Goal: Information Seeking & Learning: Find specific fact

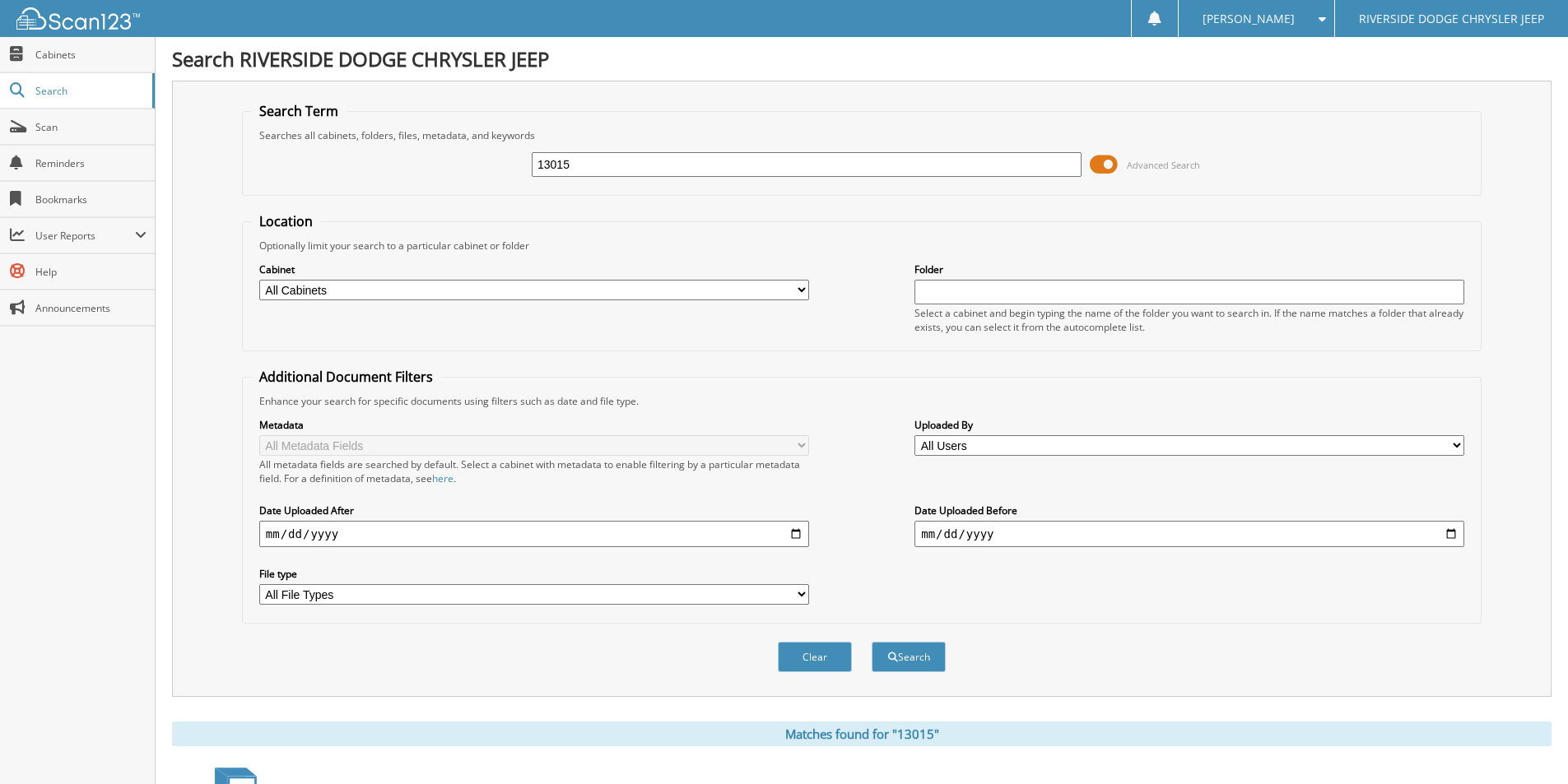
click at [583, 170] on input "13015" at bounding box center [806, 164] width 549 height 25
type input "12928"
click at [871, 642] on button "Search" at bounding box center [908, 657] width 74 height 30
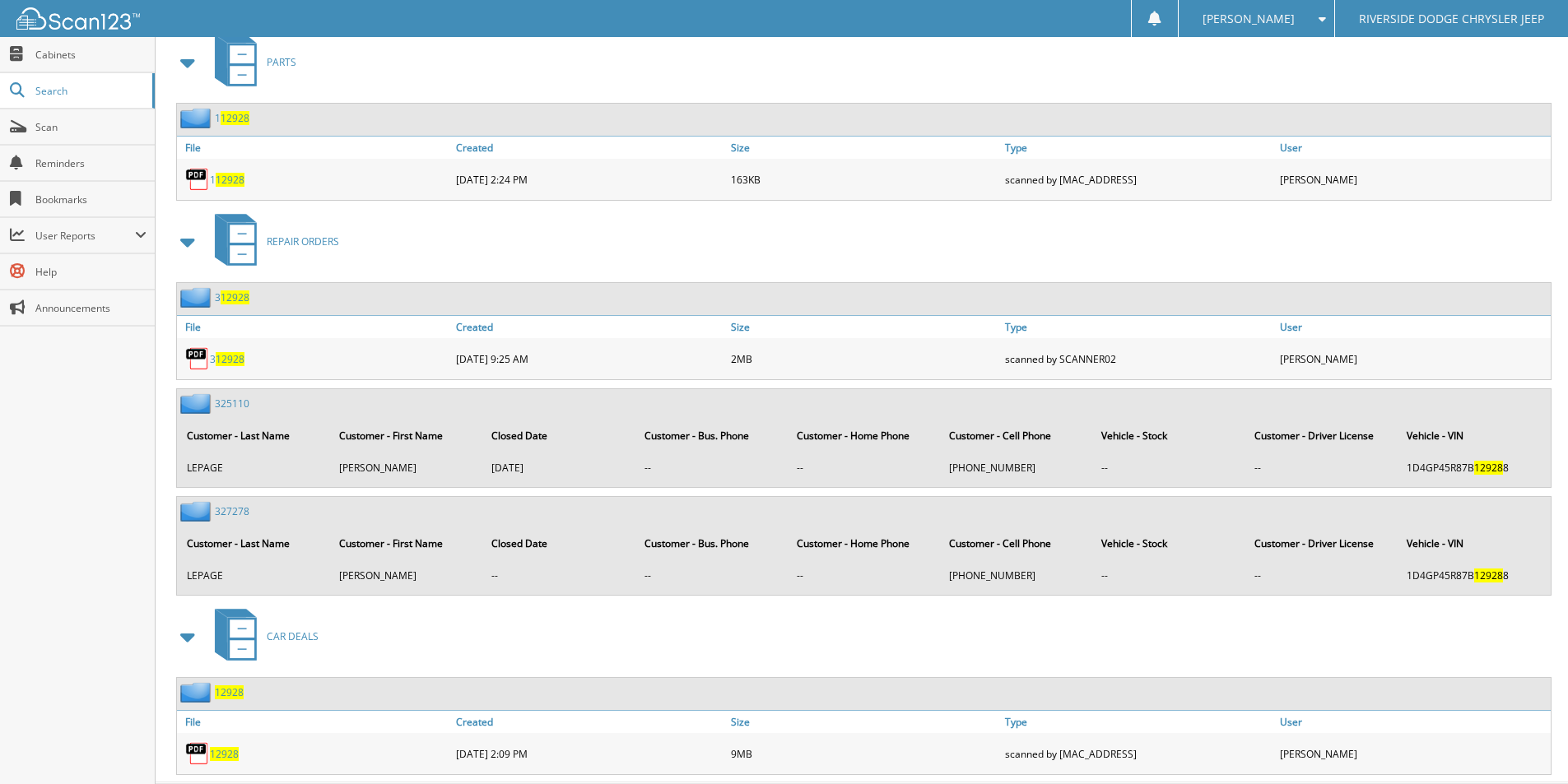
scroll to position [774, 0]
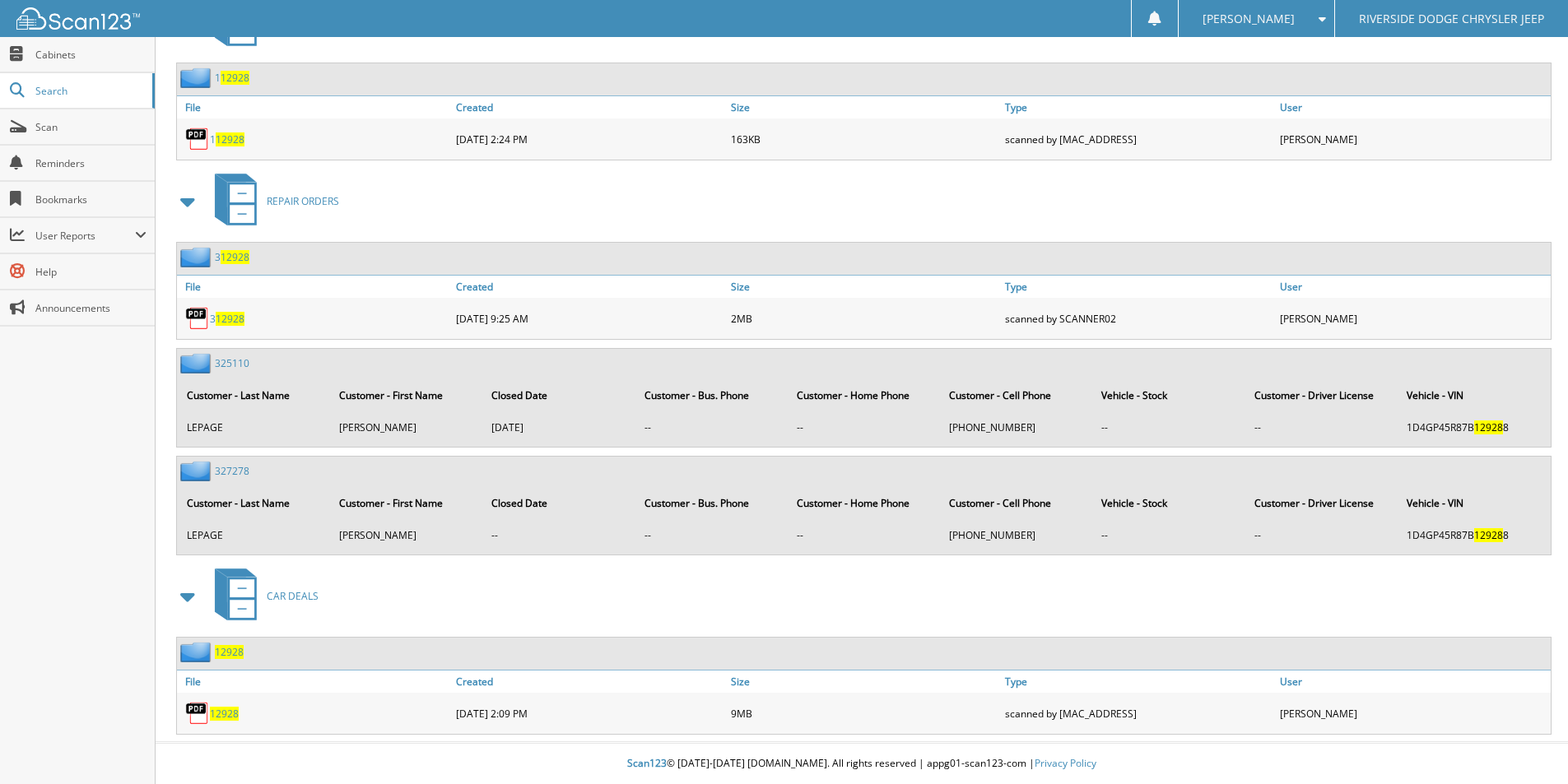
click at [234, 712] on span "12928" at bounding box center [224, 713] width 29 height 14
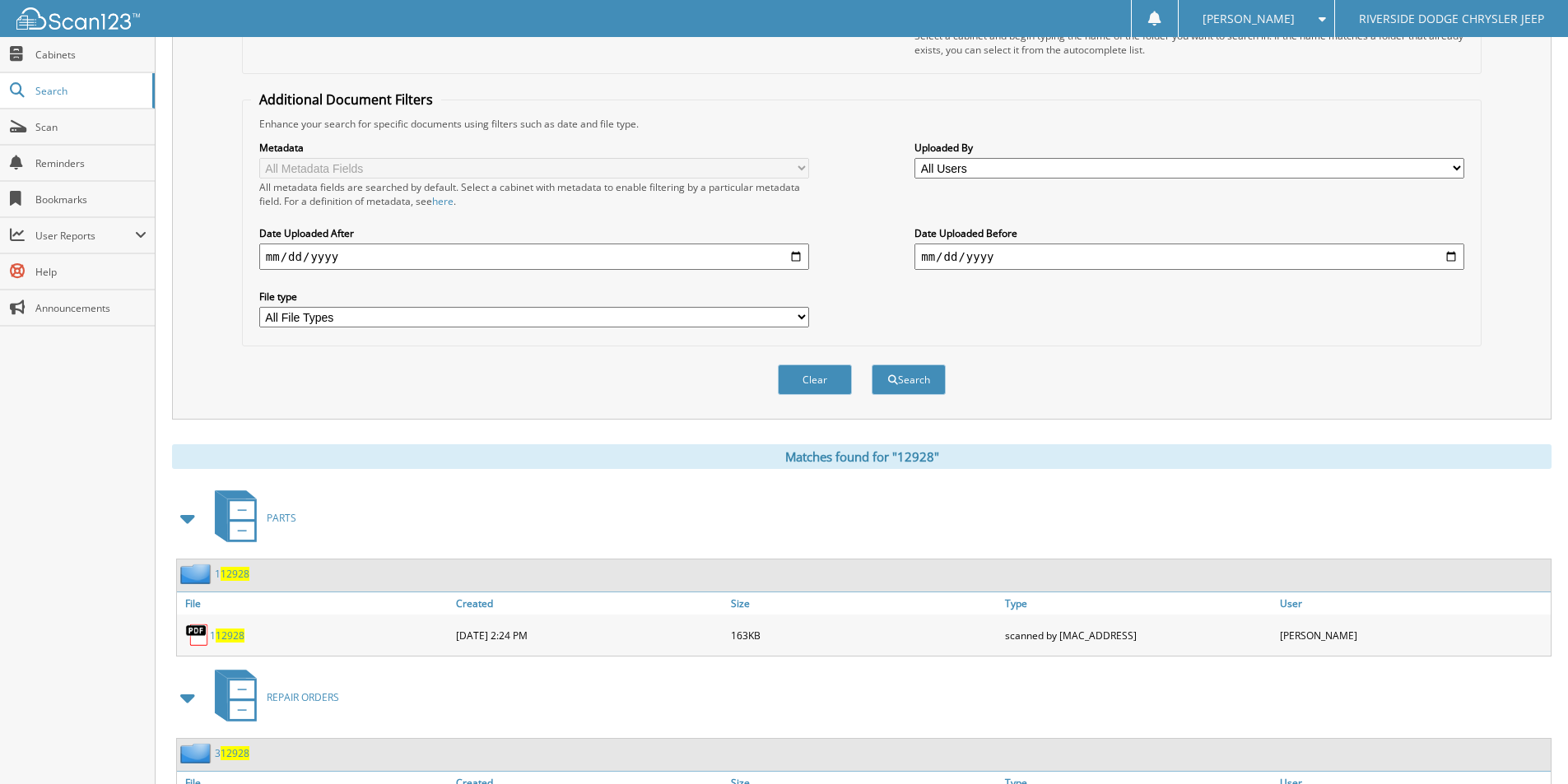
scroll to position [0, 0]
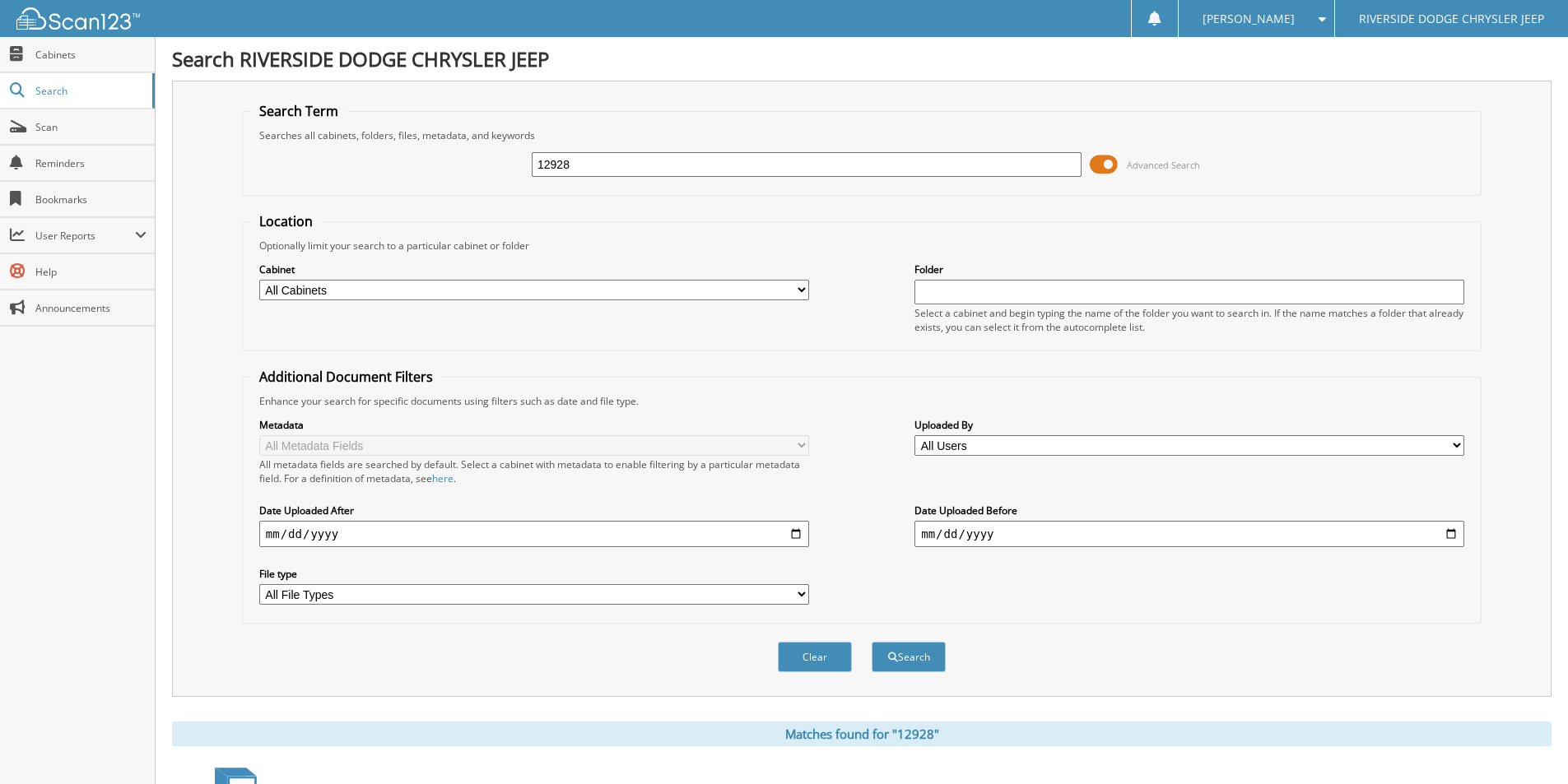
click at [729, 166] on input "12928" at bounding box center [806, 164] width 549 height 25
type input "12954"
click at [871, 642] on button "Search" at bounding box center [908, 657] width 74 height 30
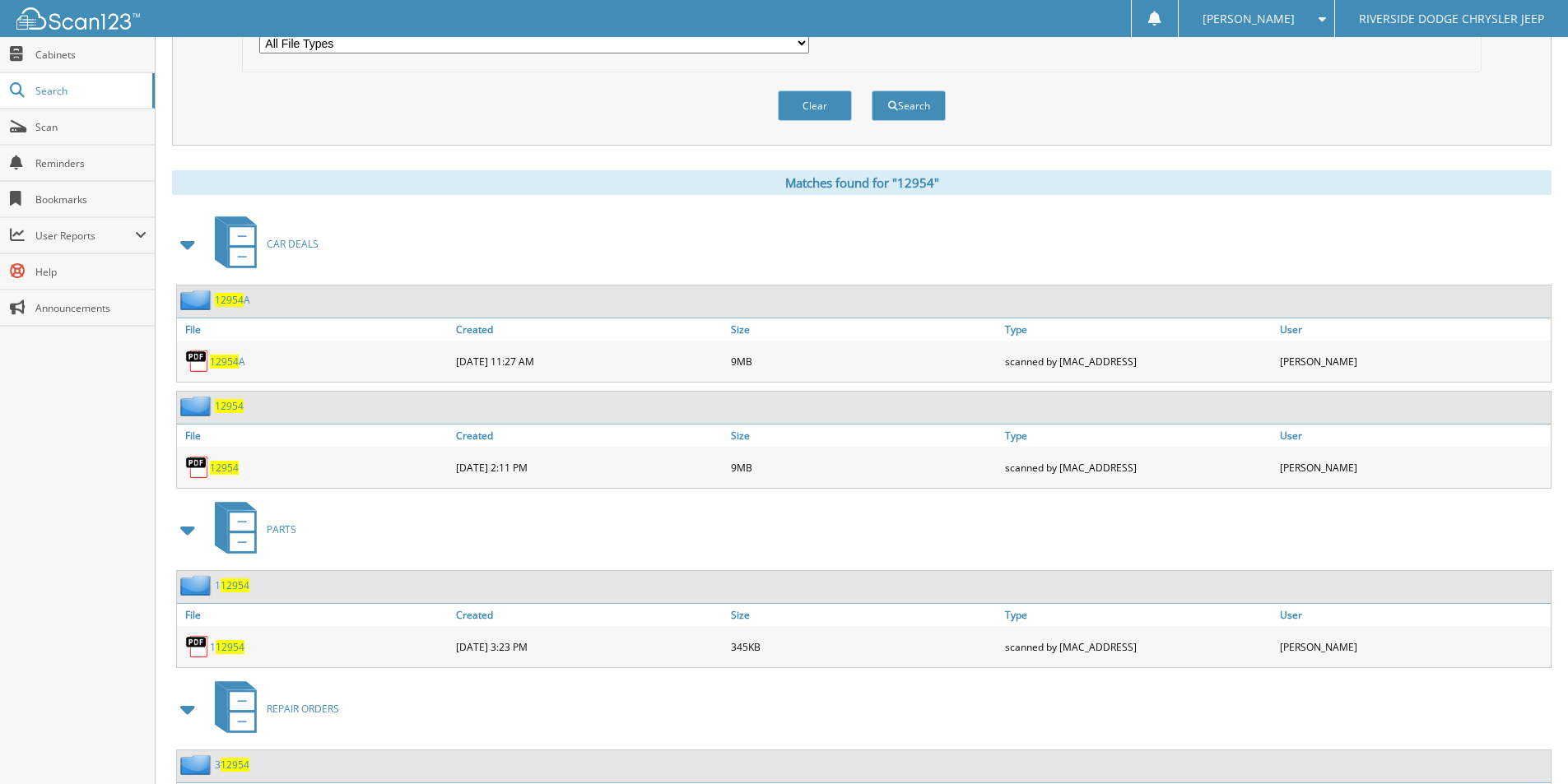
scroll to position [575, 0]
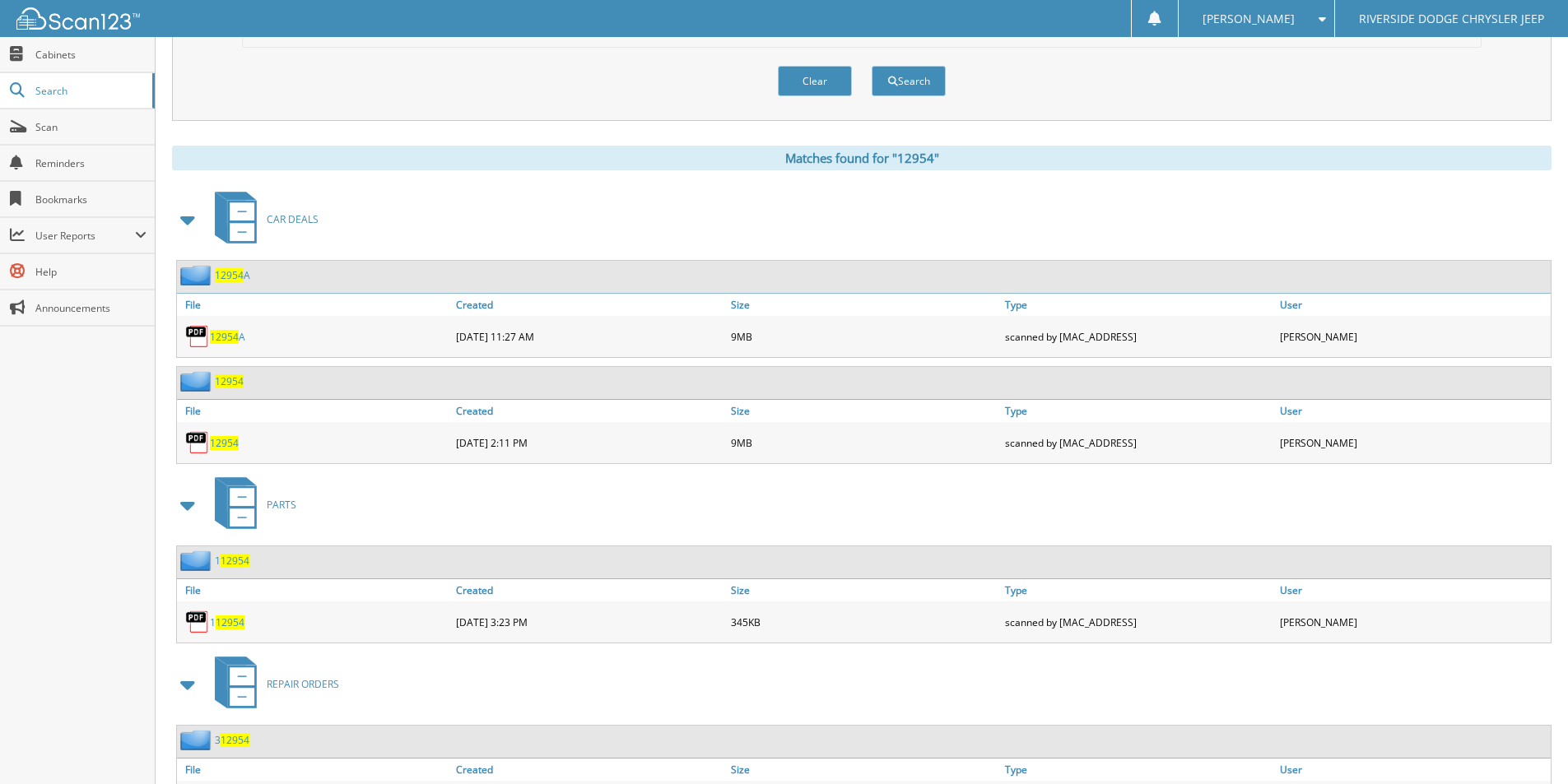
click at [234, 445] on span "12954" at bounding box center [224, 442] width 29 height 14
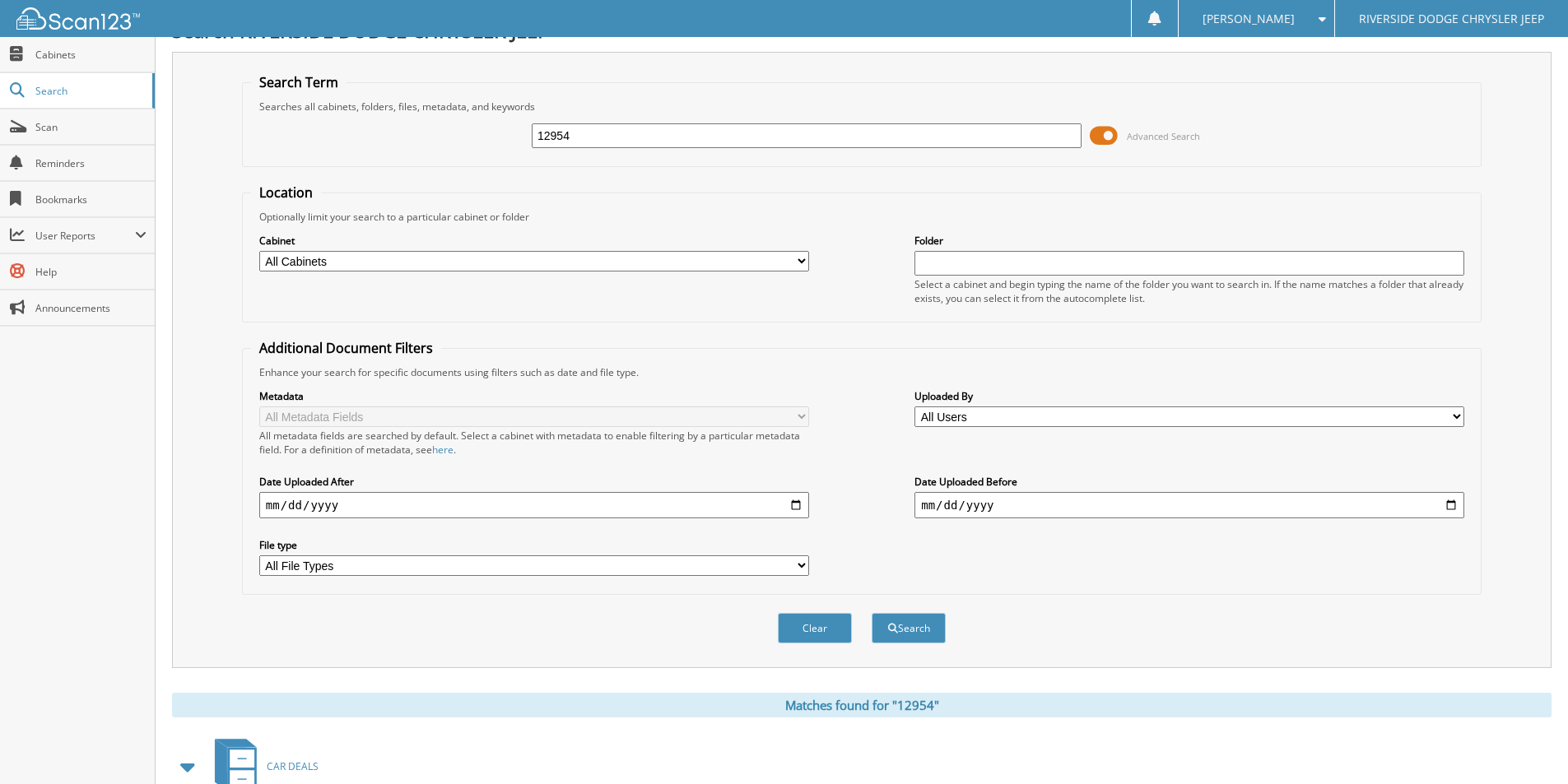
scroll to position [0, 0]
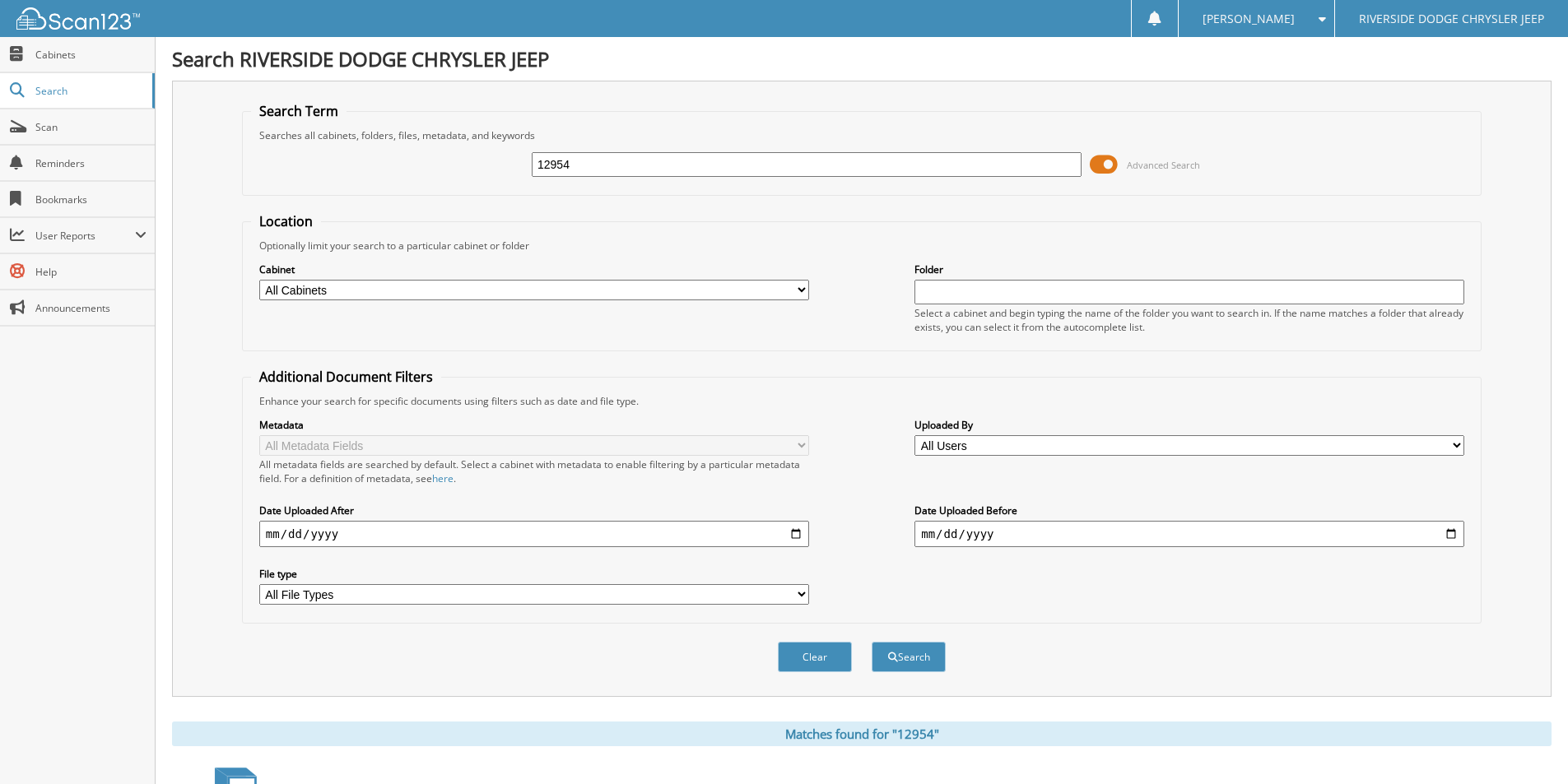
click at [611, 169] on input "12954" at bounding box center [806, 164] width 549 height 25
type input "12956"
click at [871, 642] on button "Search" at bounding box center [908, 657] width 74 height 30
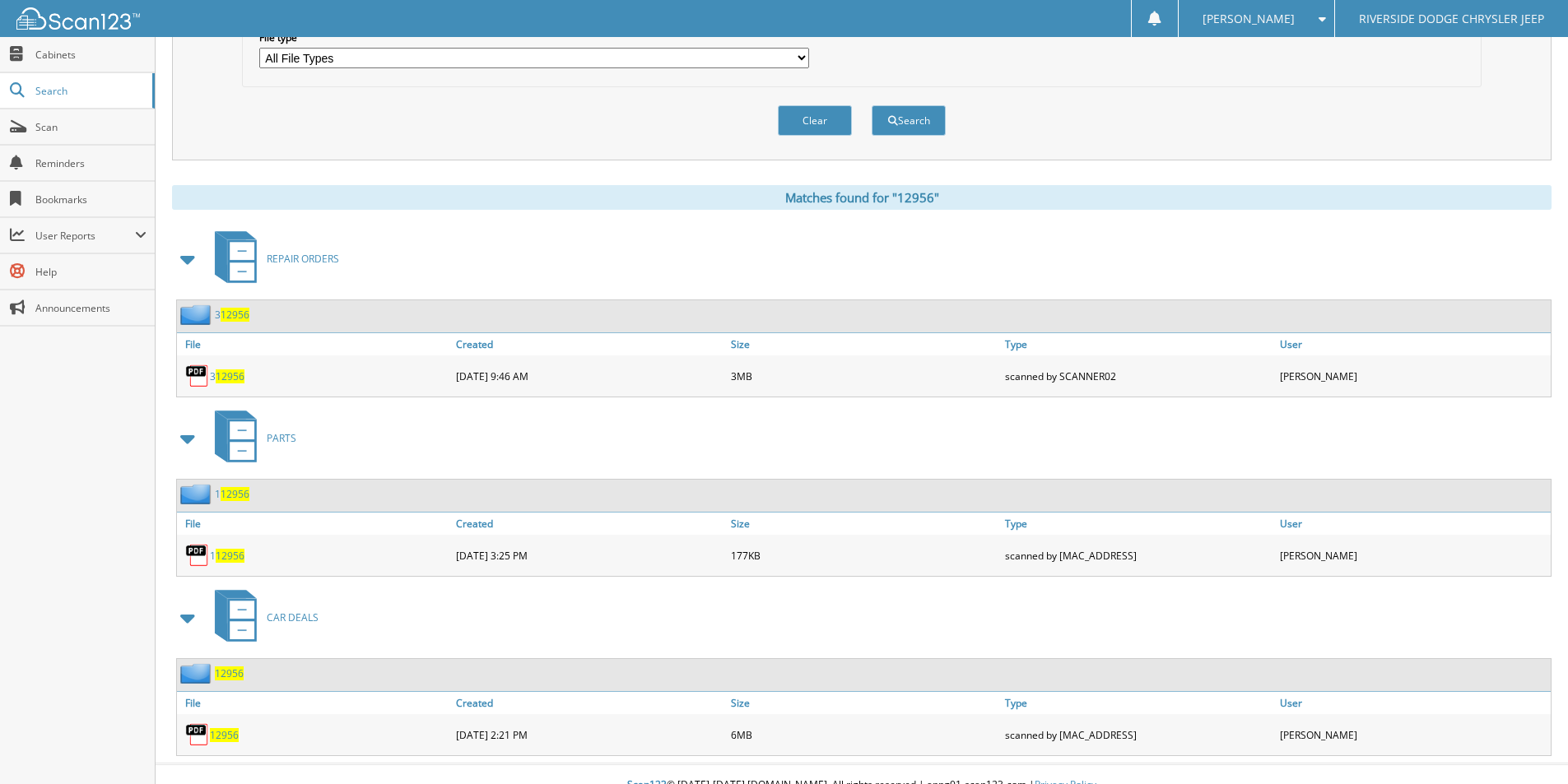
scroll to position [559, 0]
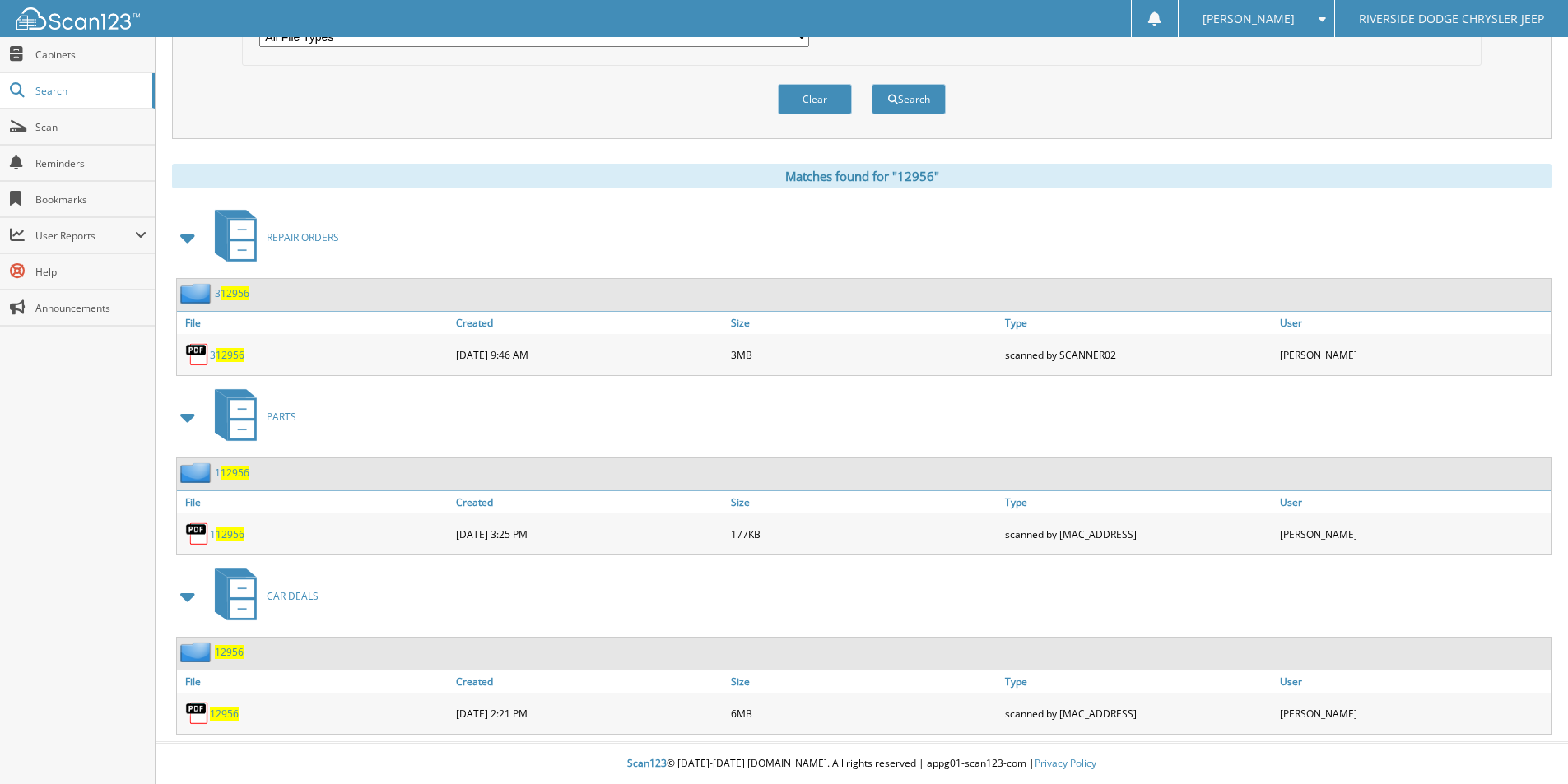
click at [228, 709] on span "12956" at bounding box center [224, 713] width 29 height 14
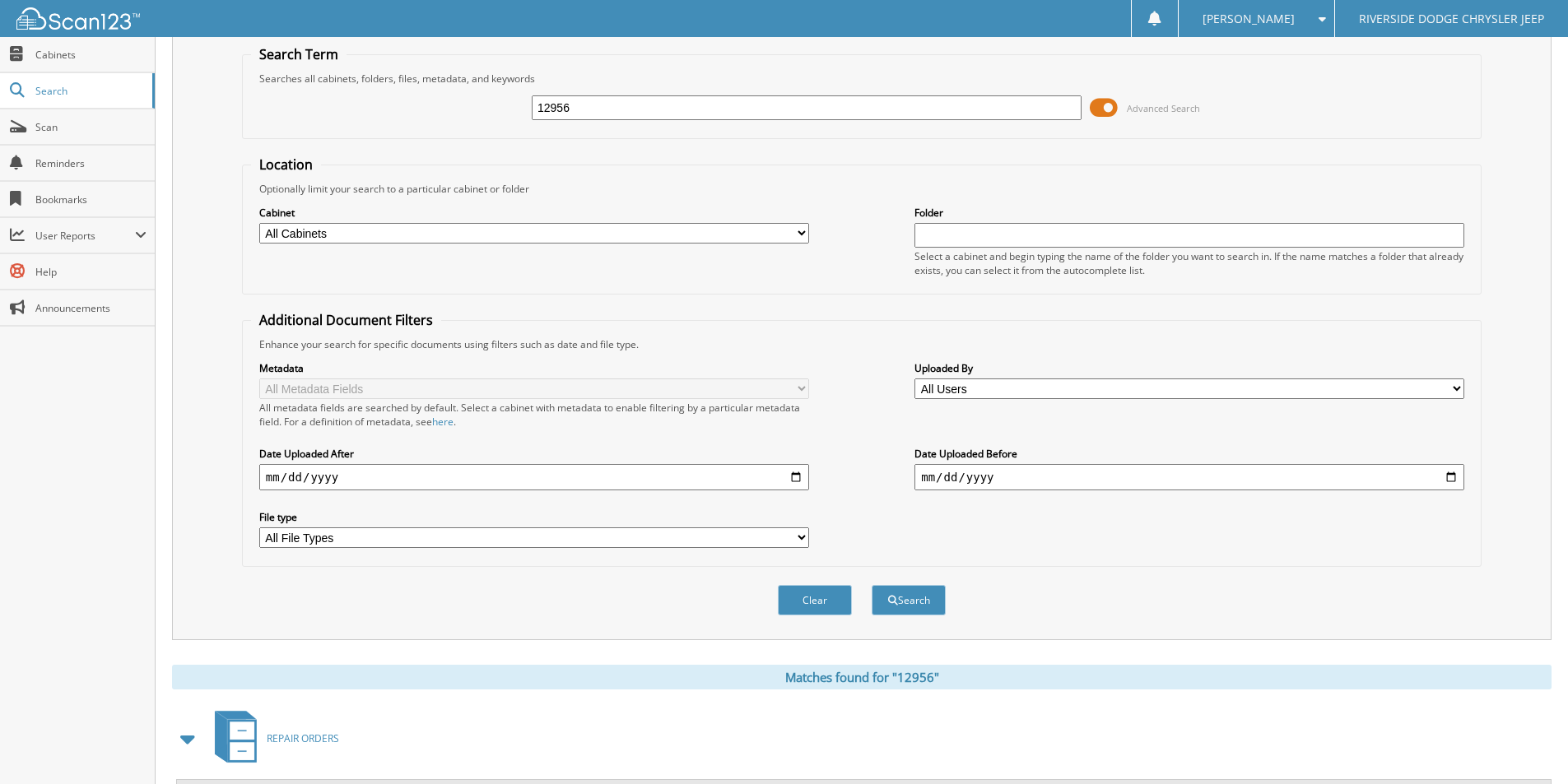
scroll to position [0, 0]
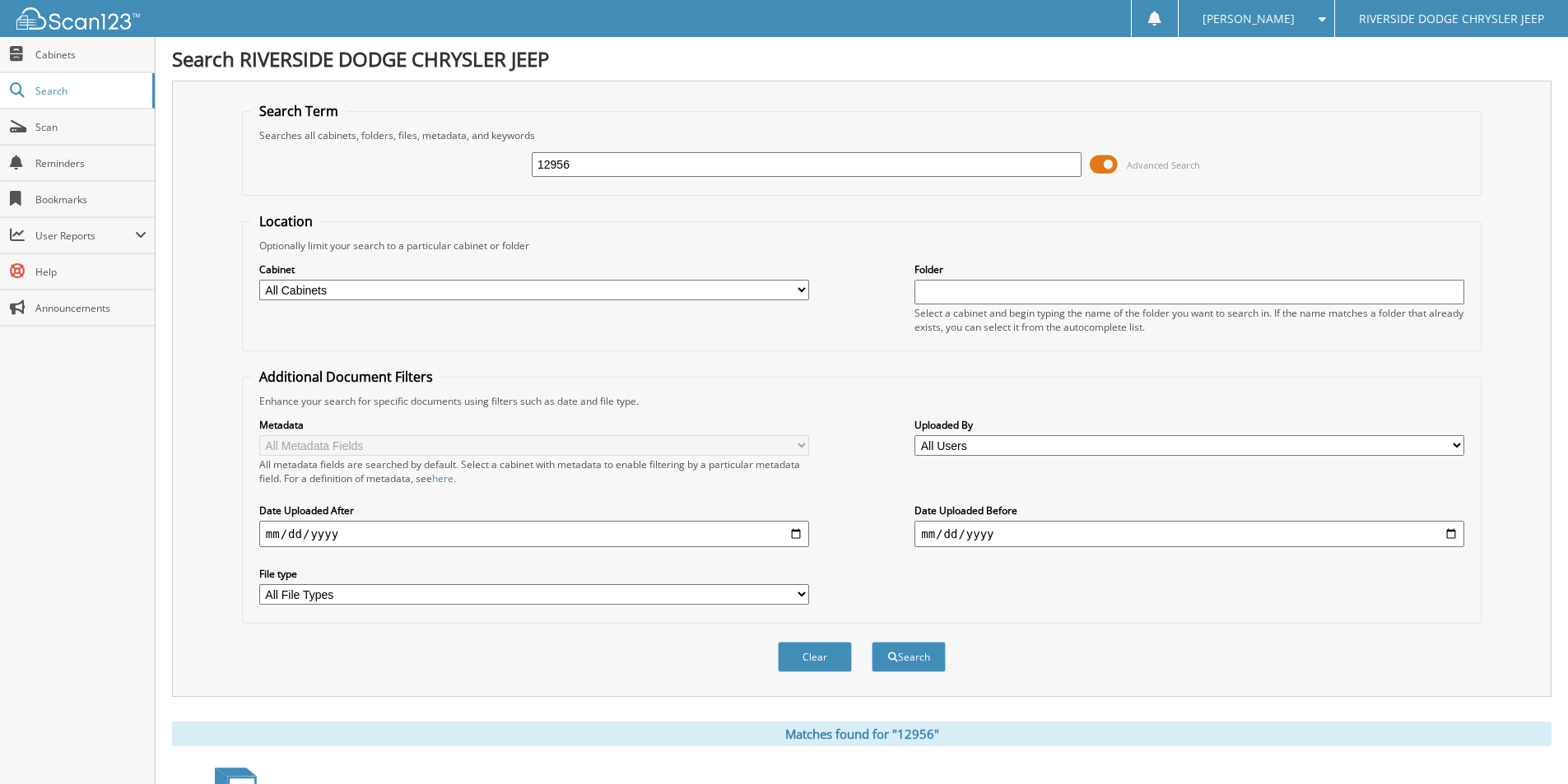
click at [607, 165] on input "12956" at bounding box center [806, 164] width 549 height 25
type input "13034"
click at [871, 642] on button "Search" at bounding box center [908, 657] width 74 height 30
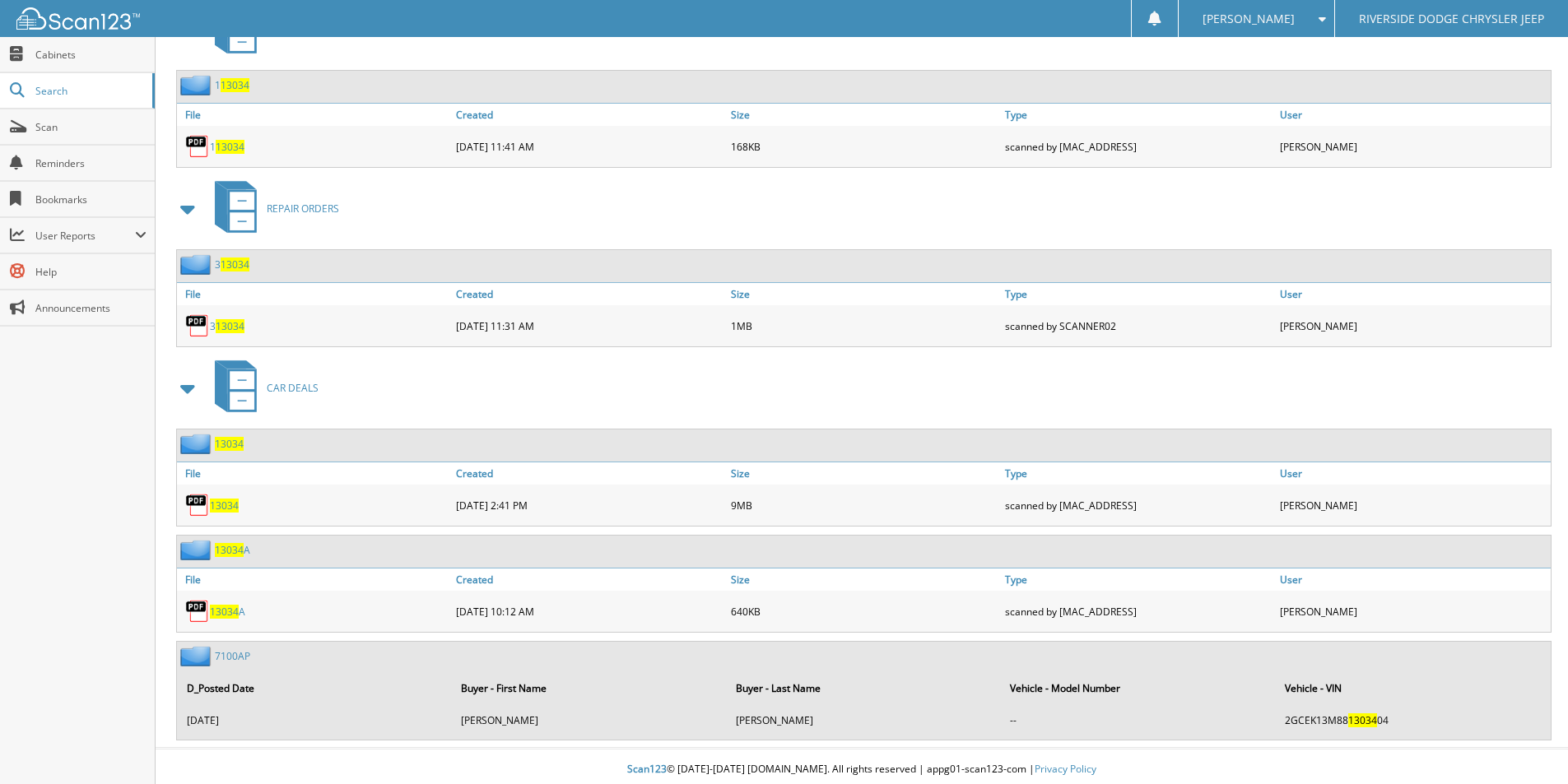
scroll to position [773, 0]
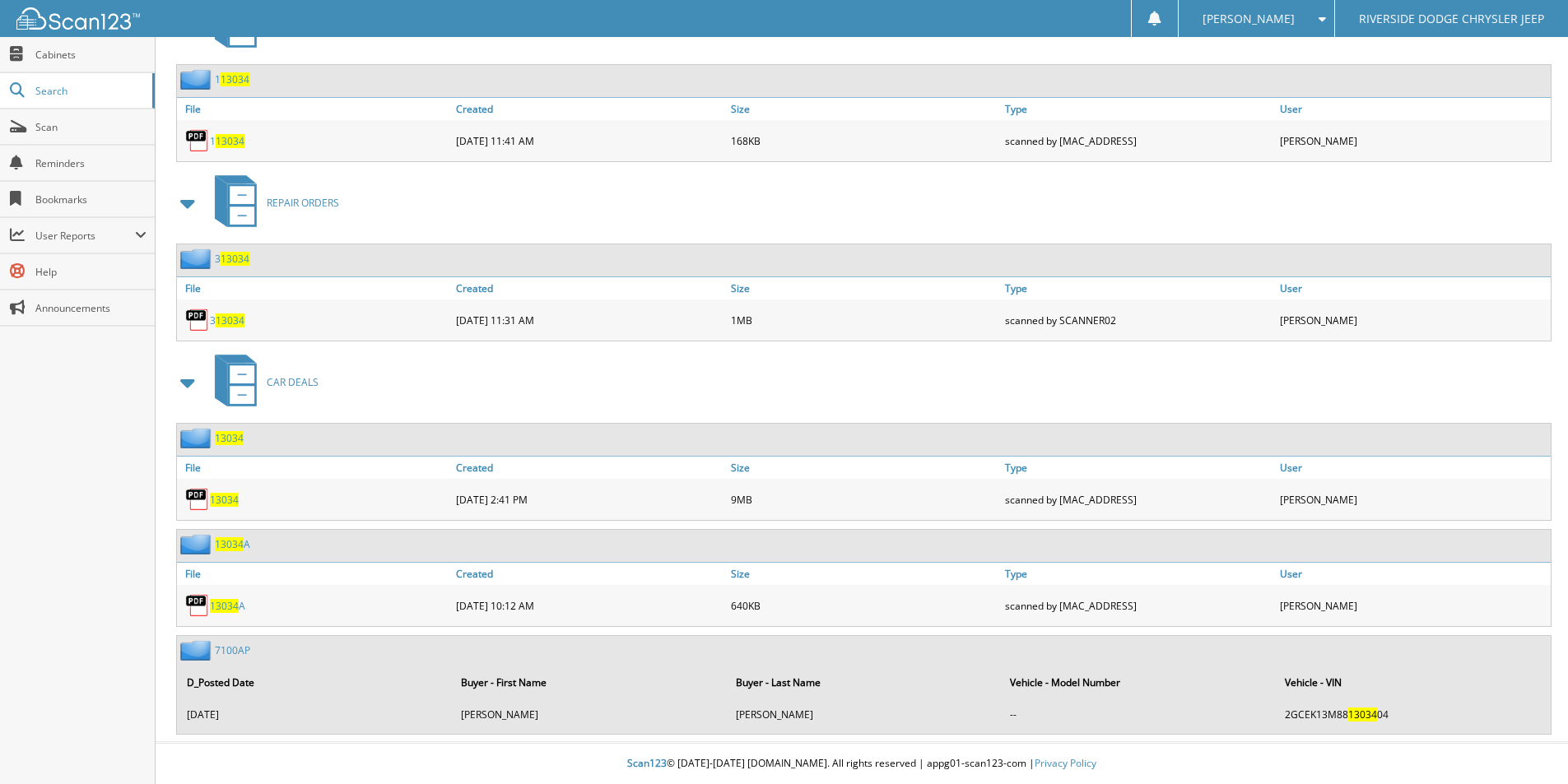
click at [231, 500] on span "13034" at bounding box center [224, 499] width 29 height 14
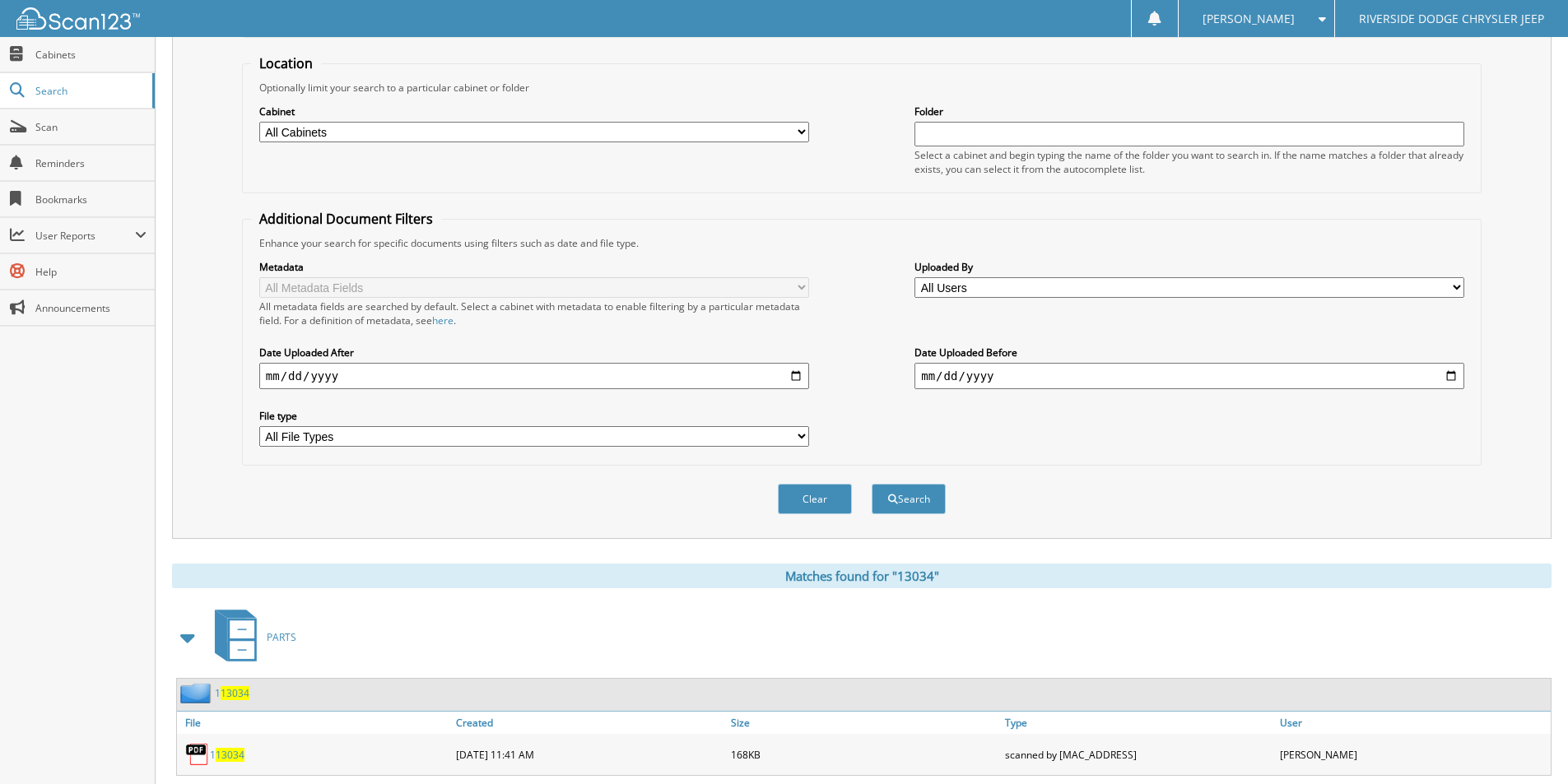
scroll to position [0, 0]
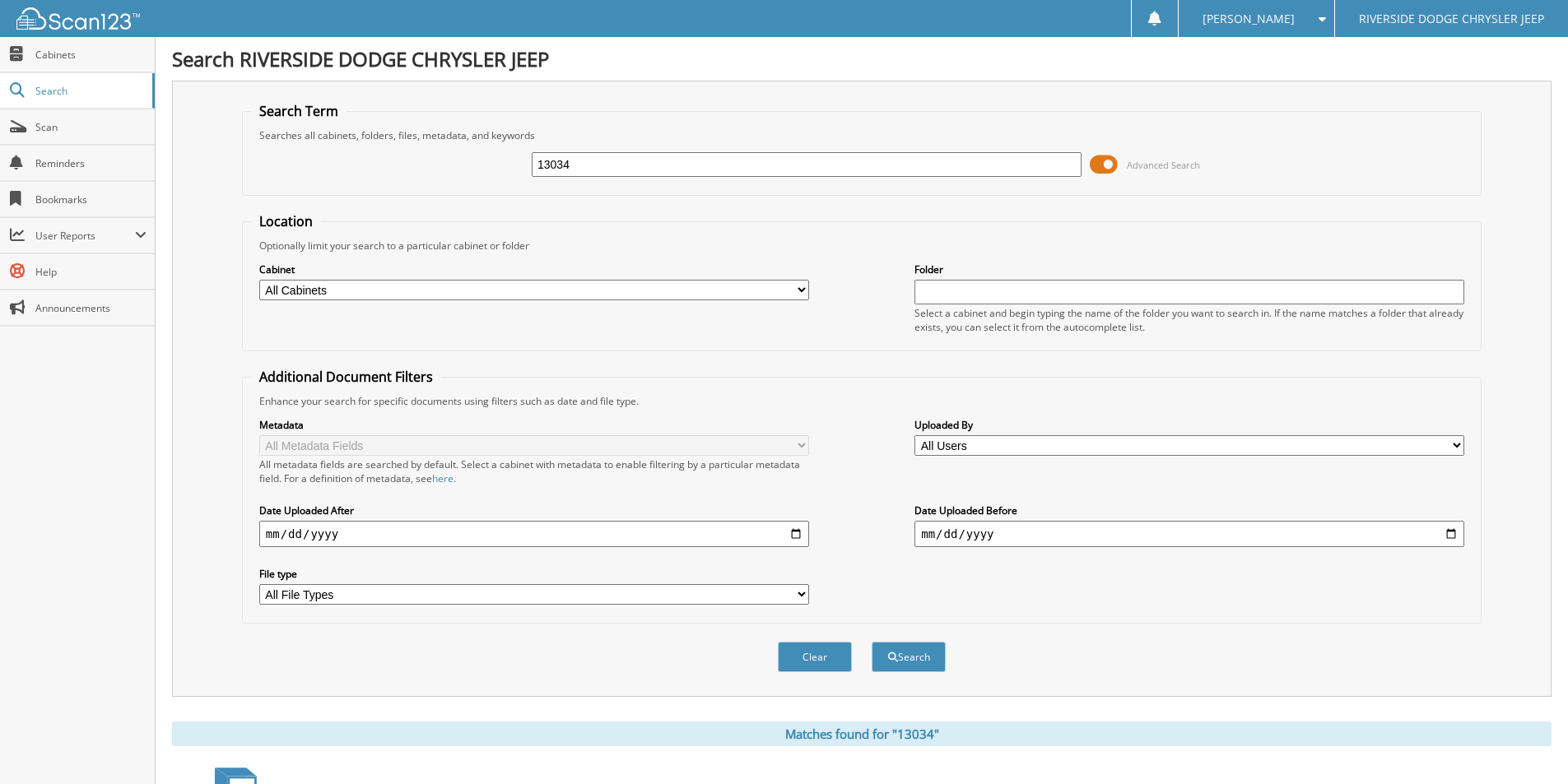
click at [653, 165] on input "13034" at bounding box center [806, 164] width 549 height 25
type input "12888"
click at [871, 642] on button "Search" at bounding box center [908, 657] width 74 height 30
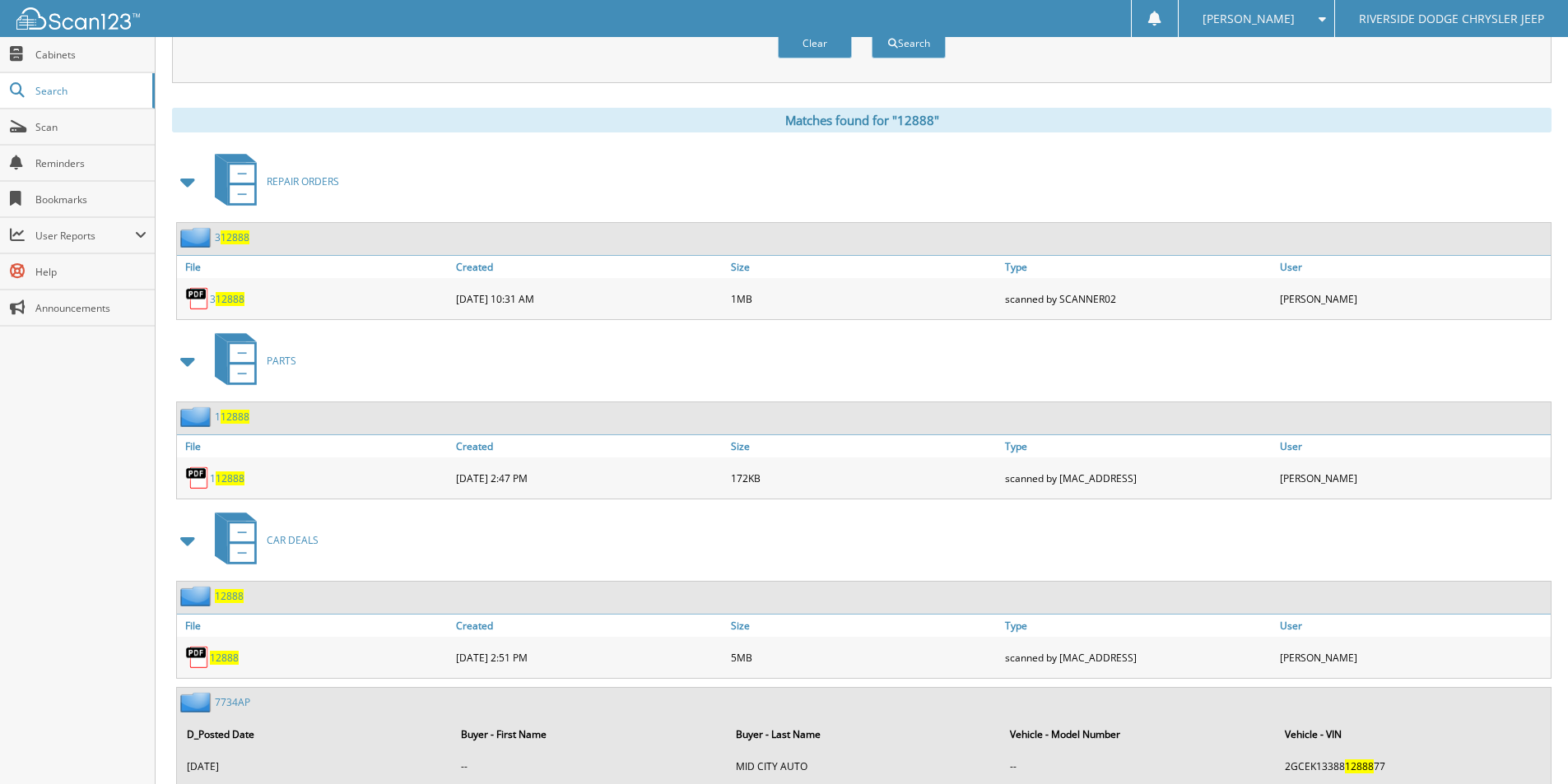
scroll to position [666, 0]
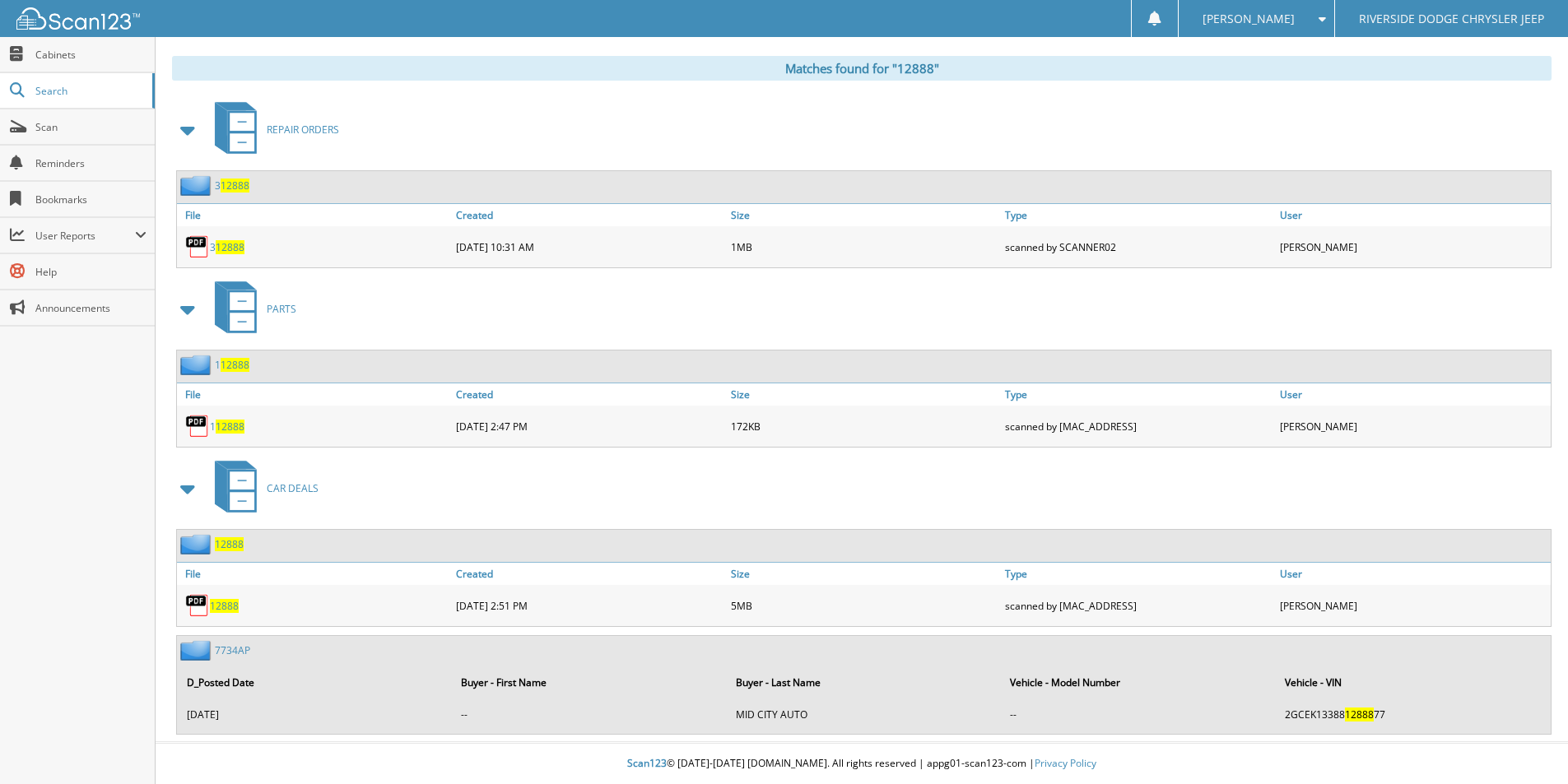
click at [233, 607] on span "12888" at bounding box center [224, 606] width 29 height 14
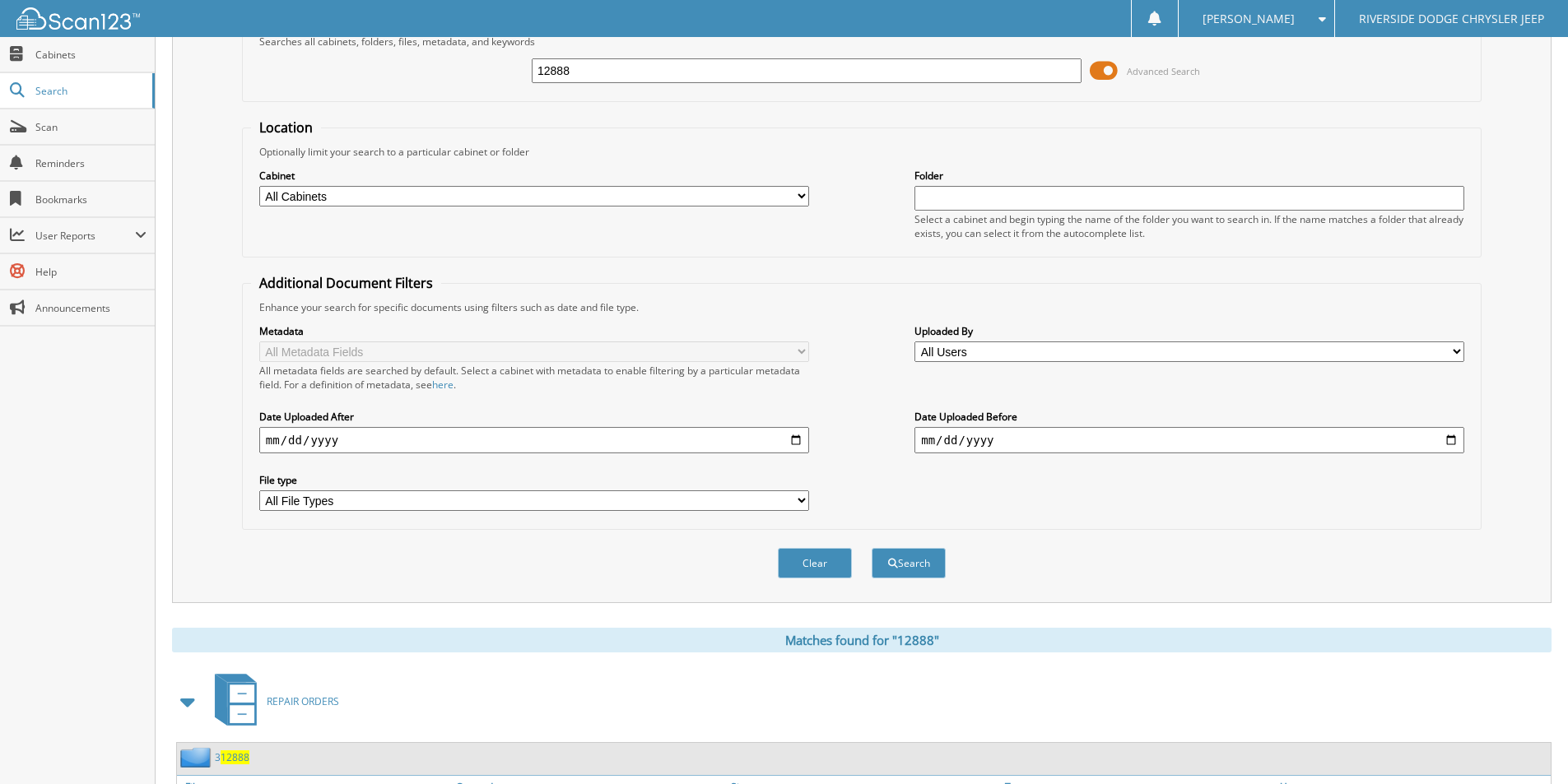
scroll to position [0, 0]
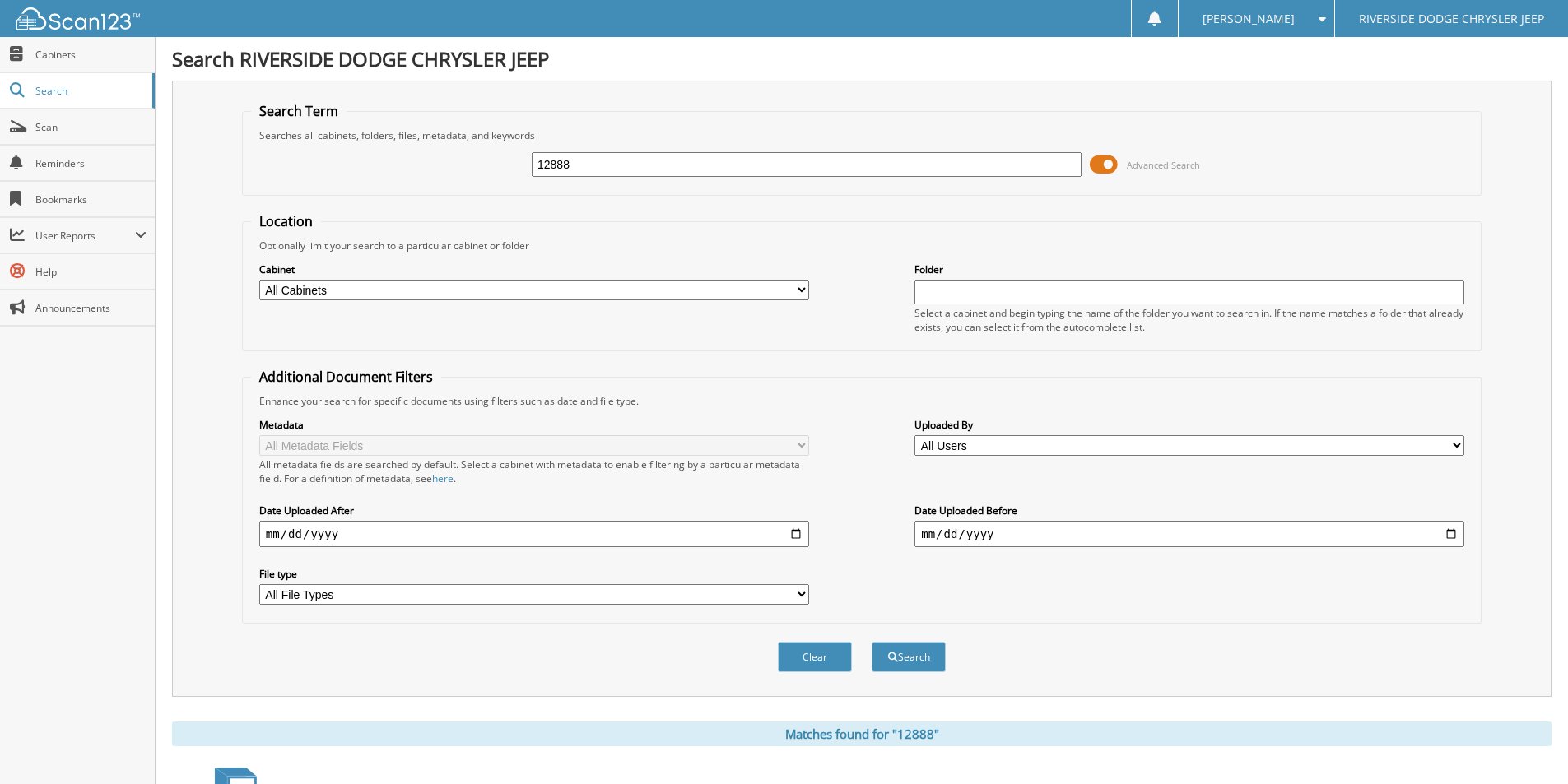
click at [774, 158] on input "12888" at bounding box center [806, 164] width 549 height 25
type input "12766"
click at [871, 642] on button "Search" at bounding box center [908, 657] width 74 height 30
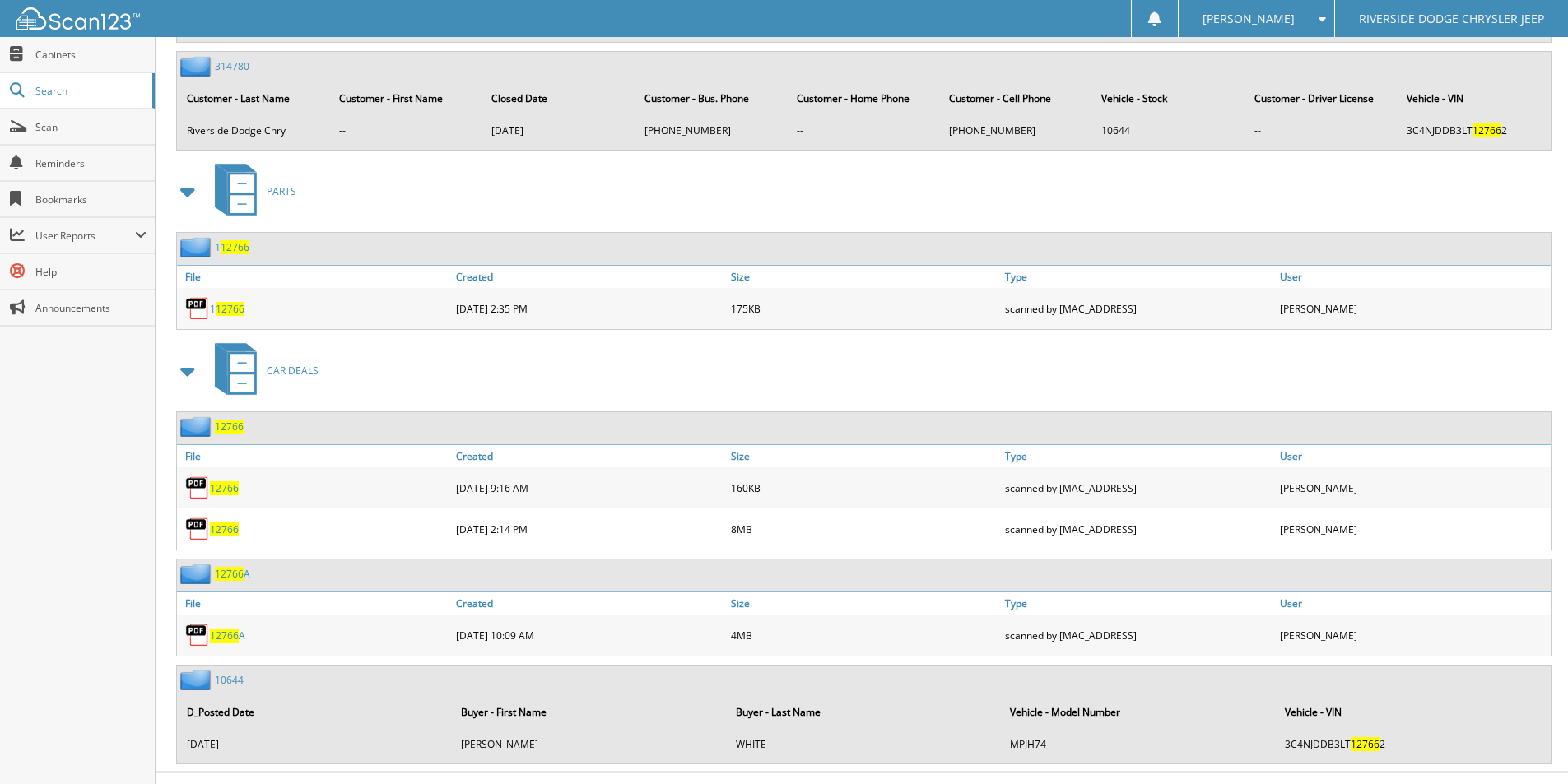
scroll to position [1563, 0]
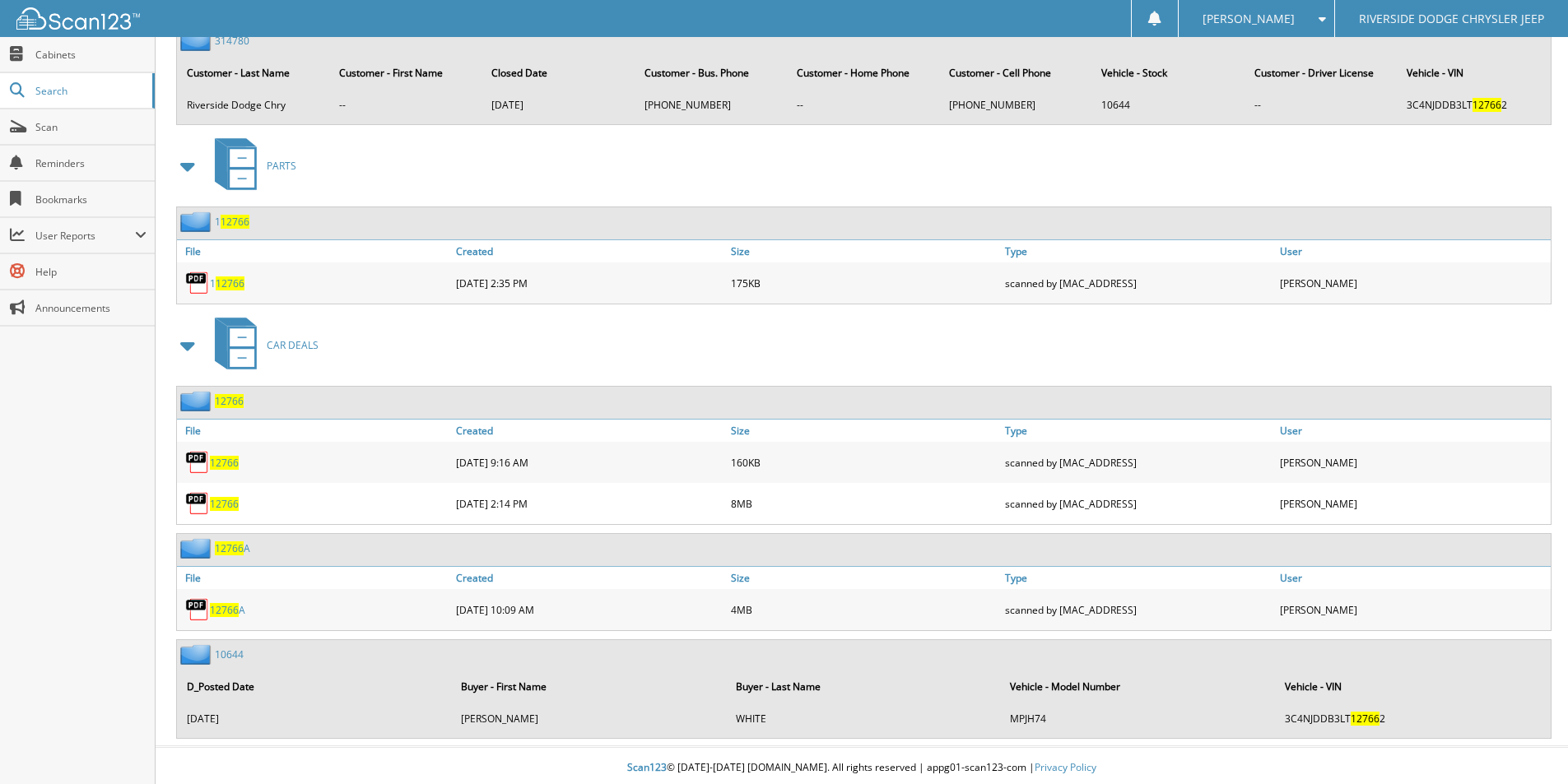
click at [229, 463] on span "12766" at bounding box center [224, 462] width 29 height 14
click at [232, 503] on span "12766" at bounding box center [224, 504] width 29 height 14
click at [219, 504] on span "12766" at bounding box center [224, 504] width 29 height 14
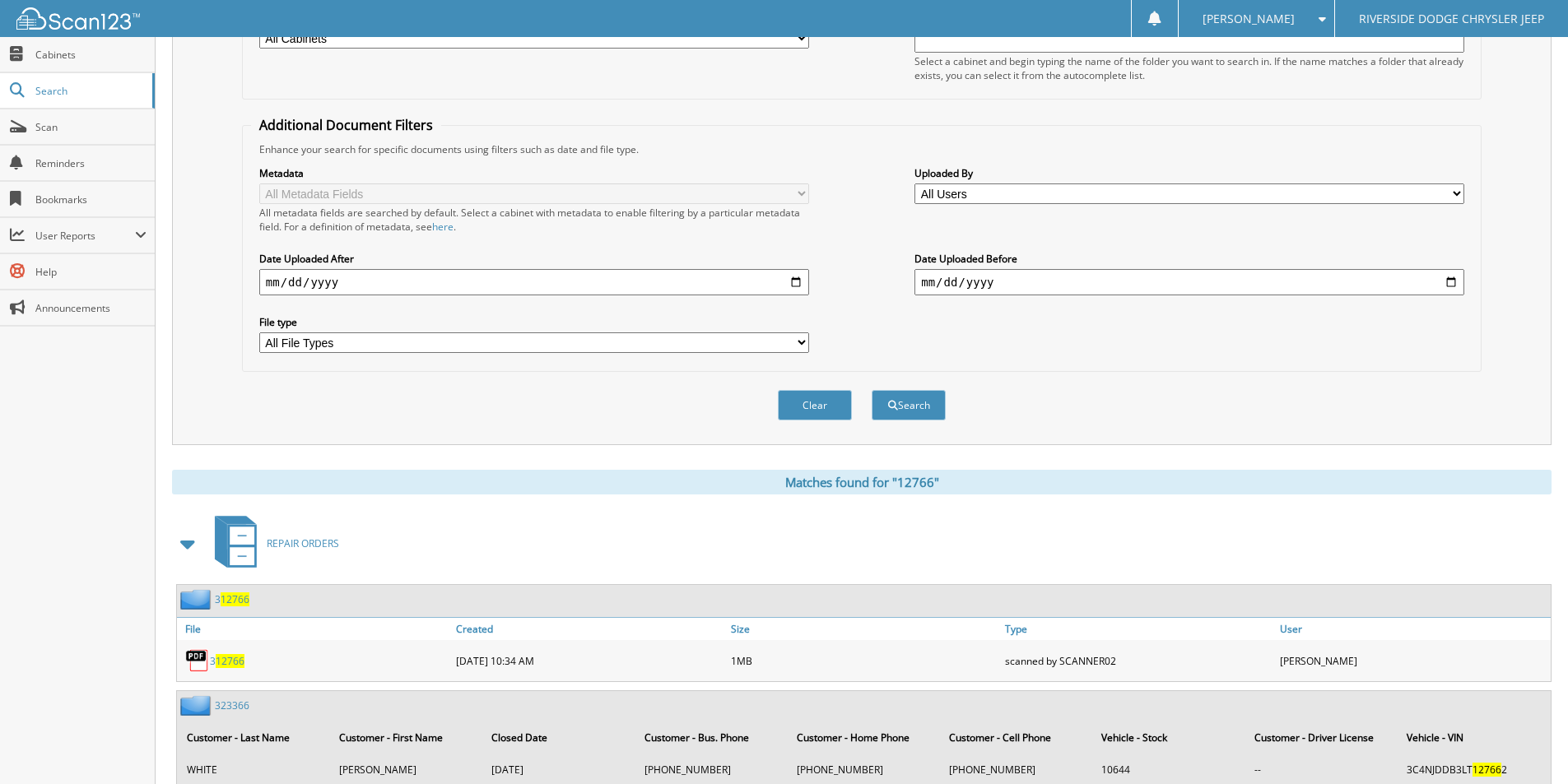
scroll to position [82, 0]
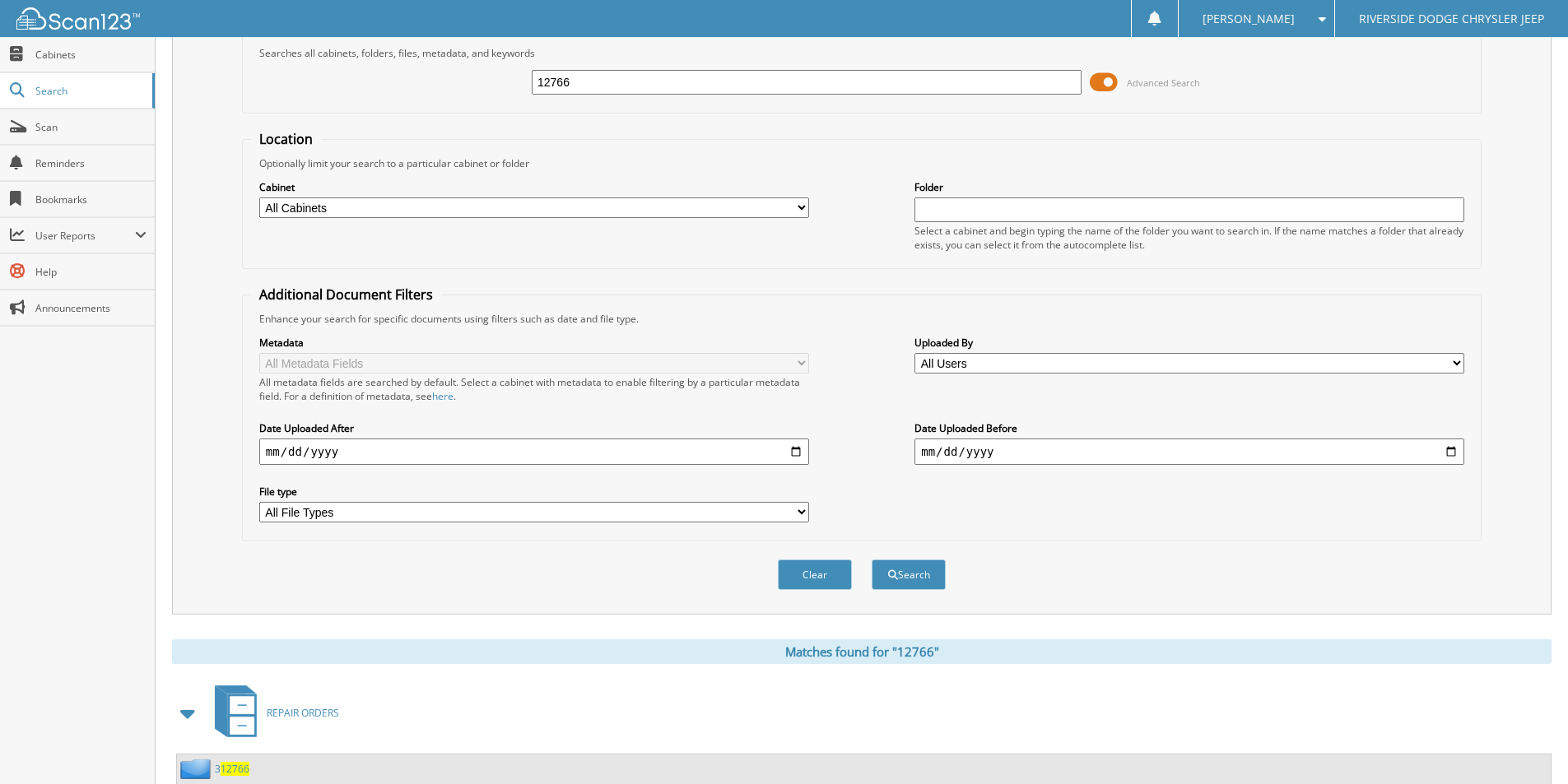
click at [646, 80] on input "12766" at bounding box center [806, 82] width 549 height 25
type input "13009"
click at [871, 559] on button "Search" at bounding box center [908, 575] width 74 height 30
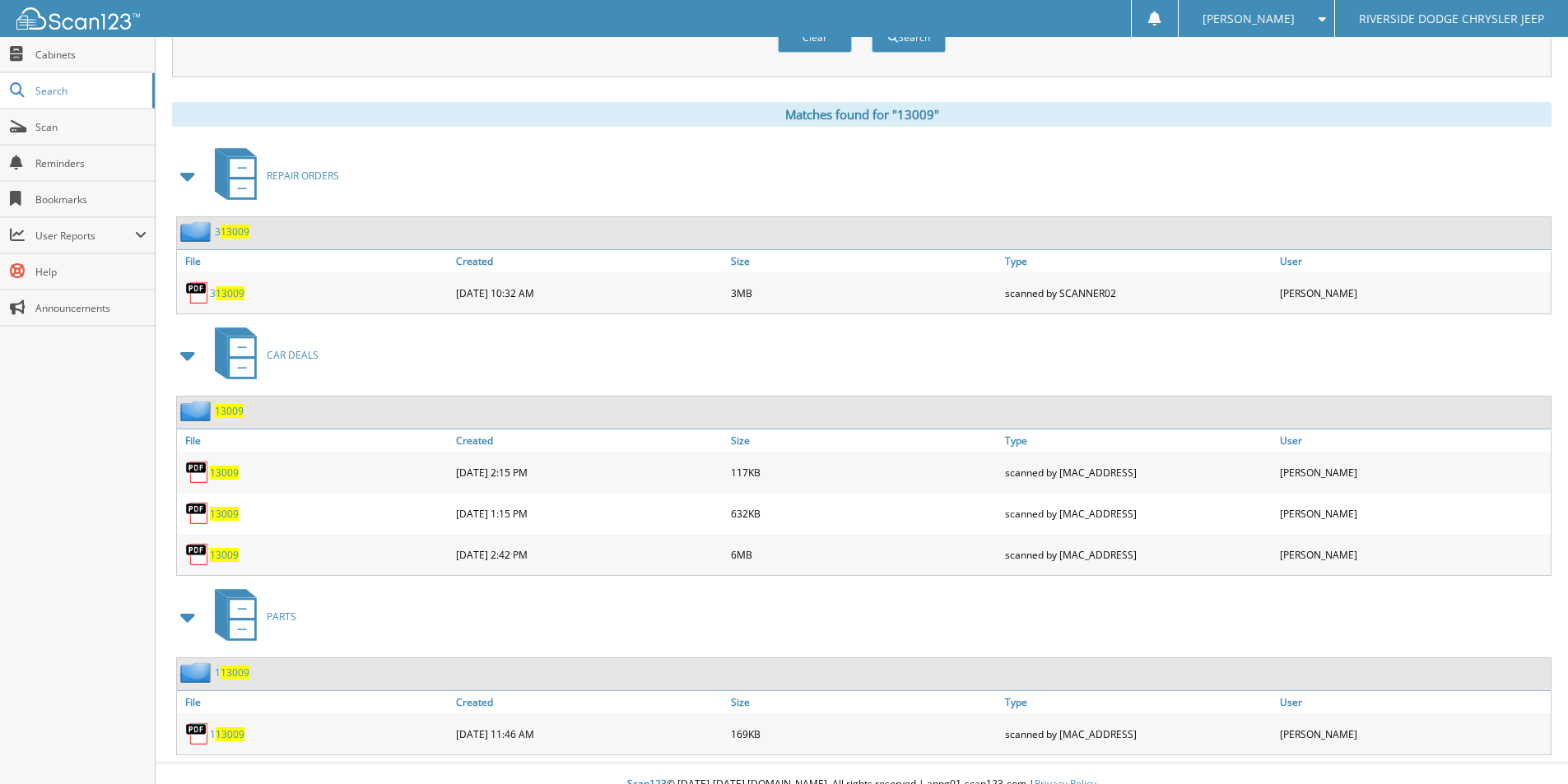
scroll to position [641, 0]
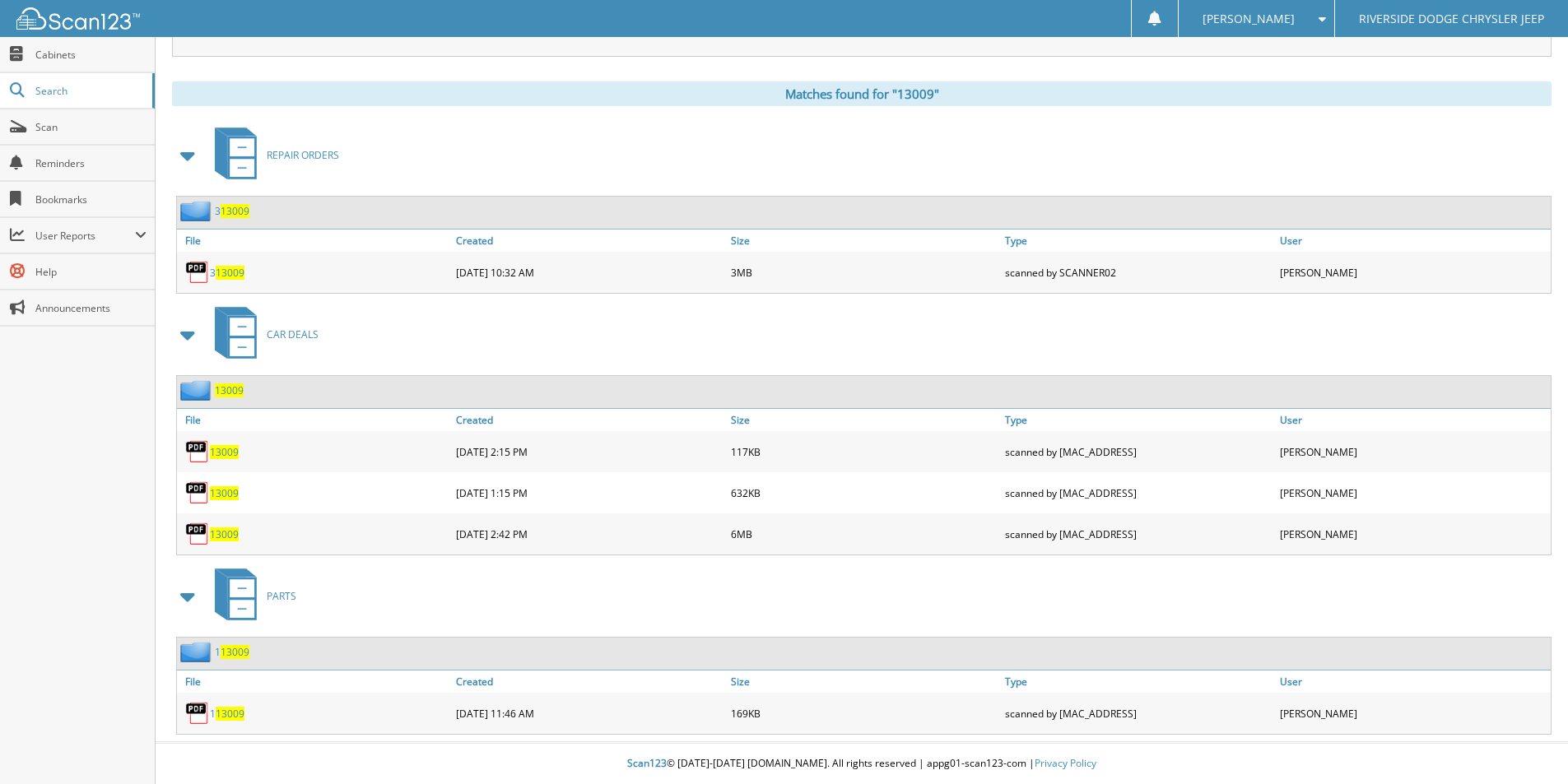
click at [225, 445] on link "13009" at bounding box center [224, 452] width 29 height 14
click at [227, 495] on span "13009" at bounding box center [224, 492] width 29 height 14
click at [218, 492] on span "13009" at bounding box center [224, 492] width 29 height 14
click at [221, 536] on span "13009" at bounding box center [224, 534] width 29 height 14
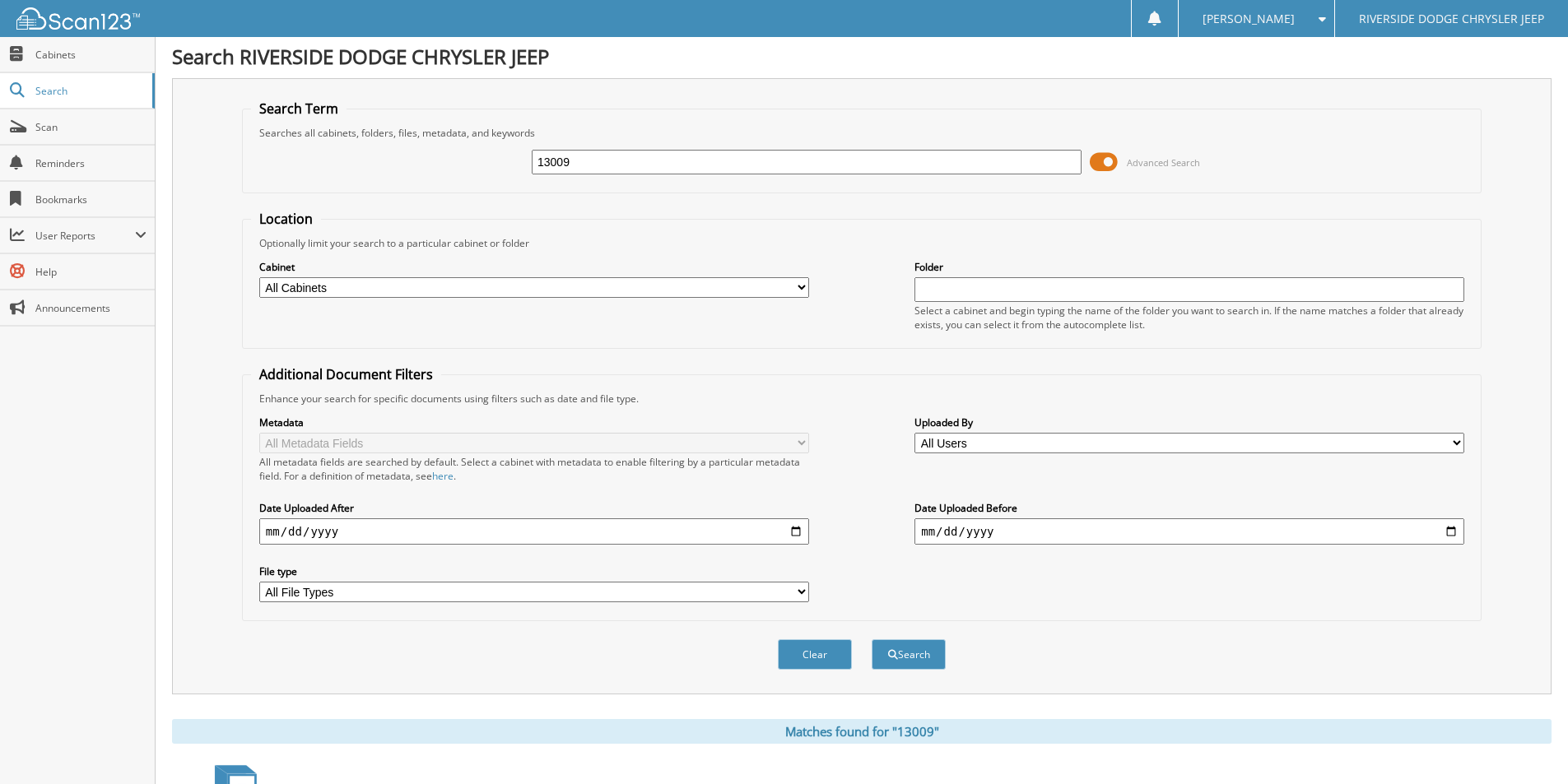
scroll to position [0, 0]
click at [695, 156] on input "13009" at bounding box center [806, 164] width 549 height 25
click at [694, 156] on input "13009" at bounding box center [806, 164] width 549 height 25
click at [687, 158] on input "13009" at bounding box center [806, 164] width 549 height 25
click at [684, 159] on input "13009" at bounding box center [806, 164] width 549 height 25
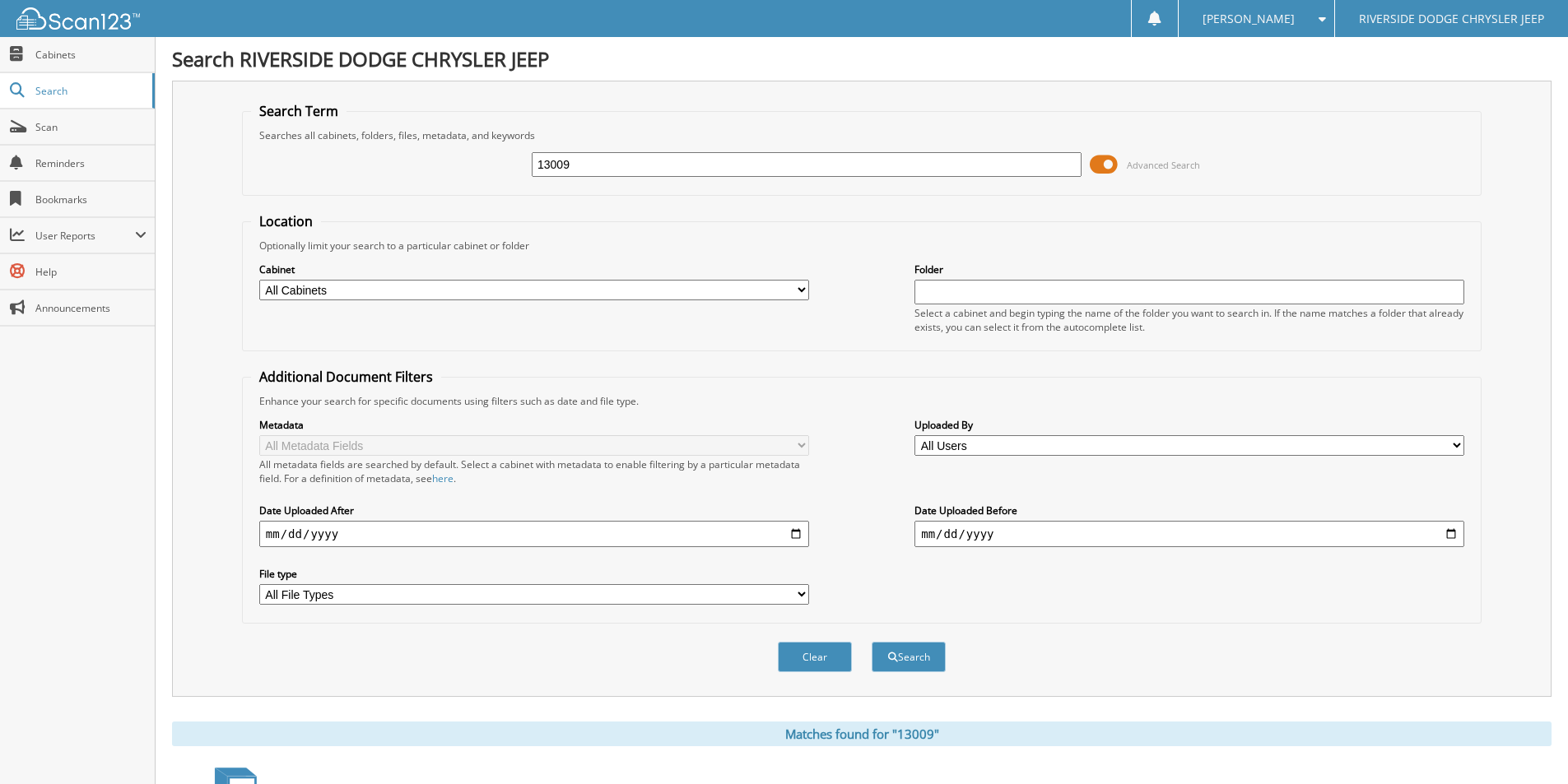
drag, startPoint x: 682, startPoint y: 159, endPoint x: 451, endPoint y: 170, distance: 231.3
click at [451, 170] on div "13009 Advanced Search" at bounding box center [862, 164] width 1222 height 44
type input "u4670"
click at [871, 642] on button "Search" at bounding box center [908, 657] width 74 height 30
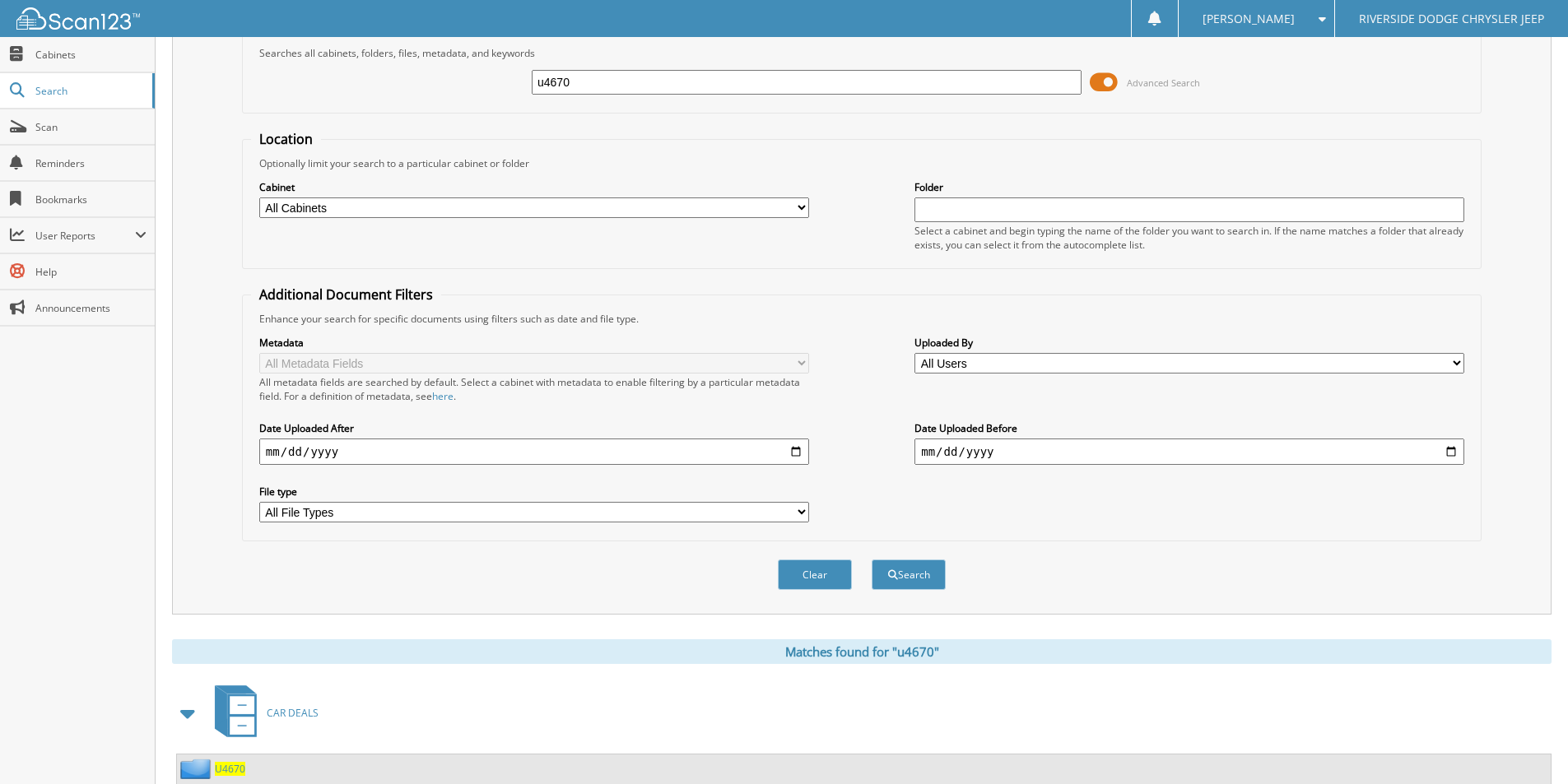
scroll to position [200, 0]
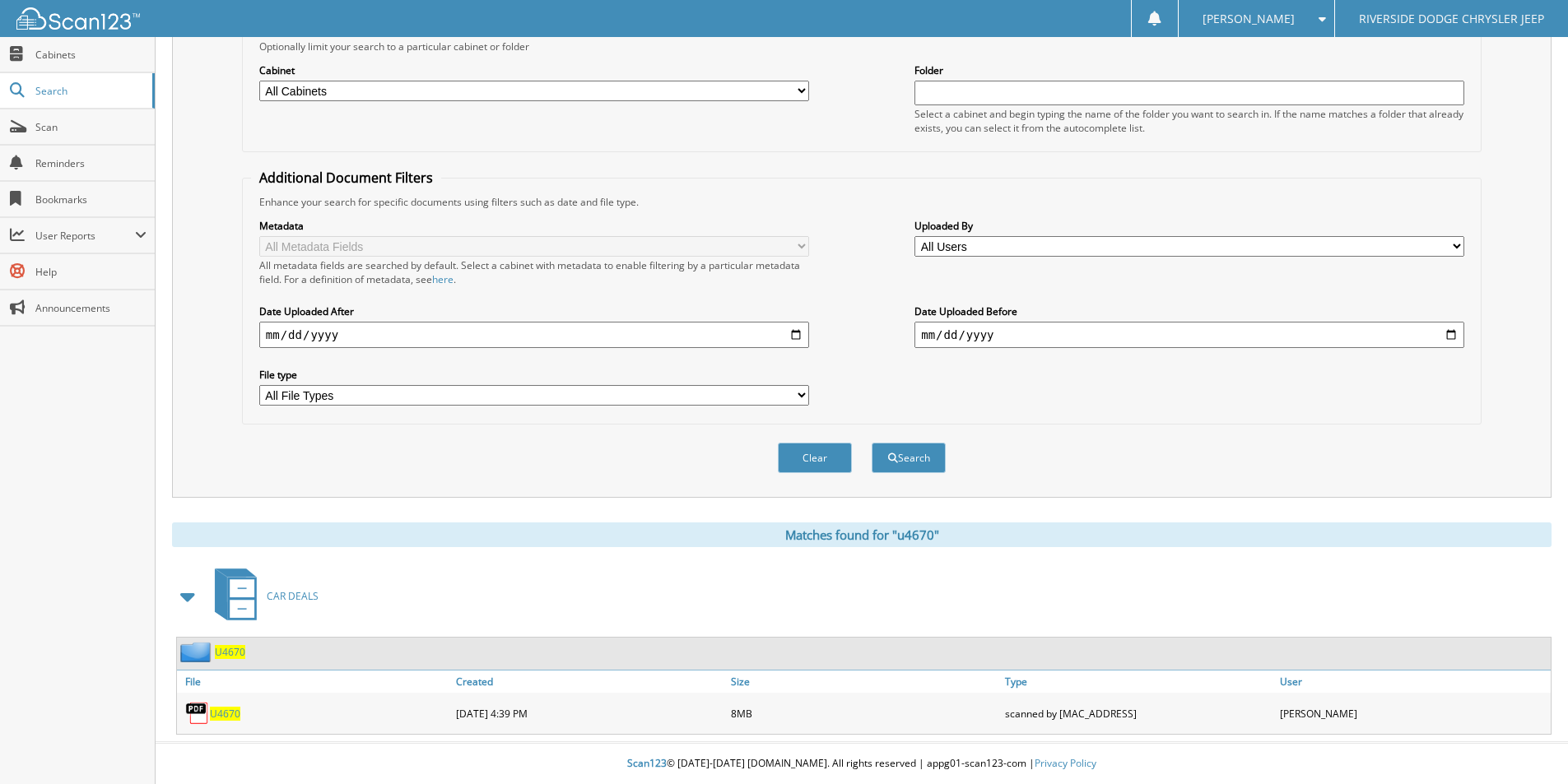
click at [227, 709] on span "U4670" at bounding box center [225, 713] width 30 height 14
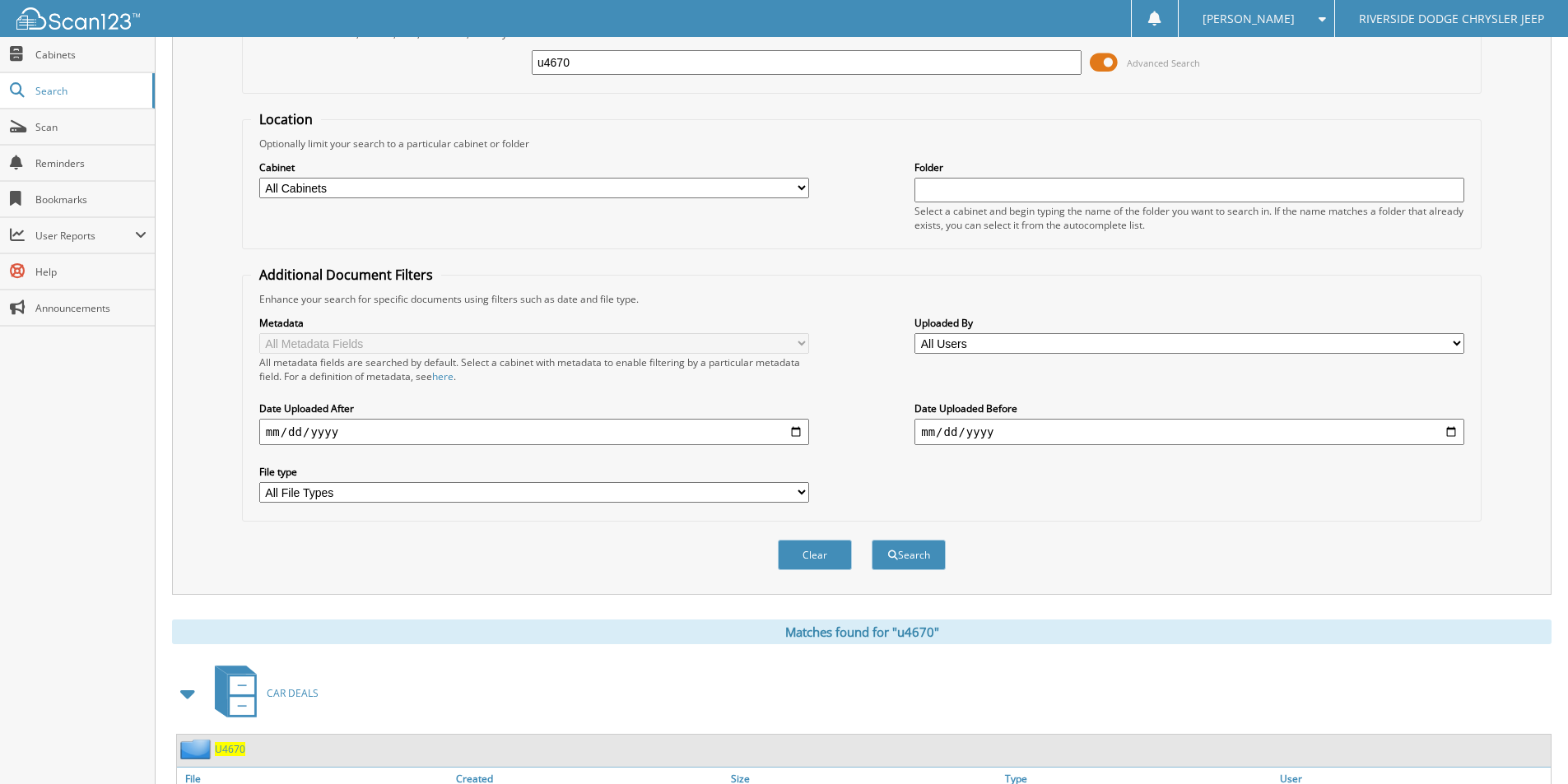
scroll to position [0, 0]
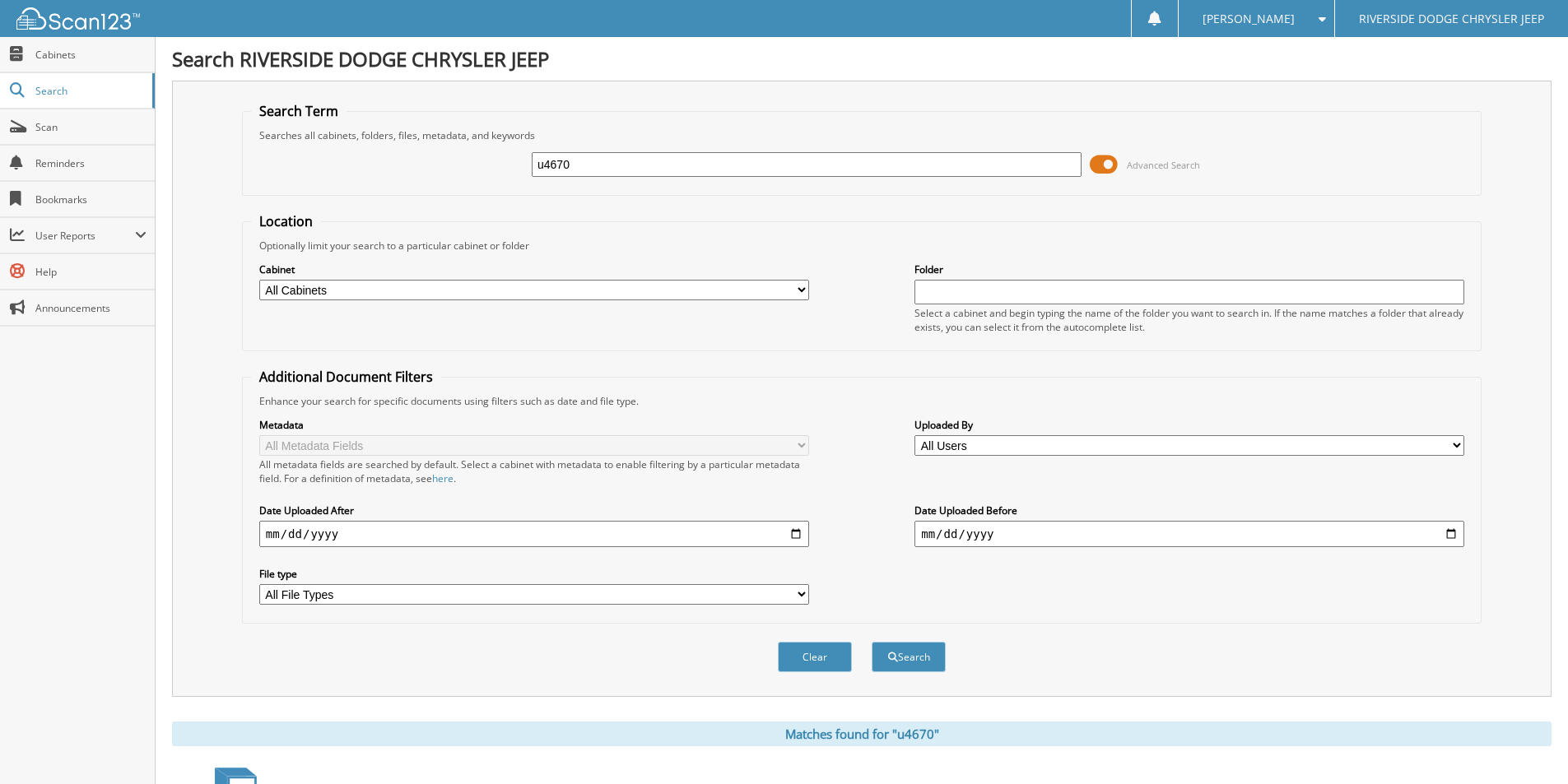
click at [588, 164] on input "u4670" at bounding box center [806, 164] width 549 height 25
type input "h11652b"
click at [871, 642] on button "Search" at bounding box center [908, 657] width 74 height 30
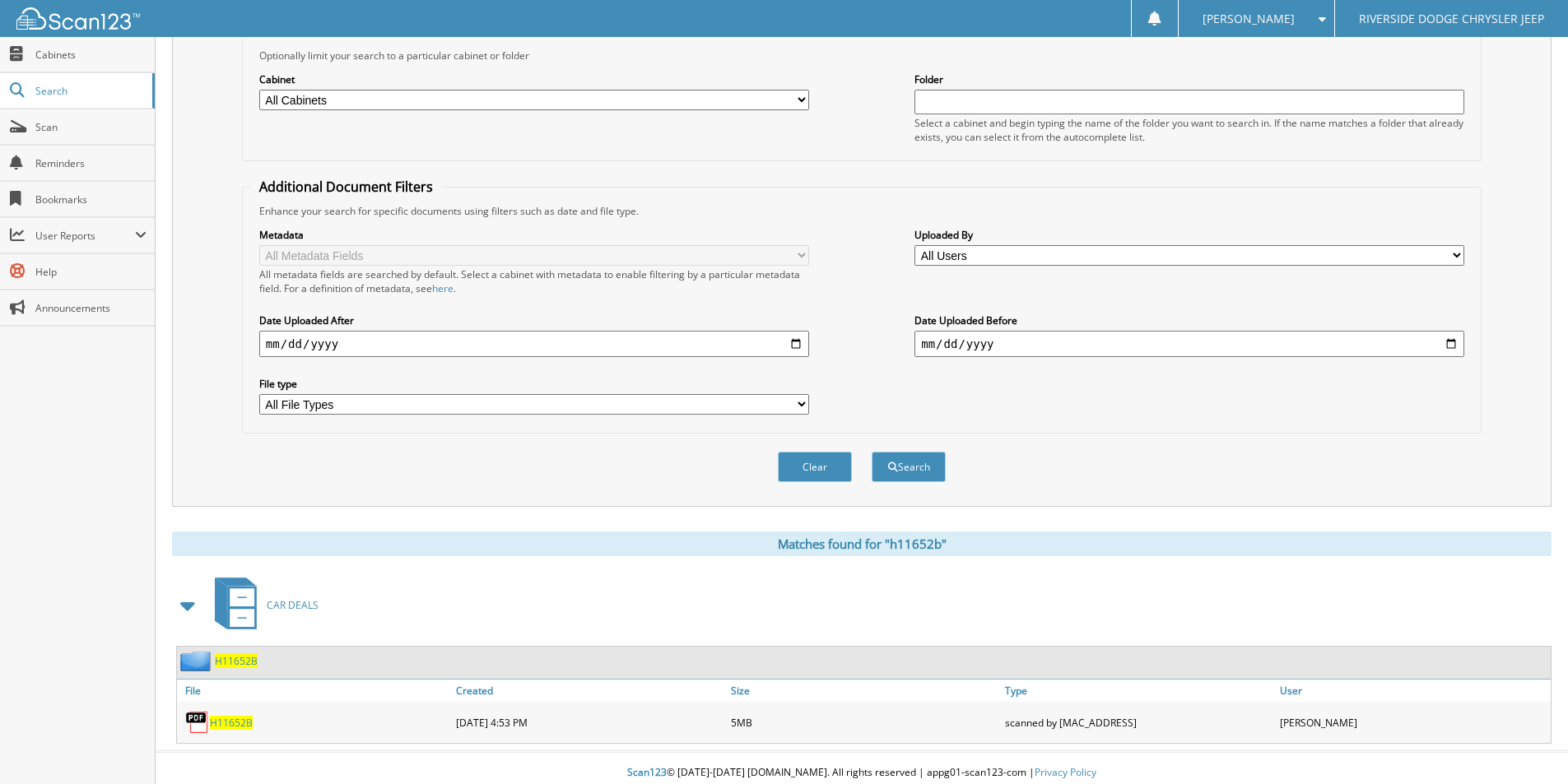
scroll to position [200, 0]
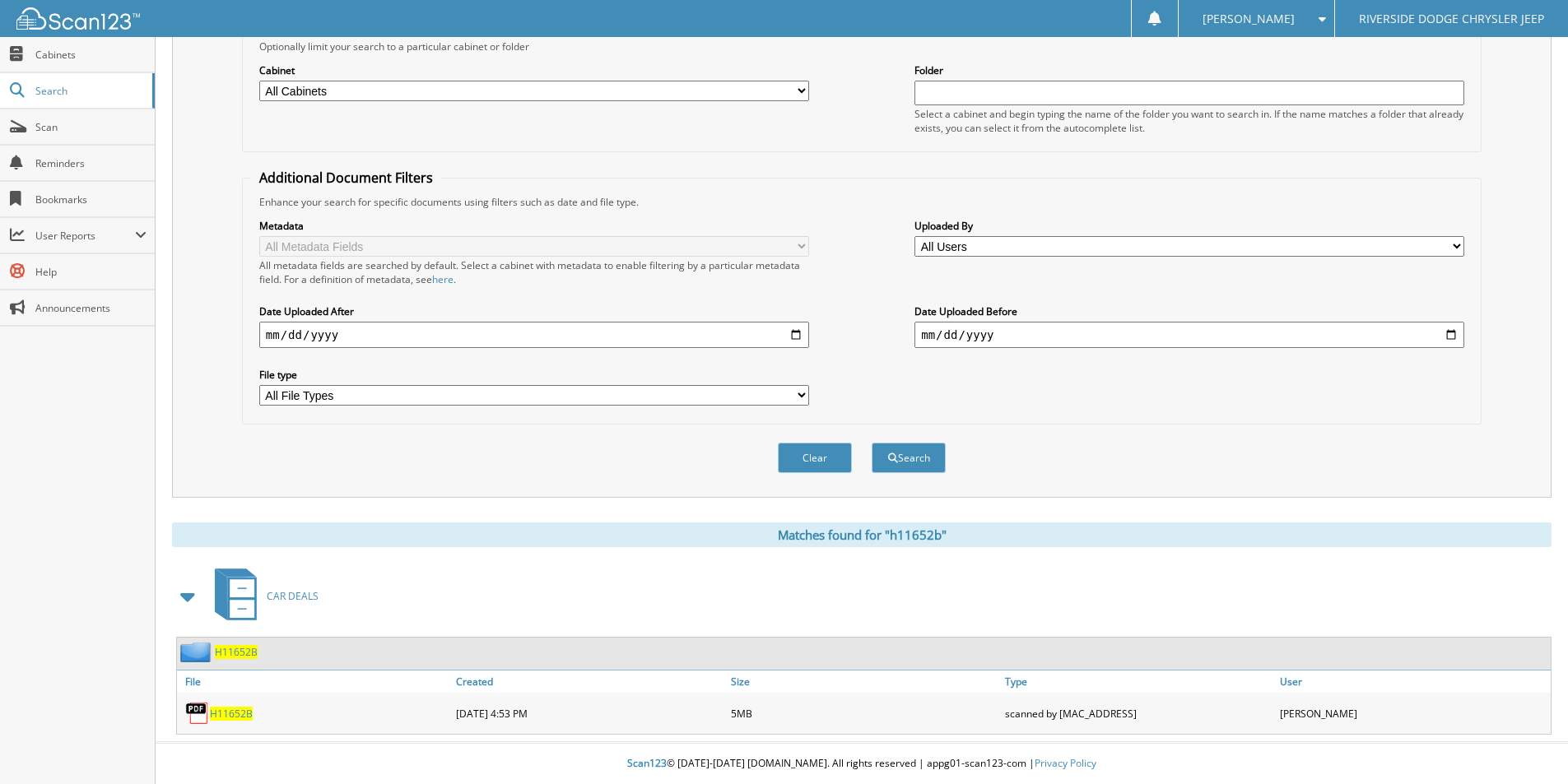
click at [242, 712] on span "H11652B" at bounding box center [230, 713] width 42 height 14
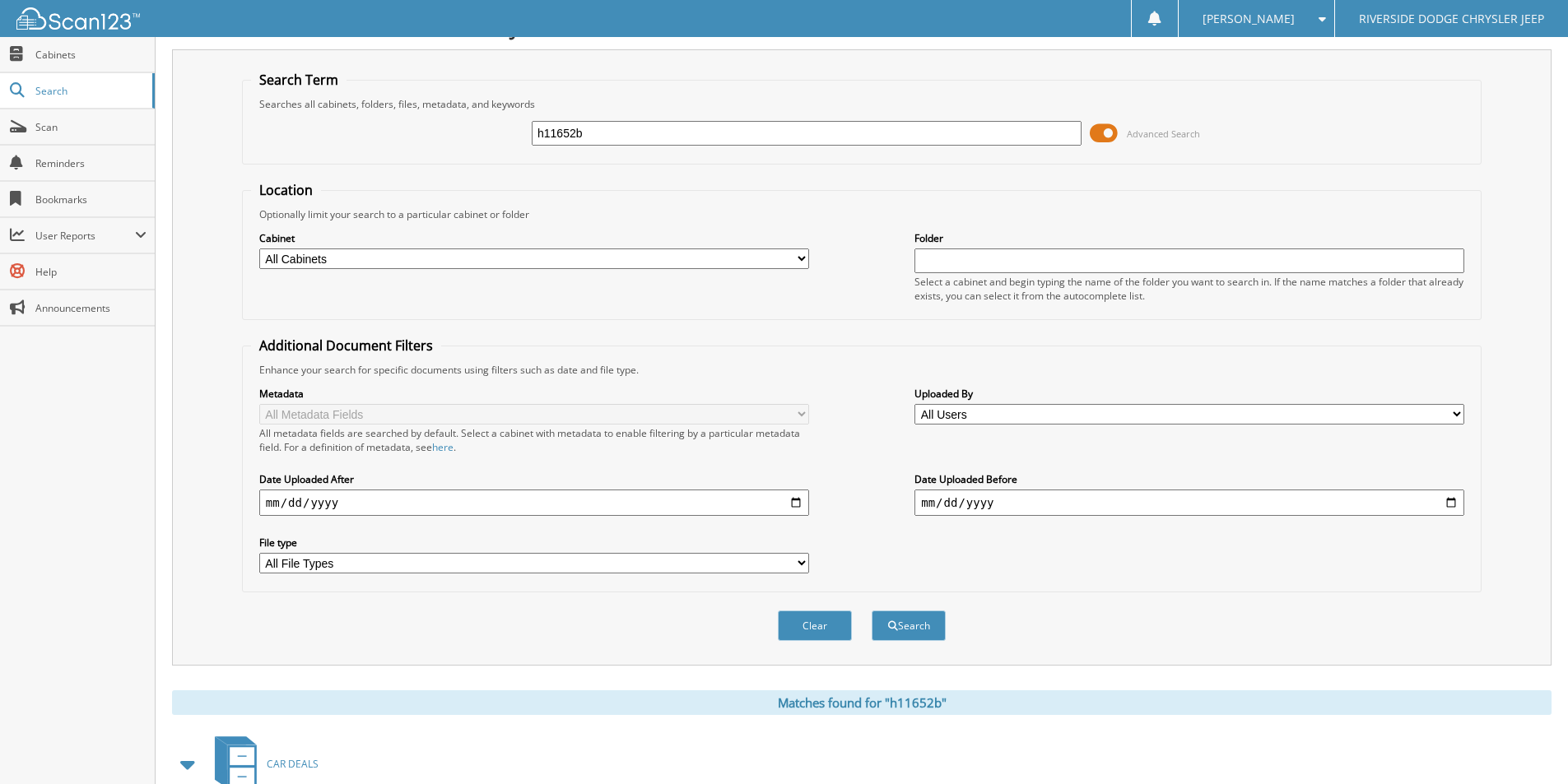
scroll to position [0, 0]
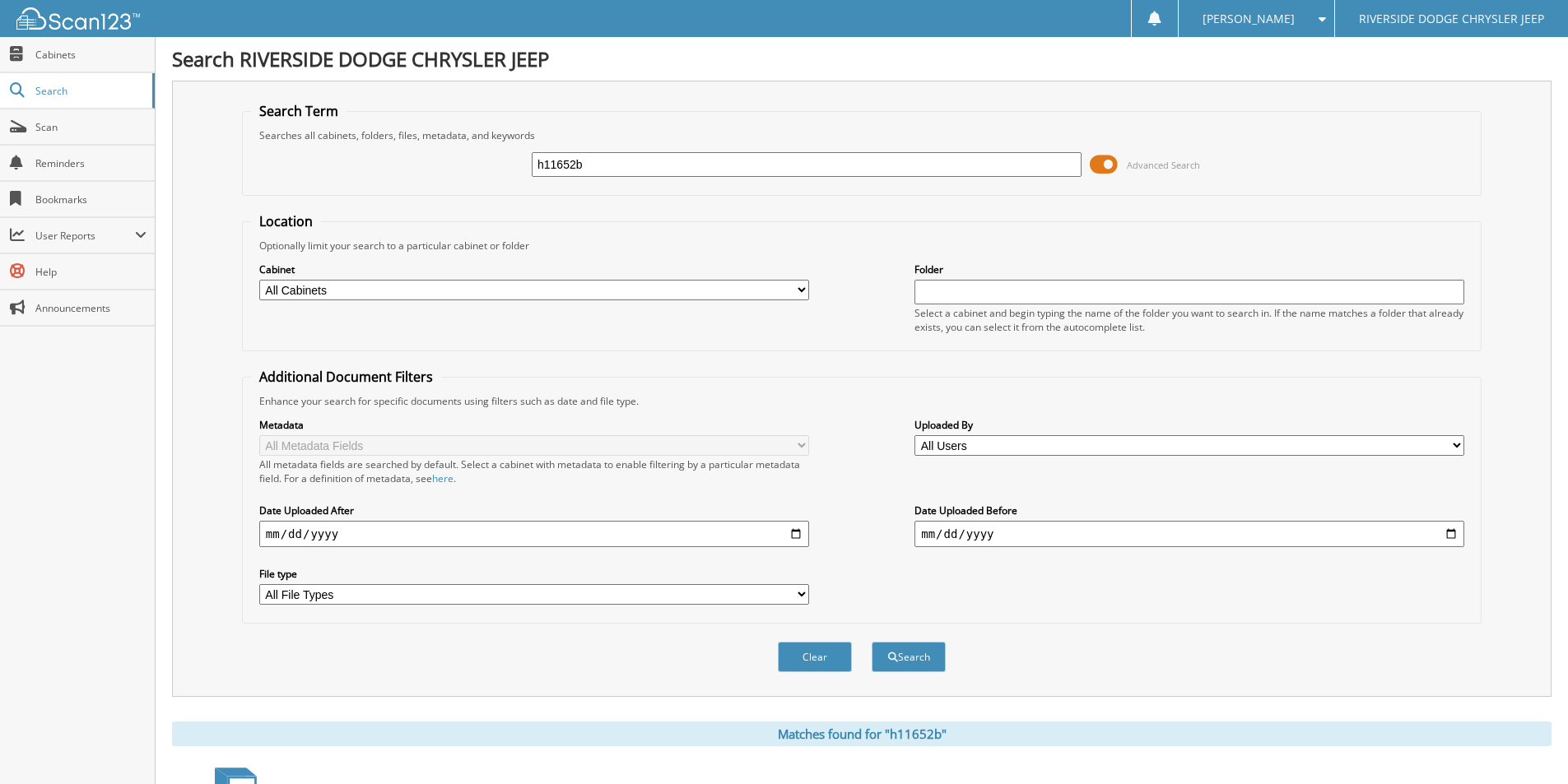
click at [608, 164] on input "h11652b" at bounding box center [806, 164] width 549 height 25
click at [609, 164] on input "h11652b" at bounding box center [806, 164] width 549 height 25
type input "u4651"
click at [871, 642] on button "Search" at bounding box center [908, 657] width 74 height 30
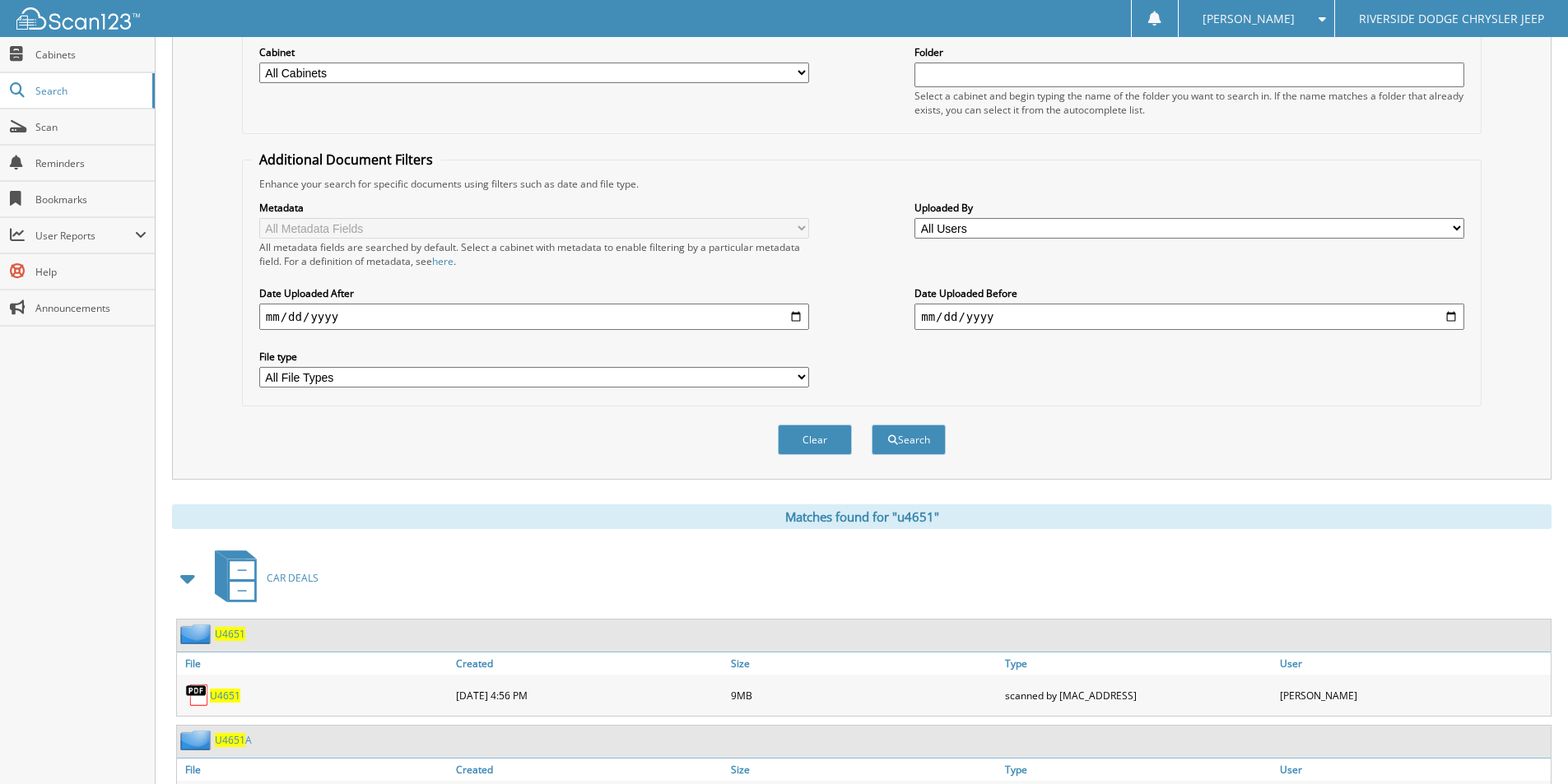
scroll to position [306, 0]
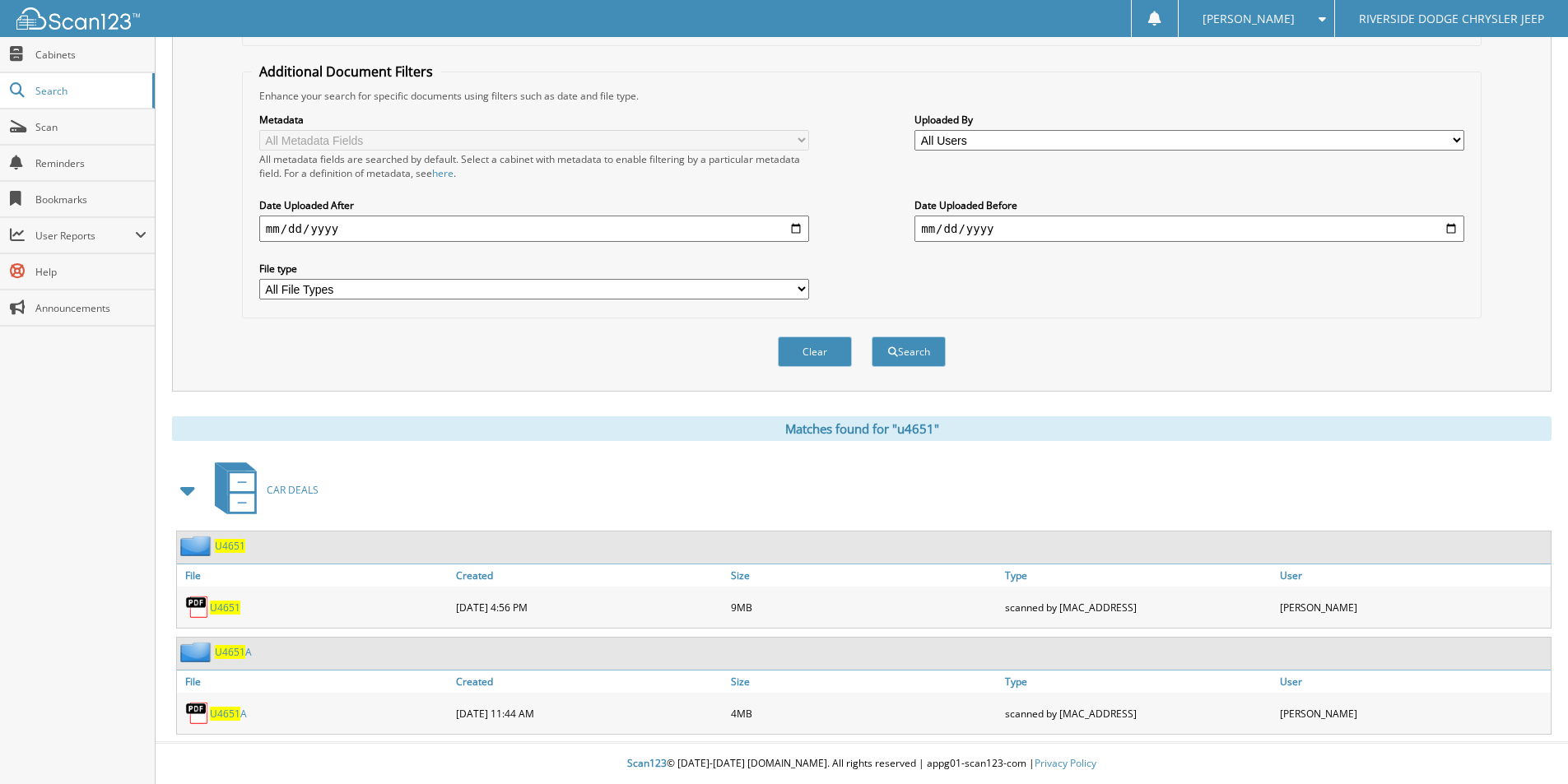
click at [228, 605] on span "U4651" at bounding box center [225, 607] width 30 height 14
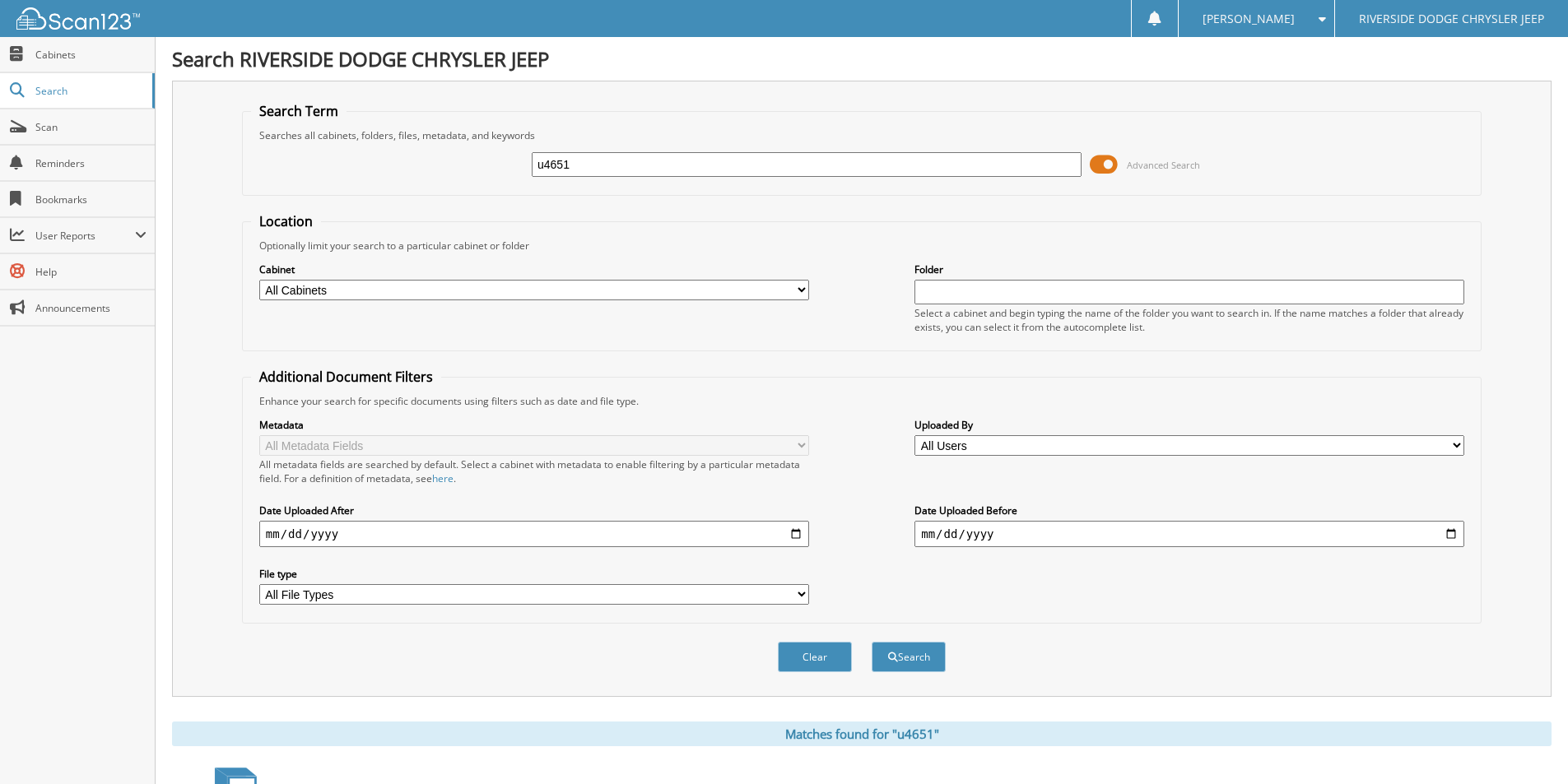
click at [601, 160] on input "u4651" at bounding box center [806, 164] width 549 height 25
drag, startPoint x: 595, startPoint y: 162, endPoint x: 354, endPoint y: 163, distance: 241.0
click at [354, 163] on div "u4651 Advanced Search" at bounding box center [862, 164] width 1222 height 44
type input "u4653"
click at [871, 642] on button "Search" at bounding box center [908, 657] width 74 height 30
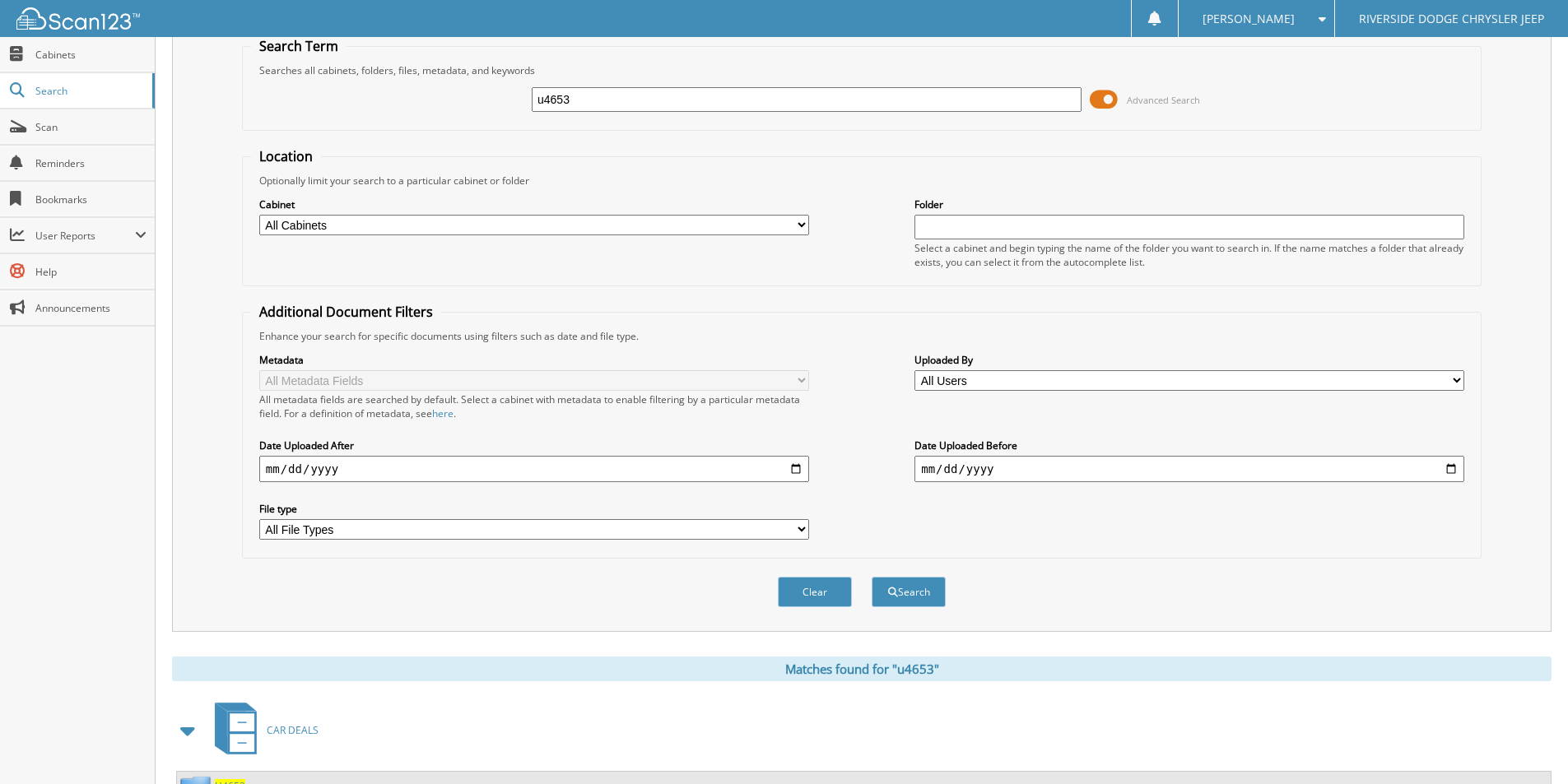
scroll to position [200, 0]
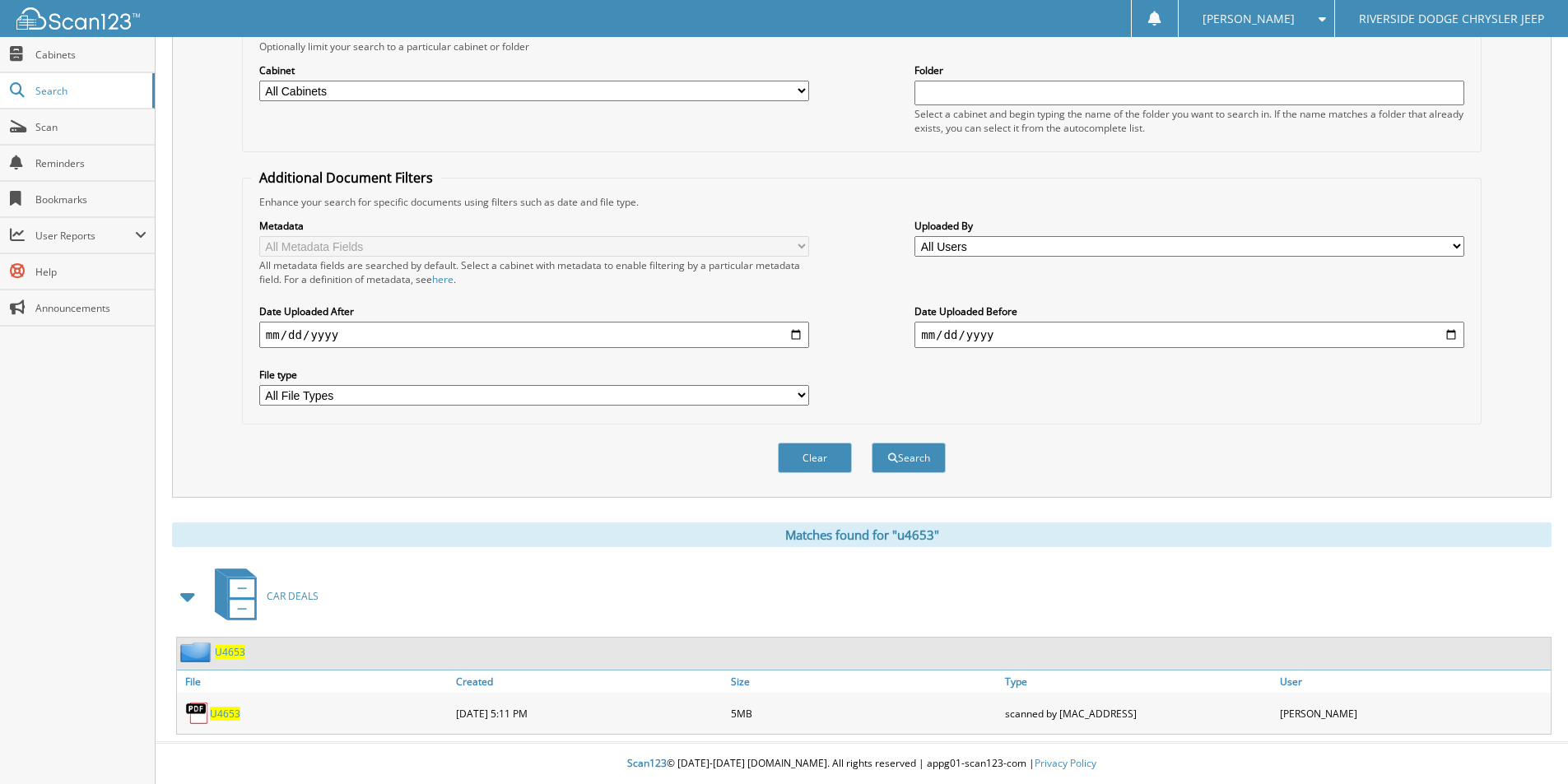
click at [227, 710] on span "U4653" at bounding box center [225, 713] width 30 height 14
click at [234, 716] on span "U4653" at bounding box center [225, 713] width 30 height 14
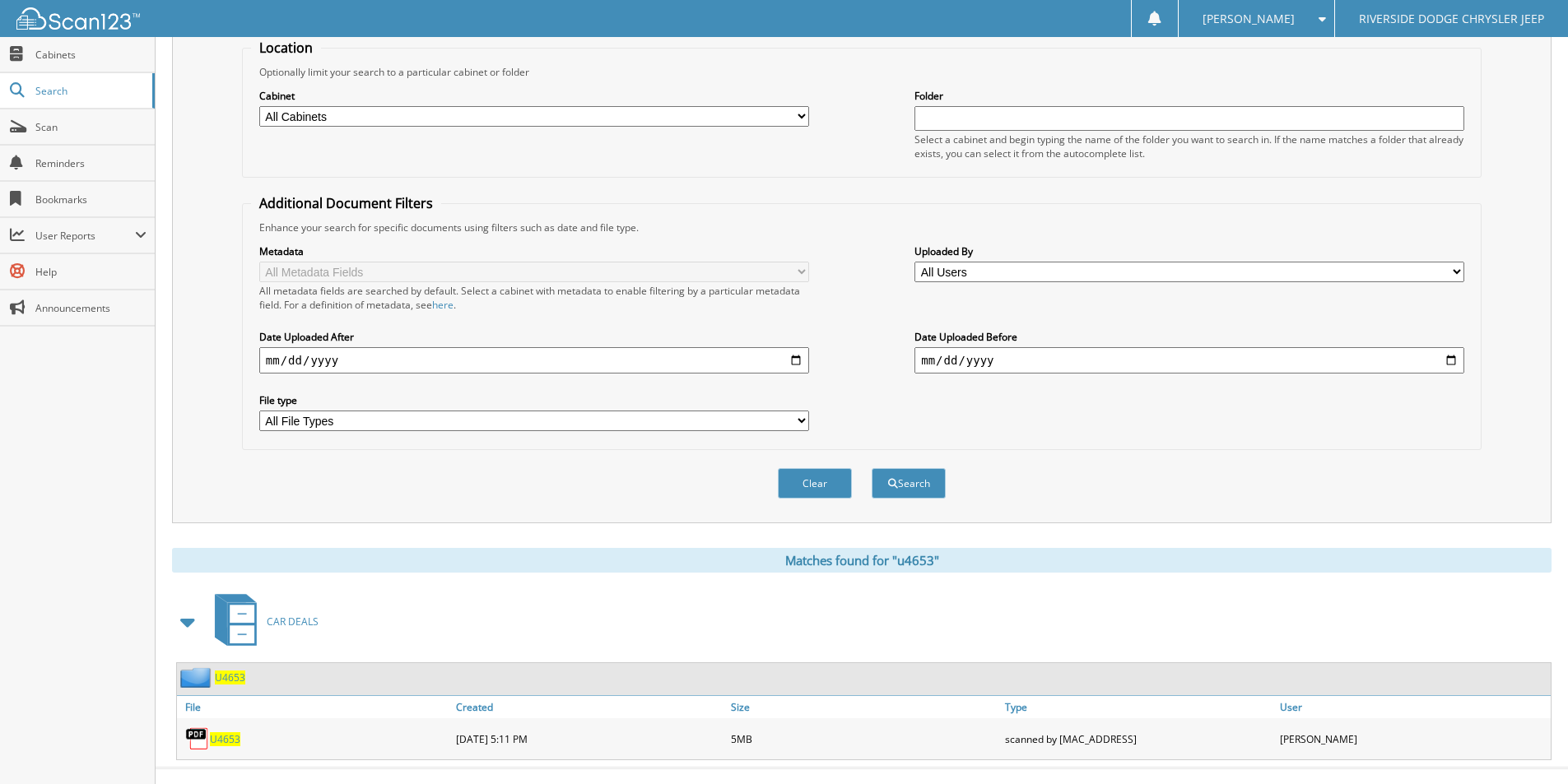
scroll to position [0, 0]
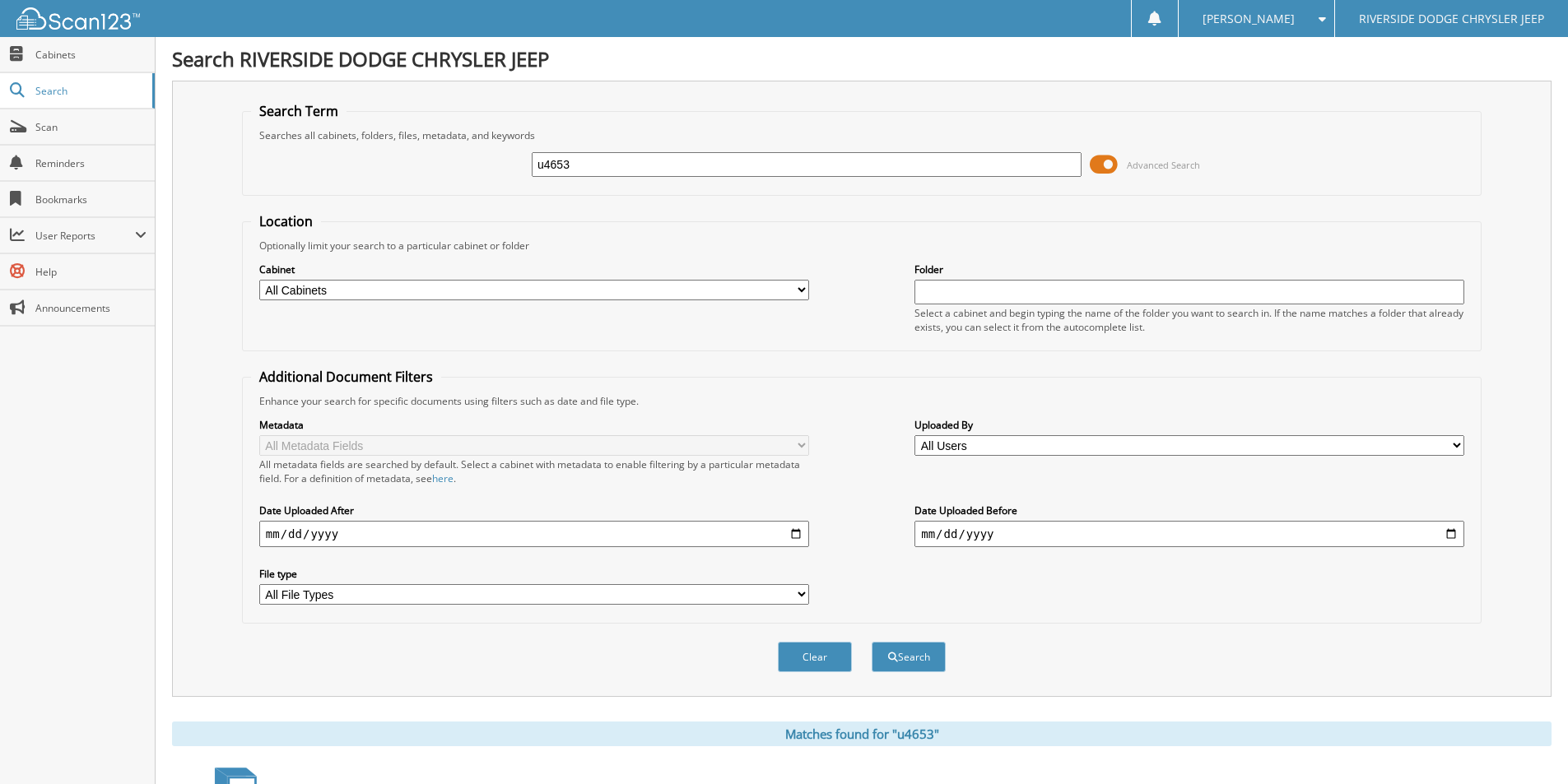
click at [609, 158] on input "u4653" at bounding box center [806, 164] width 549 height 25
click at [610, 159] on input "u4653" at bounding box center [806, 164] width 549 height 25
type input "u4660"
click at [871, 642] on button "Search" at bounding box center [908, 657] width 74 height 30
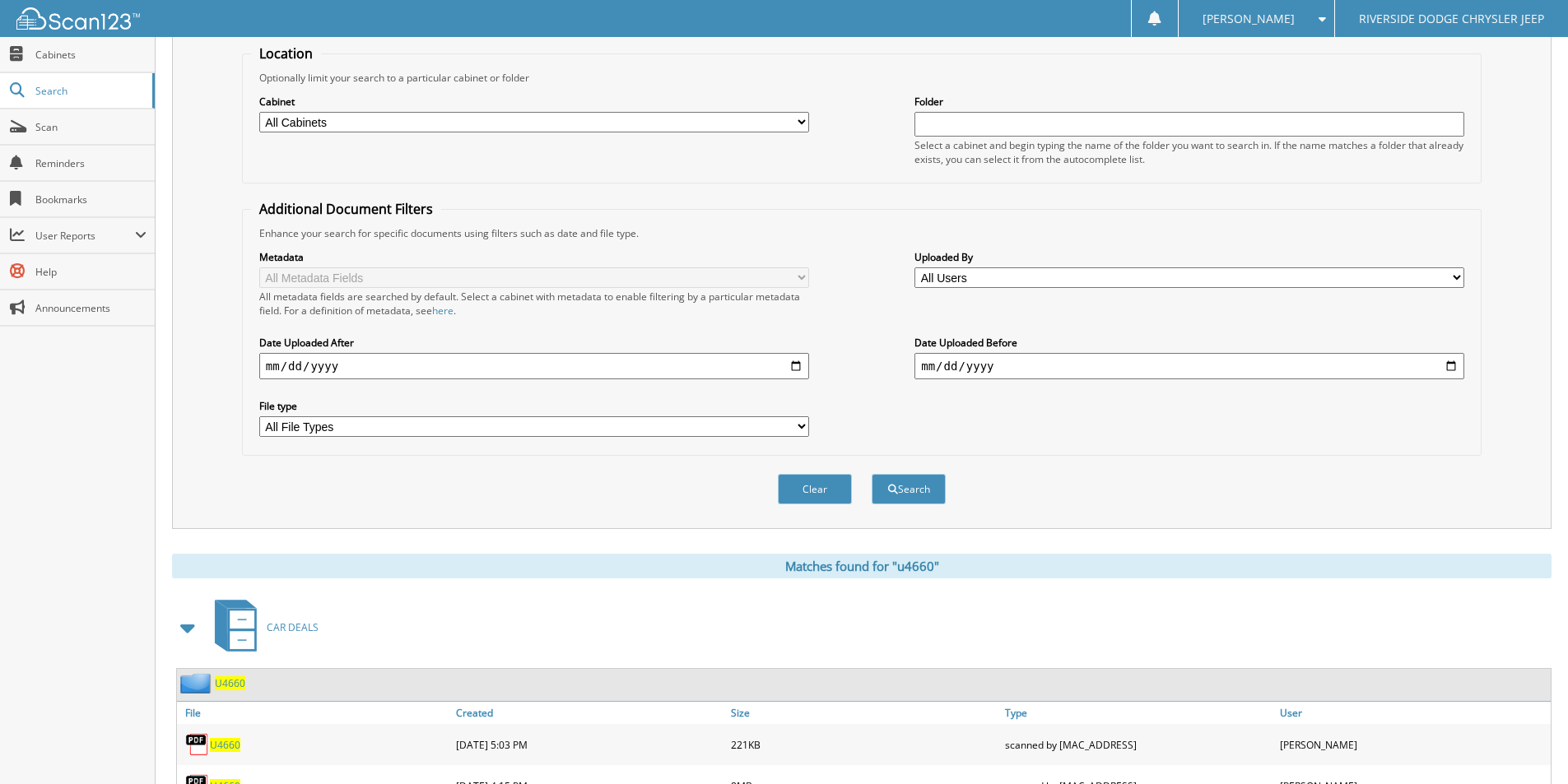
scroll to position [241, 0]
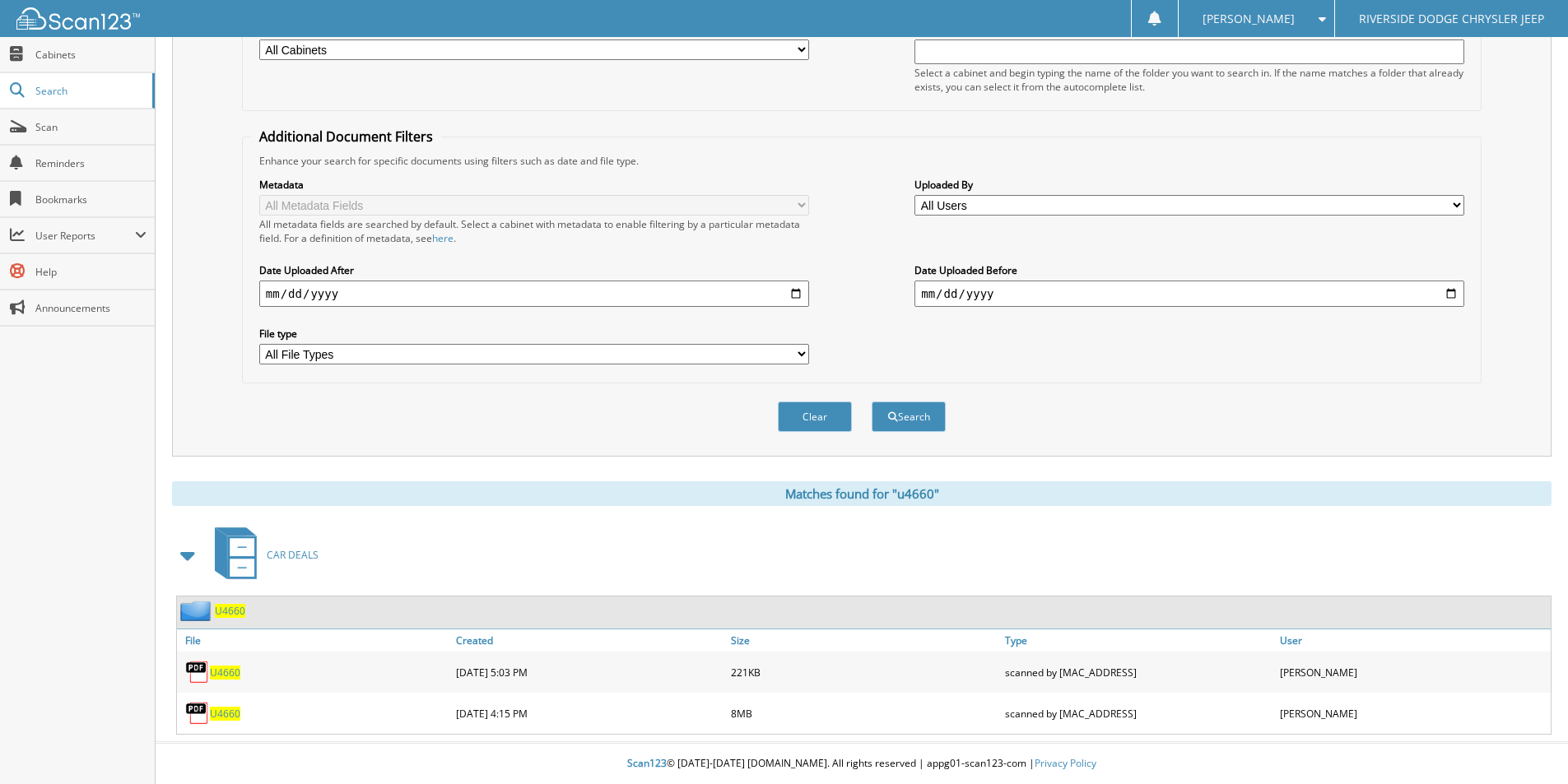
click at [226, 707] on span "U4660" at bounding box center [225, 713] width 30 height 14
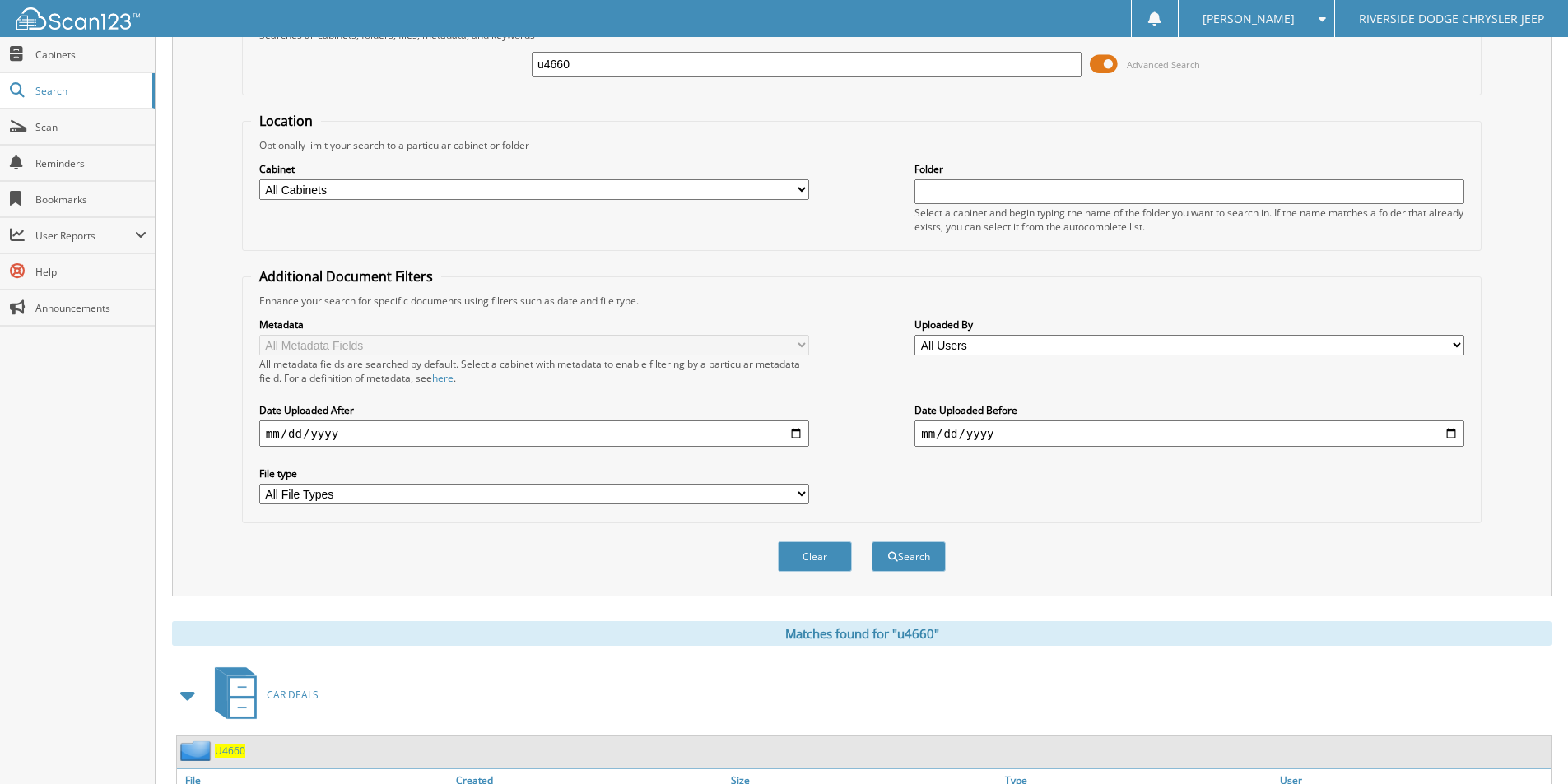
scroll to position [0, 0]
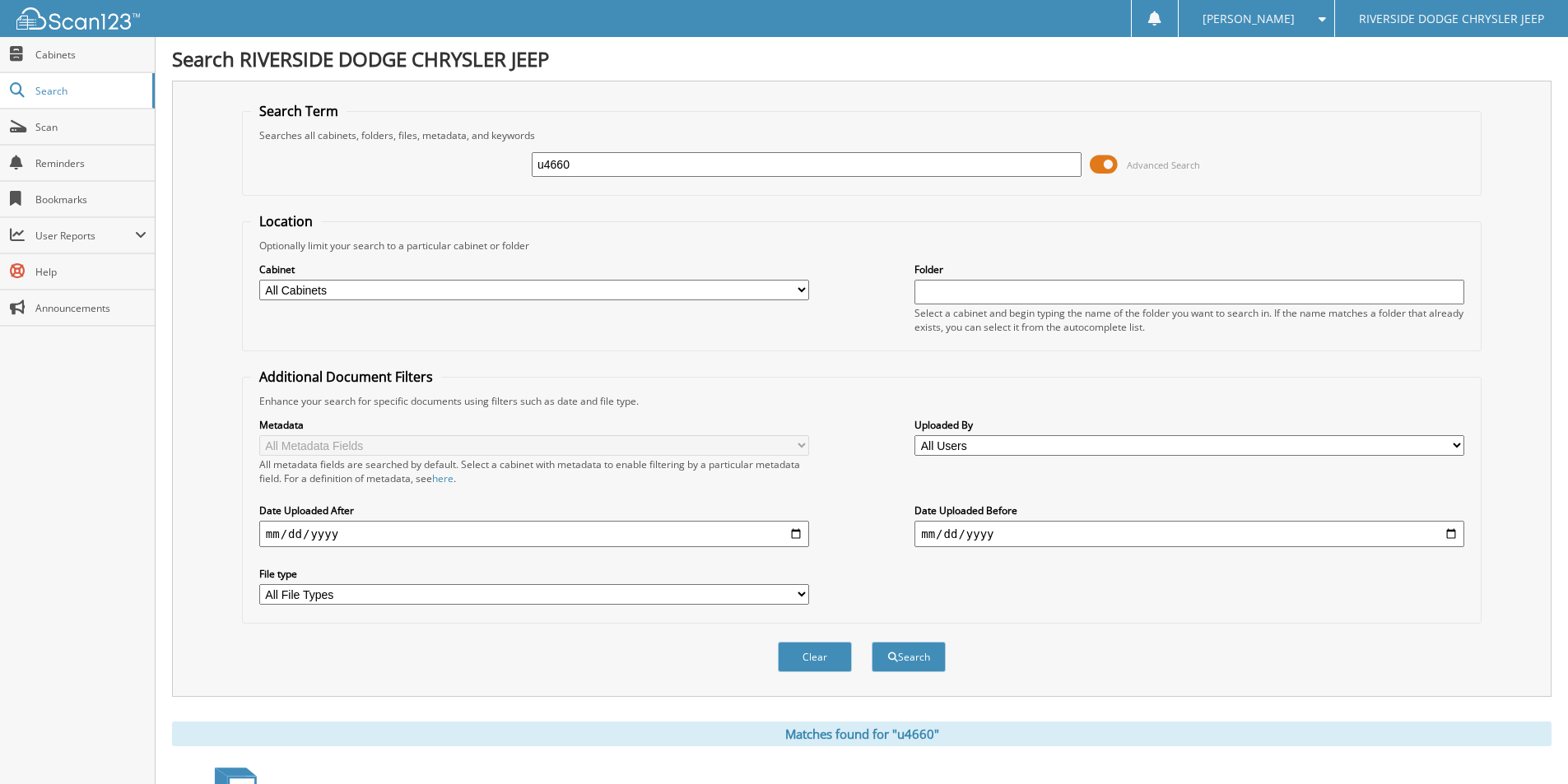
click at [584, 170] on input "u4660" at bounding box center [806, 164] width 549 height 25
type input "12885a"
click at [871, 642] on button "Search" at bounding box center [908, 657] width 74 height 30
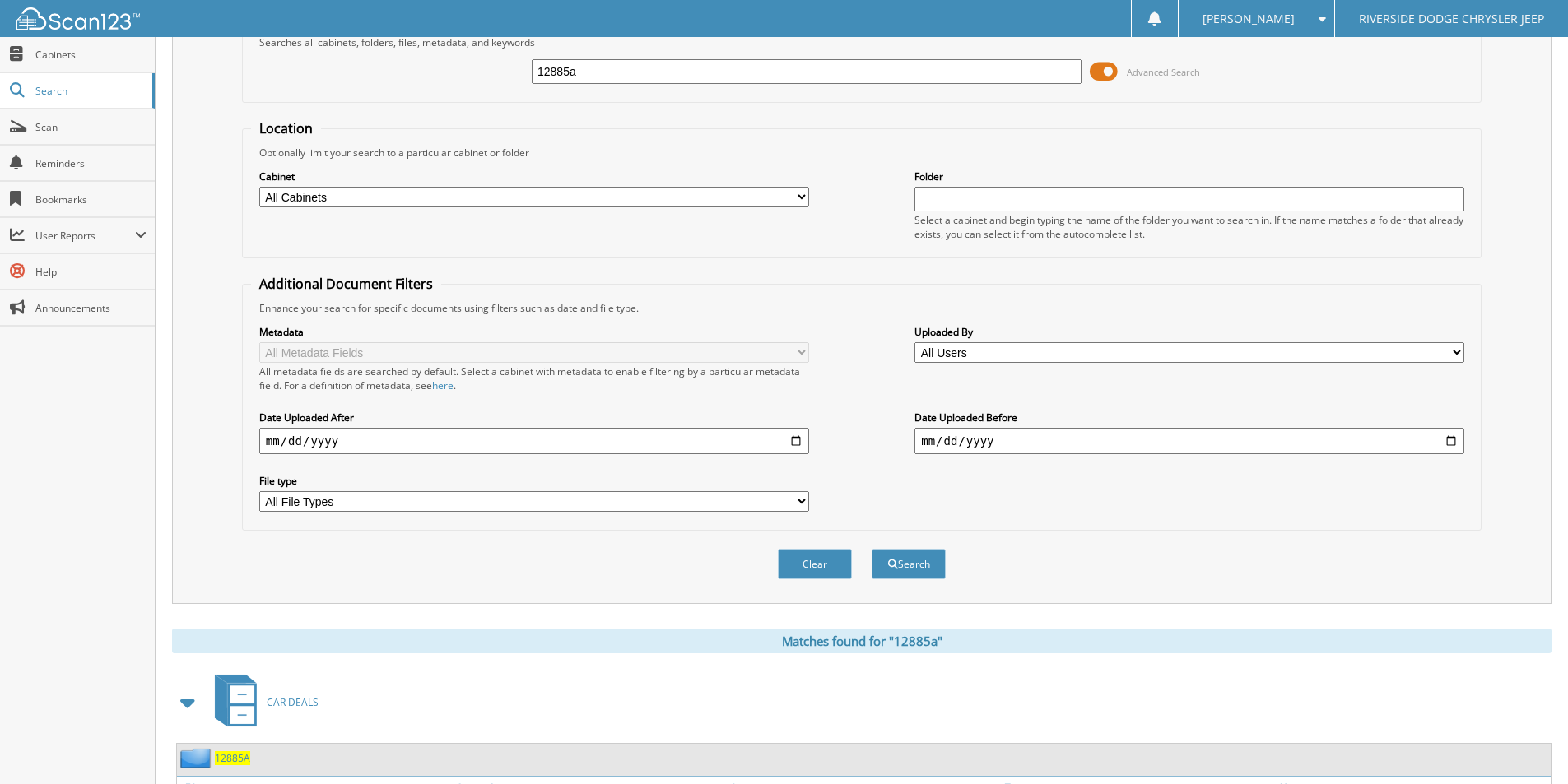
scroll to position [200, 0]
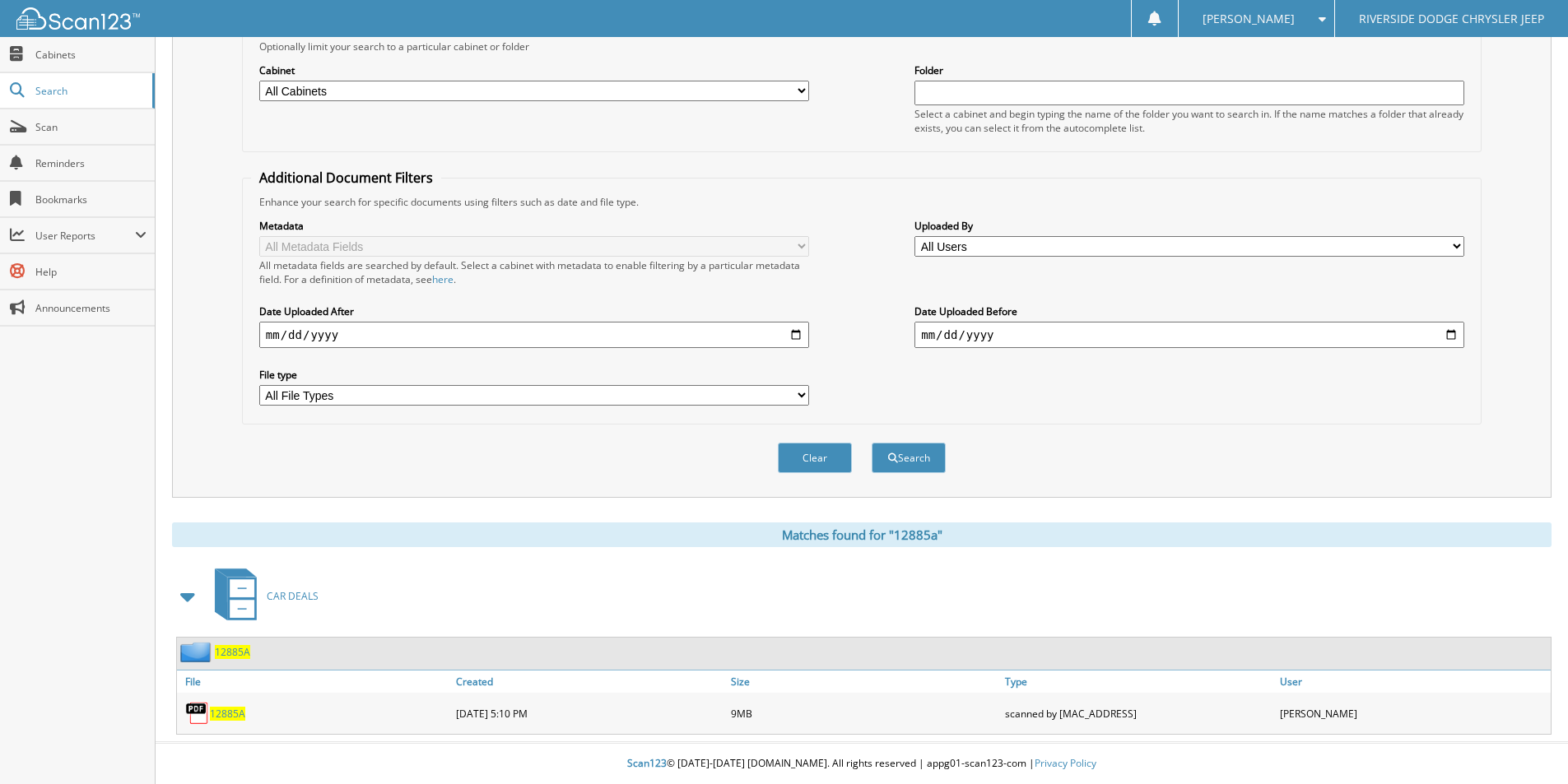
click at [228, 709] on span "12885A" at bounding box center [227, 713] width 35 height 14
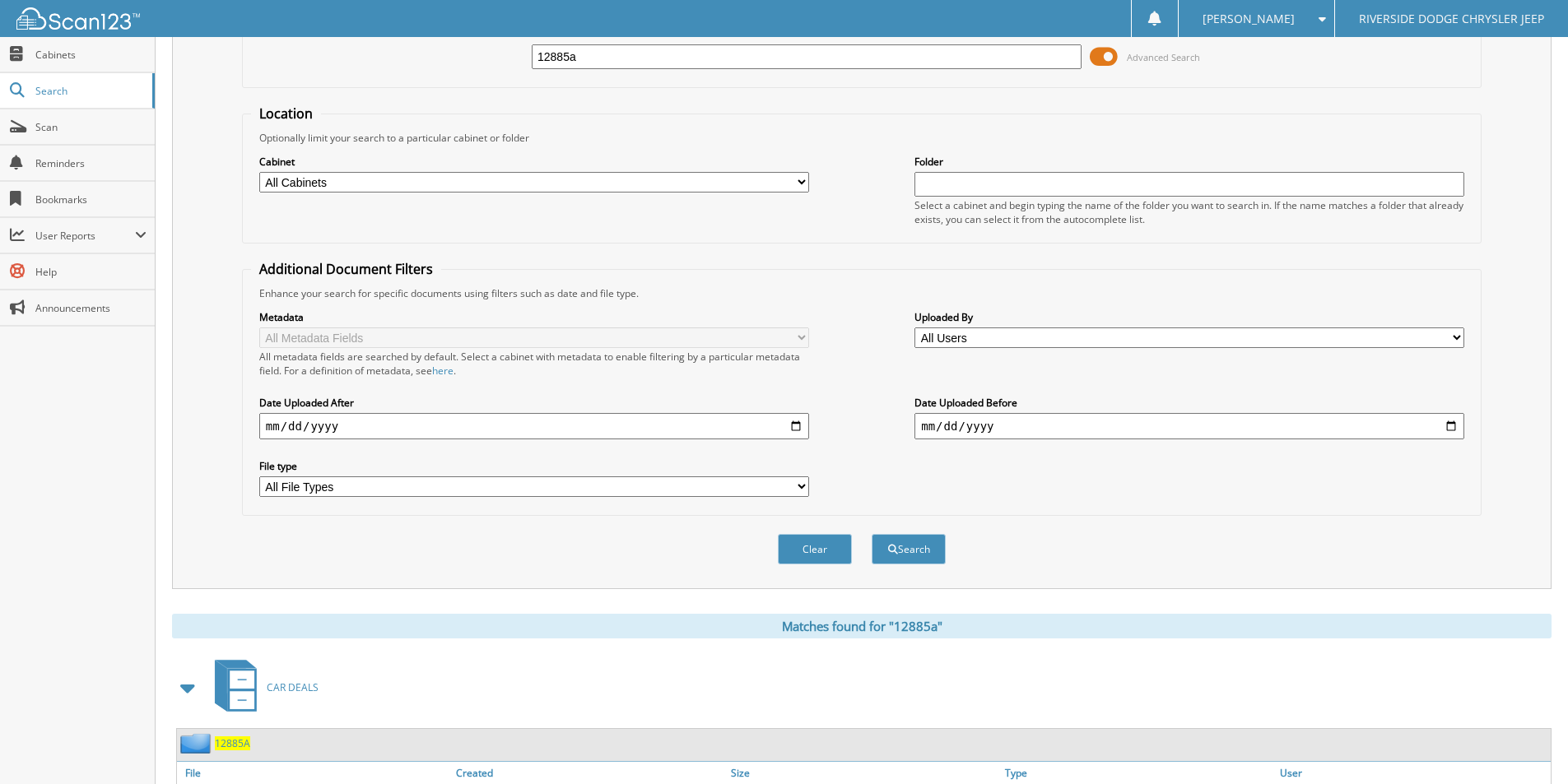
scroll to position [0, 0]
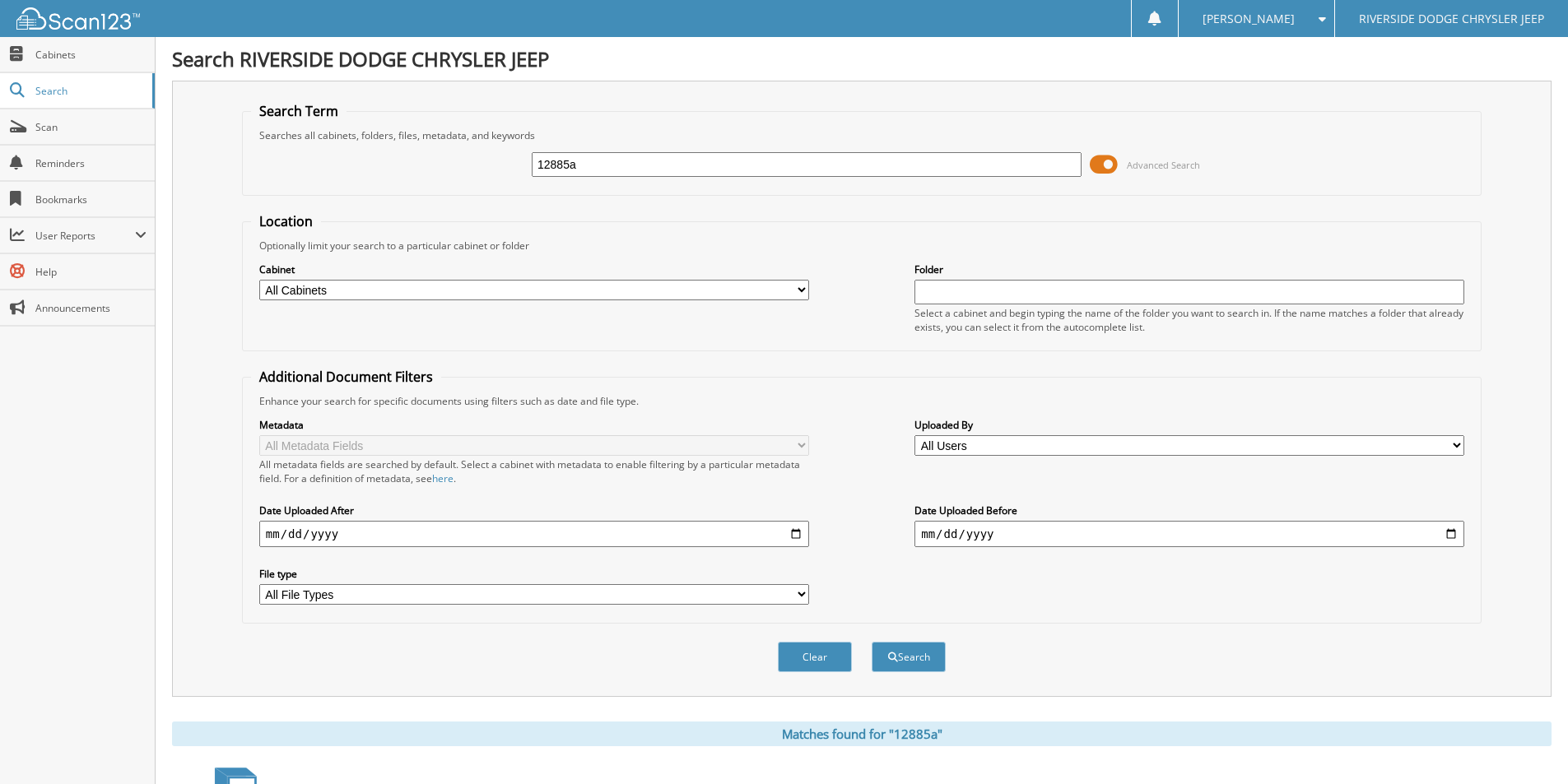
click at [582, 174] on input "12885a" at bounding box center [806, 164] width 549 height 25
type input "u4641a"
click at [871, 642] on button "Search" at bounding box center [908, 657] width 74 height 30
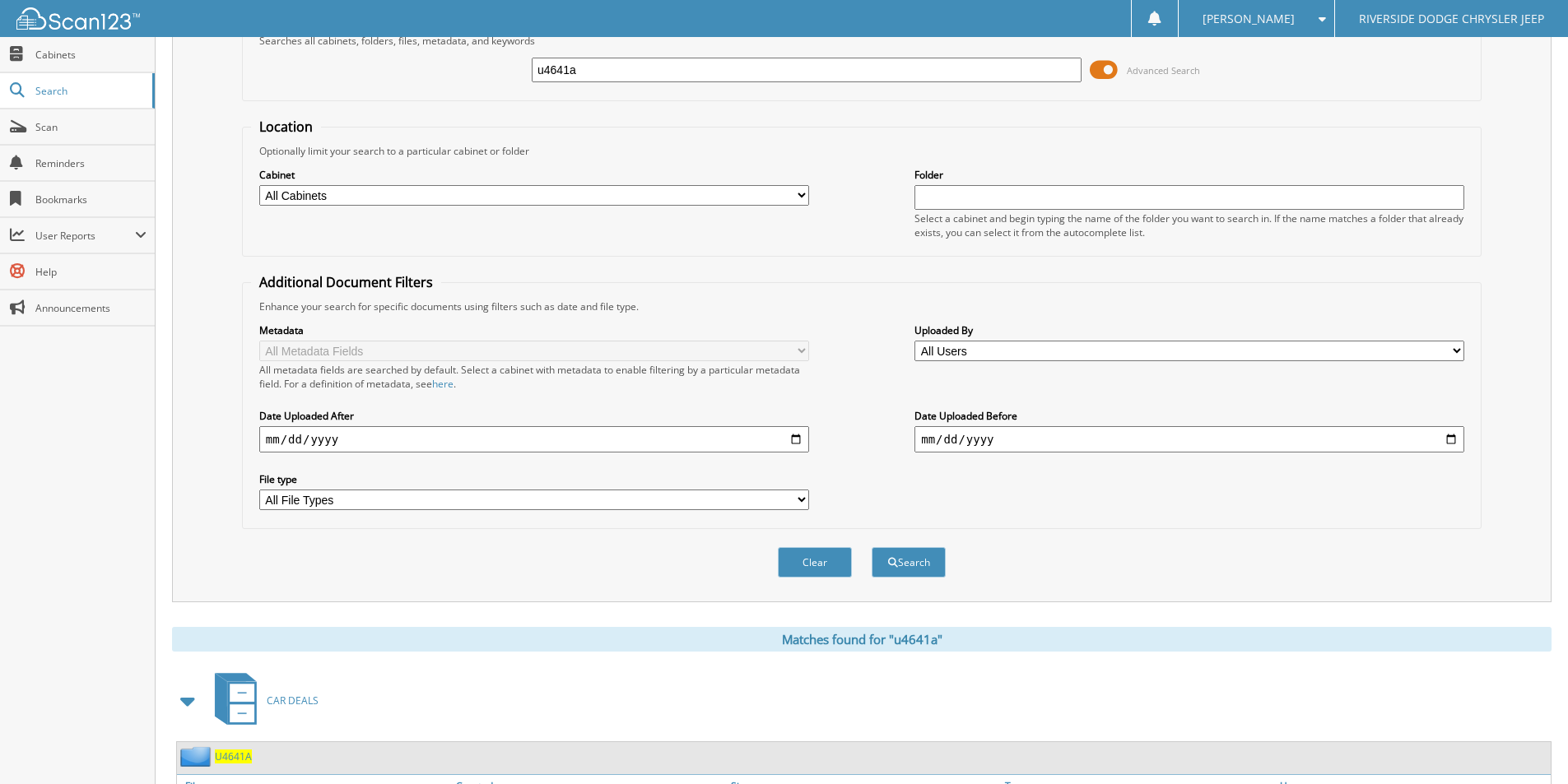
scroll to position [241, 0]
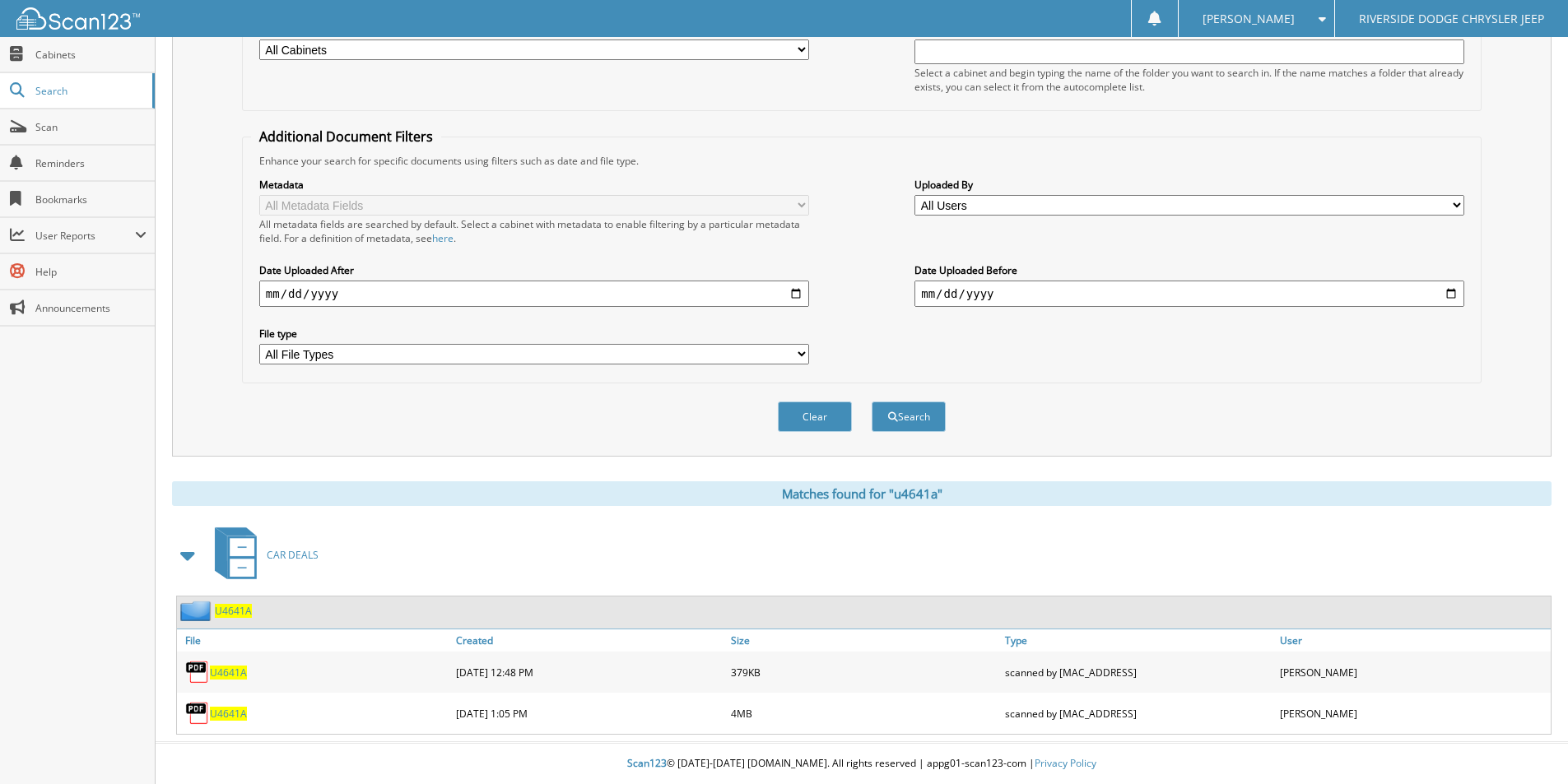
click at [237, 677] on span "U4641A" at bounding box center [228, 672] width 37 height 14
click at [237, 709] on span "U4641A" at bounding box center [228, 713] width 37 height 14
click at [238, 715] on span "U4641A" at bounding box center [228, 713] width 37 height 14
click at [236, 715] on span "U4641A" at bounding box center [228, 713] width 37 height 14
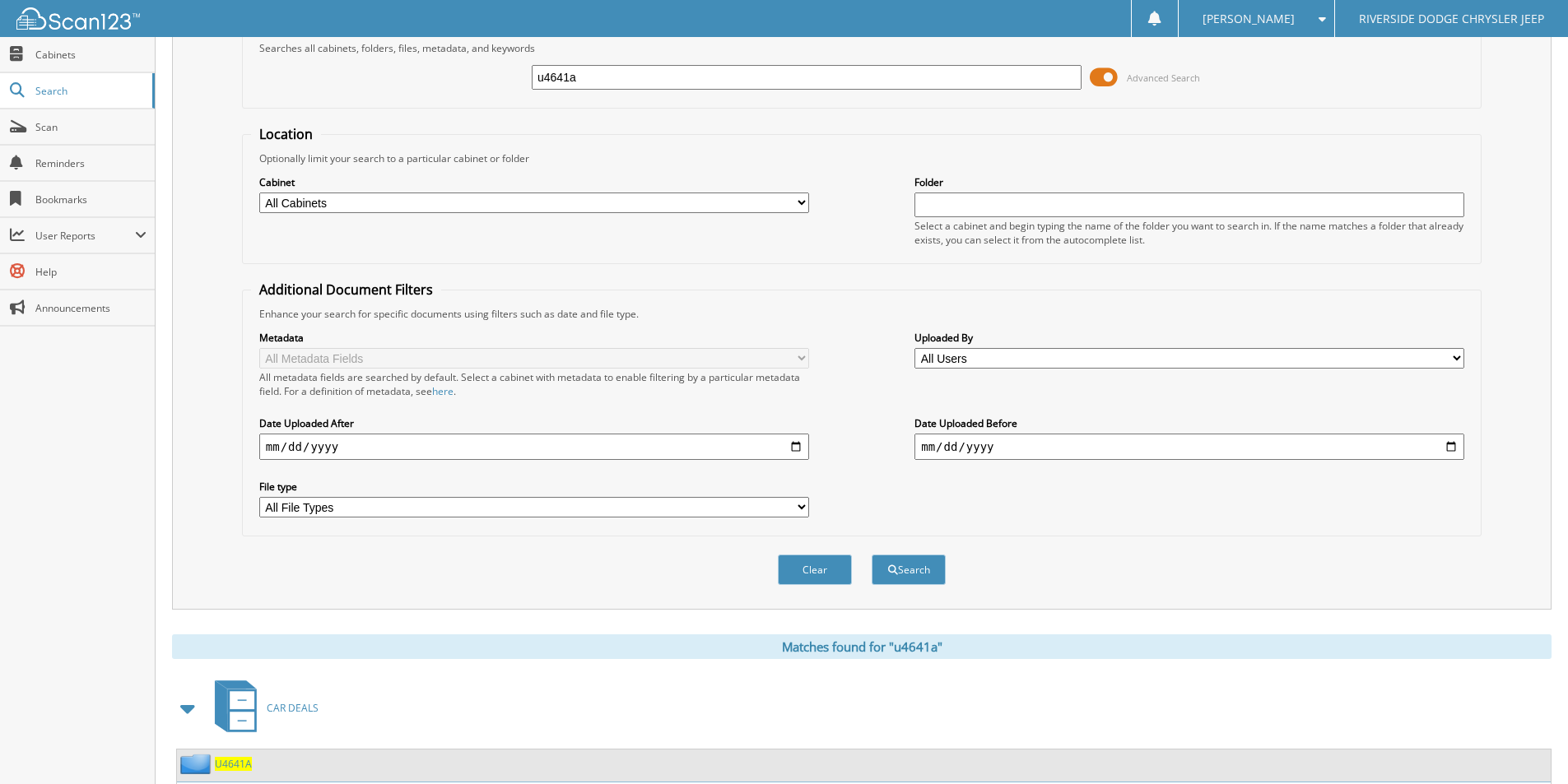
scroll to position [0, 0]
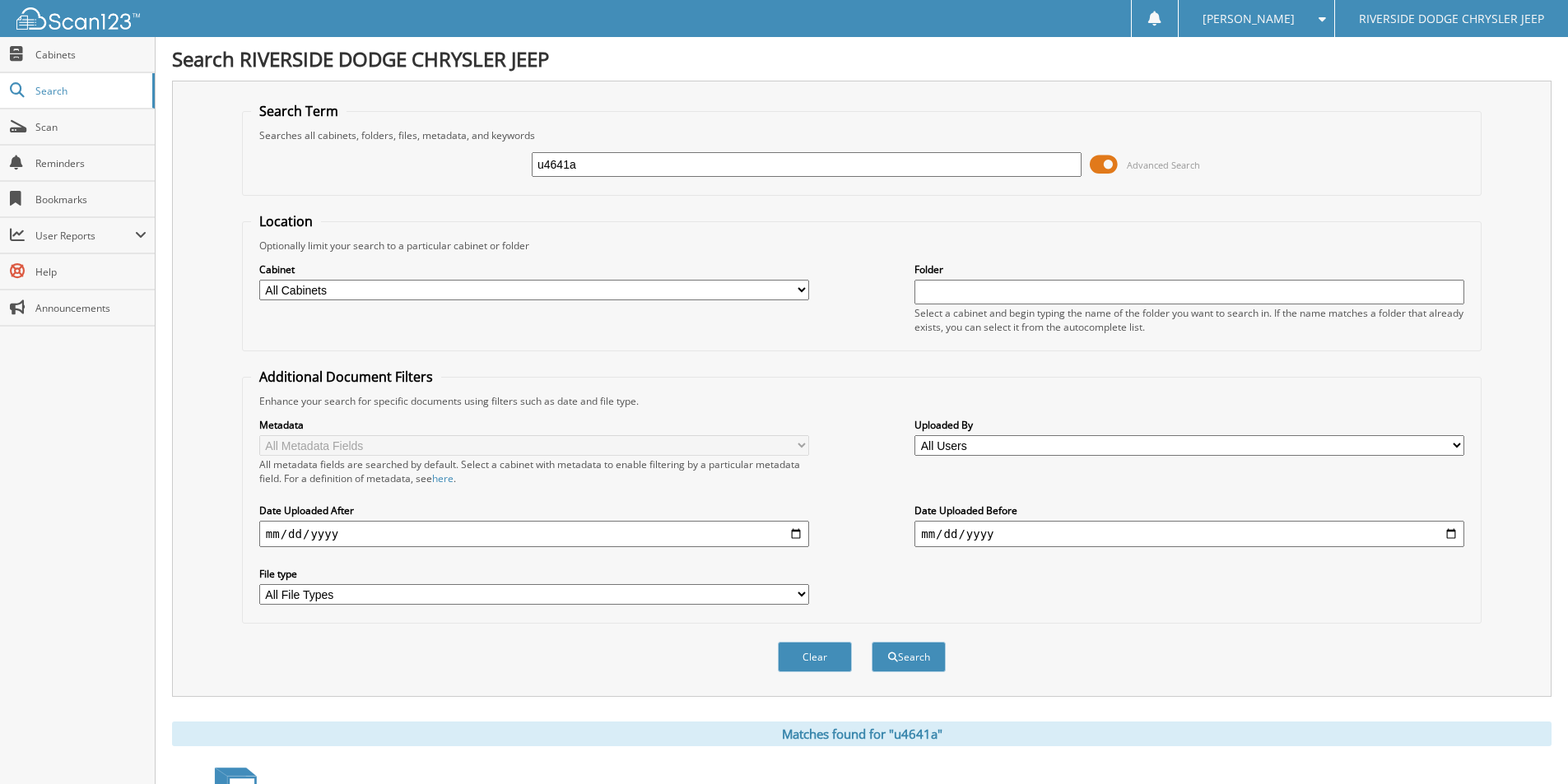
click at [587, 151] on div "u4641a" at bounding box center [806, 165] width 549 height 28
click at [586, 153] on div "u4641a" at bounding box center [806, 165] width 549 height 28
click at [586, 158] on input "u4641a" at bounding box center [806, 164] width 549 height 25
drag, startPoint x: 587, startPoint y: 158, endPoint x: 485, endPoint y: 165, distance: 102.2
click at [485, 165] on div "u4641a Advanced Search" at bounding box center [862, 164] width 1222 height 44
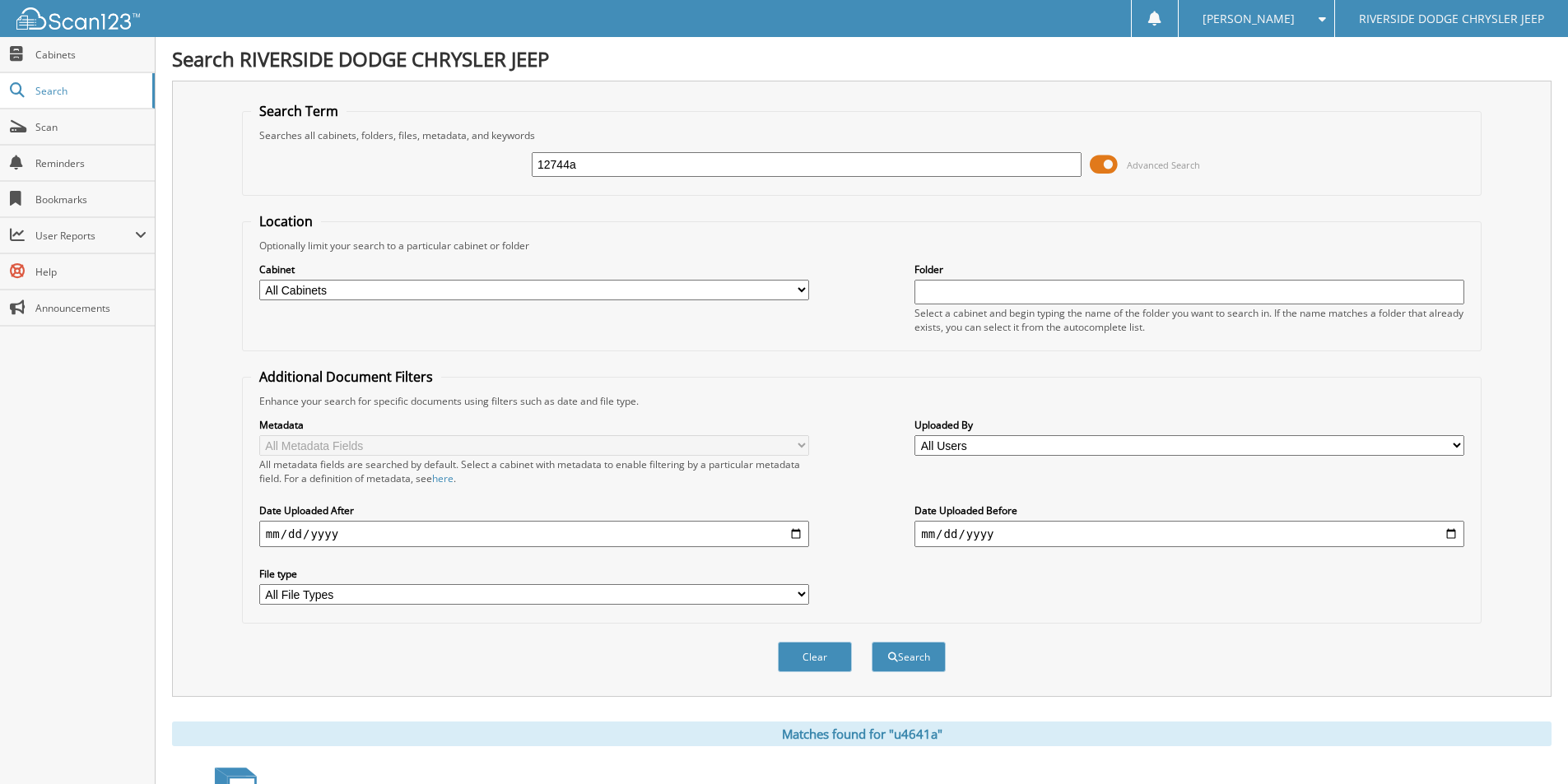
type input "12744a"
click at [871, 642] on button "Search" at bounding box center [908, 657] width 74 height 30
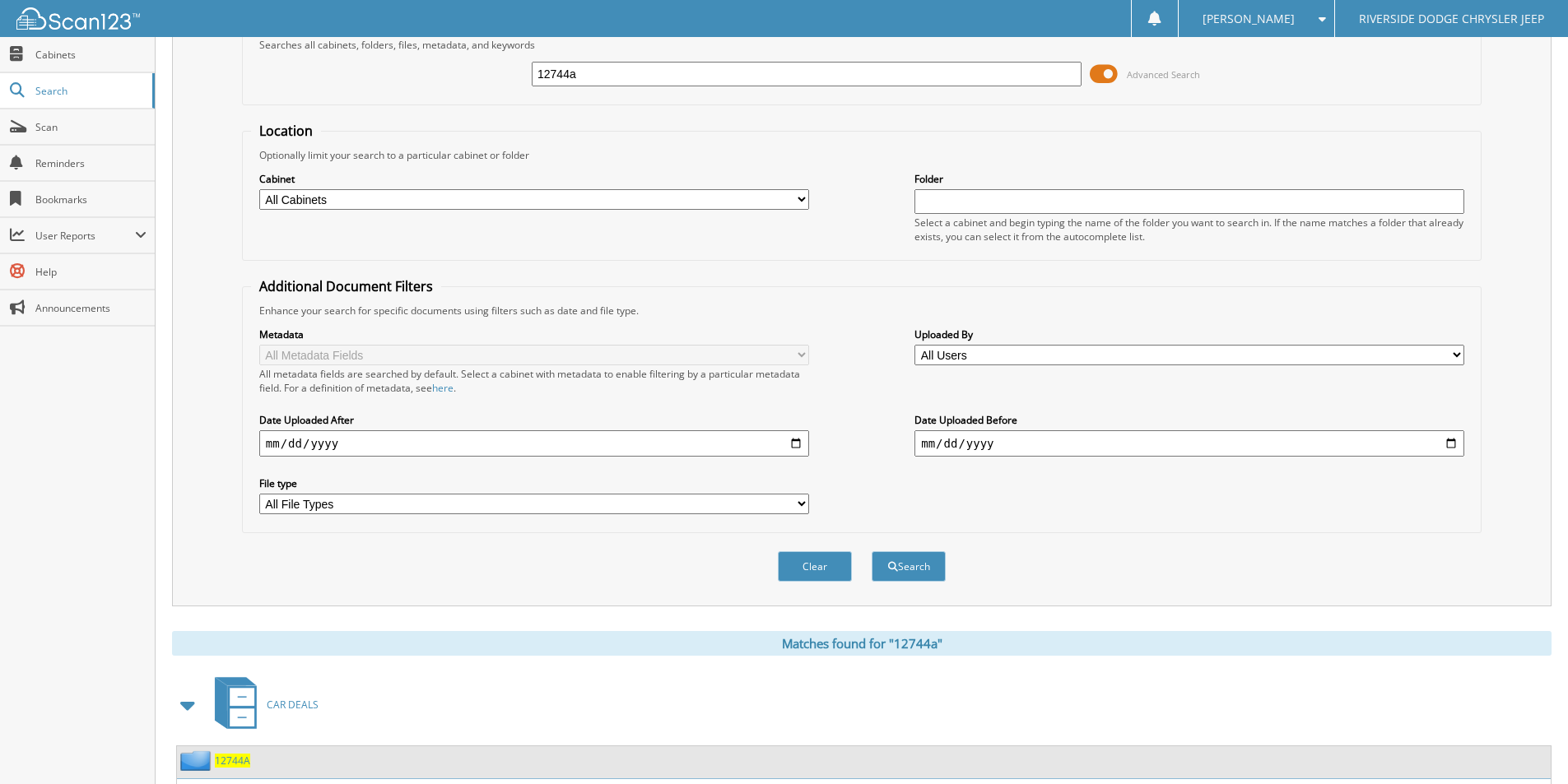
scroll to position [200, 0]
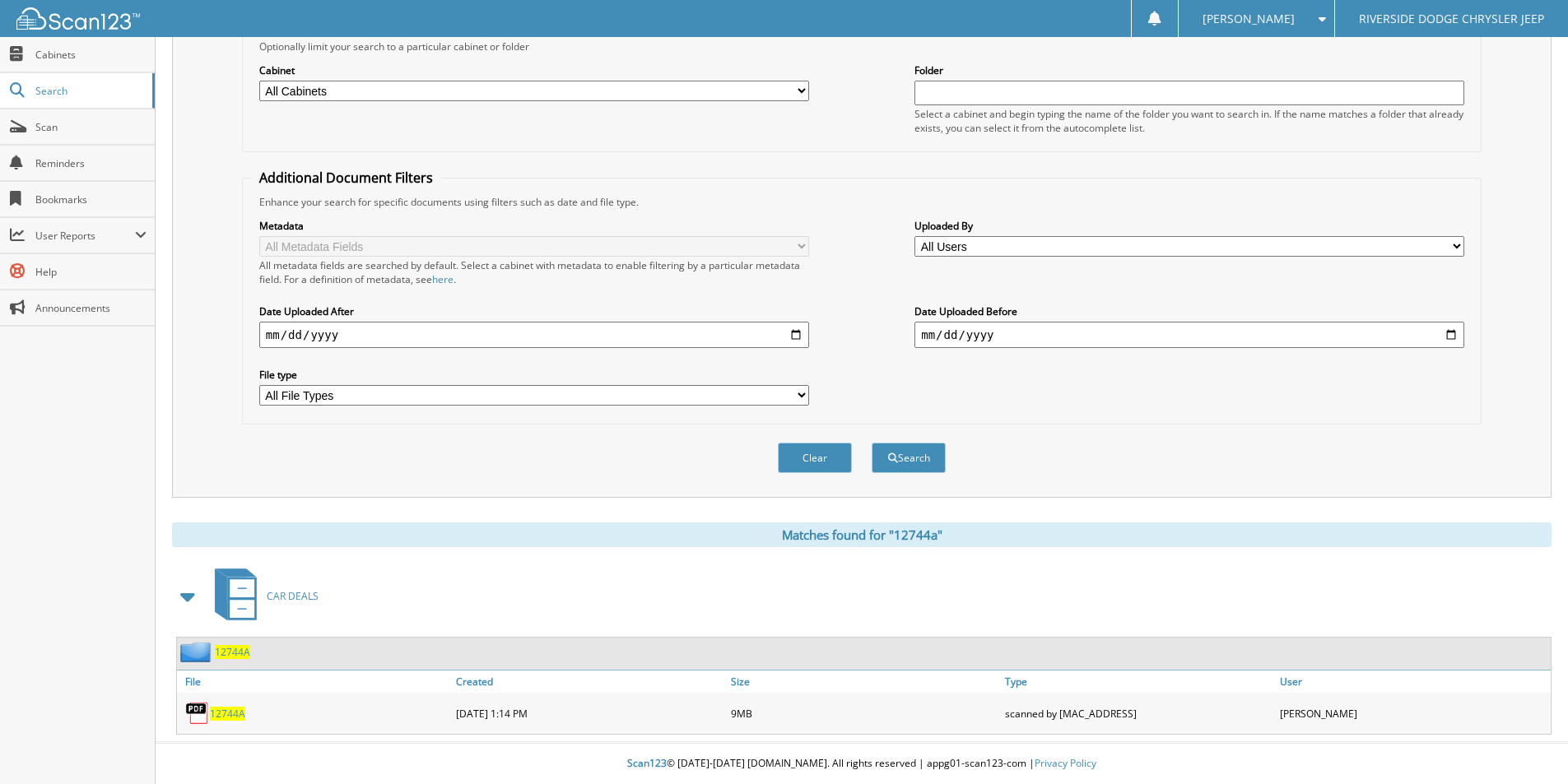
click at [232, 710] on span "12744A" at bounding box center [227, 713] width 35 height 14
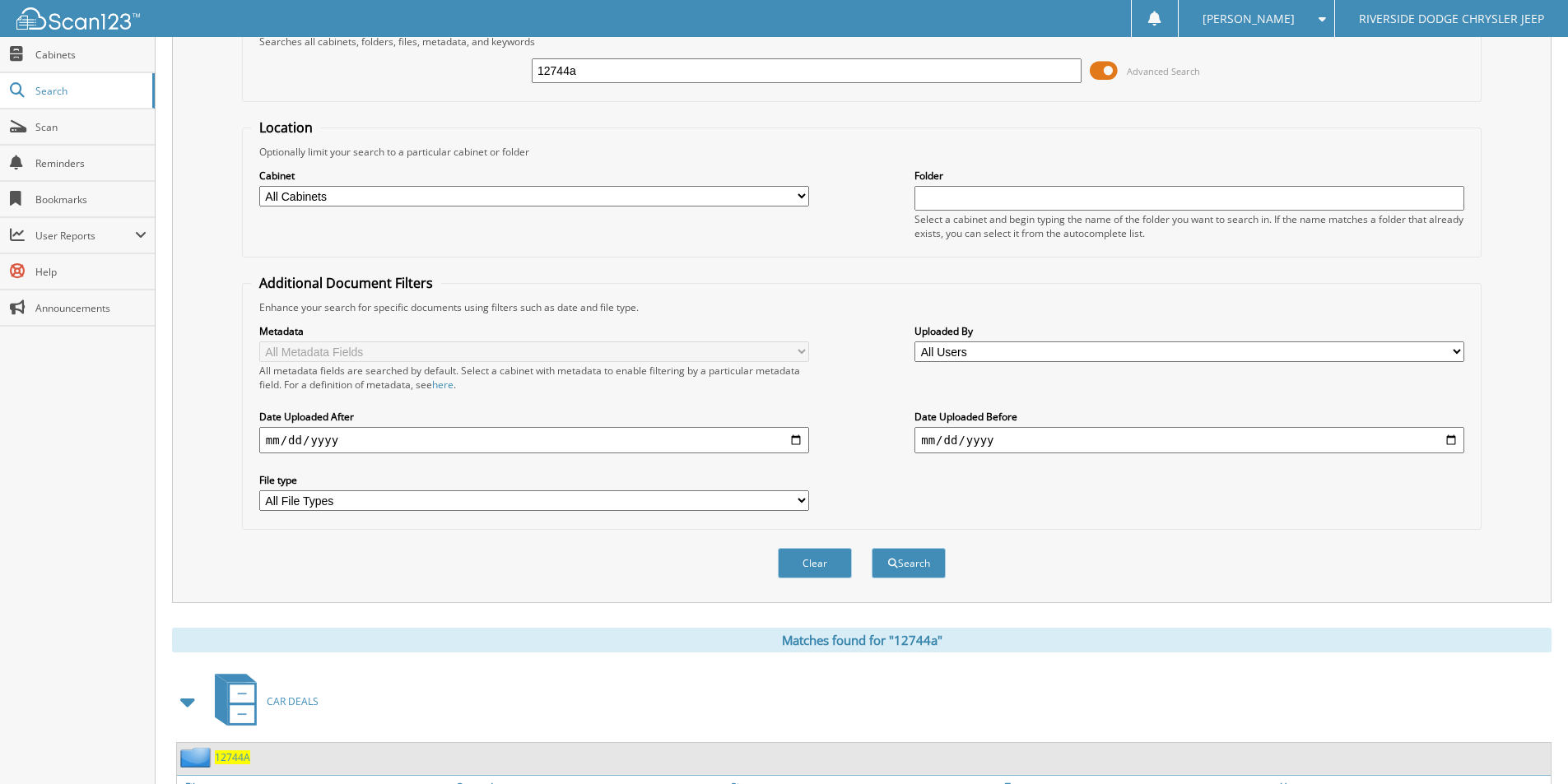
scroll to position [0, 0]
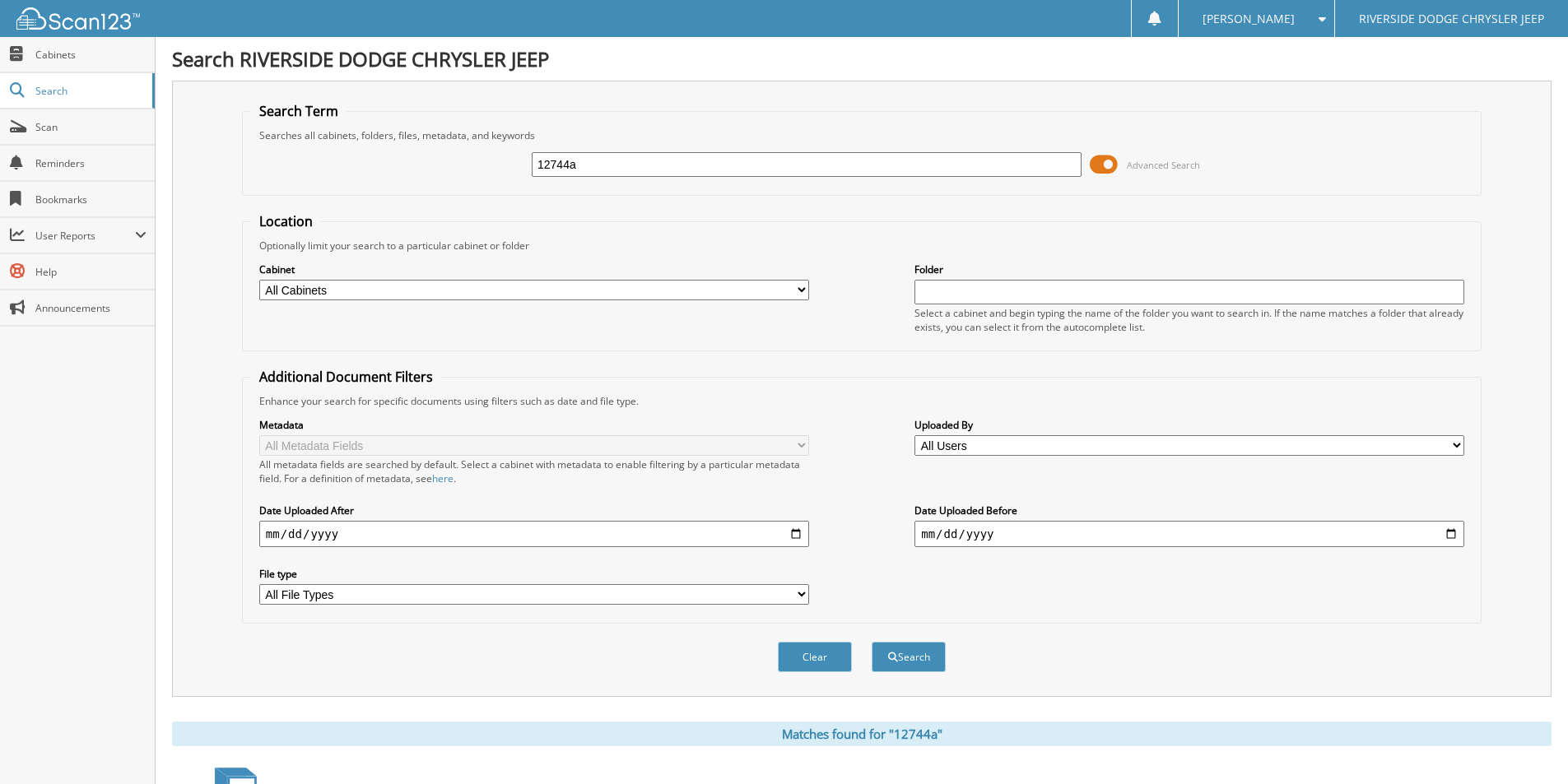
click at [635, 168] on input "12744a" at bounding box center [806, 164] width 549 height 25
type input "12767a"
click at [871, 642] on button "Search" at bounding box center [908, 657] width 74 height 30
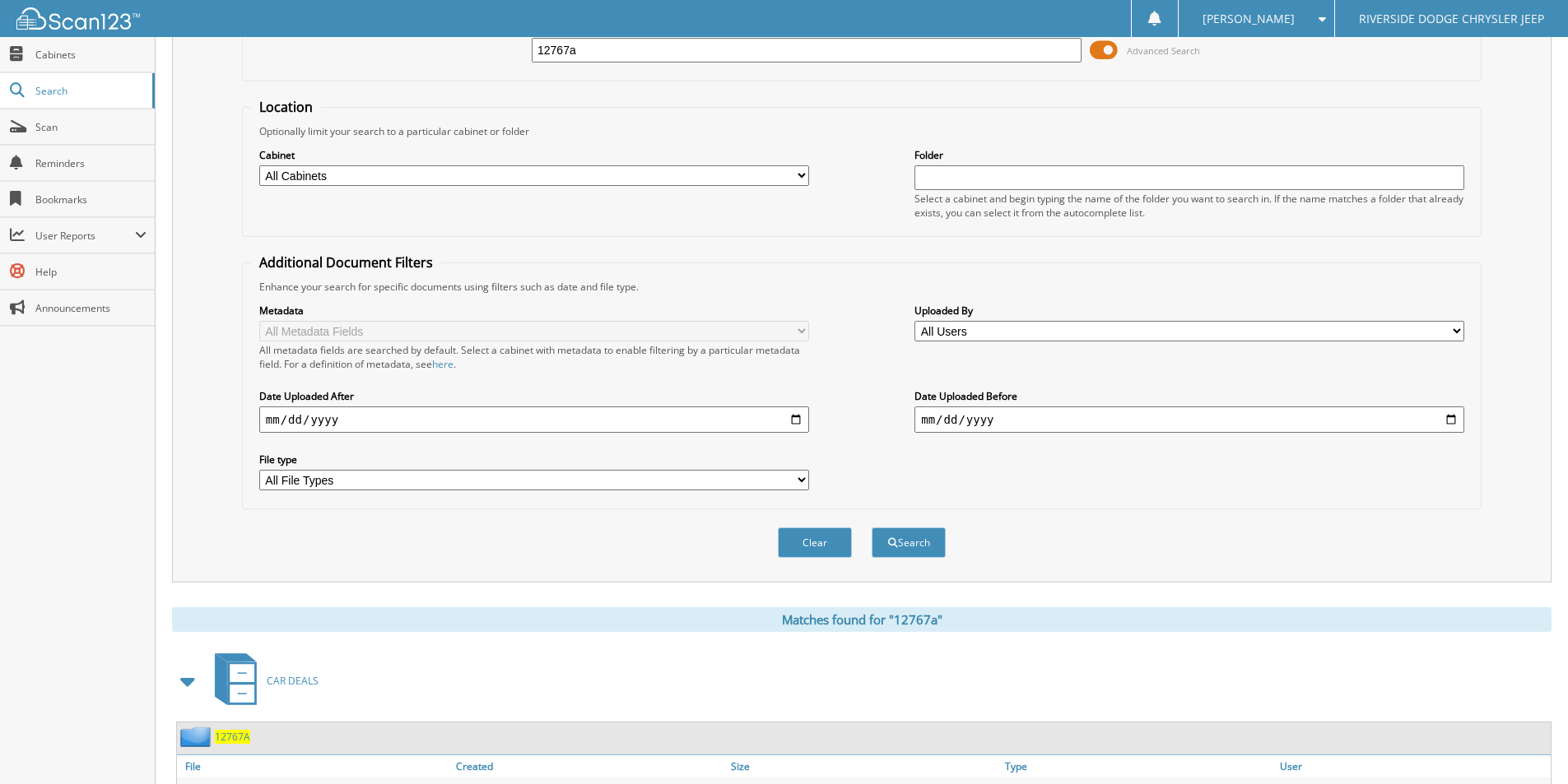
scroll to position [200, 0]
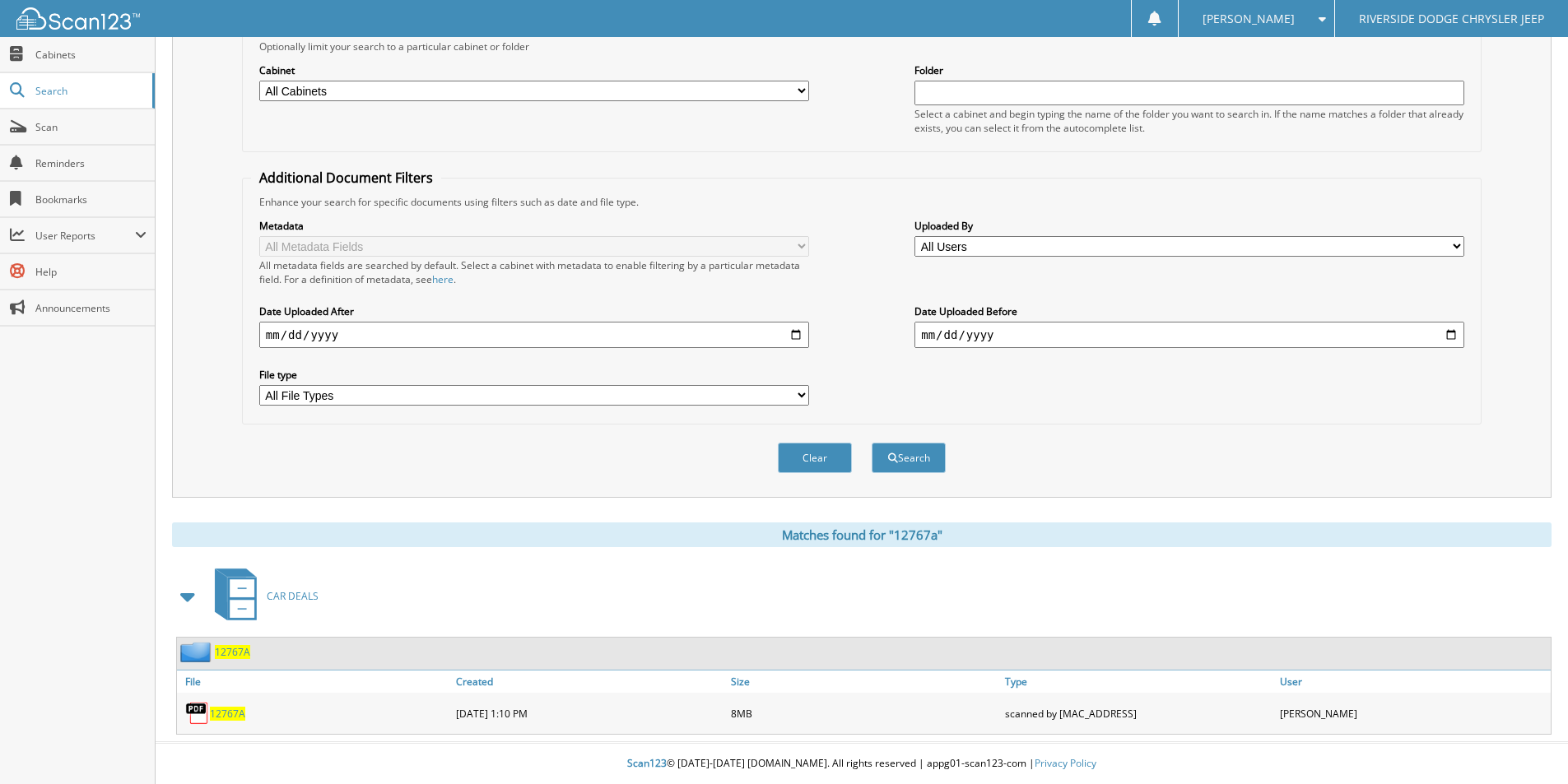
click at [229, 709] on span "12767A" at bounding box center [227, 713] width 35 height 14
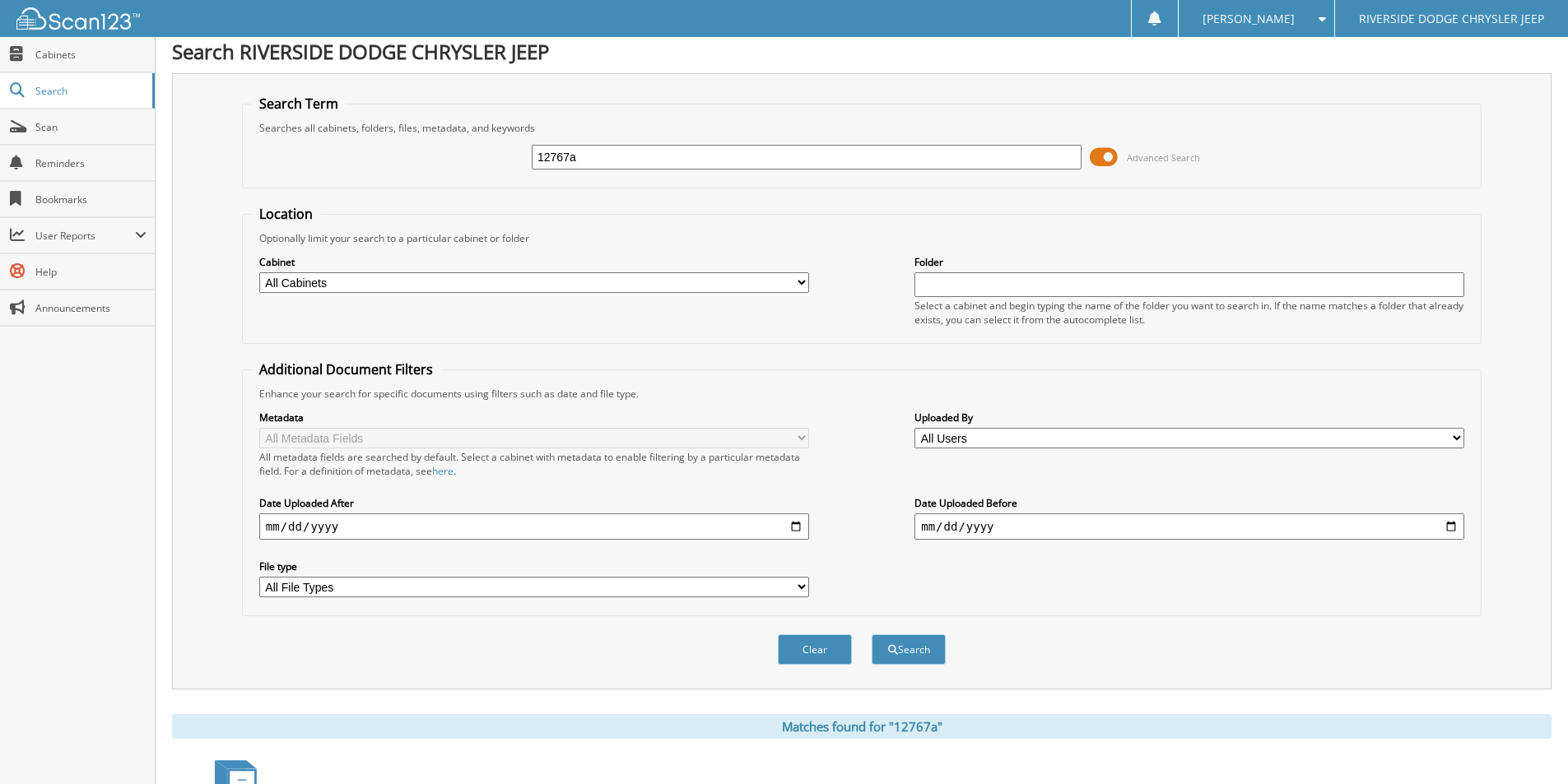
scroll to position [0, 0]
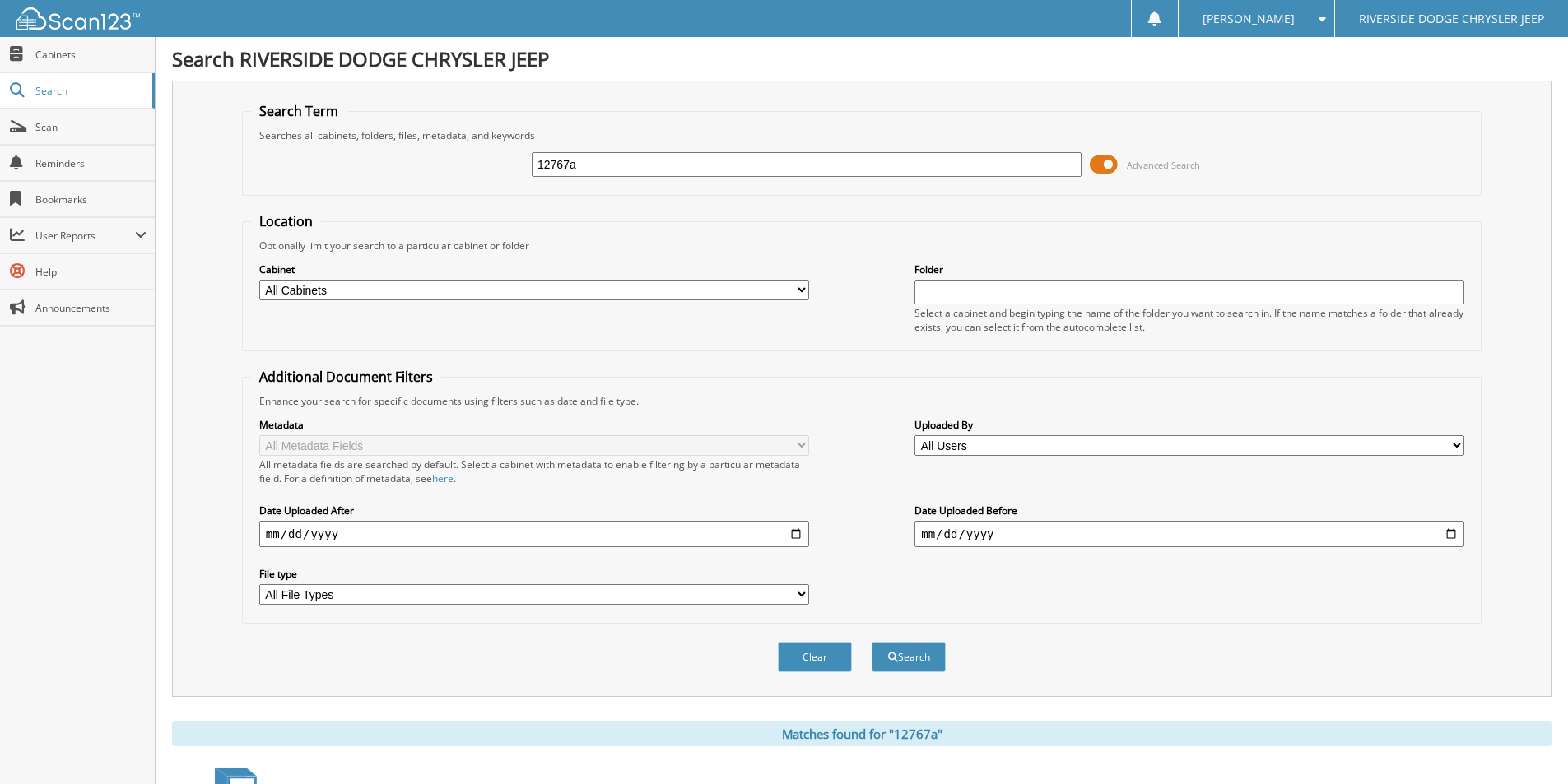
click at [616, 151] on div "12767a" at bounding box center [806, 165] width 549 height 28
click at [616, 153] on input "12767a" at bounding box center [806, 164] width 549 height 25
type input "12831a"
click at [871, 642] on button "Search" at bounding box center [908, 657] width 74 height 30
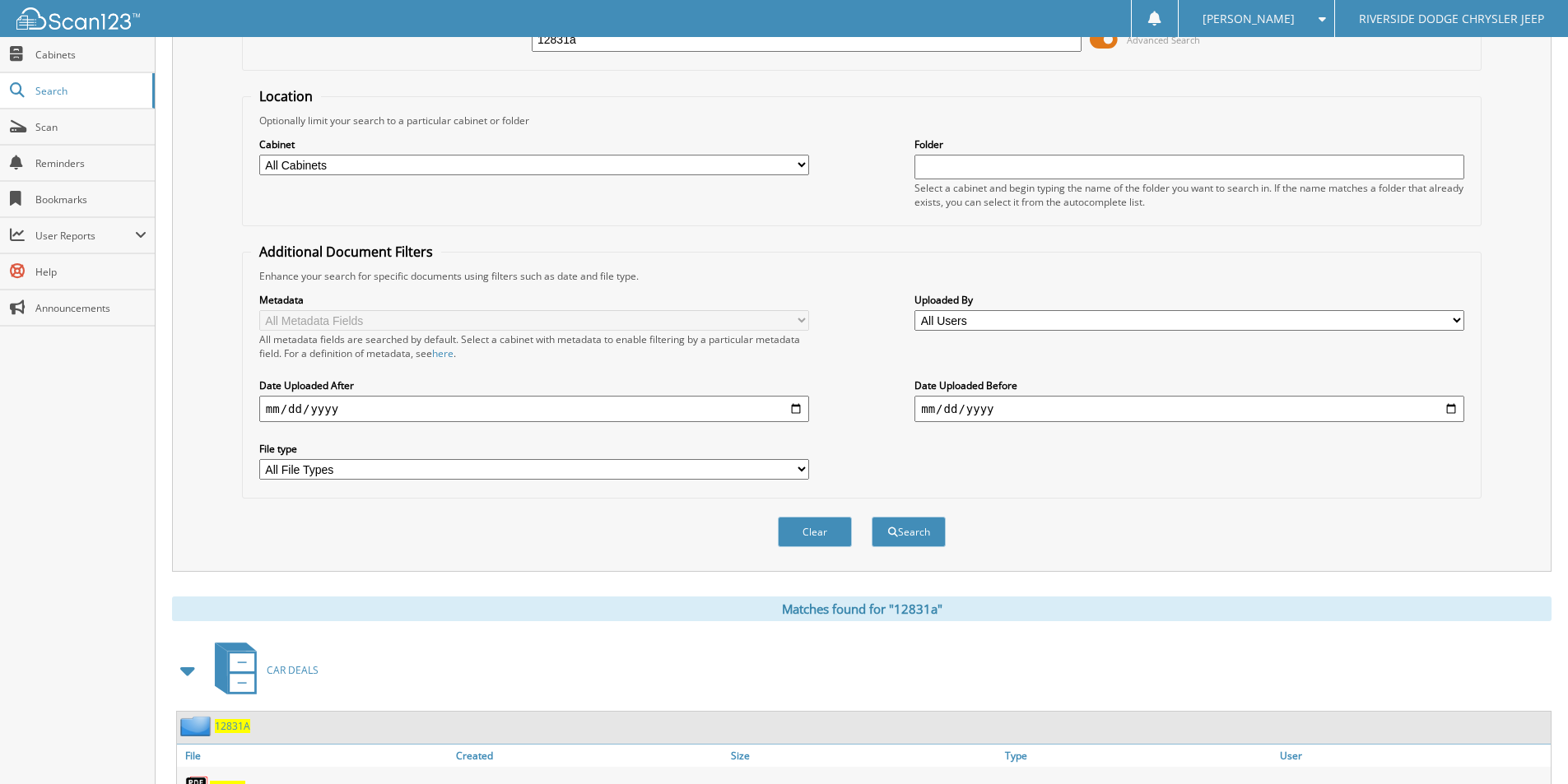
scroll to position [200, 0]
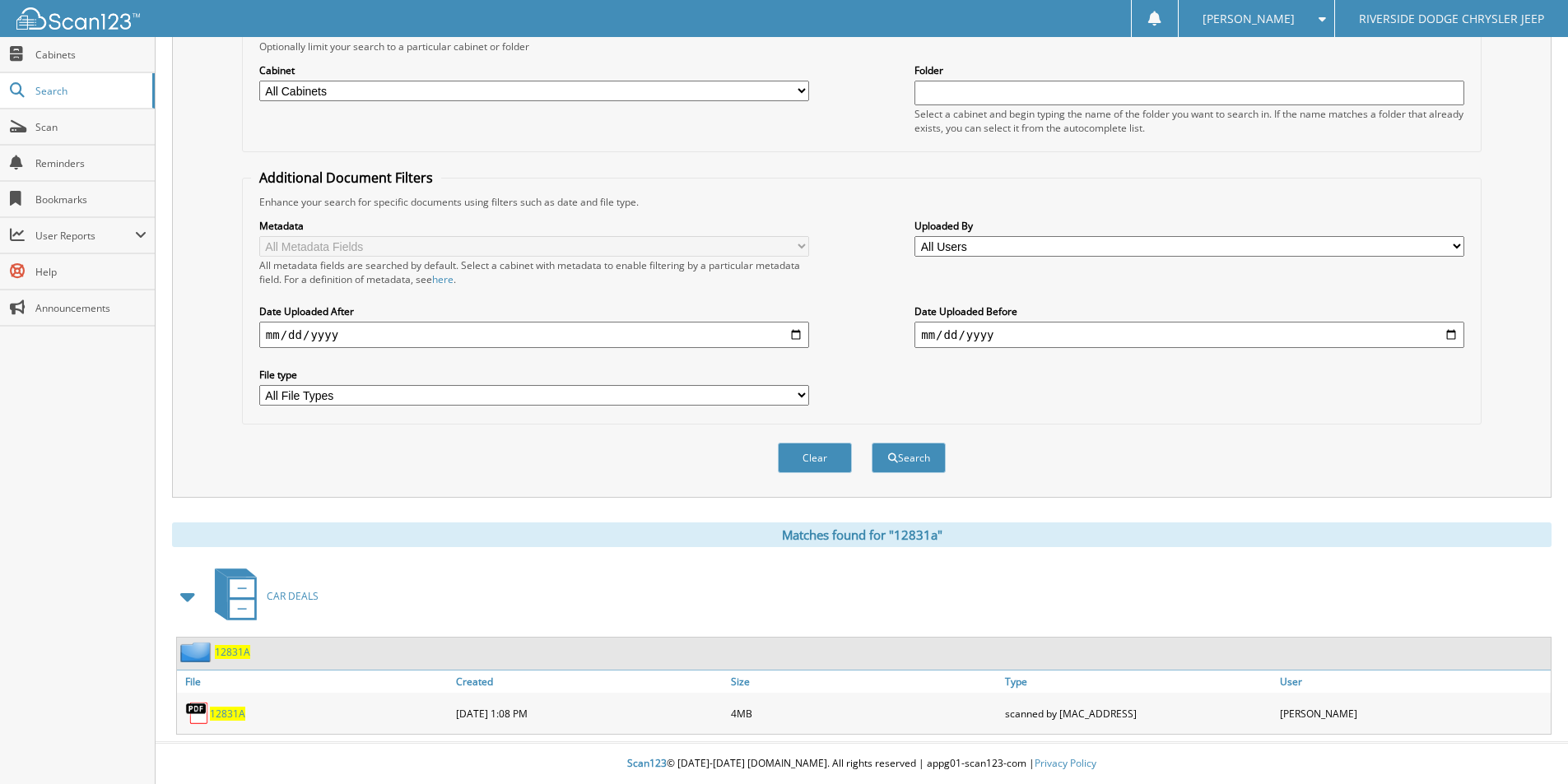
click at [237, 709] on span "12831A" at bounding box center [227, 713] width 35 height 14
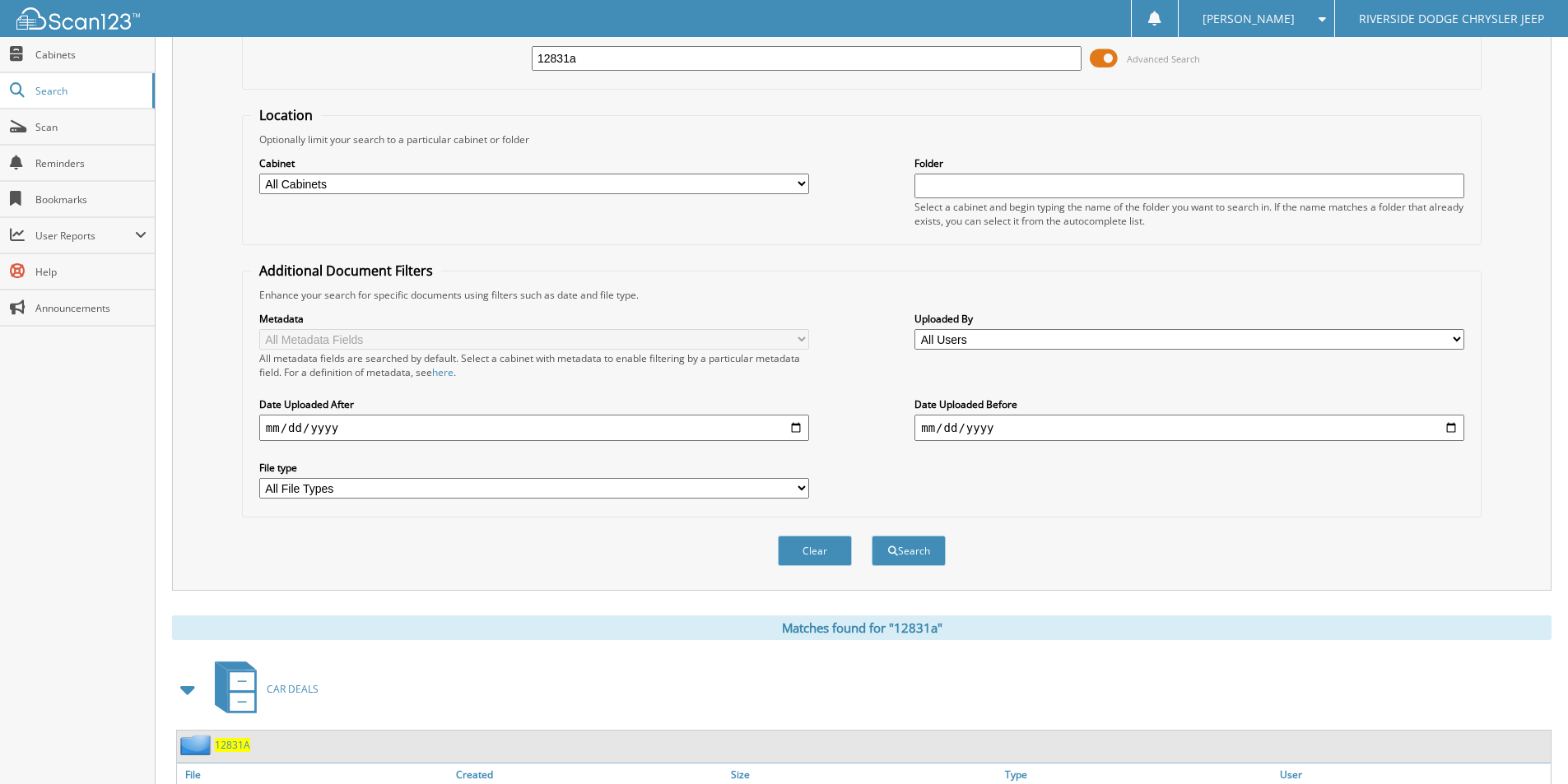
scroll to position [0, 0]
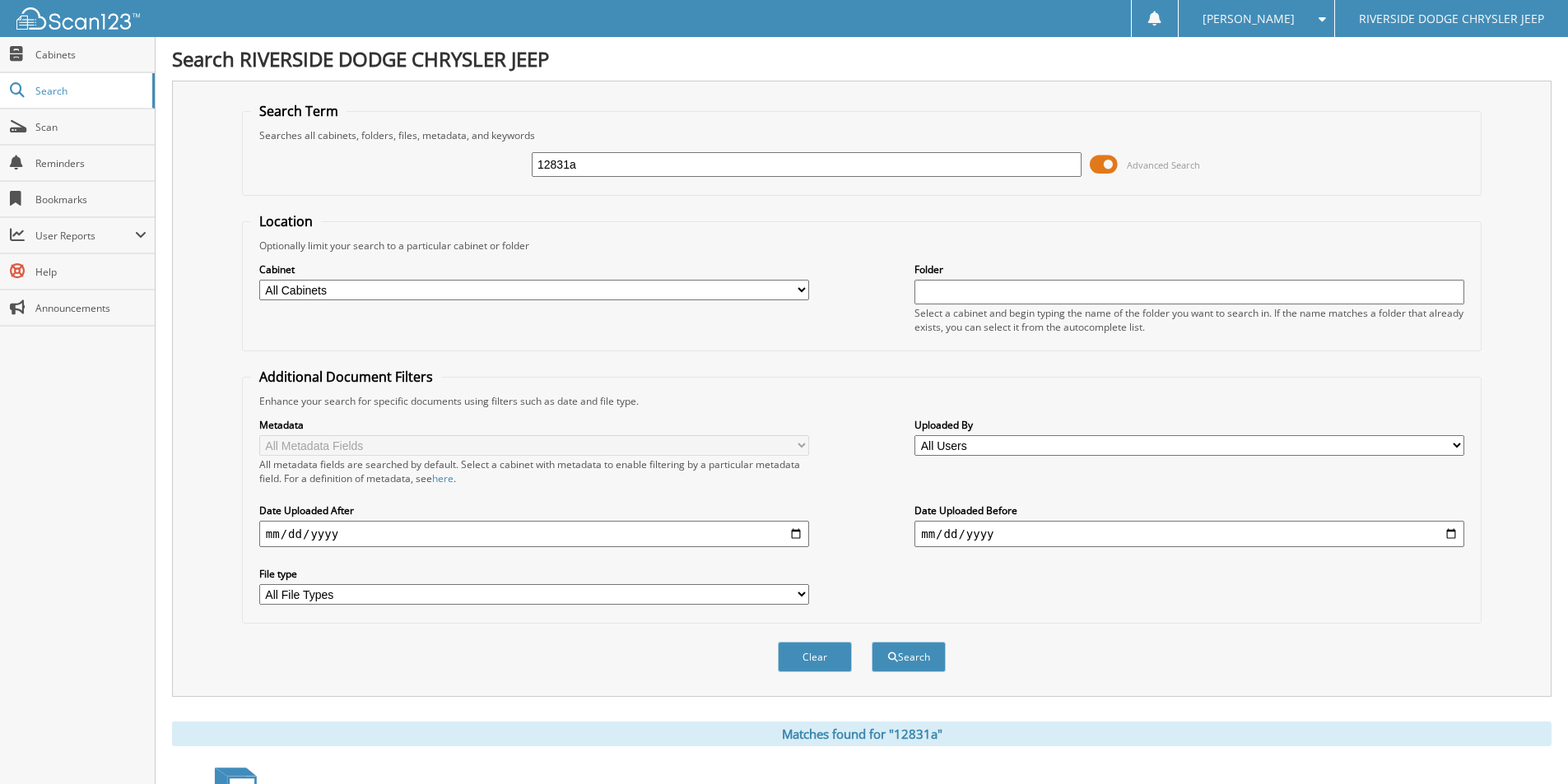
click at [665, 157] on input "12831a" at bounding box center [806, 164] width 549 height 25
click at [665, 160] on input "12831a" at bounding box center [806, 164] width 549 height 25
type input "12724a"
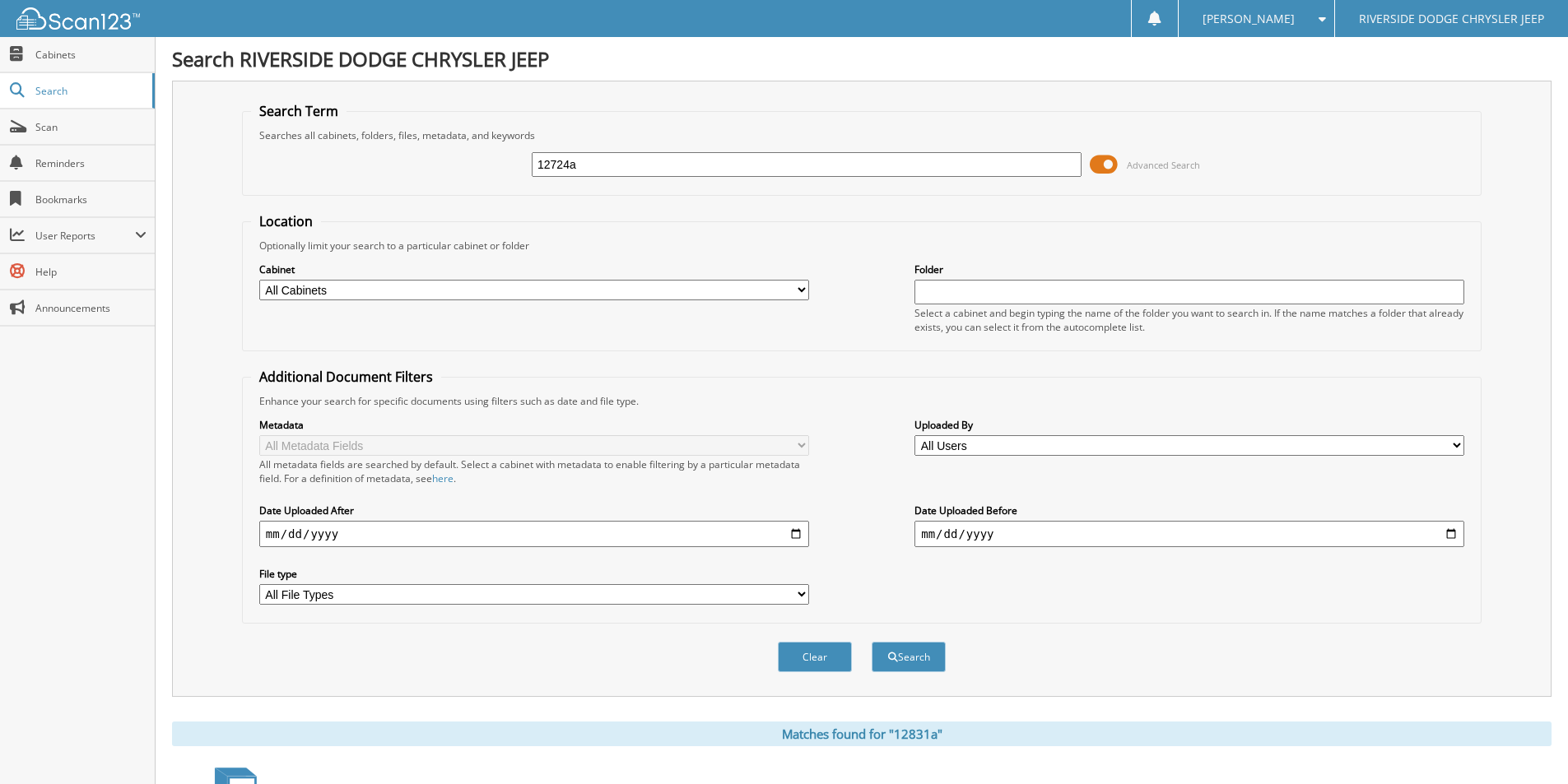
click at [871, 642] on button "Search" at bounding box center [908, 657] width 74 height 30
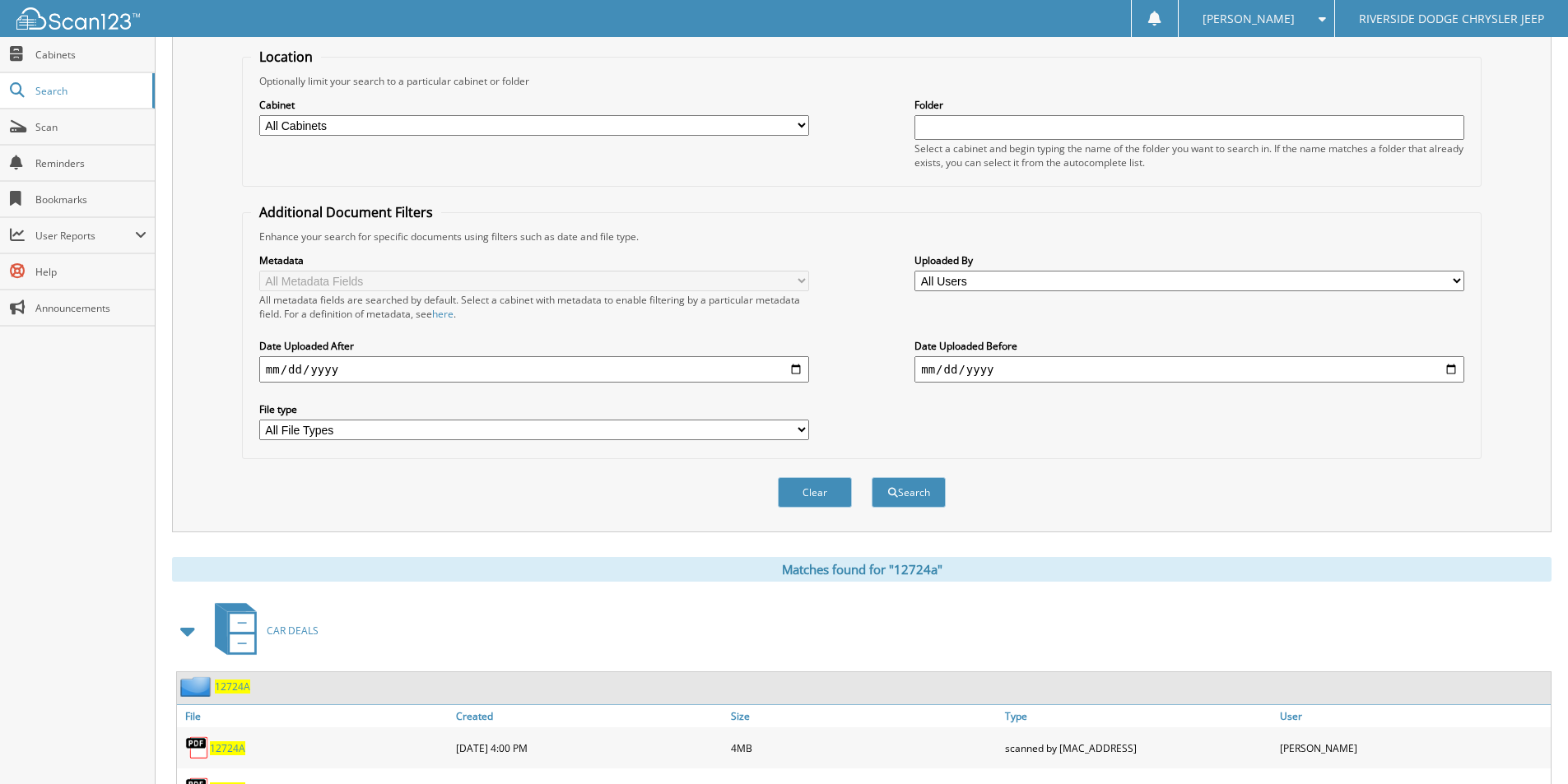
scroll to position [241, 0]
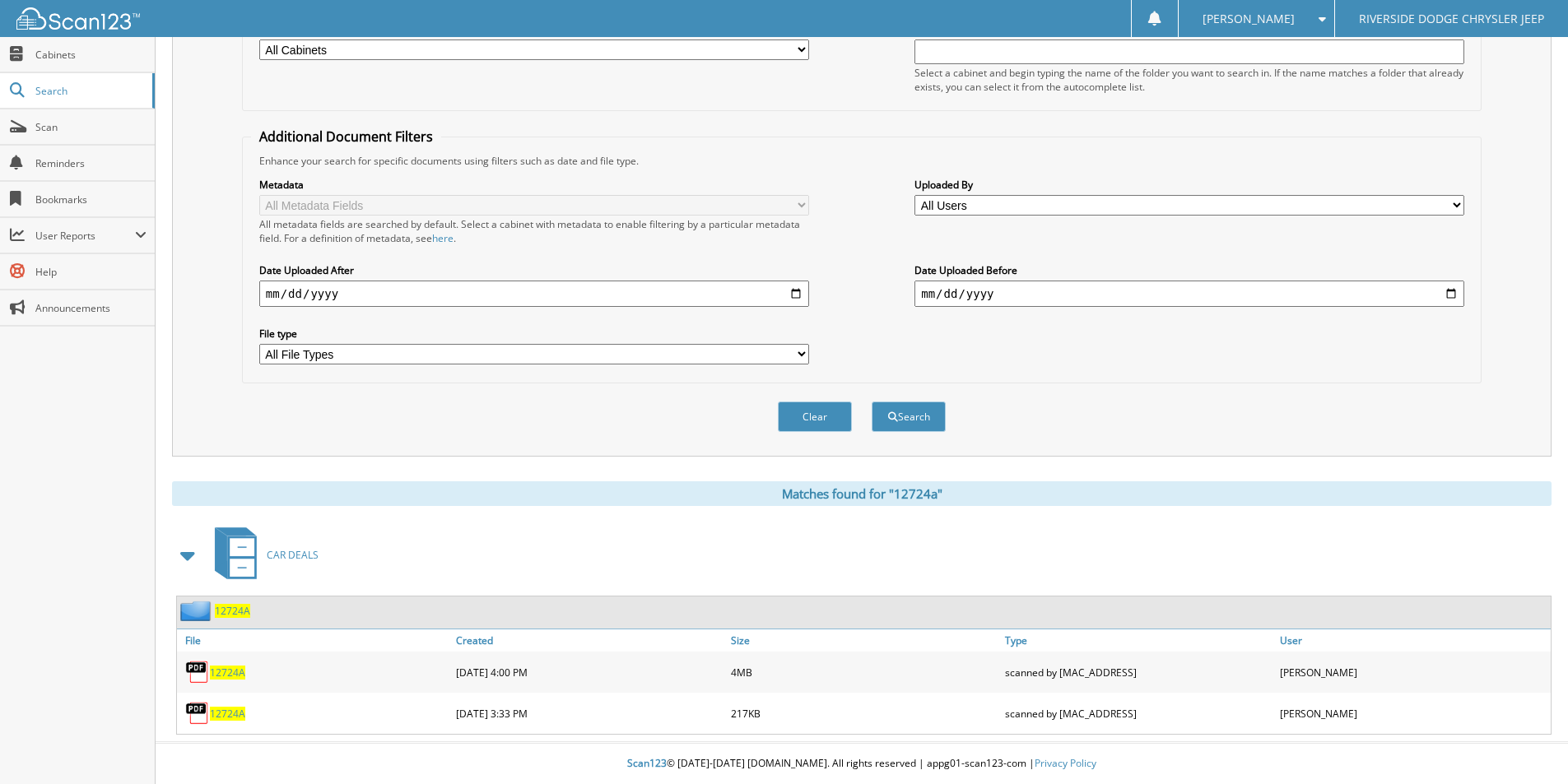
click at [224, 709] on span "12724A" at bounding box center [227, 713] width 35 height 14
click at [236, 667] on span "12724A" at bounding box center [227, 672] width 35 height 14
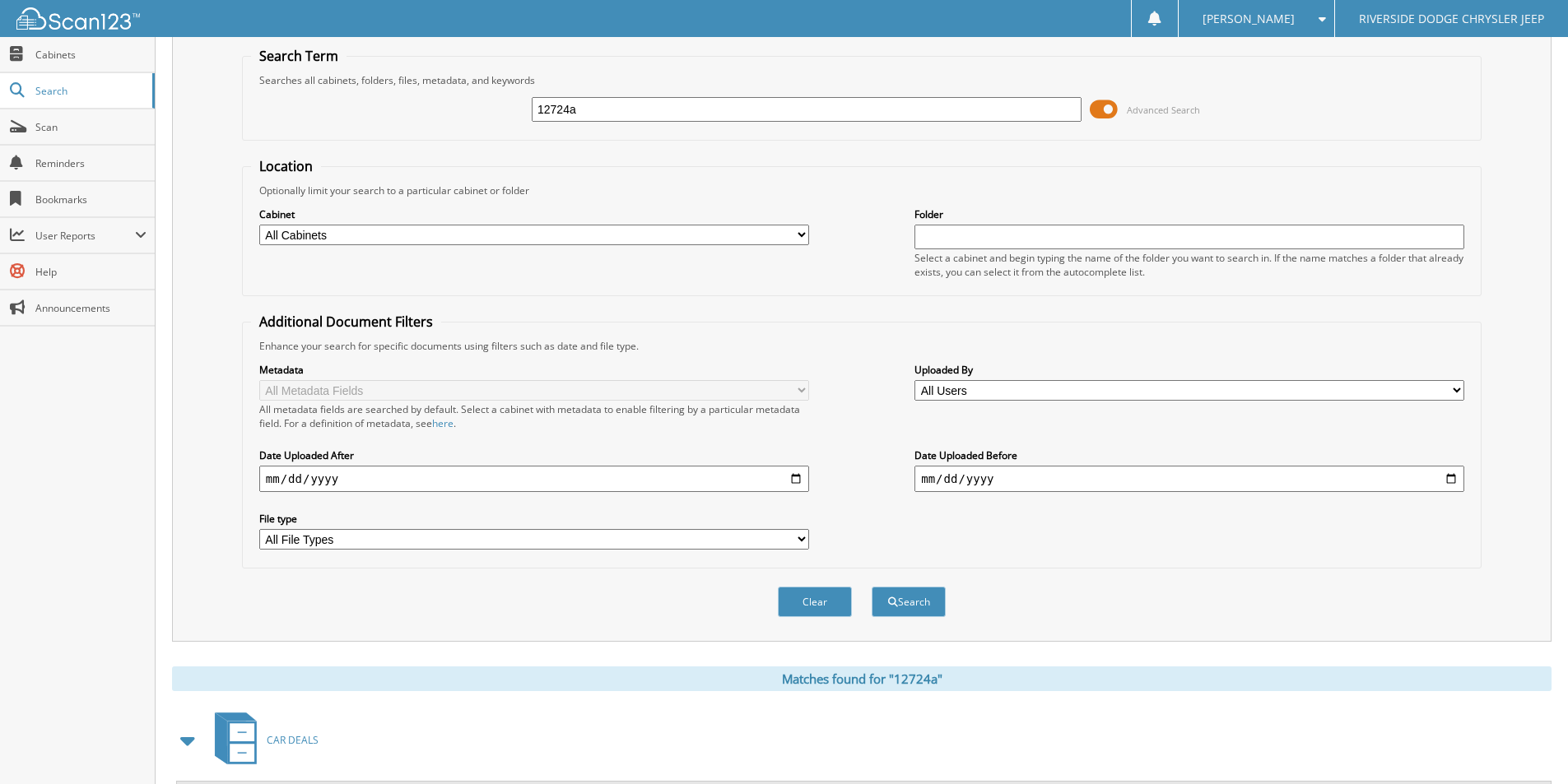
scroll to position [0, 0]
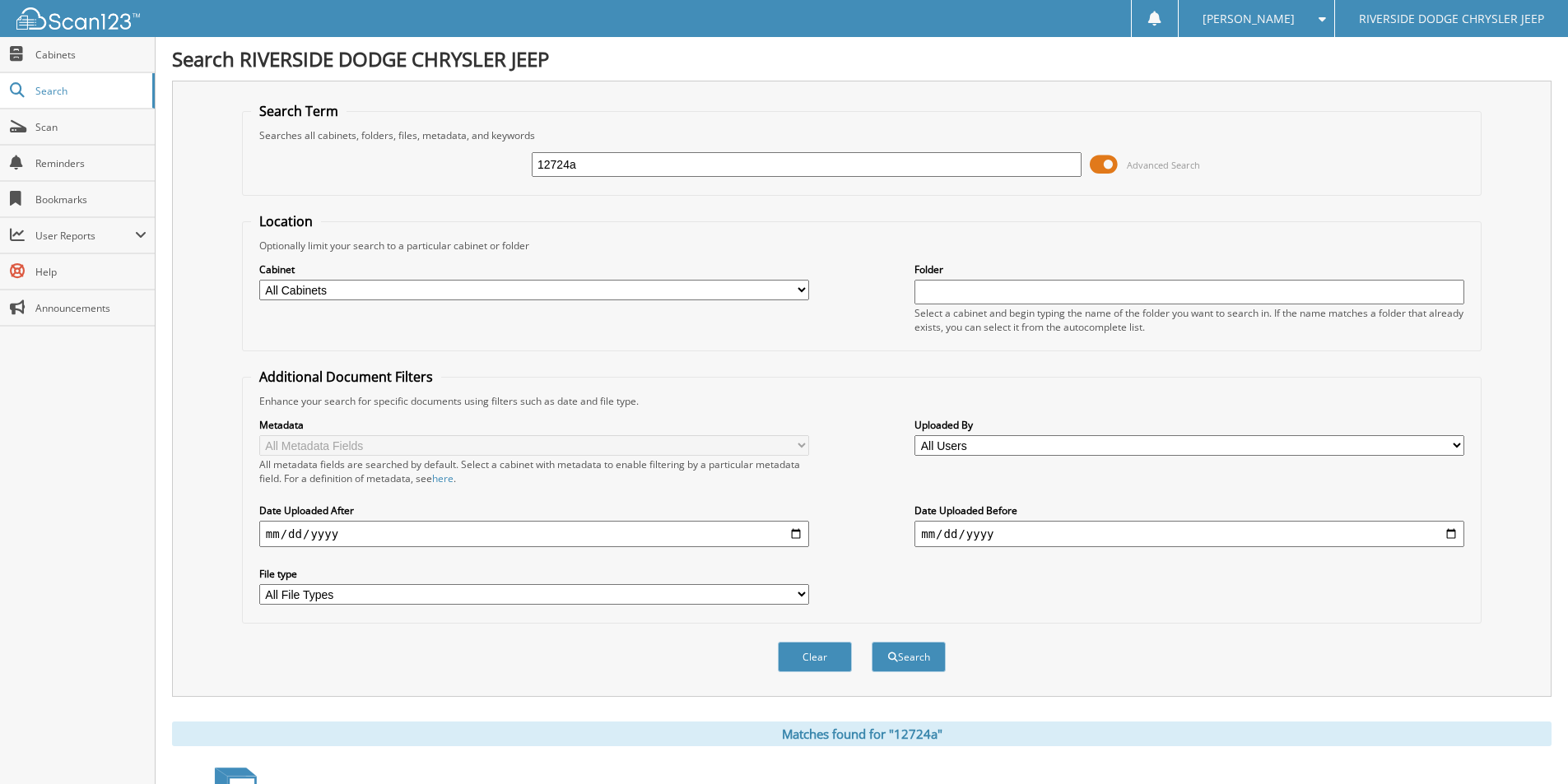
click at [591, 167] on input "12724a" at bounding box center [806, 164] width 549 height 25
click at [592, 167] on input "12724a" at bounding box center [806, 164] width 549 height 25
type input "u4678"
click at [871, 642] on button "Search" at bounding box center [908, 657] width 74 height 30
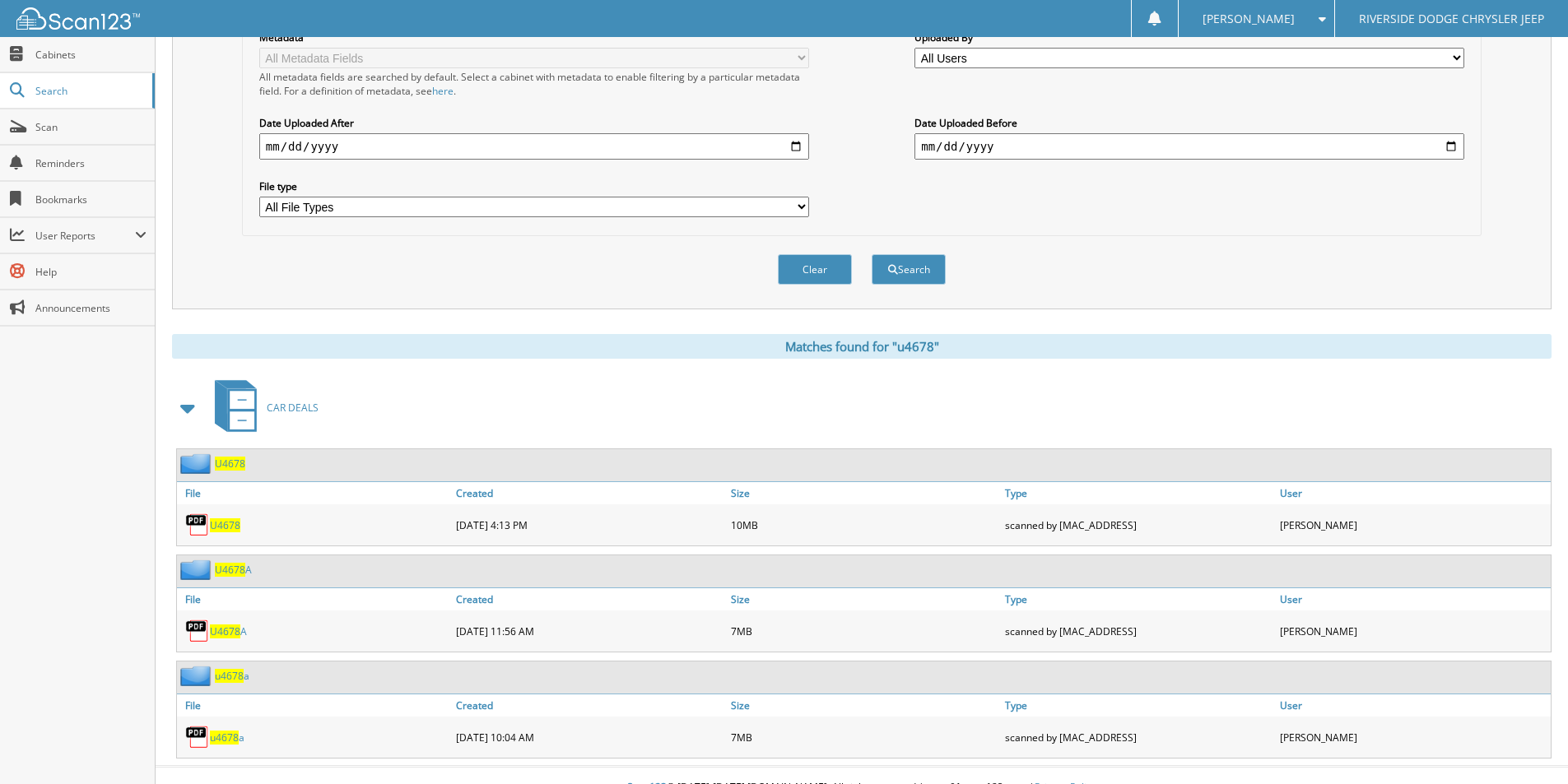
scroll to position [412, 0]
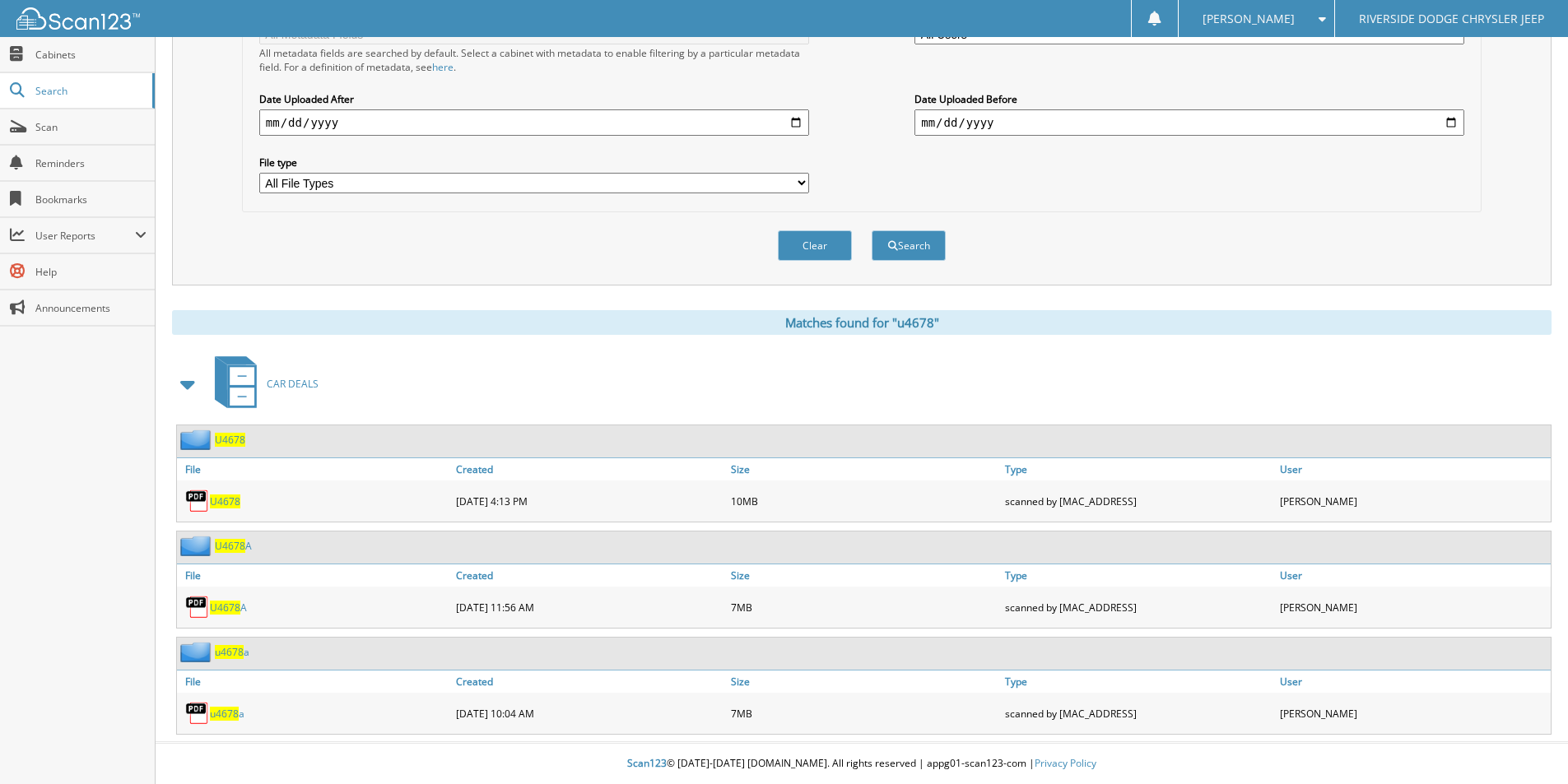
click at [216, 498] on span "U4678" at bounding box center [225, 501] width 30 height 14
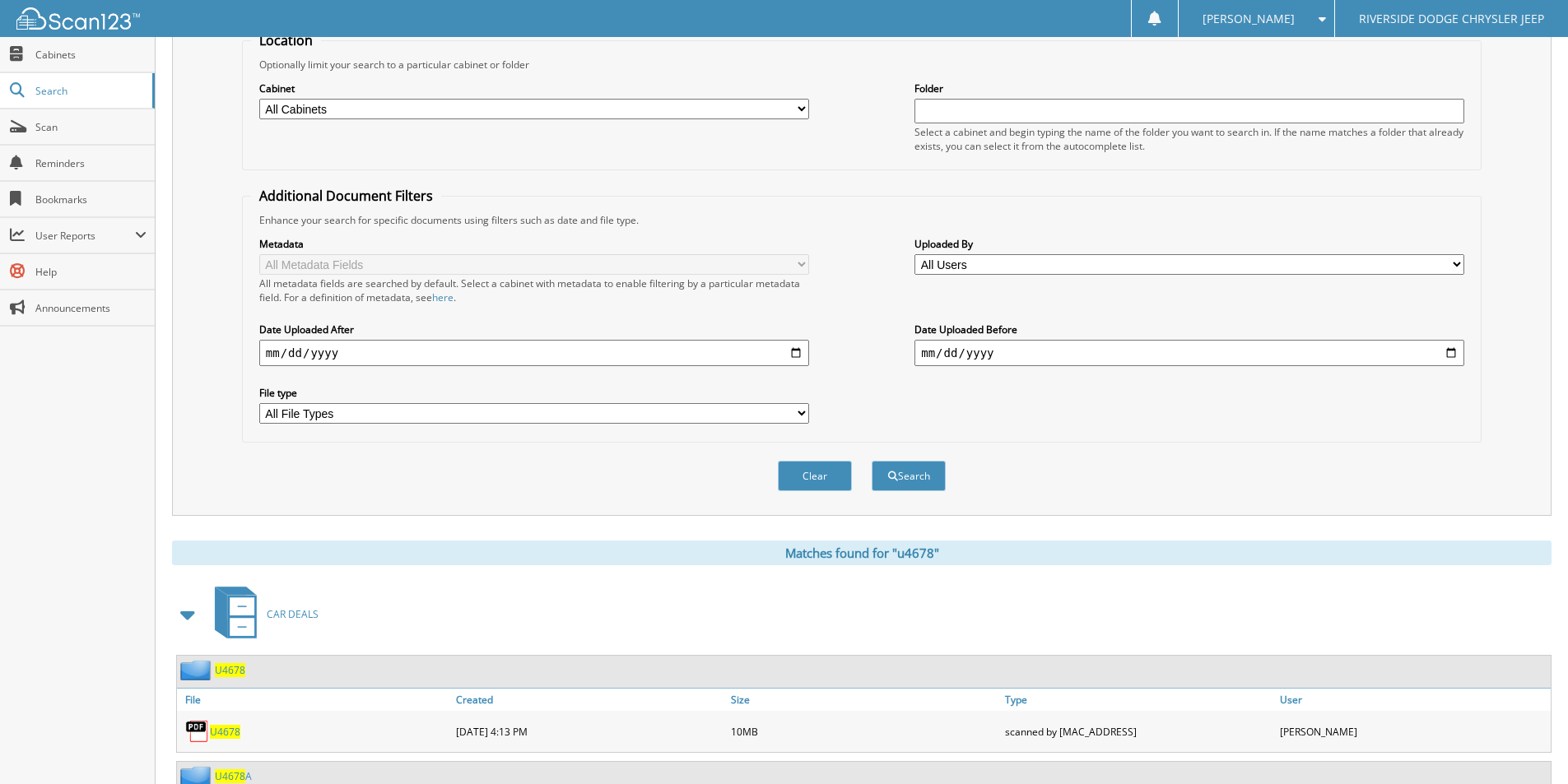
scroll to position [0, 0]
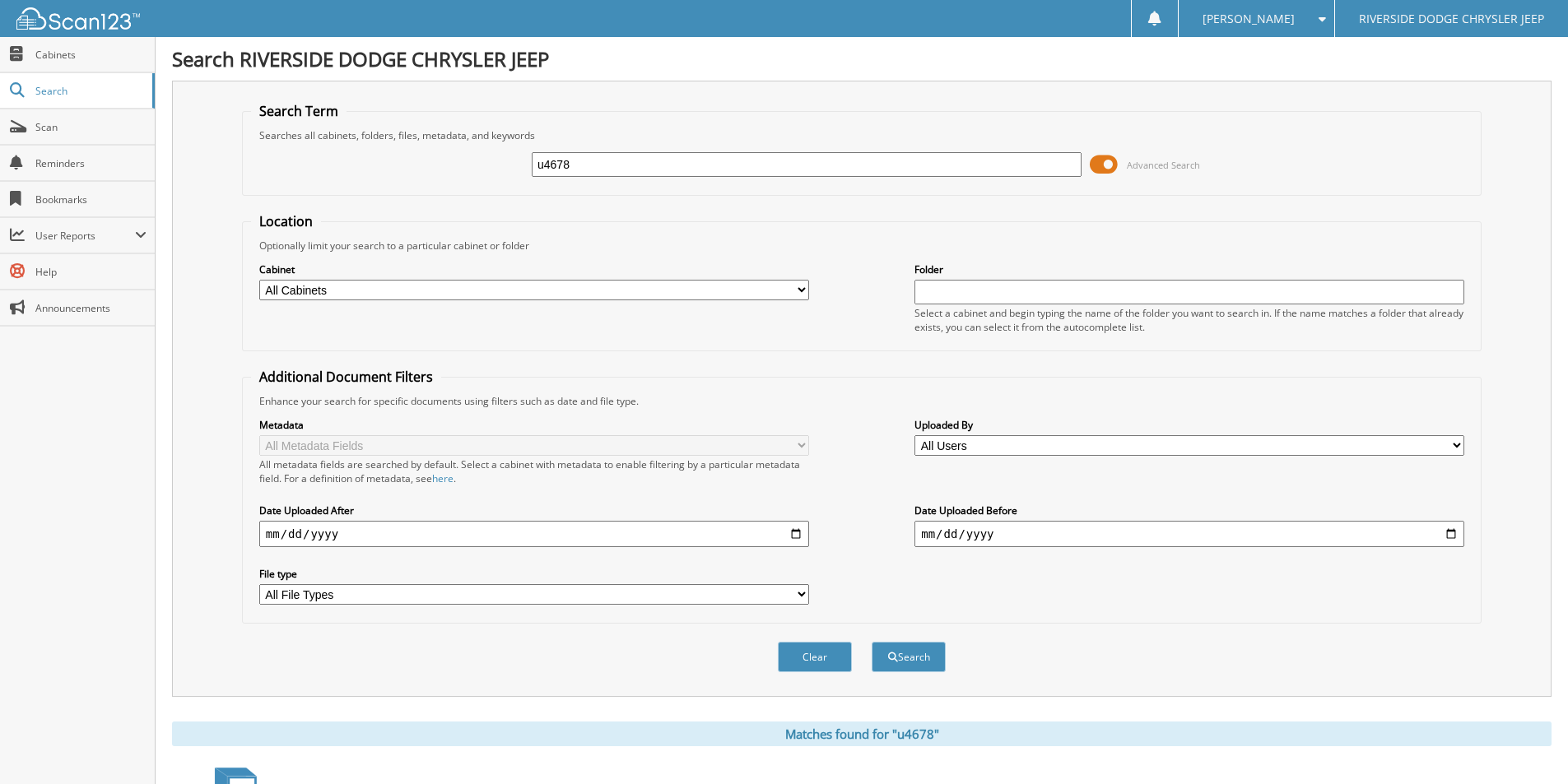
click at [596, 172] on input "u4678" at bounding box center [806, 164] width 549 height 25
type input "u4649"
click at [871, 642] on button "Search" at bounding box center [908, 657] width 74 height 30
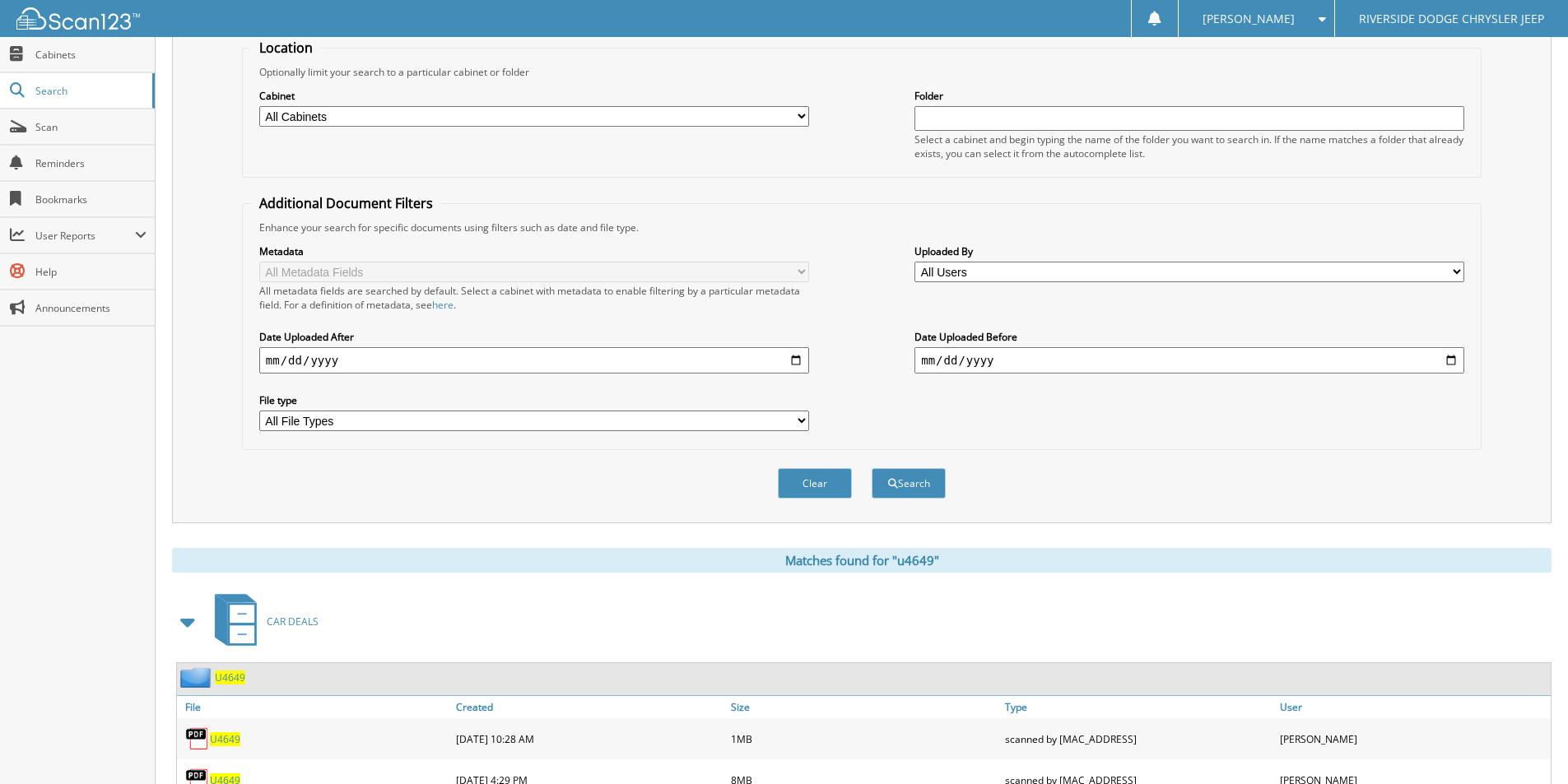
scroll to position [241, 0]
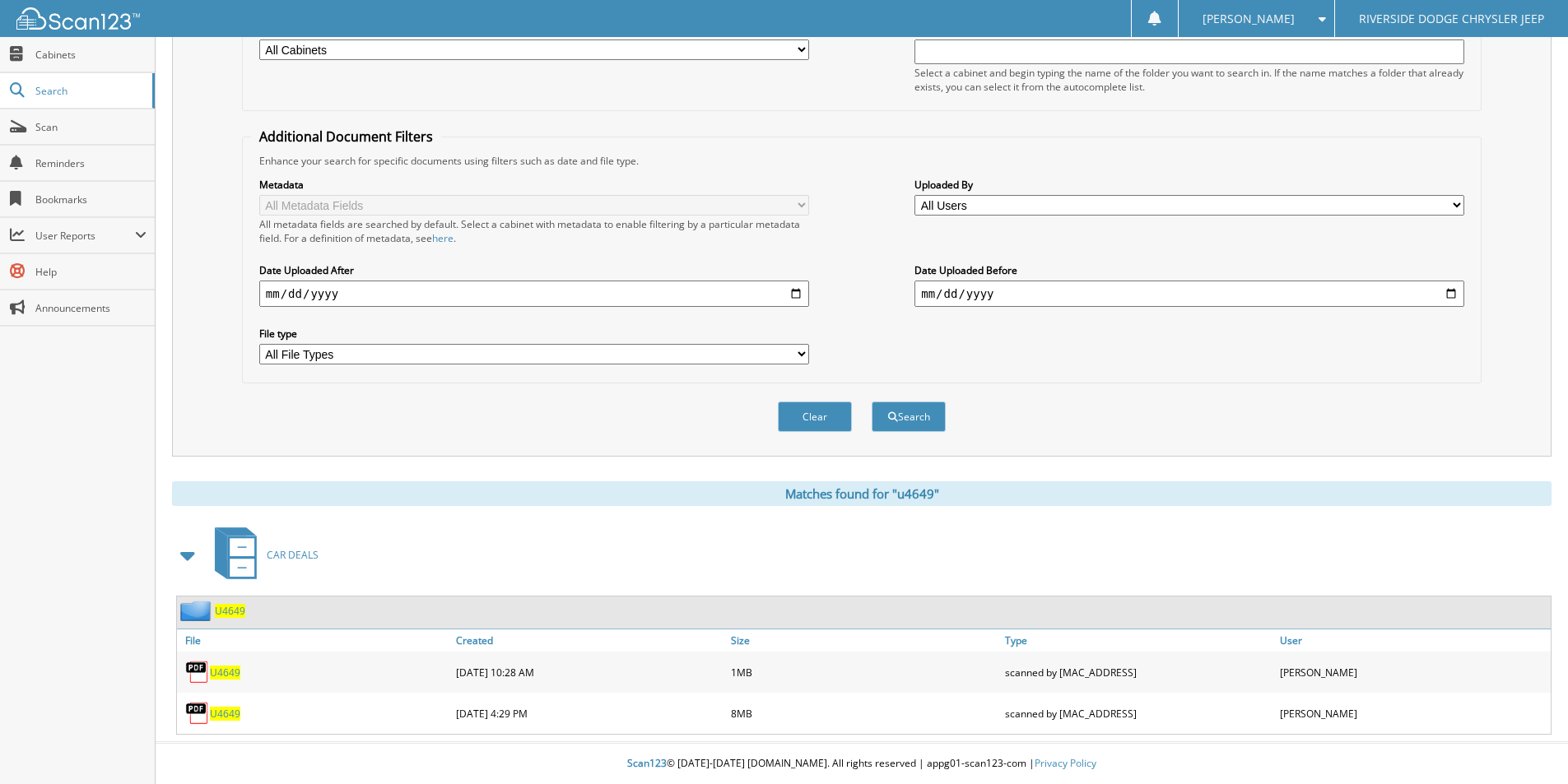
click at [222, 673] on span "U4649" at bounding box center [225, 672] width 30 height 14
click at [231, 712] on span "U4649" at bounding box center [225, 713] width 30 height 14
click at [217, 713] on span "U4649" at bounding box center [225, 713] width 30 height 14
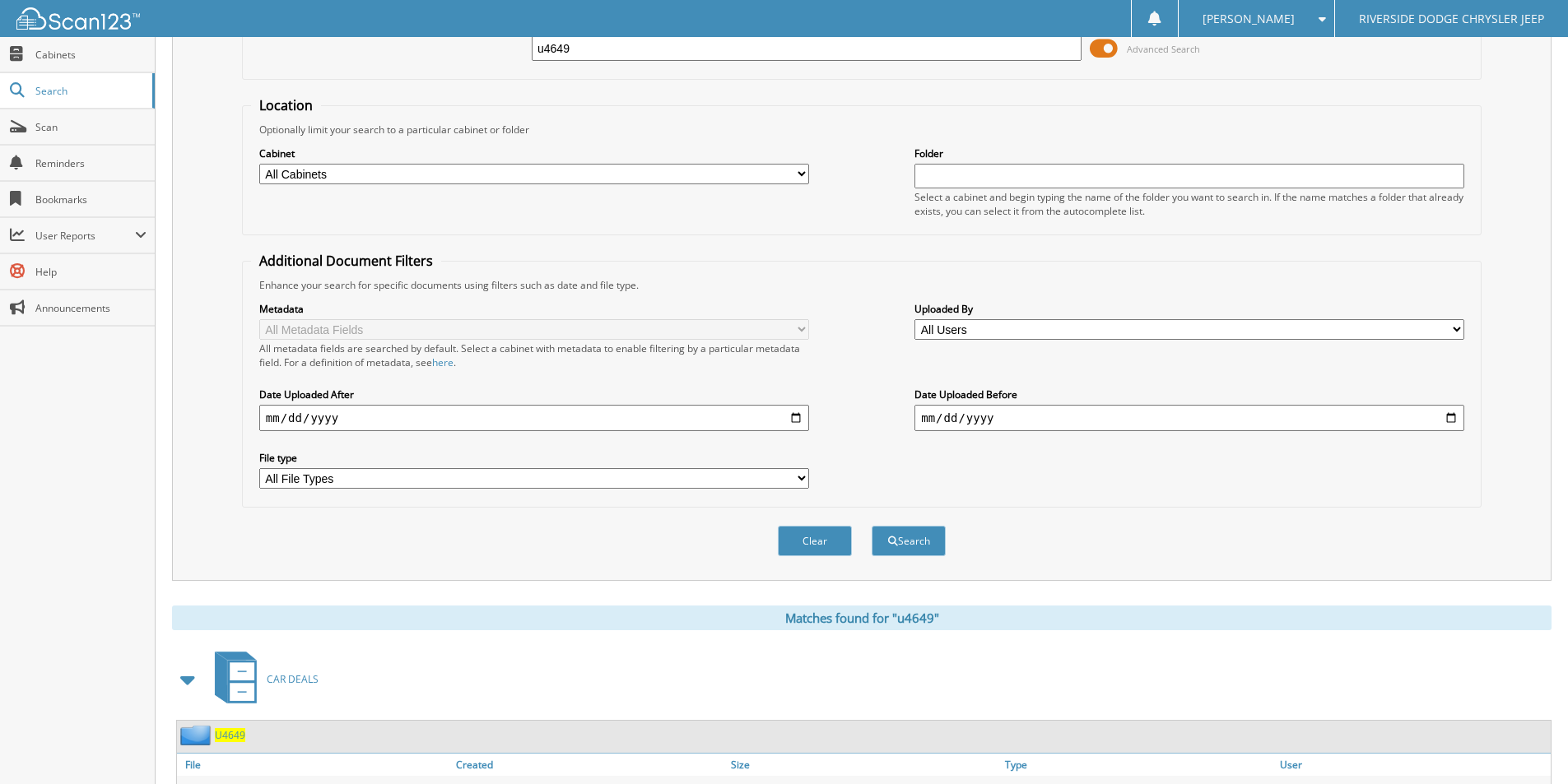
scroll to position [0, 0]
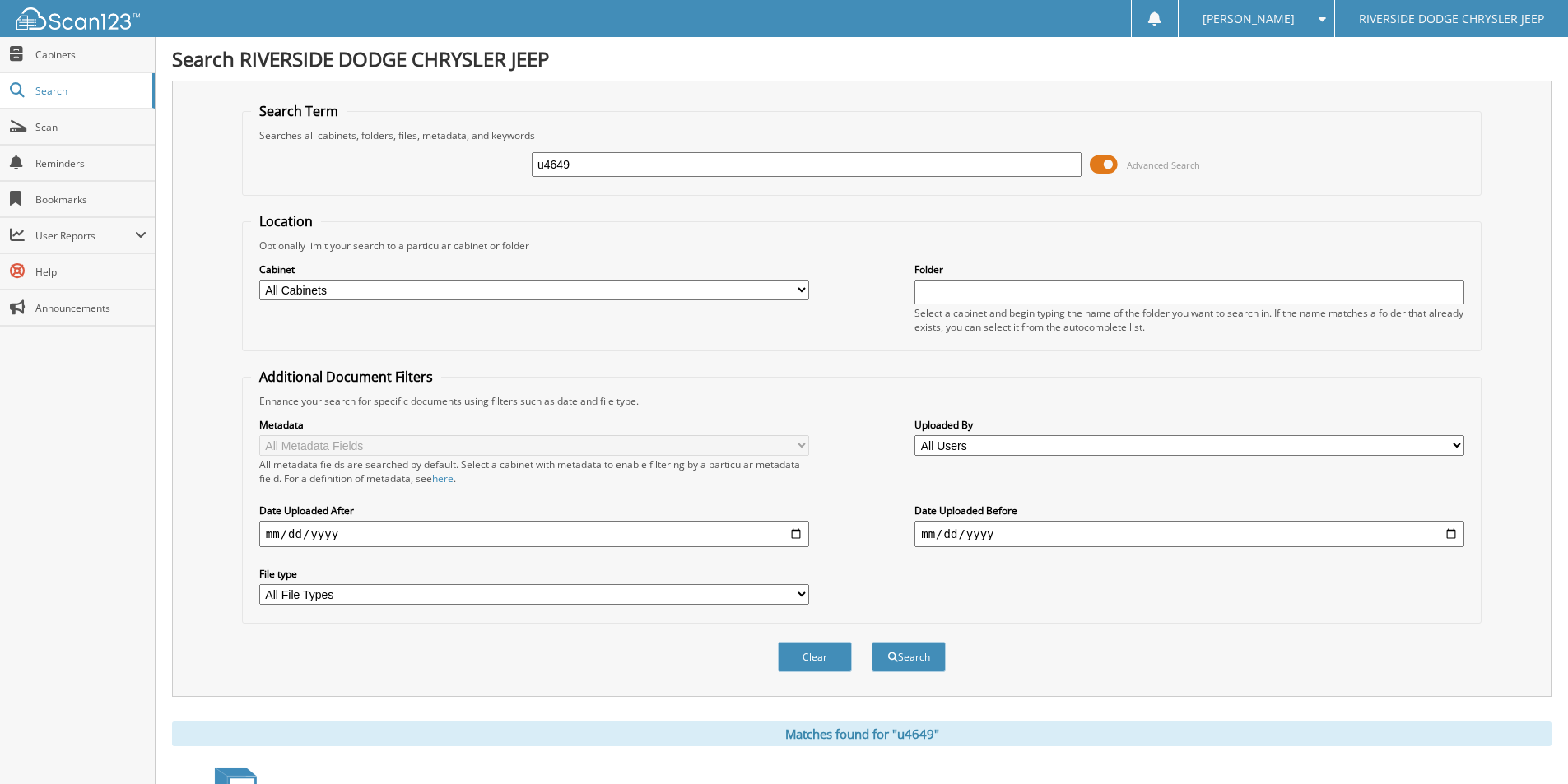
click at [605, 162] on input "u4649" at bounding box center [806, 164] width 549 height 25
type input "u4683"
click at [871, 642] on button "Search" at bounding box center [908, 657] width 74 height 30
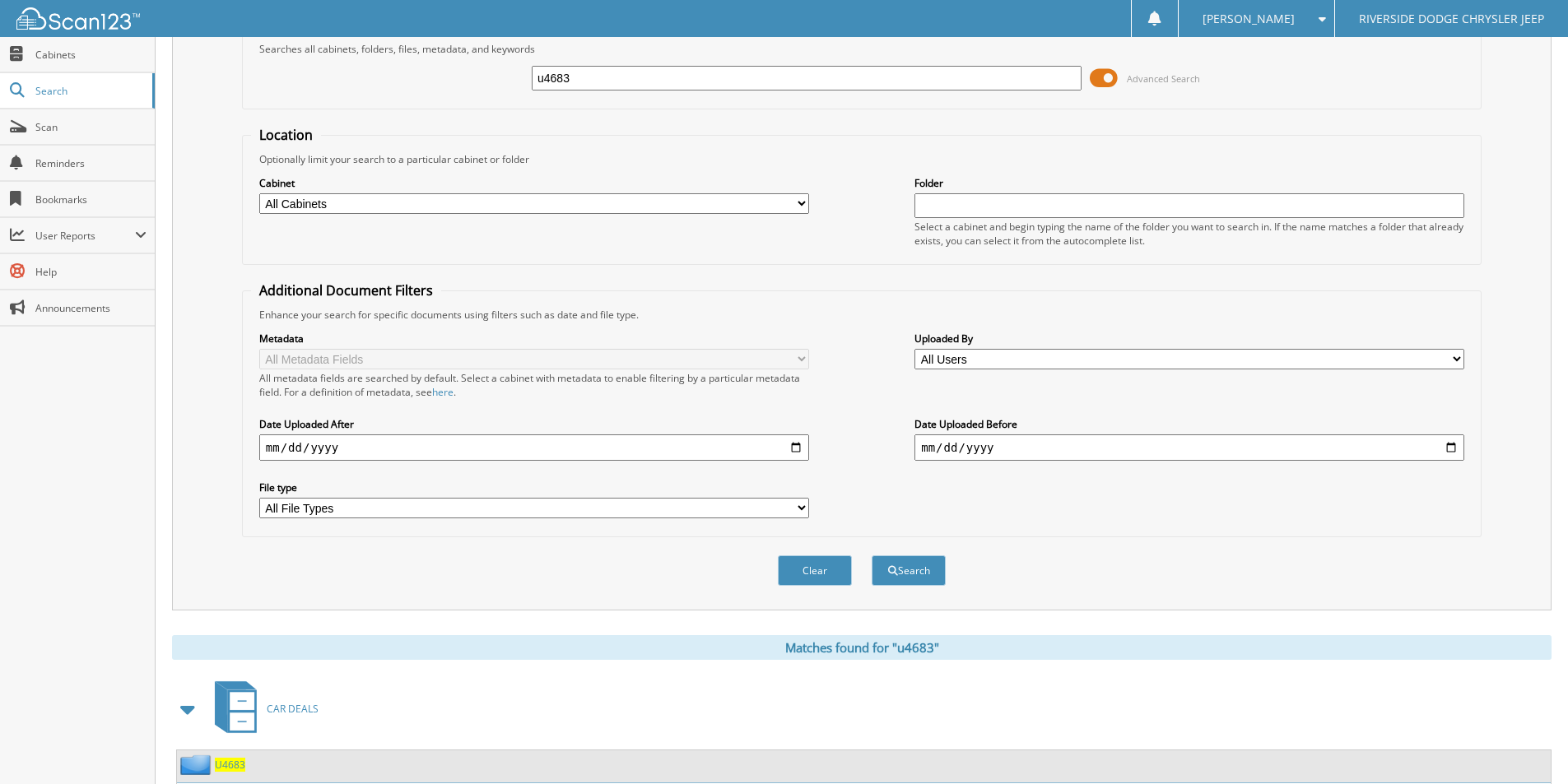
scroll to position [200, 0]
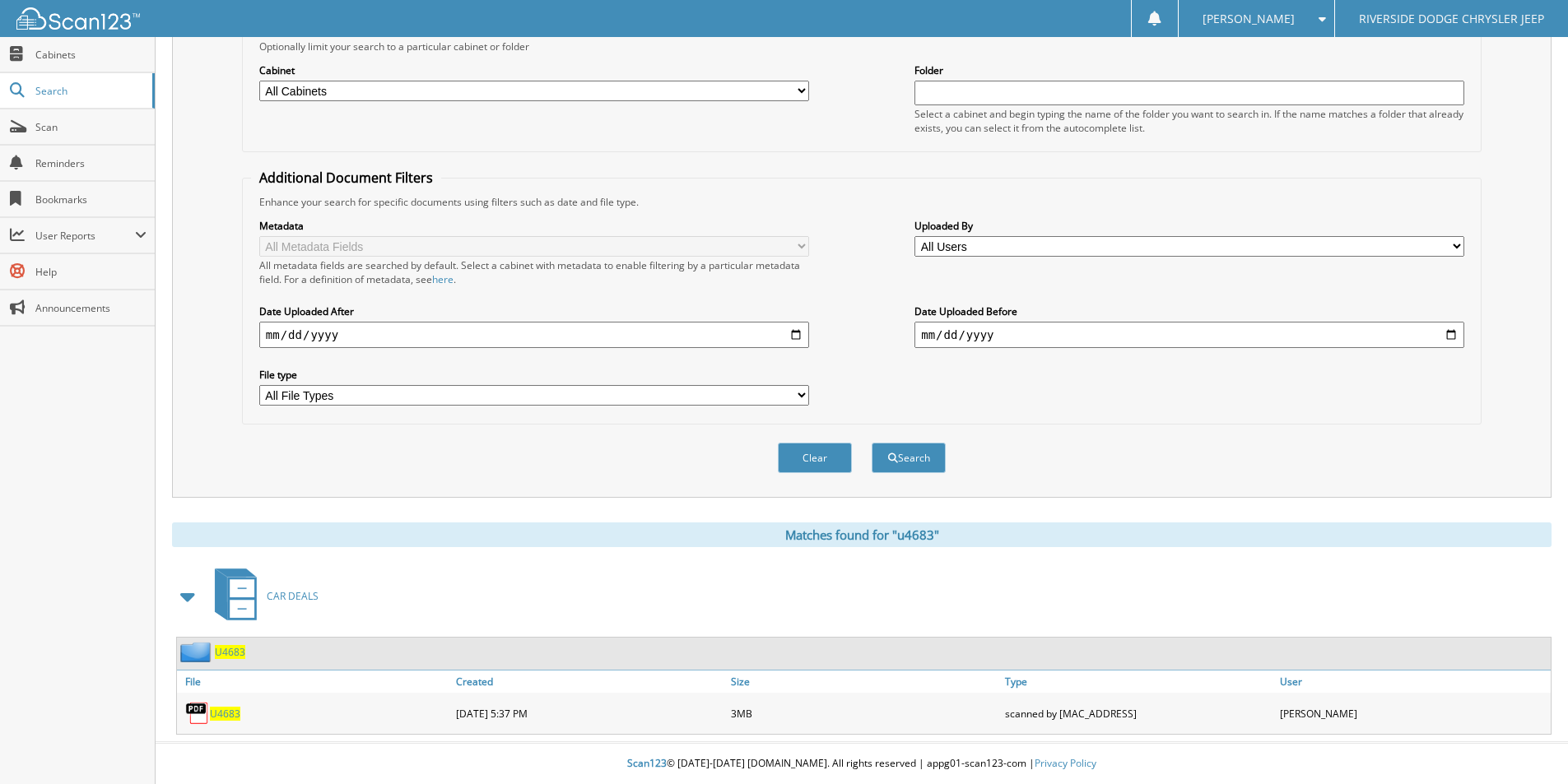
click at [222, 711] on span "U4683" at bounding box center [225, 713] width 30 height 14
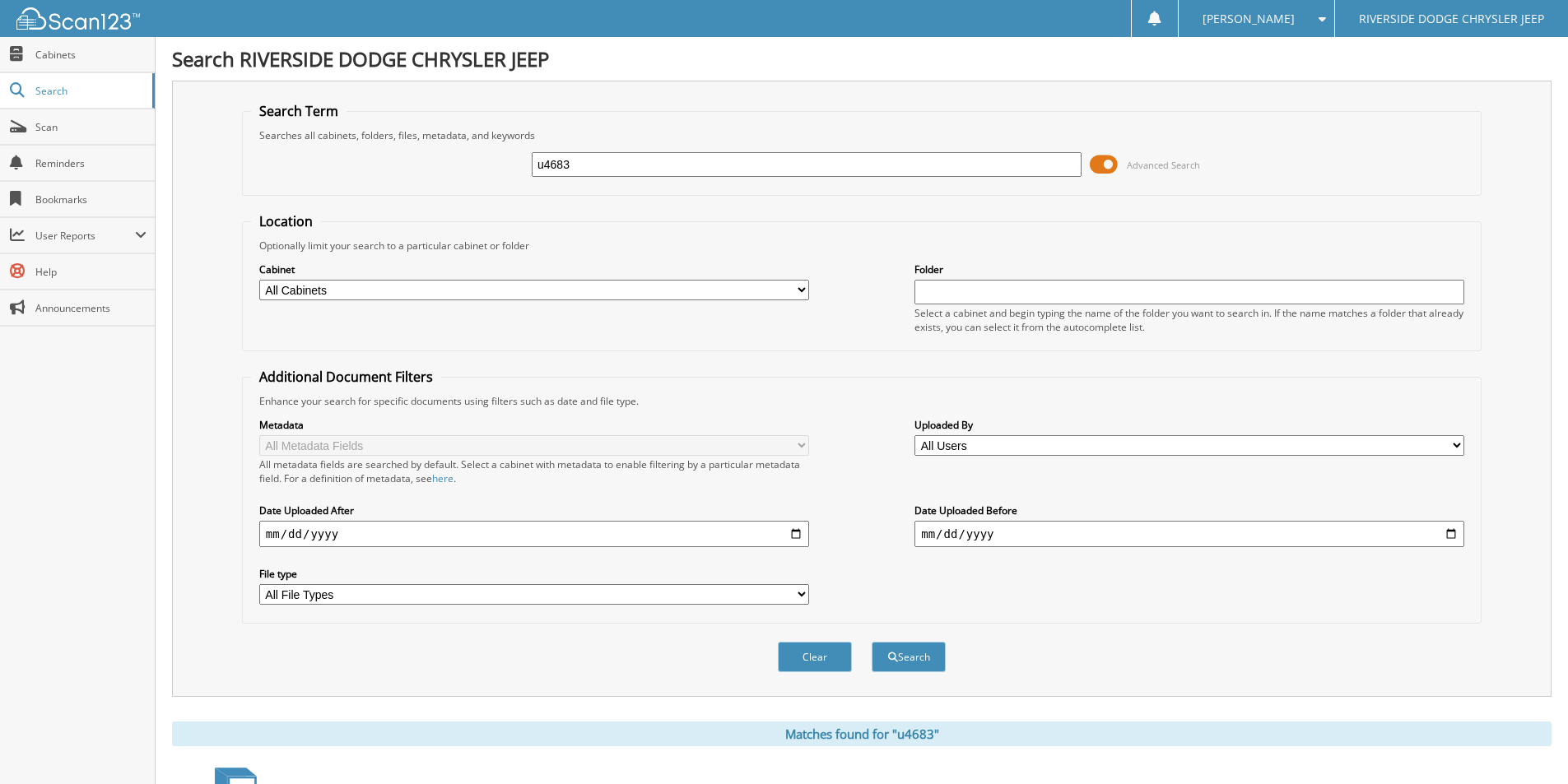
click at [583, 170] on input "u4683" at bounding box center [806, 164] width 549 height 25
type input "h12303"
click at [871, 642] on button "Search" at bounding box center [908, 657] width 74 height 30
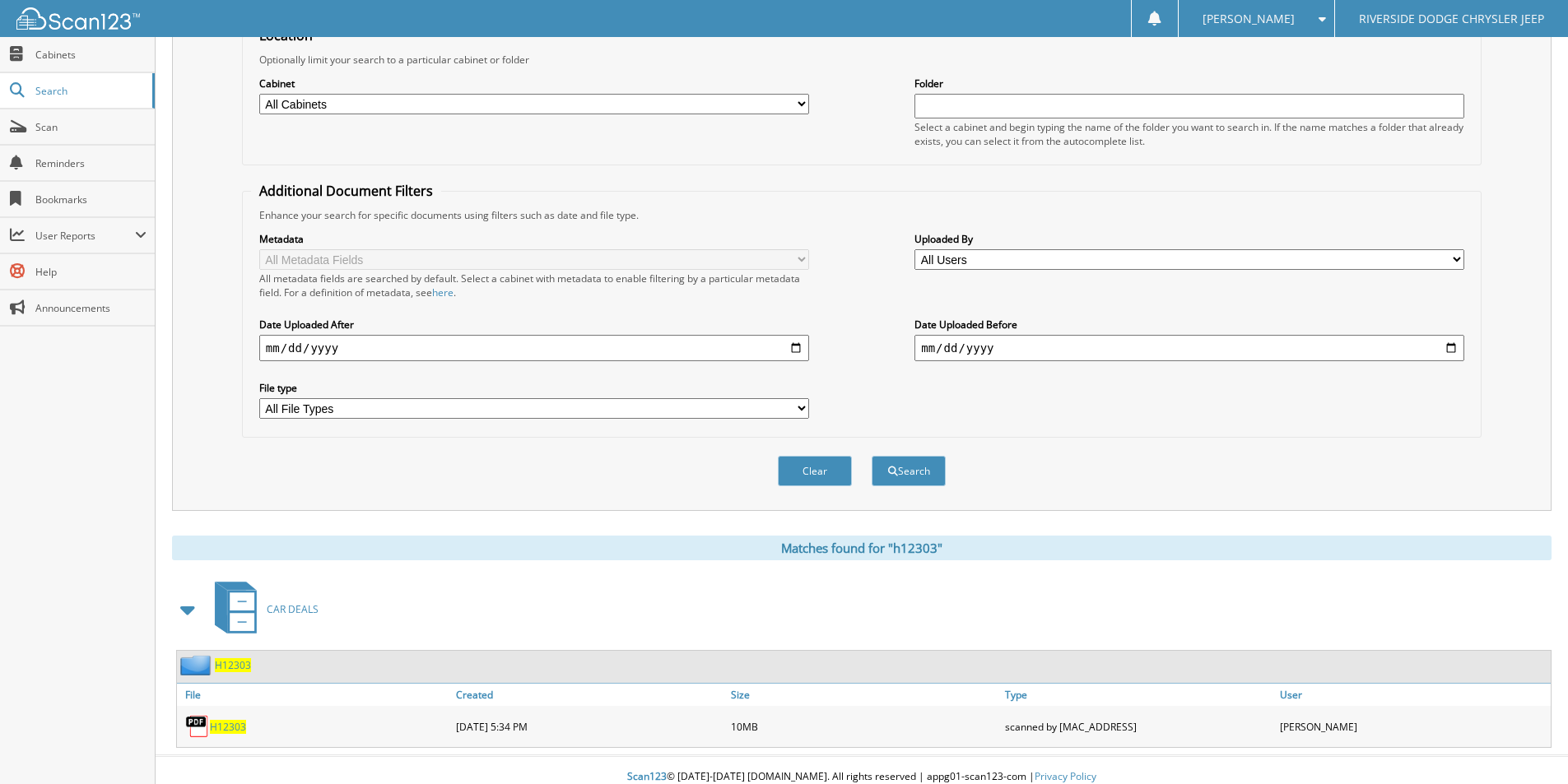
scroll to position [200, 0]
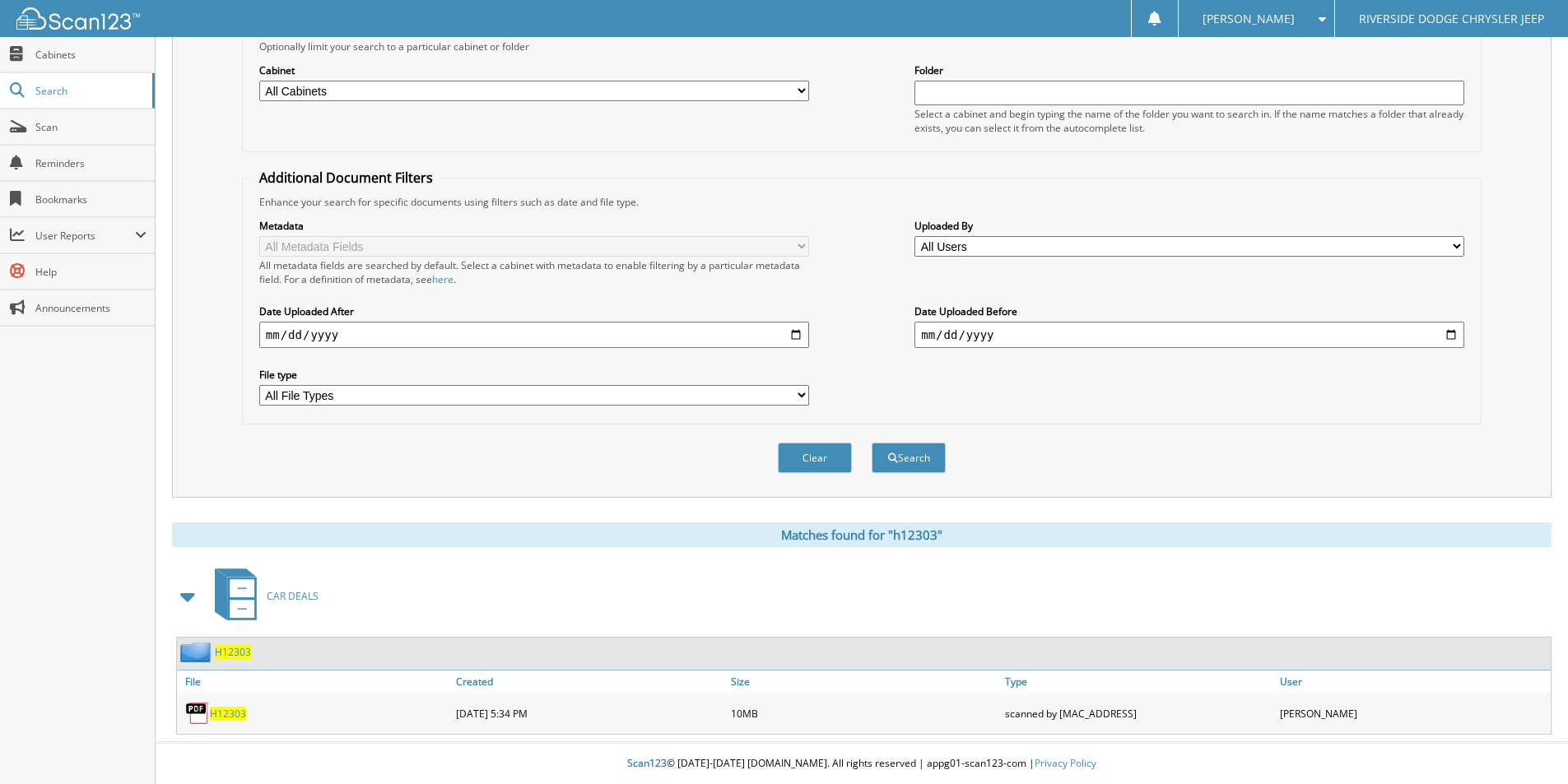
click at [242, 709] on span "H12303" at bounding box center [228, 713] width 36 height 14
click at [232, 712] on span "H12303" at bounding box center [228, 713] width 36 height 14
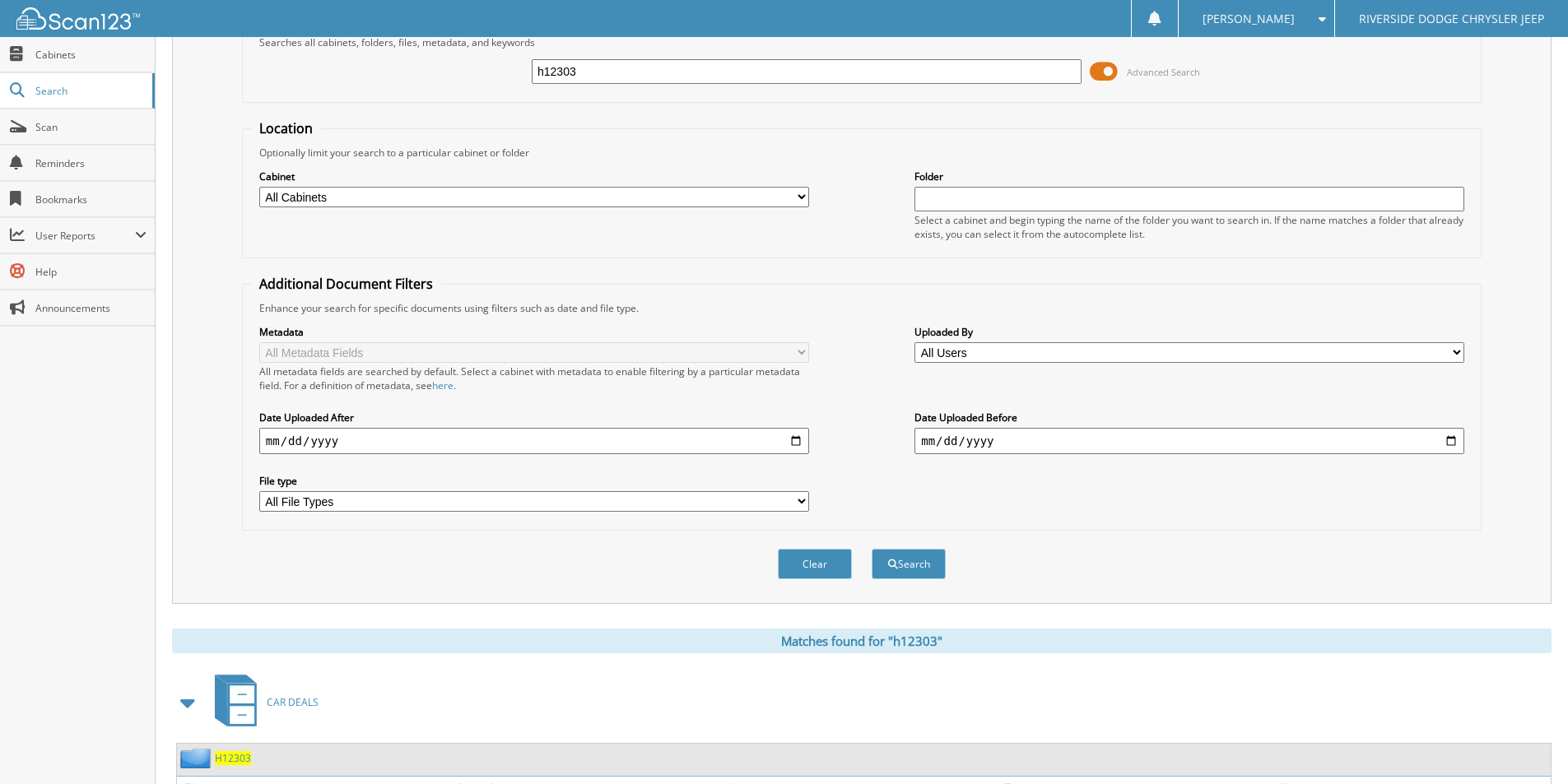
scroll to position [0, 0]
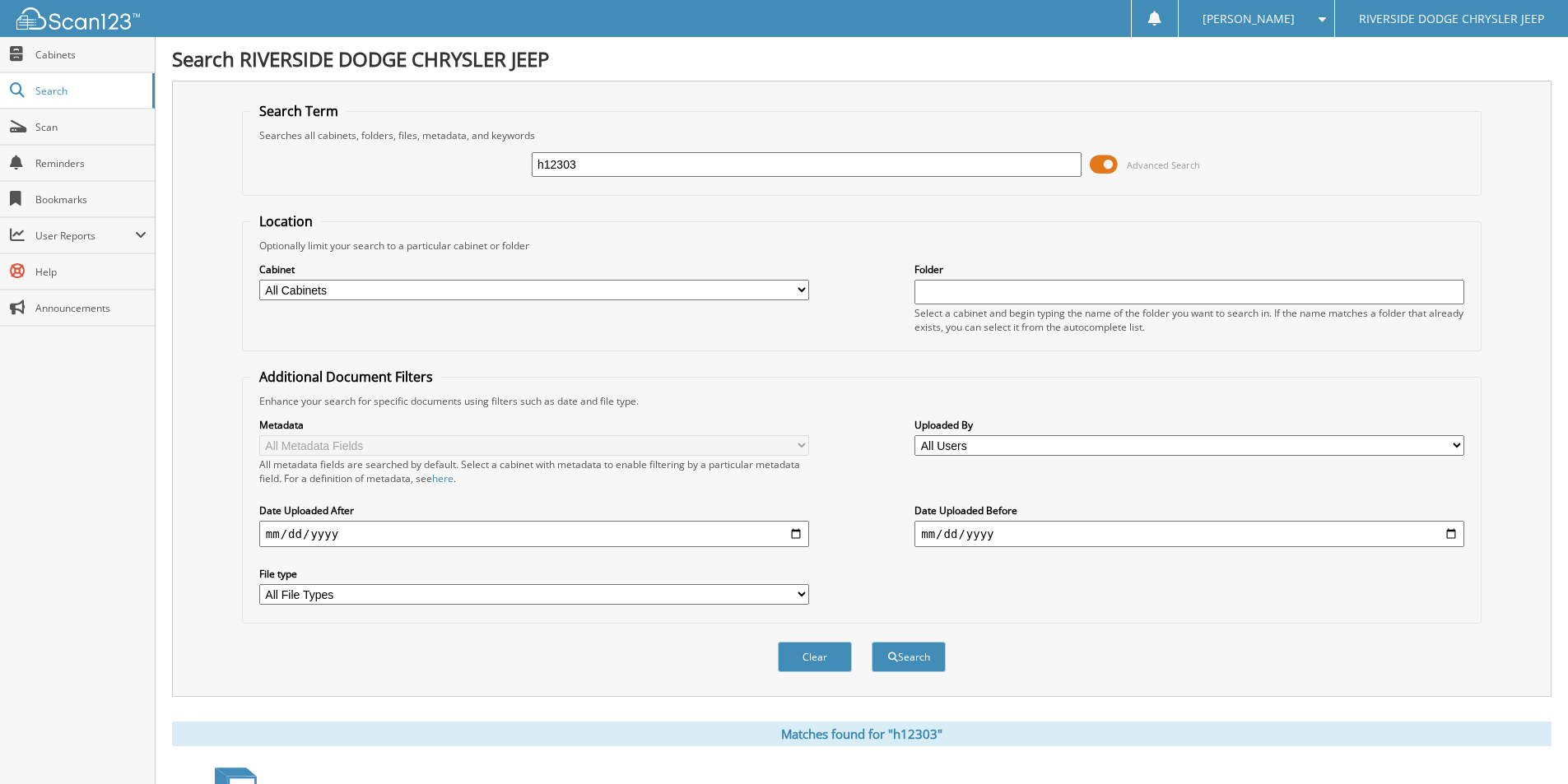
click at [599, 164] on input "h12303" at bounding box center [806, 164] width 549 height 25
type input "h11789"
click at [871, 642] on button "Search" at bounding box center [908, 657] width 74 height 30
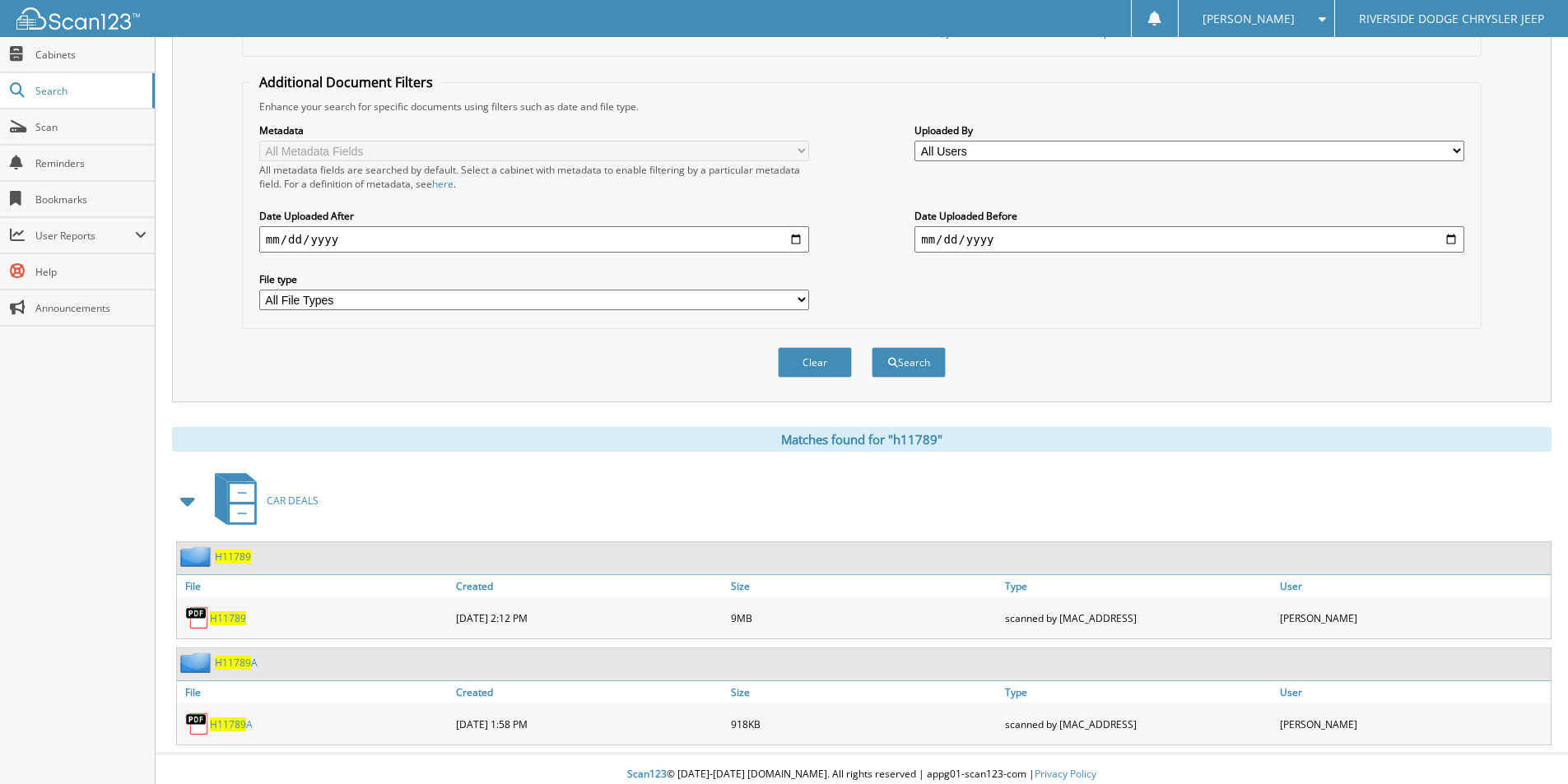
scroll to position [306, 0]
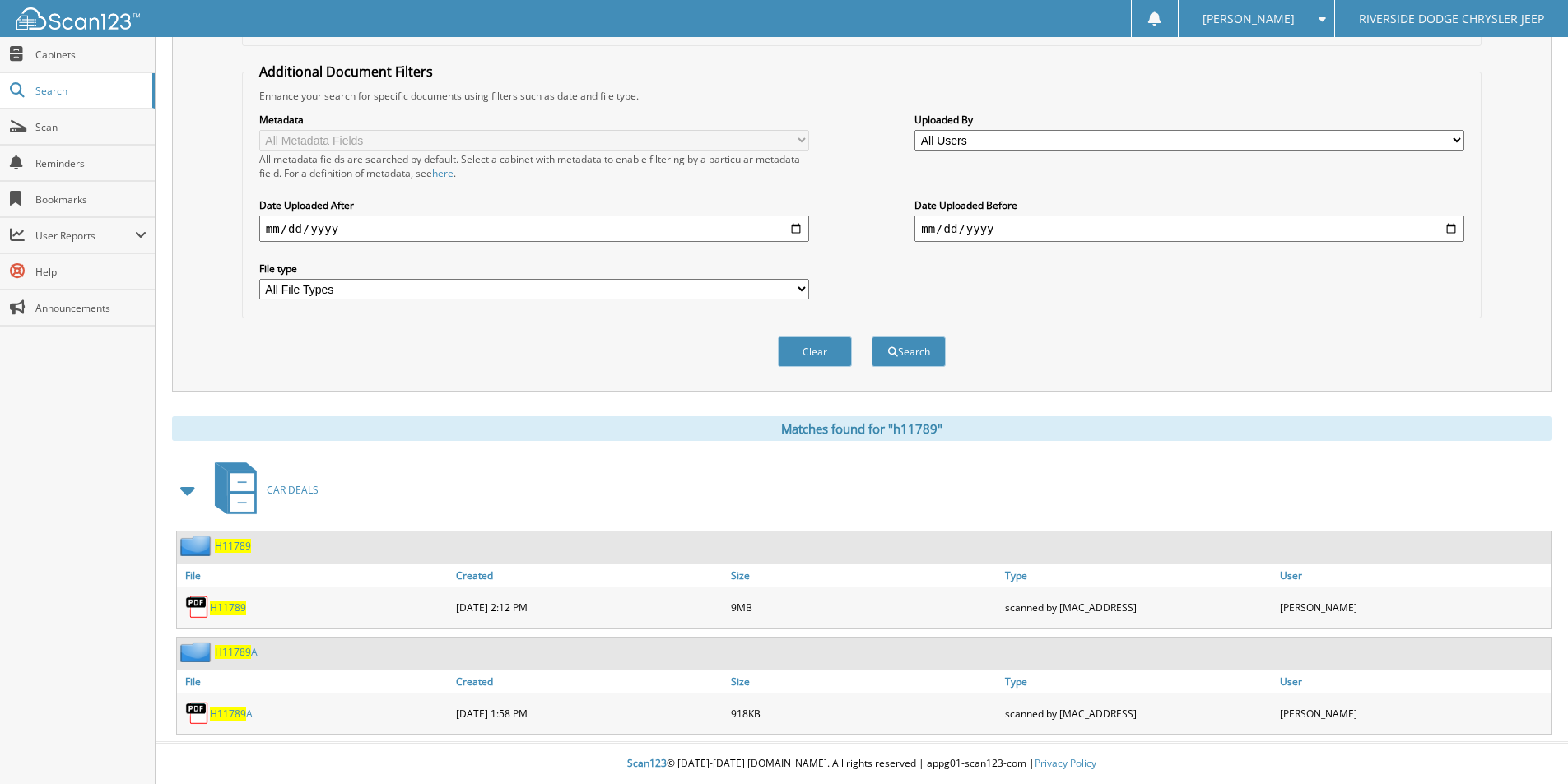
click at [229, 608] on span "H11789" at bounding box center [228, 607] width 36 height 14
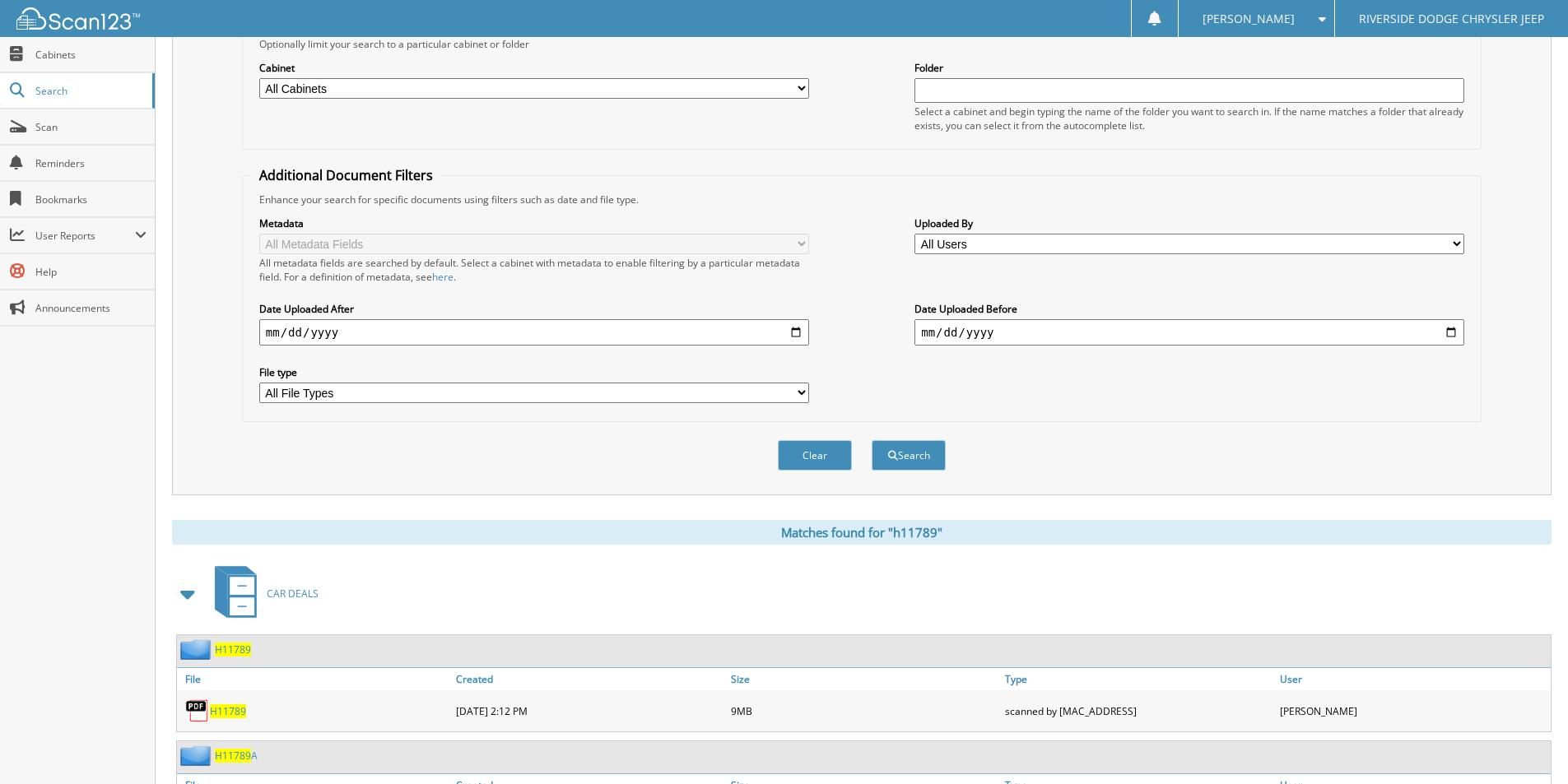
scroll to position [0, 0]
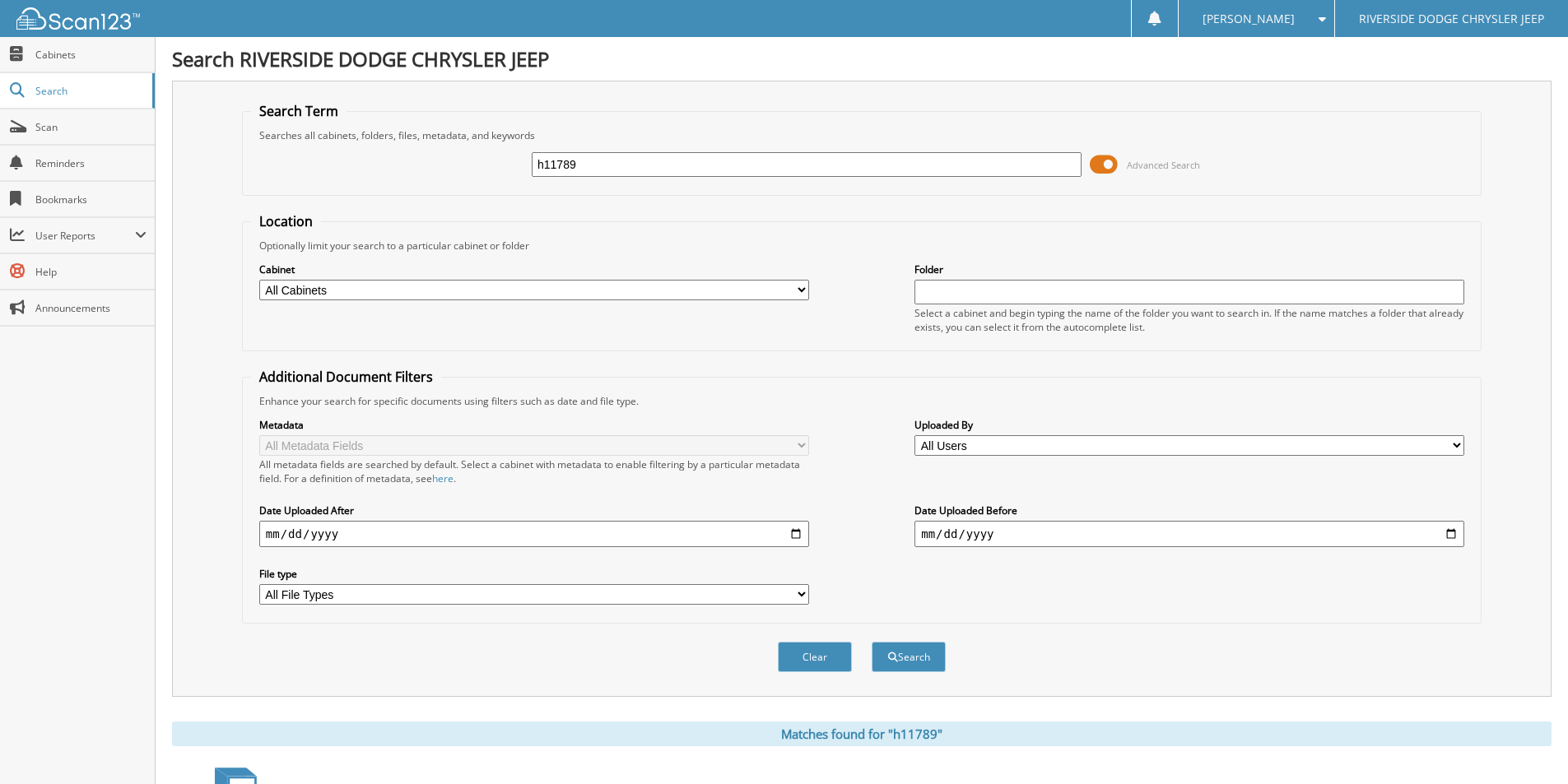
click at [617, 169] on input "h11789" at bounding box center [806, 164] width 549 height 25
type input "h12356a"
click at [871, 642] on button "Search" at bounding box center [908, 657] width 74 height 30
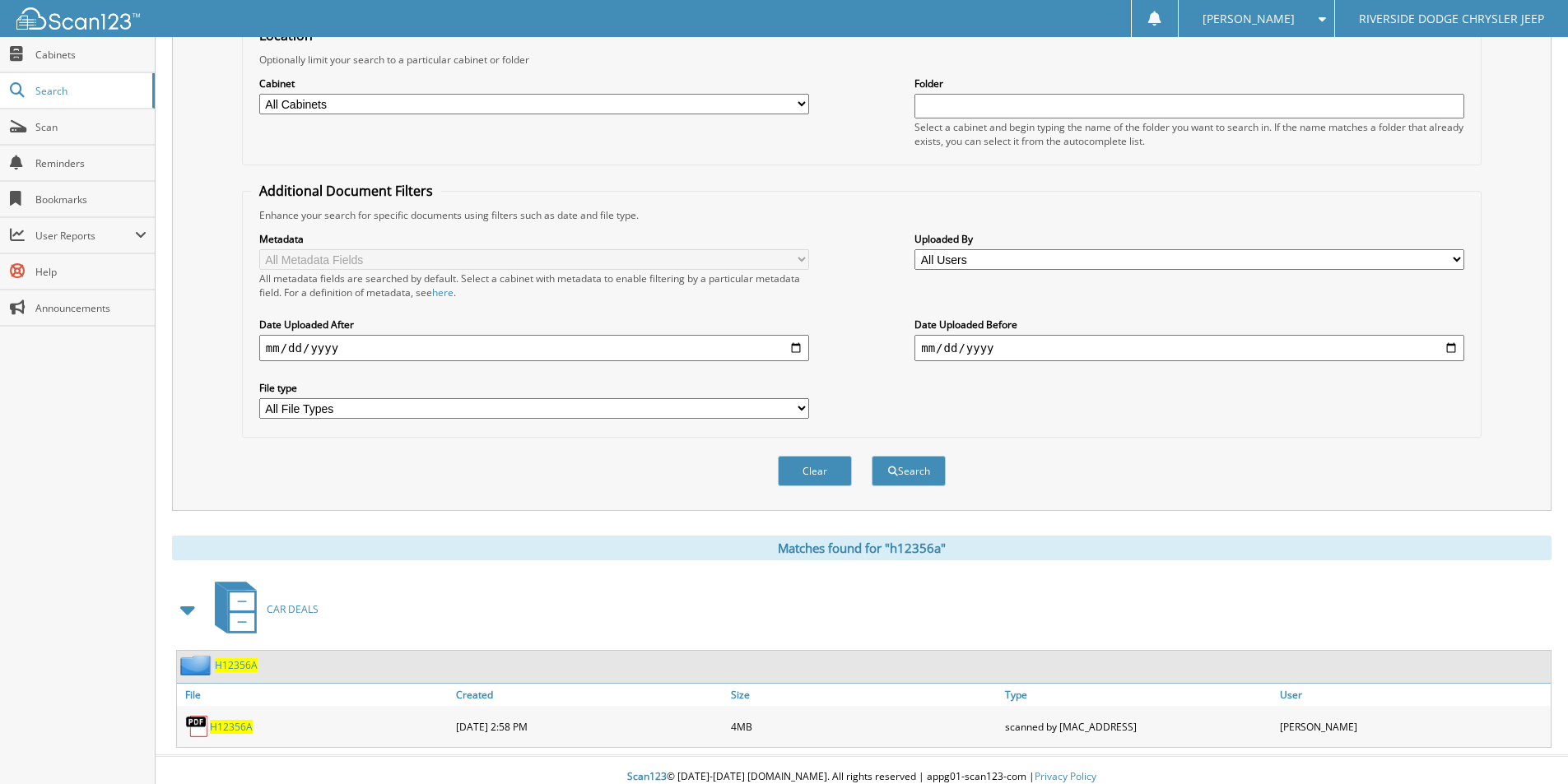
scroll to position [200, 0]
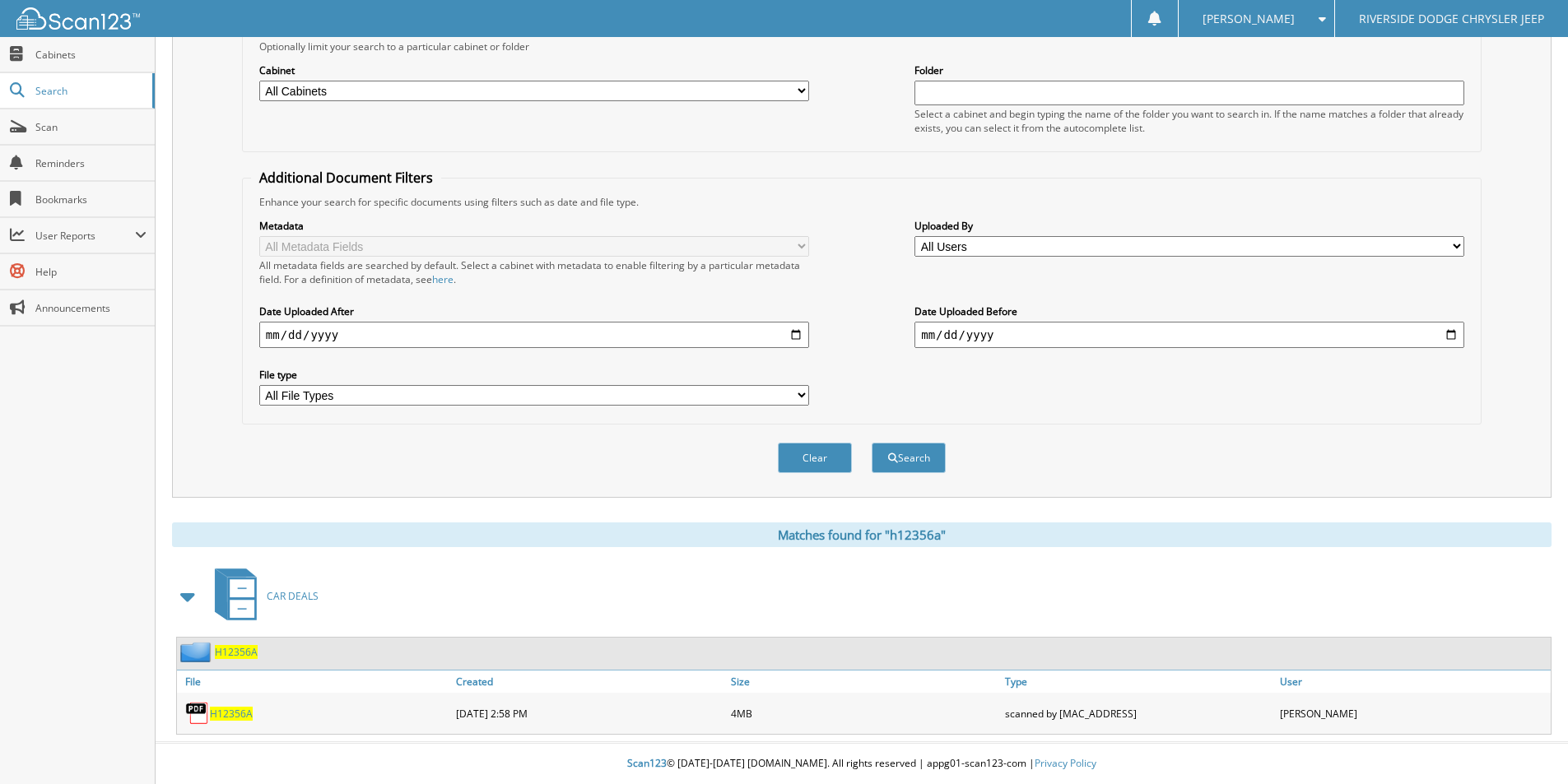
click at [244, 709] on span "H12356A" at bounding box center [230, 713] width 42 height 14
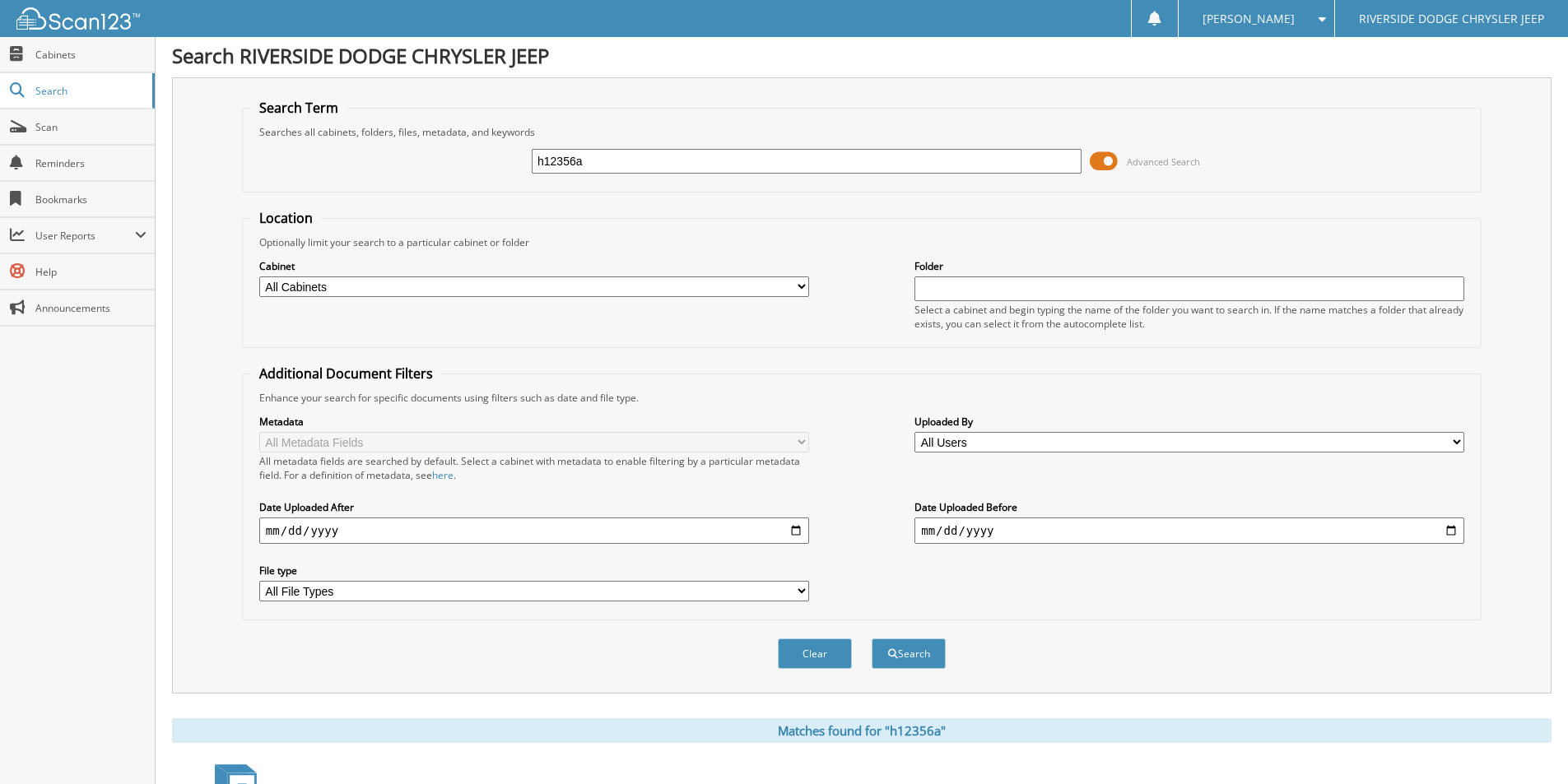
scroll to position [0, 0]
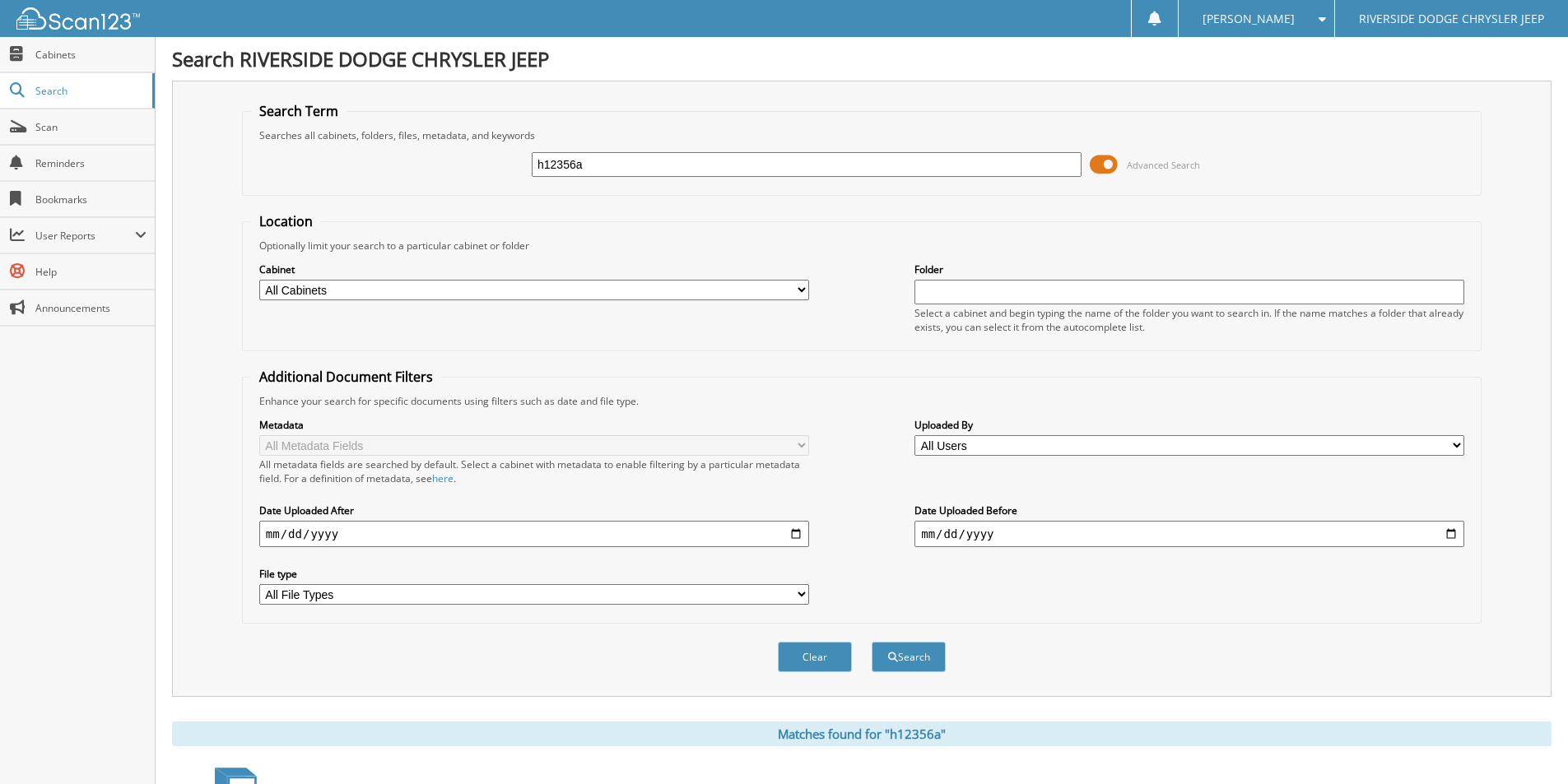
click at [607, 162] on input "h12356a" at bounding box center [806, 164] width 549 height 25
type input "12664a"
click at [871, 642] on button "Search" at bounding box center [908, 657] width 74 height 30
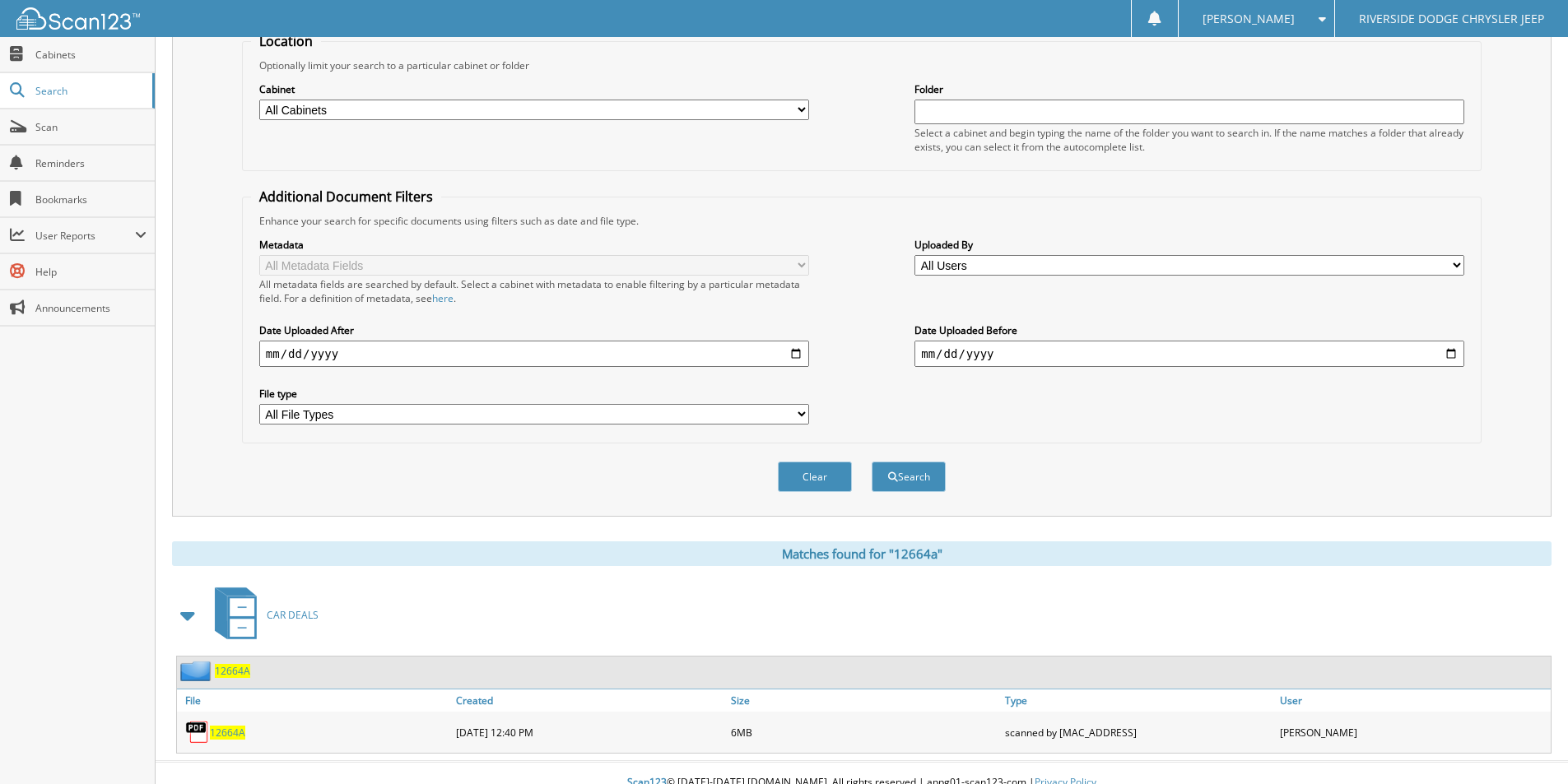
scroll to position [200, 0]
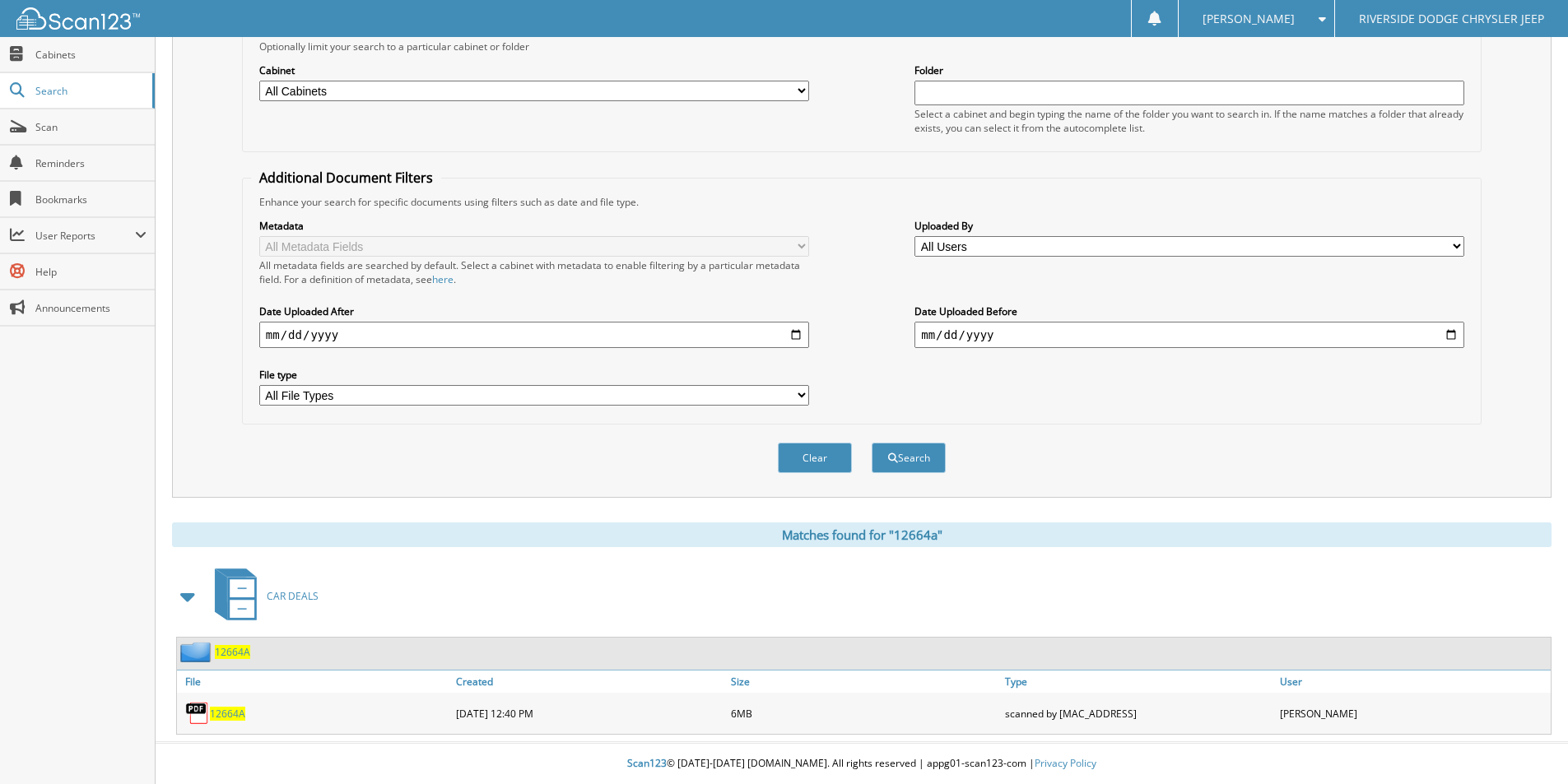
click at [222, 709] on span "12664A" at bounding box center [227, 713] width 35 height 14
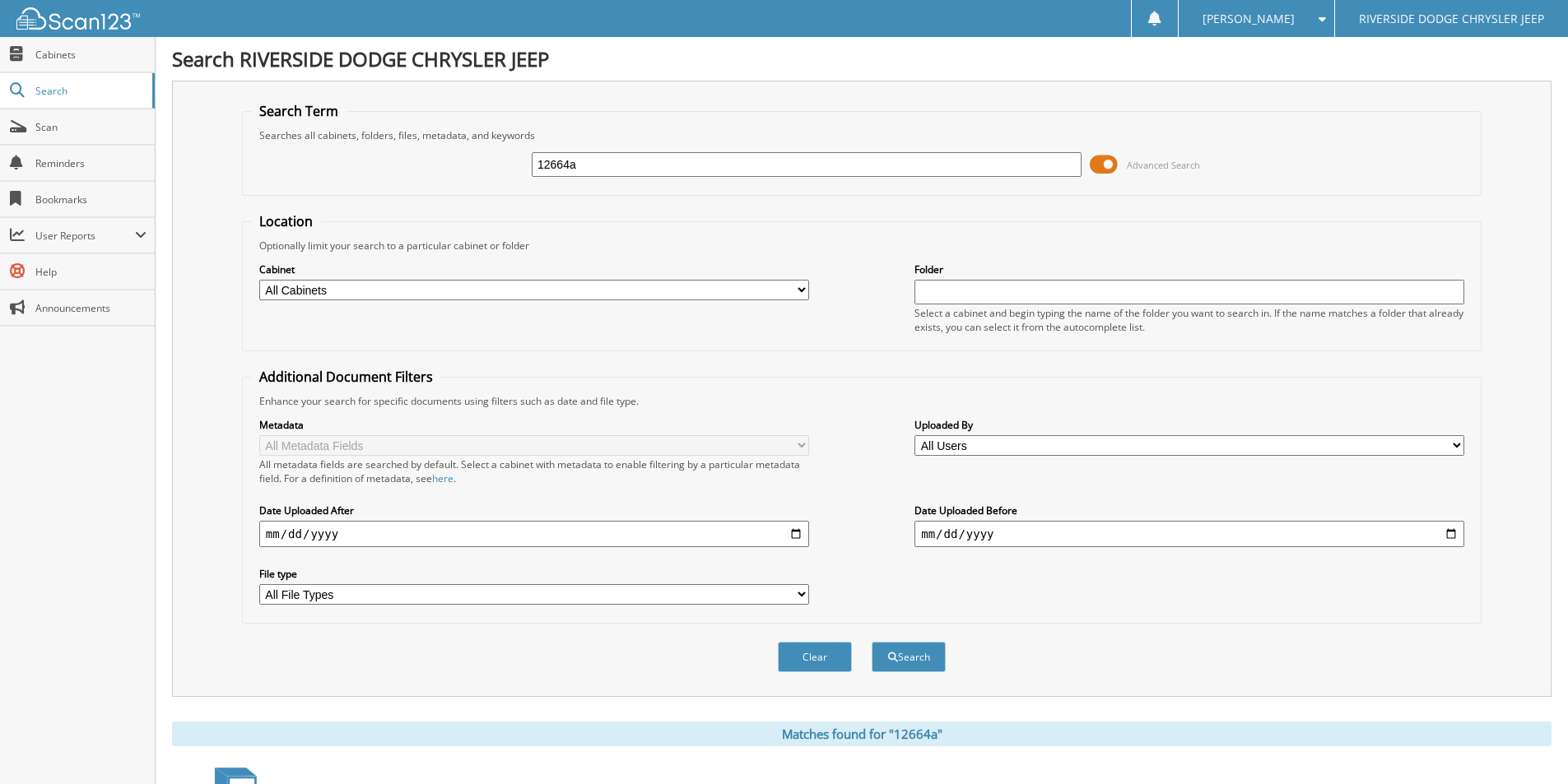
click at [589, 165] on input "12664a" at bounding box center [806, 164] width 549 height 25
type input "u4665"
click at [871, 642] on button "Search" at bounding box center [908, 657] width 74 height 30
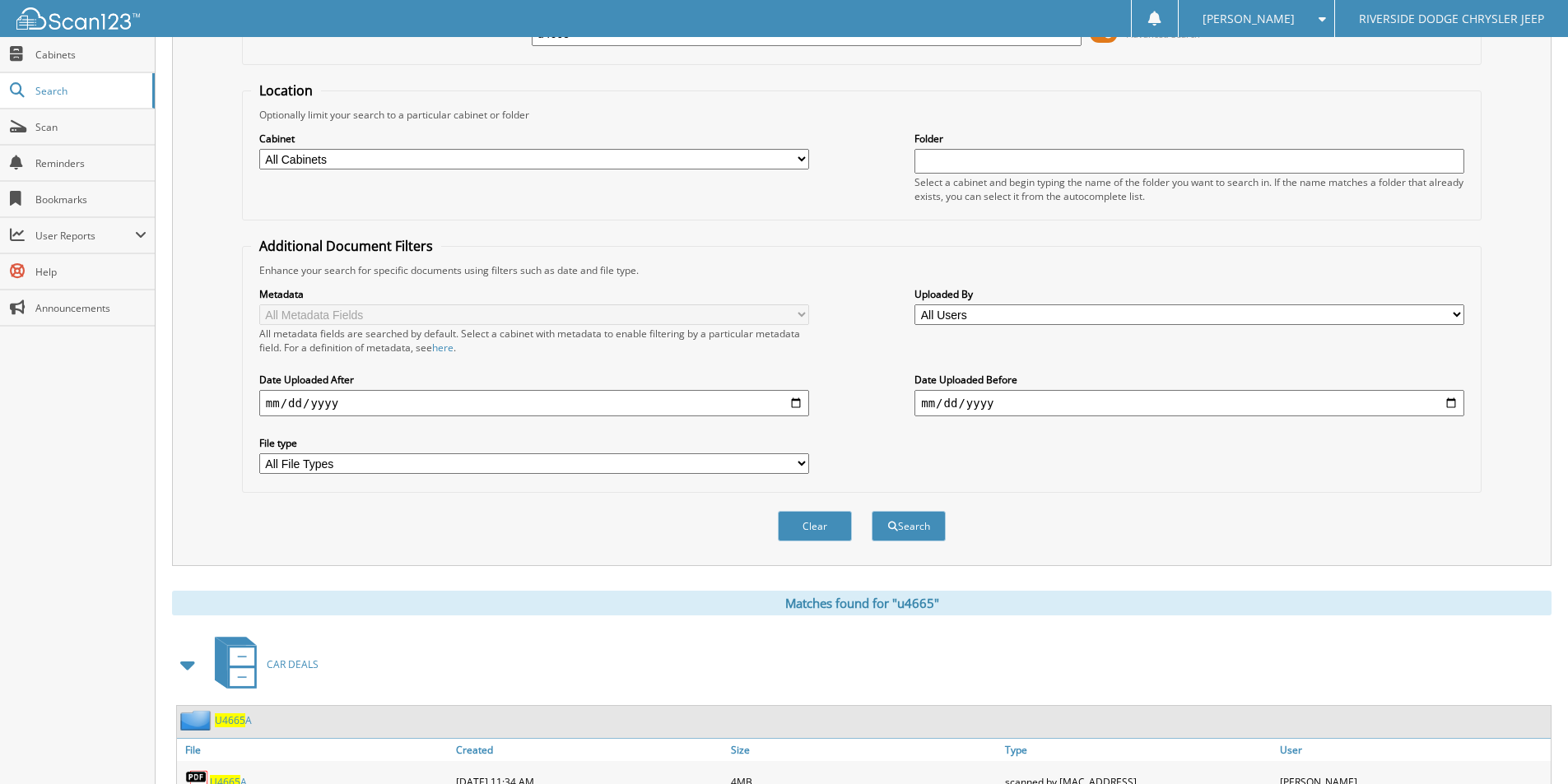
scroll to position [306, 0]
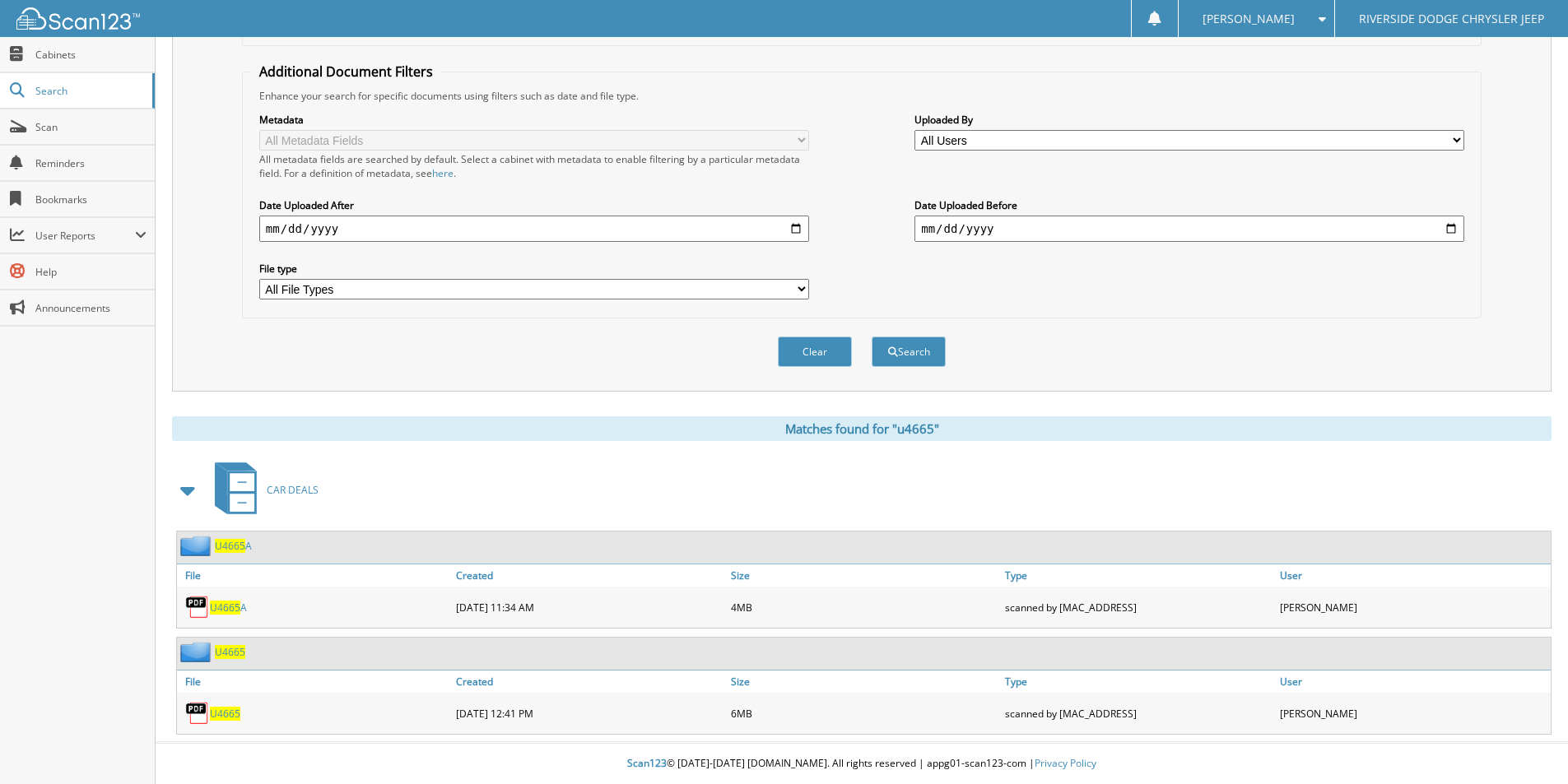
click at [224, 717] on span "U4665" at bounding box center [225, 713] width 30 height 14
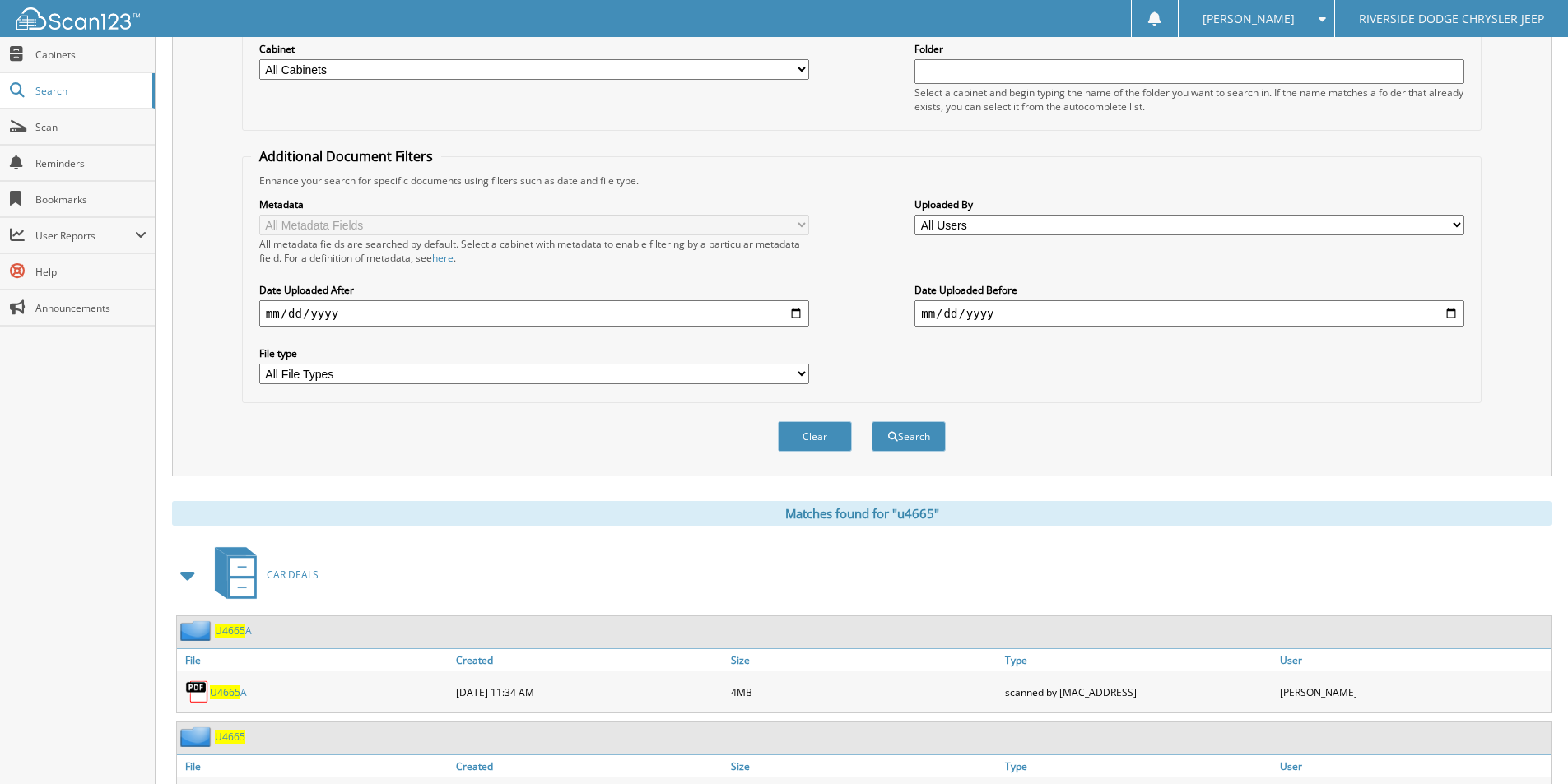
scroll to position [0, 0]
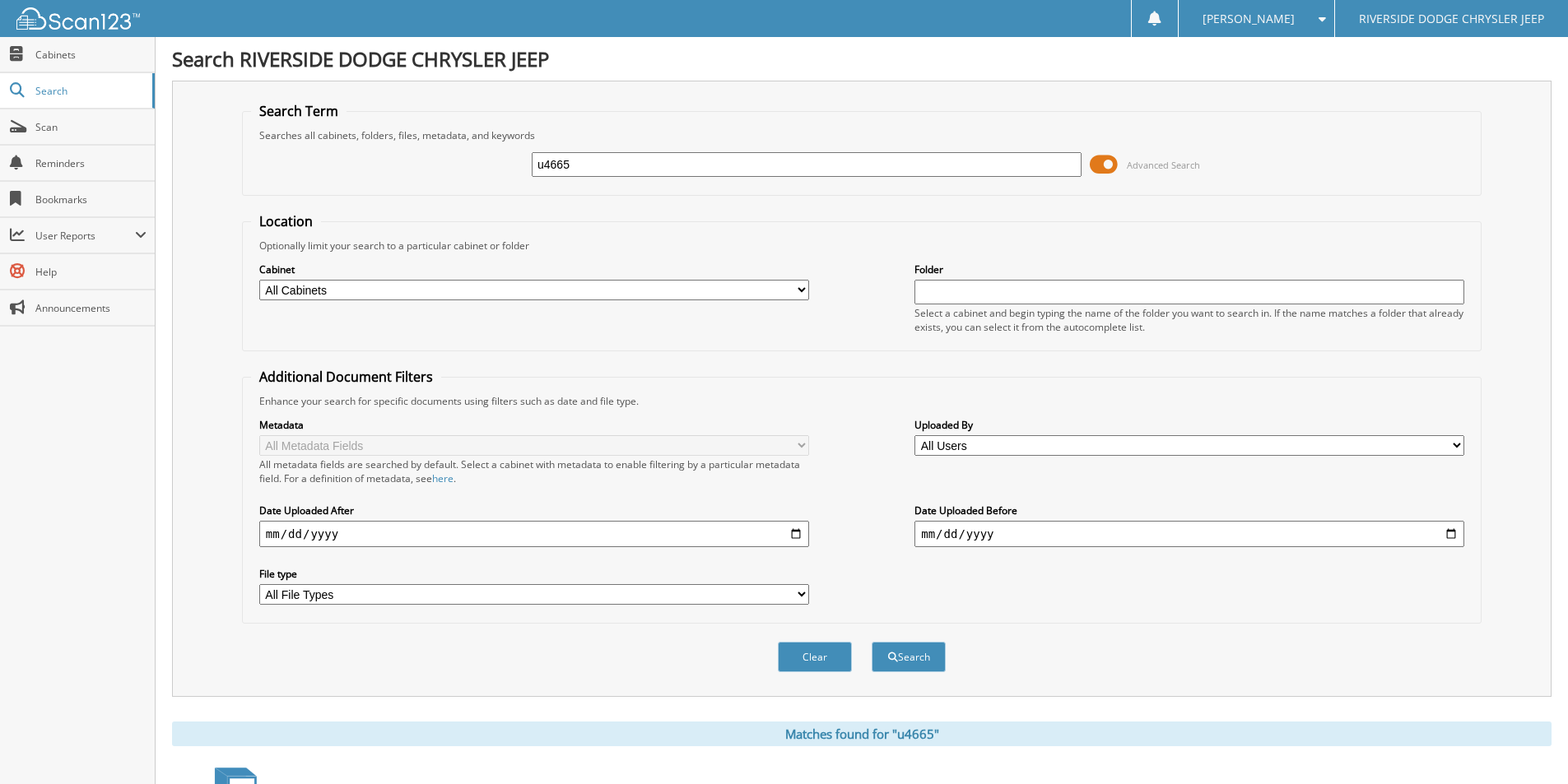
click at [612, 175] on input "u4665" at bounding box center [806, 164] width 549 height 25
type input "u4659"
click at [871, 642] on button "Search" at bounding box center [908, 657] width 74 height 30
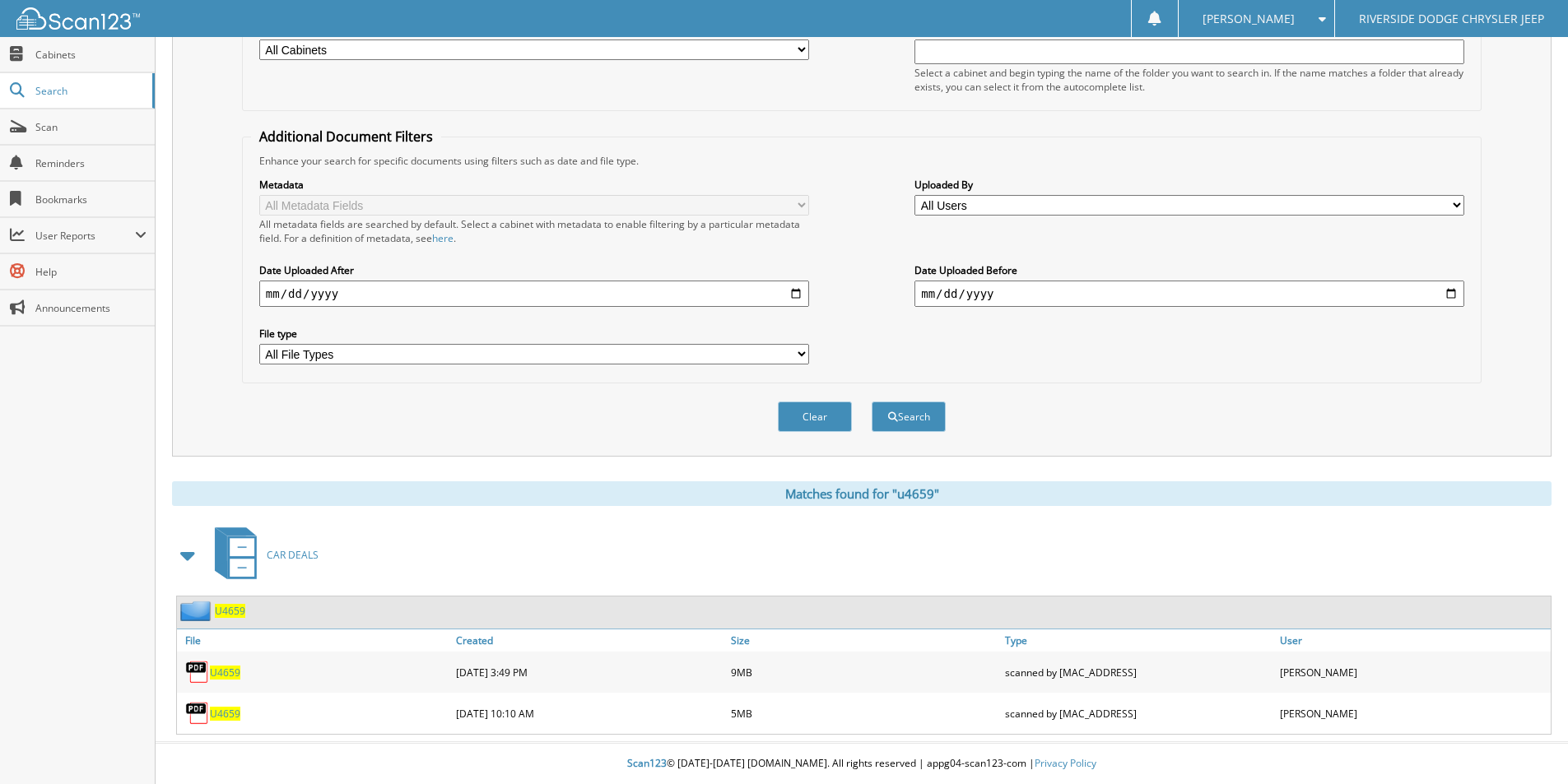
click at [225, 673] on span "U4659" at bounding box center [225, 672] width 30 height 14
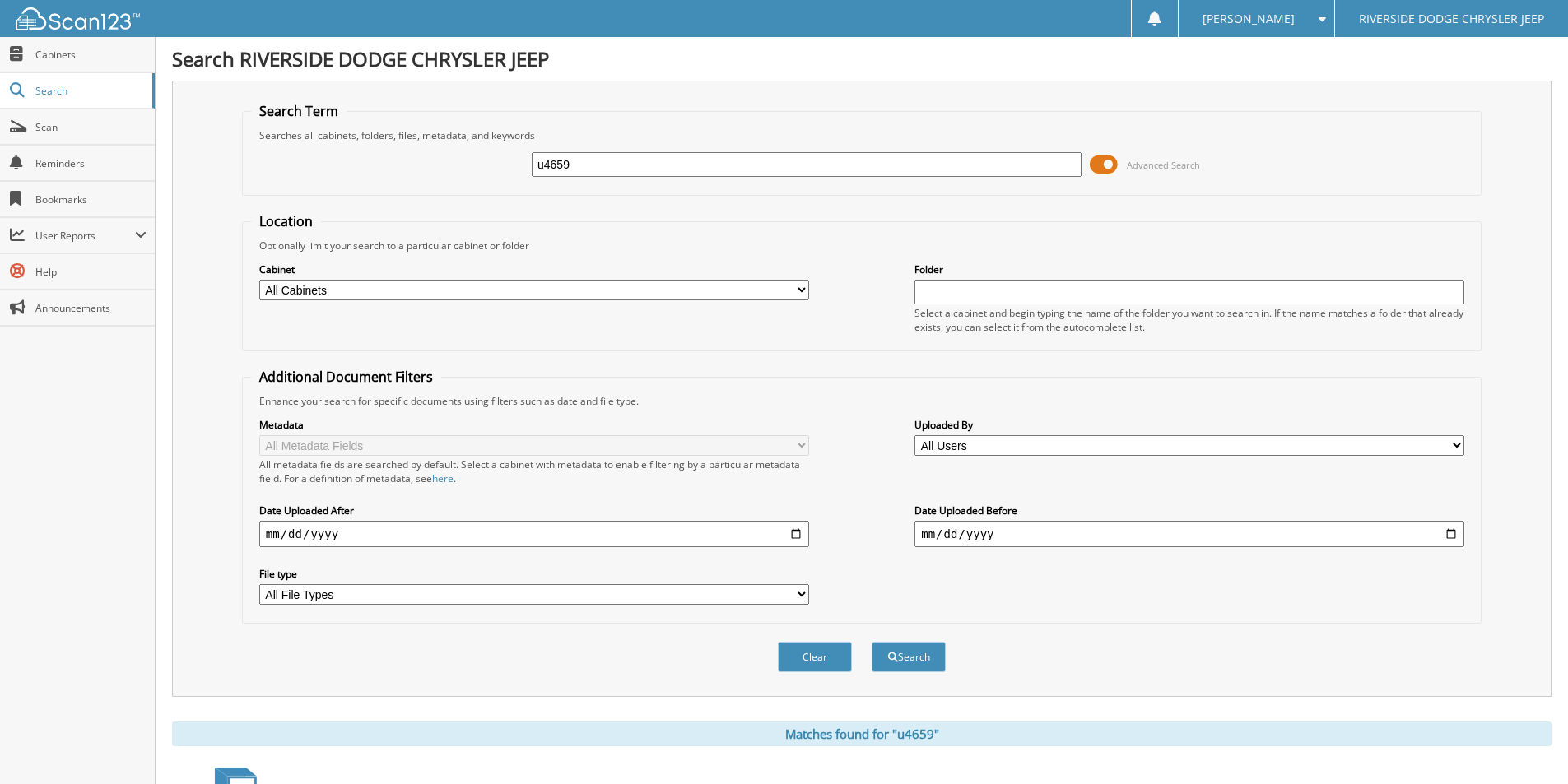
click at [607, 171] on input "u4659" at bounding box center [806, 164] width 549 height 25
type input "u4681"
click at [871, 642] on button "Search" at bounding box center [908, 657] width 74 height 30
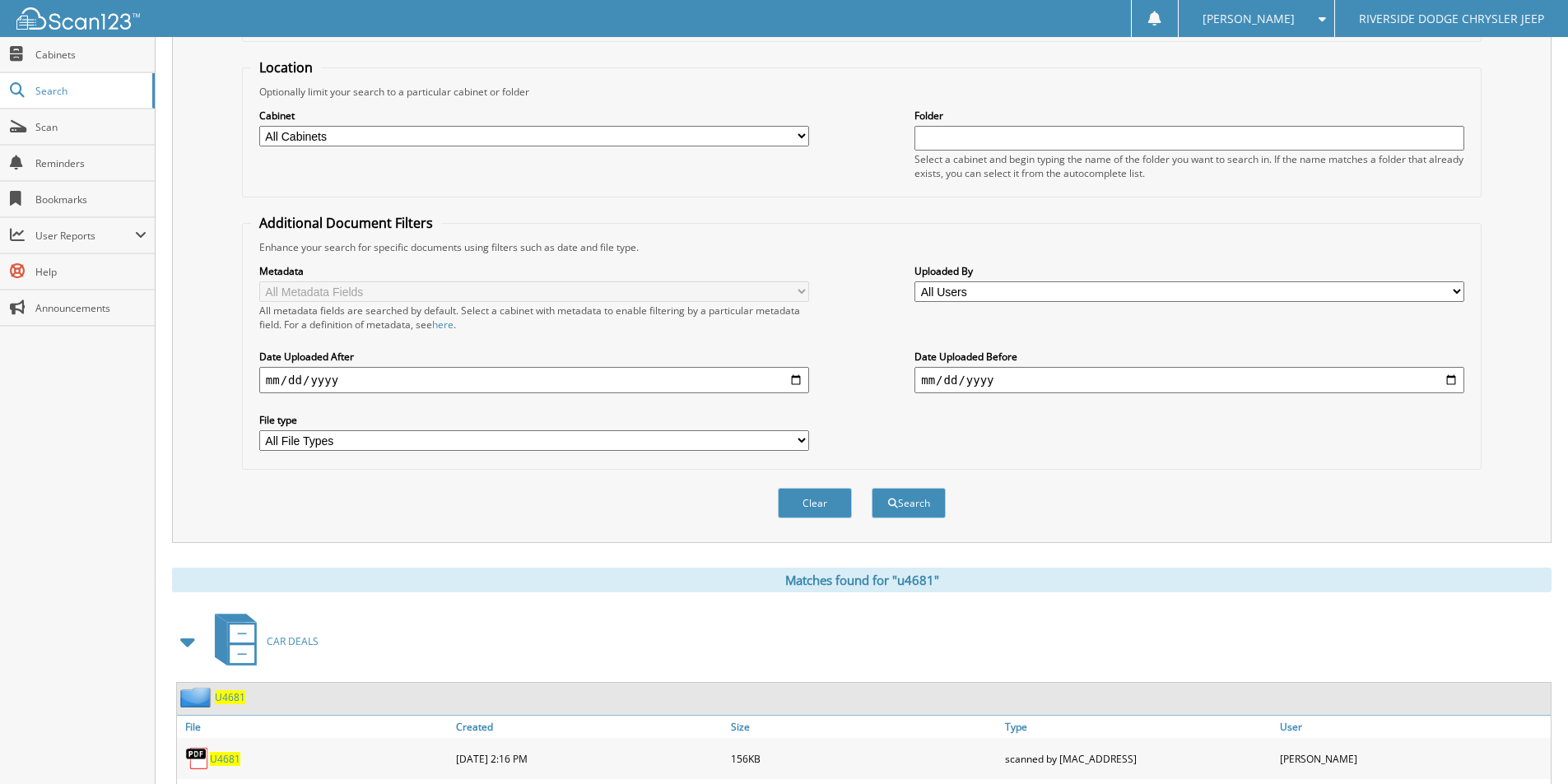
scroll to position [241, 0]
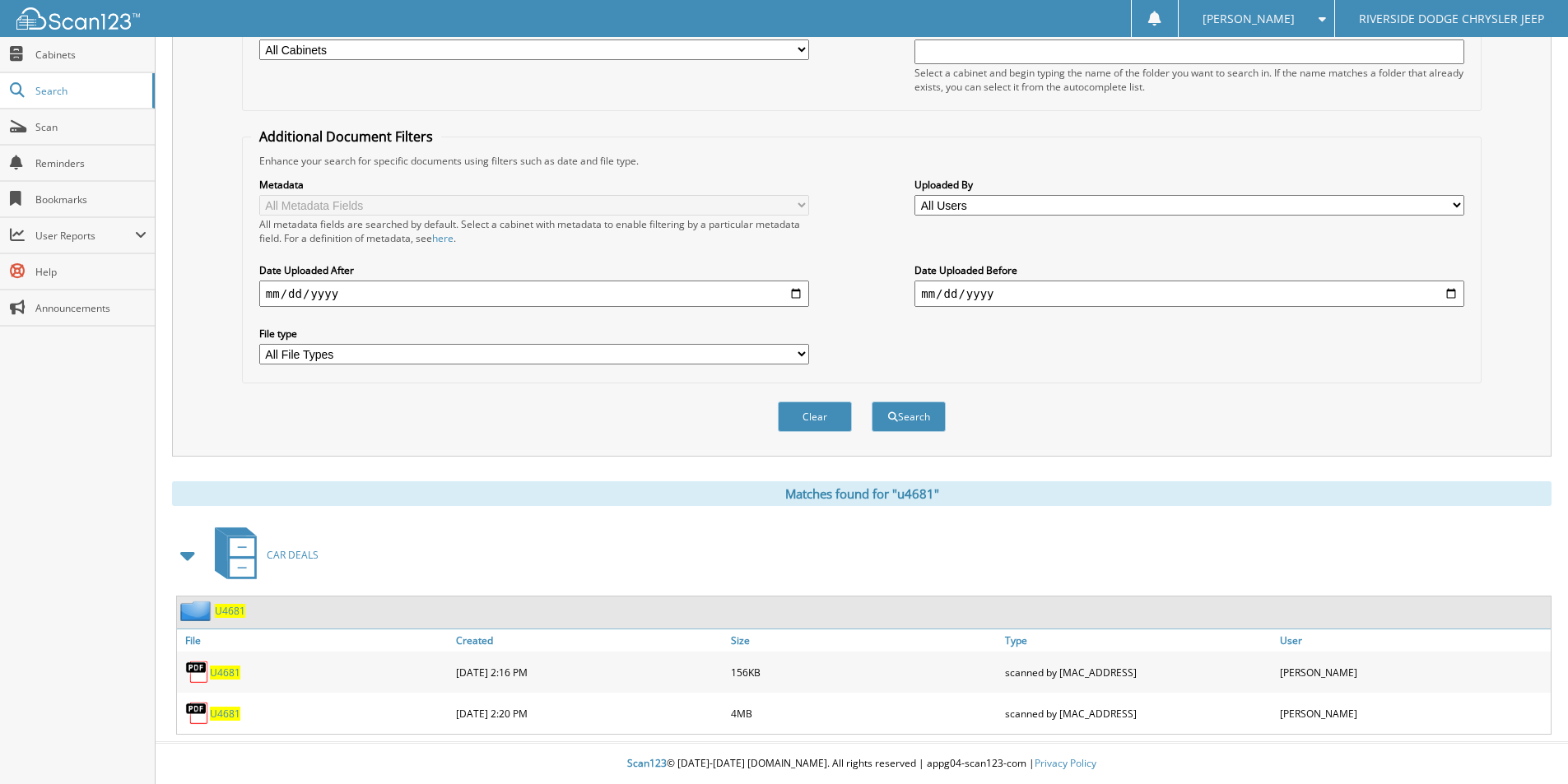
click at [228, 716] on span "U4681" at bounding box center [225, 713] width 30 height 14
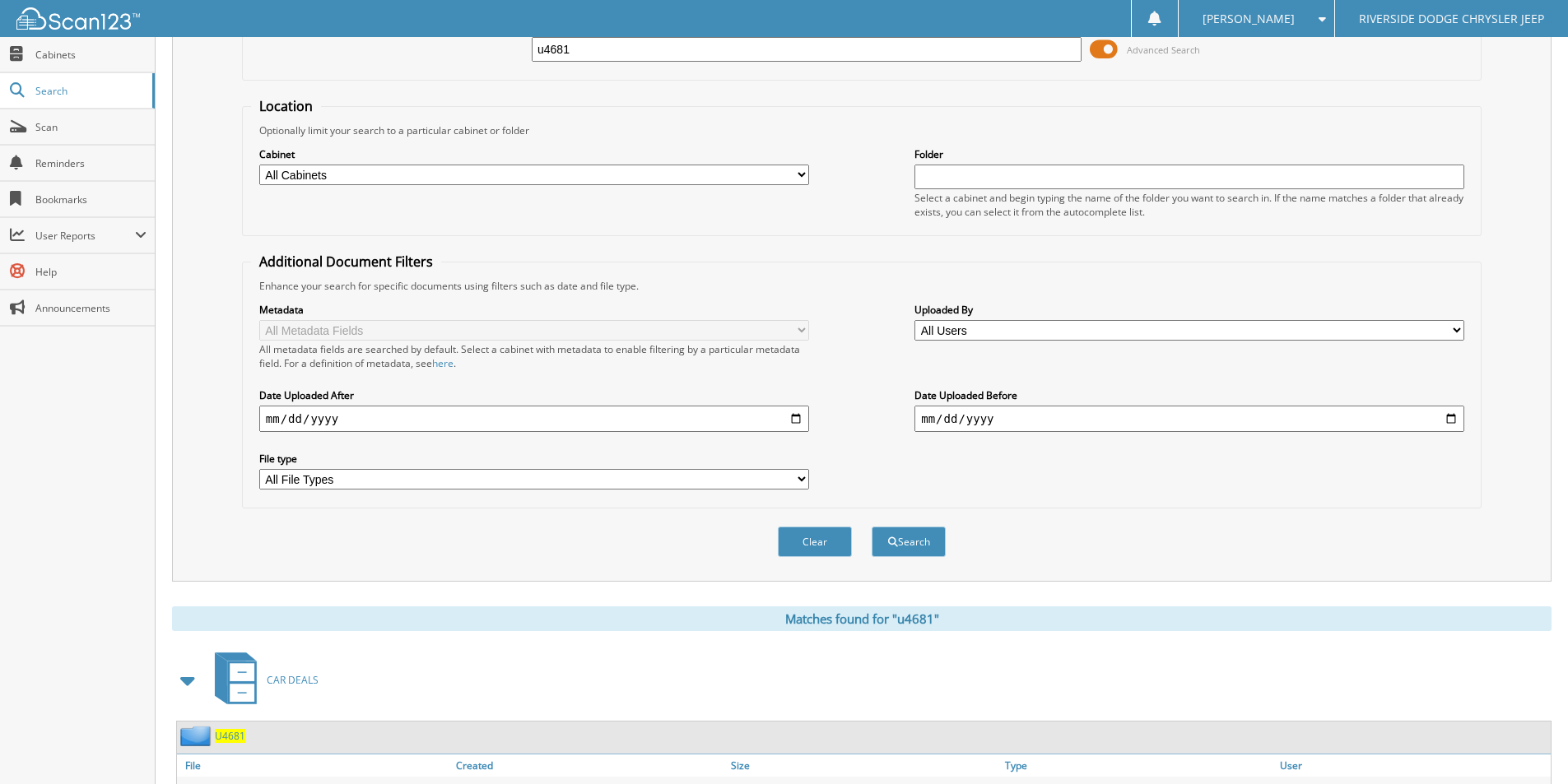
scroll to position [0, 0]
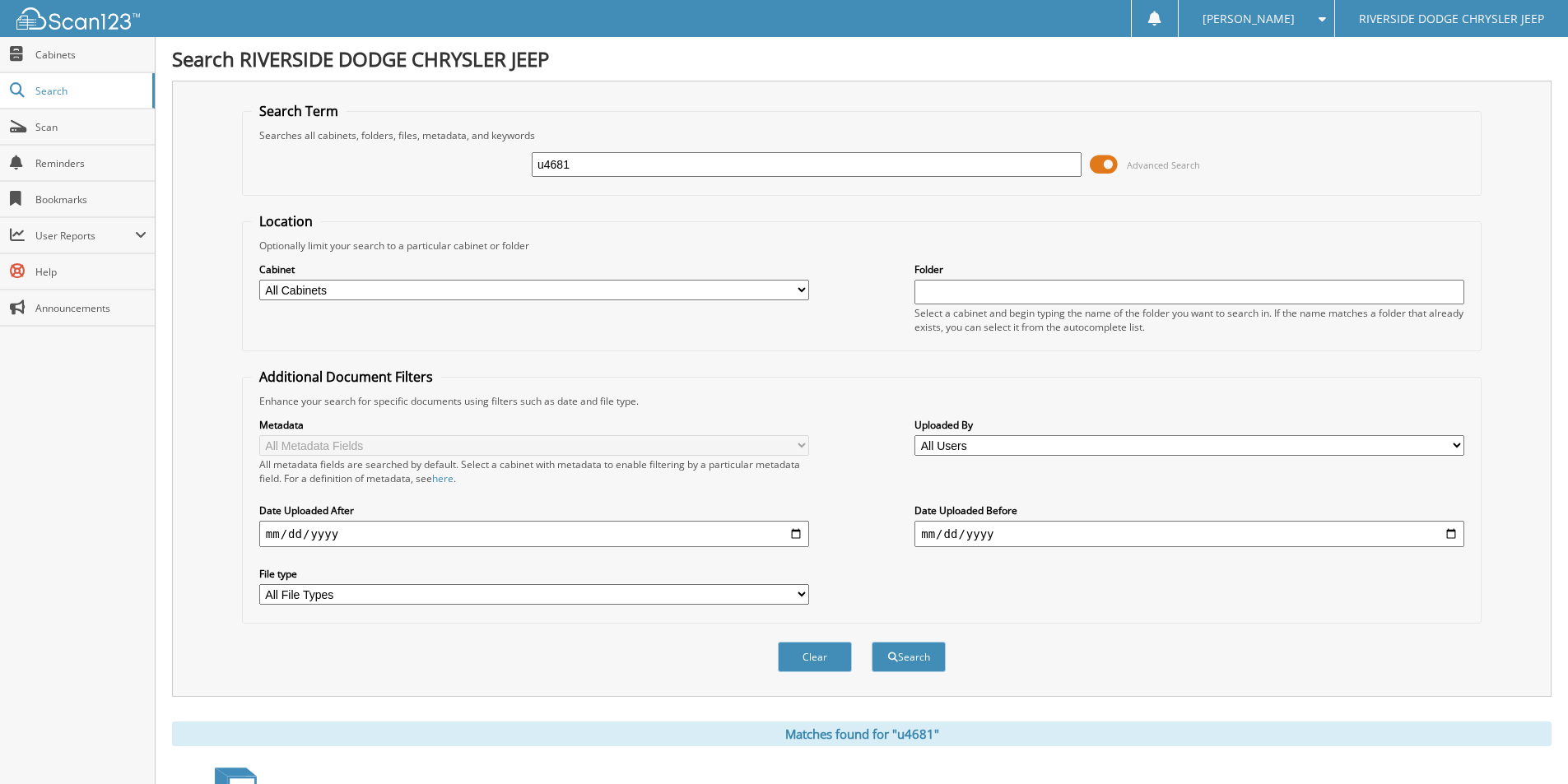
click at [612, 169] on input "u4681" at bounding box center [806, 164] width 549 height 25
type input "u4688"
click at [871, 642] on button "Search" at bounding box center [908, 657] width 74 height 30
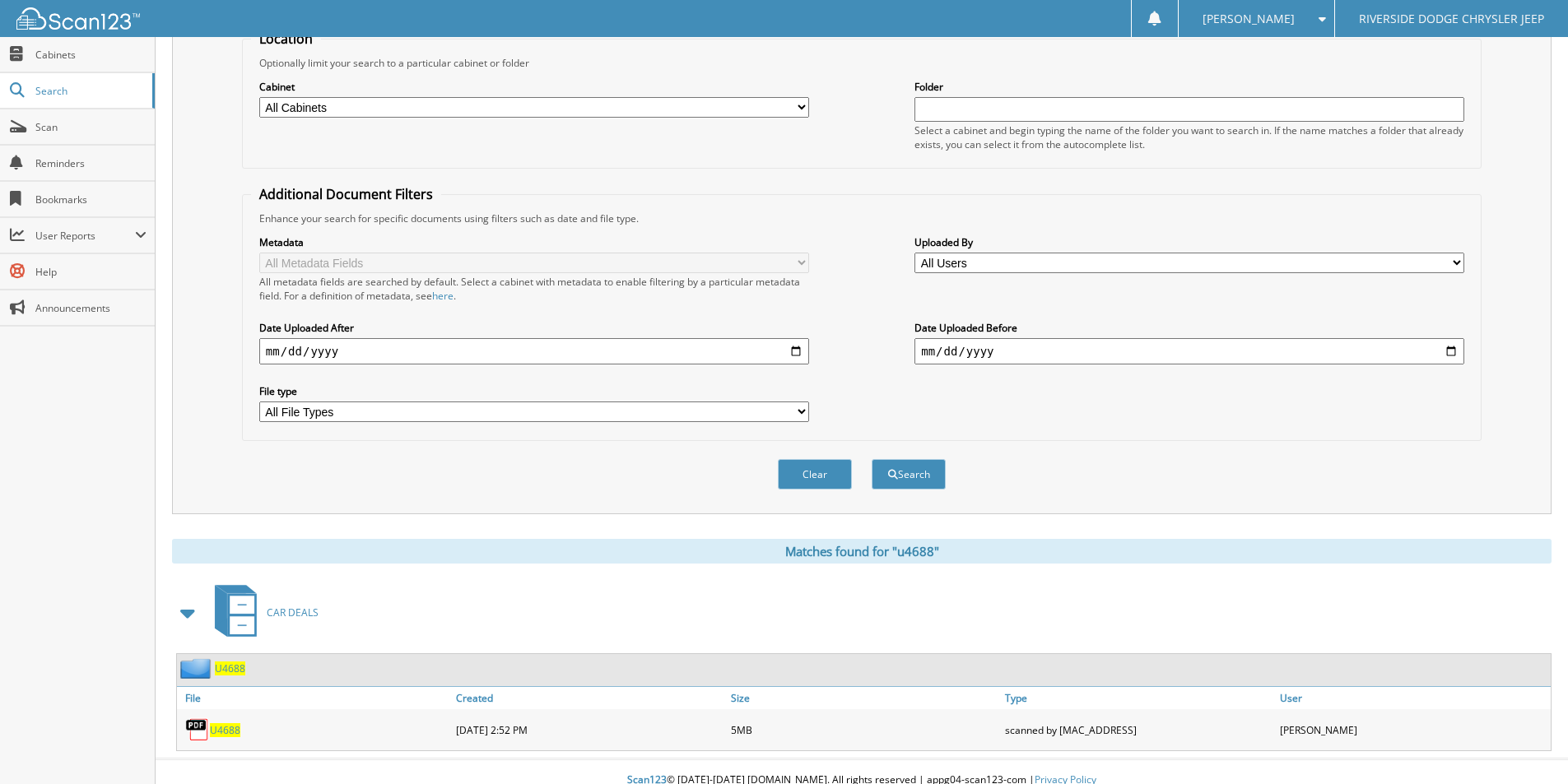
scroll to position [200, 0]
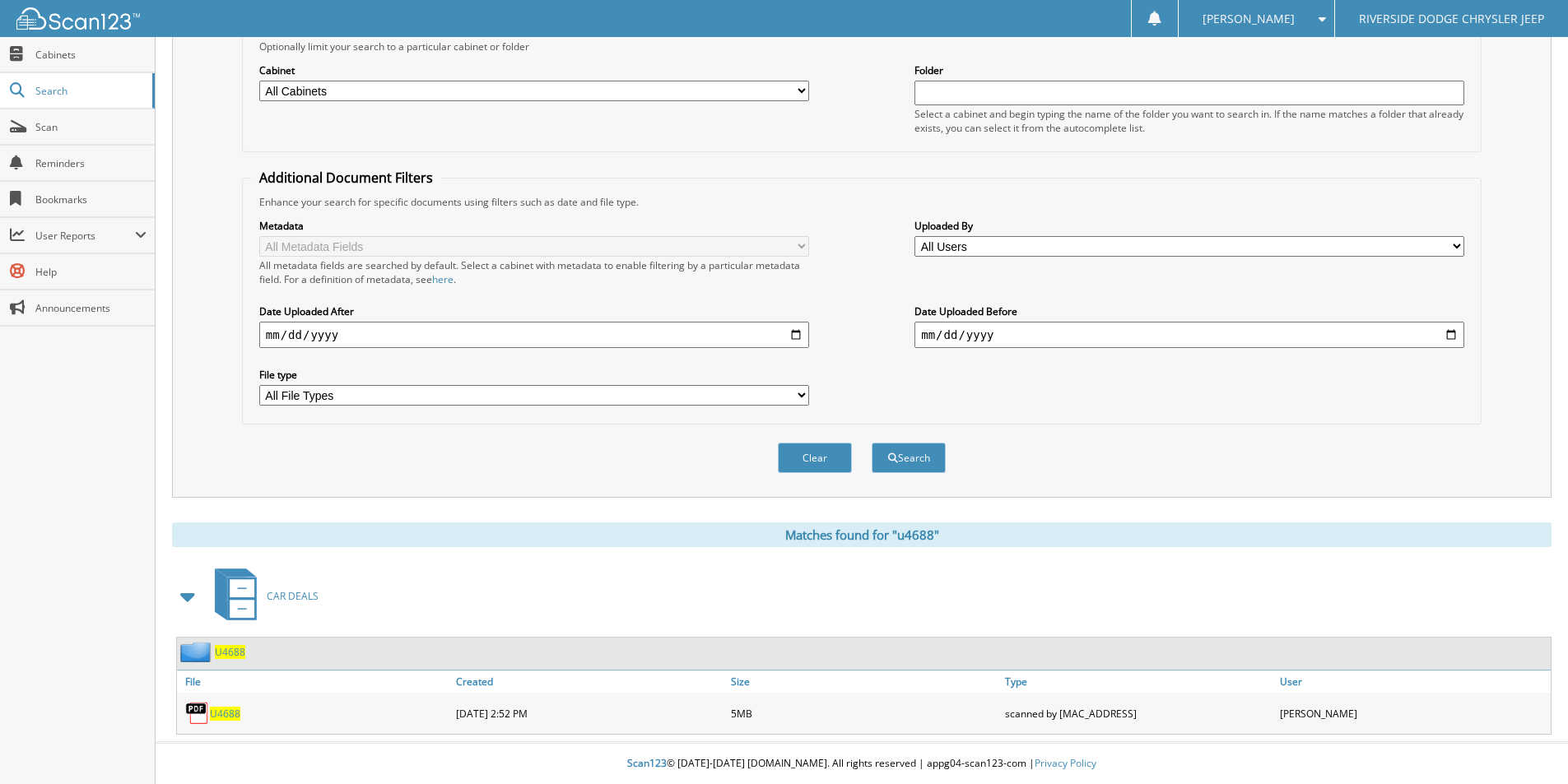
click at [223, 709] on span "U4688" at bounding box center [225, 713] width 30 height 14
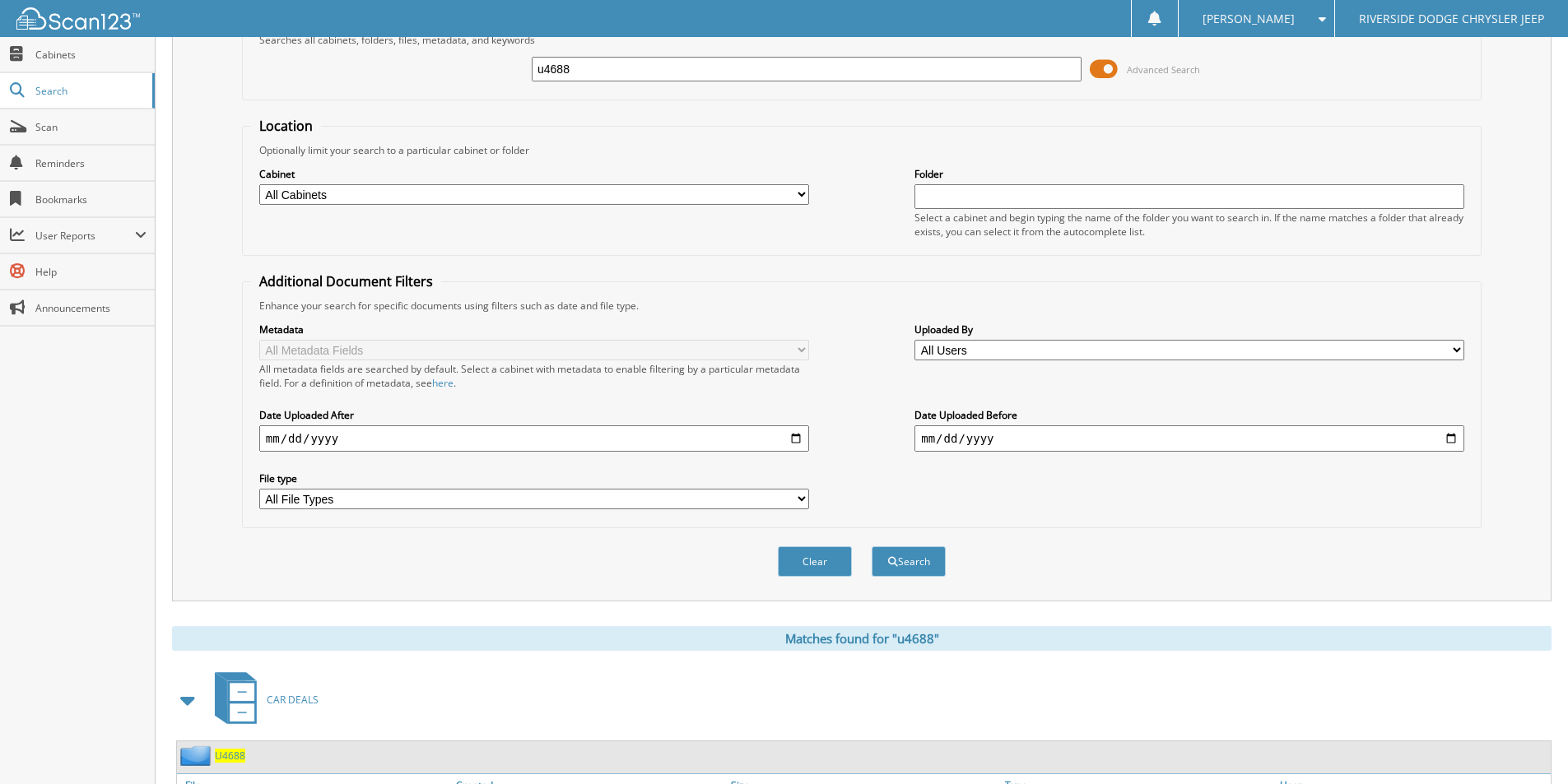
scroll to position [0, 0]
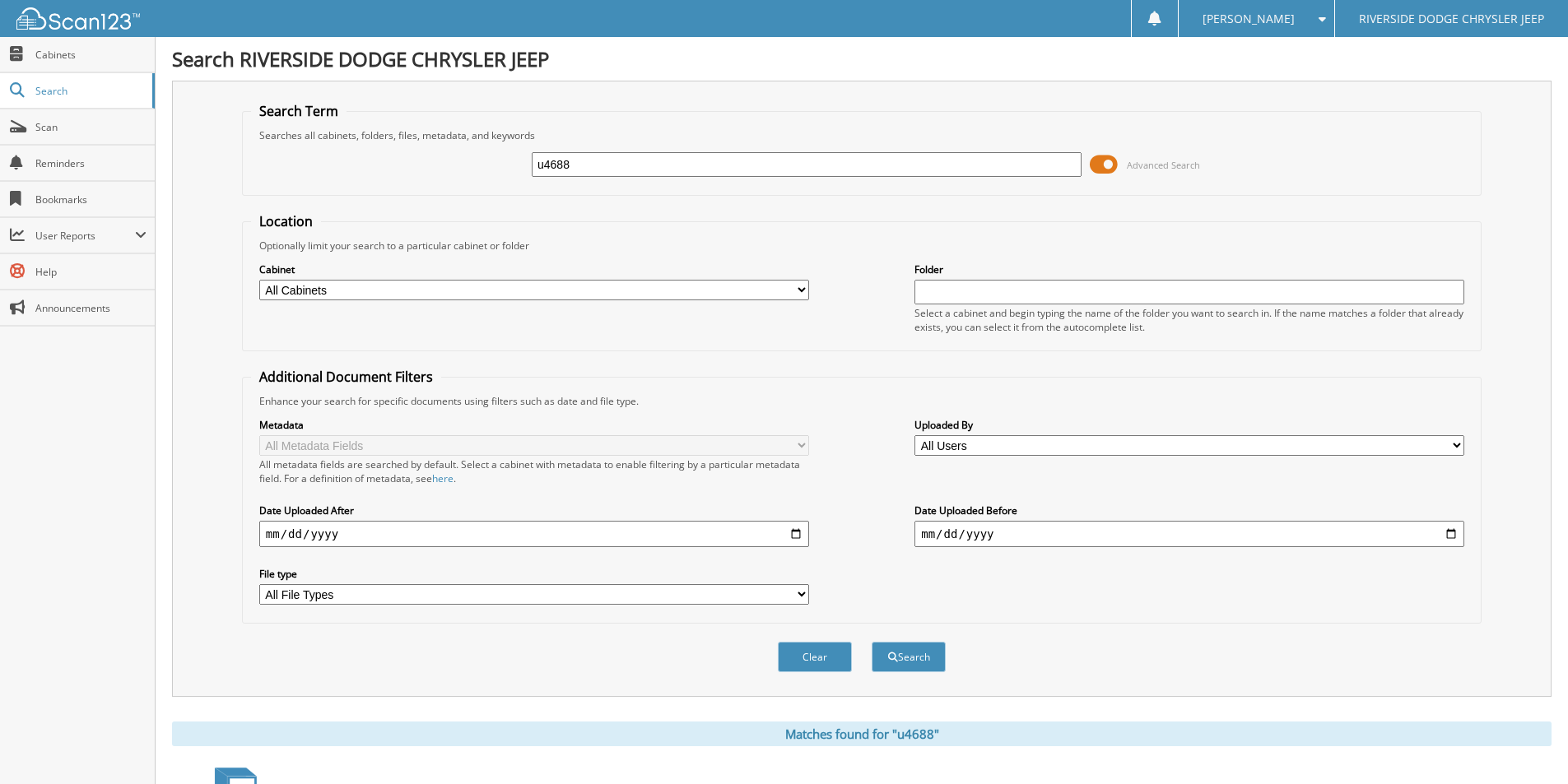
click at [602, 172] on input "u4688" at bounding box center [806, 164] width 549 height 25
type input "13068"
click at [871, 642] on button "Search" at bounding box center [908, 657] width 74 height 30
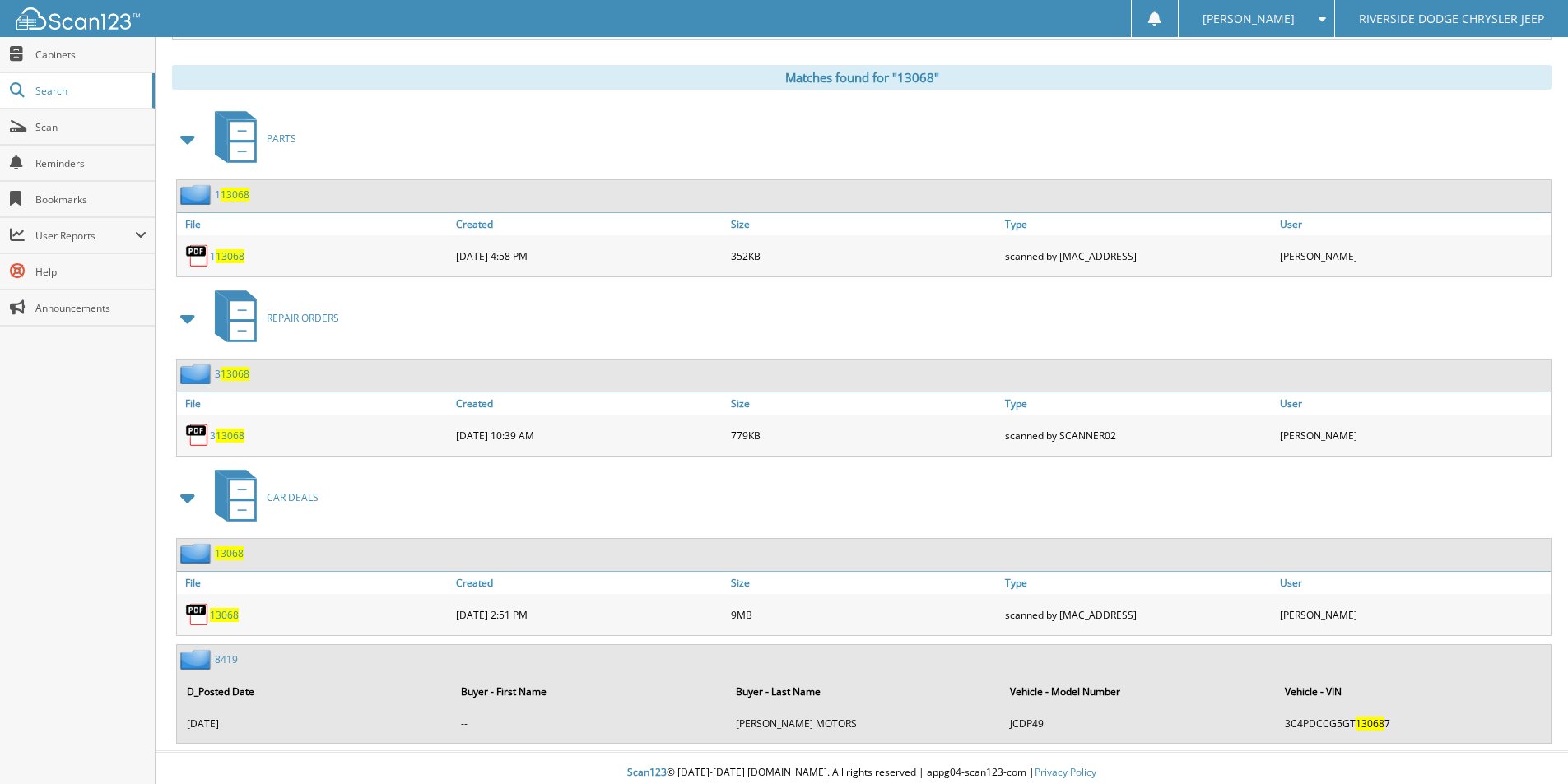
scroll to position [666, 0]
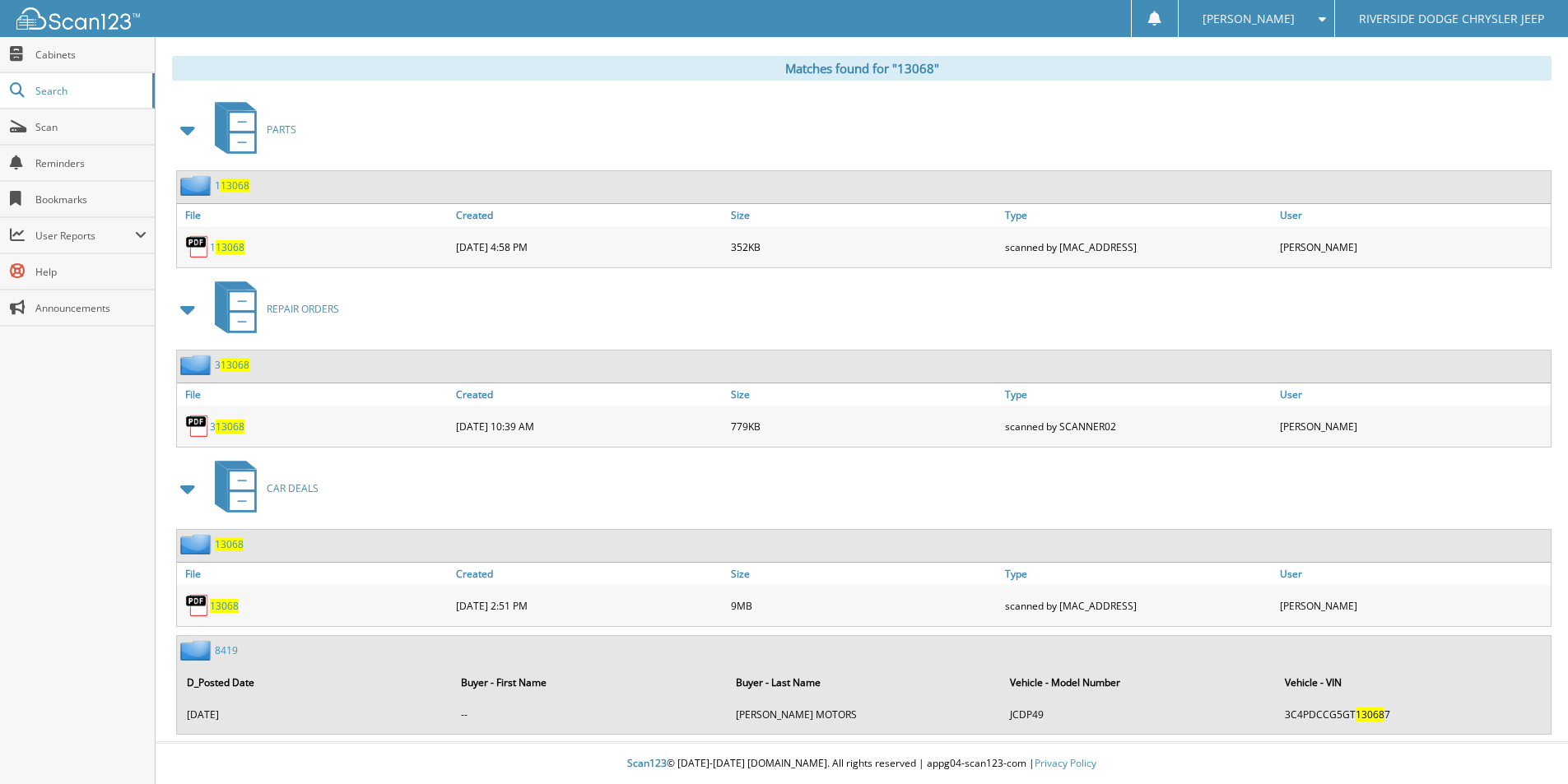
click at [224, 606] on span "13068" at bounding box center [224, 606] width 29 height 14
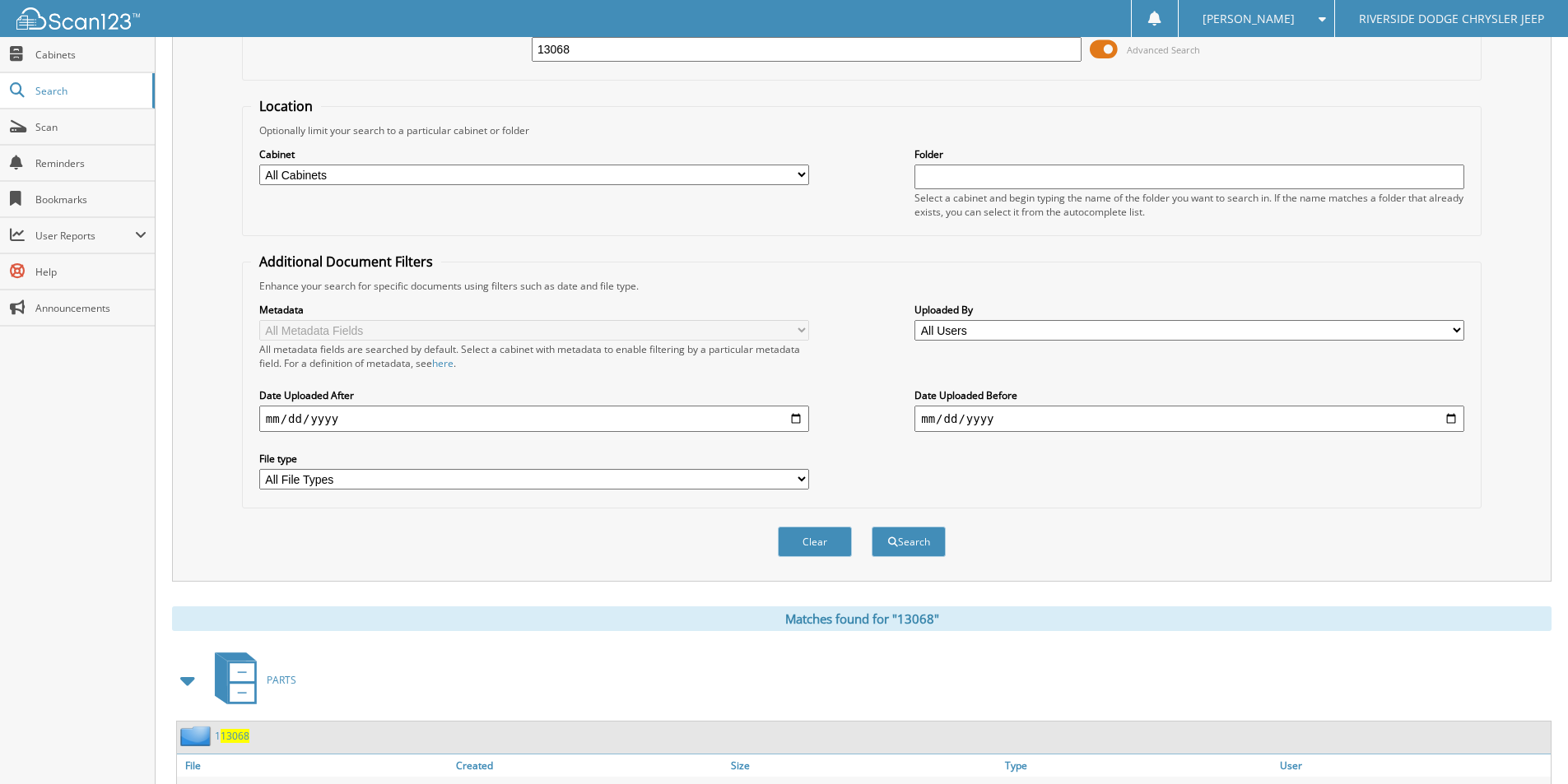
scroll to position [0, 0]
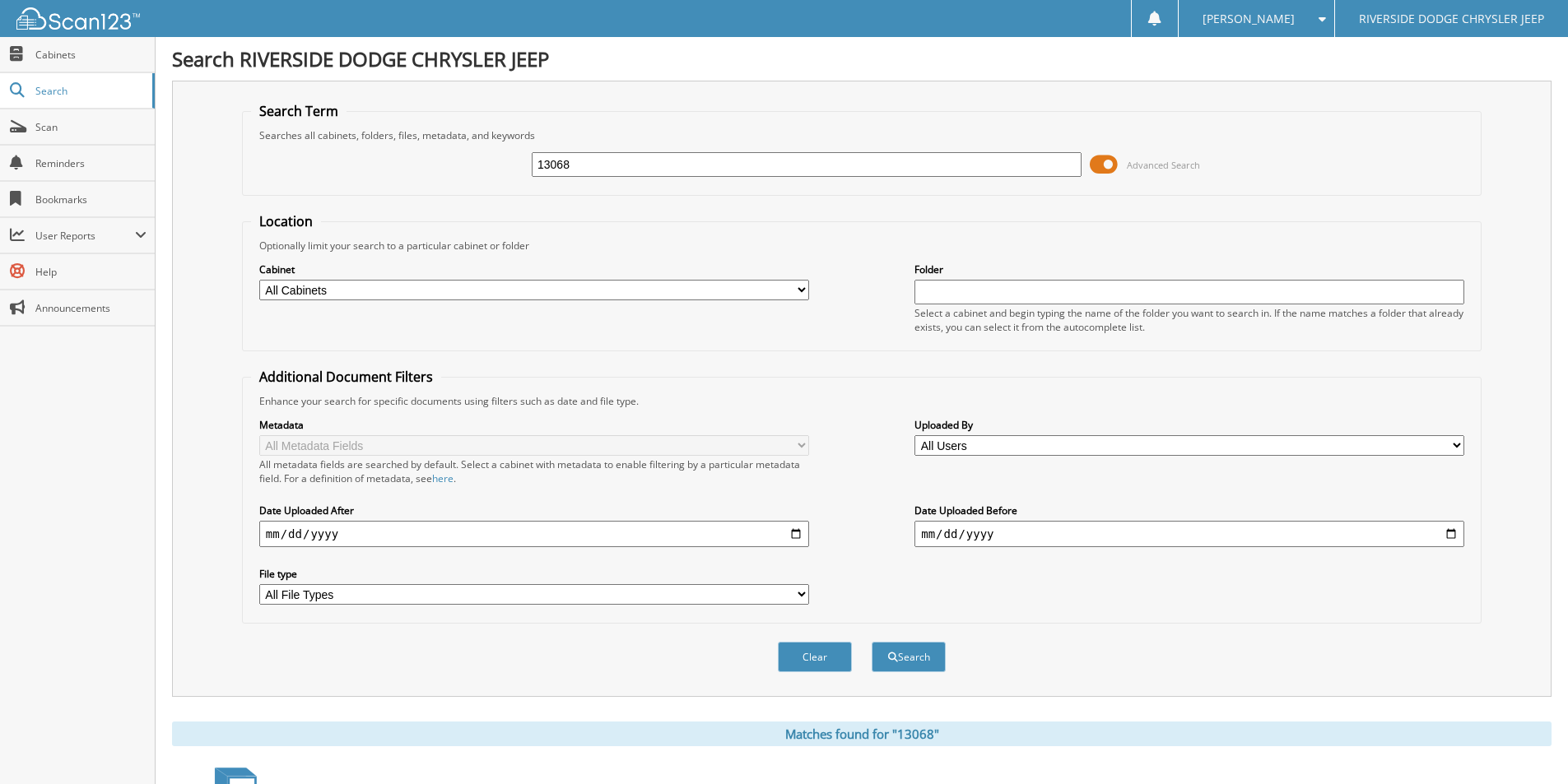
click at [600, 170] on input "13068" at bounding box center [806, 164] width 549 height 25
type input "13086"
click at [871, 642] on button "Search" at bounding box center [908, 657] width 74 height 30
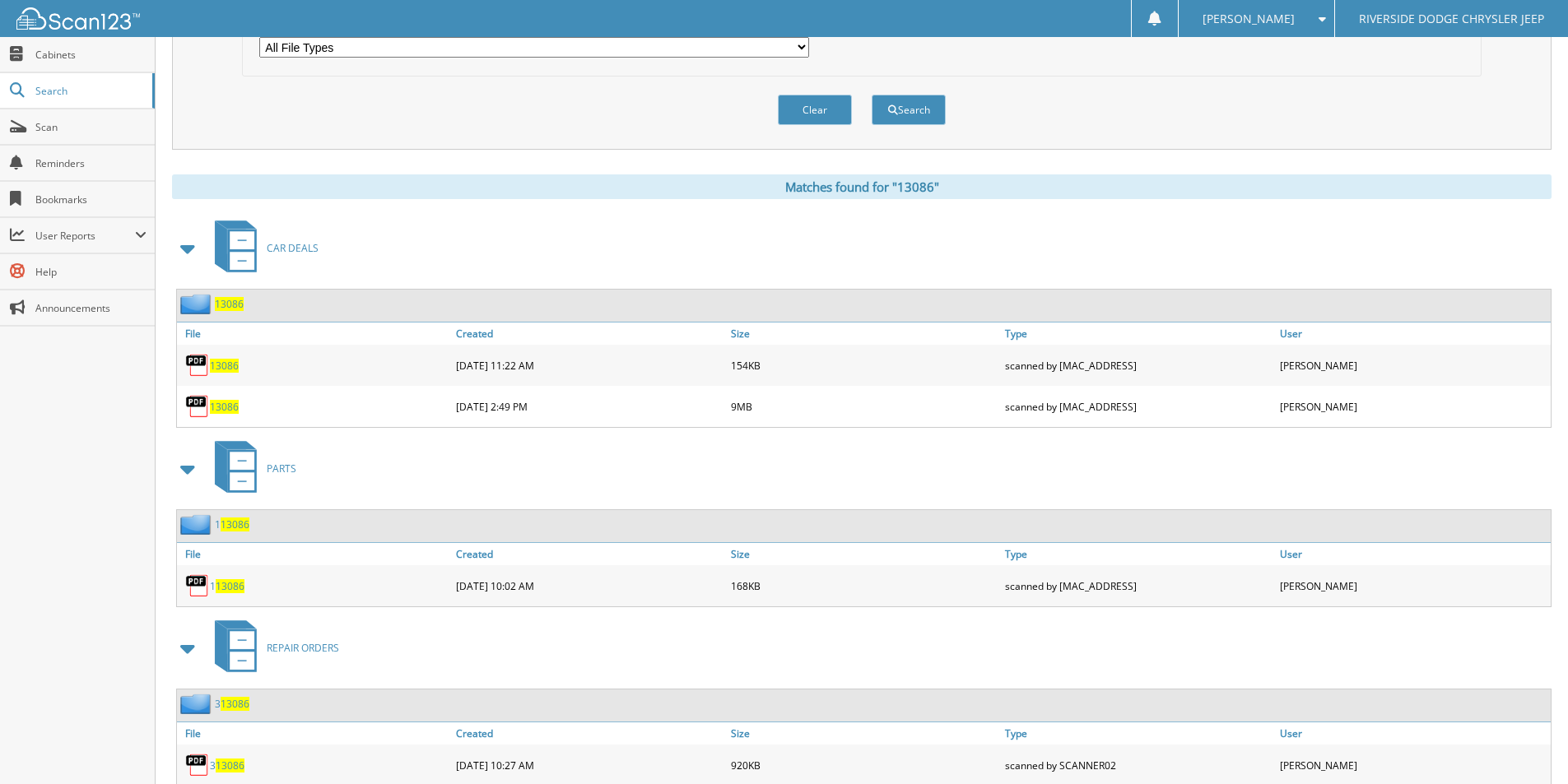
scroll to position [575, 0]
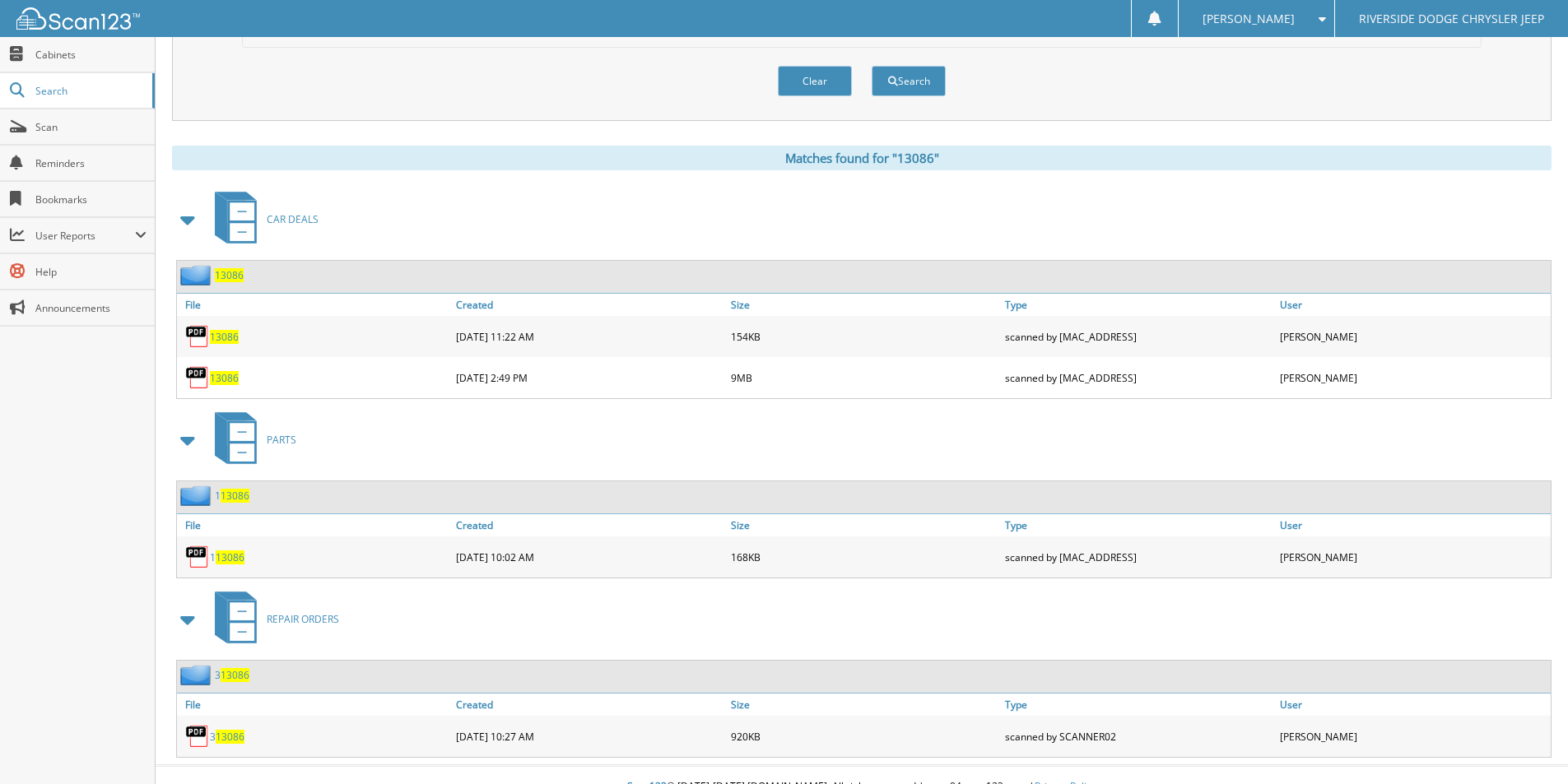
click at [232, 337] on span "13086" at bounding box center [224, 337] width 29 height 14
click at [223, 377] on span "13086" at bounding box center [224, 377] width 29 height 14
click at [222, 378] on span "13086" at bounding box center [224, 377] width 29 height 14
click at [229, 377] on span "13086" at bounding box center [224, 377] width 29 height 14
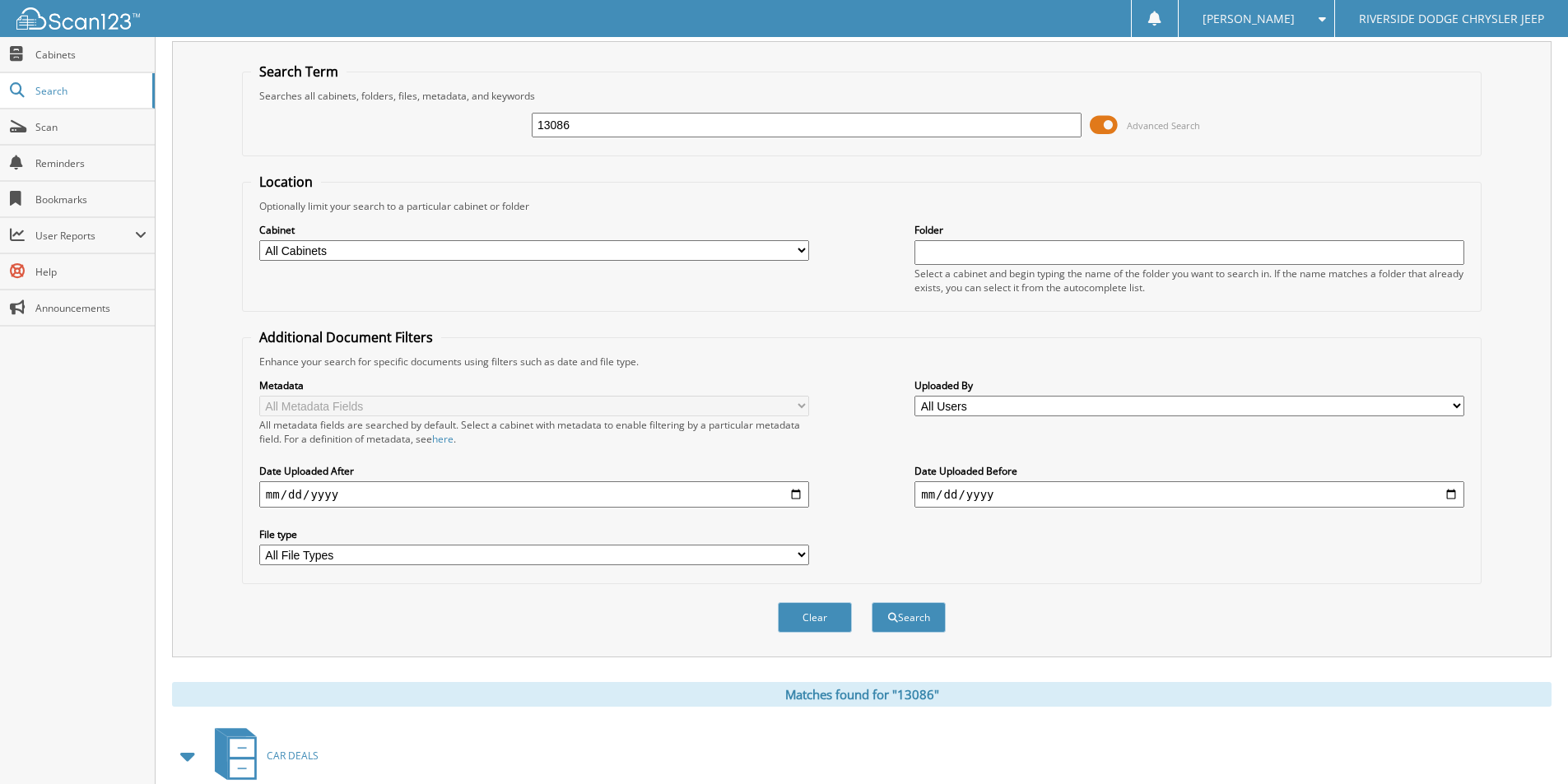
scroll to position [0, 0]
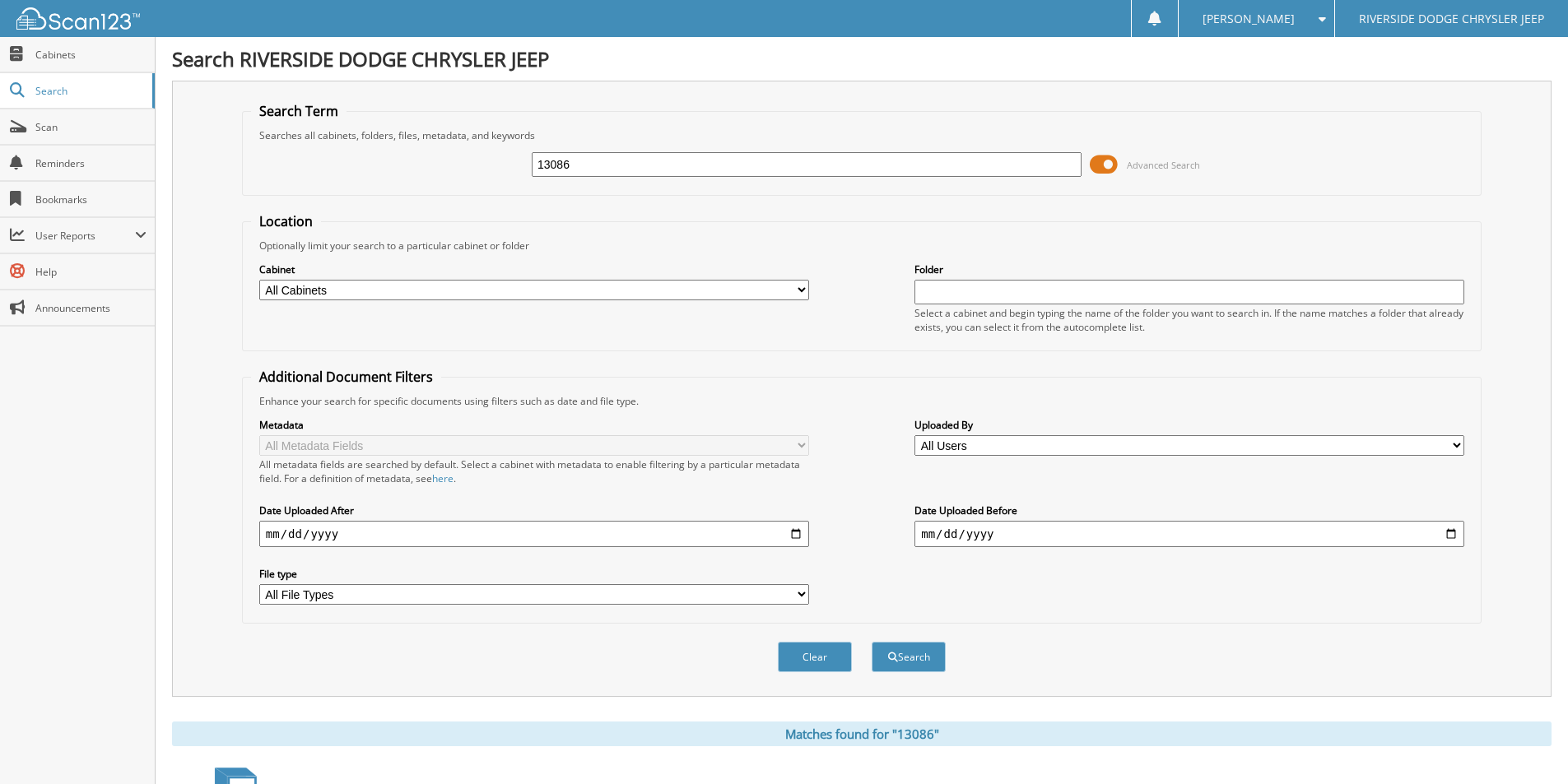
click at [589, 163] on input "13086" at bounding box center [806, 164] width 549 height 25
type input "12647"
click at [871, 642] on button "Search" at bounding box center [908, 657] width 74 height 30
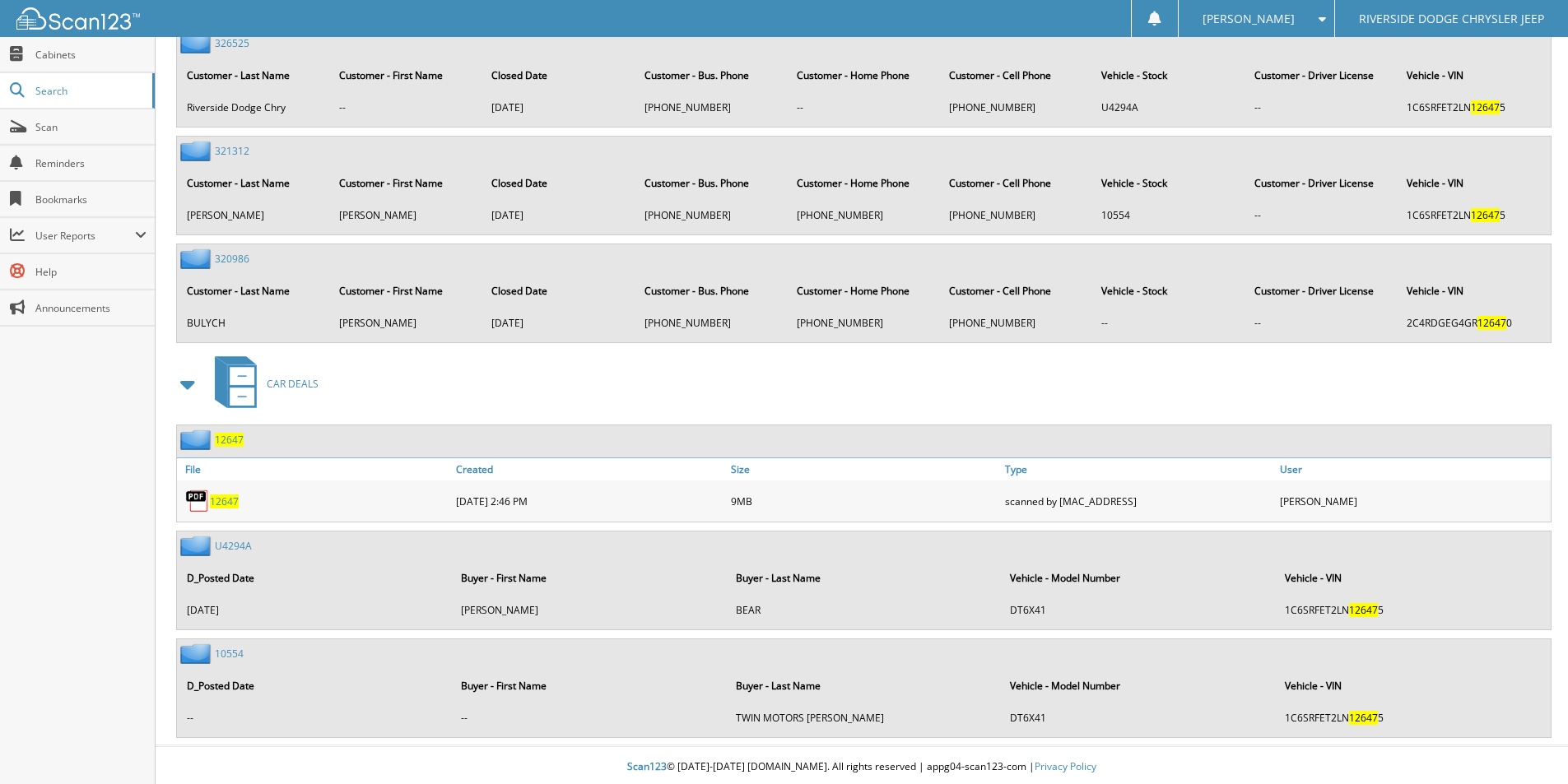
scroll to position [2965, 0]
click at [222, 496] on span "12647" at bounding box center [224, 498] width 29 height 14
click at [222, 499] on span "12647" at bounding box center [224, 498] width 29 height 14
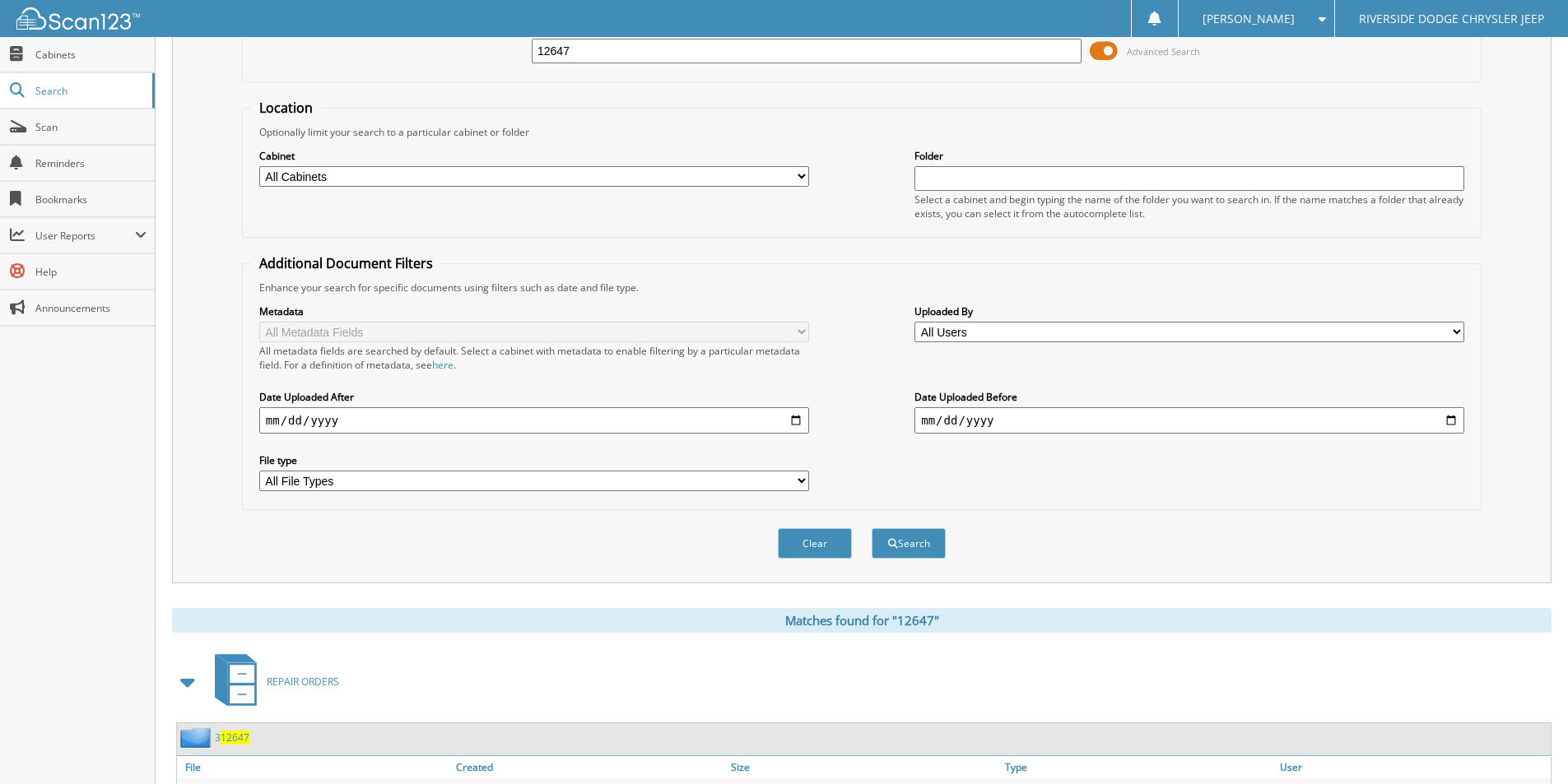
scroll to position [0, 0]
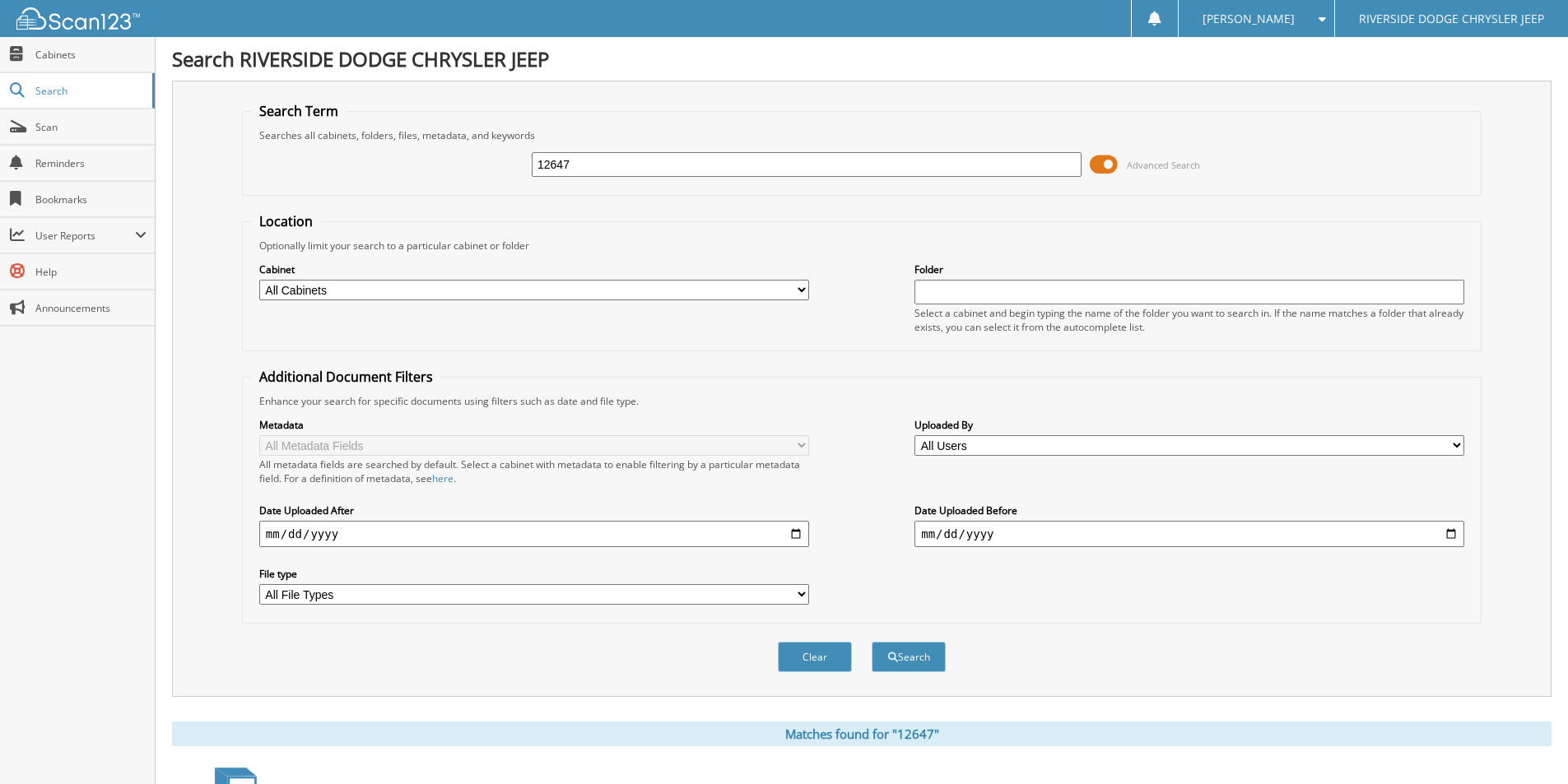
click at [617, 171] on input "12647" at bounding box center [806, 164] width 549 height 25
type input "12957"
click at [871, 642] on button "Search" at bounding box center [908, 657] width 74 height 30
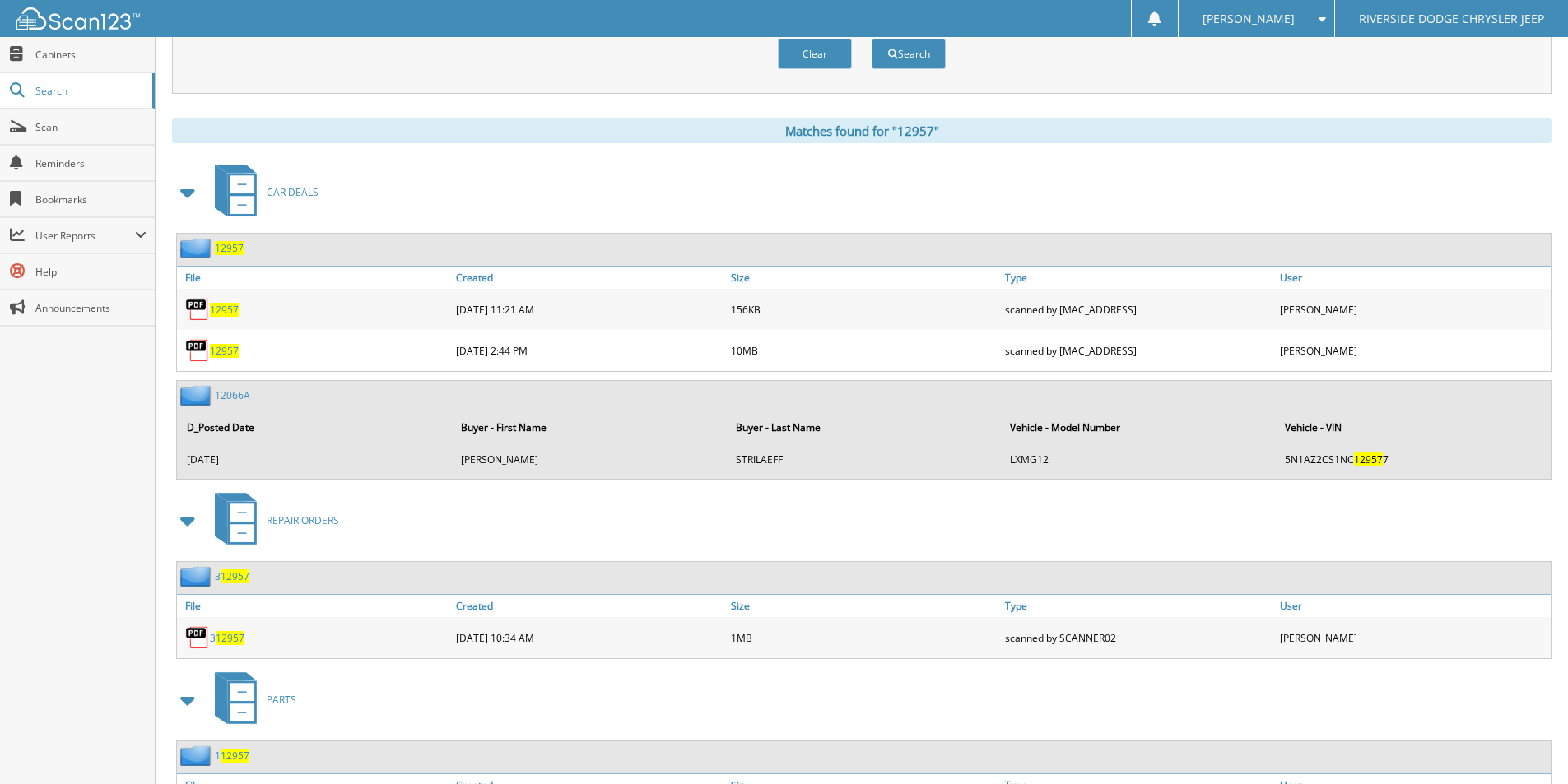
scroll to position [658, 0]
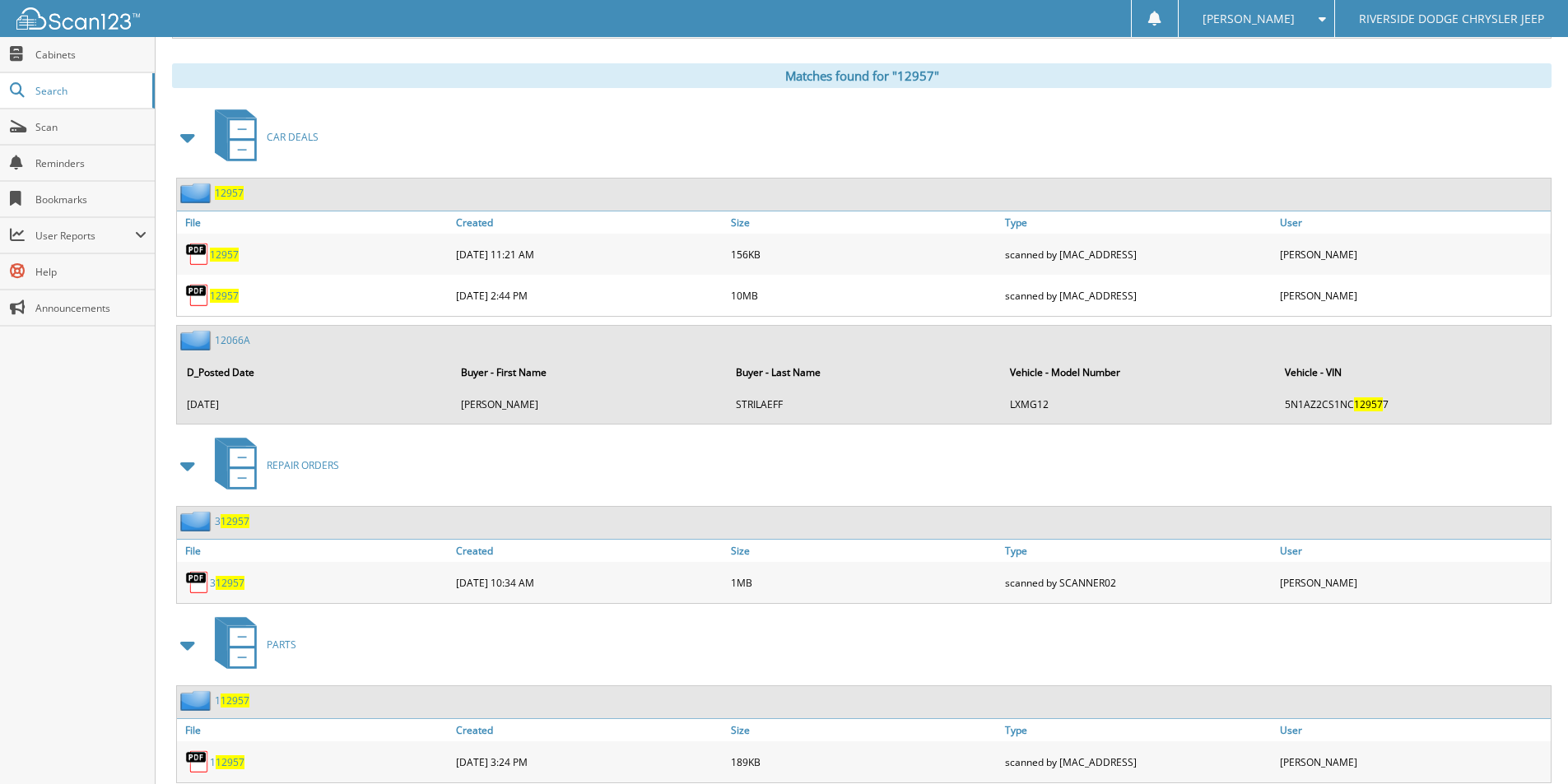
click at [223, 250] on span "12957" at bounding box center [224, 254] width 29 height 14
click at [223, 297] on span "12957" at bounding box center [224, 295] width 29 height 14
click at [230, 295] on span "12957" at bounding box center [224, 295] width 29 height 14
click at [1313, 21] on span at bounding box center [1318, 19] width 16 height 11
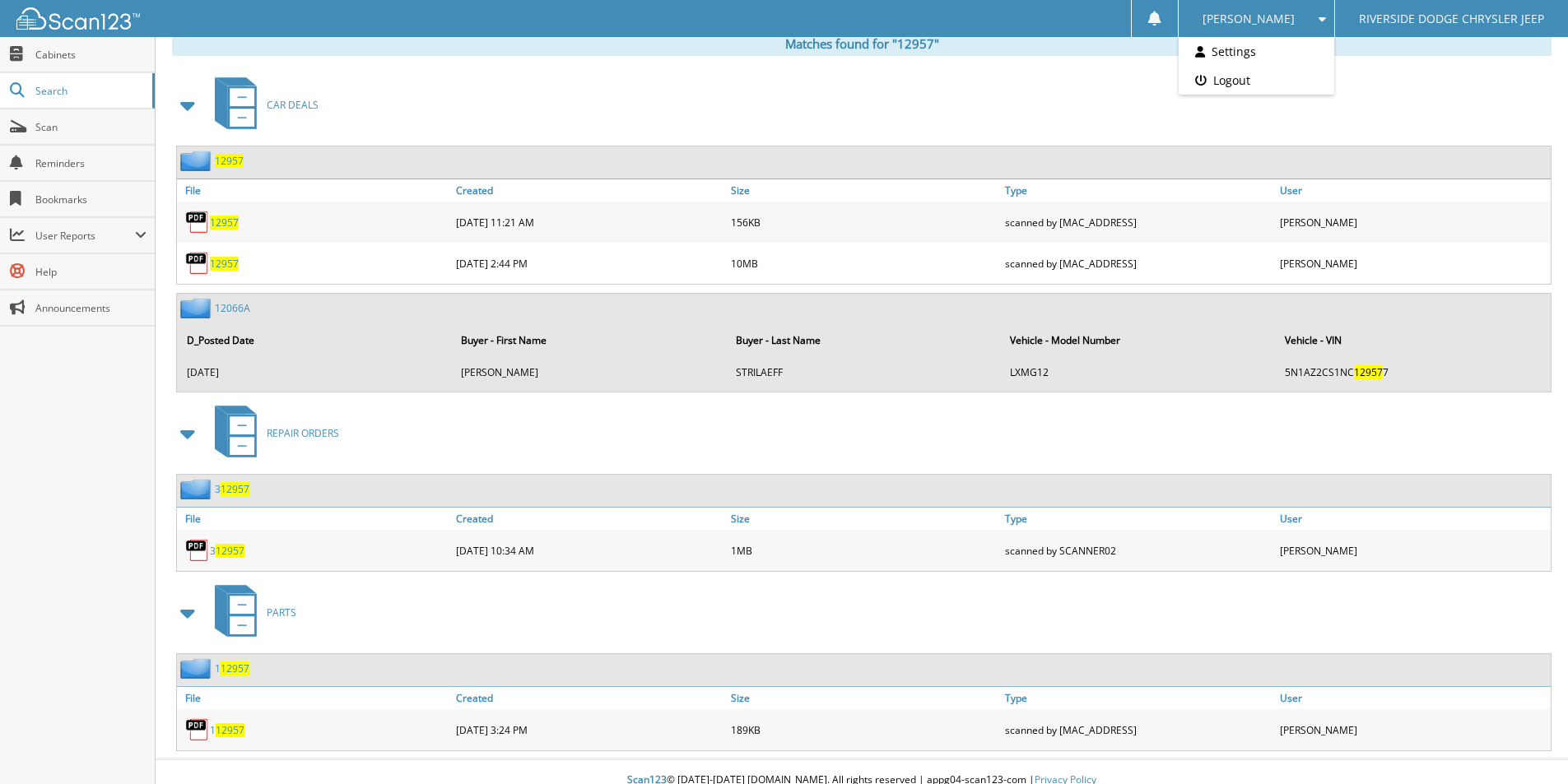
scroll to position [708, 0]
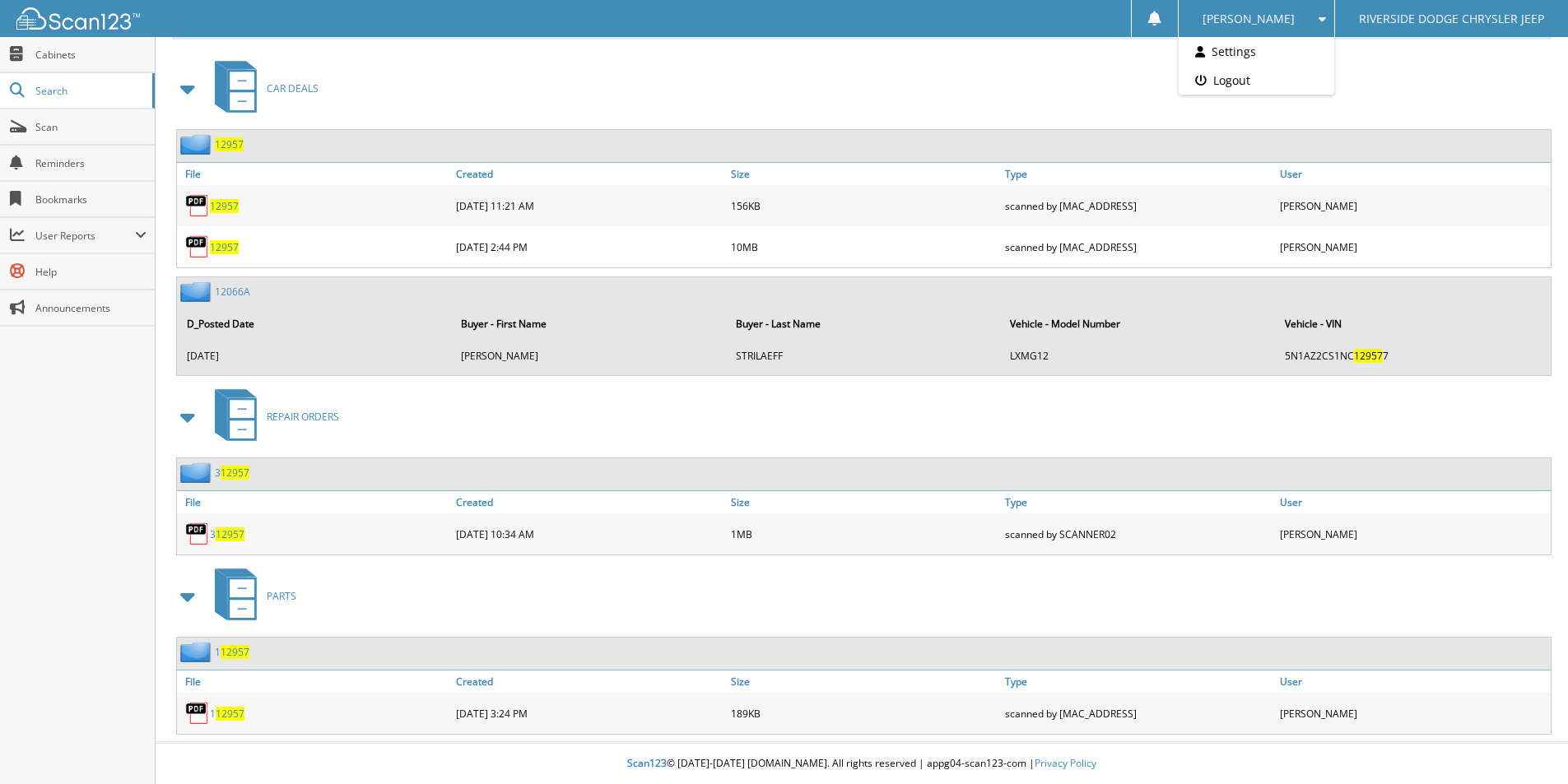
click at [228, 207] on span "12957" at bounding box center [224, 206] width 29 height 14
click at [227, 242] on span "12957" at bounding box center [224, 247] width 29 height 14
click at [229, 250] on span "12957" at bounding box center [224, 247] width 29 height 14
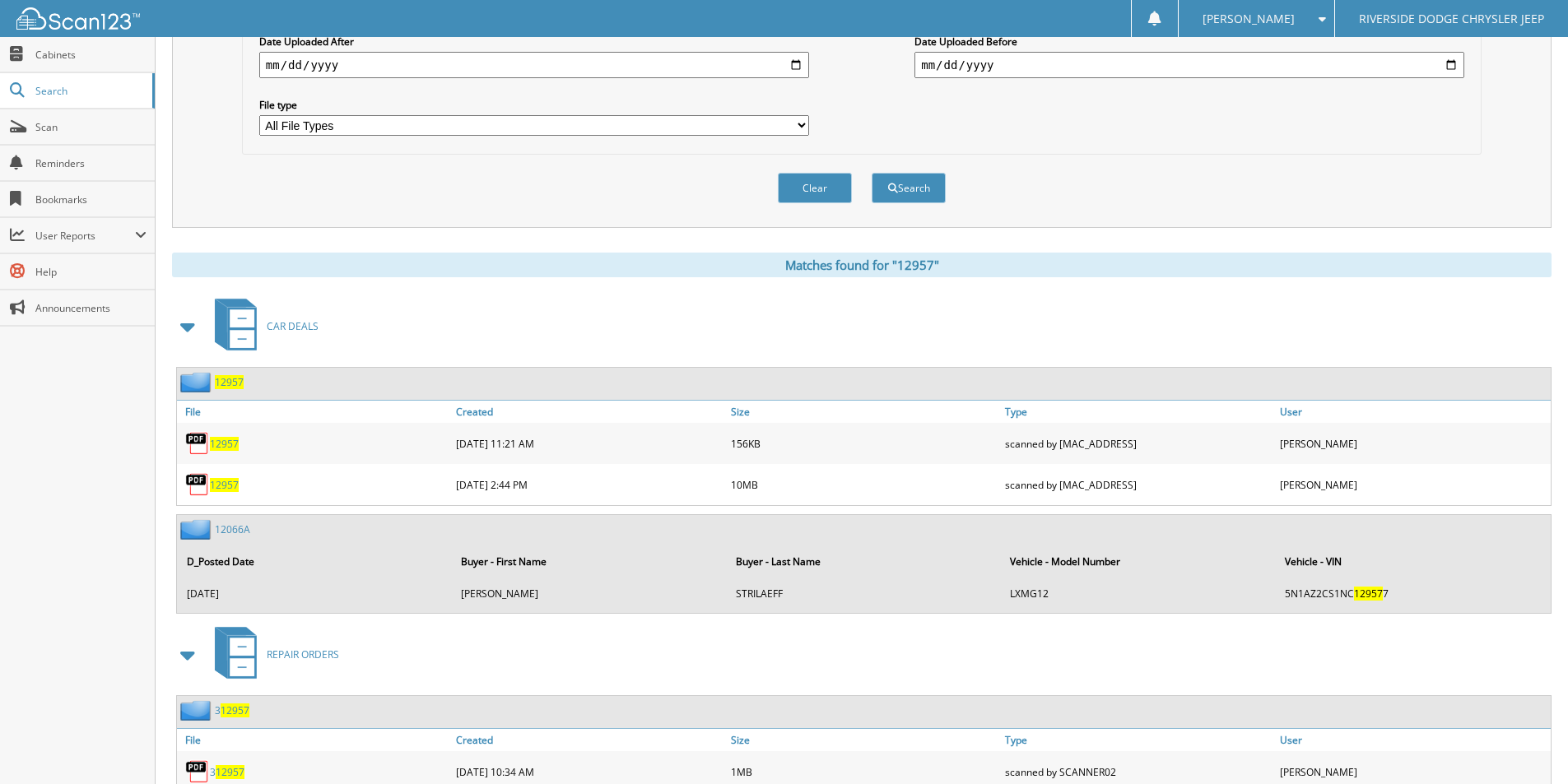
scroll to position [460, 0]
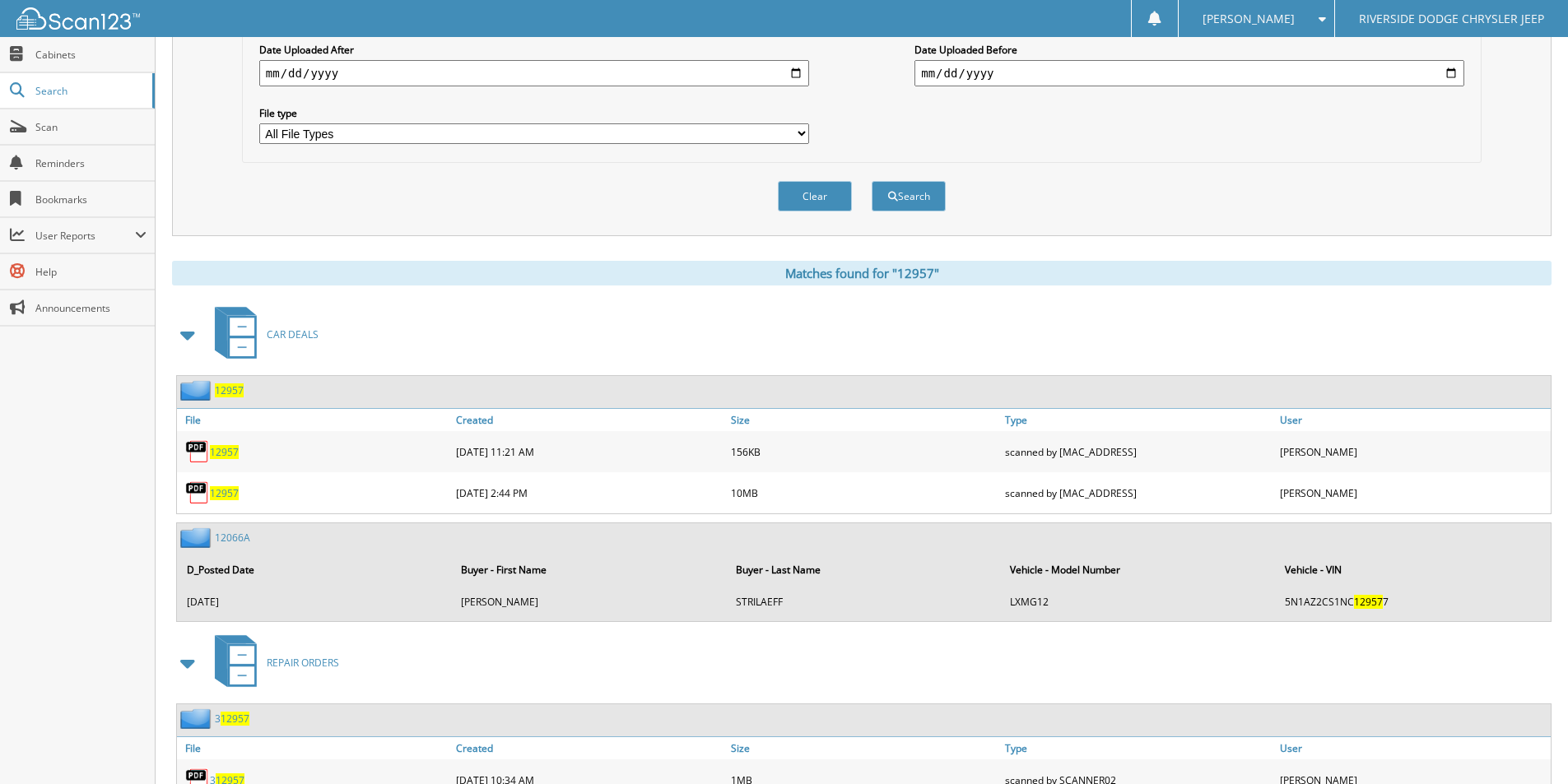
click at [190, 331] on span at bounding box center [188, 334] width 23 height 29
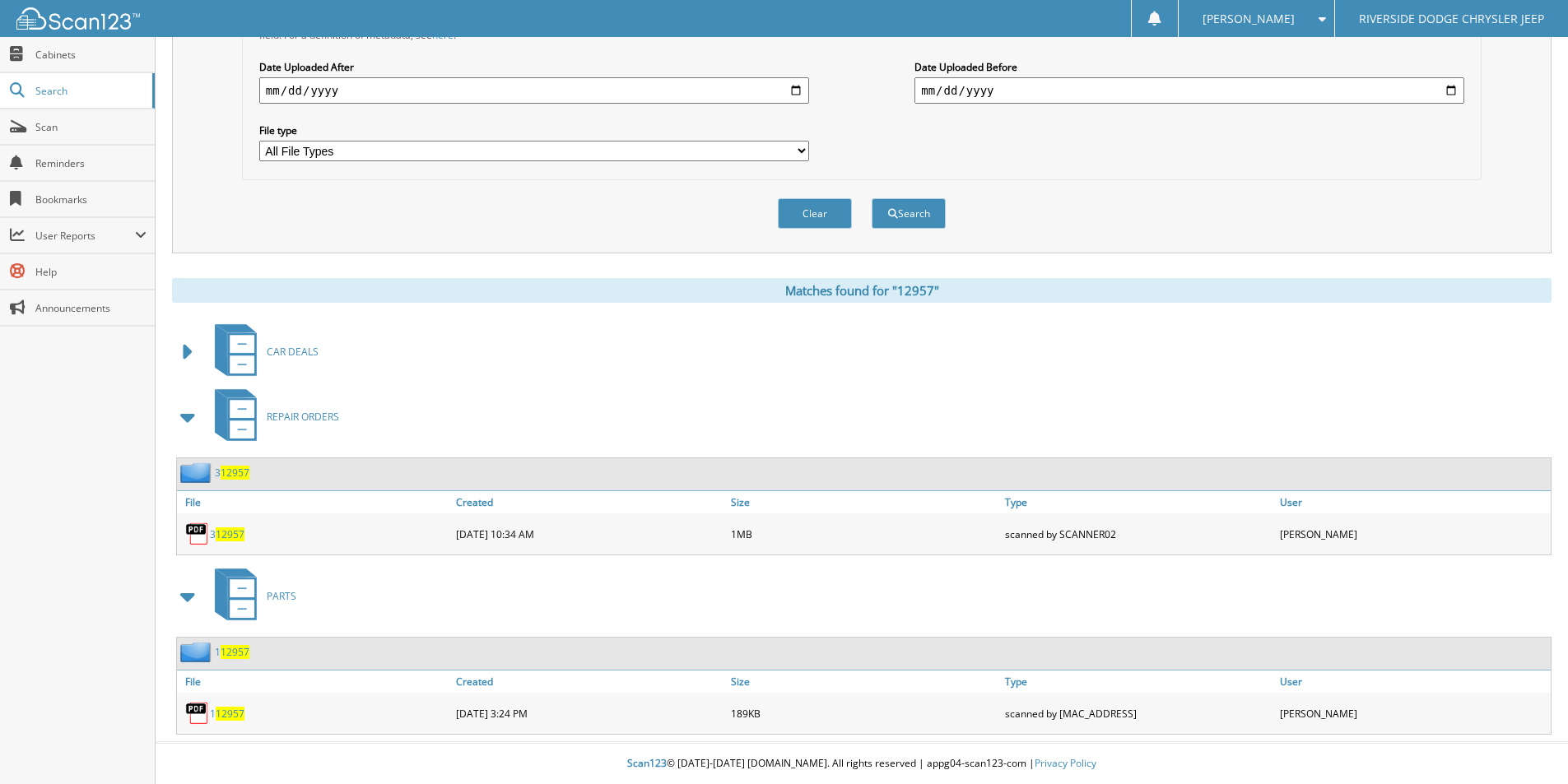
scroll to position [444, 0]
click at [192, 348] on span at bounding box center [188, 351] width 23 height 29
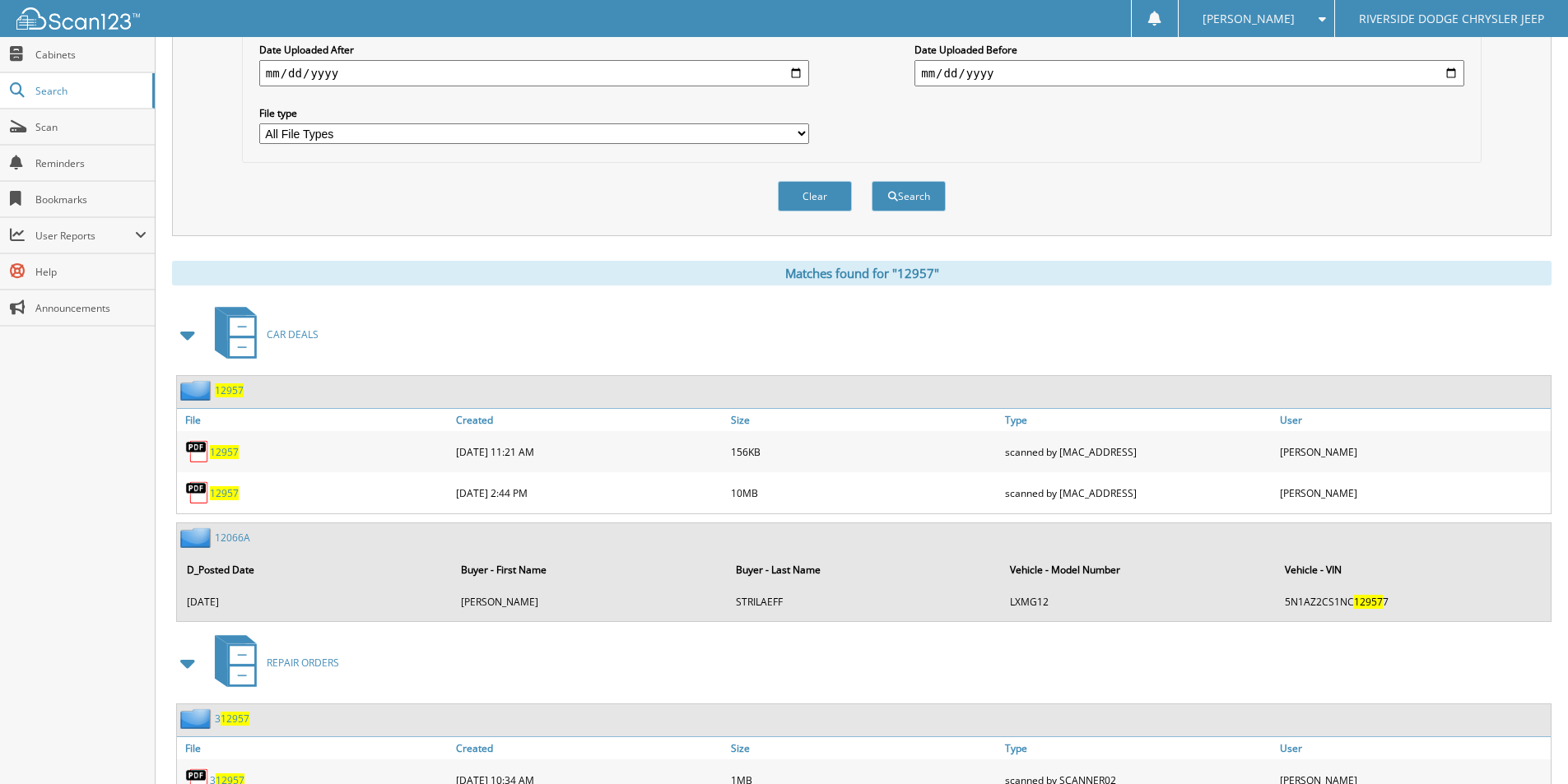
click at [284, 337] on span "CAR DEALS" at bounding box center [292, 334] width 52 height 14
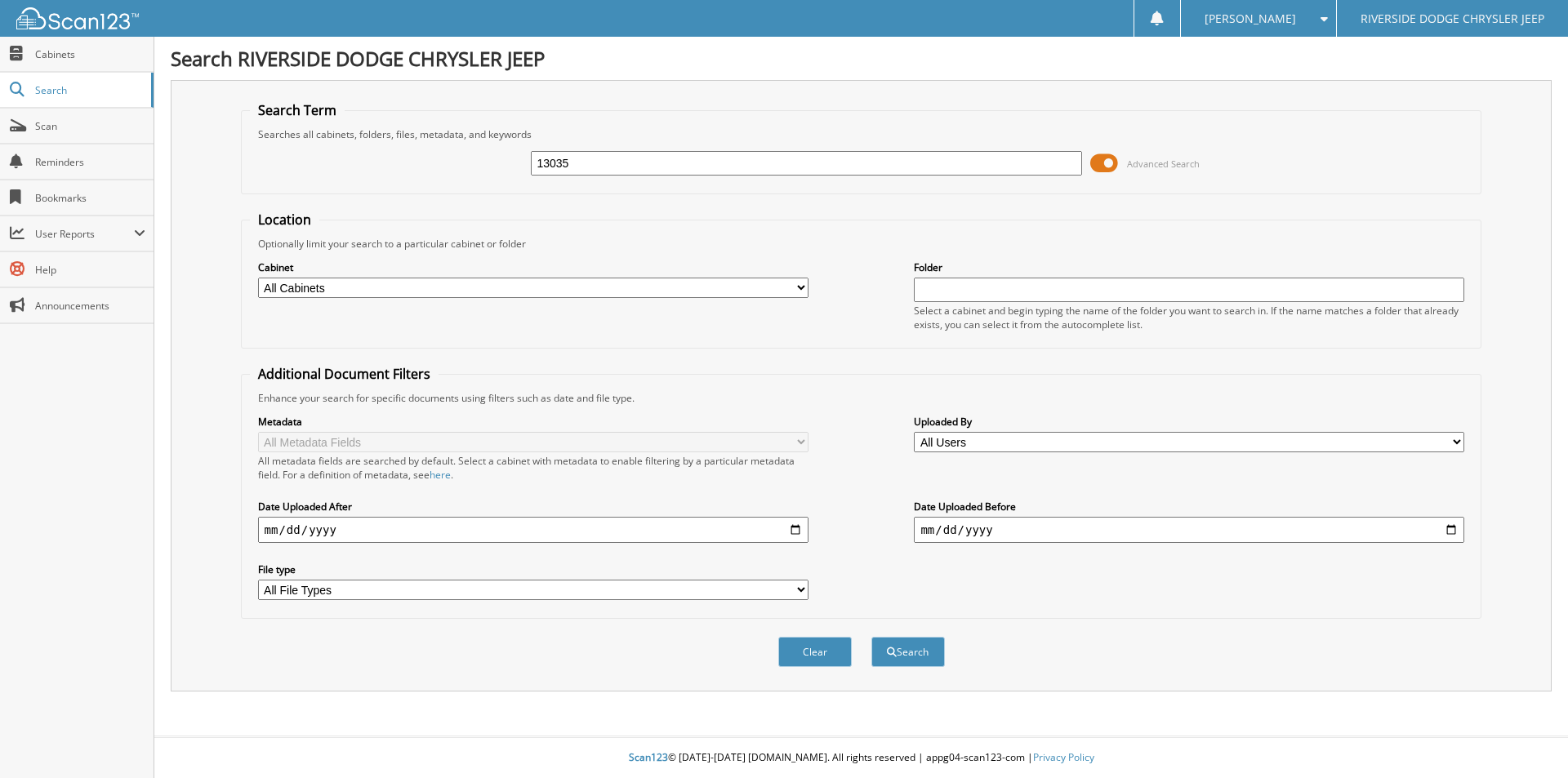
type input "13035"
click at [871, 637] on button "Search" at bounding box center [908, 652] width 73 height 30
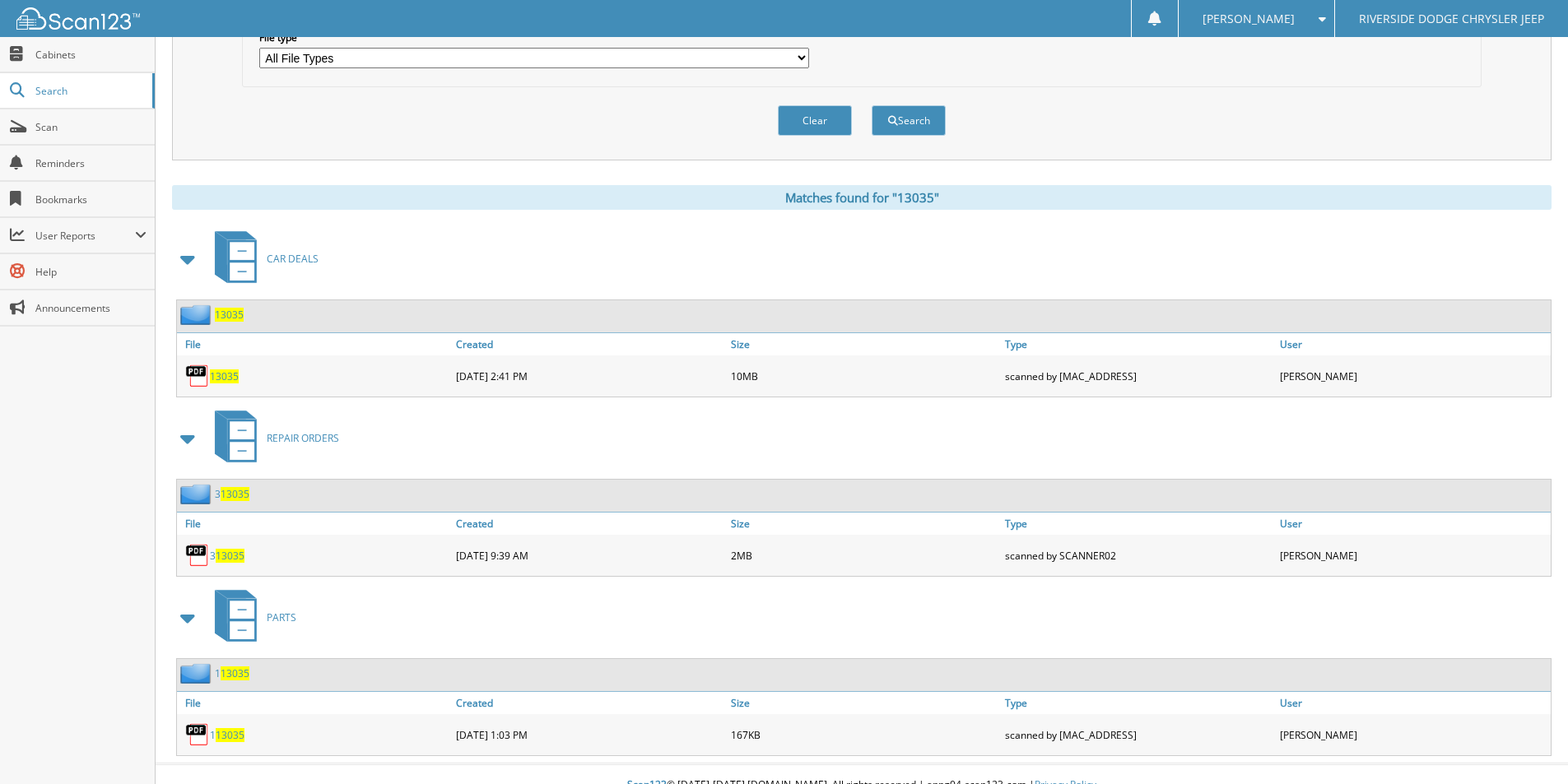
scroll to position [559, 0]
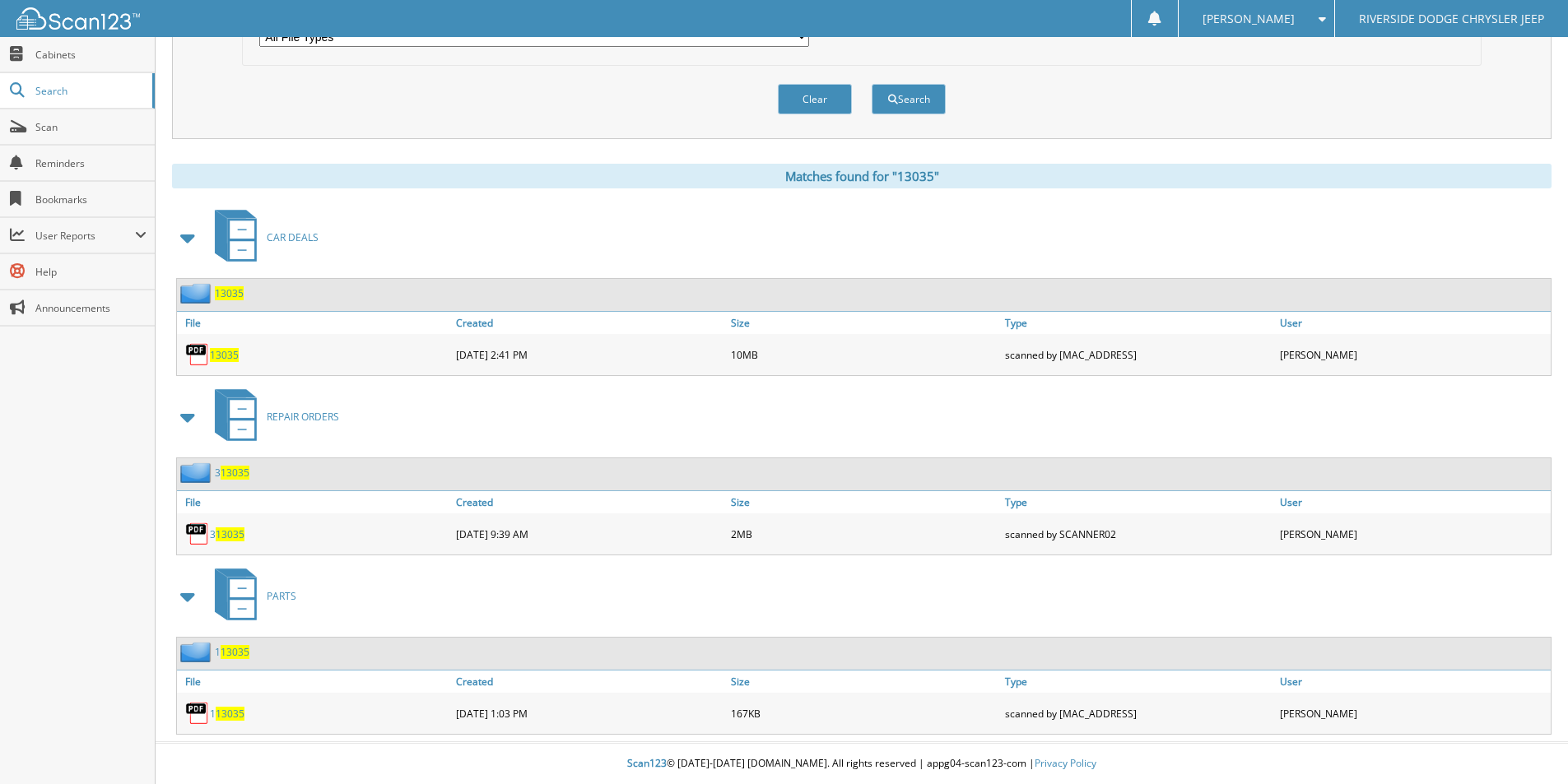
click at [231, 357] on span "13035" at bounding box center [224, 355] width 29 height 14
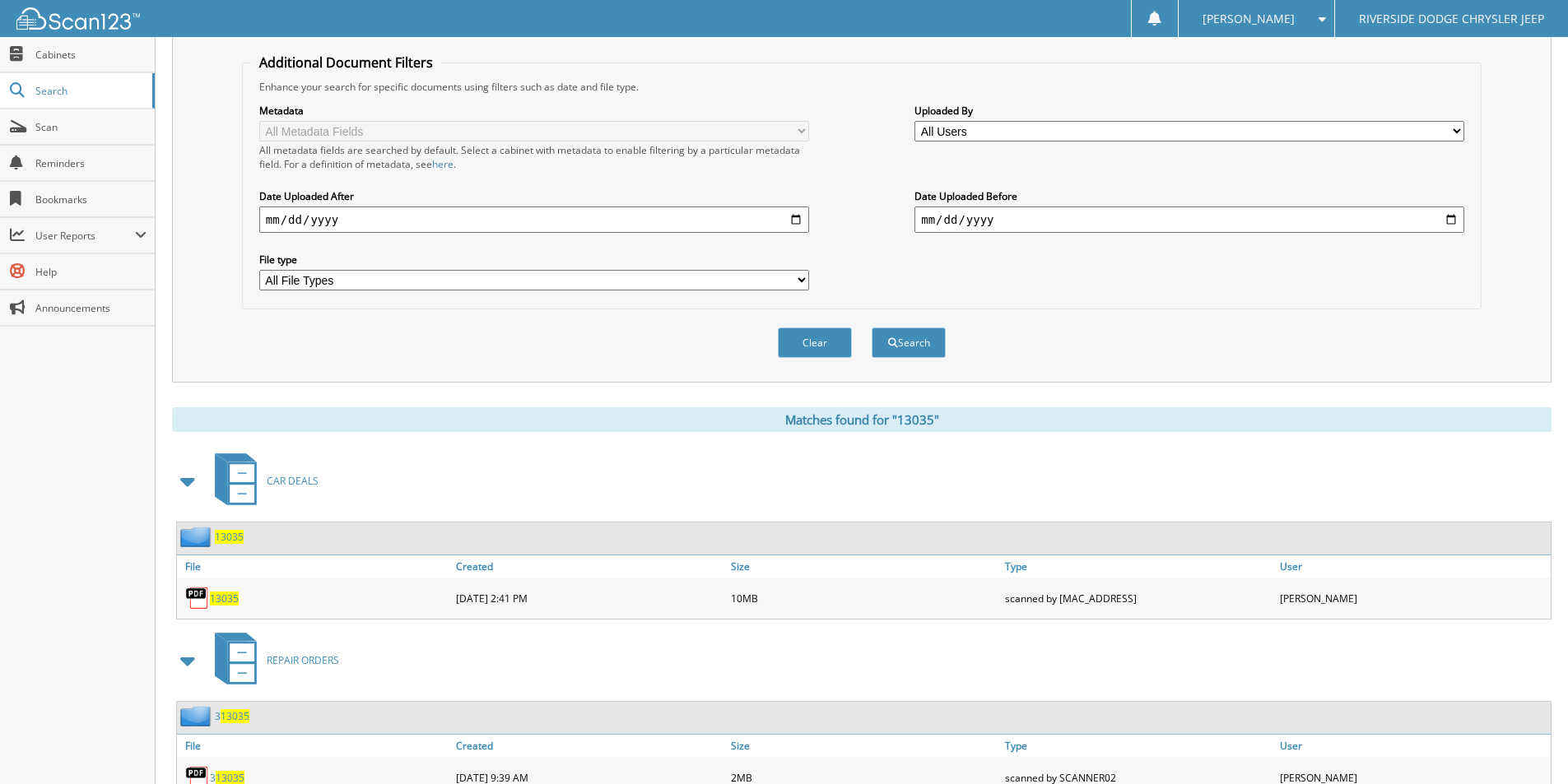
scroll to position [65, 0]
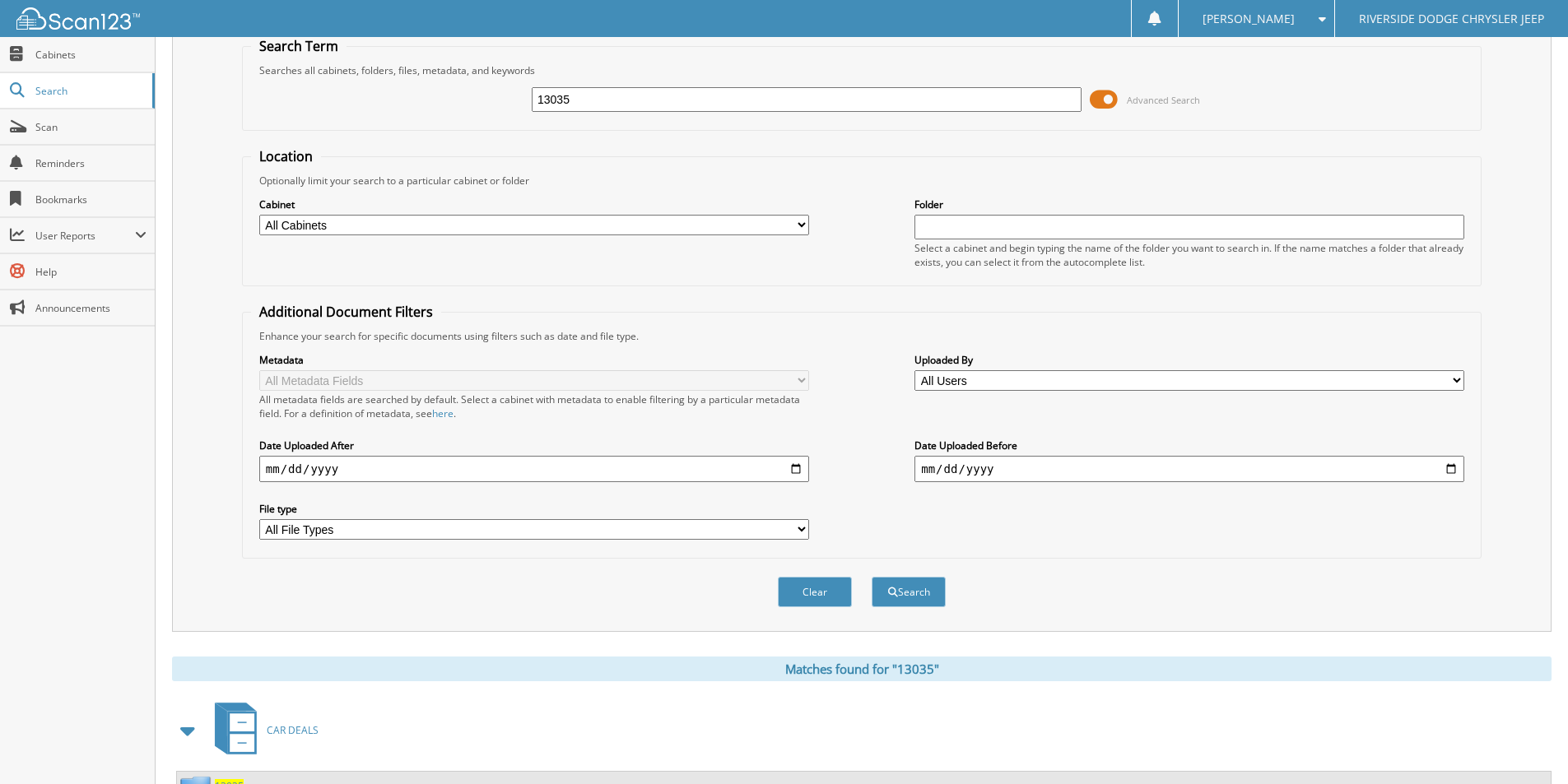
click at [641, 111] on input "13035" at bounding box center [806, 99] width 549 height 25
type input "12994a"
click at [871, 576] on button "Search" at bounding box center [908, 592] width 74 height 30
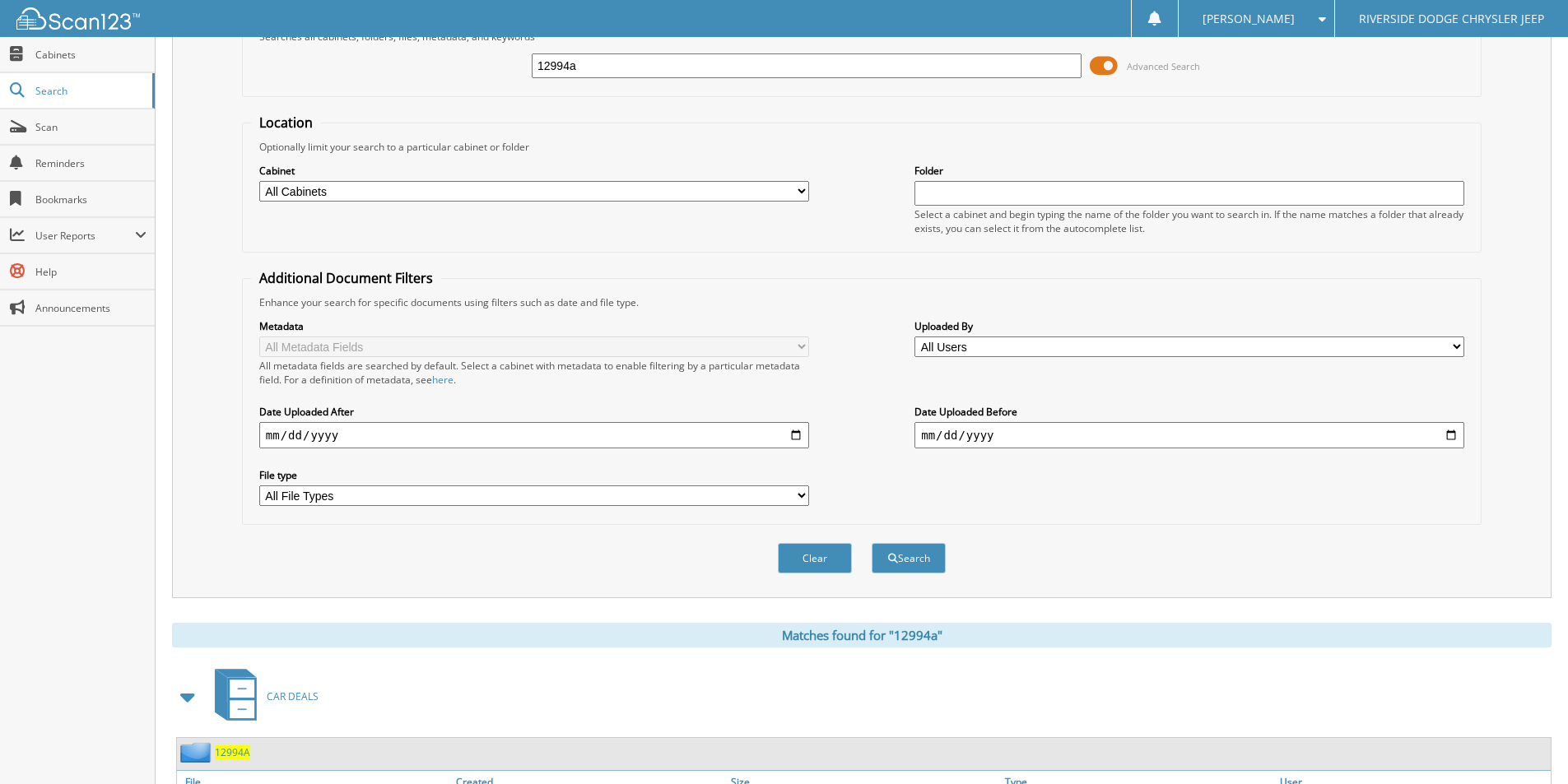
scroll to position [241, 0]
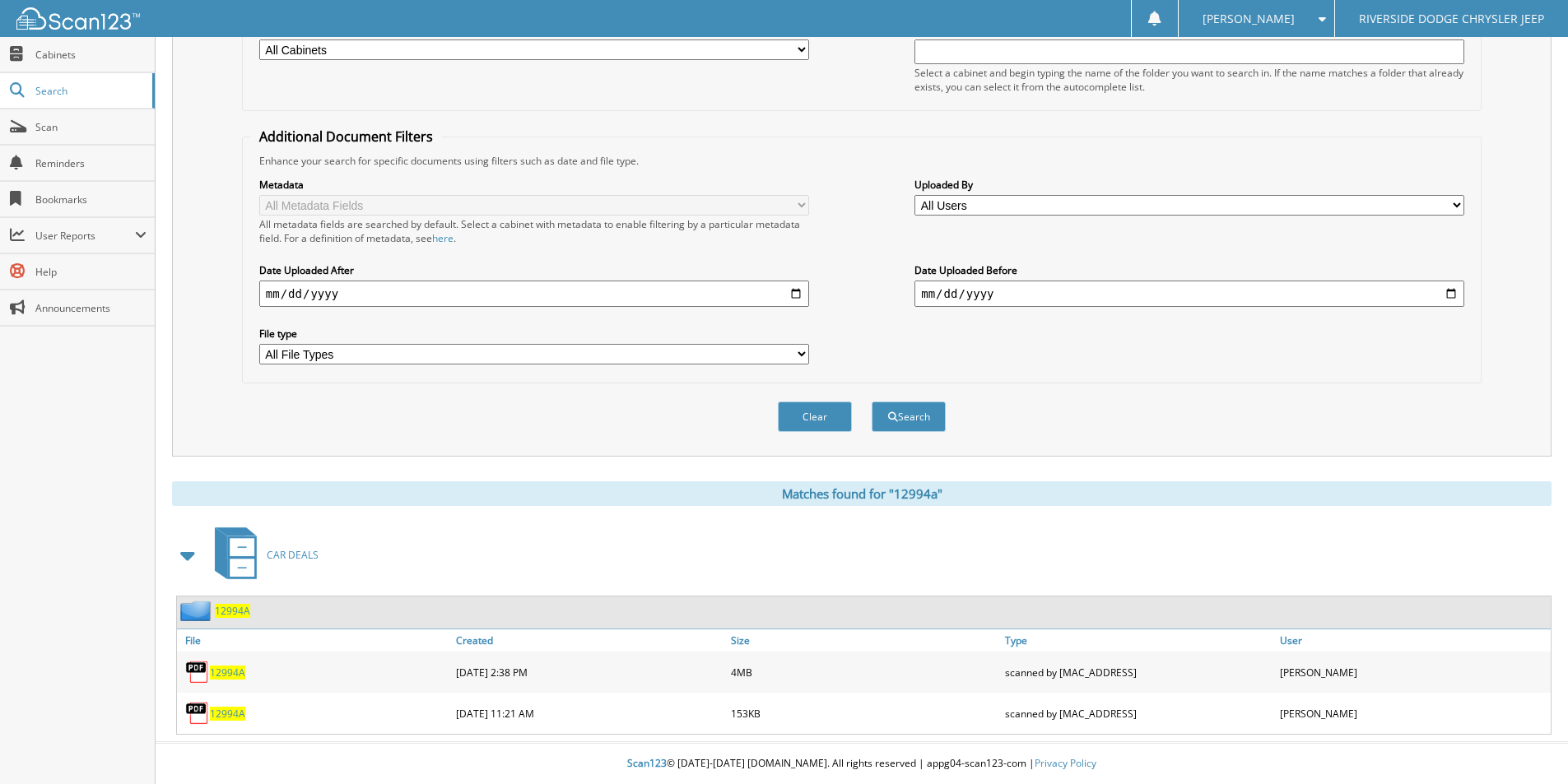
click at [233, 674] on span "12994A" at bounding box center [227, 672] width 35 height 14
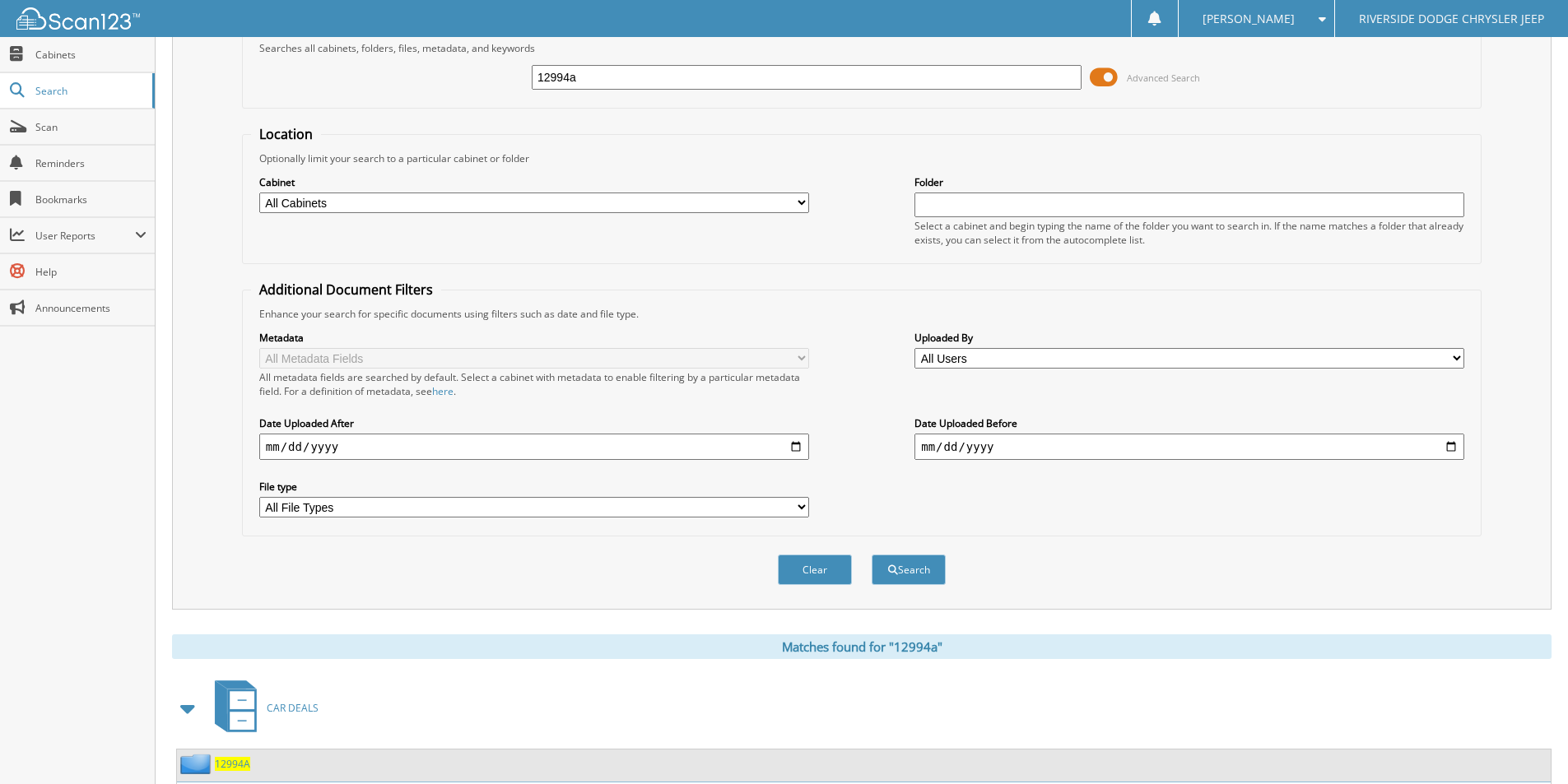
scroll to position [0, 0]
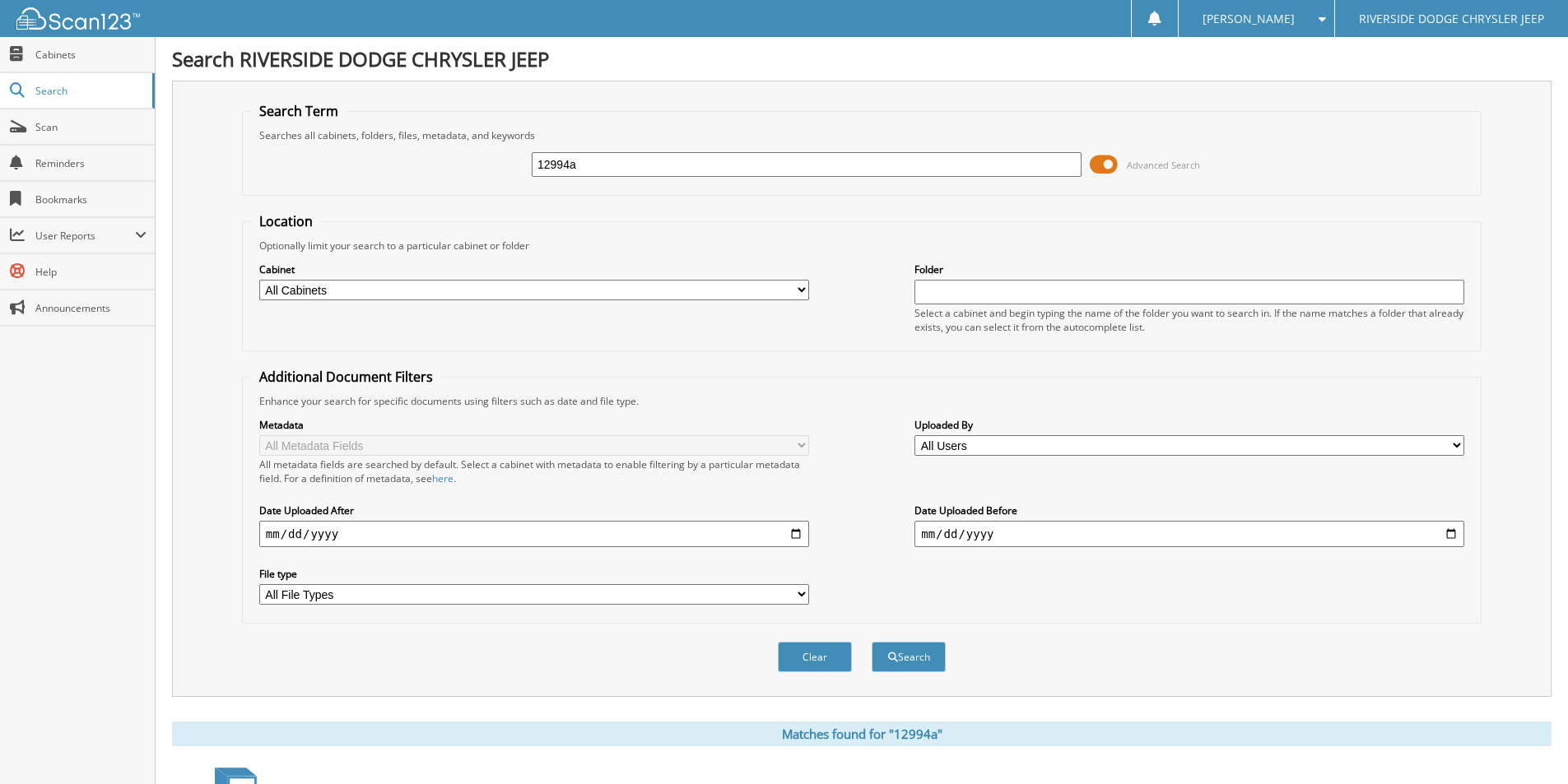
click at [686, 157] on input "12994a" at bounding box center [806, 164] width 549 height 25
click at [685, 157] on input "12994a" at bounding box center [806, 164] width 549 height 25
type input "12981"
click at [871, 642] on button "Search" at bounding box center [908, 657] width 74 height 30
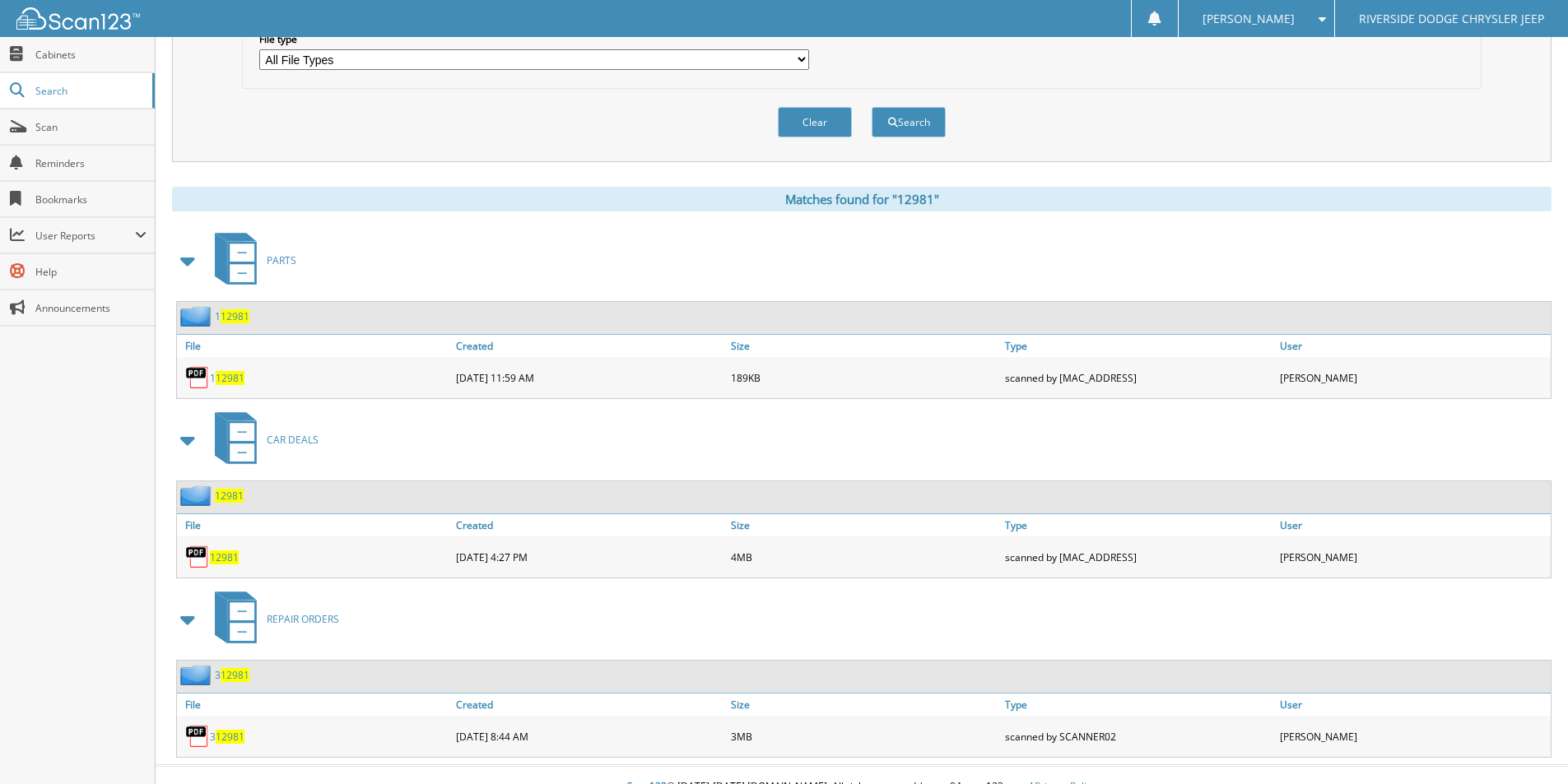
scroll to position [559, 0]
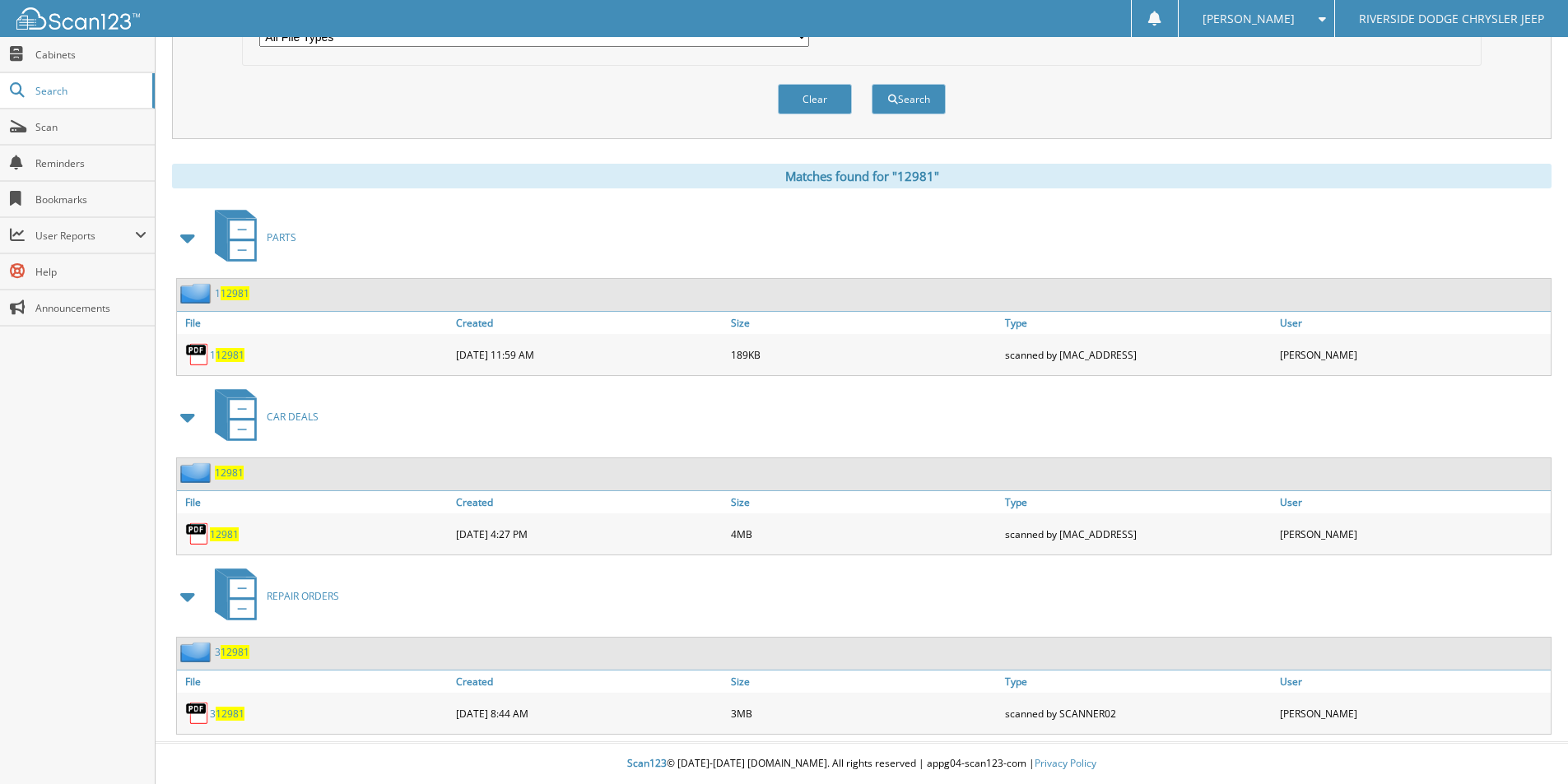
click at [232, 536] on span "12981" at bounding box center [224, 534] width 29 height 14
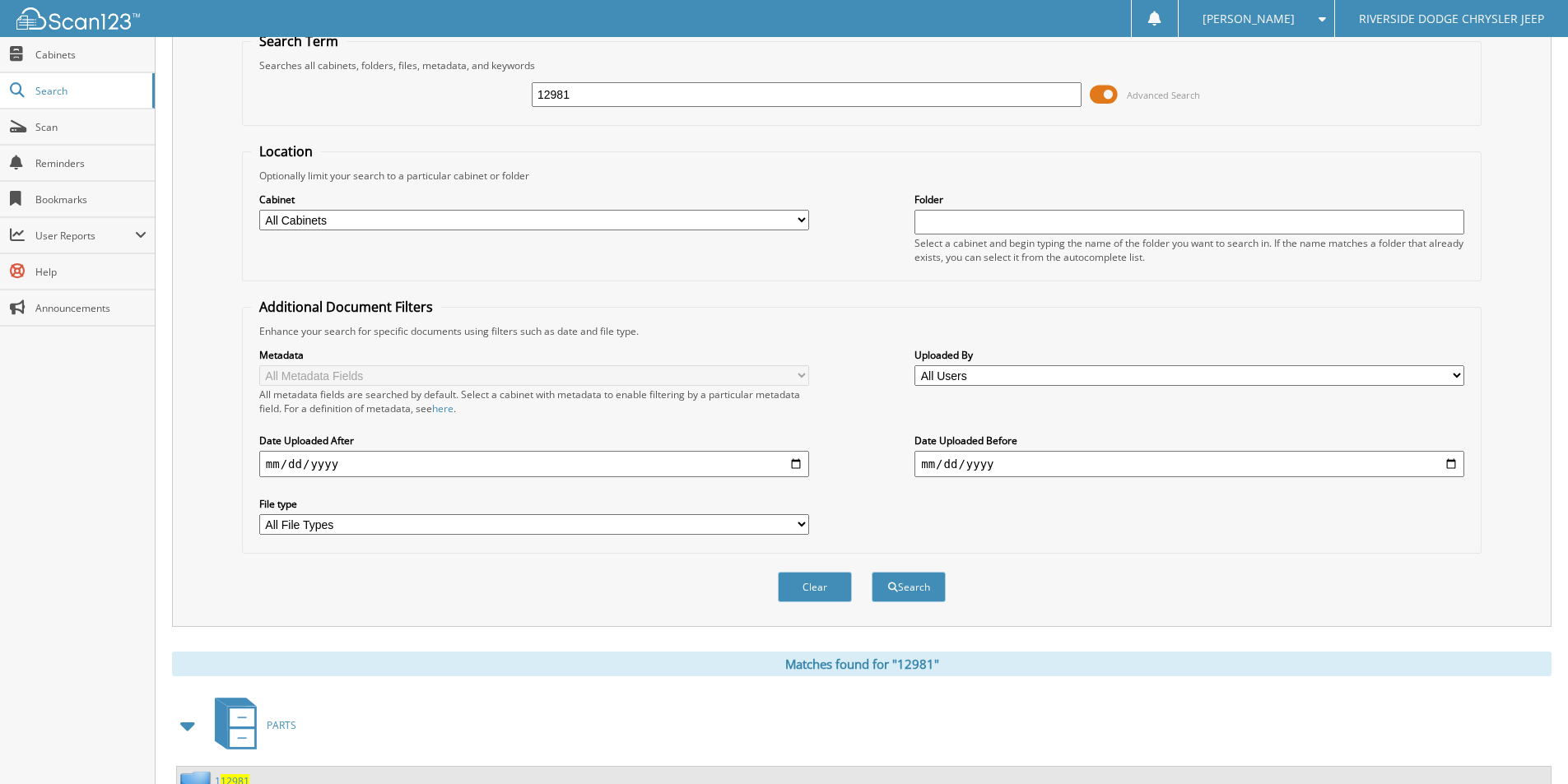
scroll to position [0, 0]
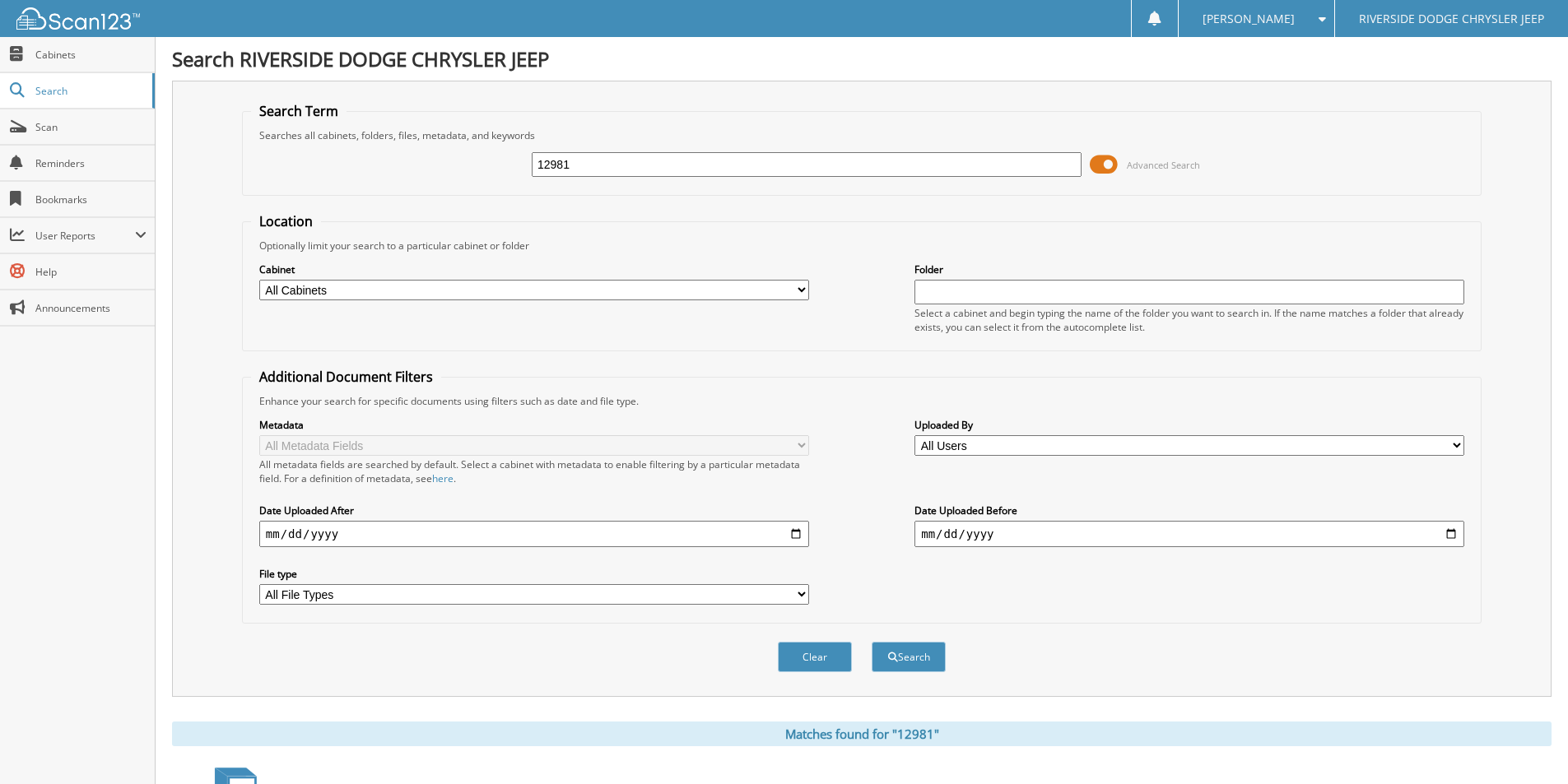
click at [599, 170] on input "12981" at bounding box center [806, 164] width 549 height 25
click at [599, 170] on input "12981" at bounding box center [806, 164] width 549 height 25
type input "13012"
click at [871, 642] on button "Search" at bounding box center [908, 657] width 74 height 30
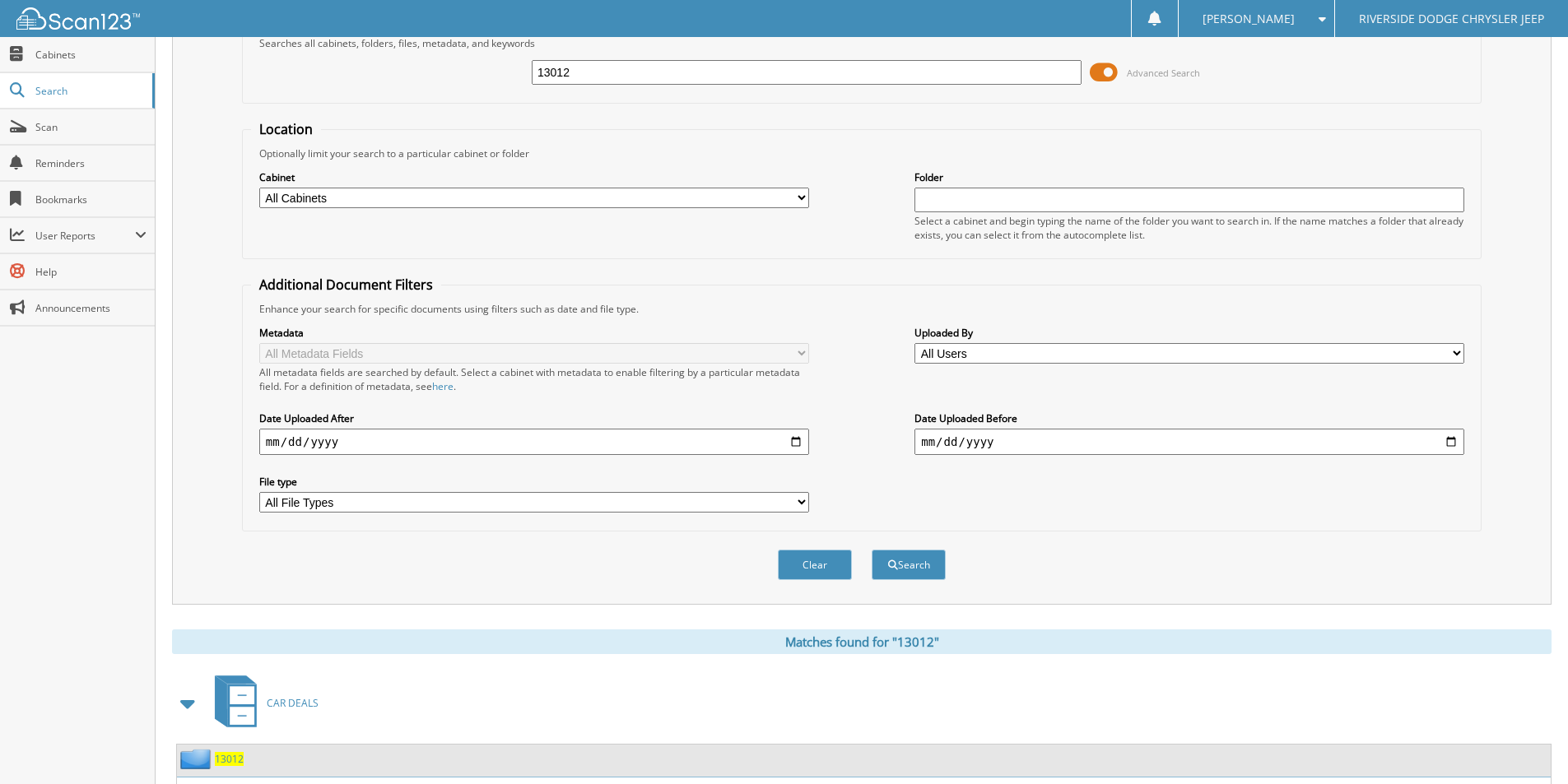
scroll to position [493, 0]
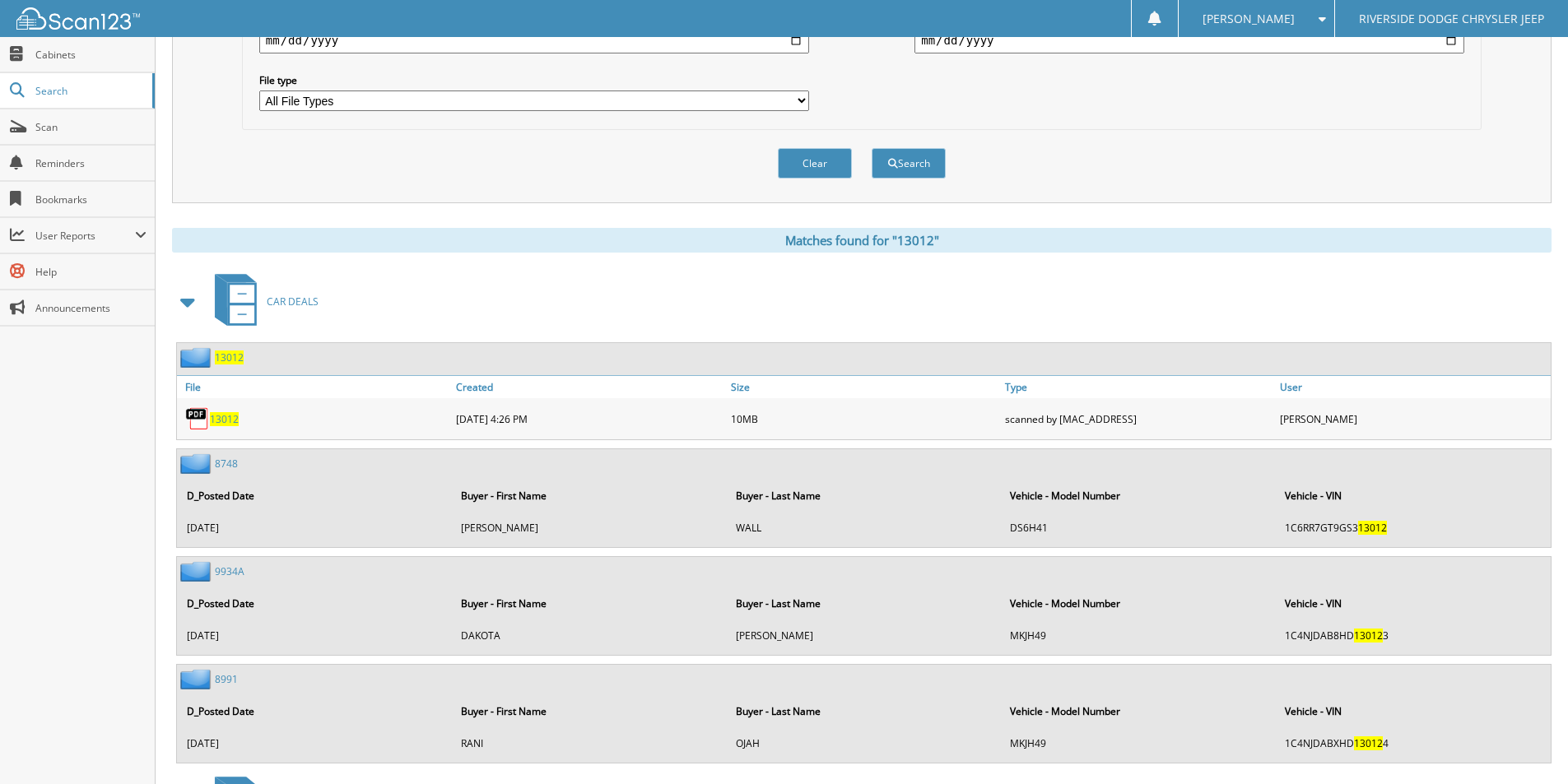
click at [221, 419] on span "13012" at bounding box center [224, 419] width 29 height 14
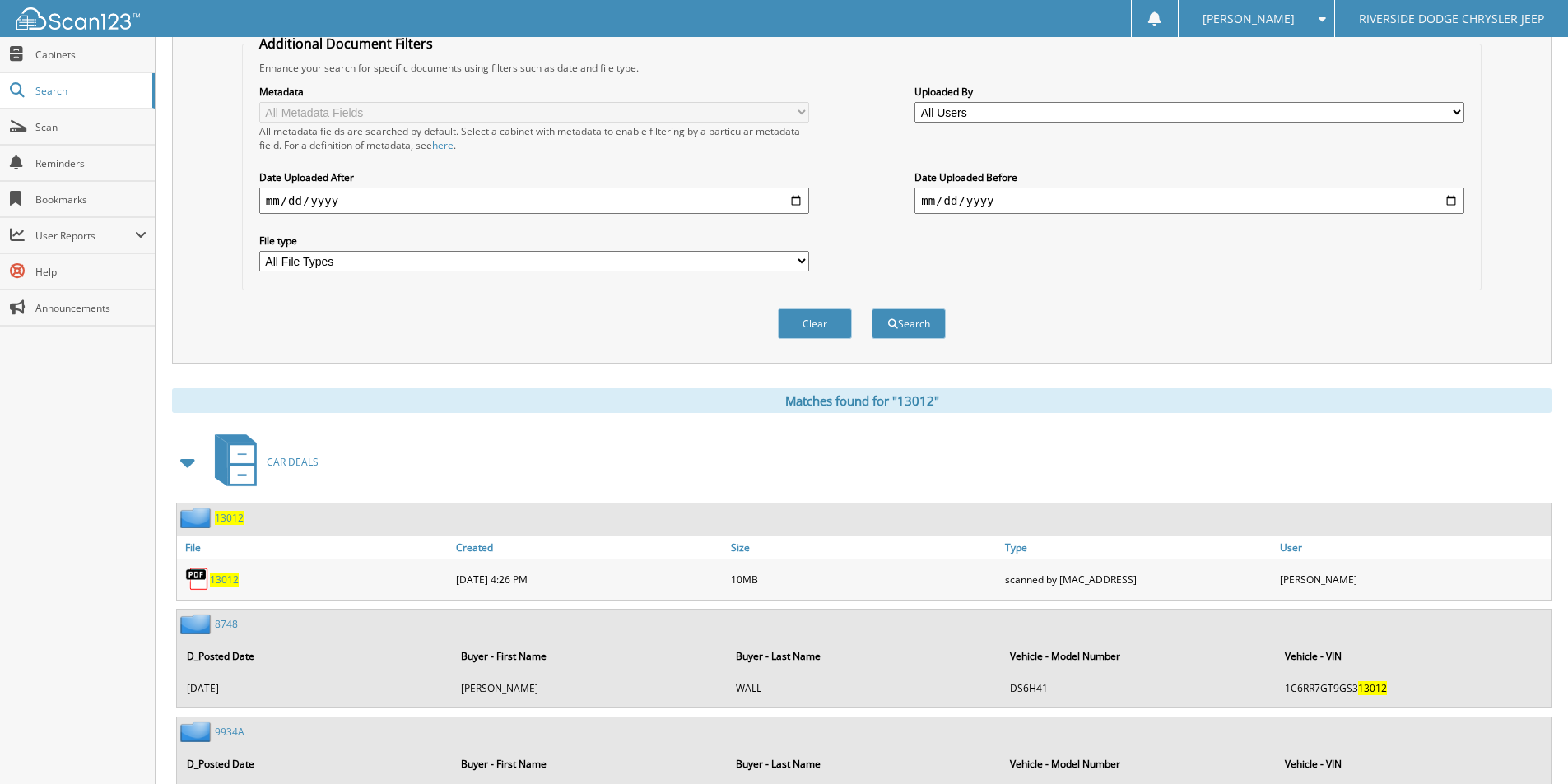
scroll to position [82, 0]
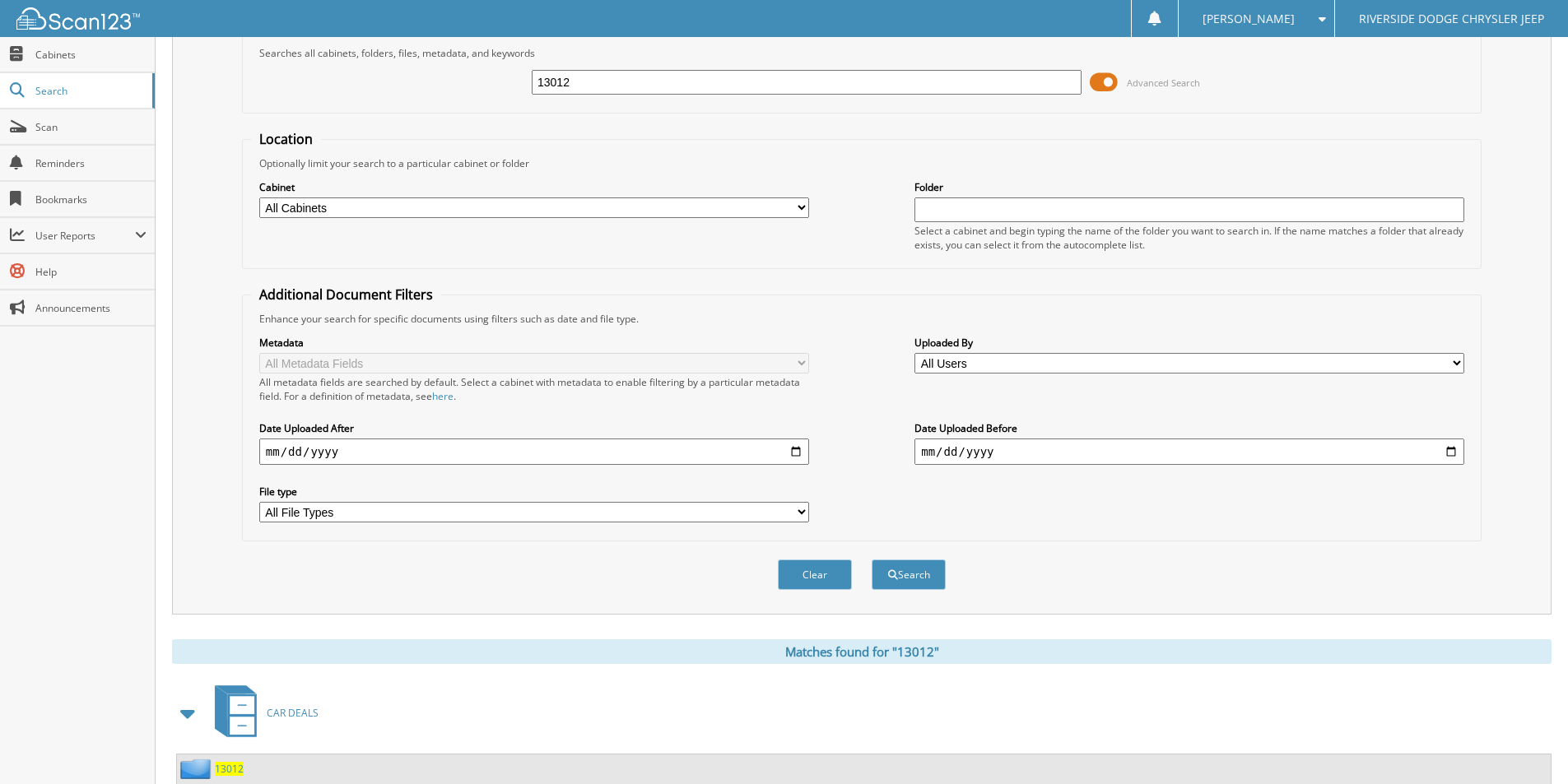
click at [583, 88] on input "13012" at bounding box center [806, 82] width 549 height 25
click at [584, 88] on input "13012" at bounding box center [806, 82] width 549 height 25
type input "12944a"
click at [871, 559] on button "Search" at bounding box center [908, 575] width 74 height 30
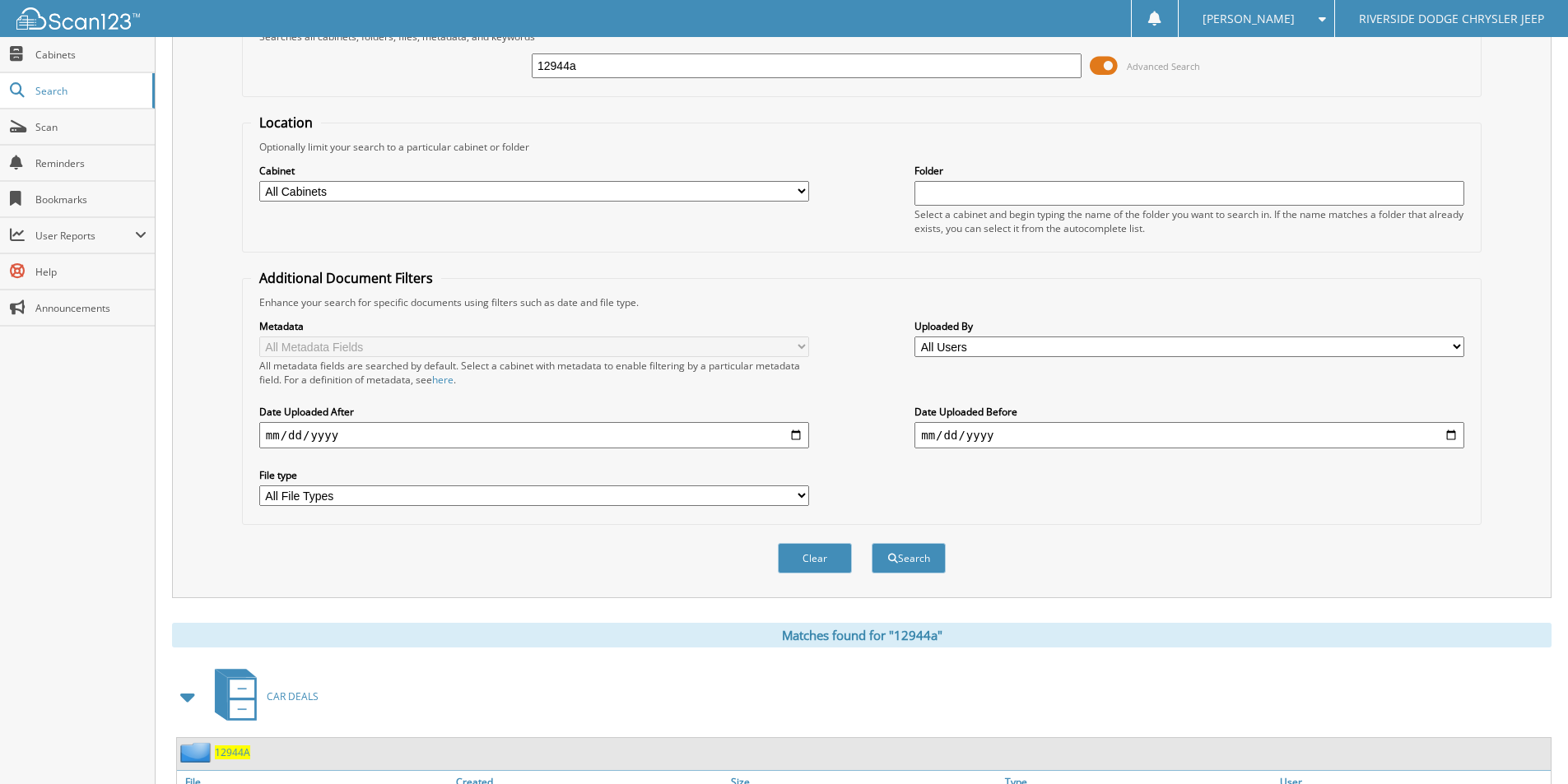
scroll to position [200, 0]
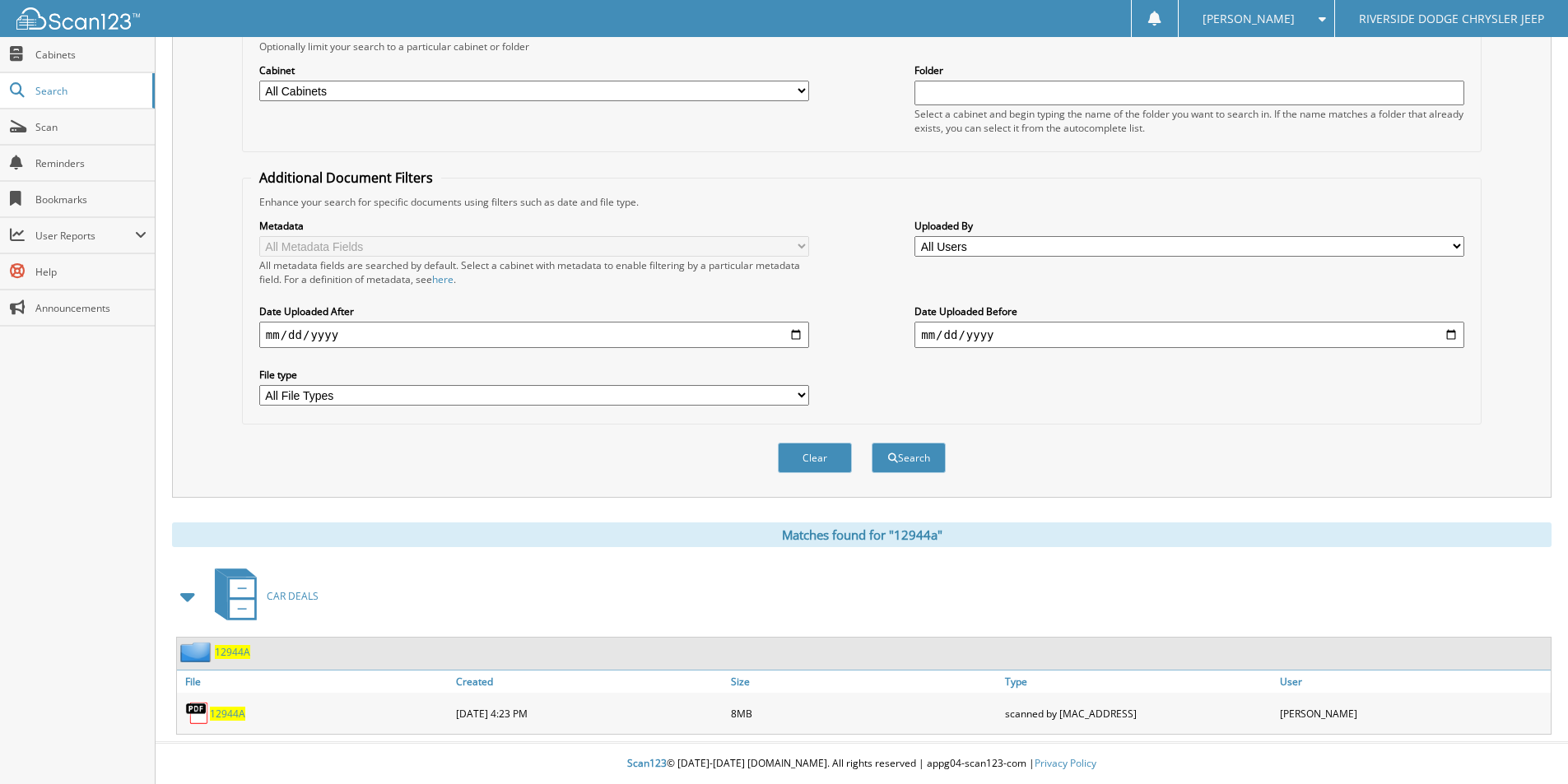
click at [237, 708] on span "12944A" at bounding box center [227, 713] width 35 height 14
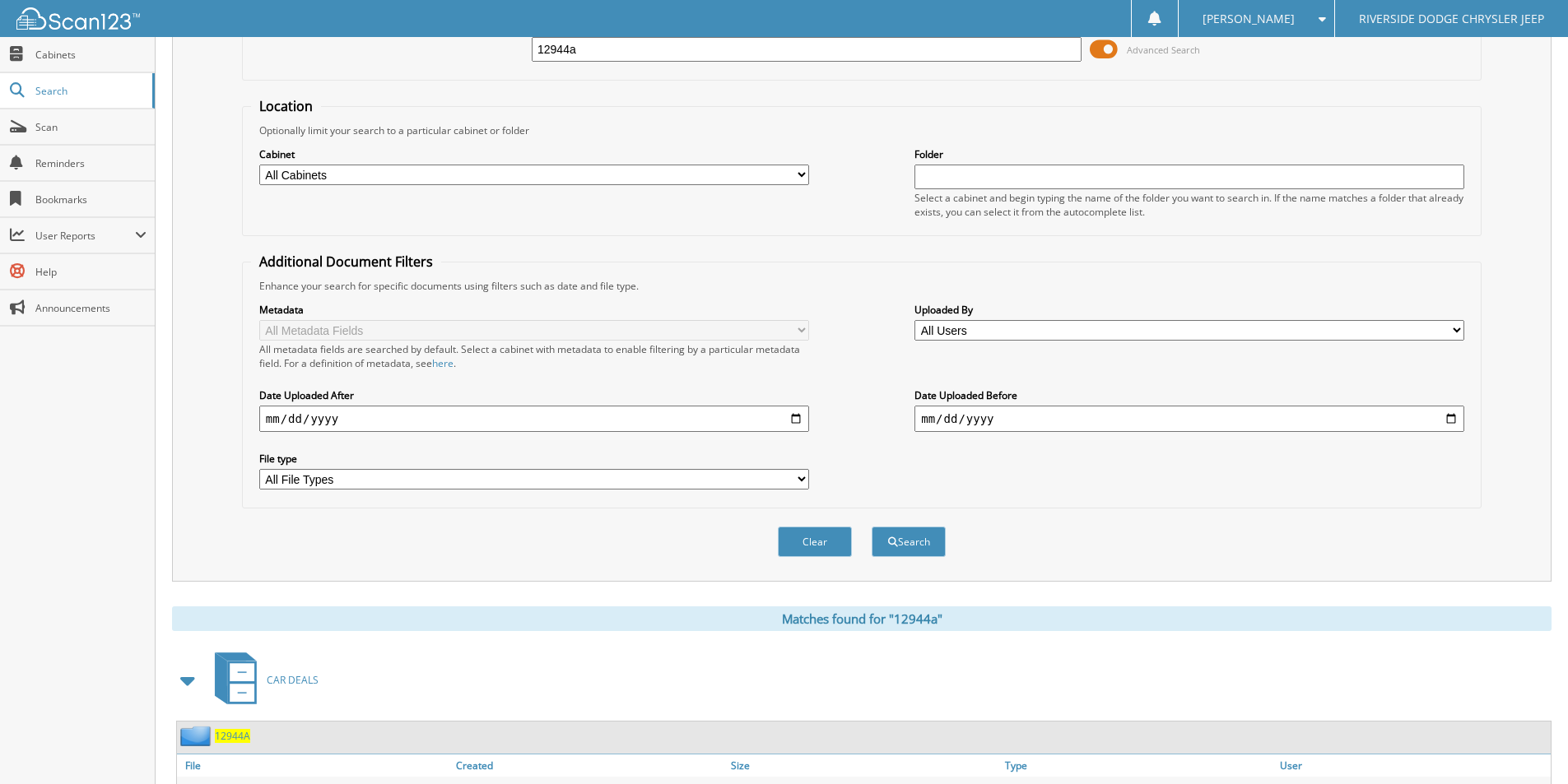
scroll to position [0, 0]
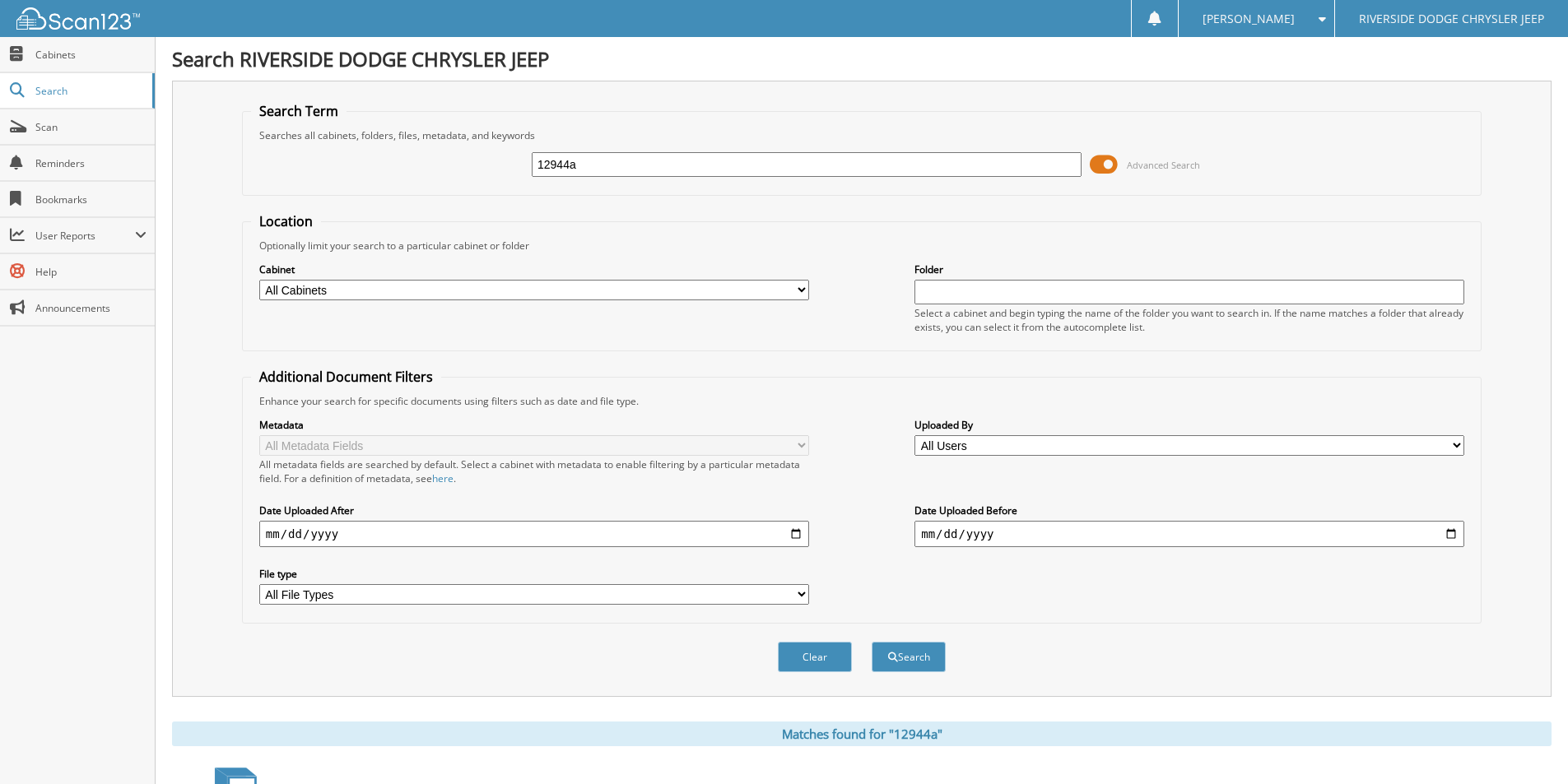
click at [614, 164] on input "12944a" at bounding box center [806, 164] width 549 height 25
type input "12764"
click at [871, 642] on button "Search" at bounding box center [908, 657] width 74 height 30
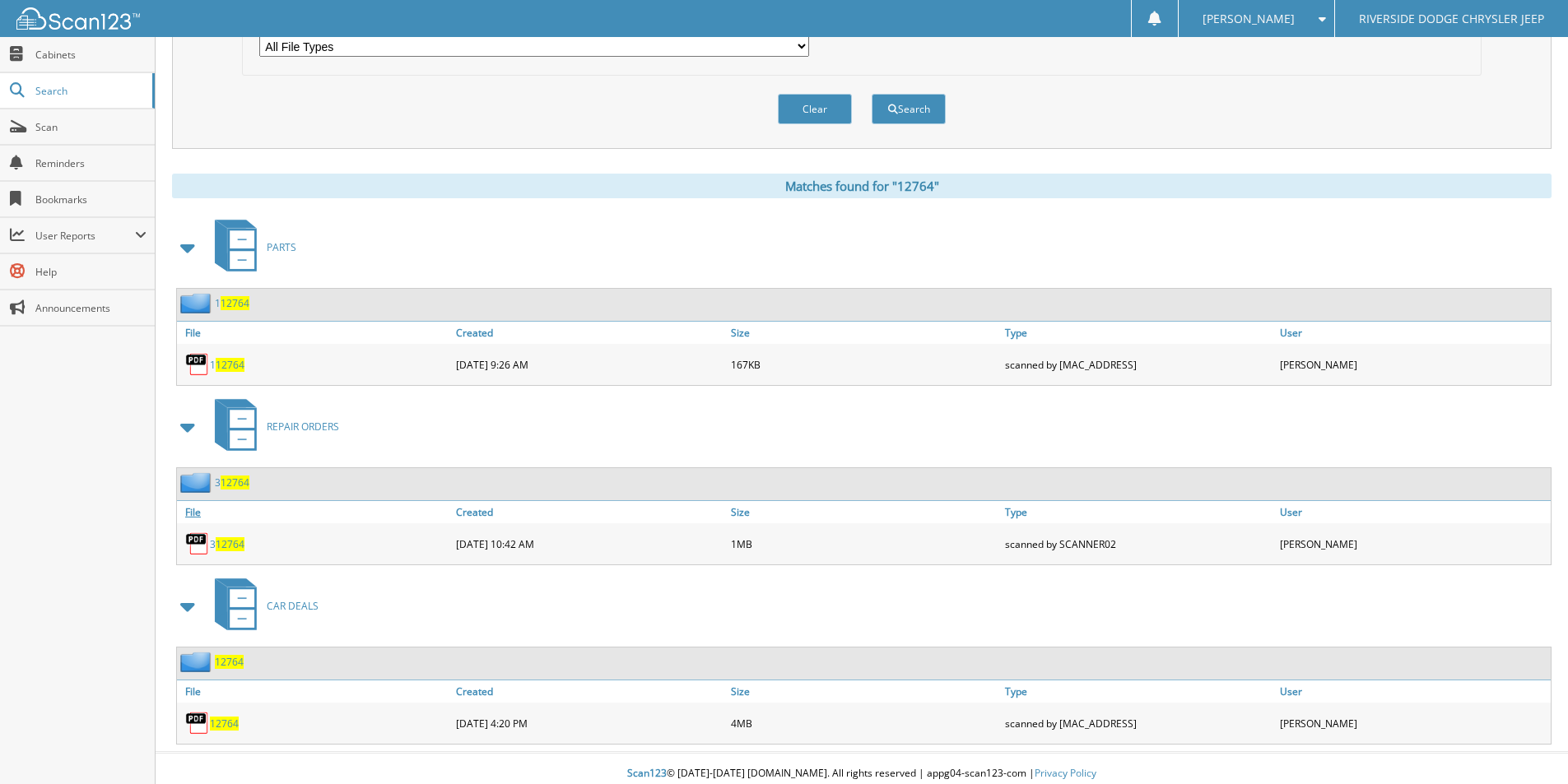
scroll to position [559, 0]
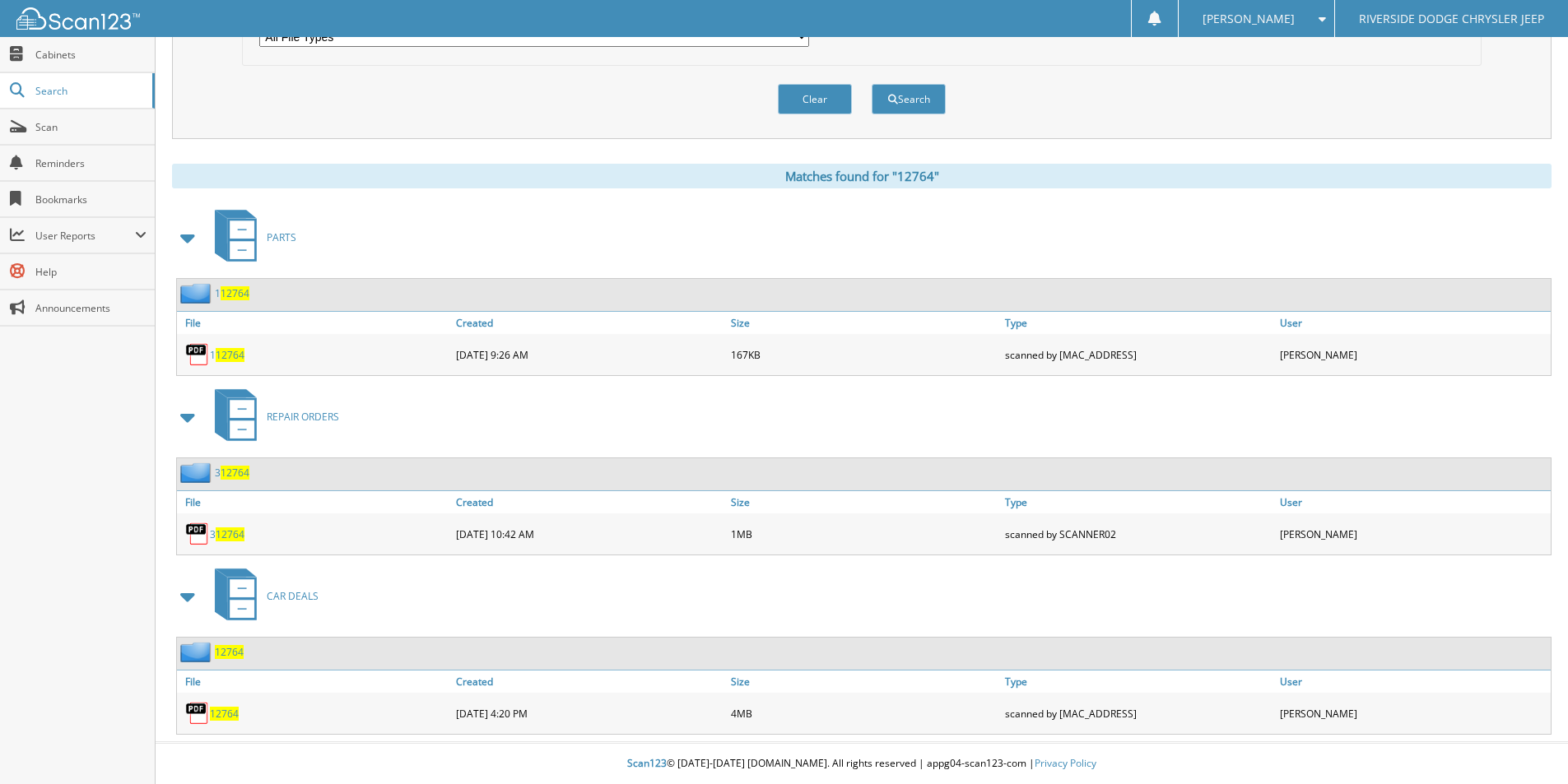
click at [230, 713] on span "12764" at bounding box center [224, 713] width 29 height 14
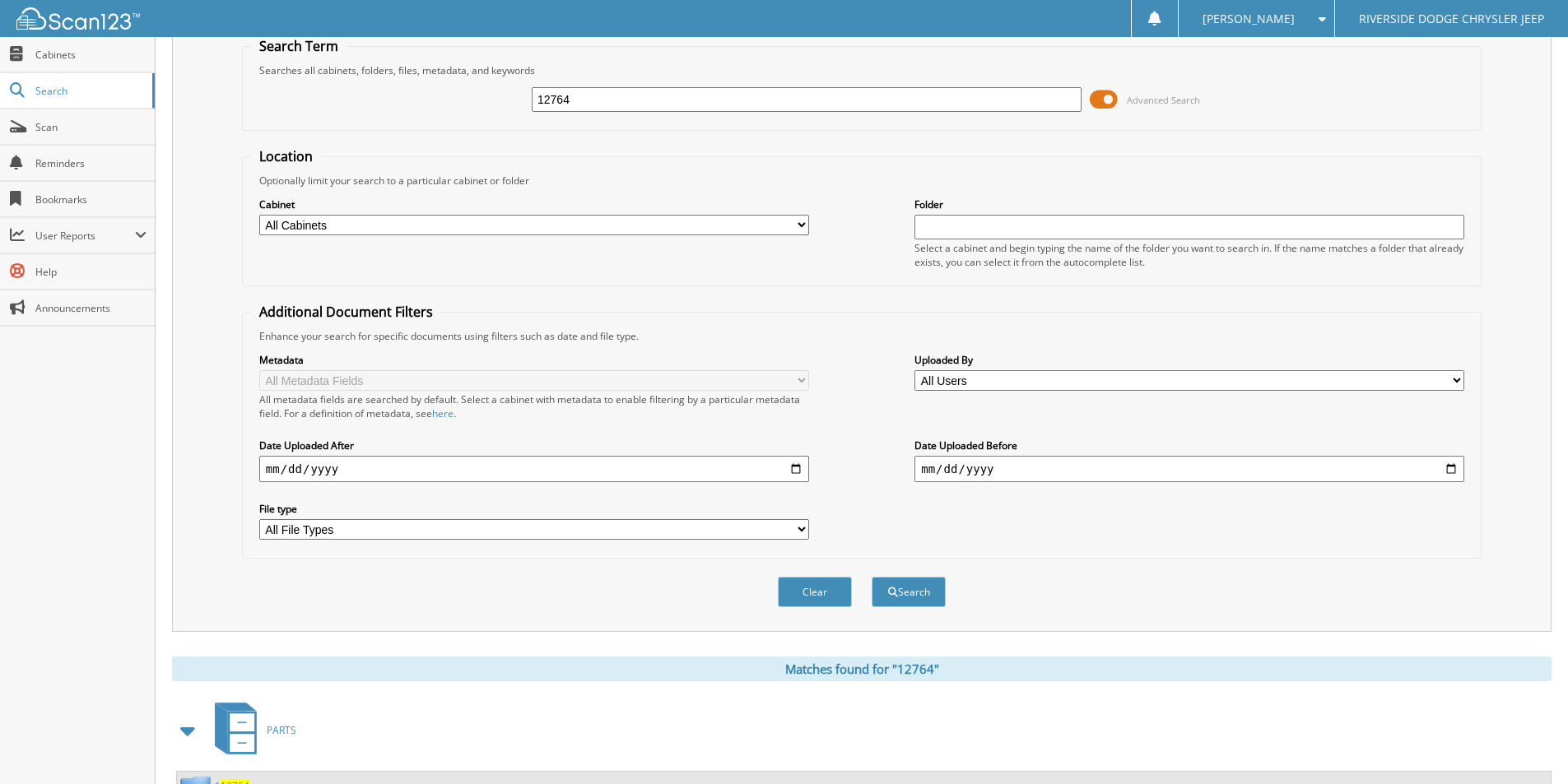
scroll to position [0, 0]
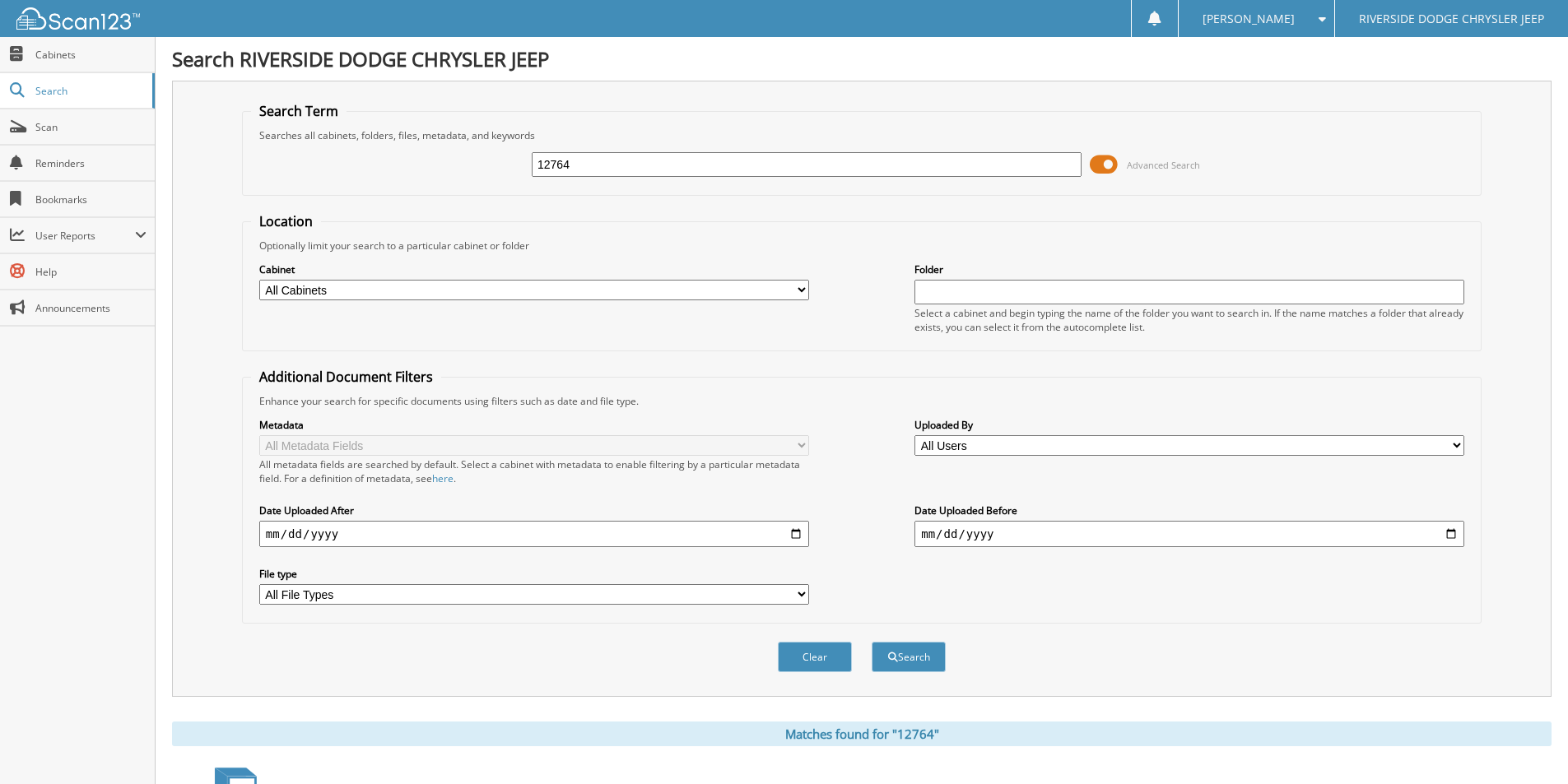
click at [630, 173] on input "12764" at bounding box center [806, 164] width 549 height 25
type input "13071"
click at [871, 642] on button "Search" at bounding box center [908, 657] width 74 height 30
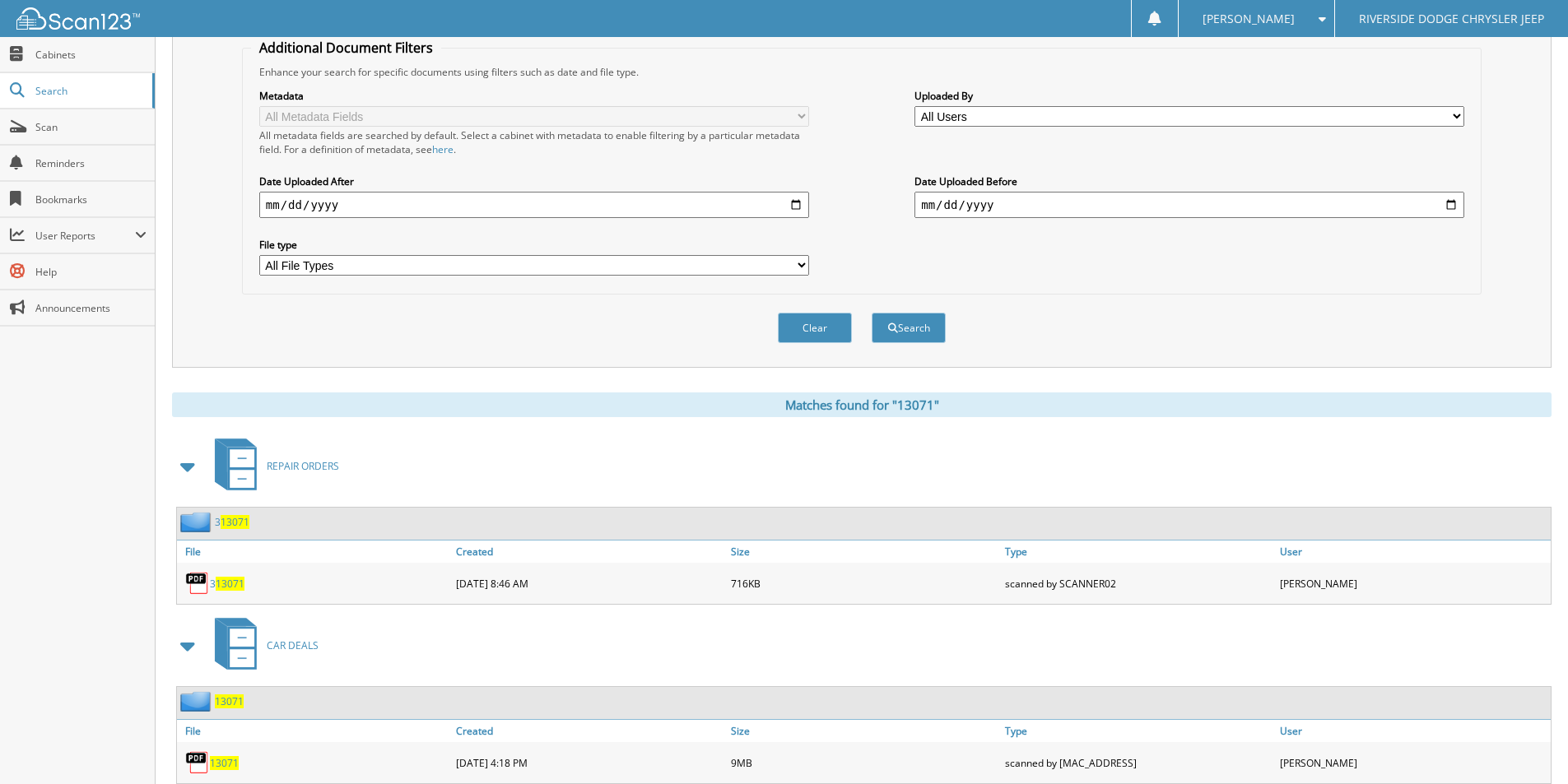
scroll to position [658, 0]
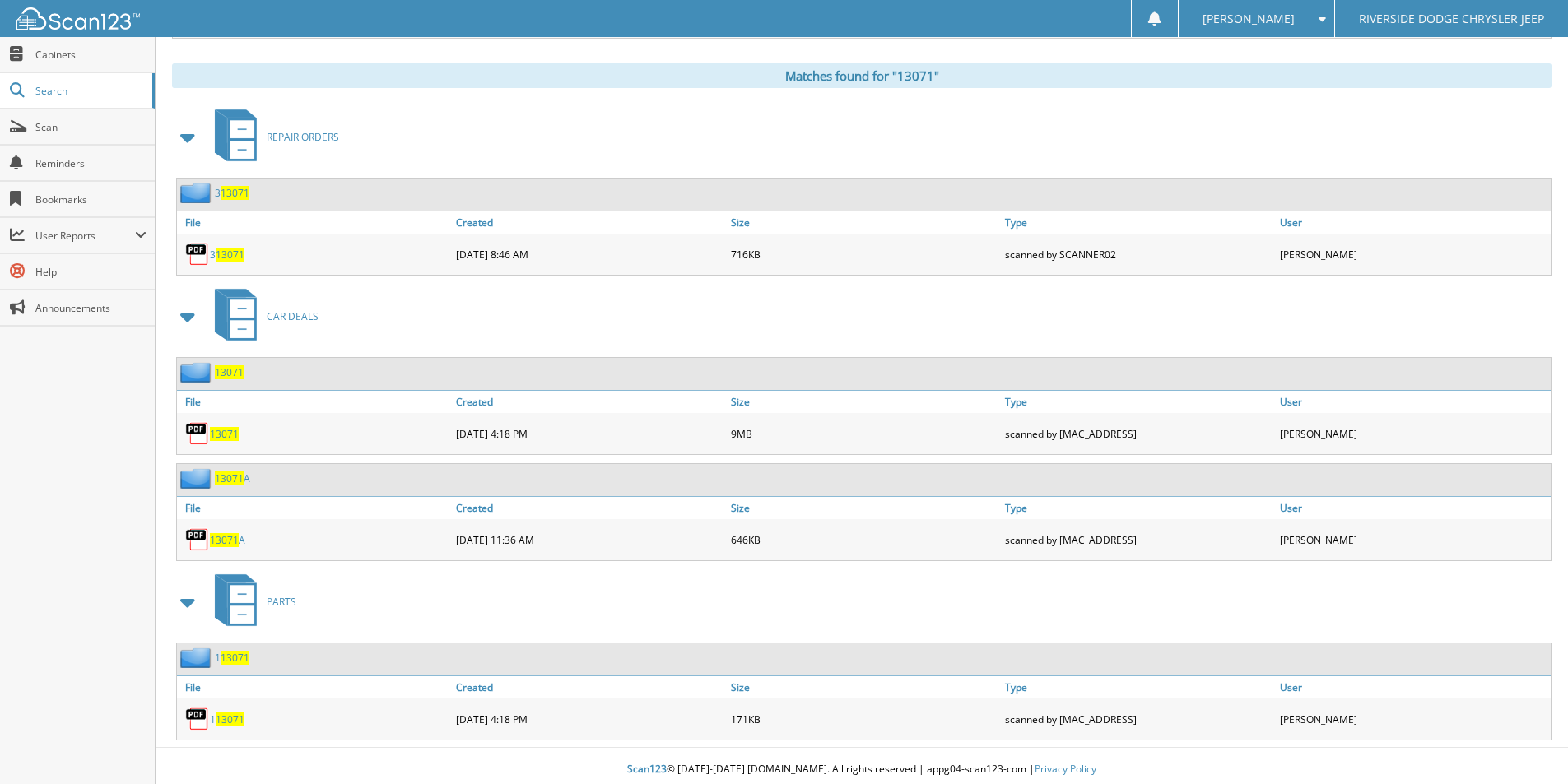
click at [228, 433] on span "13071" at bounding box center [224, 433] width 29 height 14
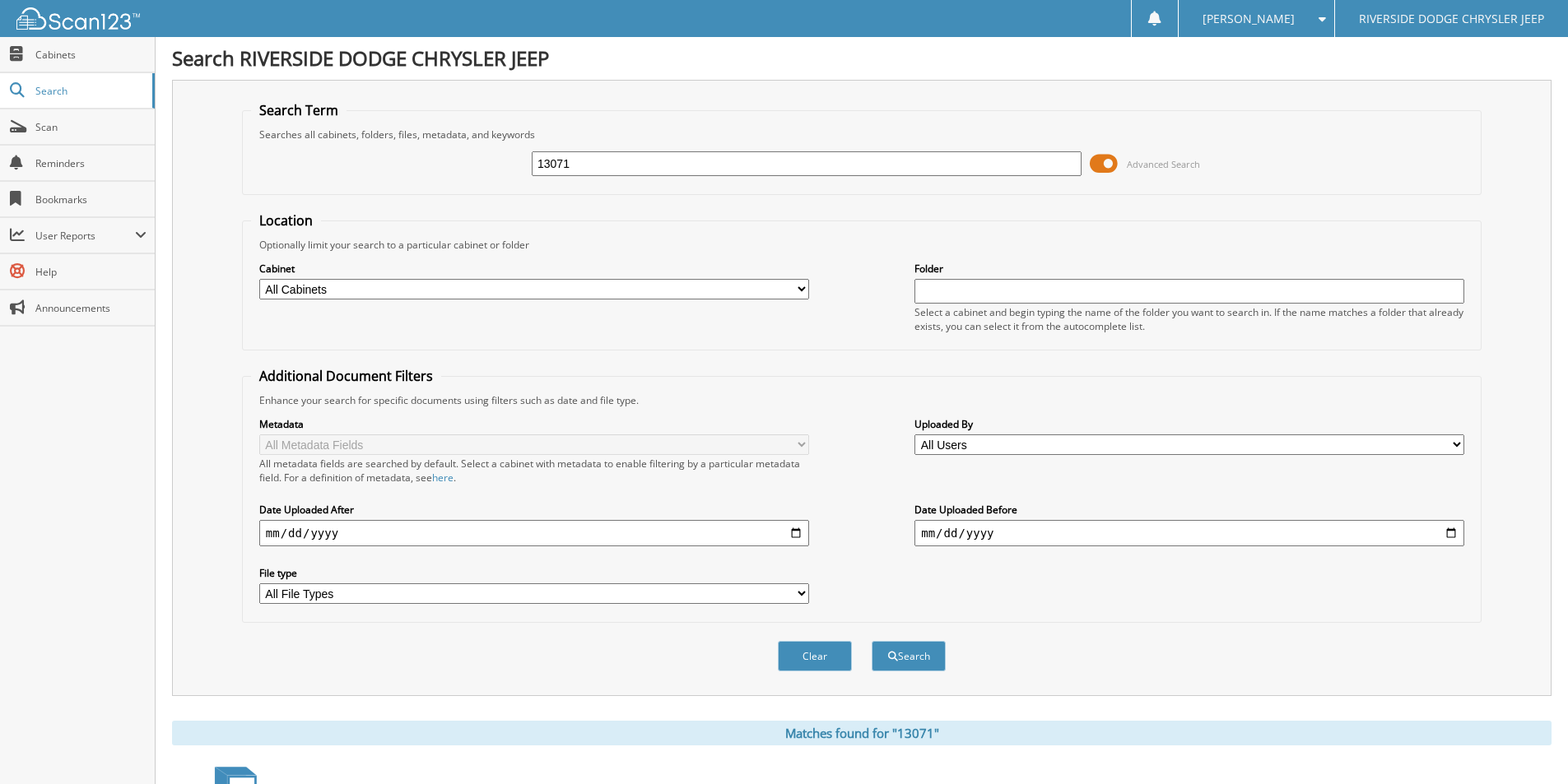
scroll to position [0, 0]
click at [607, 170] on input "13071" at bounding box center [806, 164] width 549 height 25
type input "u4687"
click at [871, 642] on button "Search" at bounding box center [908, 657] width 74 height 30
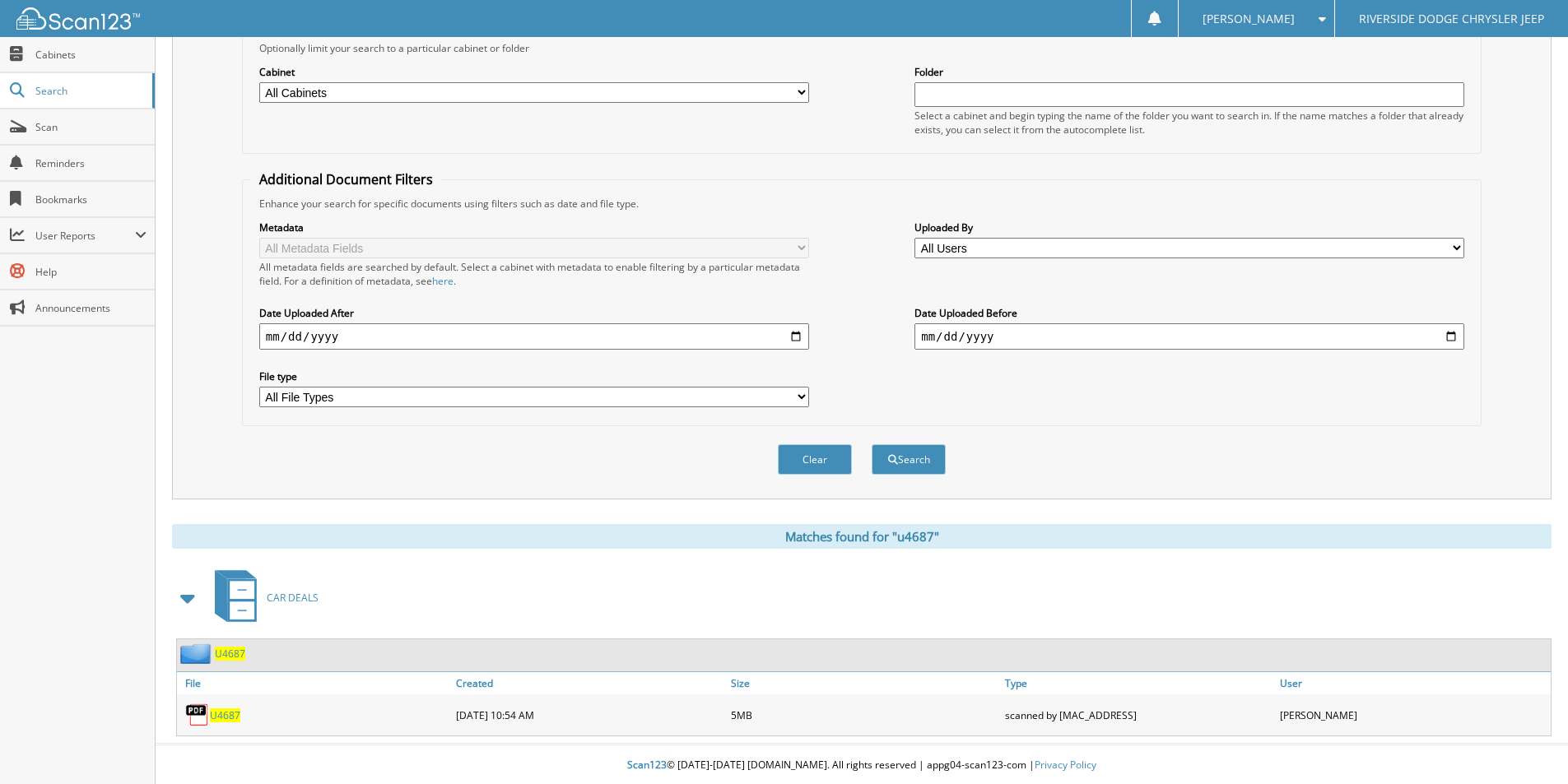
scroll to position [200, 0]
click at [229, 709] on span "U4687" at bounding box center [225, 713] width 30 height 14
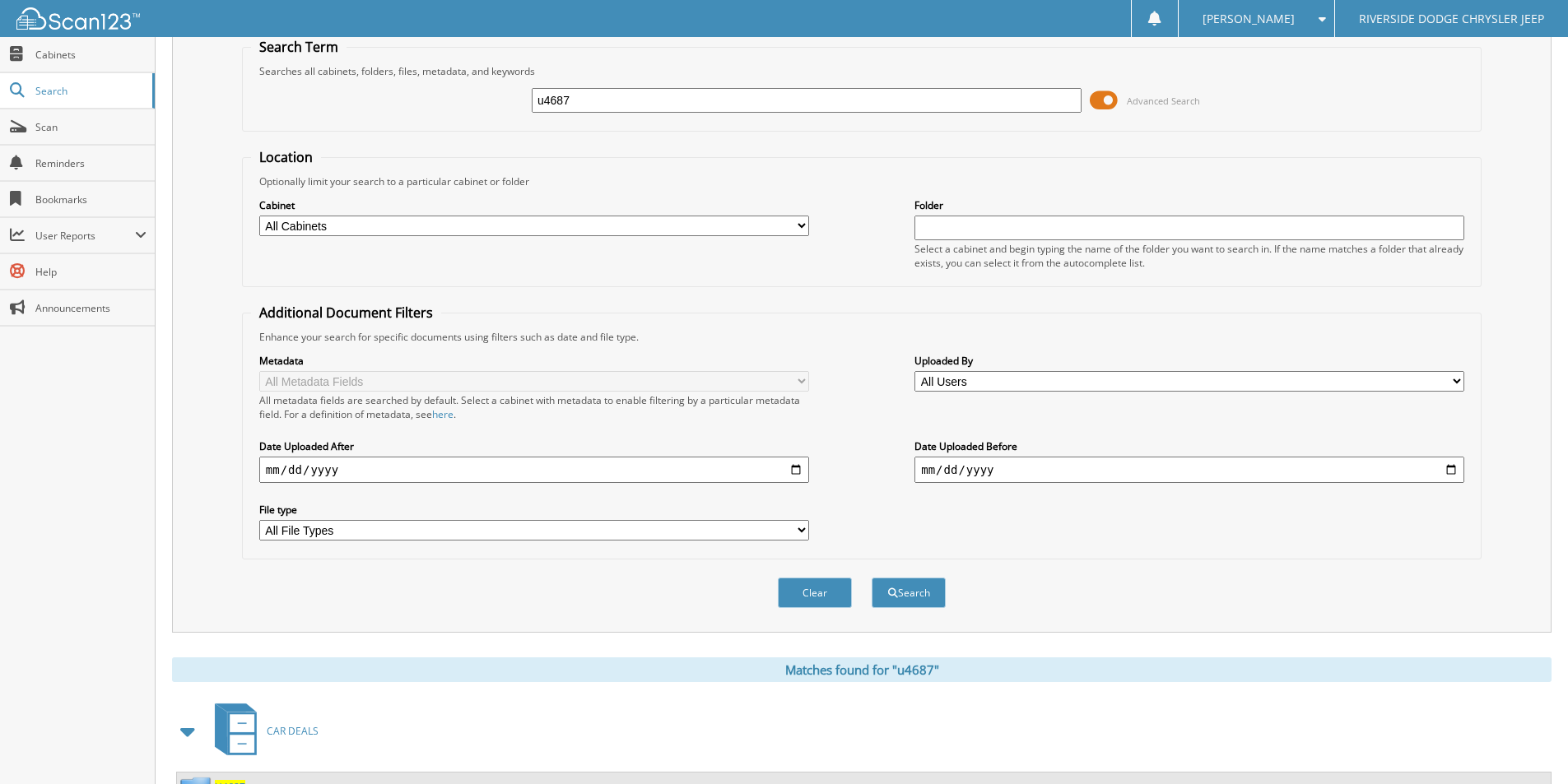
scroll to position [0, 0]
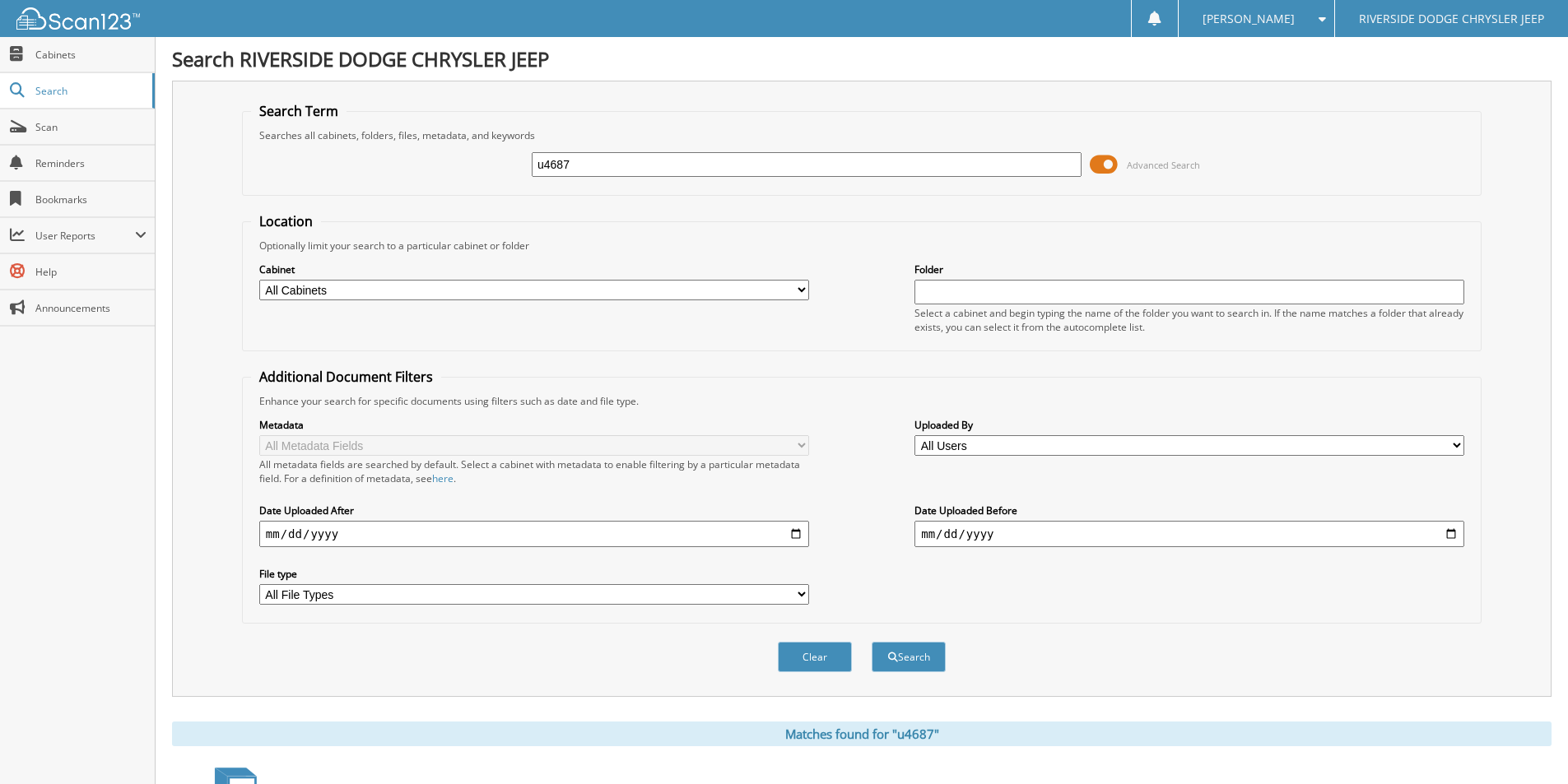
click at [632, 167] on input "u4687" at bounding box center [806, 164] width 549 height 25
click at [629, 168] on input "u4687" at bounding box center [806, 164] width 549 height 25
click at [627, 168] on input "u4687" at bounding box center [806, 164] width 549 height 25
type input "12909"
click at [871, 642] on button "Search" at bounding box center [908, 657] width 74 height 30
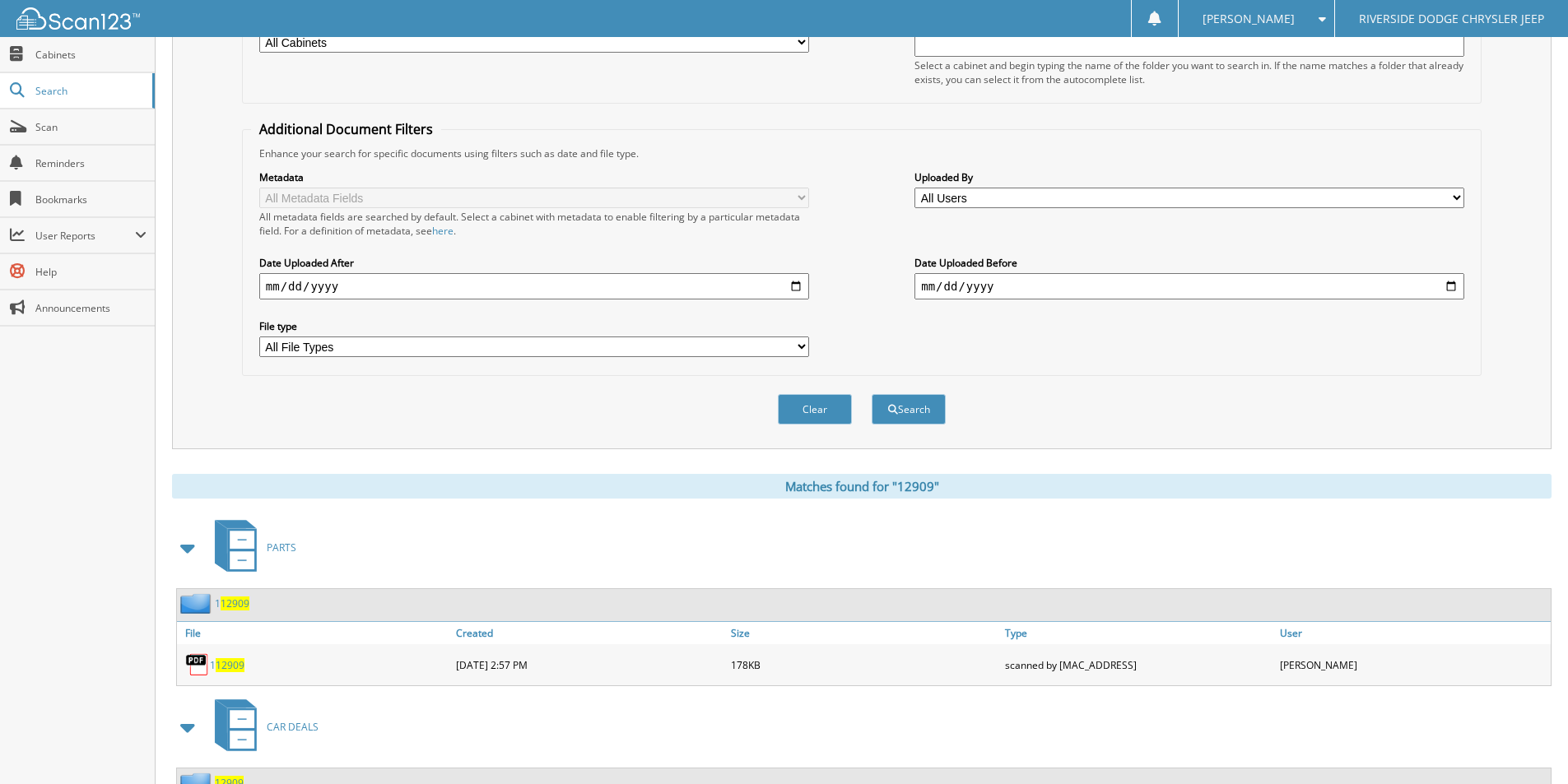
scroll to position [493, 0]
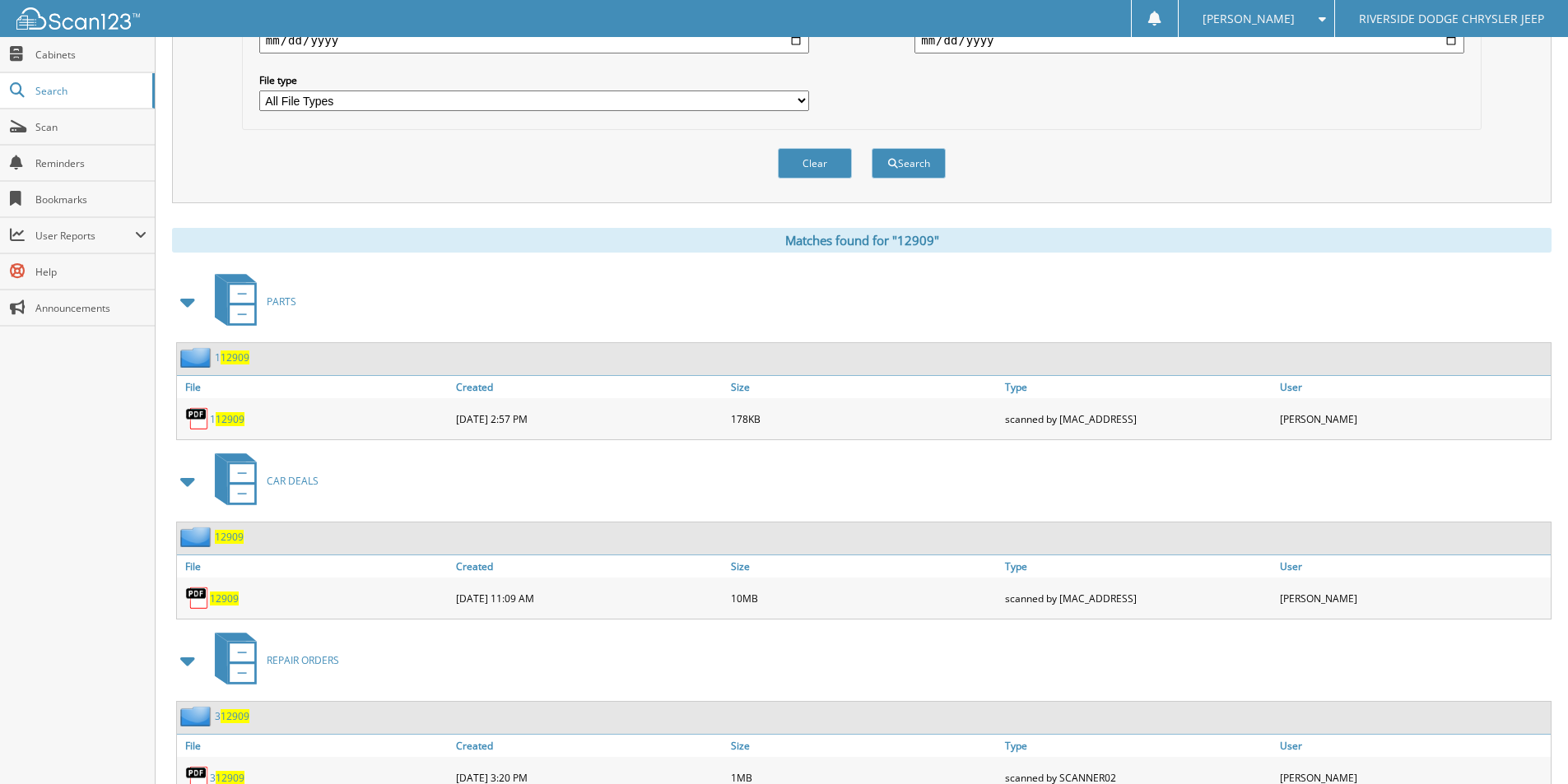
click at [231, 600] on span "12909" at bounding box center [224, 598] width 29 height 14
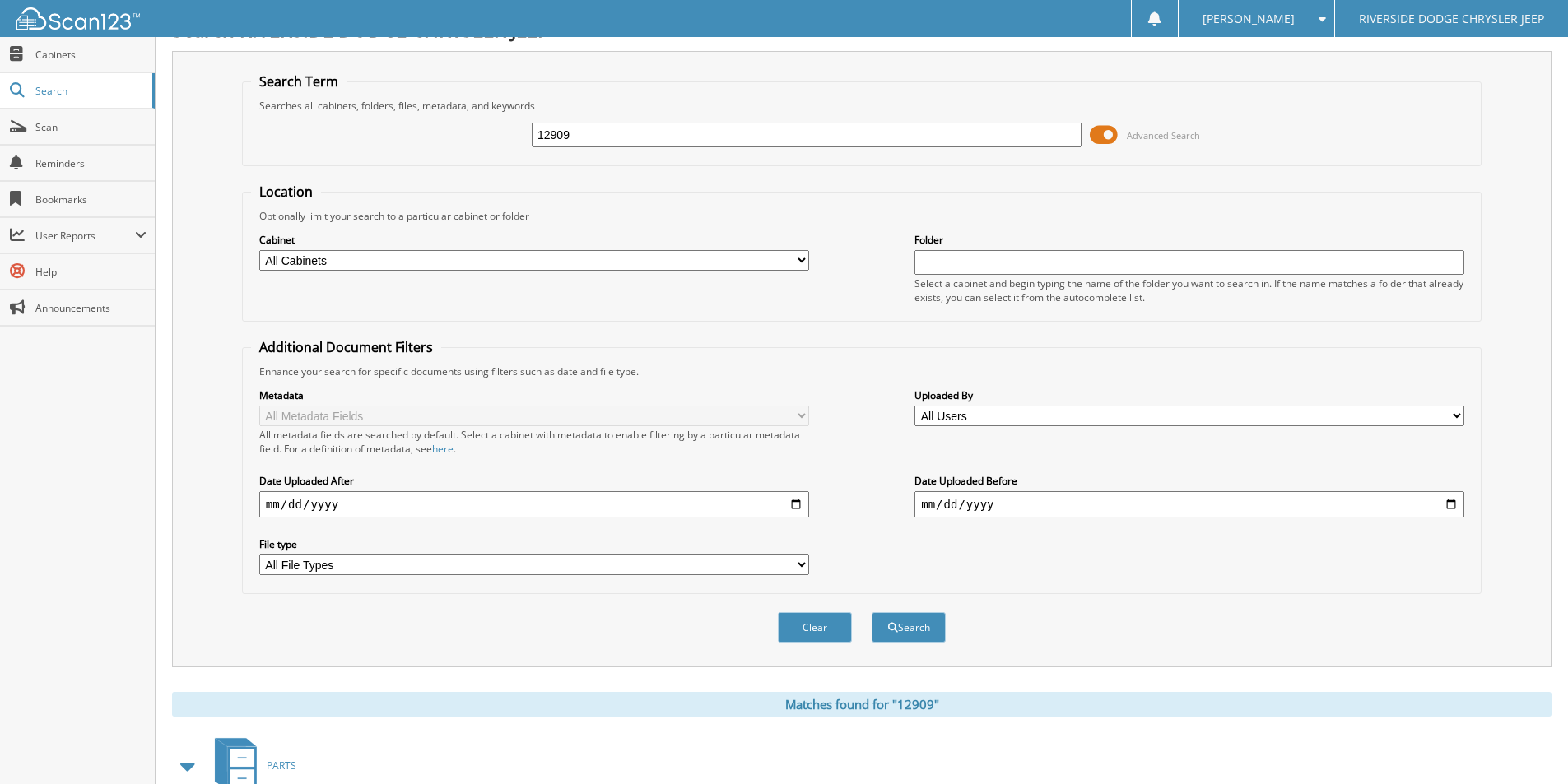
scroll to position [0, 0]
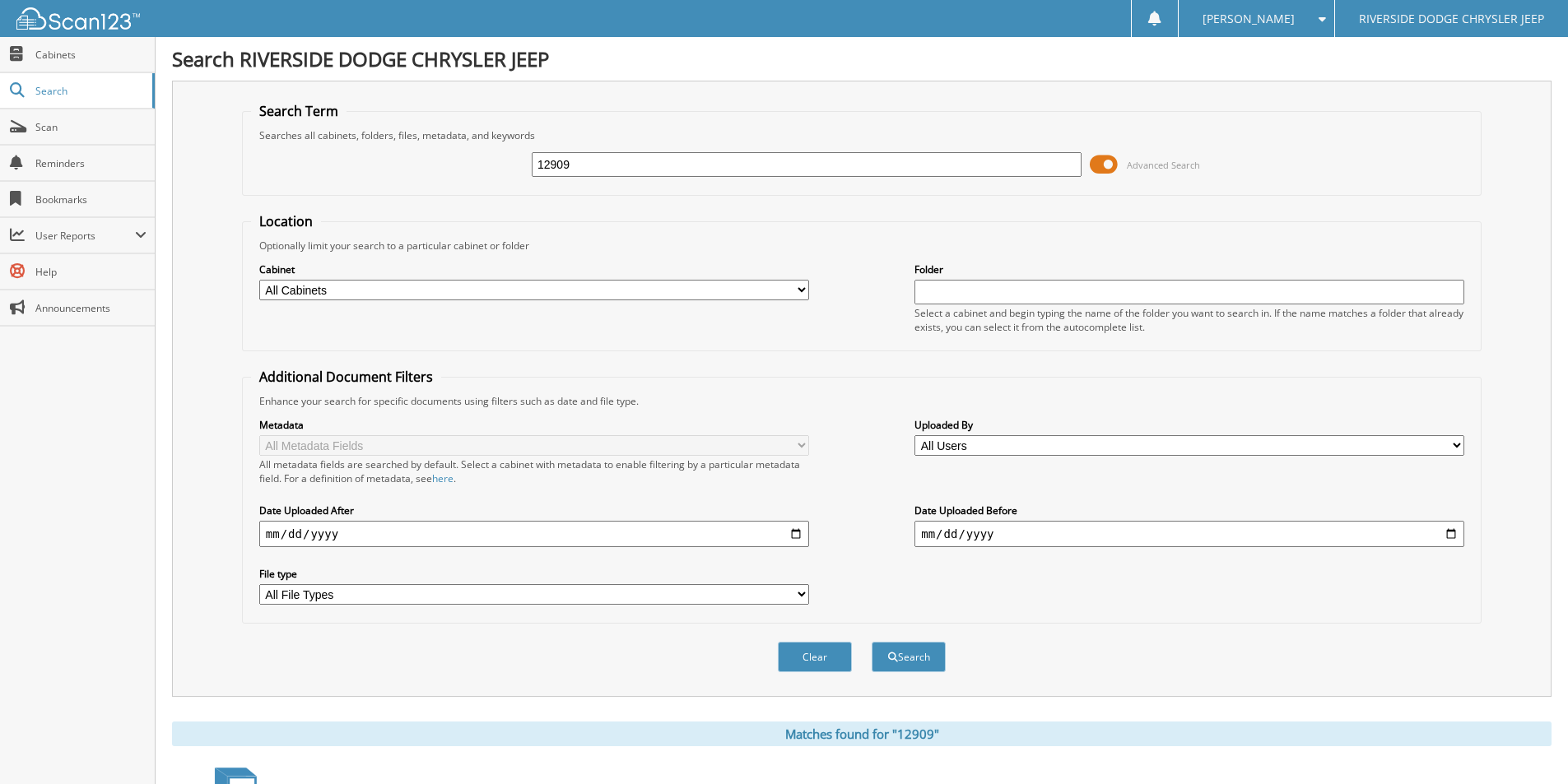
click at [665, 164] on input "12909" at bounding box center [806, 164] width 549 height 25
type input "12984"
click at [871, 642] on button "Search" at bounding box center [908, 657] width 74 height 30
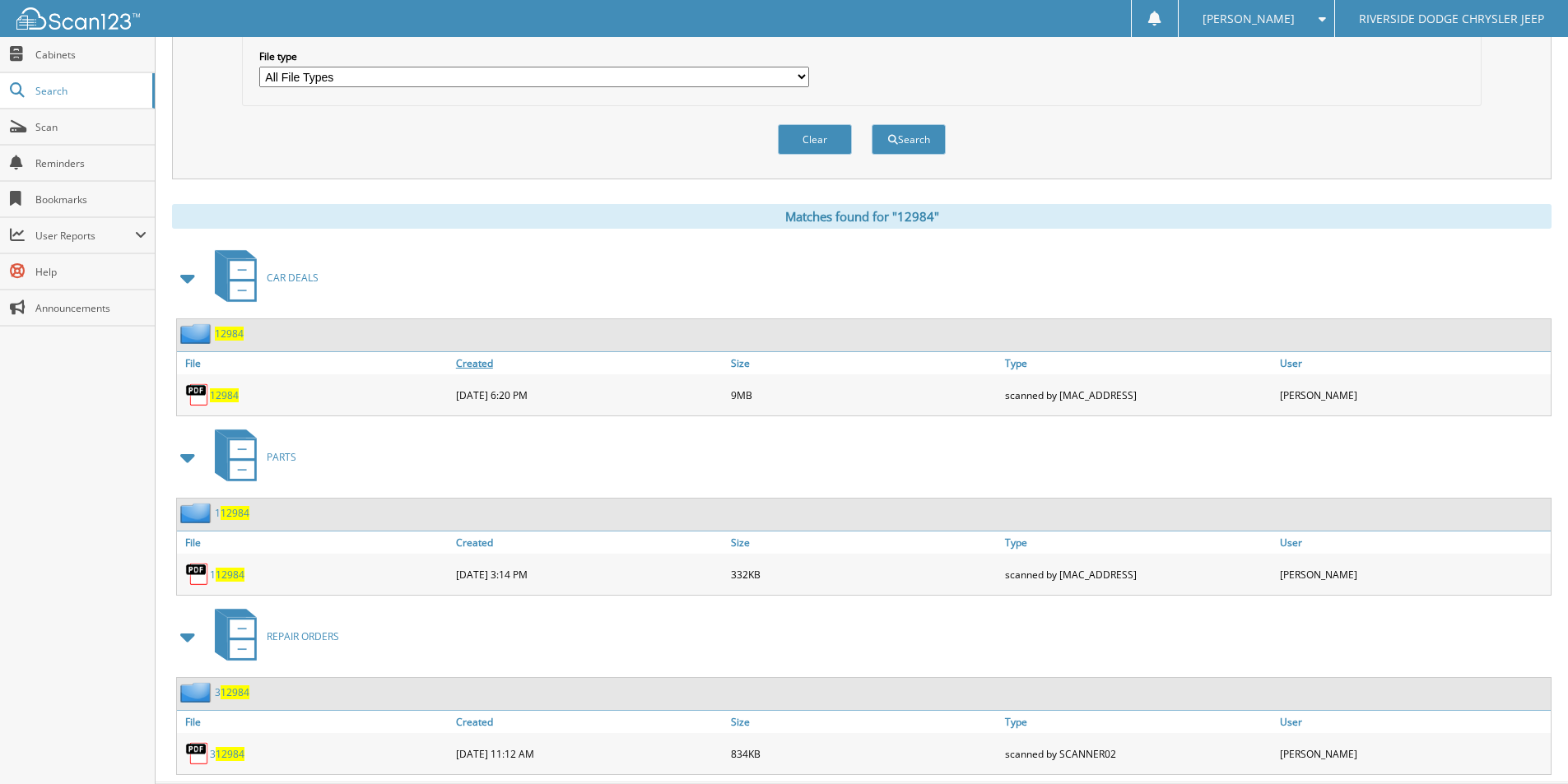
scroll to position [559, 0]
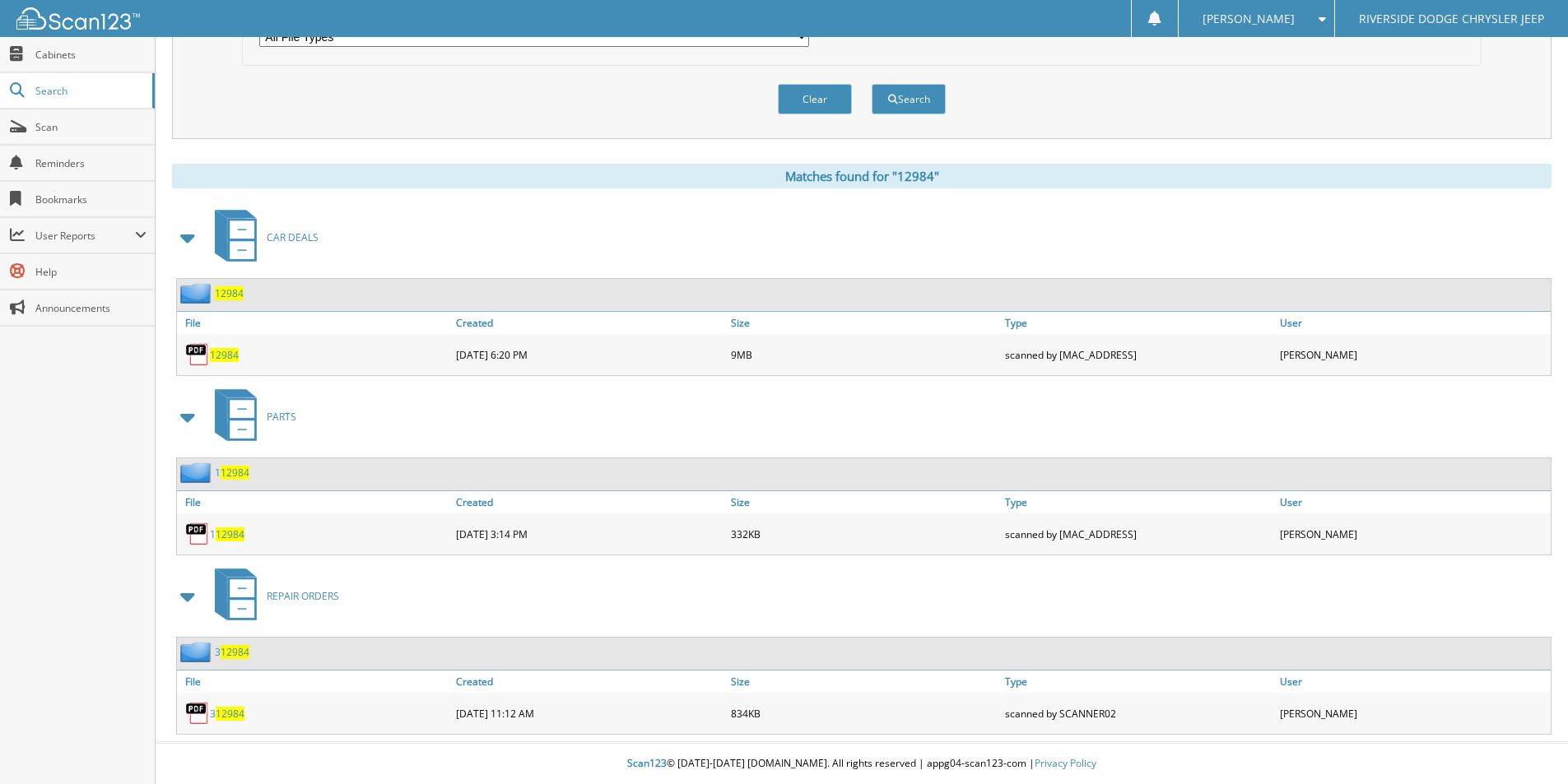
click at [230, 353] on span "12984" at bounding box center [224, 355] width 29 height 14
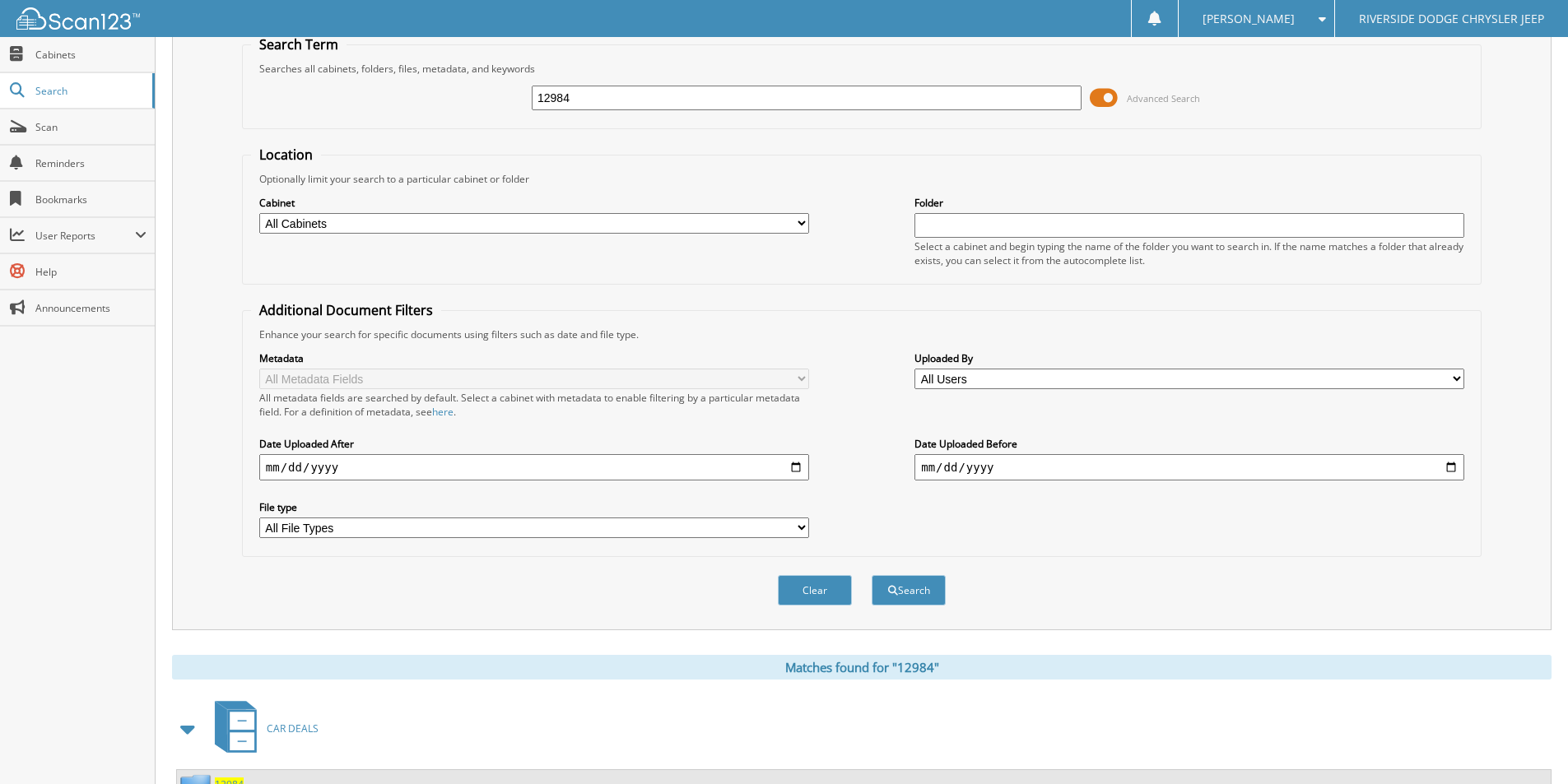
scroll to position [0, 0]
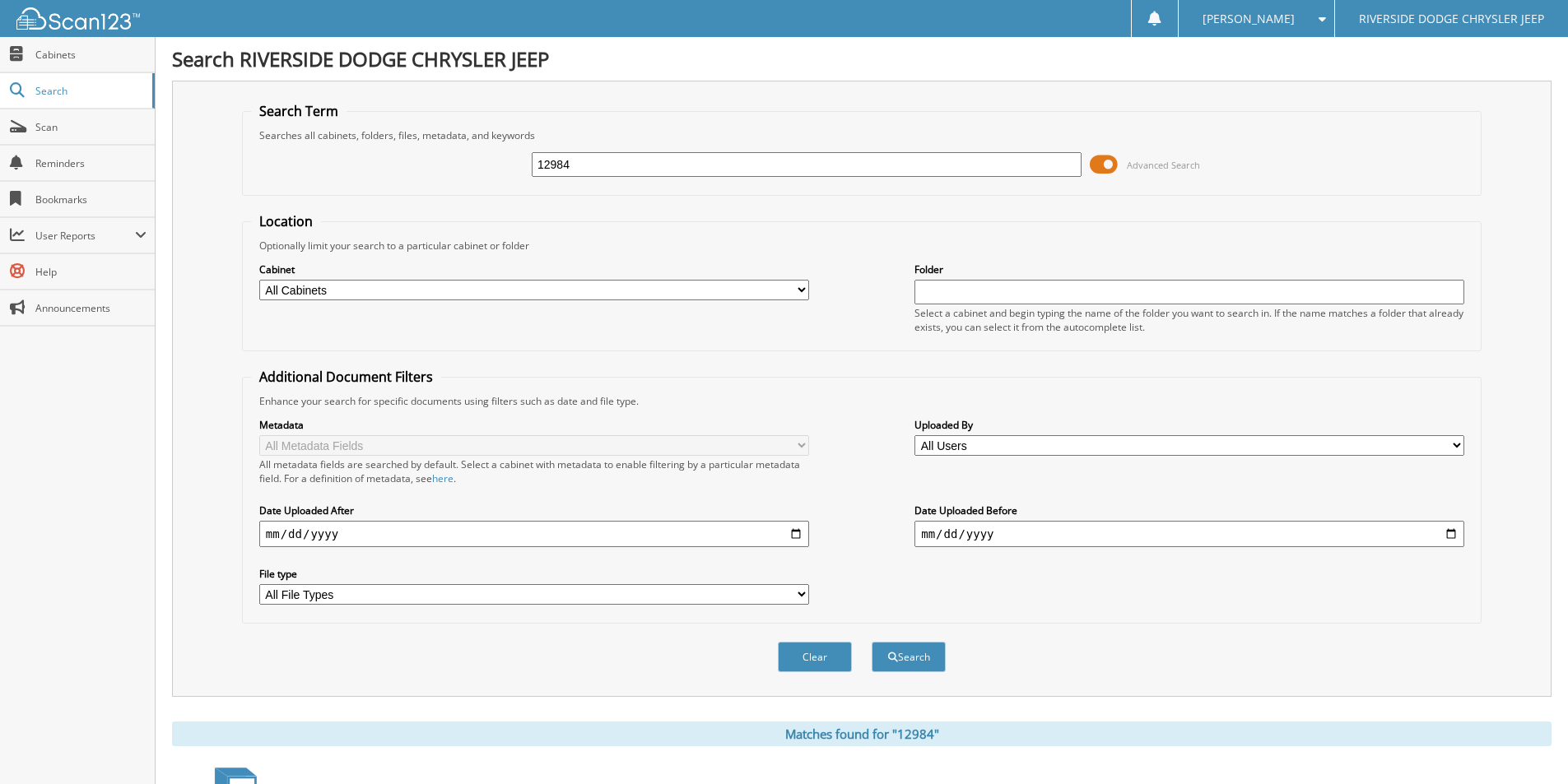
click at [574, 164] on input "12984" at bounding box center [806, 164] width 549 height 25
type input "13019"
click at [871, 642] on button "Search" at bounding box center [908, 657] width 74 height 30
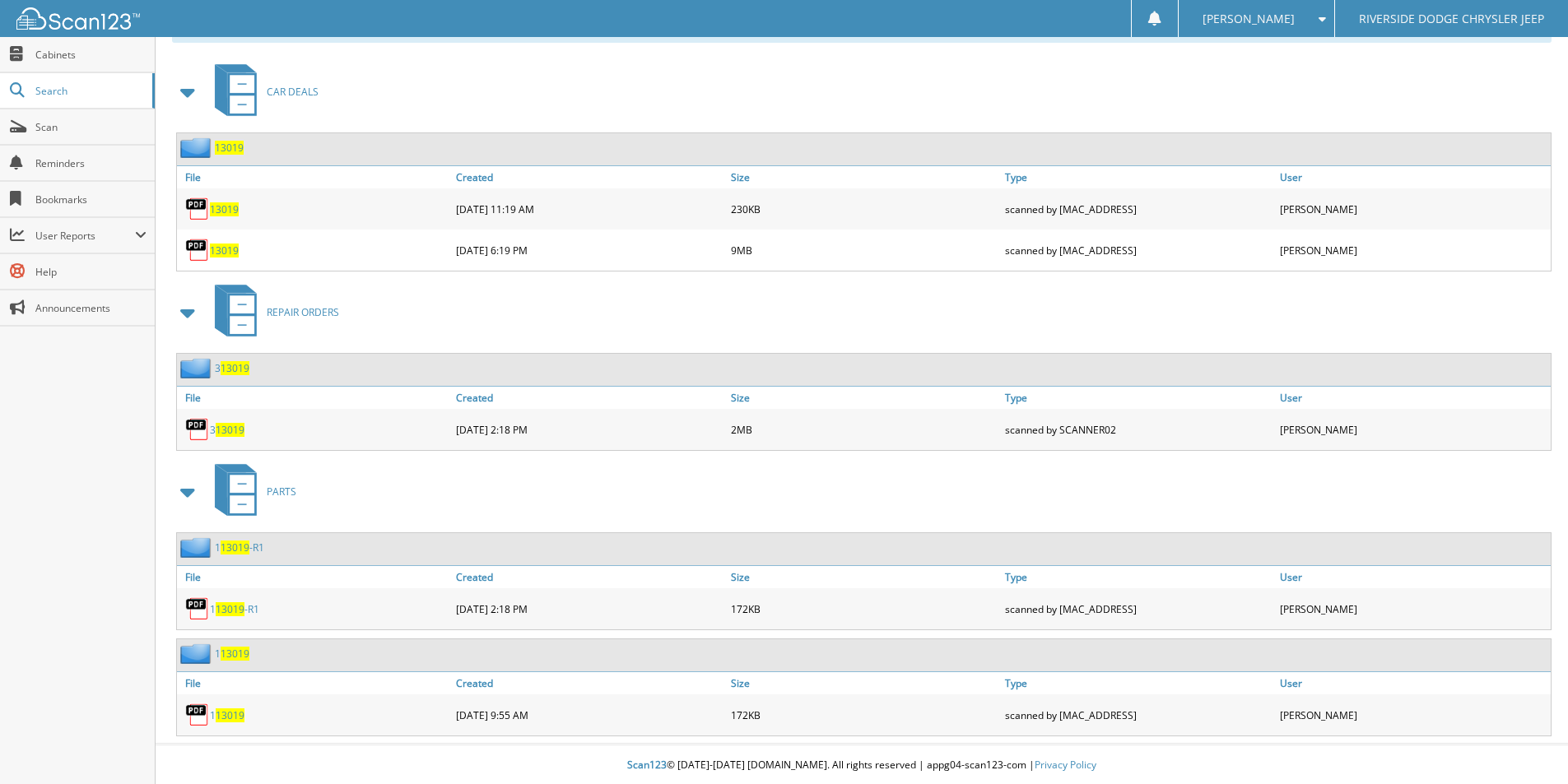
scroll to position [706, 0]
click at [228, 209] on span "13019" at bounding box center [224, 208] width 29 height 14
click at [225, 248] on span "13019" at bounding box center [224, 248] width 29 height 14
click at [228, 250] on span "13019" at bounding box center [224, 248] width 29 height 14
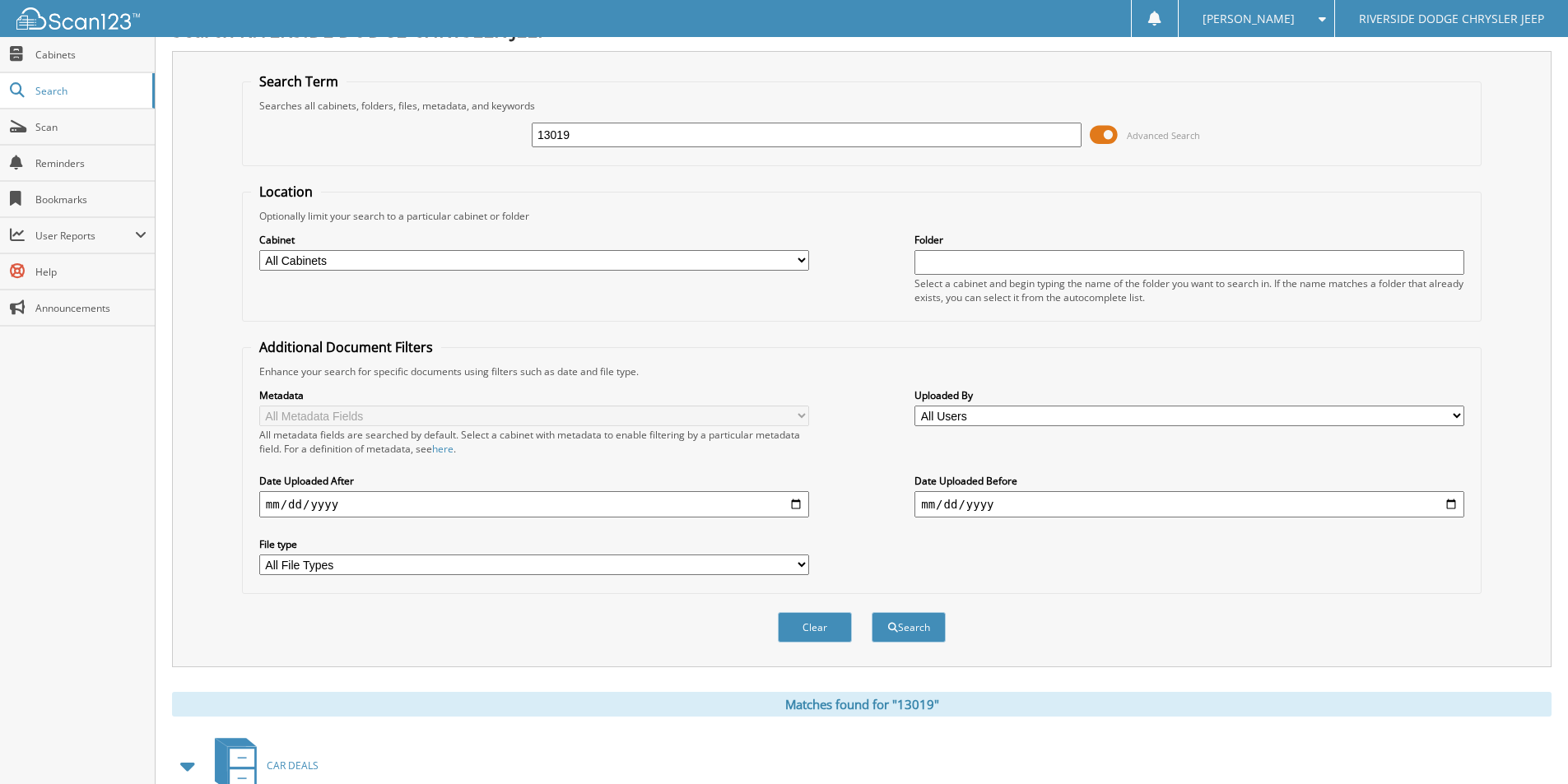
scroll to position [0, 0]
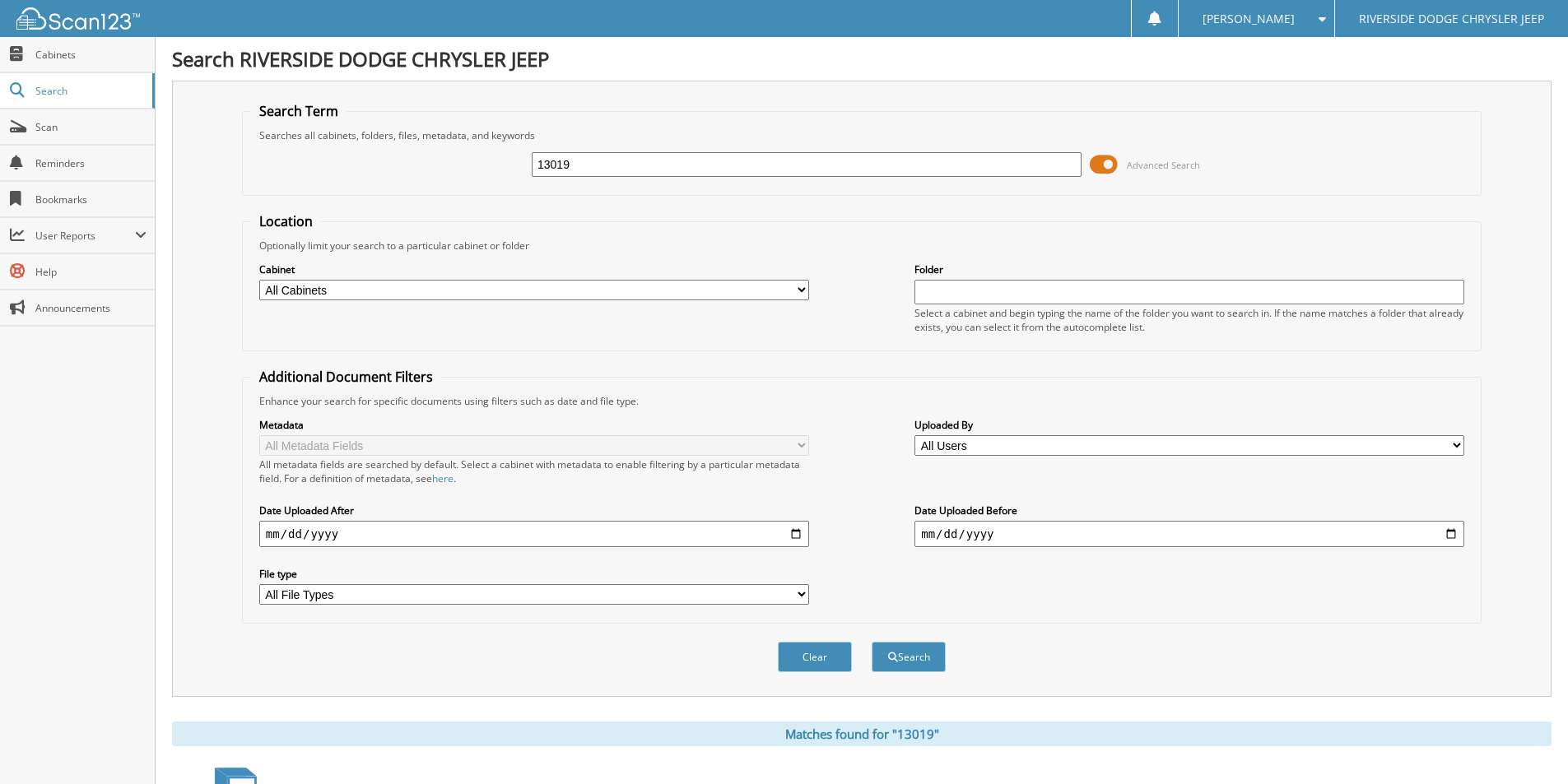
click at [662, 154] on input "13019" at bounding box center [806, 164] width 549 height 25
click at [662, 155] on input "13019" at bounding box center [806, 164] width 549 height 25
type input "13051"
click at [871, 642] on button "Search" at bounding box center [908, 657] width 74 height 30
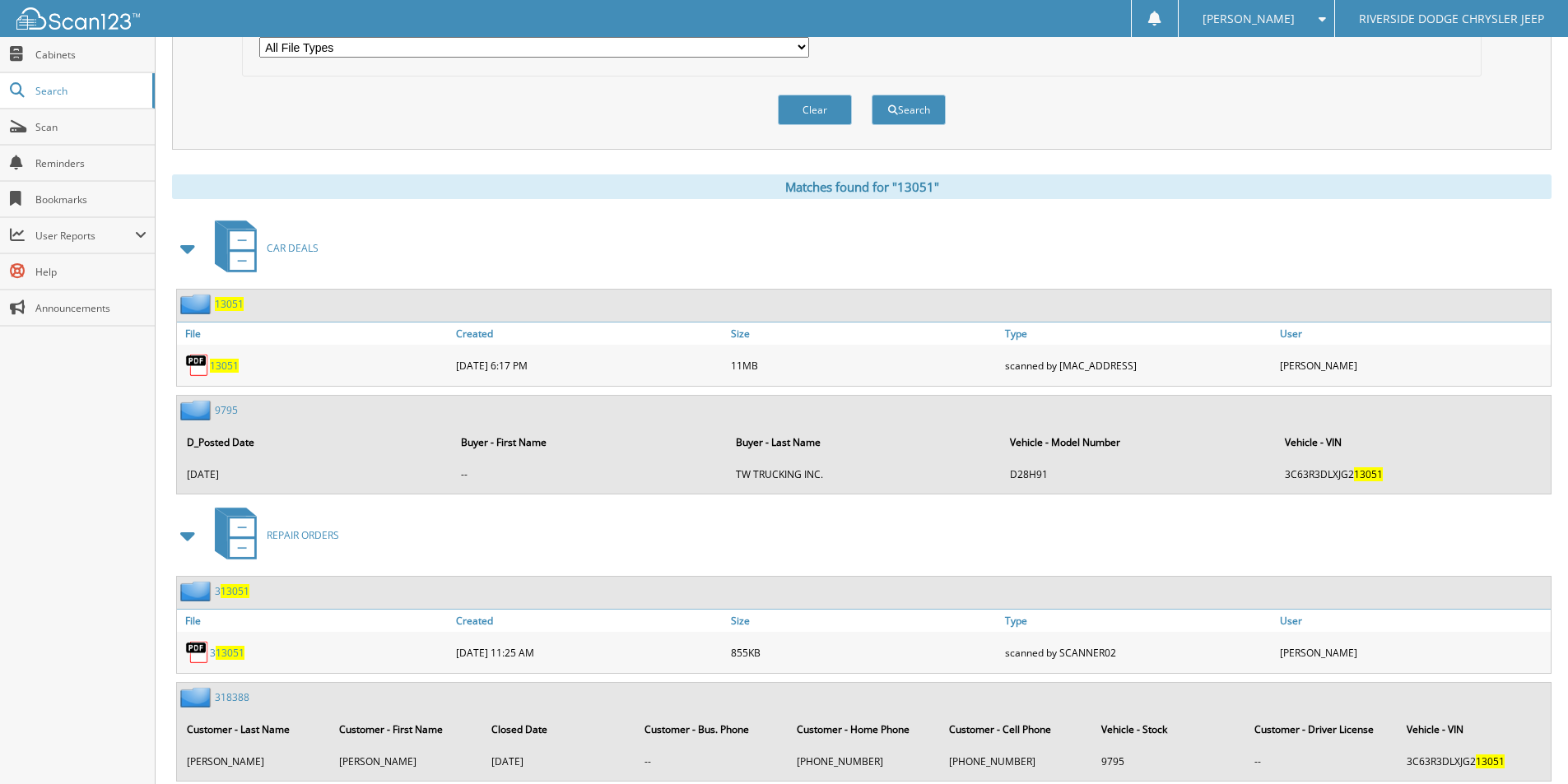
scroll to position [575, 0]
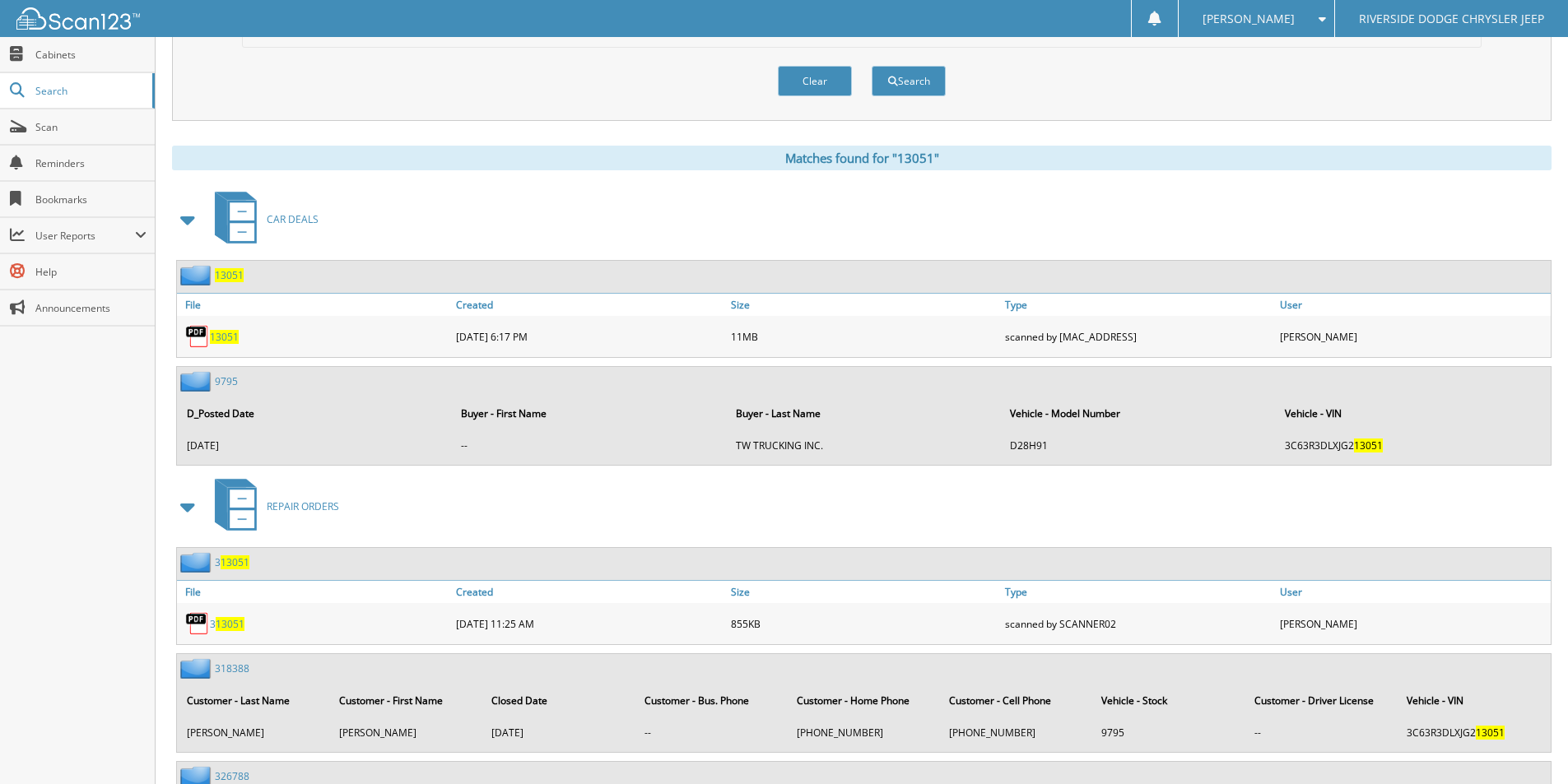
click at [228, 336] on span "13051" at bounding box center [224, 337] width 29 height 14
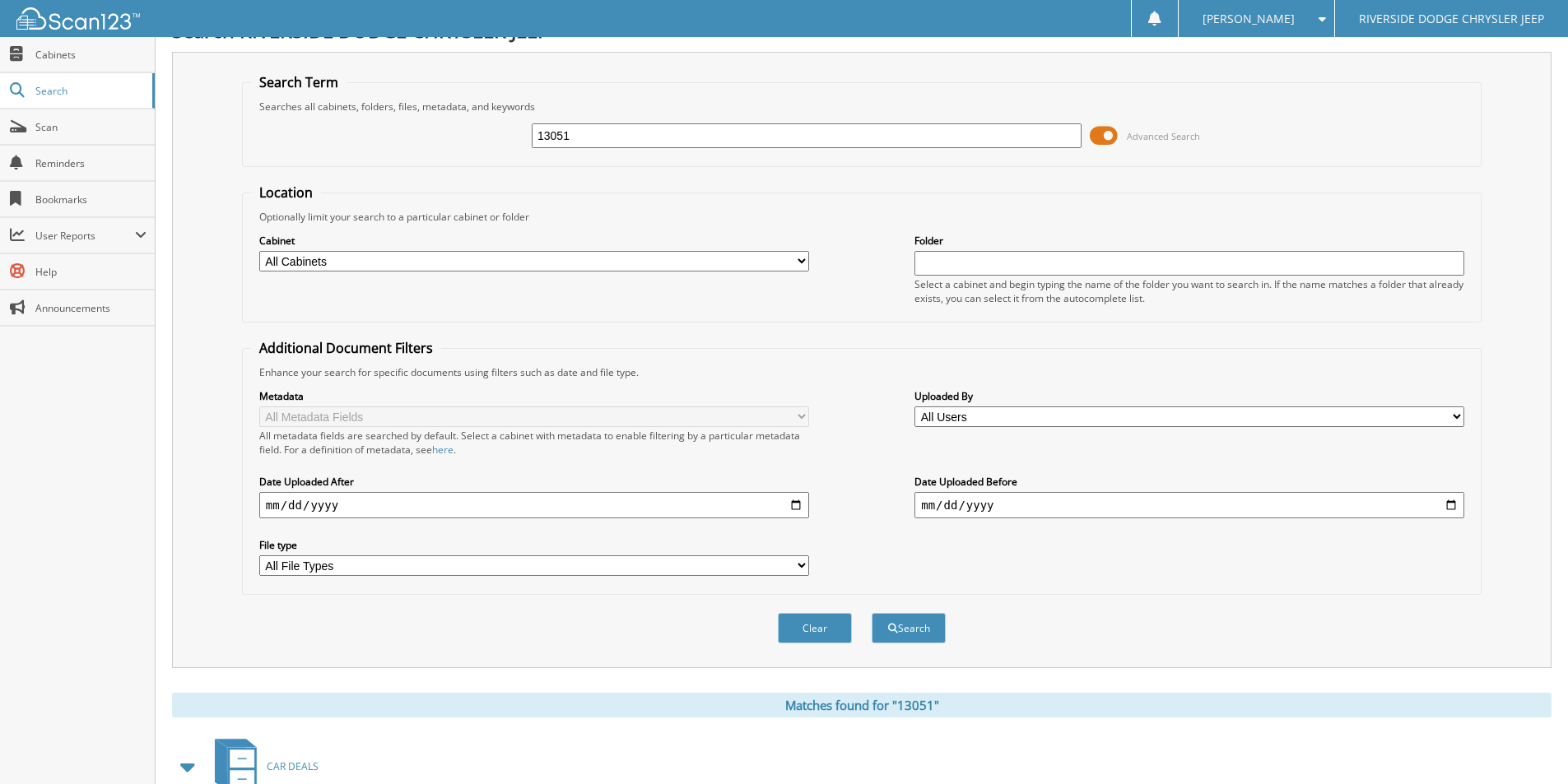
scroll to position [0, 0]
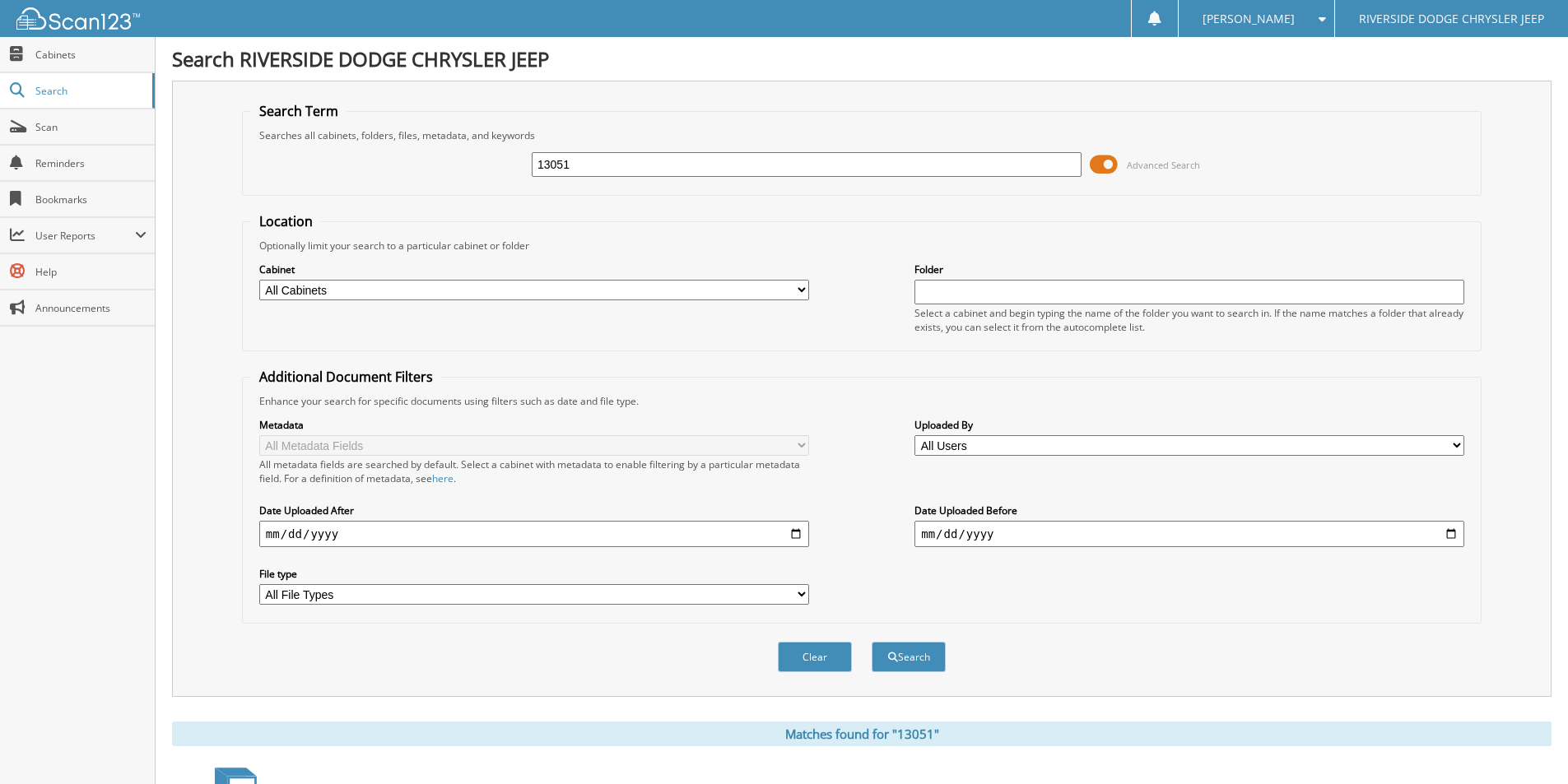
click at [644, 175] on input "13051" at bounding box center [806, 164] width 549 height 25
click at [643, 175] on input "13051" at bounding box center [806, 164] width 549 height 25
type input "13064"
click at [871, 642] on button "Search" at bounding box center [908, 657] width 74 height 30
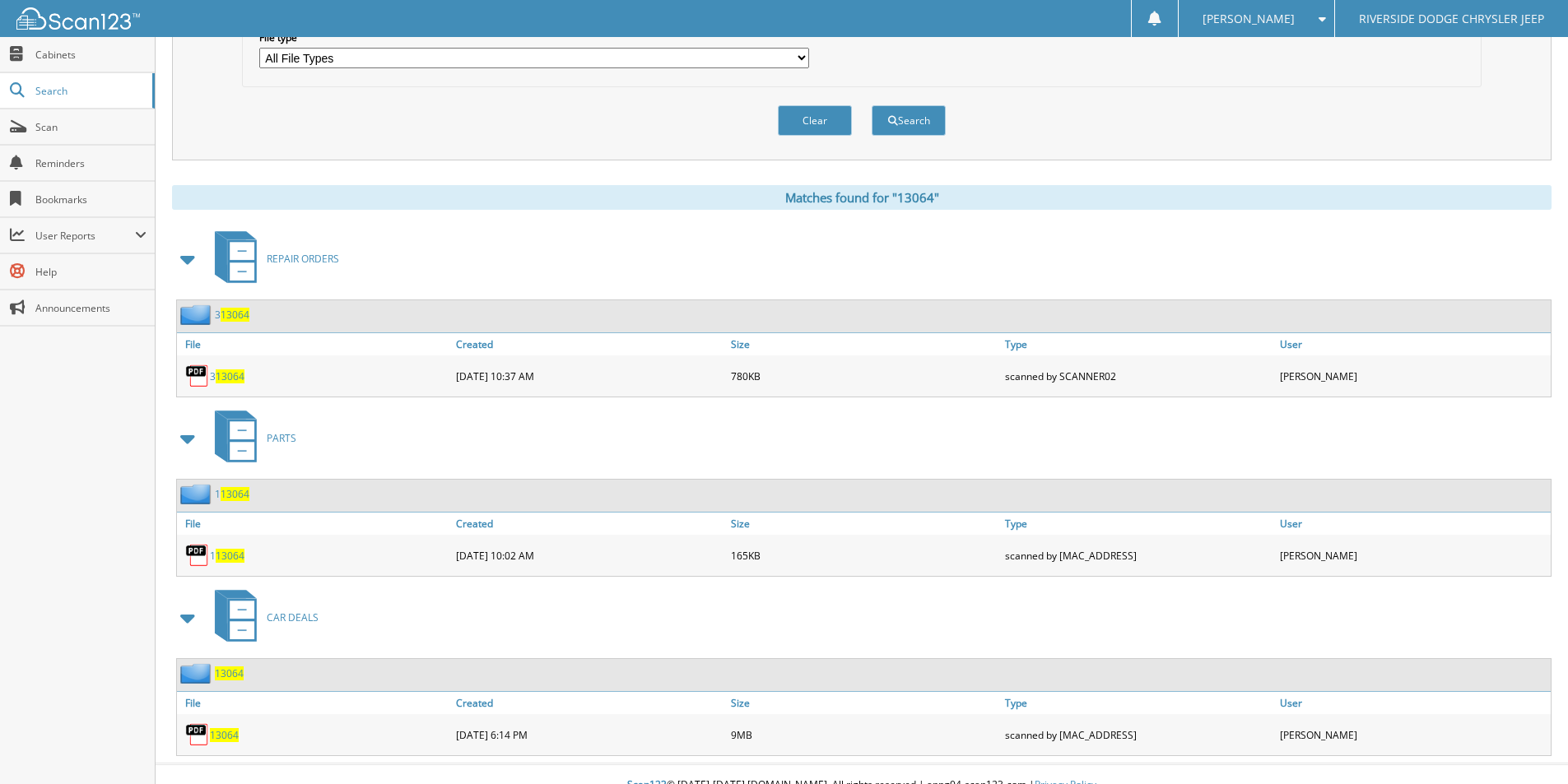
scroll to position [559, 0]
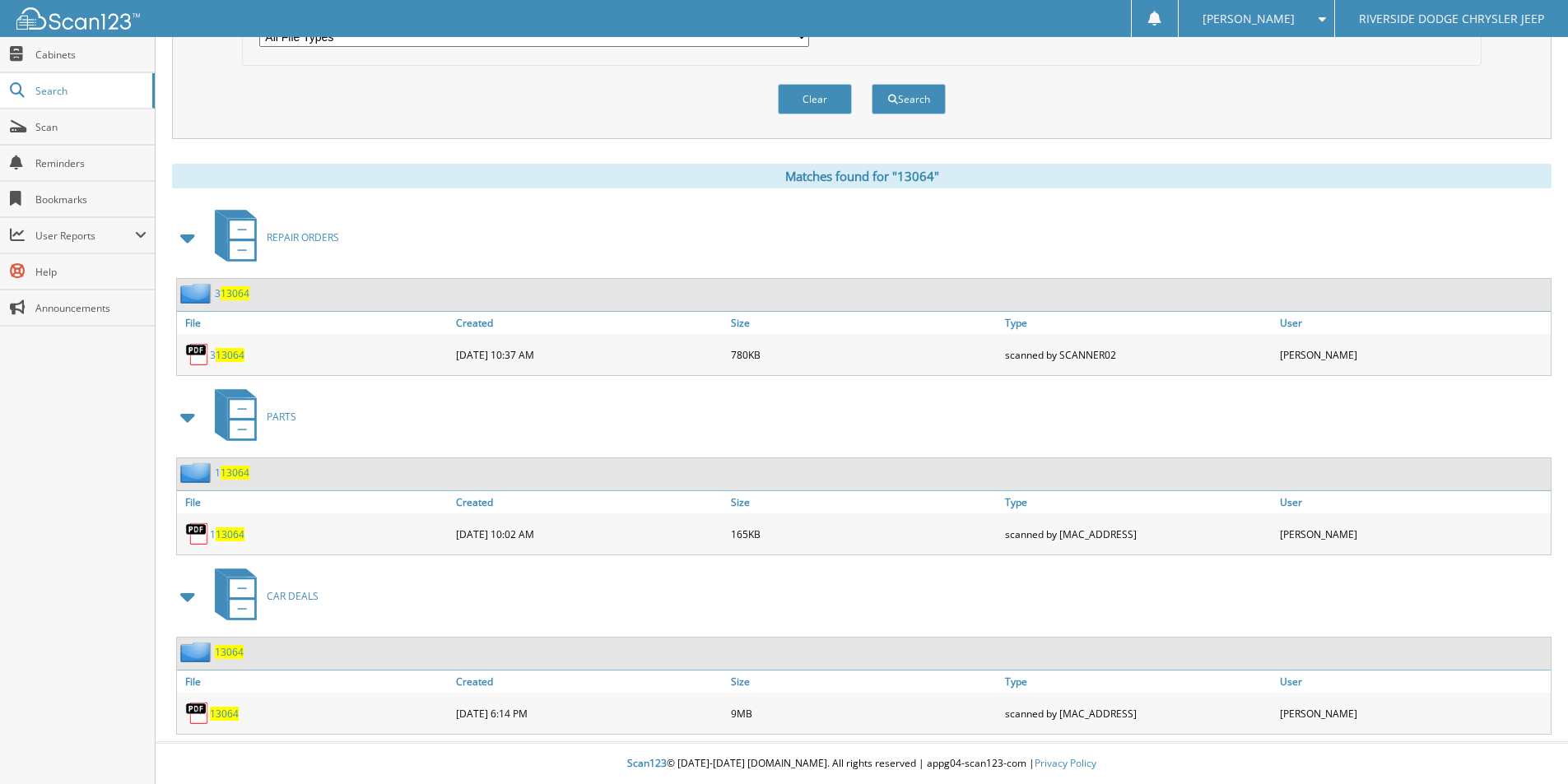
click at [228, 714] on span "13064" at bounding box center [224, 713] width 29 height 14
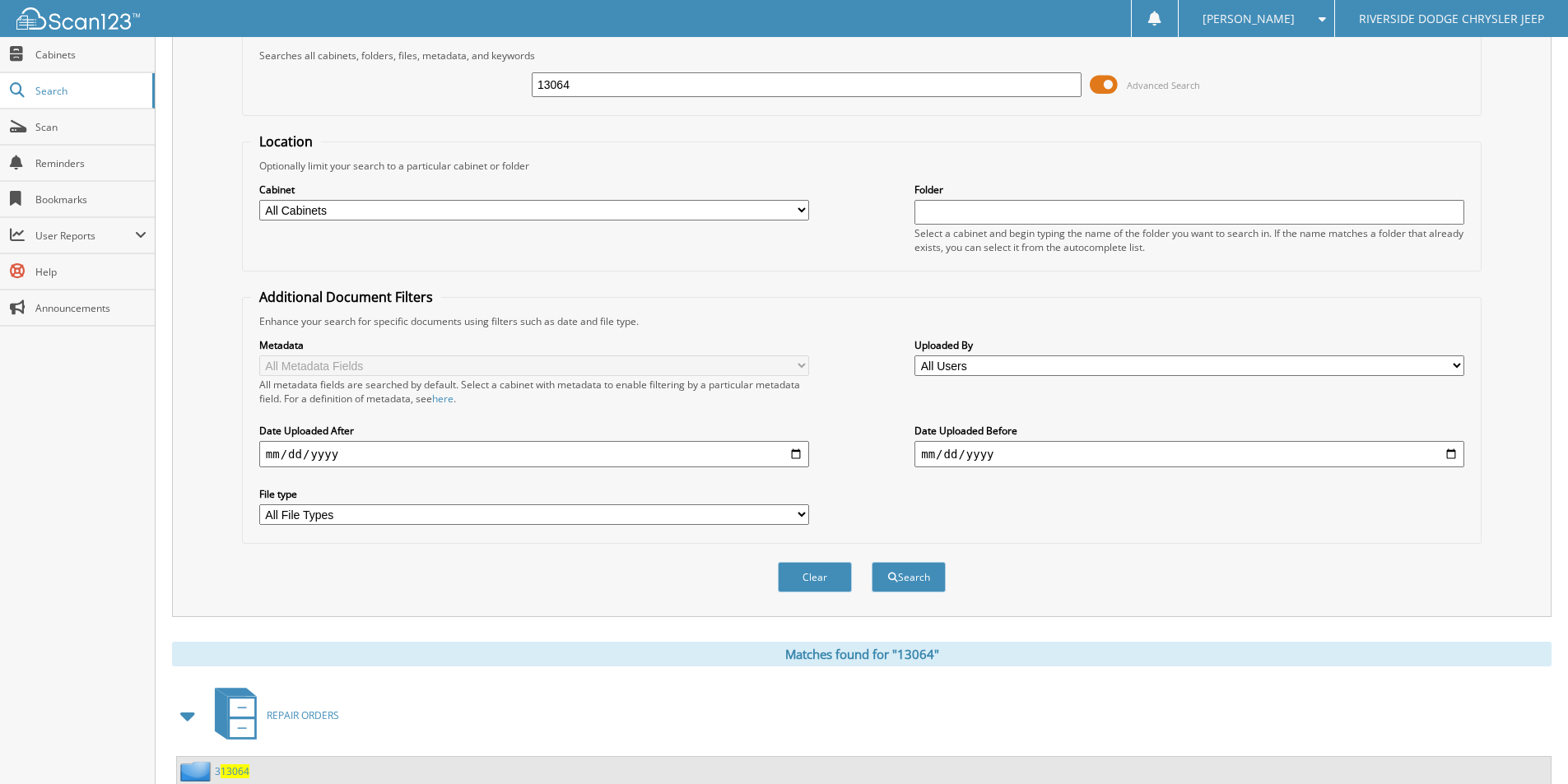
scroll to position [0, 0]
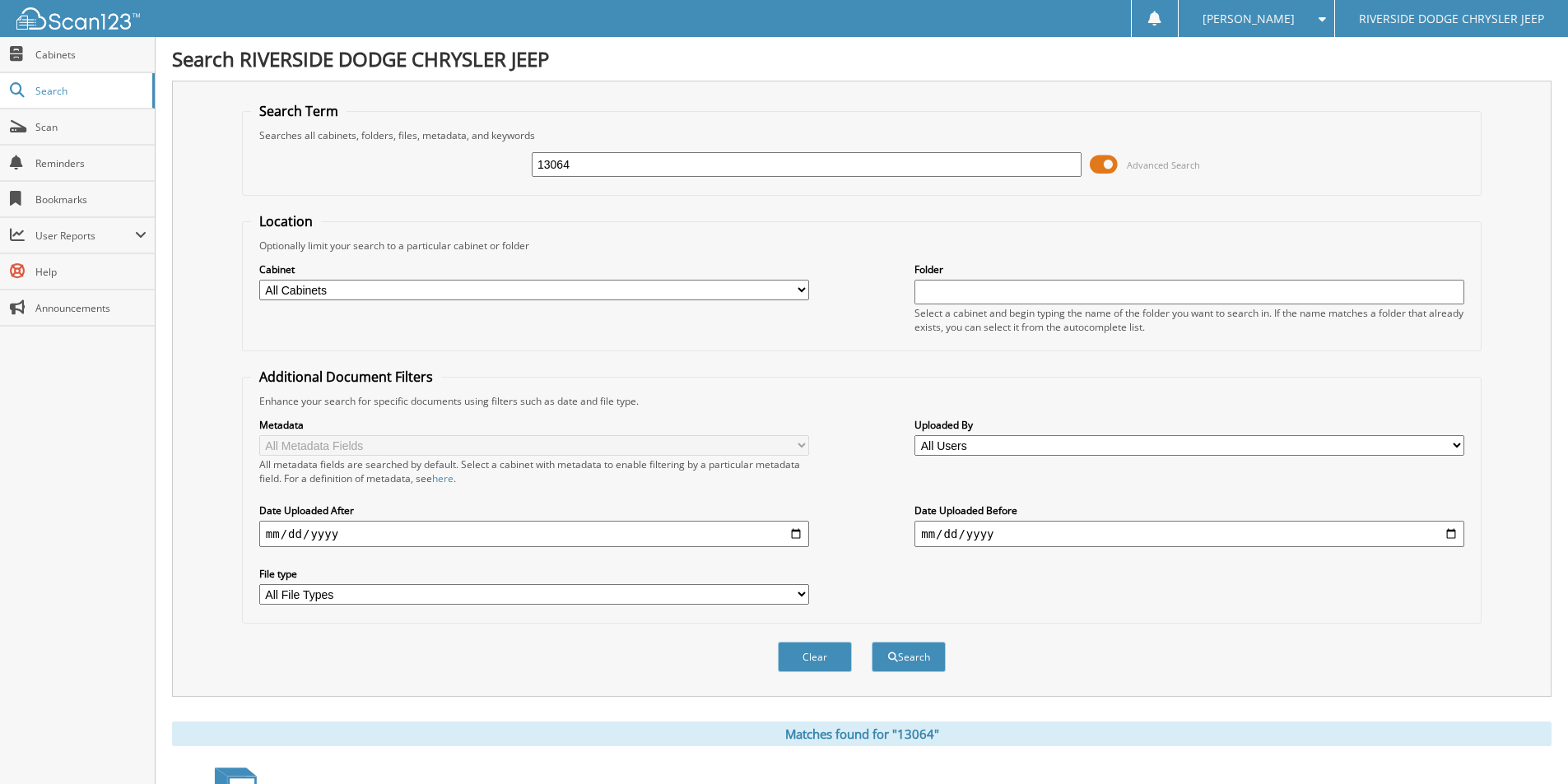
click at [677, 152] on input "13064" at bounding box center [806, 164] width 549 height 25
click at [677, 153] on input "13064" at bounding box center [806, 164] width 549 height 25
type input "12994"
click at [871, 642] on button "Search" at bounding box center [908, 657] width 74 height 30
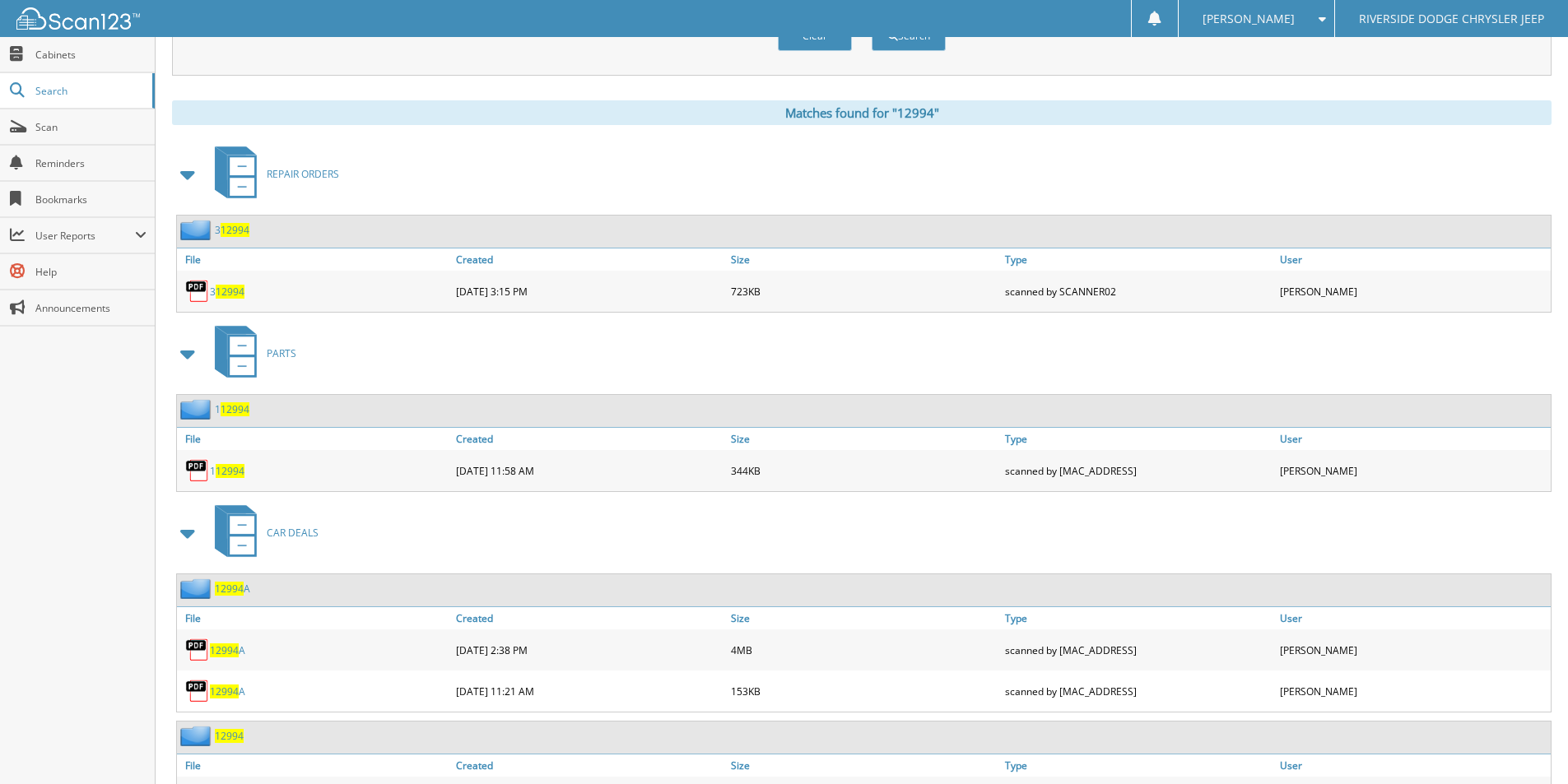
scroll to position [706, 0]
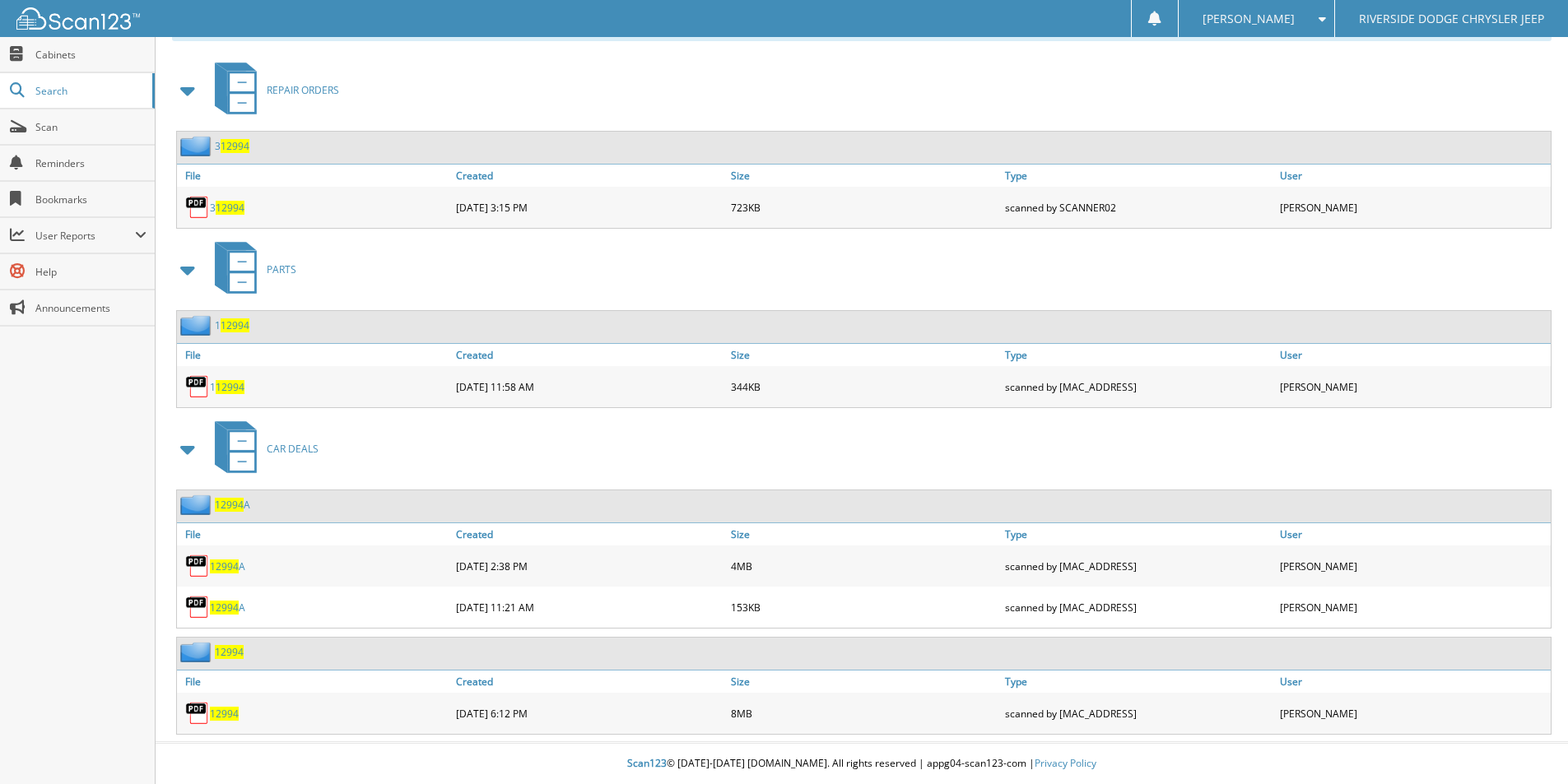
click at [221, 707] on span "12994" at bounding box center [224, 713] width 29 height 14
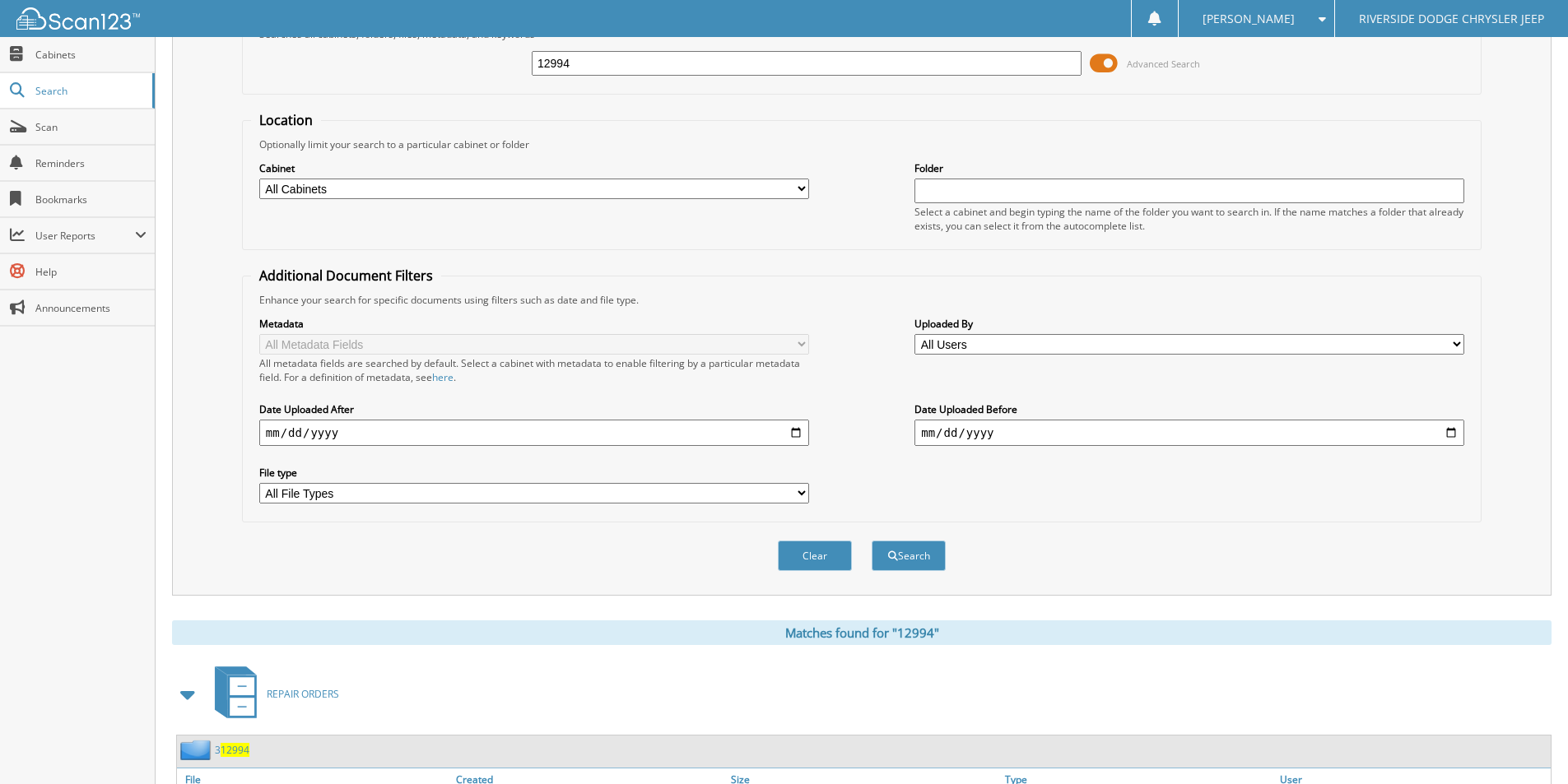
scroll to position [0, 0]
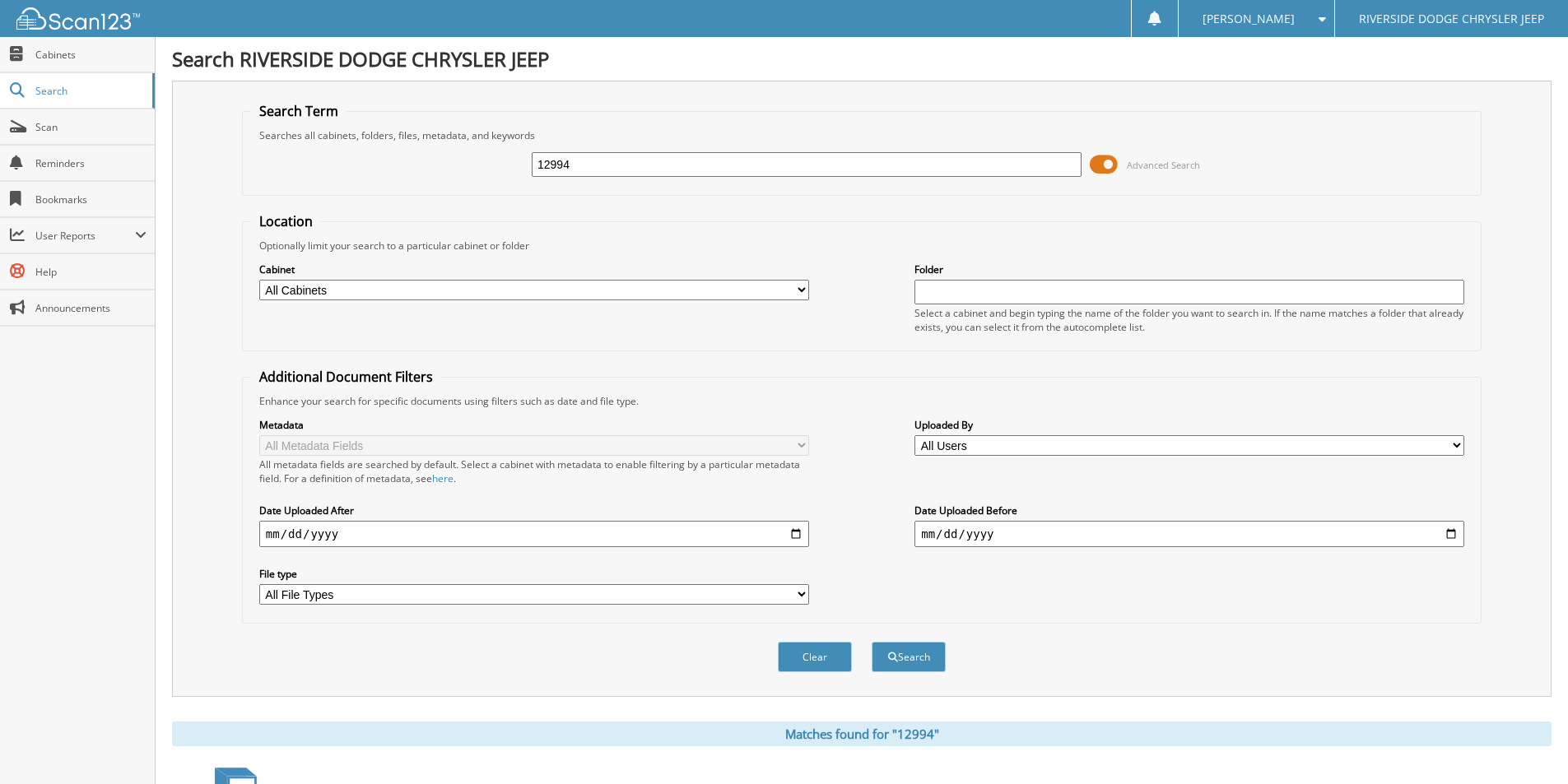
click at [639, 161] on input "12994" at bounding box center [806, 164] width 549 height 25
click at [639, 163] on input "12994" at bounding box center [806, 164] width 549 height 25
type input "u4667a"
click at [871, 642] on button "Search" at bounding box center [908, 657] width 74 height 30
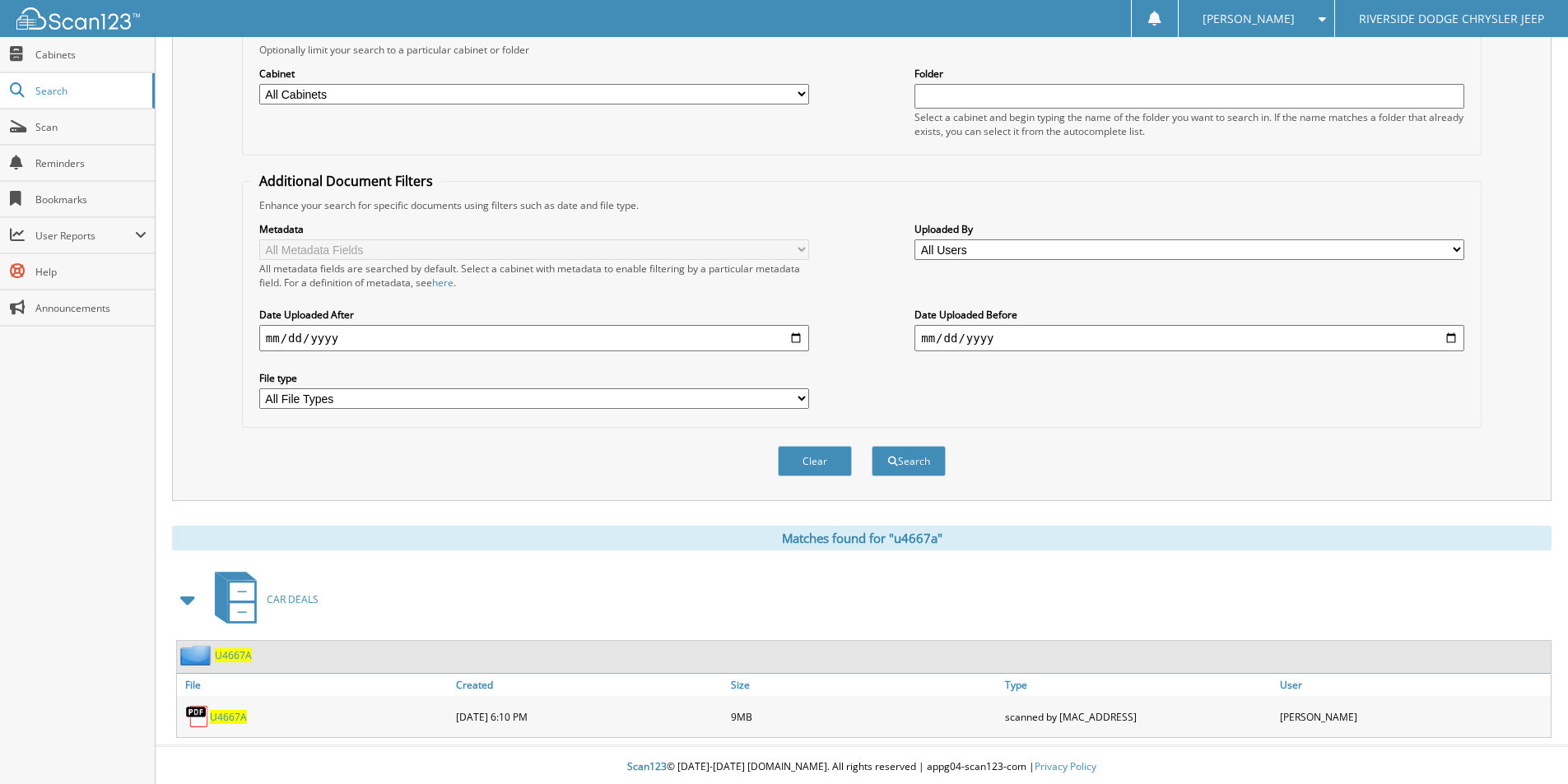
scroll to position [200, 0]
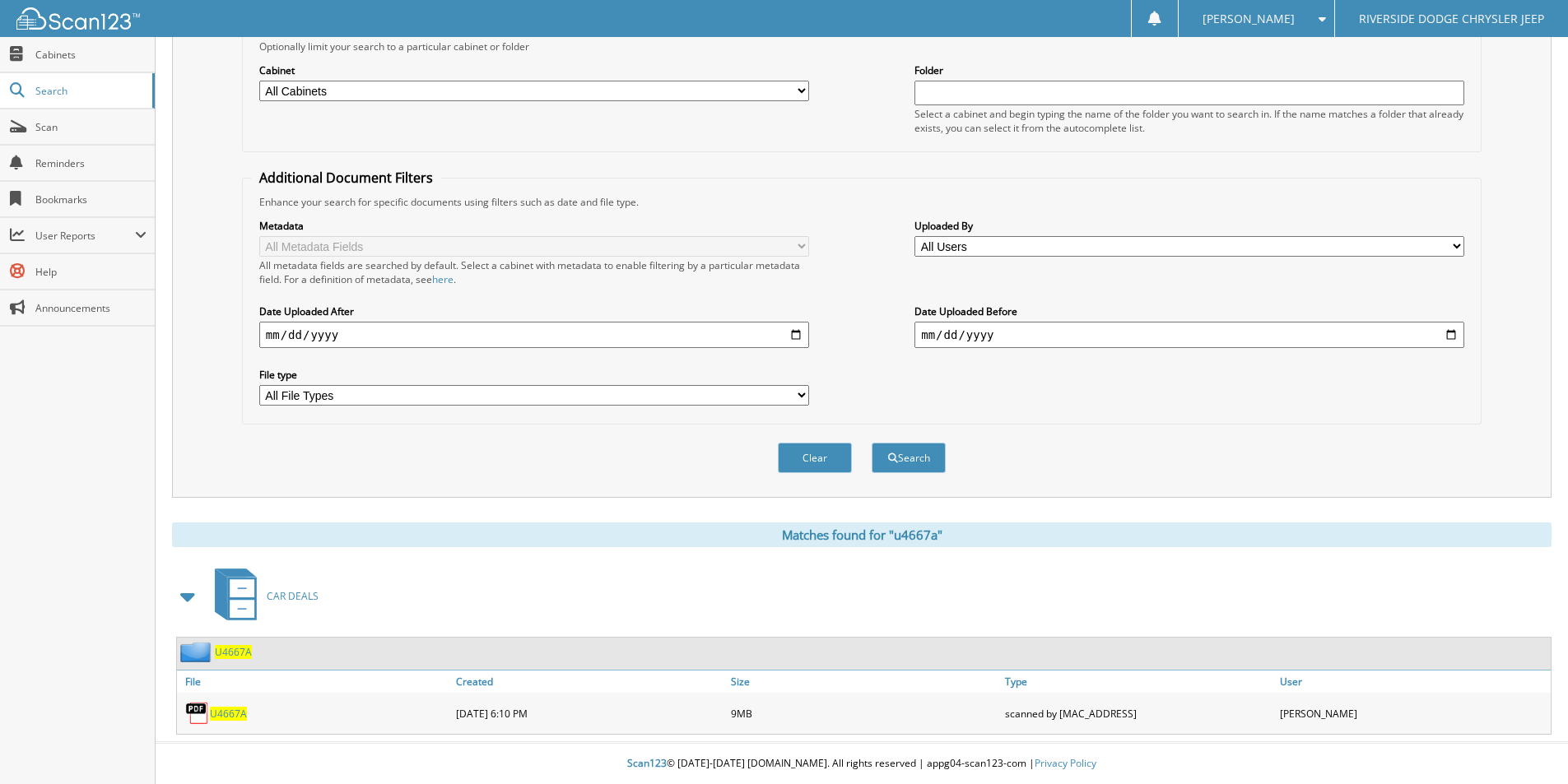
click at [228, 710] on span "U4667A" at bounding box center [228, 713] width 37 height 14
click at [226, 710] on span "U4667A" at bounding box center [228, 713] width 37 height 14
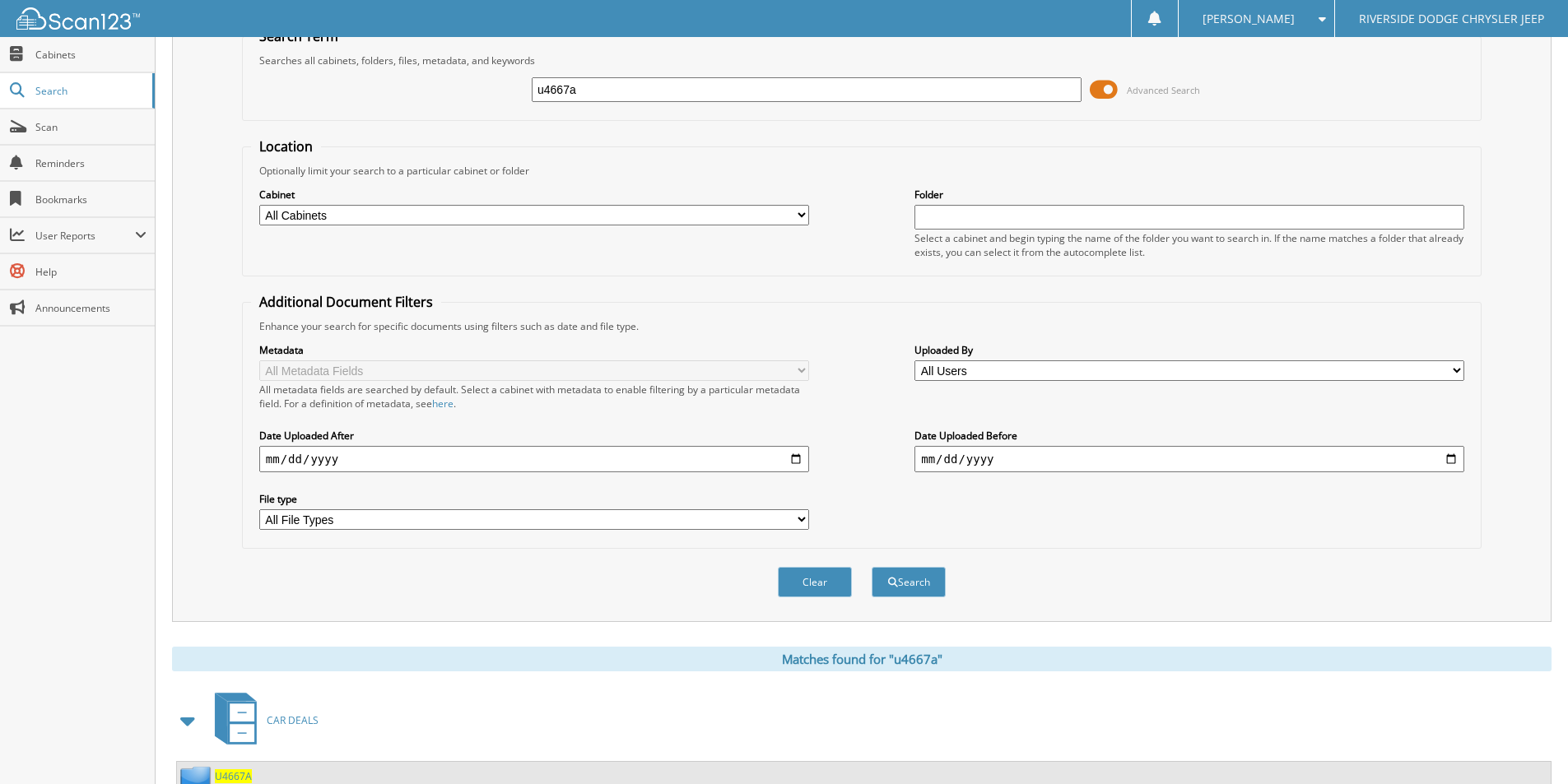
scroll to position [0, 0]
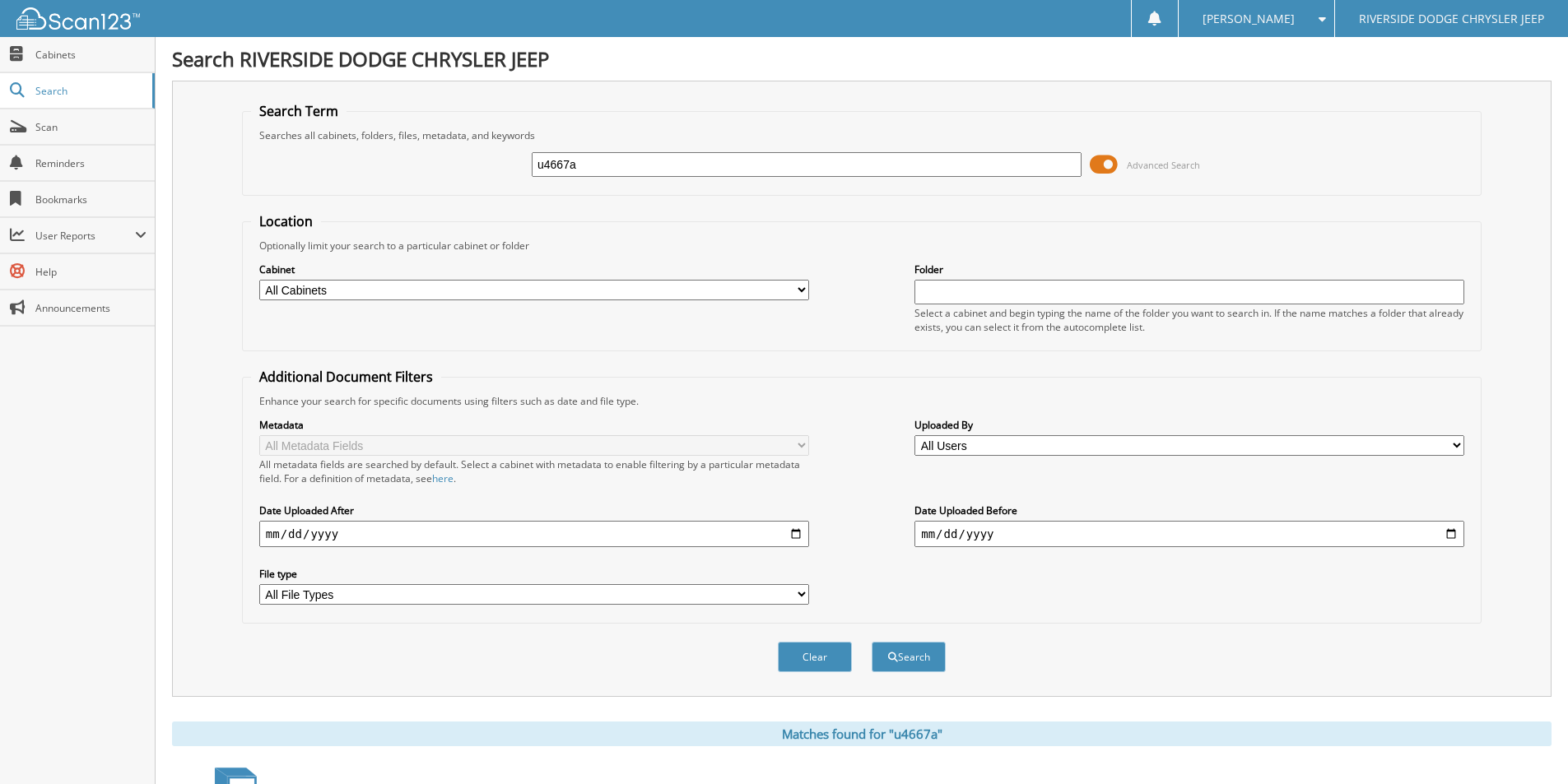
click at [578, 169] on input "u4667a" at bounding box center [806, 164] width 549 height 25
type input "12964a"
click at [871, 642] on button "Search" at bounding box center [908, 657] width 74 height 30
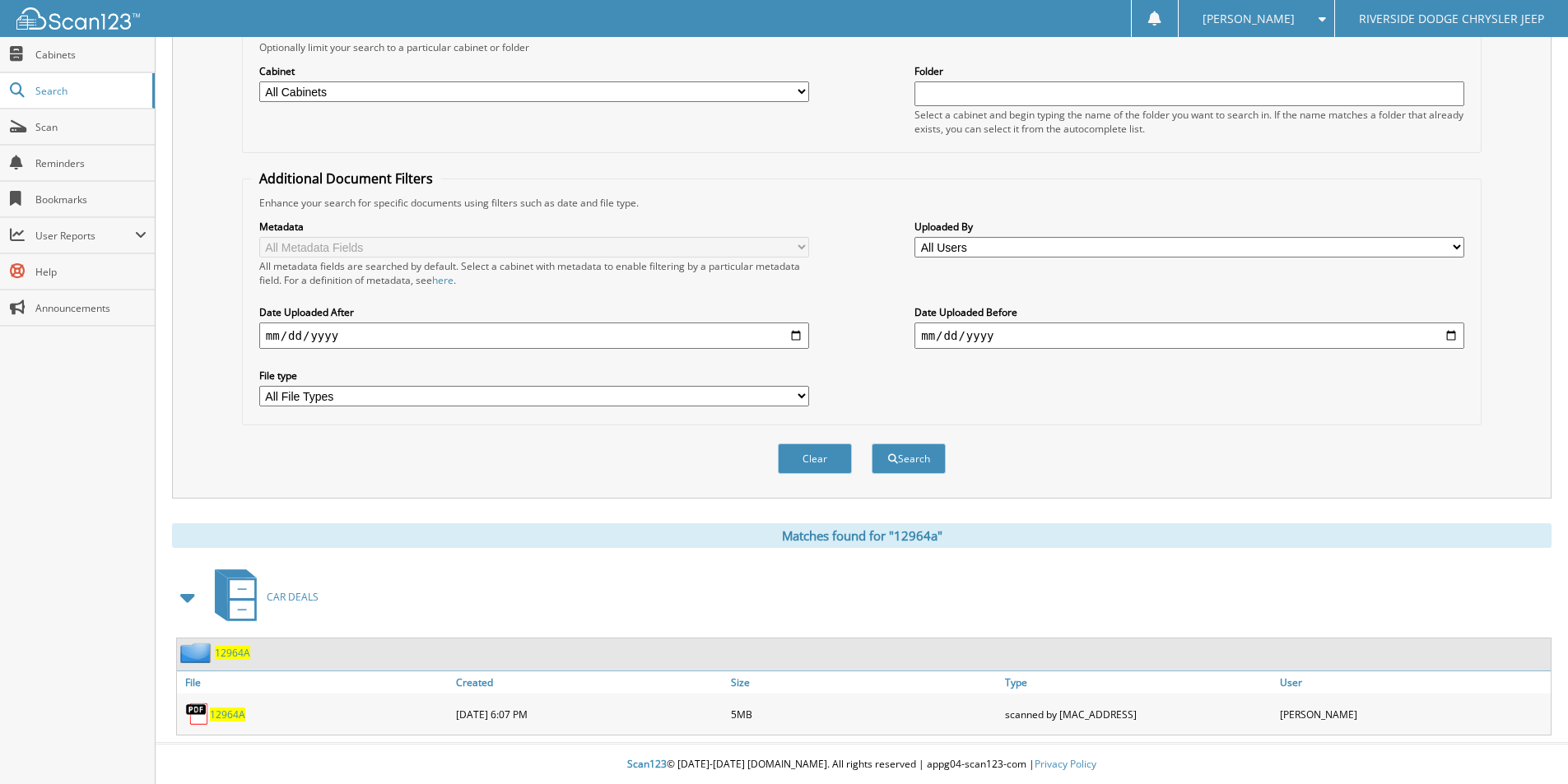
scroll to position [200, 0]
click at [231, 715] on span "12964A" at bounding box center [227, 713] width 35 height 14
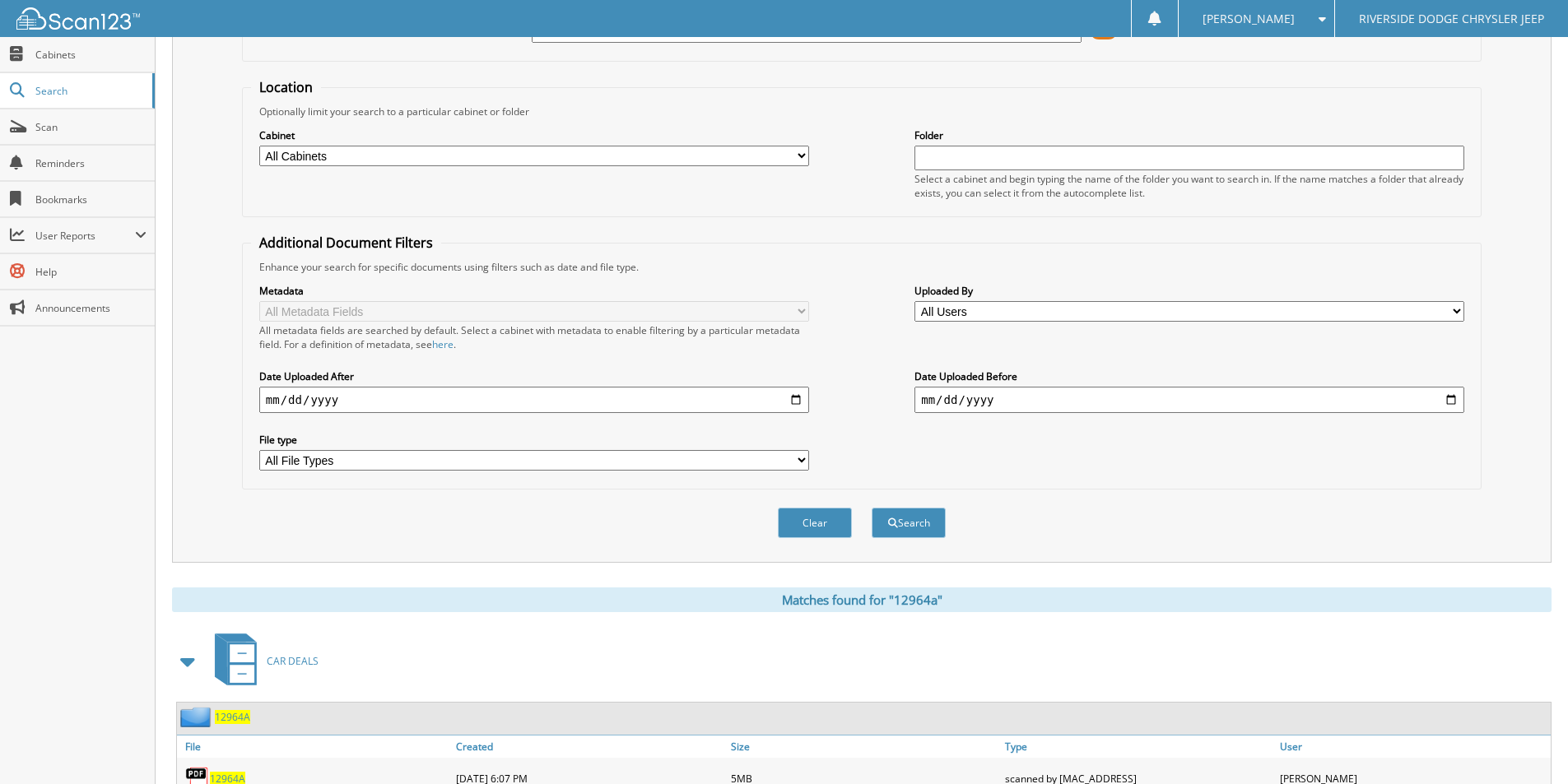
scroll to position [0, 0]
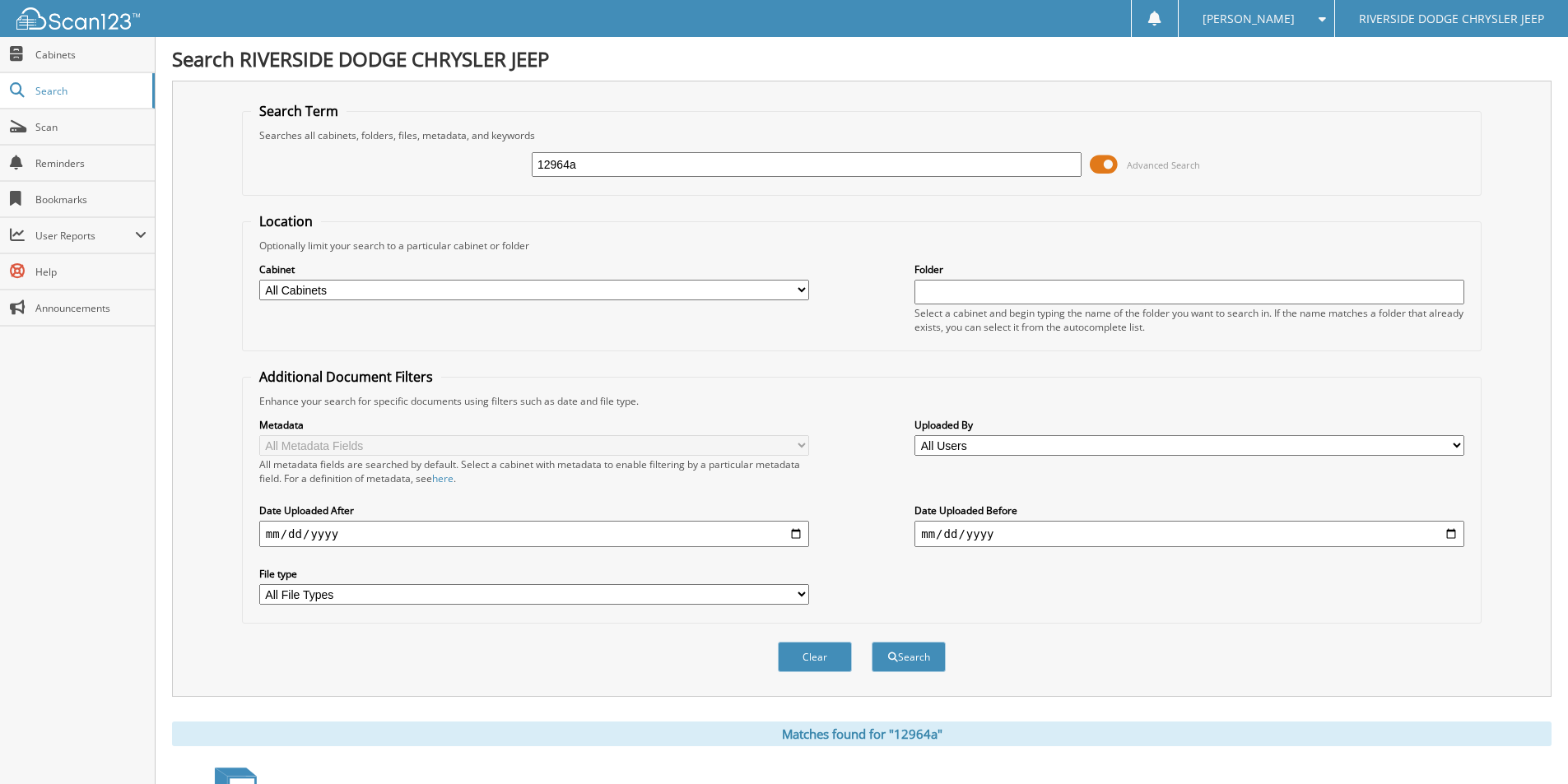
click at [604, 158] on input "12964a" at bounding box center [806, 164] width 549 height 25
click at [605, 158] on input "12964a" at bounding box center [806, 164] width 549 height 25
type input "13026"
click at [871, 642] on button "Search" at bounding box center [908, 657] width 74 height 30
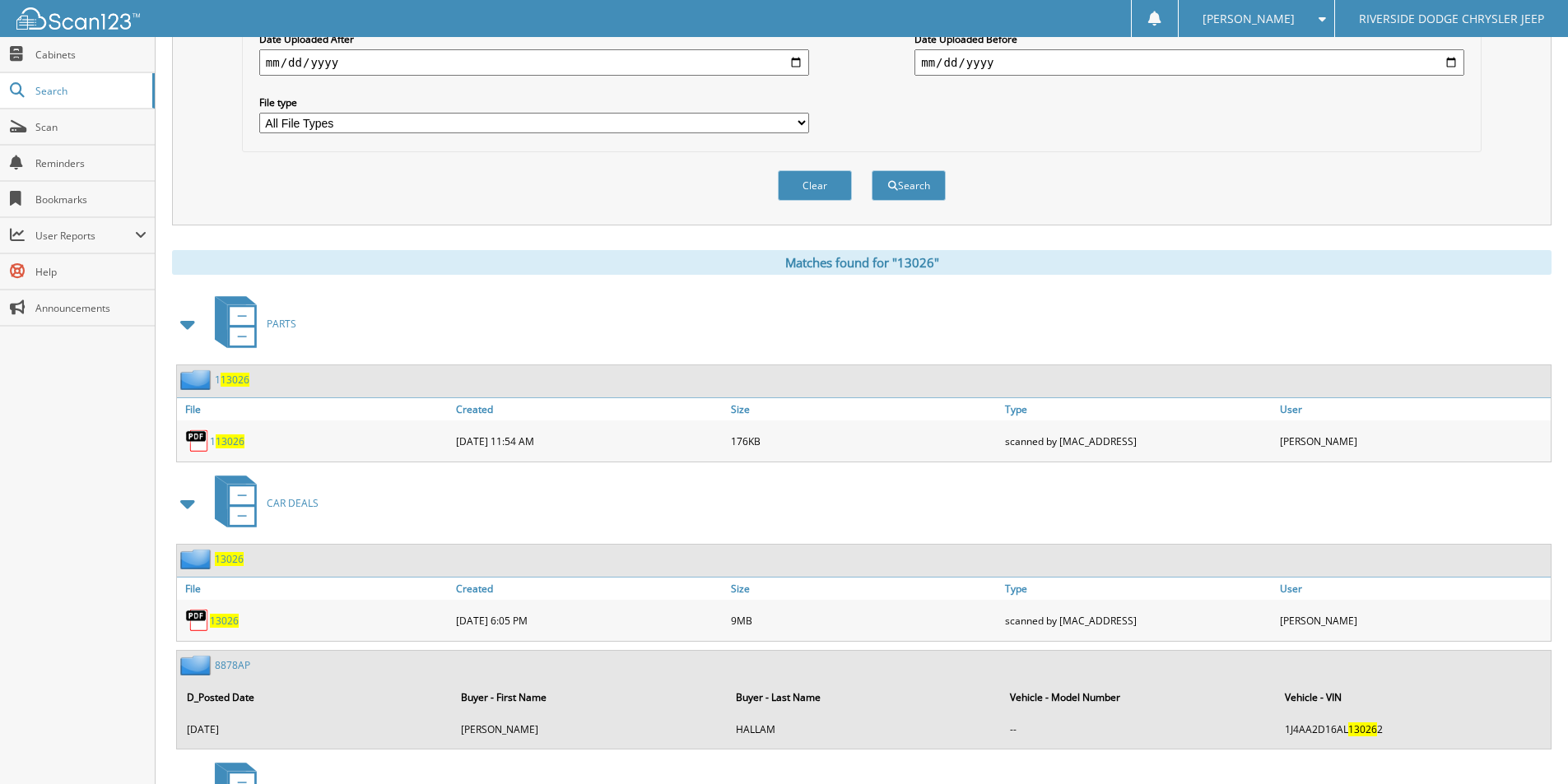
scroll to position [658, 0]
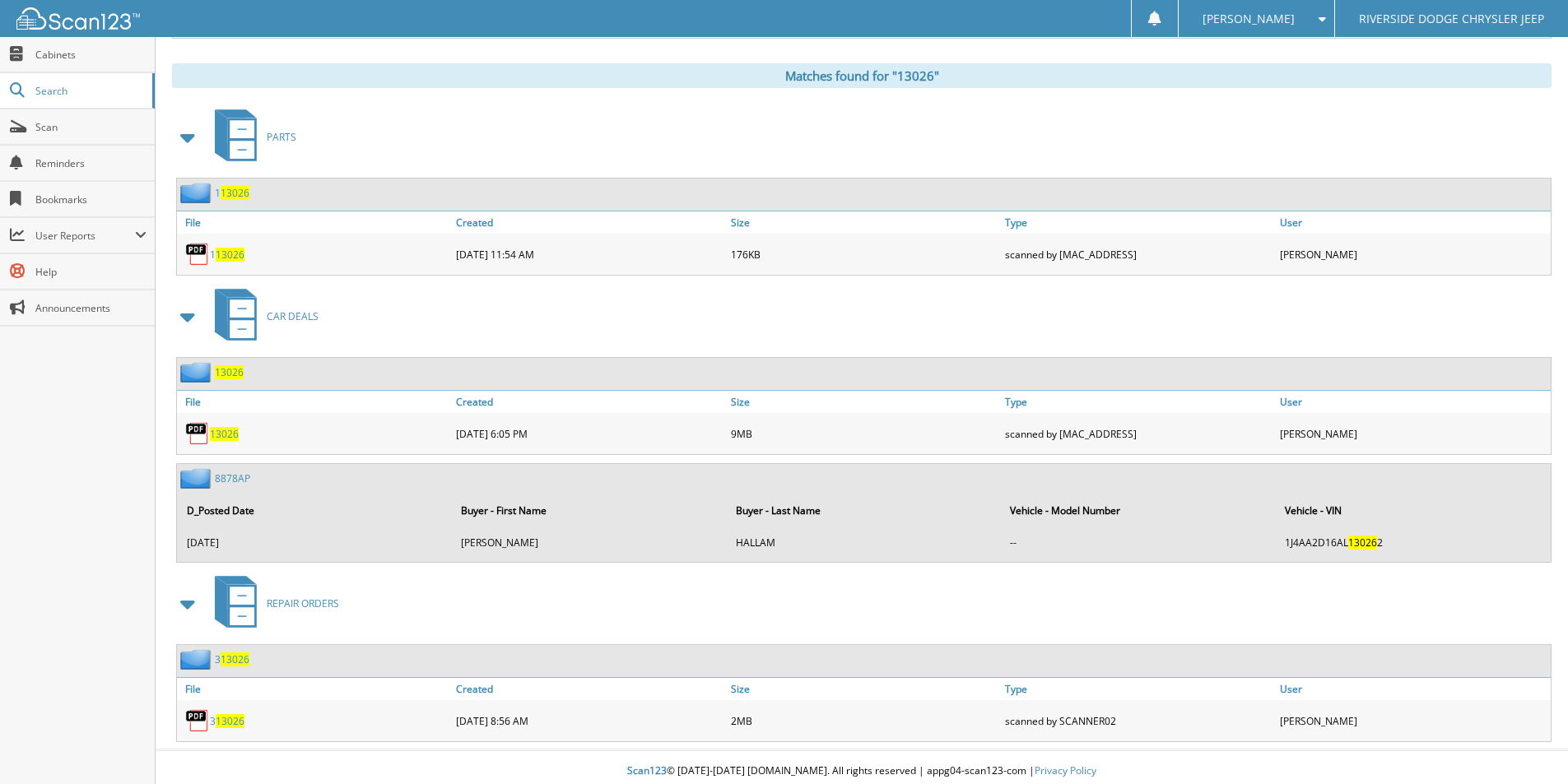
click at [227, 433] on span "13026" at bounding box center [224, 433] width 29 height 14
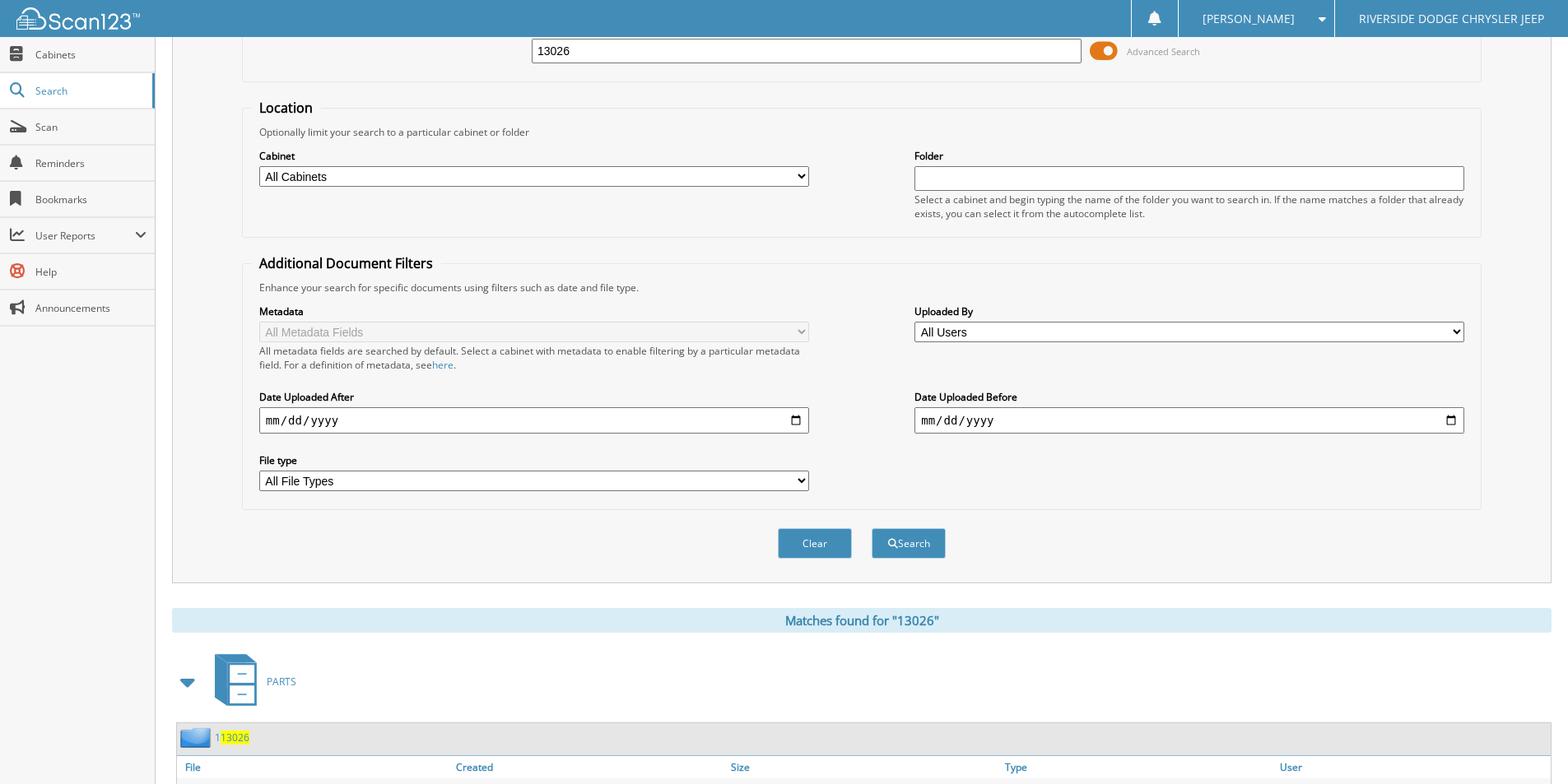
scroll to position [0, 0]
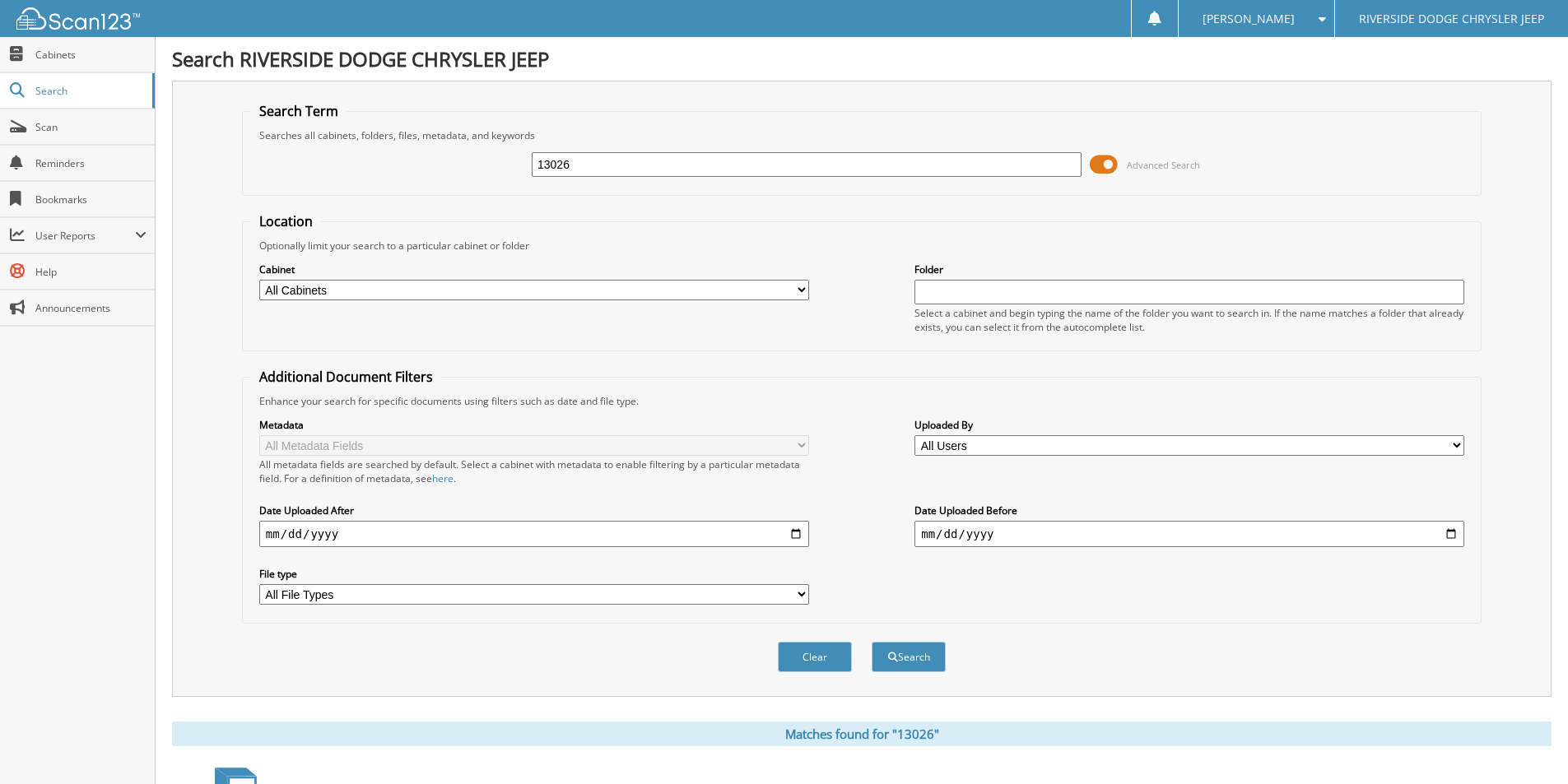
click at [663, 163] on input "13026" at bounding box center [806, 164] width 549 height 25
type input "u4658"
click at [871, 642] on button "Search" at bounding box center [908, 657] width 74 height 30
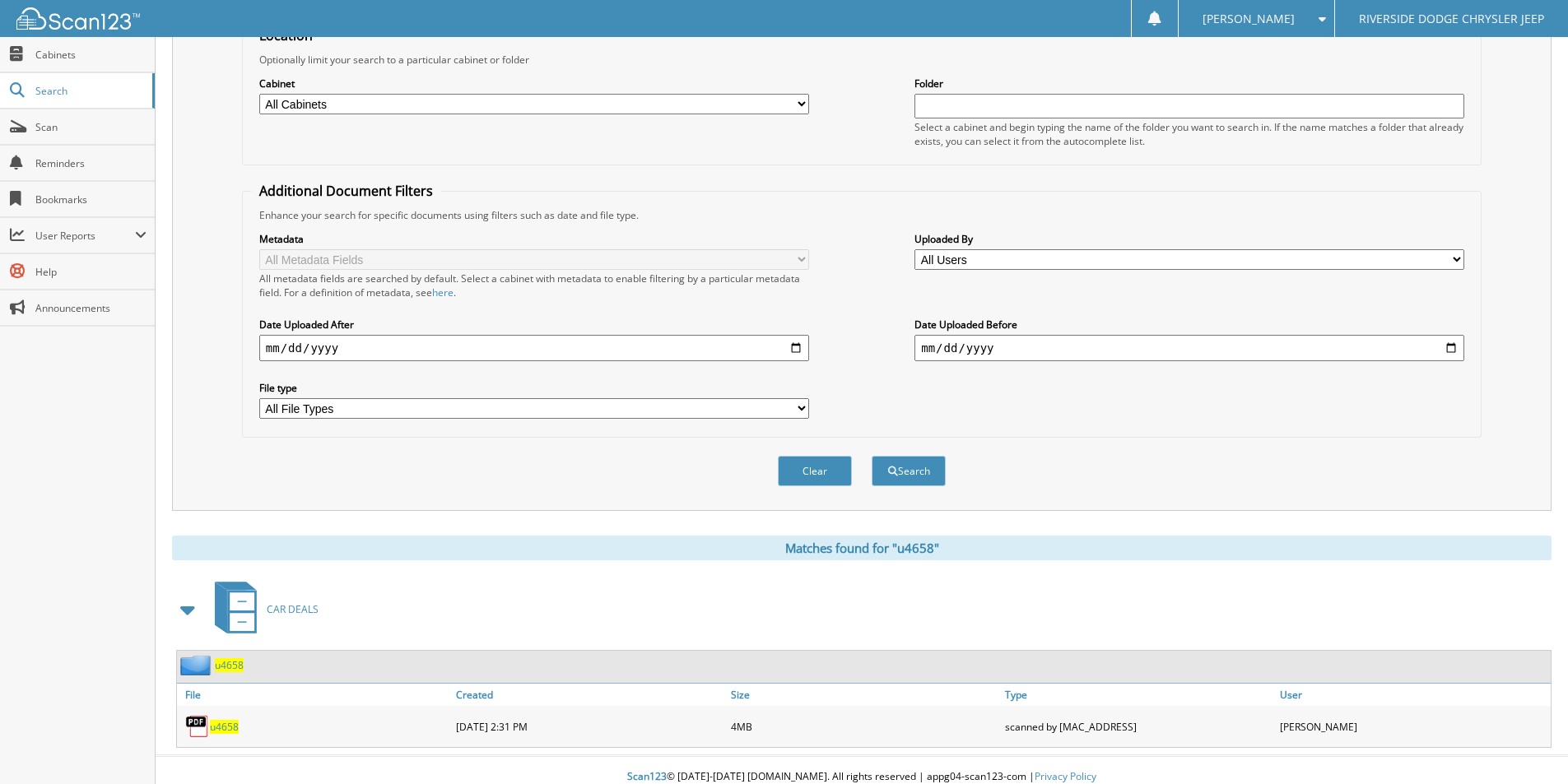
scroll to position [200, 0]
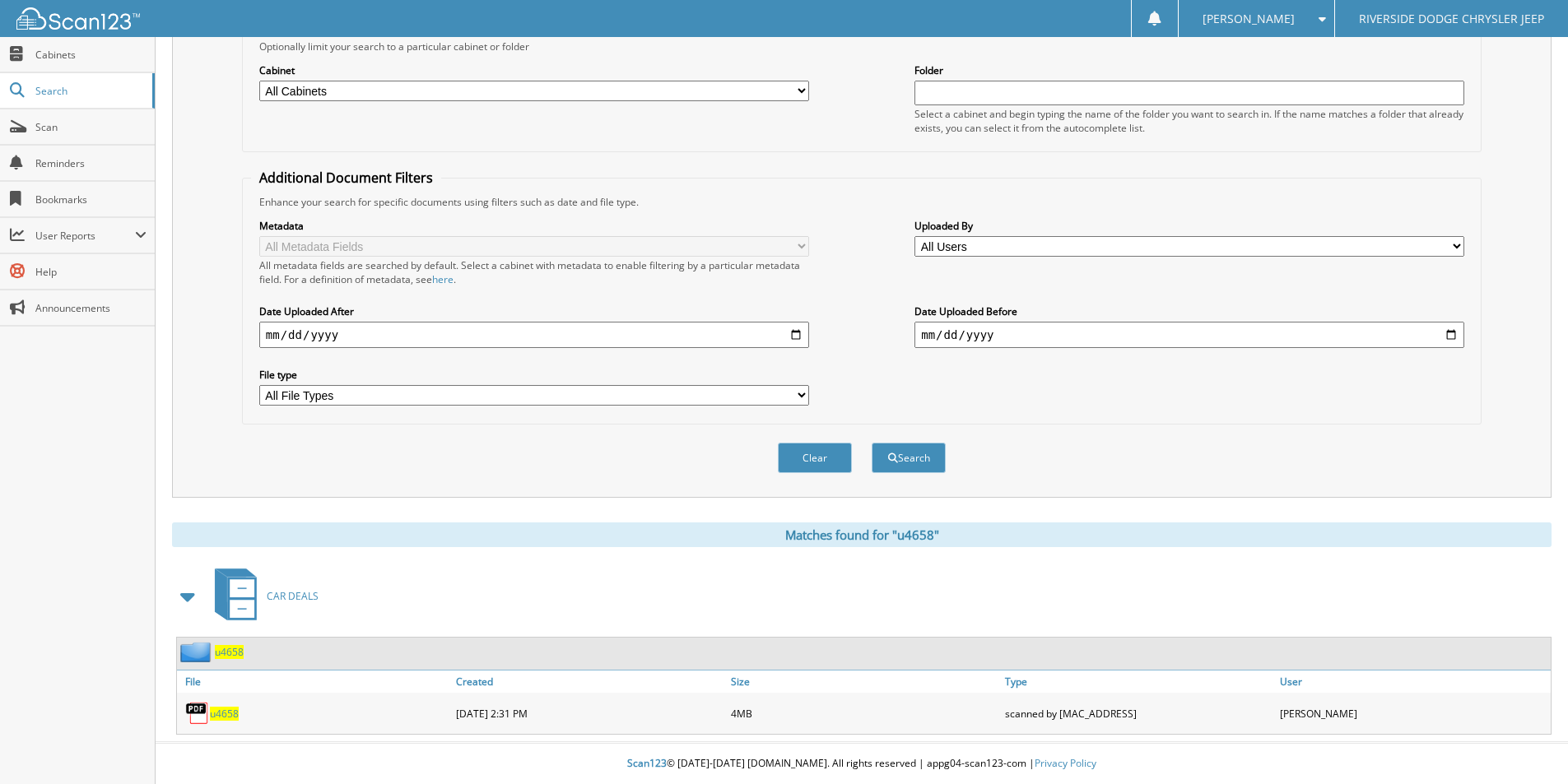
click at [225, 710] on span "u4658" at bounding box center [224, 713] width 29 height 14
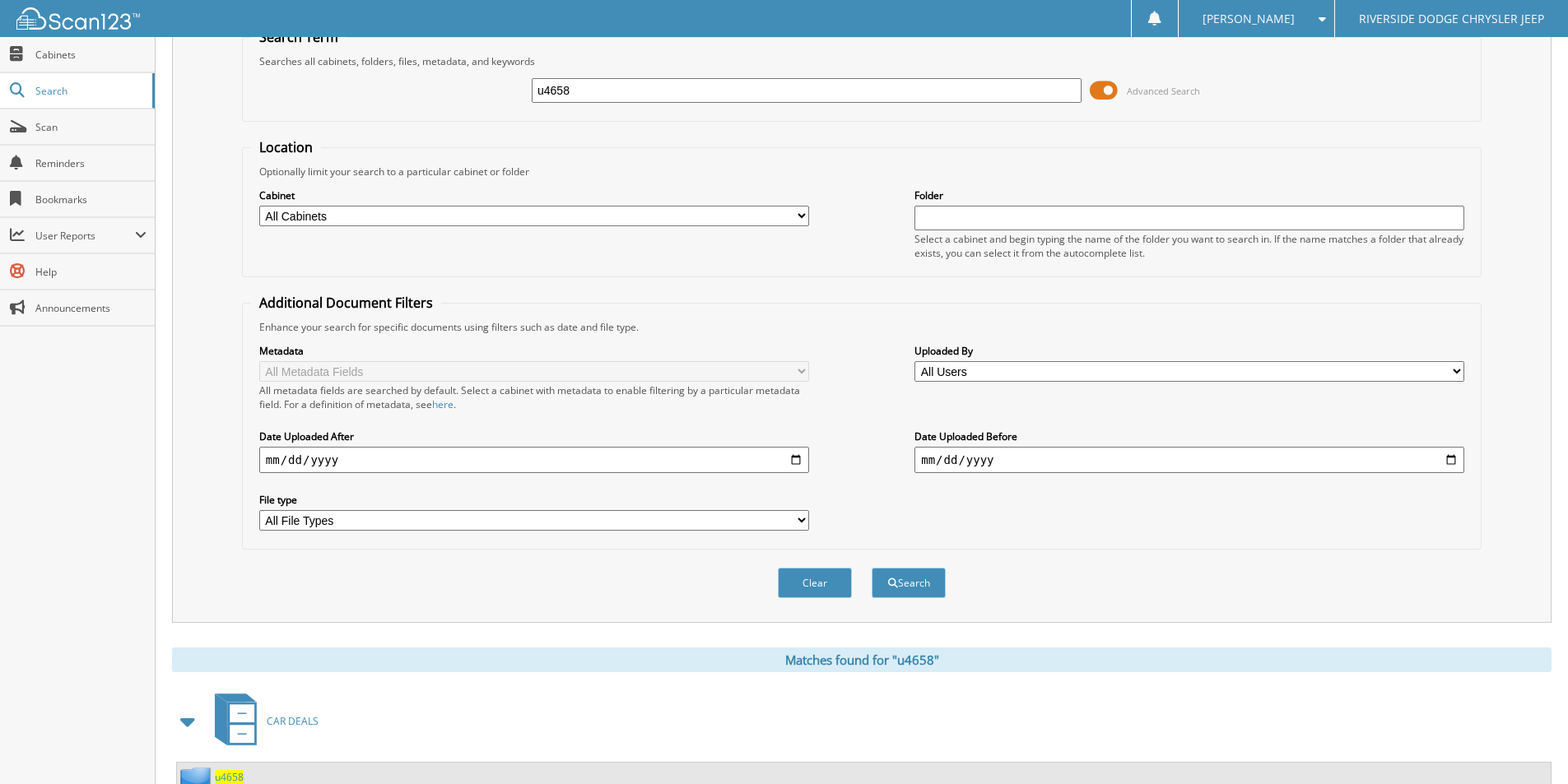
scroll to position [0, 0]
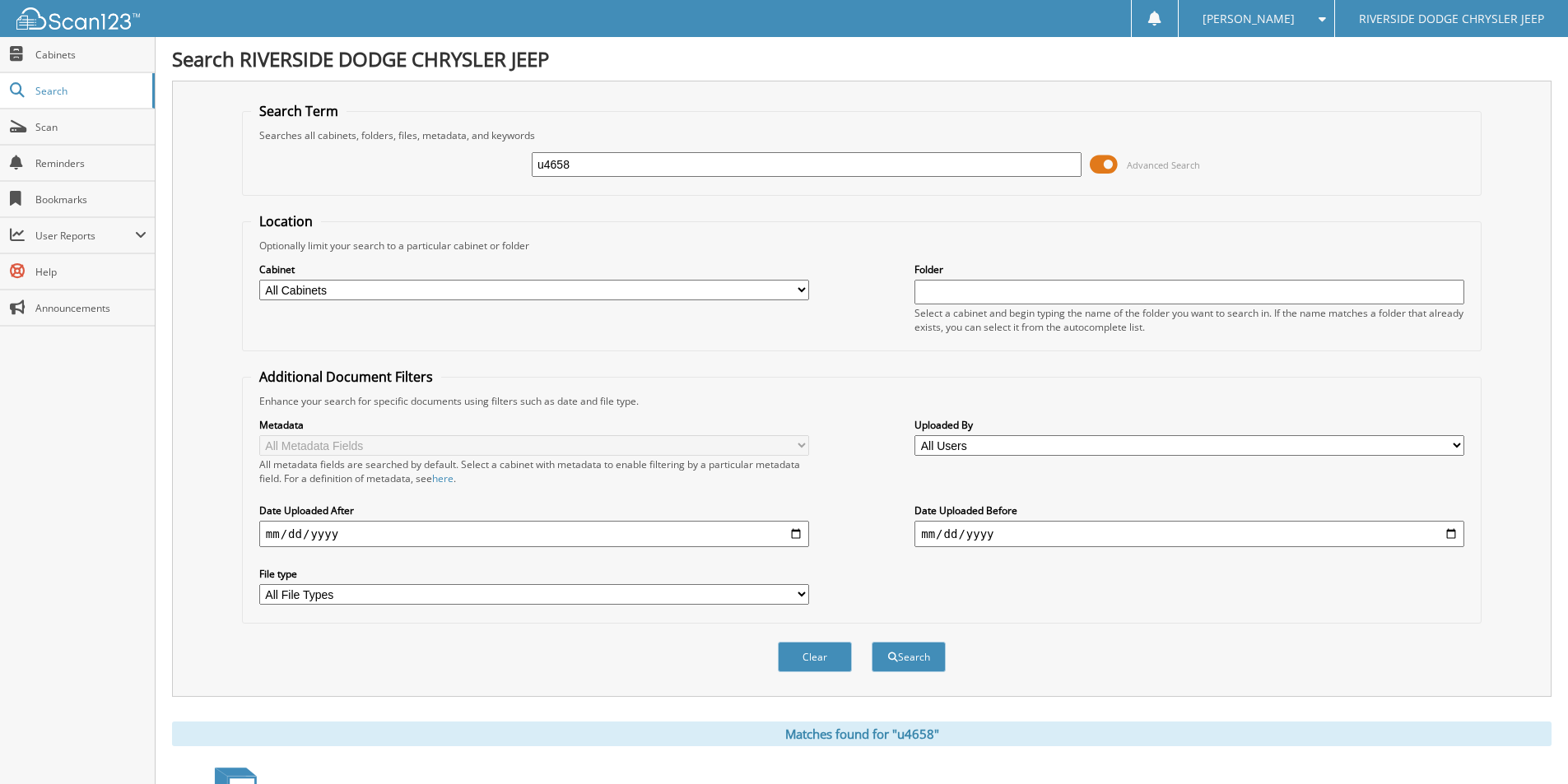
click at [594, 153] on input "u4658" at bounding box center [806, 164] width 549 height 25
type input "13021"
click at [871, 642] on button "Search" at bounding box center [908, 657] width 74 height 30
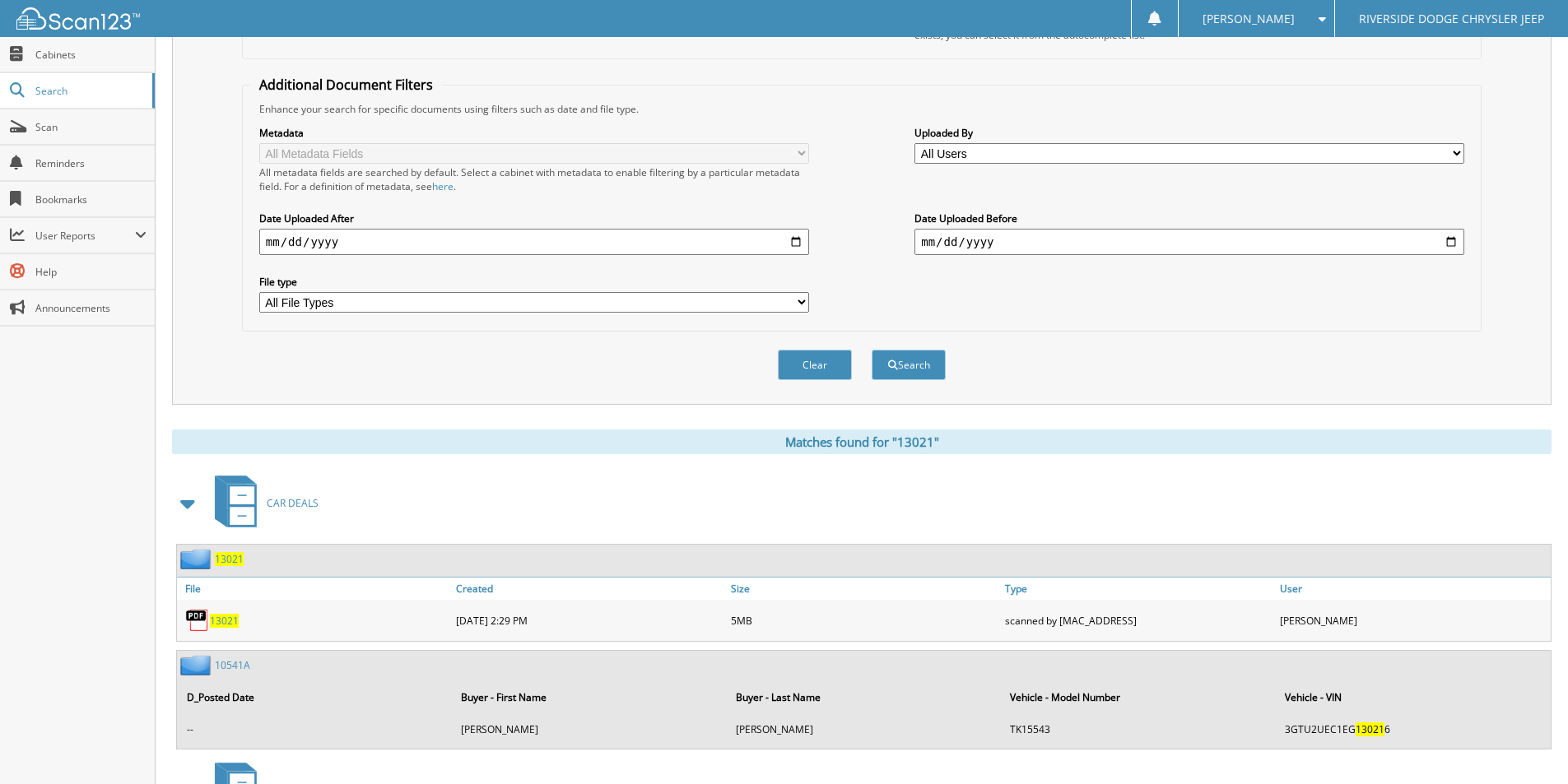
scroll to position [493, 0]
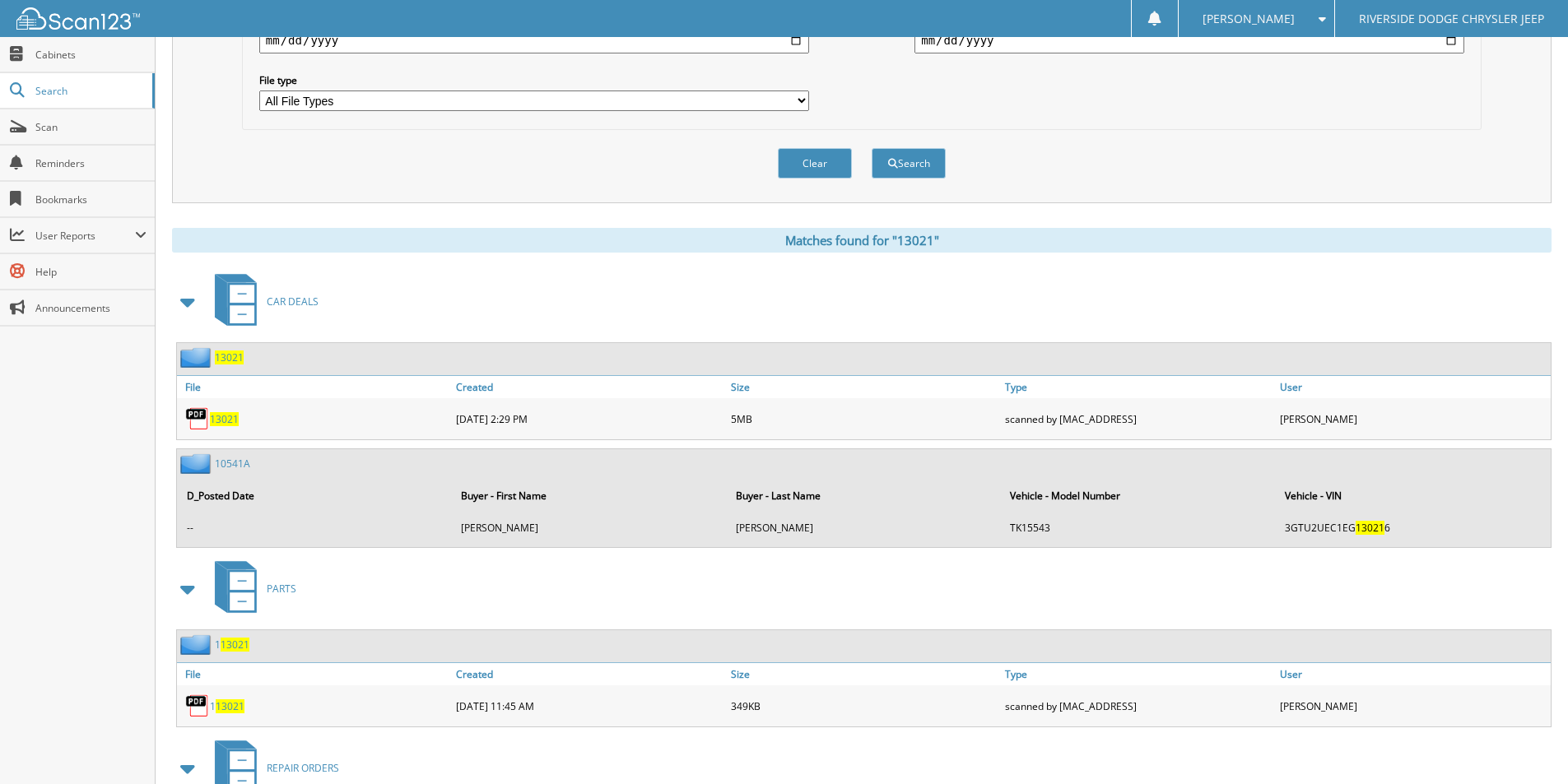
click at [224, 418] on span "13021" at bounding box center [224, 419] width 29 height 14
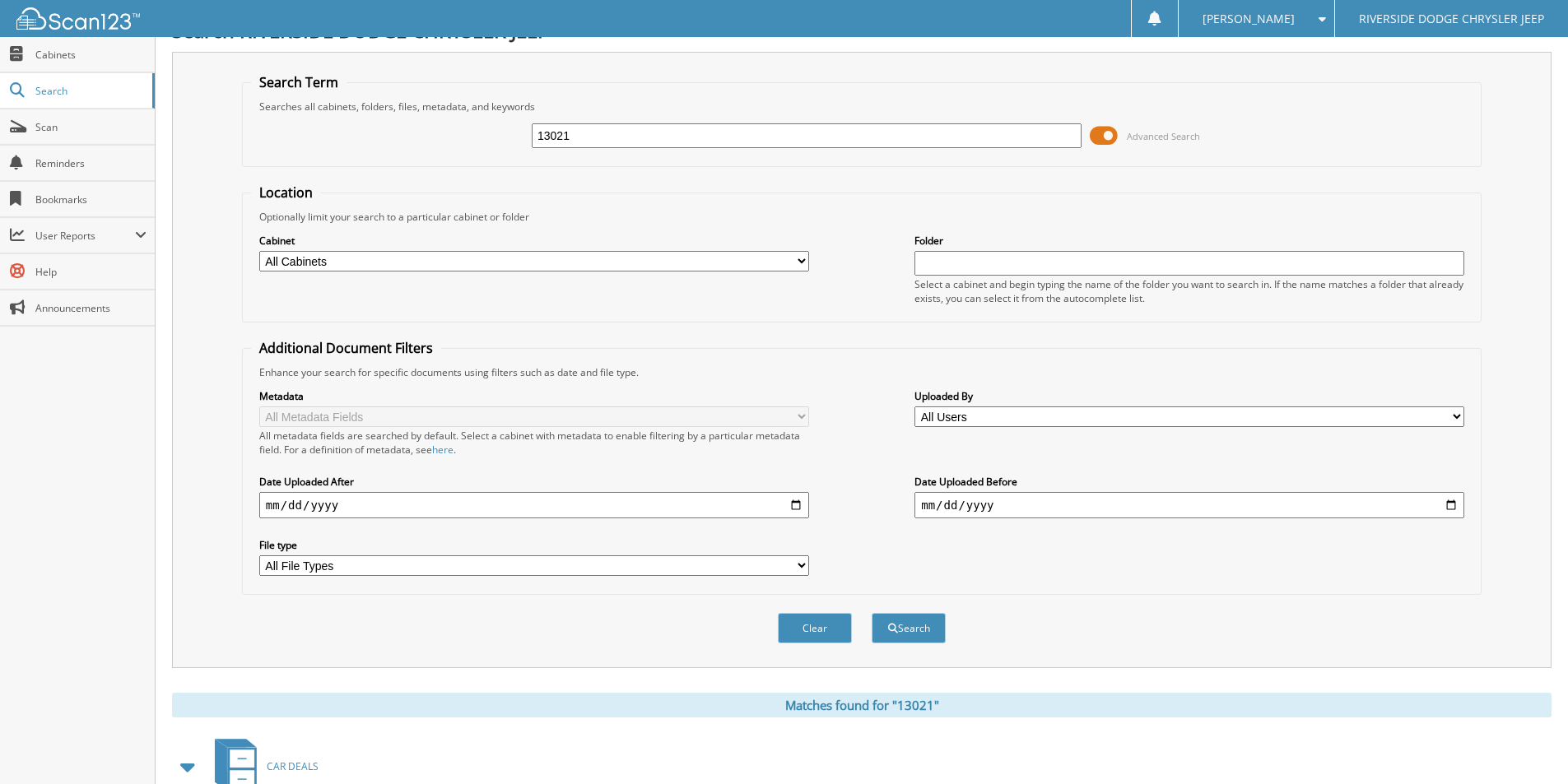
scroll to position [0, 0]
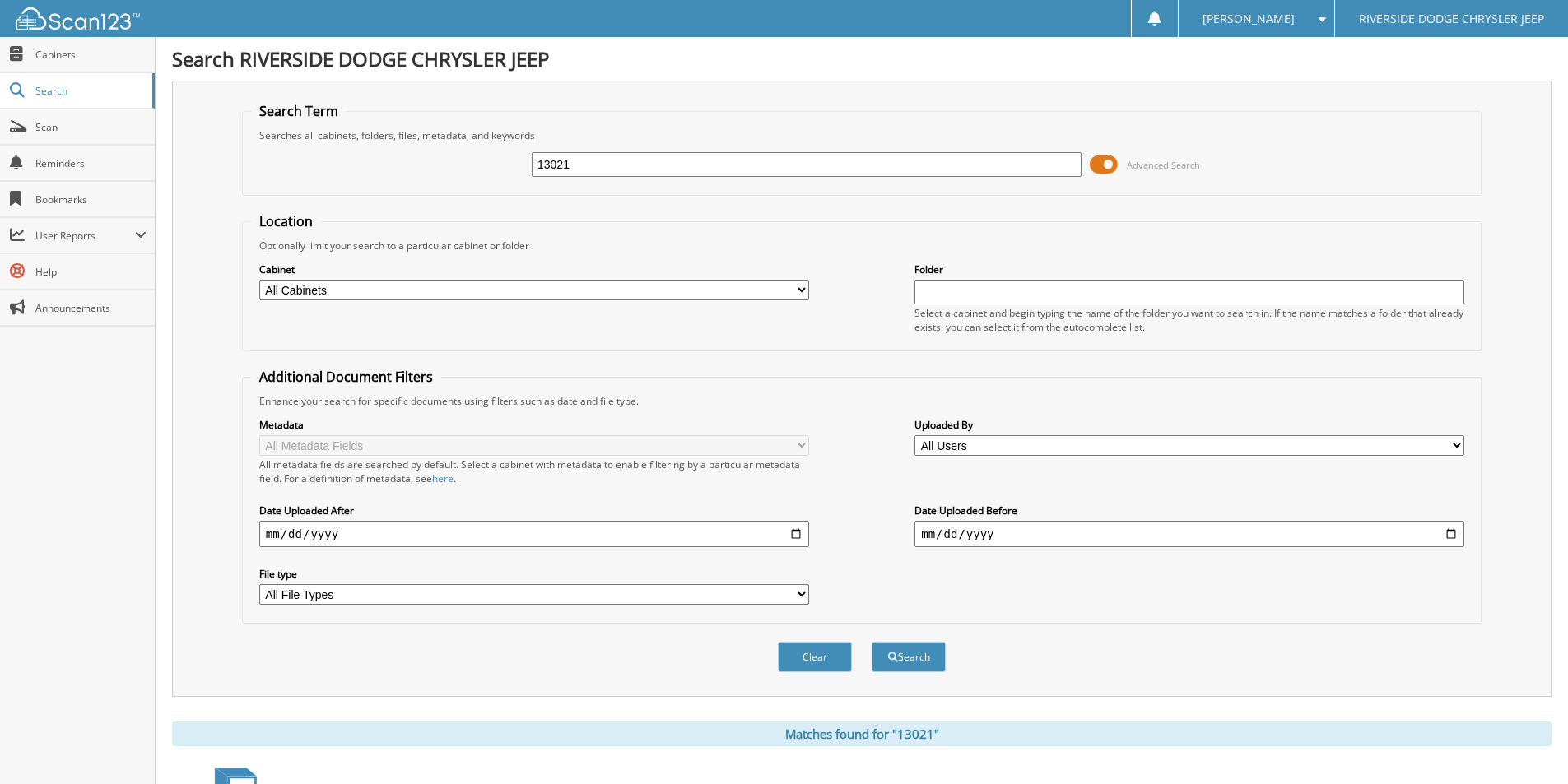
click at [632, 162] on input "13021" at bounding box center [806, 164] width 549 height 25
click at [632, 164] on input "13021" at bounding box center [806, 164] width 549 height 25
type input "12869"
click at [871, 642] on button "Search" at bounding box center [908, 657] width 74 height 30
click at [645, 167] on input "12869" at bounding box center [806, 164] width 549 height 25
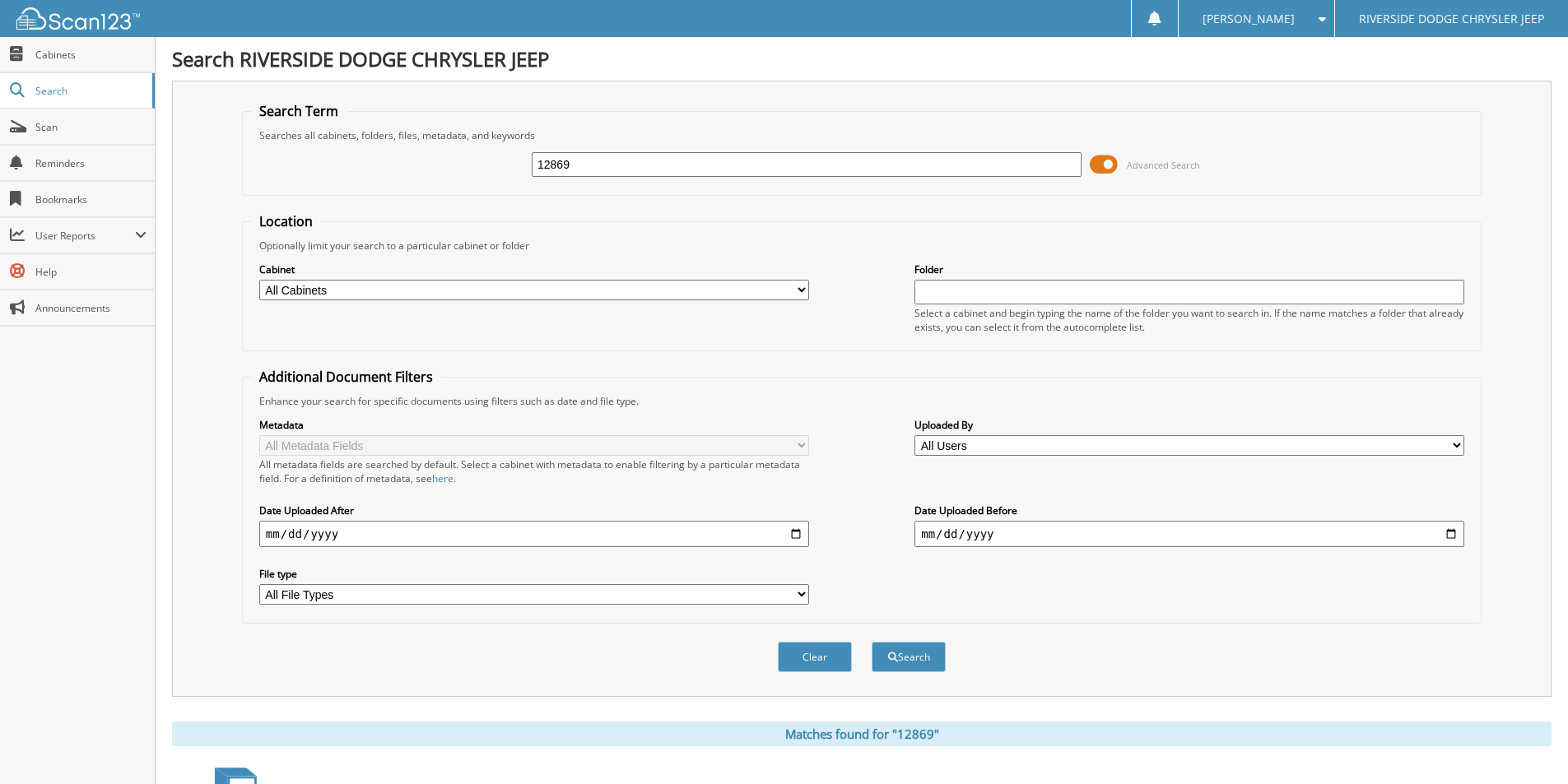
click at [618, 164] on input "12869" at bounding box center [806, 164] width 549 height 25
type input "12869"
click at [871, 642] on button "Search" at bounding box center [908, 657] width 74 height 30
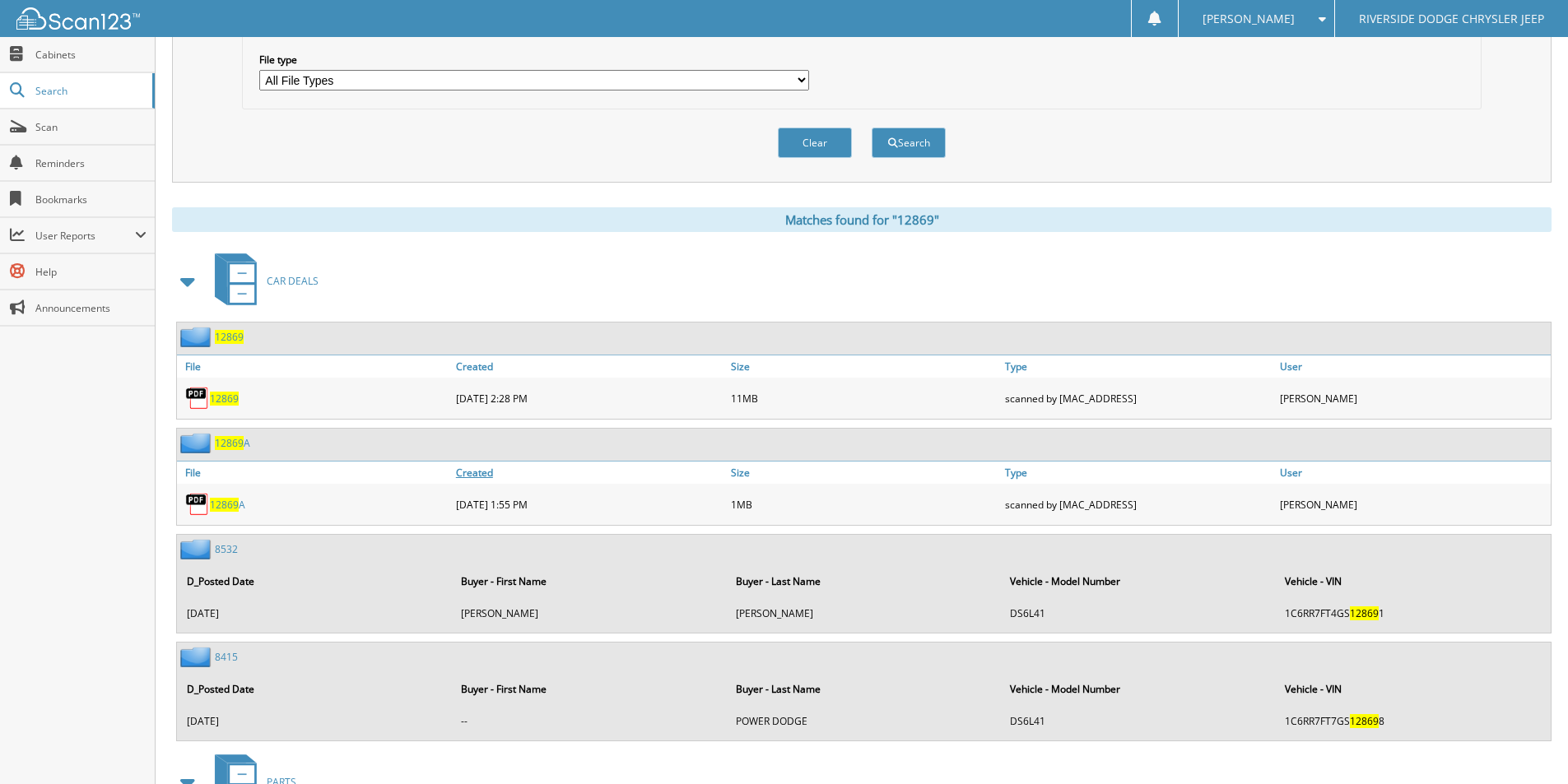
scroll to position [575, 0]
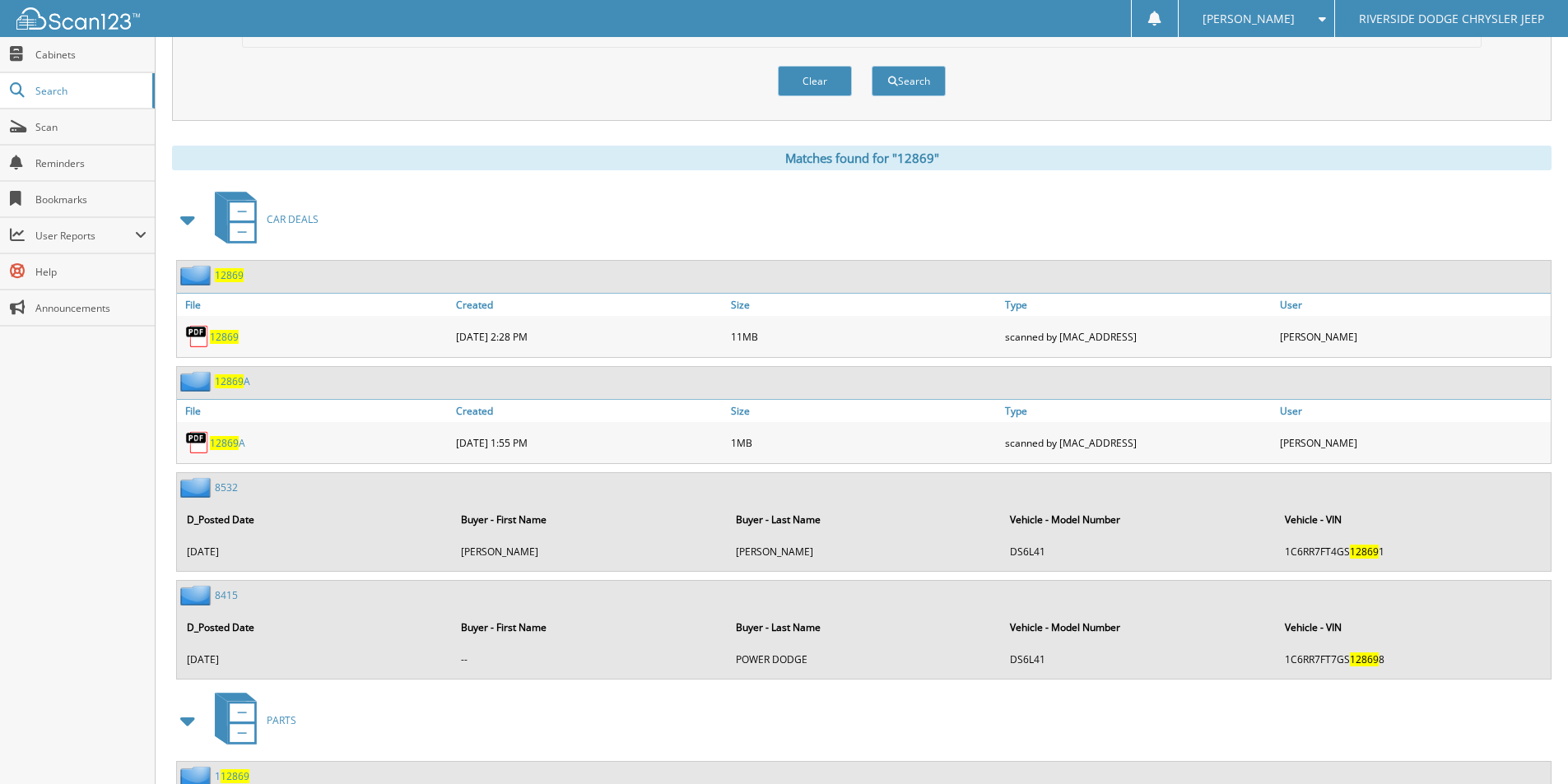
click at [228, 338] on span "12869" at bounding box center [224, 337] width 29 height 14
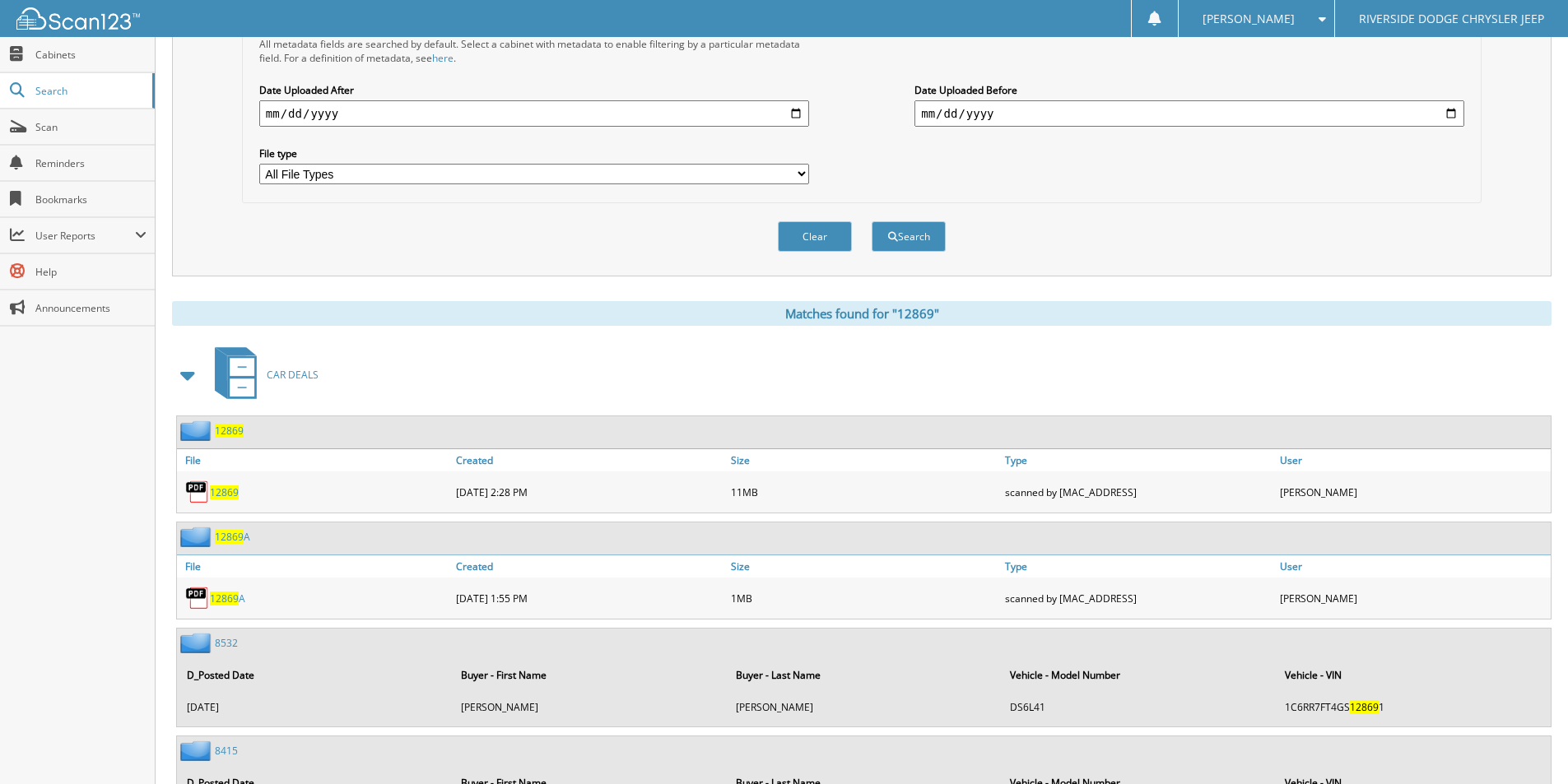
scroll to position [82, 0]
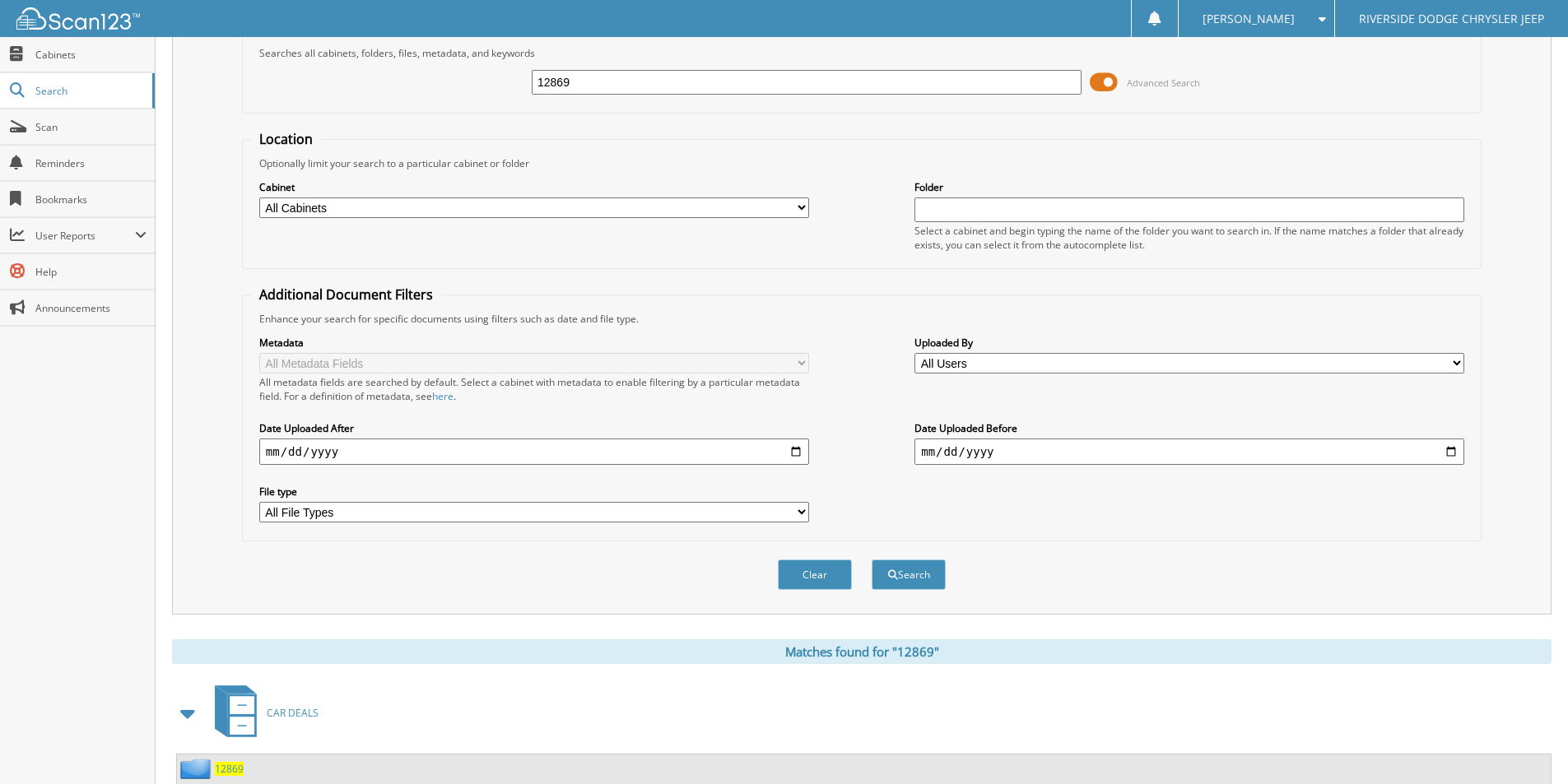
click at [639, 80] on input "12869" at bounding box center [806, 82] width 549 height 25
click at [639, 81] on input "12869" at bounding box center [806, 82] width 549 height 25
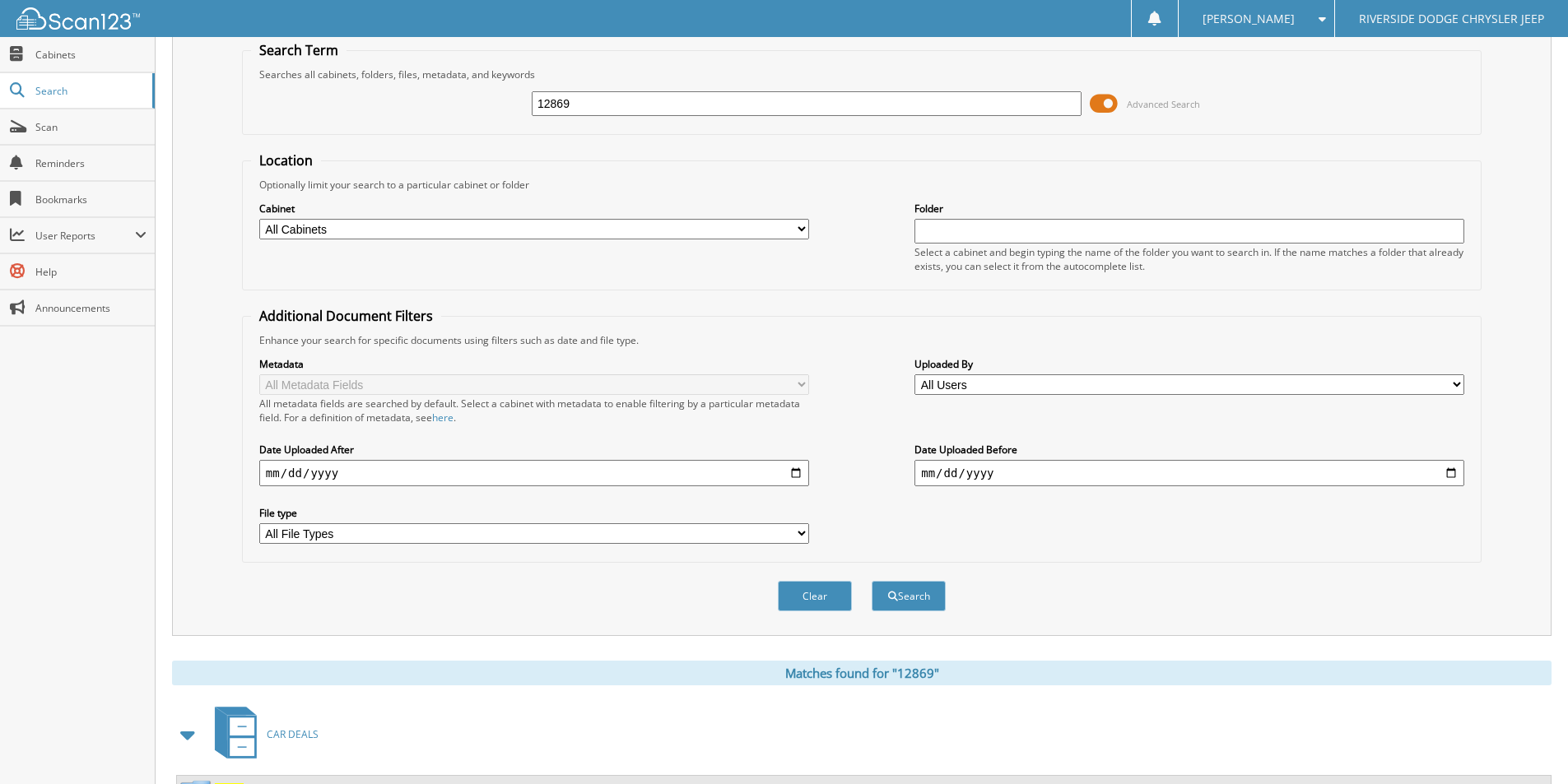
scroll to position [0, 0]
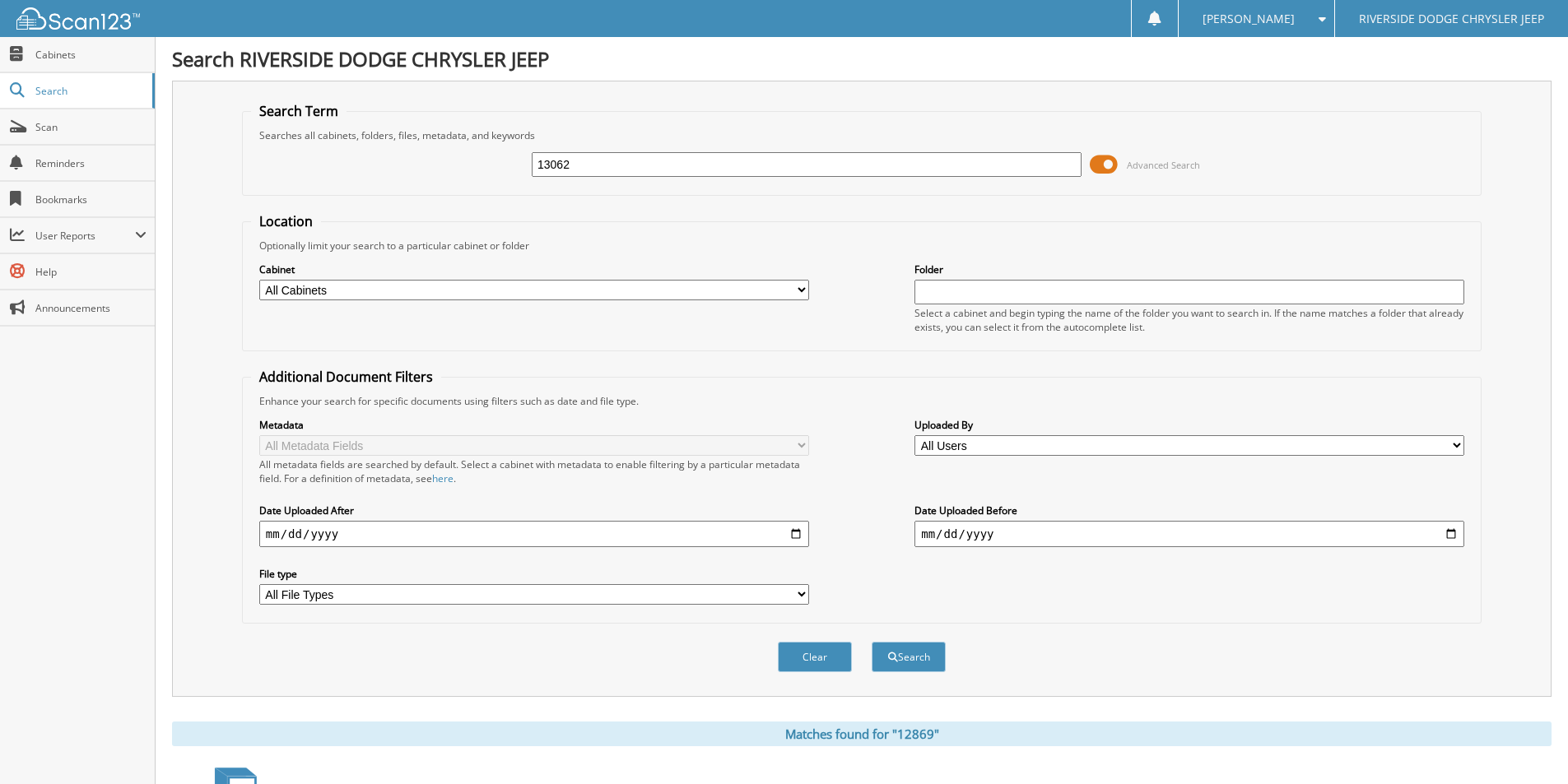
type input "13062"
click at [871, 642] on button "Search" at bounding box center [908, 657] width 74 height 30
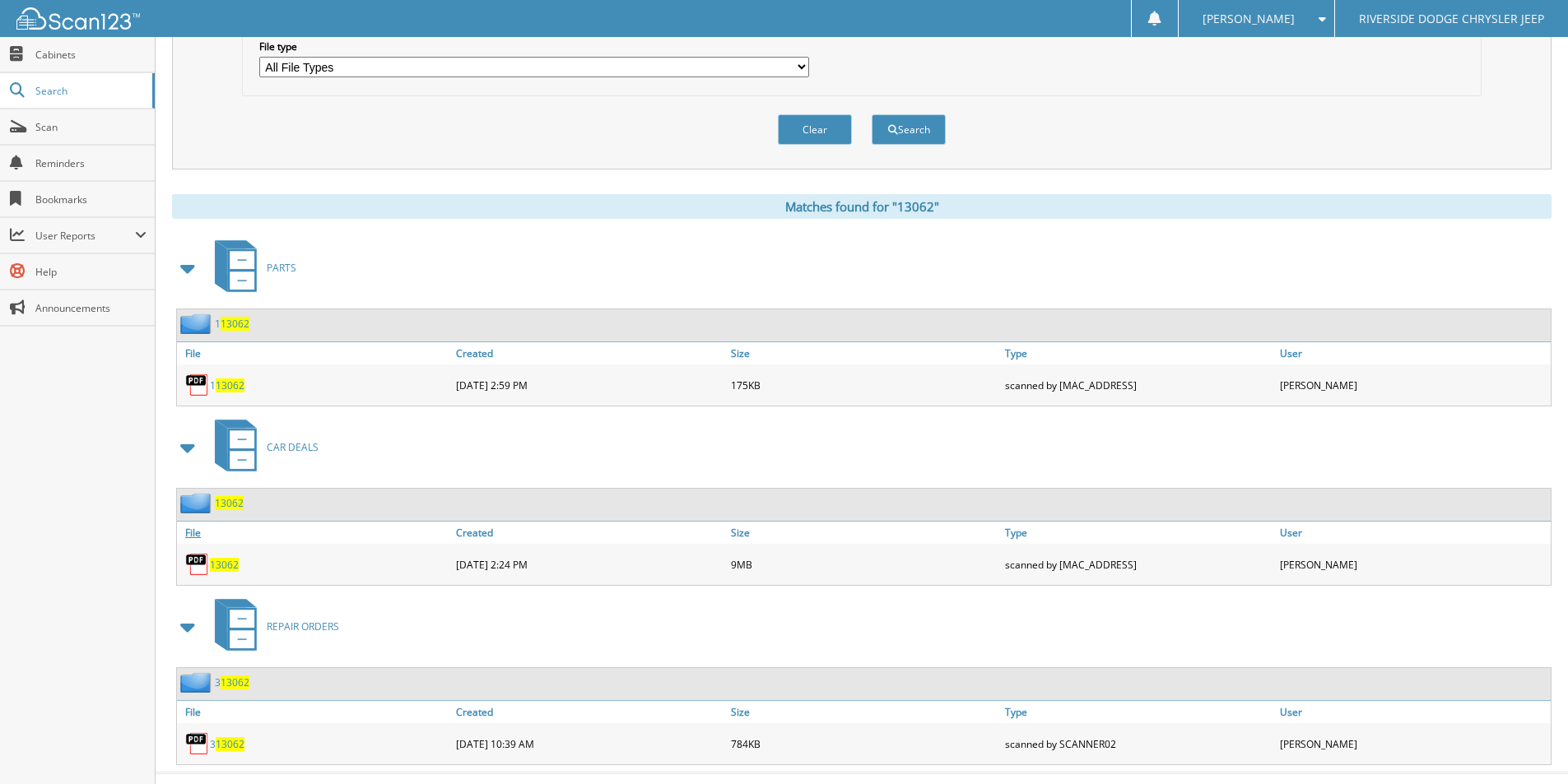
scroll to position [559, 0]
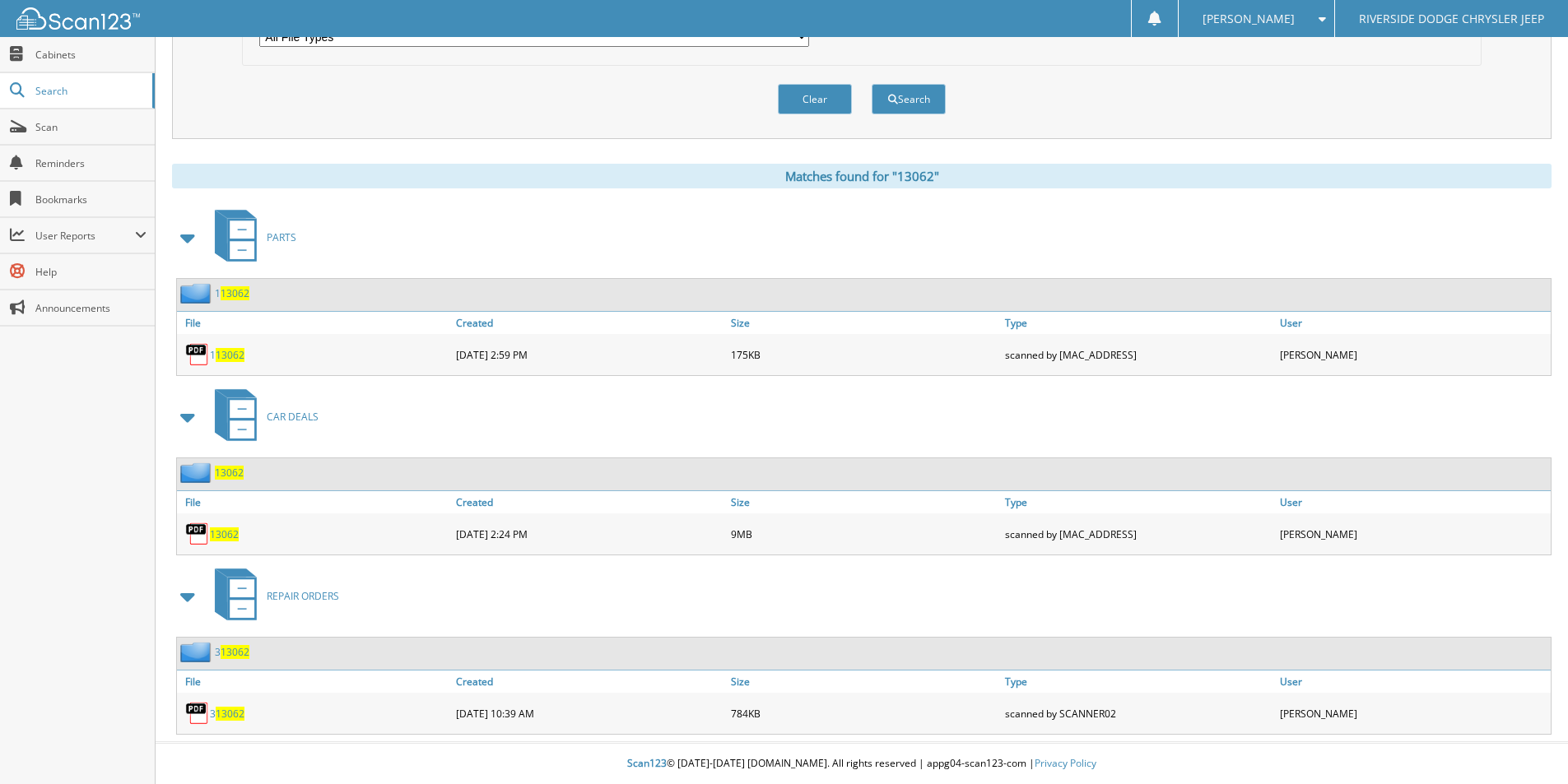
click at [230, 530] on span "13062" at bounding box center [224, 534] width 29 height 14
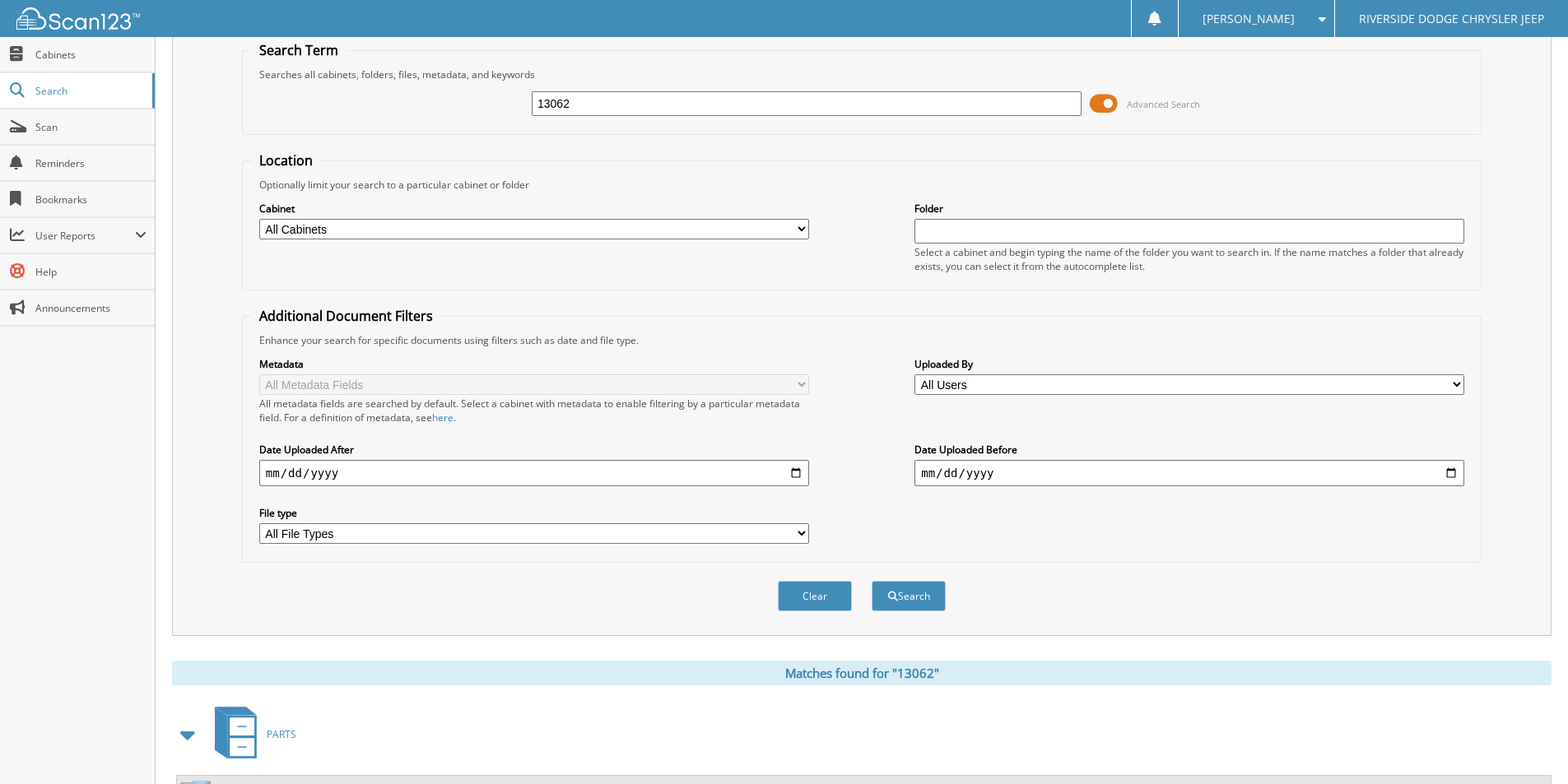
scroll to position [0, 0]
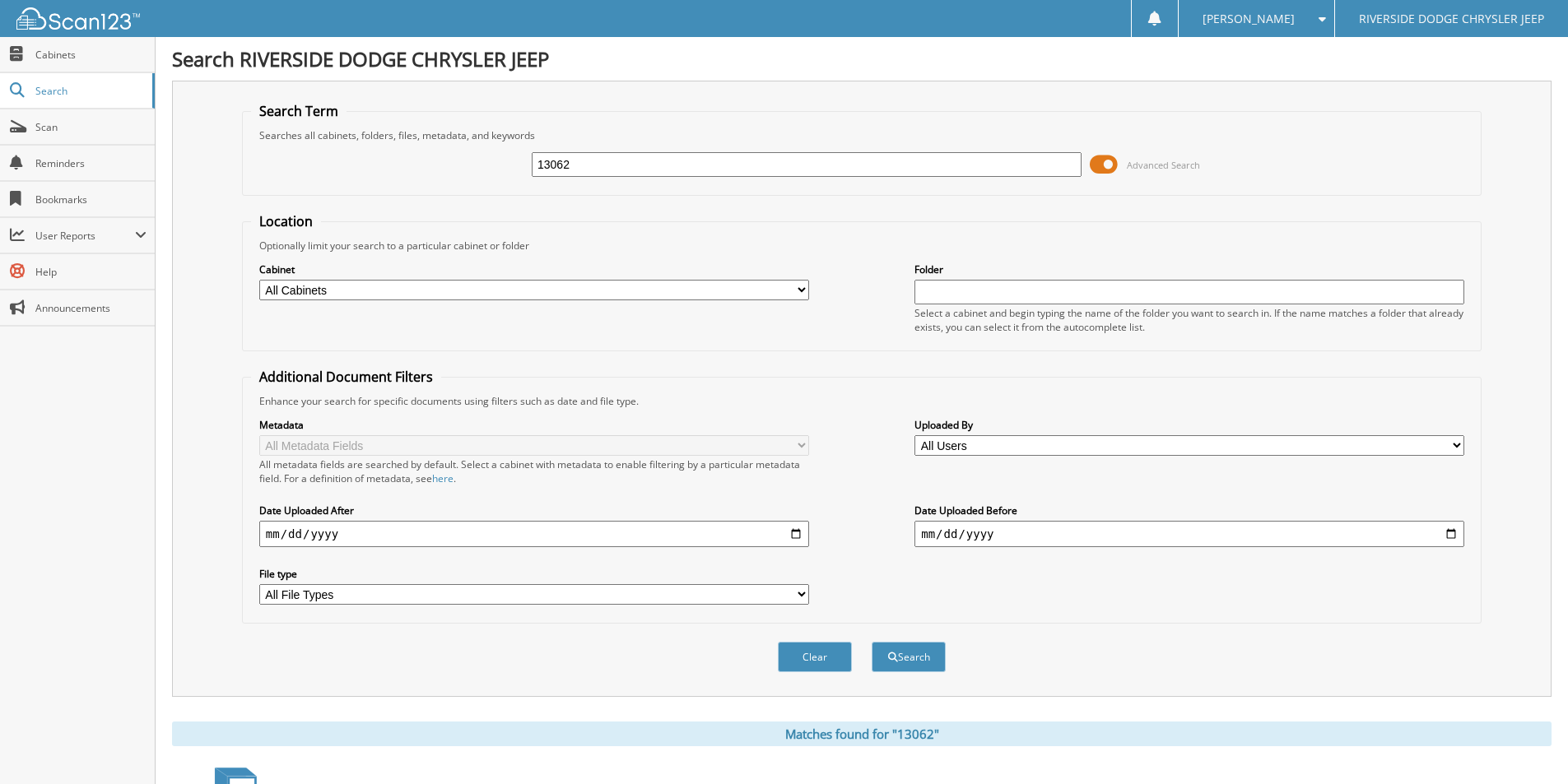
click at [583, 156] on input "13062" at bounding box center [806, 164] width 549 height 25
type input "12966"
click at [871, 642] on button "Search" at bounding box center [908, 657] width 74 height 30
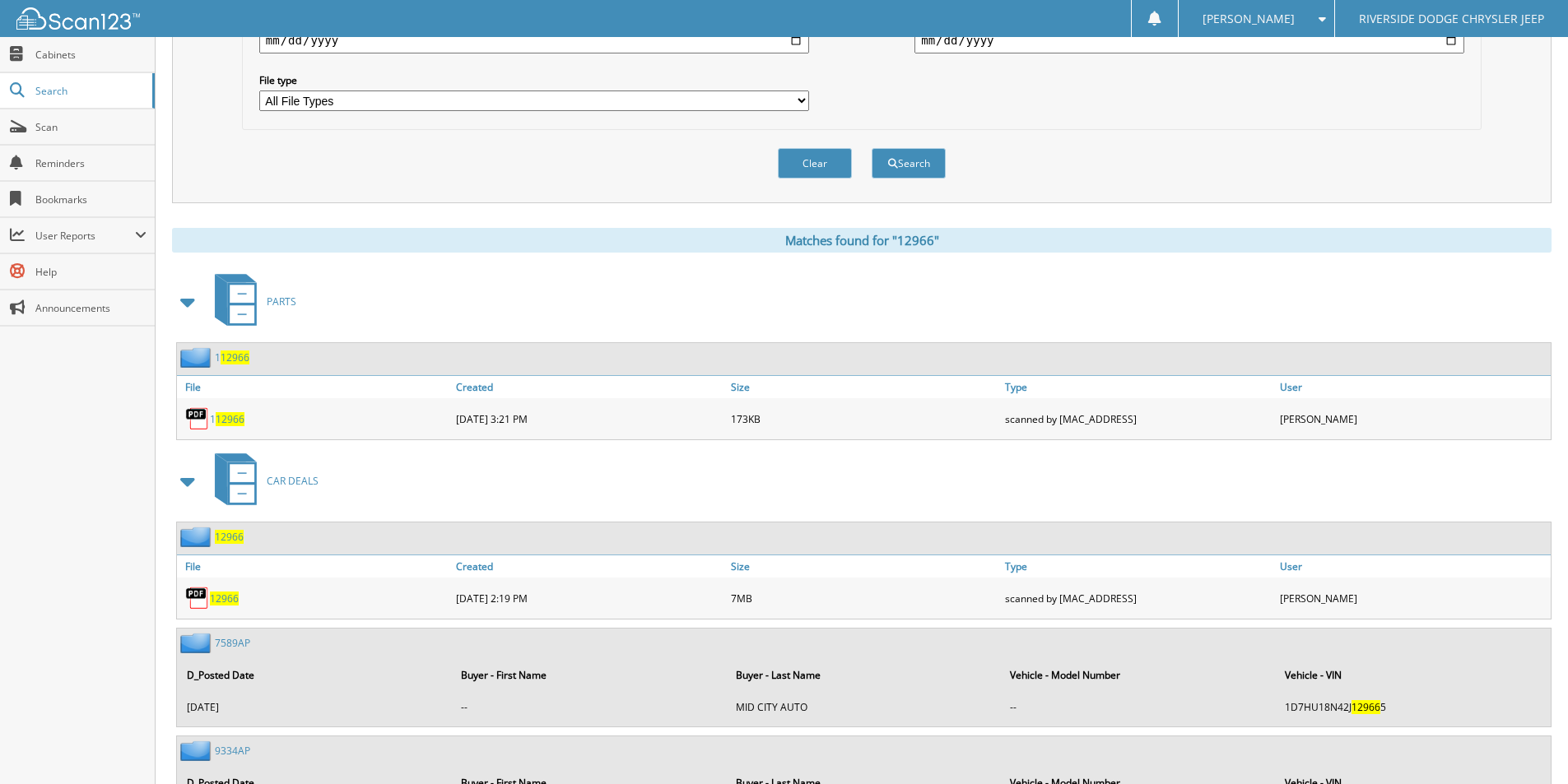
click at [228, 593] on span "12966" at bounding box center [224, 598] width 29 height 14
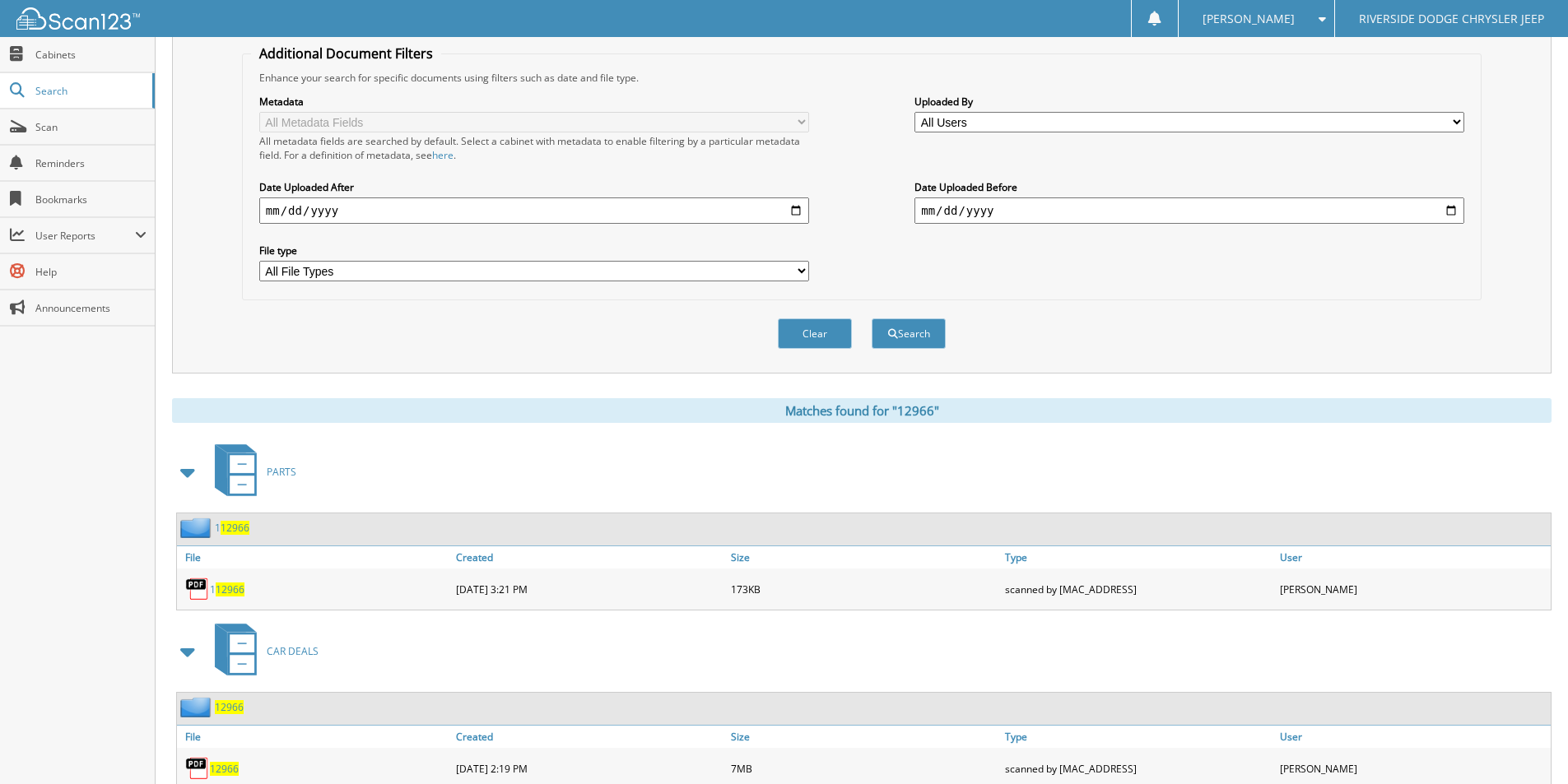
scroll to position [82, 0]
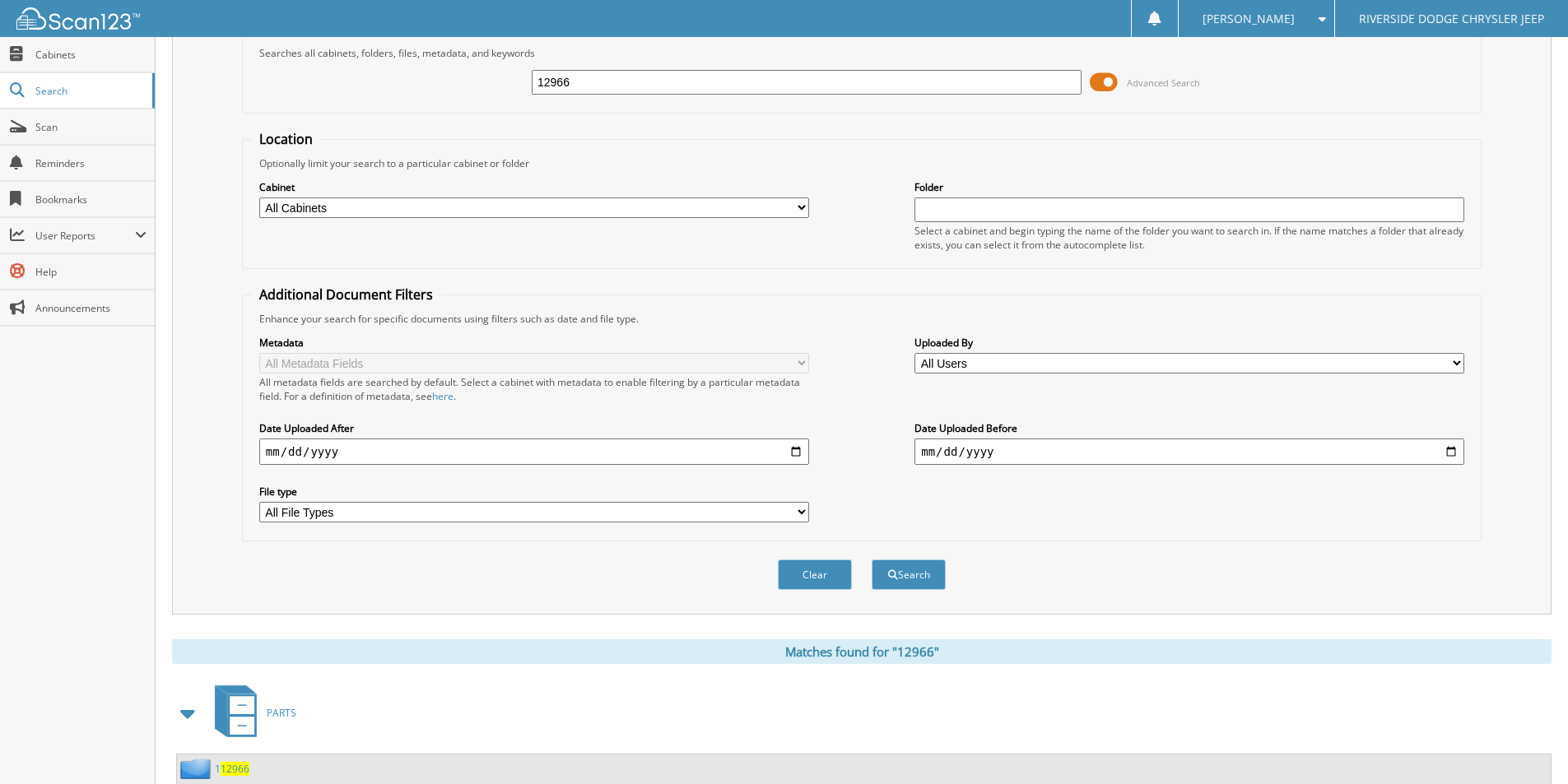
click at [600, 81] on input "12966" at bounding box center [806, 82] width 549 height 25
type input "12995a"
click at [871, 559] on button "Search" at bounding box center [908, 575] width 74 height 30
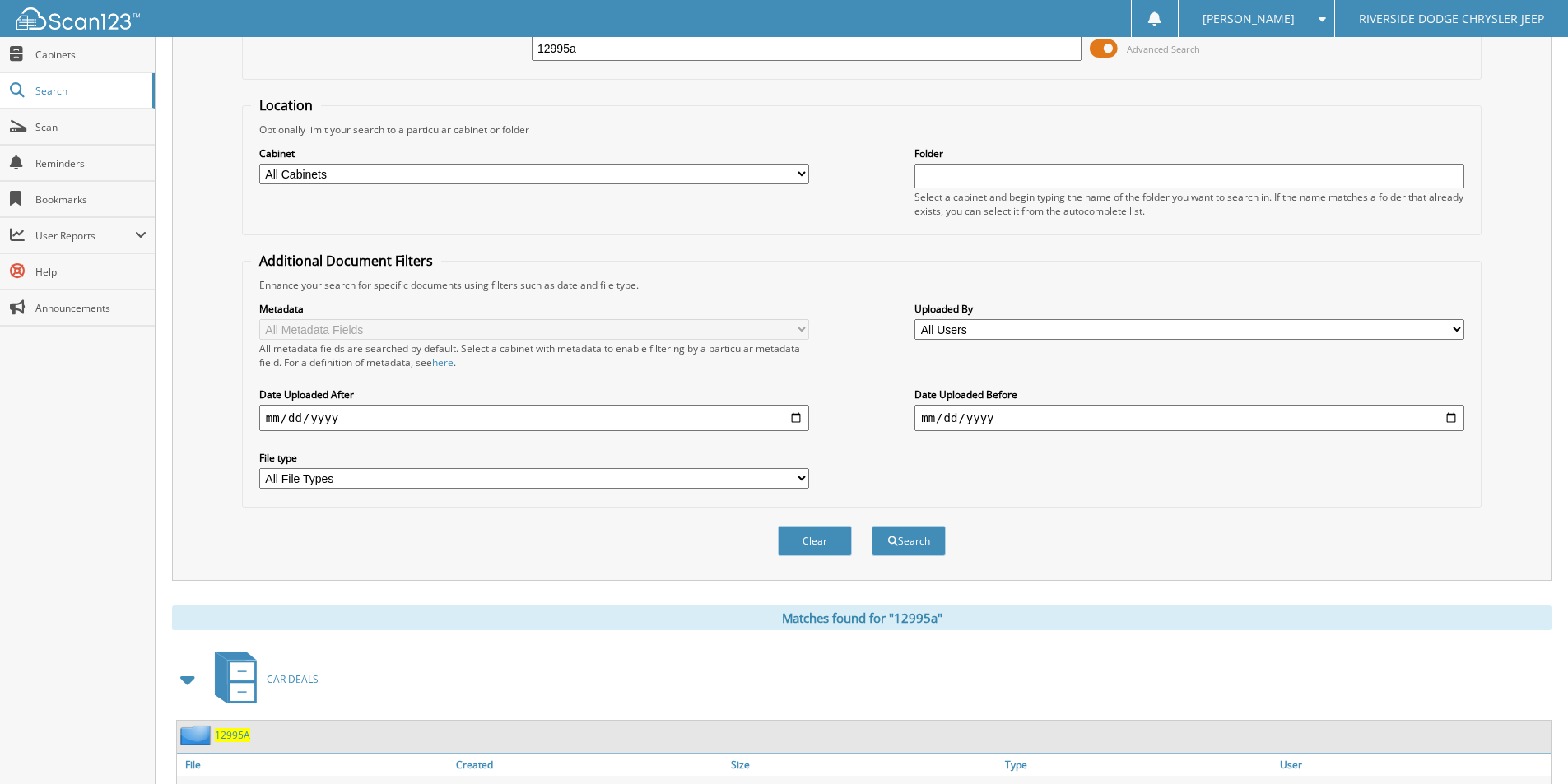
scroll to position [241, 0]
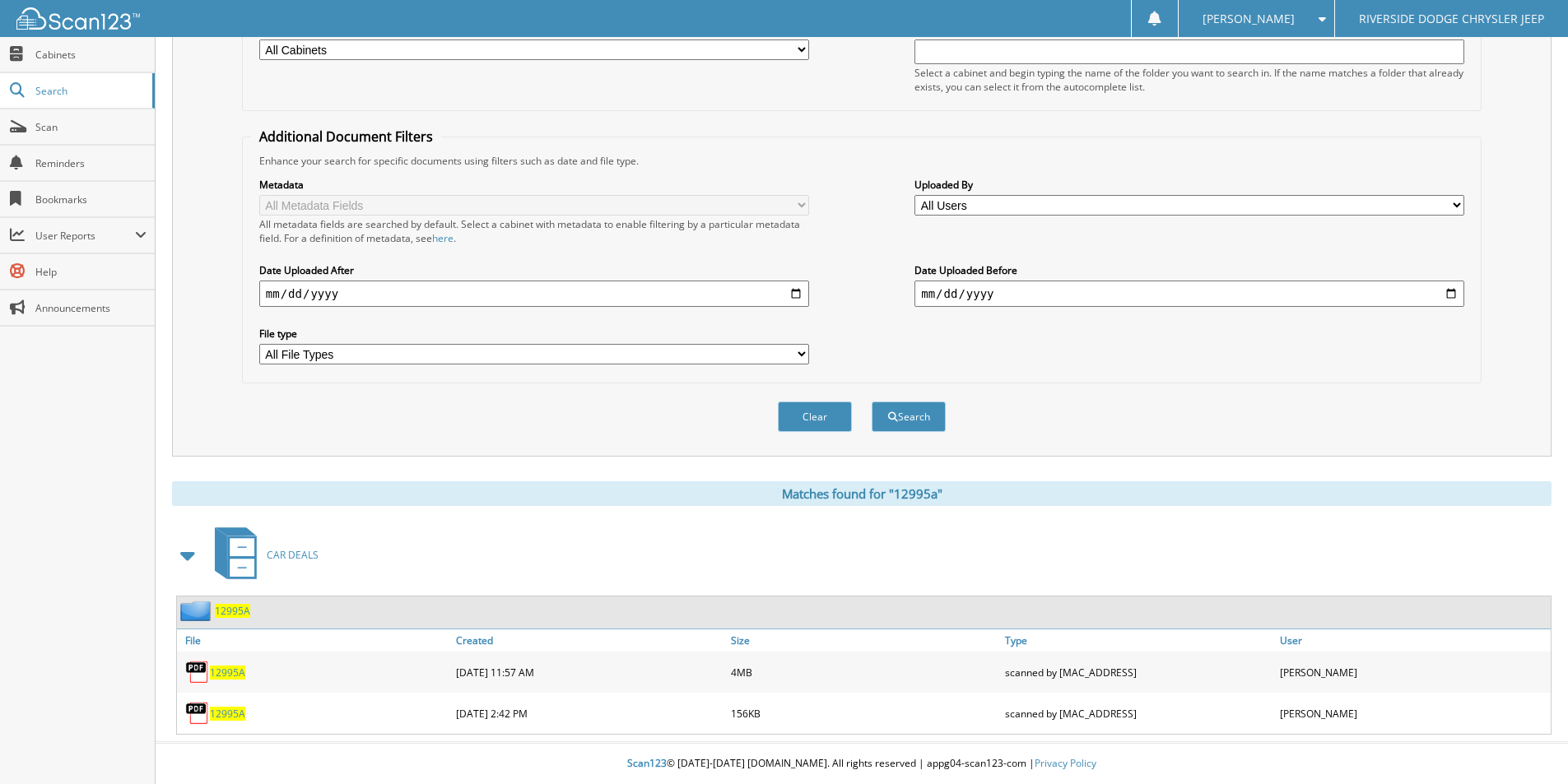
click at [239, 668] on span "12995A" at bounding box center [227, 672] width 35 height 14
click at [237, 713] on span "12995A" at bounding box center [227, 713] width 35 height 14
click at [239, 709] on span "12995A" at bounding box center [227, 713] width 35 height 14
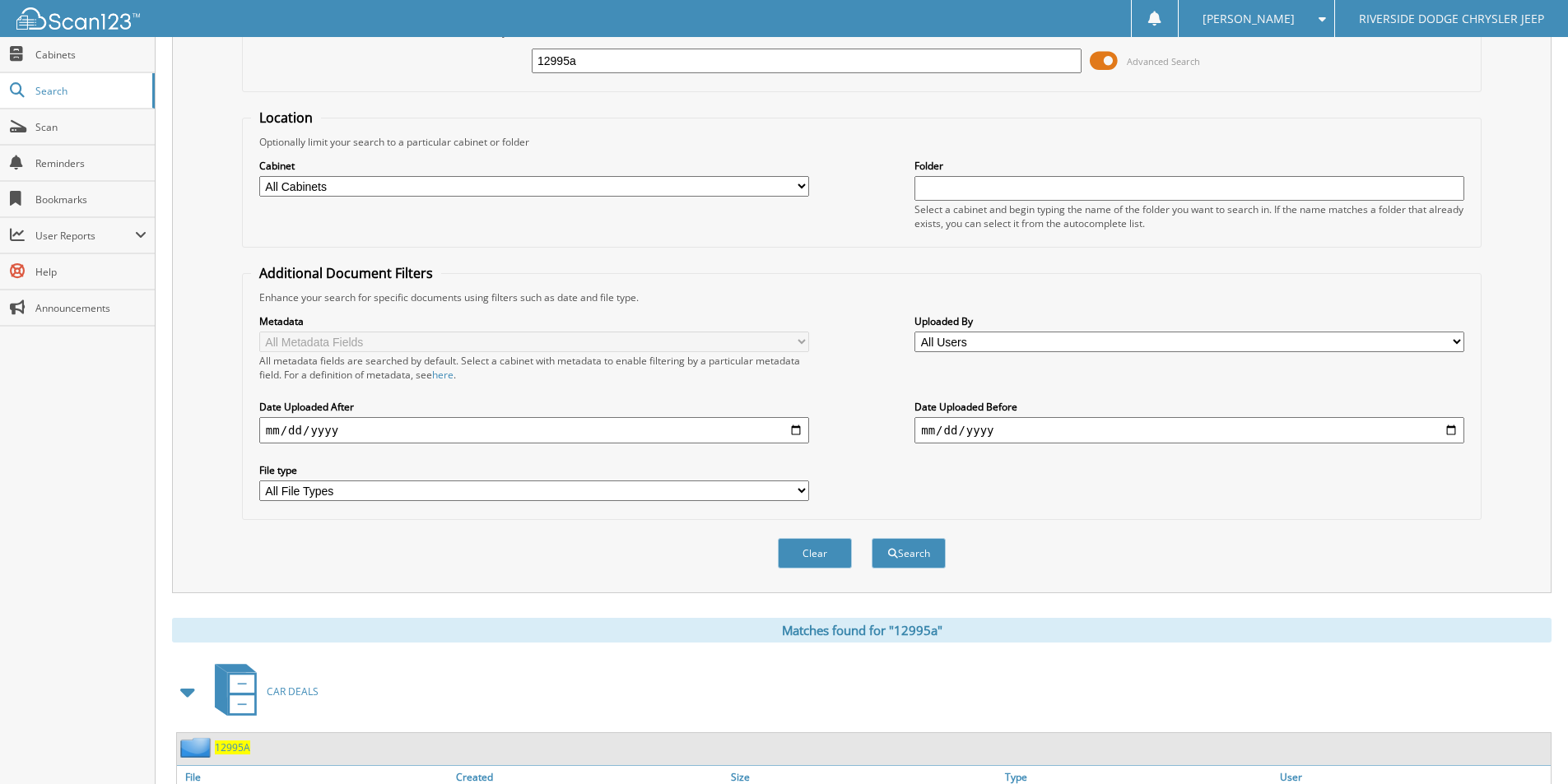
scroll to position [0, 0]
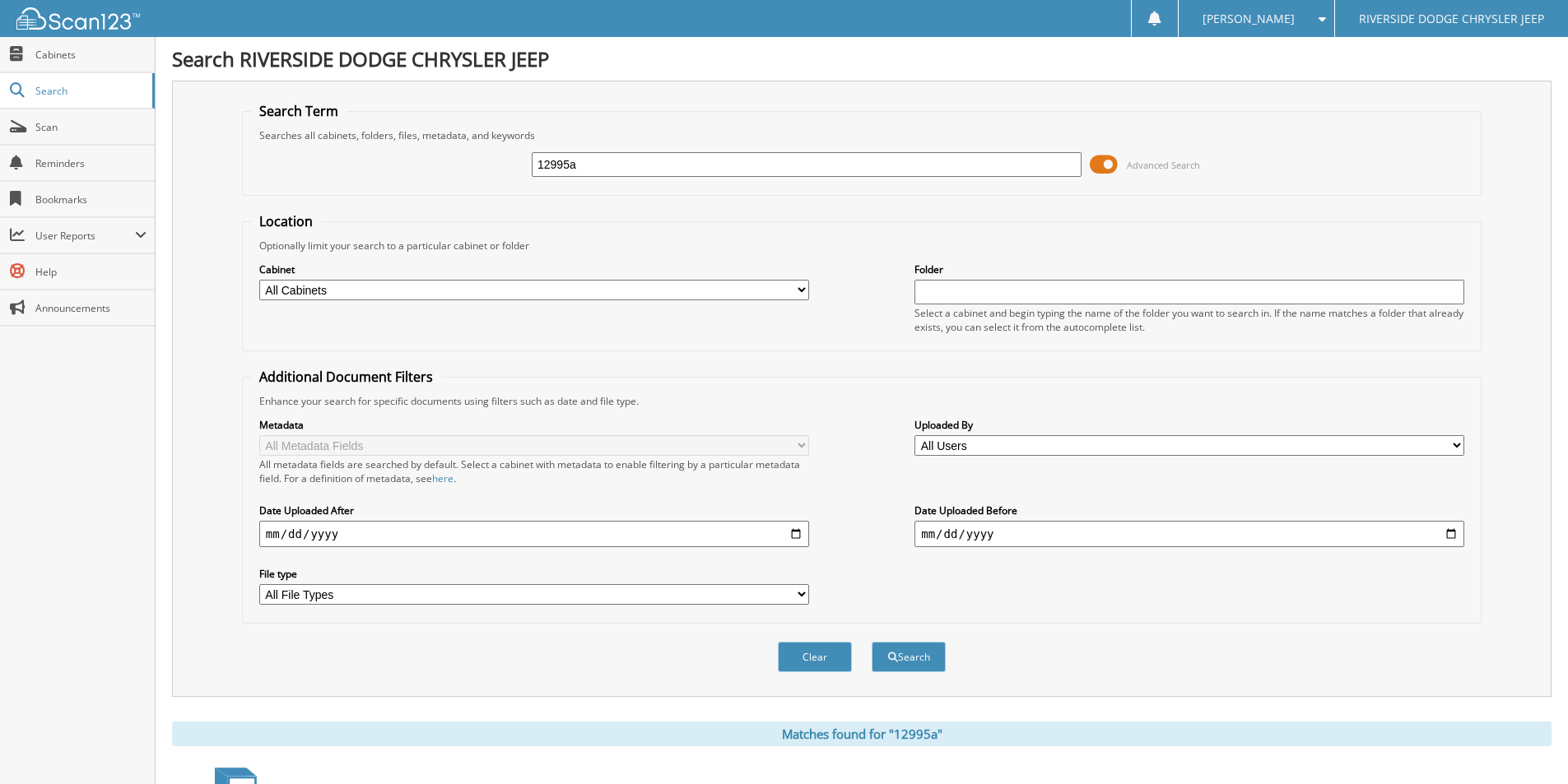
click at [595, 158] on input "12995a" at bounding box center [806, 164] width 549 height 25
click at [595, 159] on input "12995a" at bounding box center [806, 164] width 549 height 25
type input "u4656"
click at [871, 642] on button "Search" at bounding box center [908, 657] width 74 height 30
click at [595, 158] on input "u4656" at bounding box center [806, 164] width 549 height 25
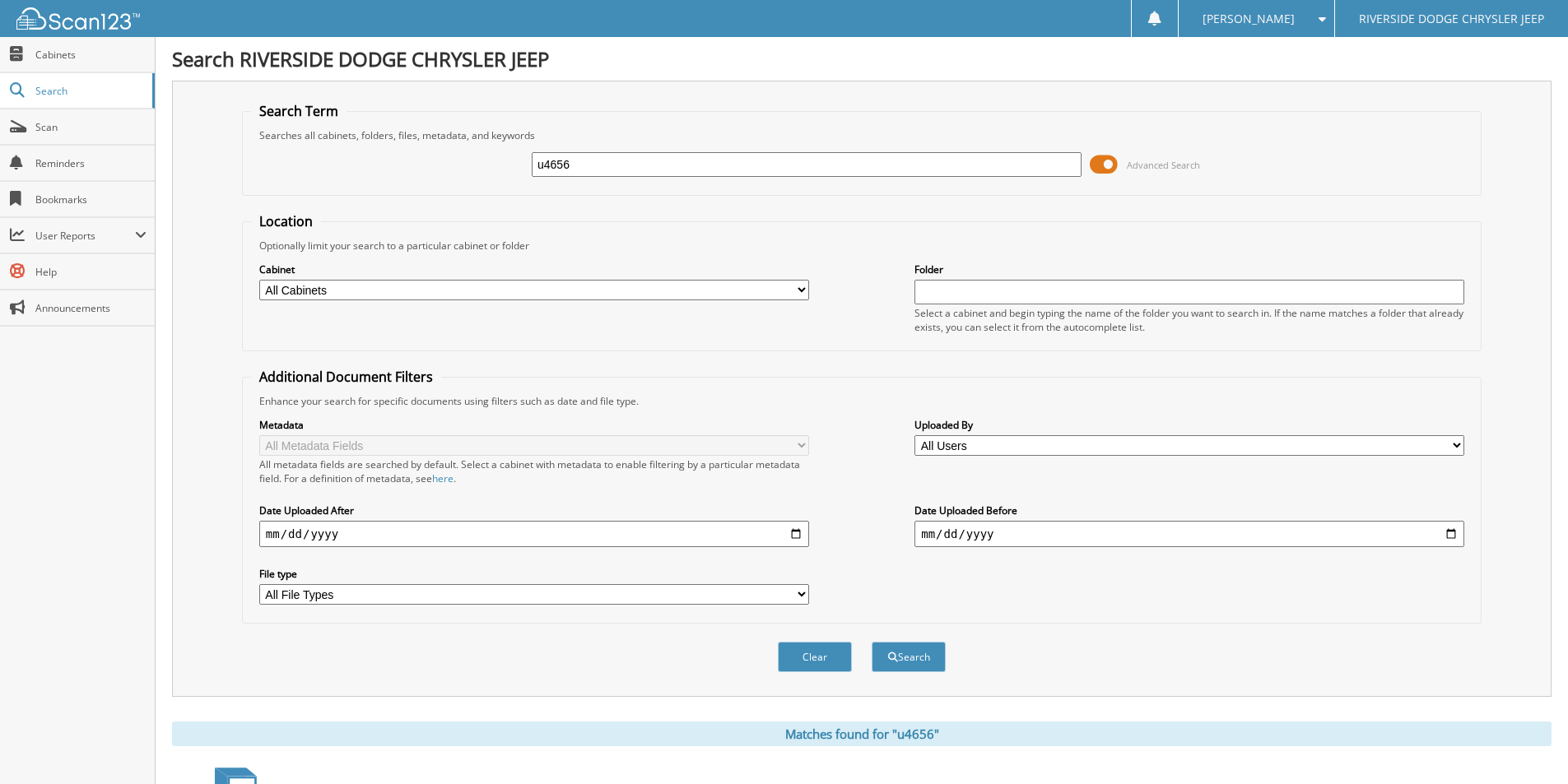
click at [595, 158] on input "u4656" at bounding box center [806, 164] width 549 height 25
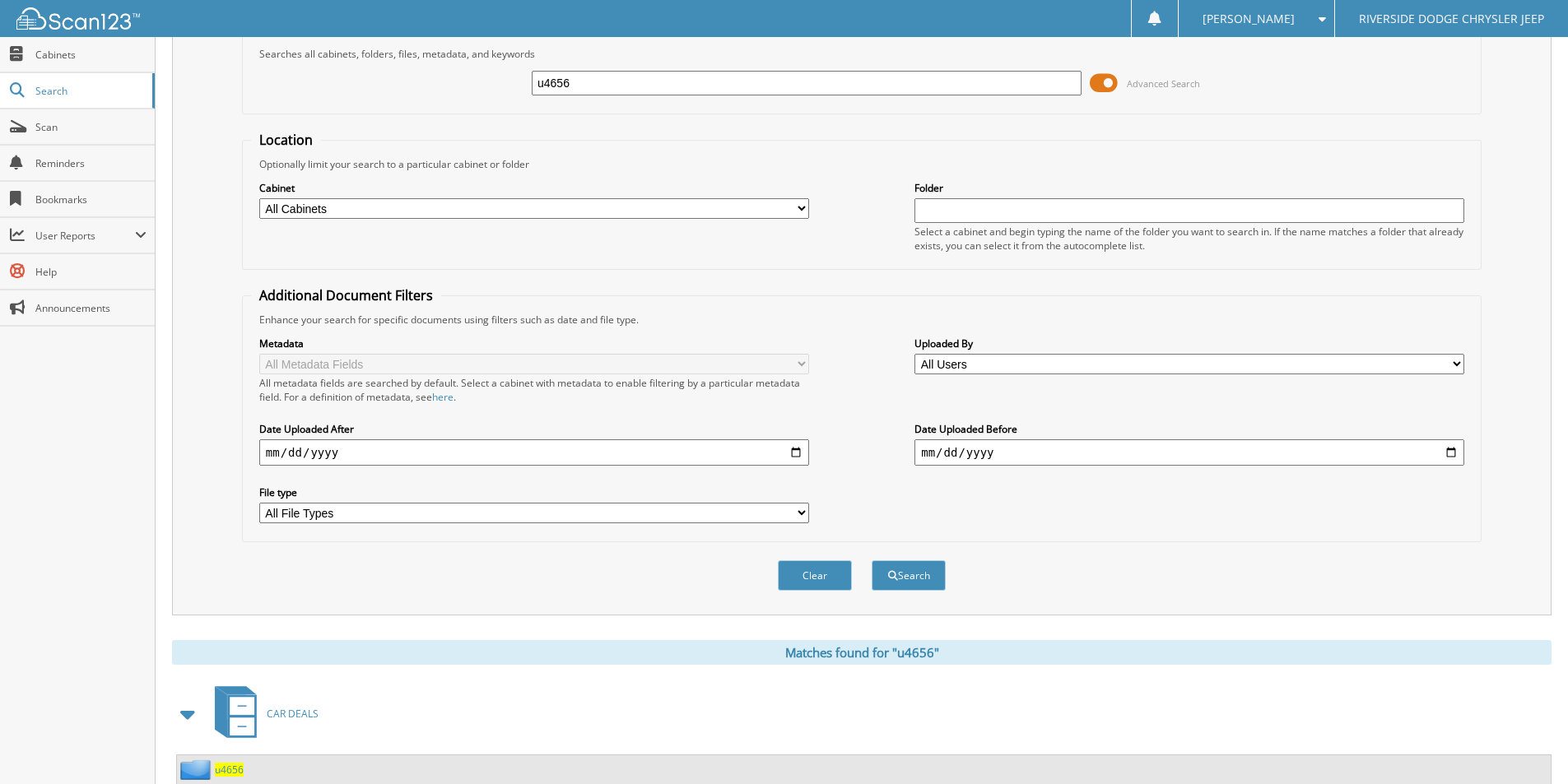
scroll to position [306, 0]
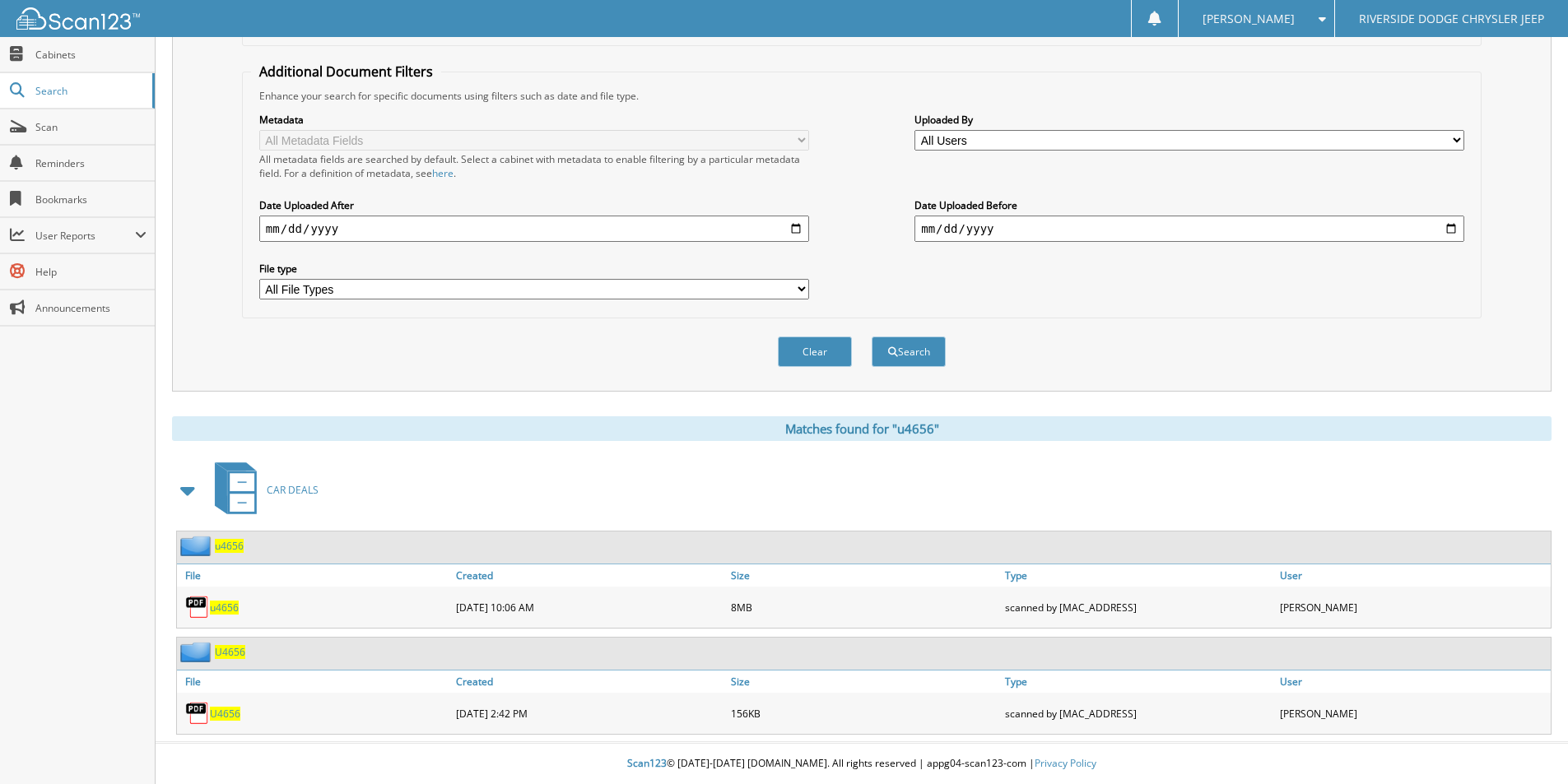
click at [231, 609] on span "u4656" at bounding box center [224, 607] width 29 height 14
click at [229, 609] on span "u4656" at bounding box center [224, 607] width 29 height 14
click at [233, 544] on span "u4656" at bounding box center [229, 545] width 29 height 14
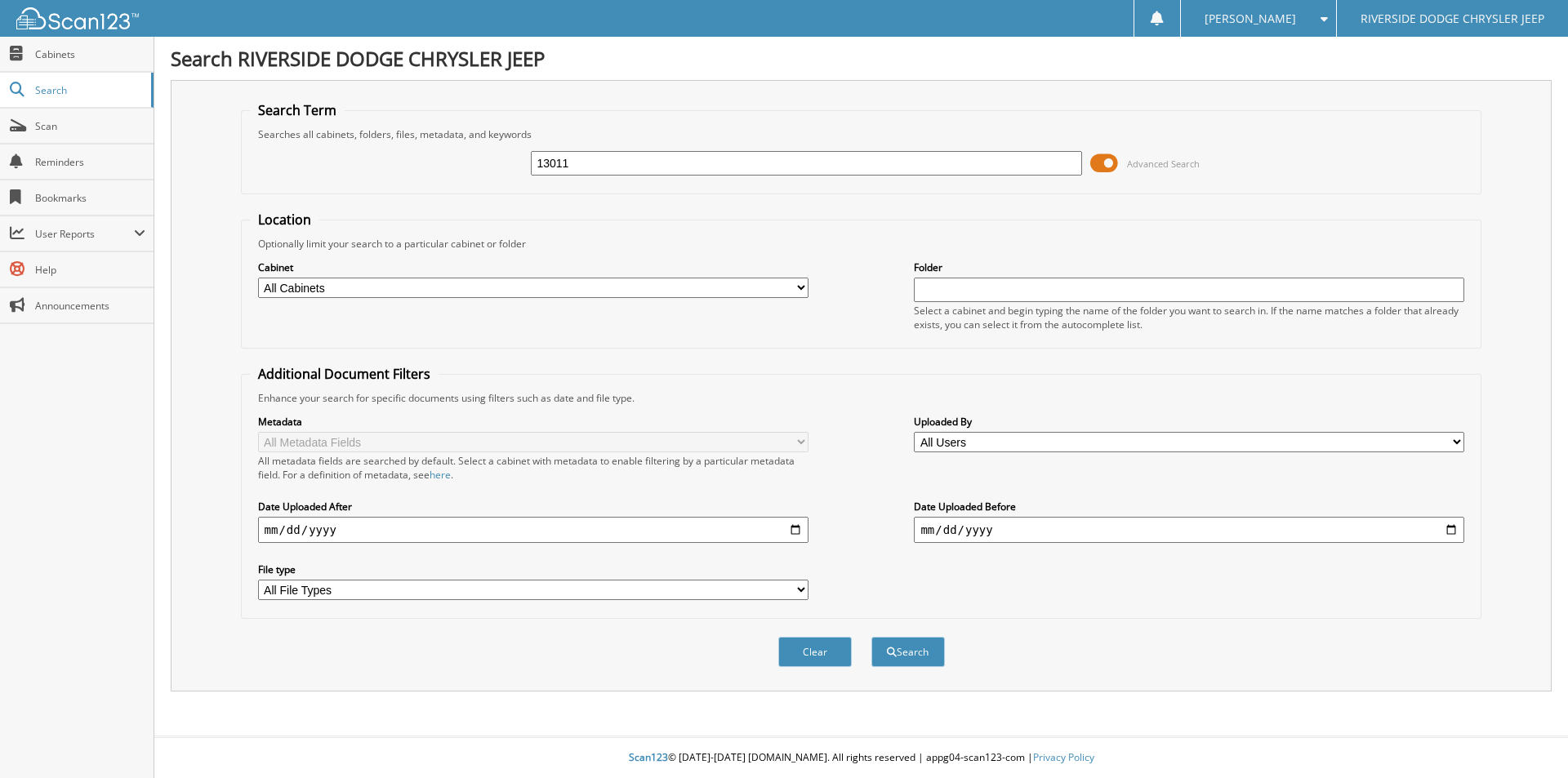
type input "13011"
click at [871, 637] on button "Search" at bounding box center [908, 652] width 73 height 30
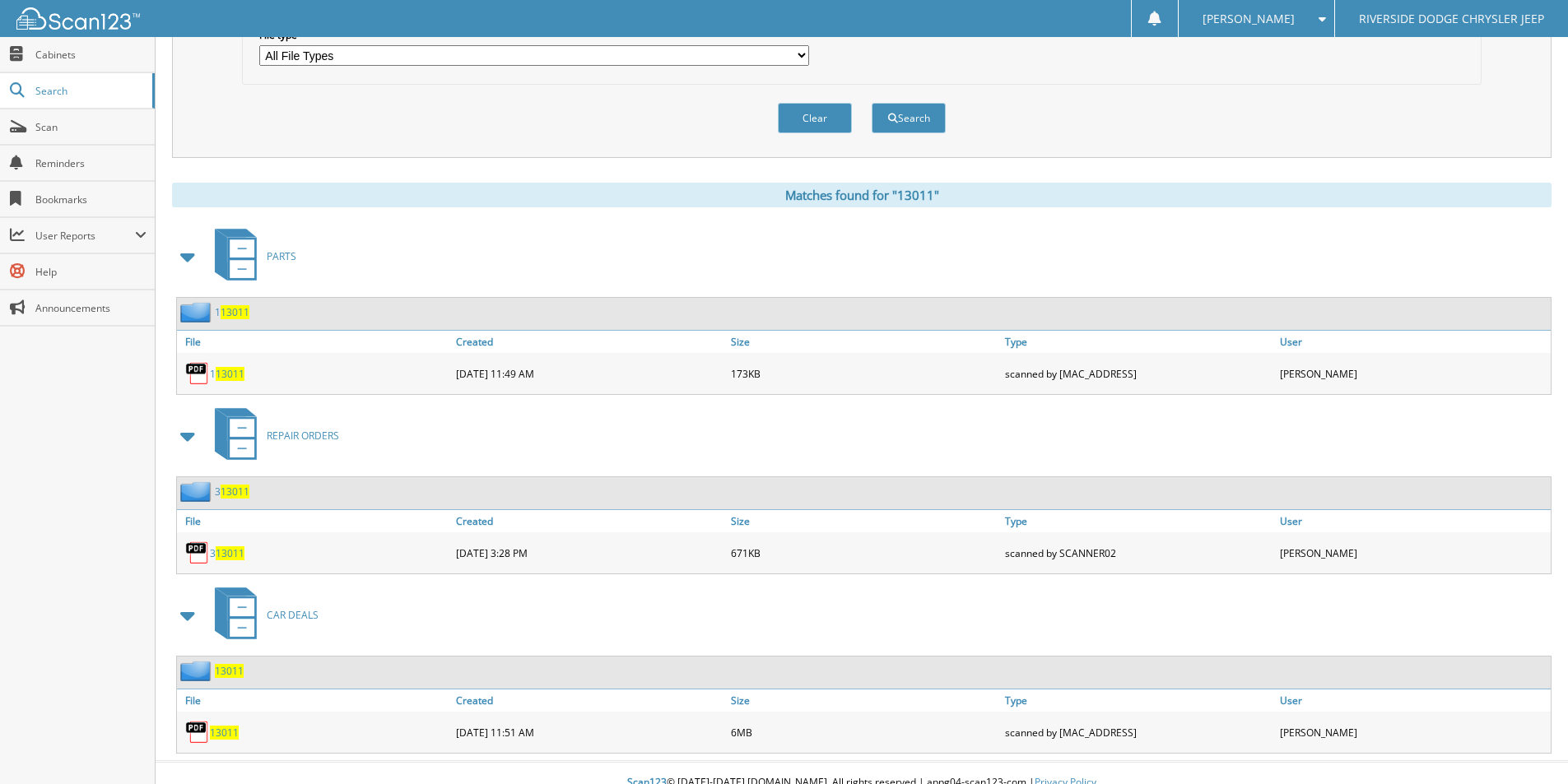
scroll to position [559, 0]
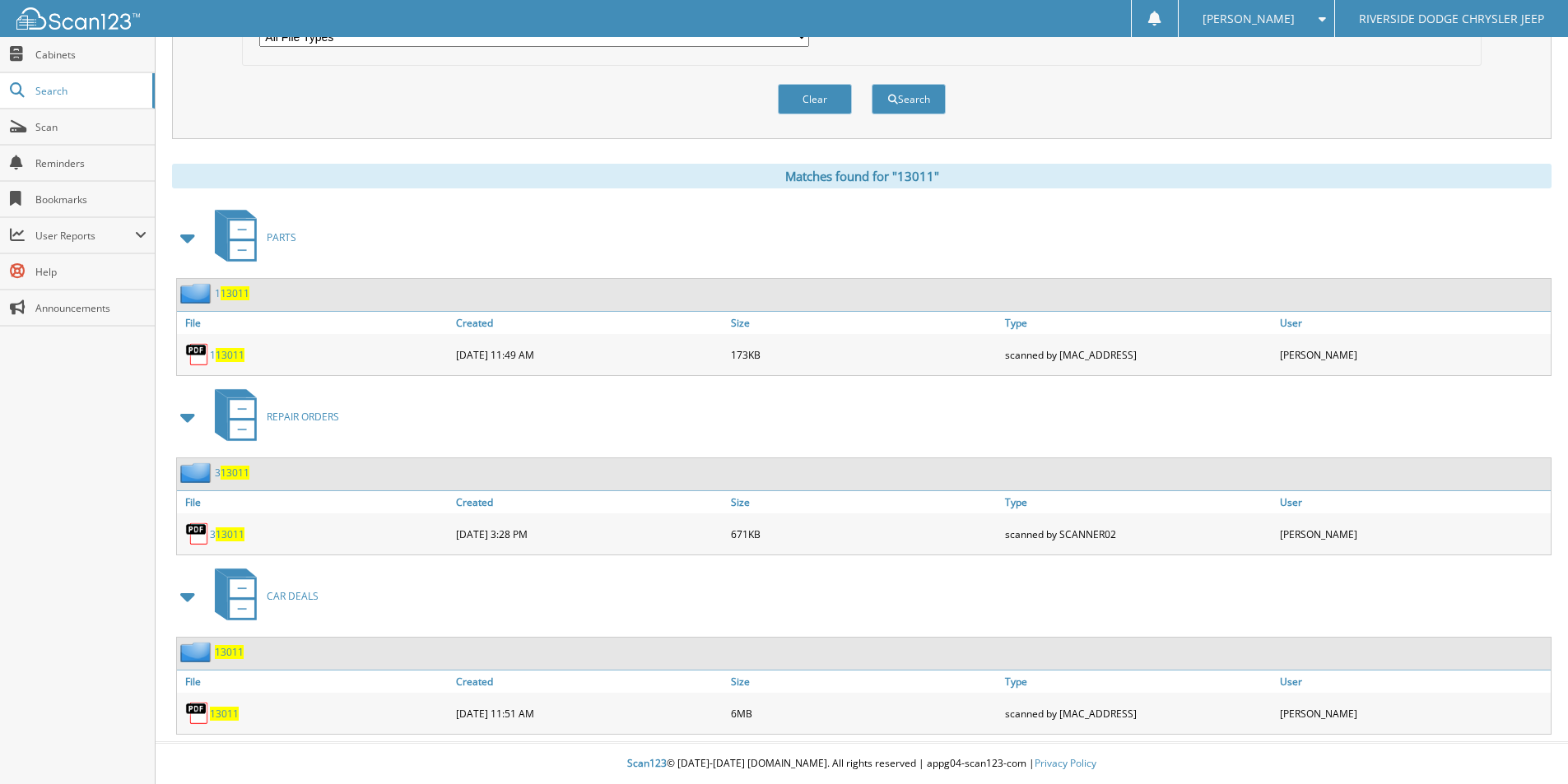
click at [230, 714] on span "13011" at bounding box center [224, 713] width 29 height 14
click at [232, 714] on span "13011" at bounding box center [224, 713] width 29 height 14
click at [233, 714] on span "13011" at bounding box center [224, 713] width 29 height 14
click at [228, 714] on span "13011" at bounding box center [224, 713] width 29 height 14
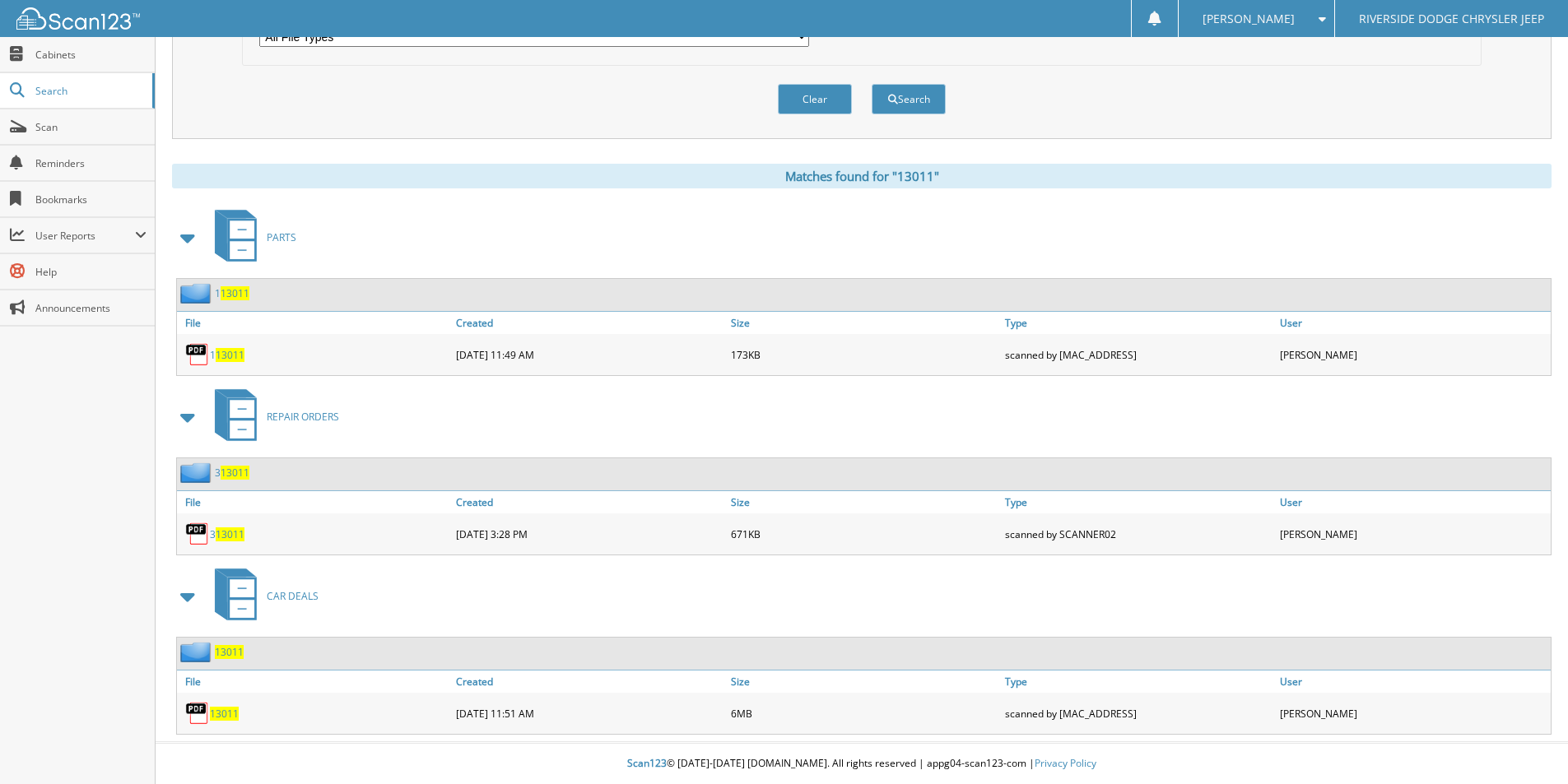
click at [230, 710] on span "13011" at bounding box center [224, 713] width 29 height 14
click at [234, 653] on span "13011" at bounding box center [229, 652] width 29 height 14
